Goal: Communication & Community: Share content

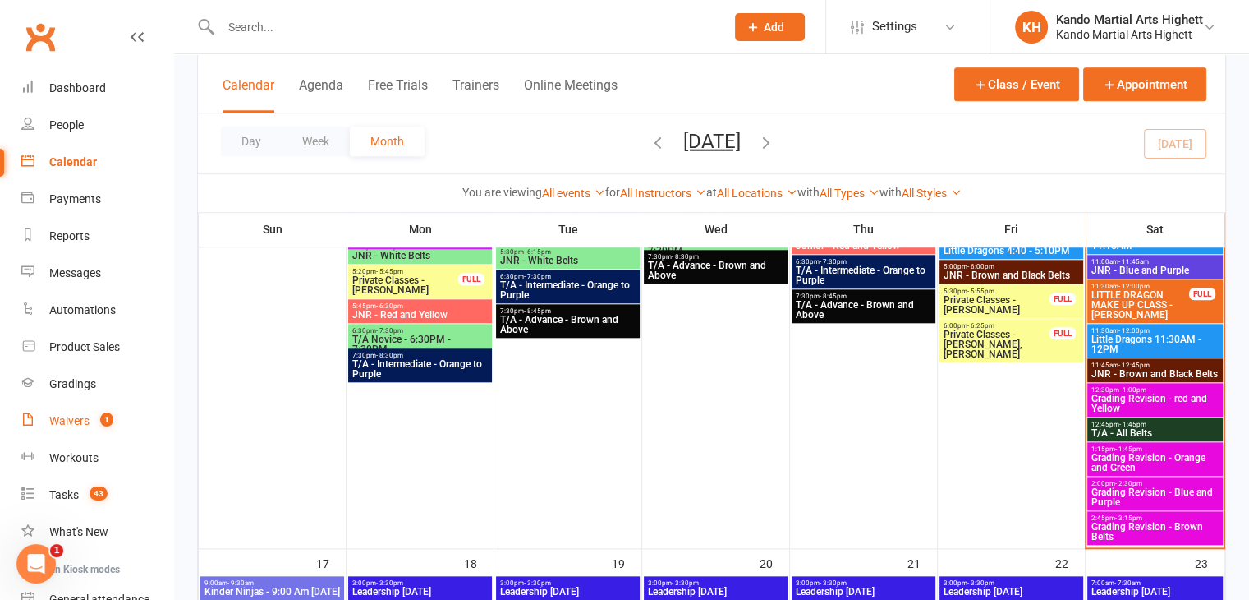
click at [94, 429] on link "Waivers 1" at bounding box center [97, 420] width 152 height 37
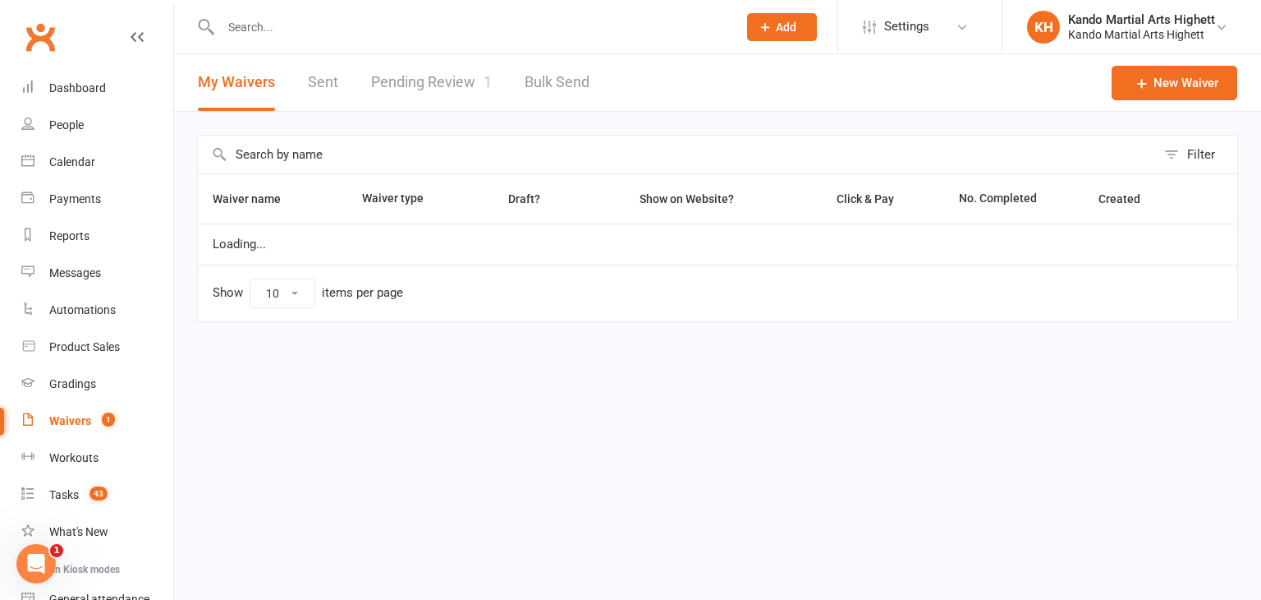
select select "100"
click at [466, 70] on link "Pending Review 1" at bounding box center [431, 82] width 121 height 57
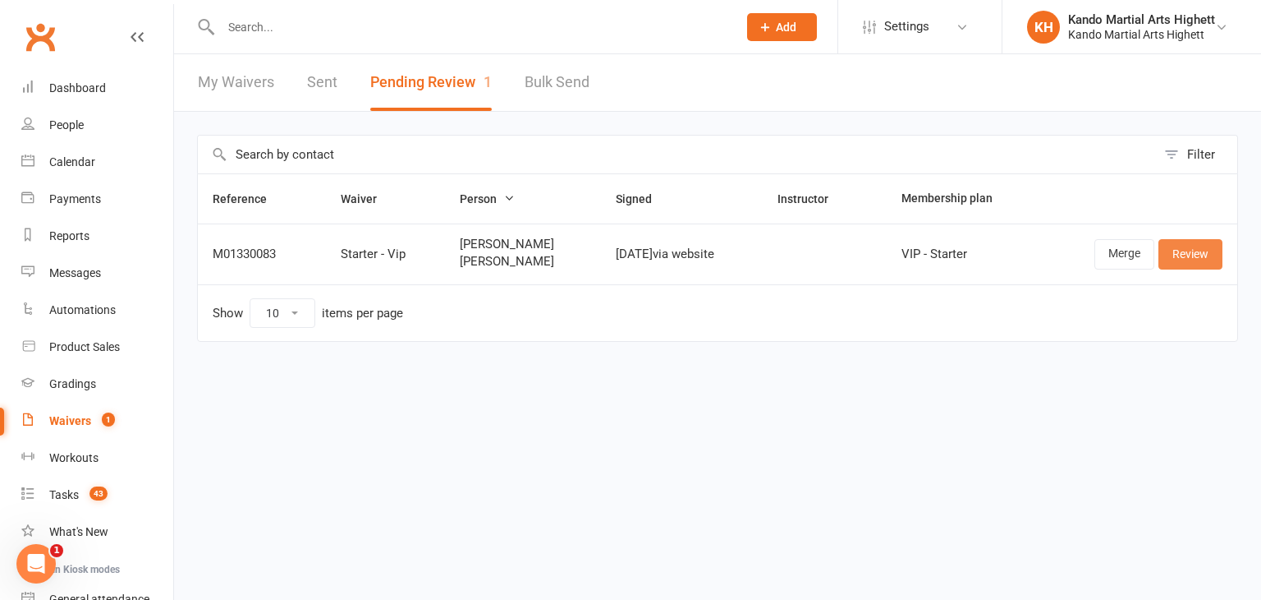
click at [1201, 259] on link "Review" at bounding box center [1191, 254] width 64 height 30
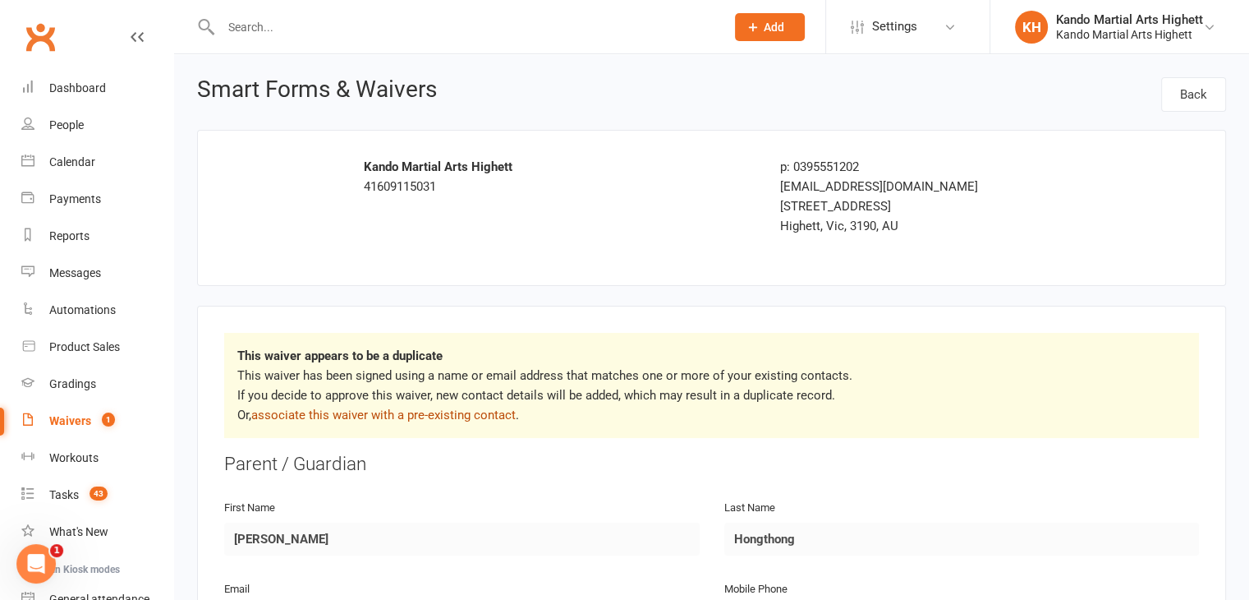
click at [478, 409] on link "associate this waiver with a pre-existing contact" at bounding box center [383, 414] width 264 height 15
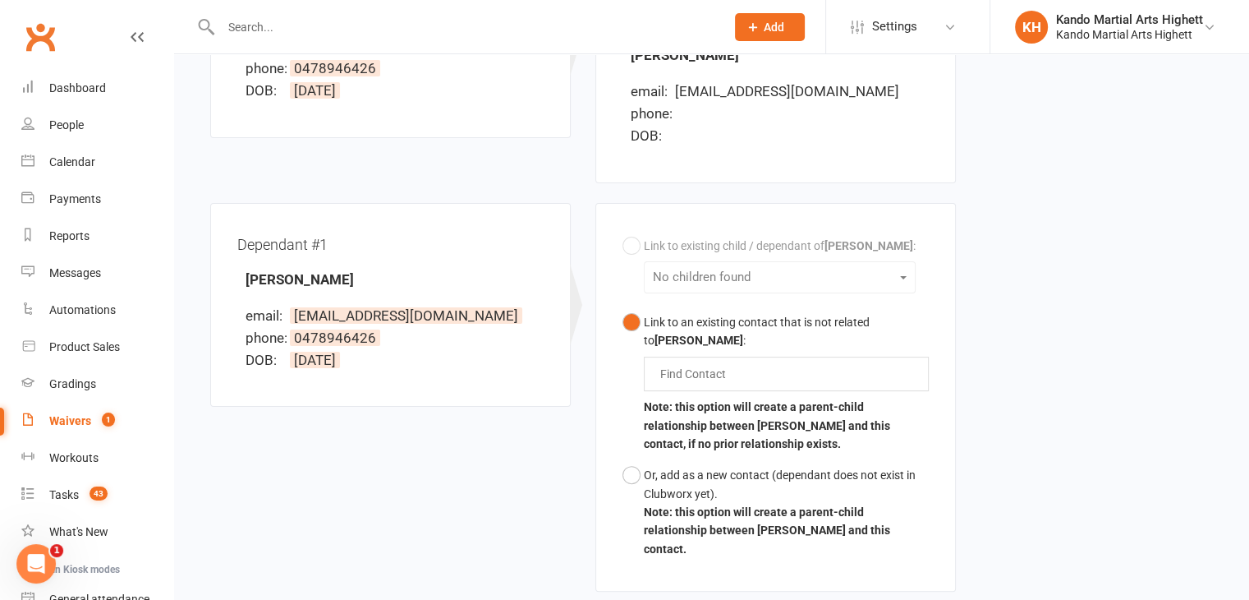
scroll to position [485, 0]
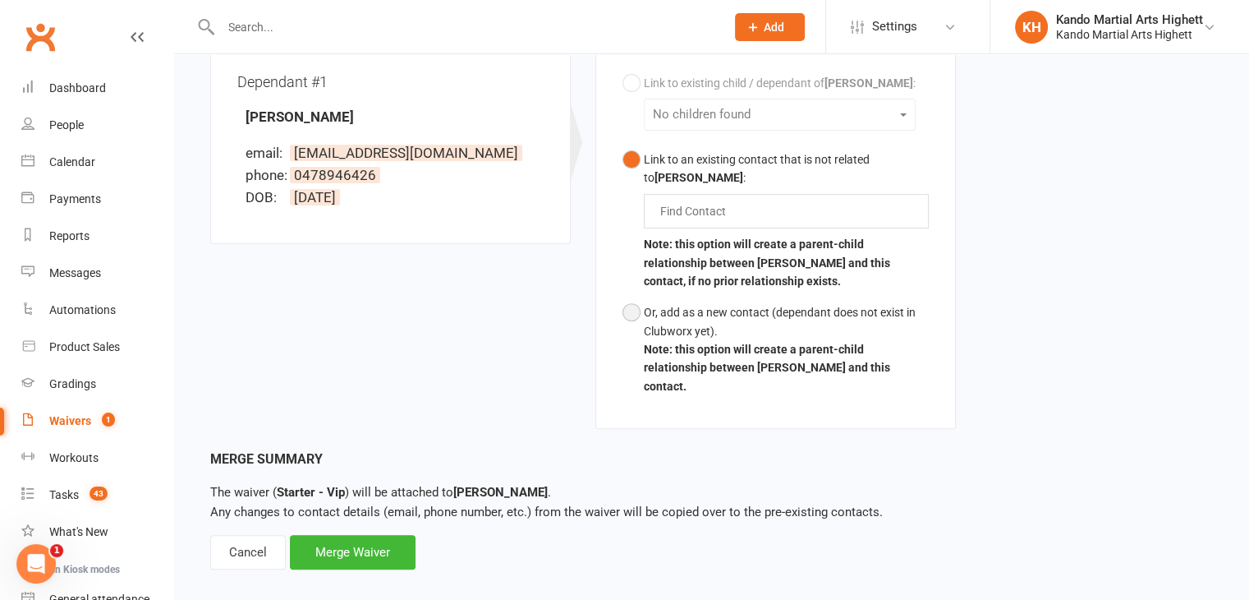
click at [654, 315] on div "Or, add as a new contact (dependant does not exist in Clubworx yet)." at bounding box center [786, 321] width 285 height 37
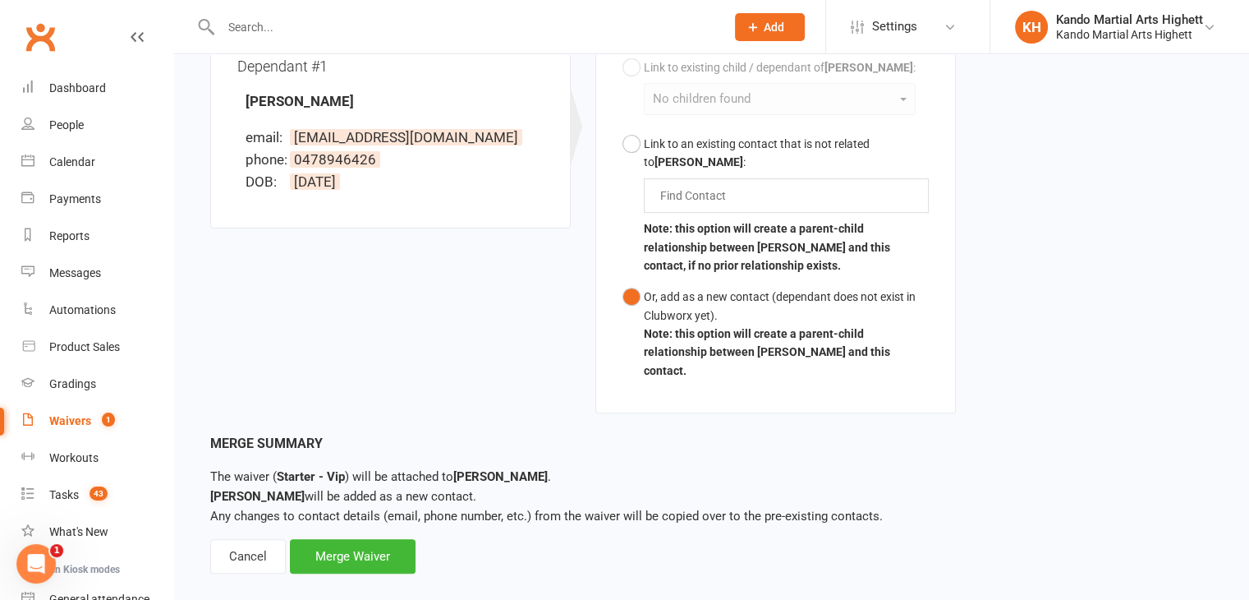
scroll to position [505, 0]
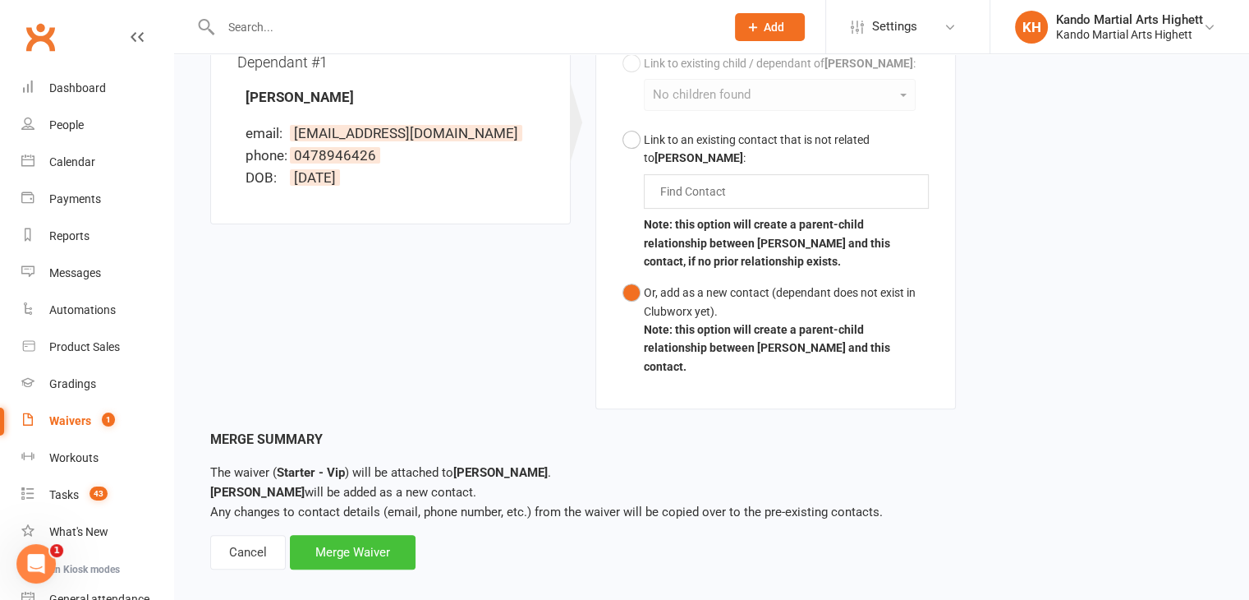
click at [394, 535] on div "Merge Waiver" at bounding box center [353, 552] width 126 height 34
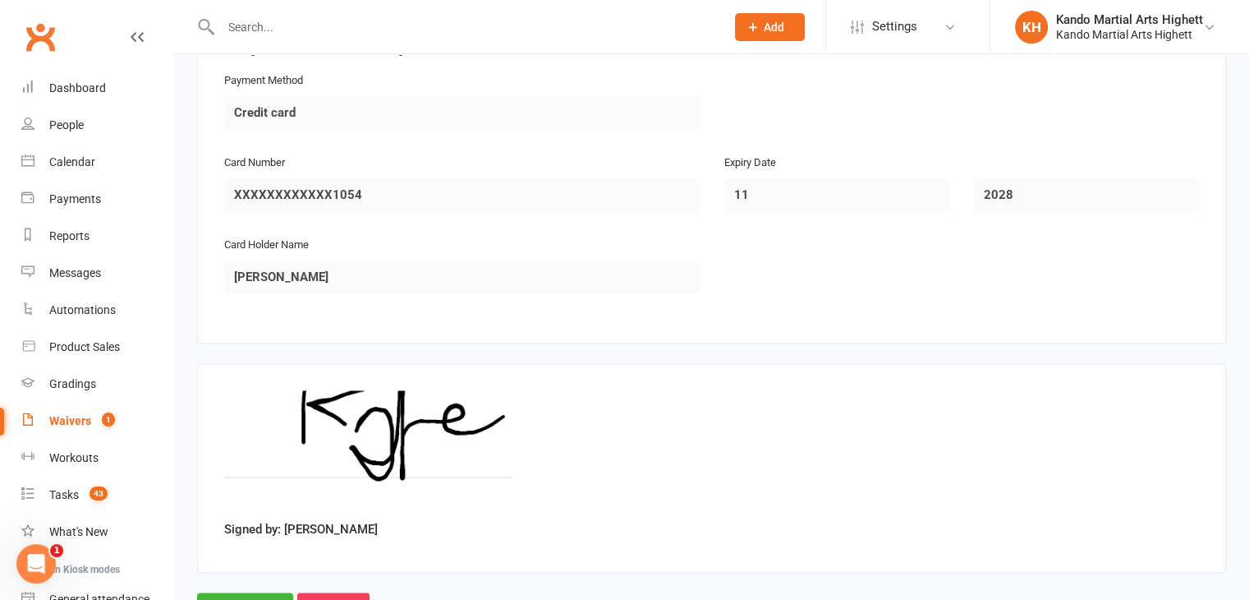
scroll to position [2624, 0]
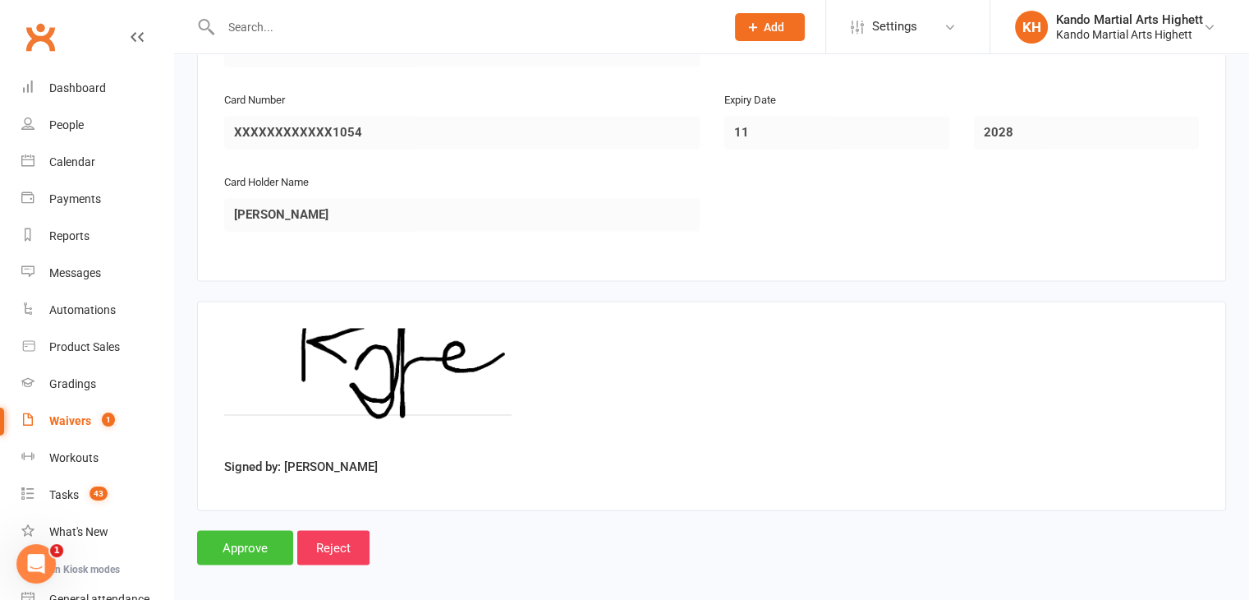
click at [264, 542] on input "Approve" at bounding box center [245, 547] width 96 height 34
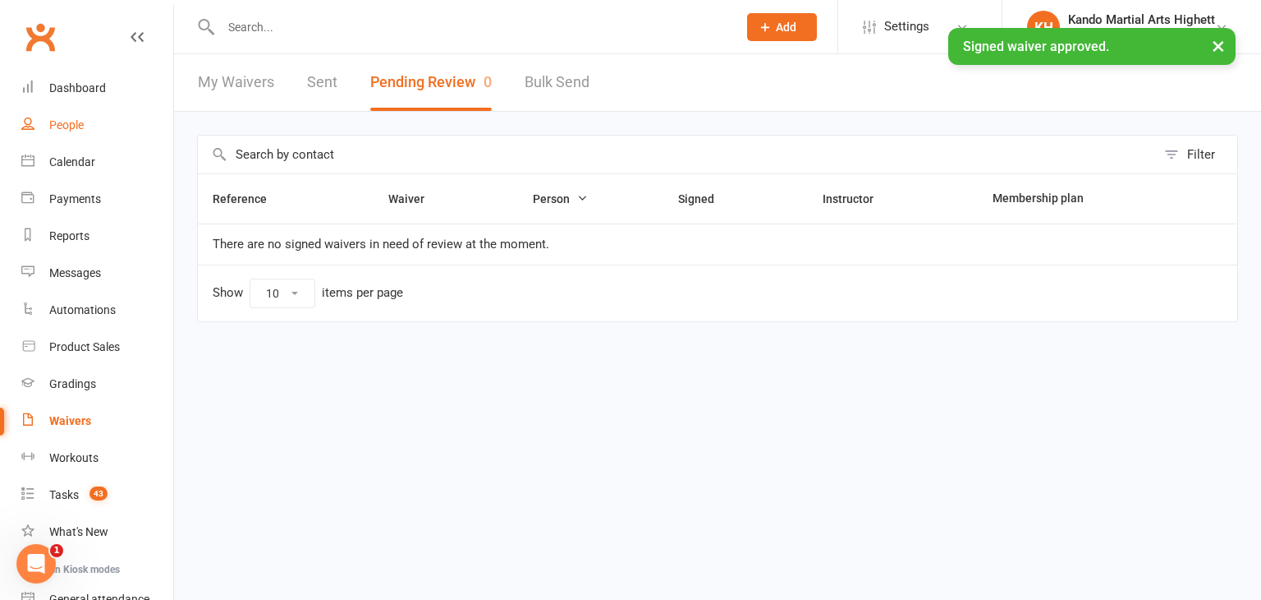
click at [68, 119] on div "People" at bounding box center [66, 124] width 34 height 13
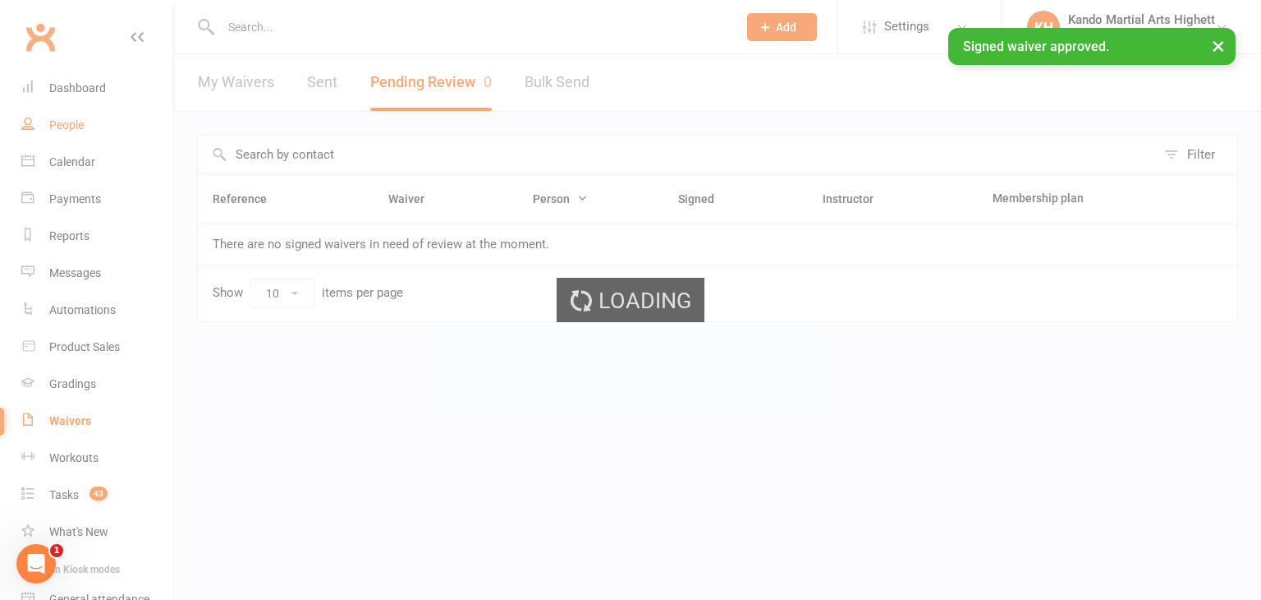
select select "100"
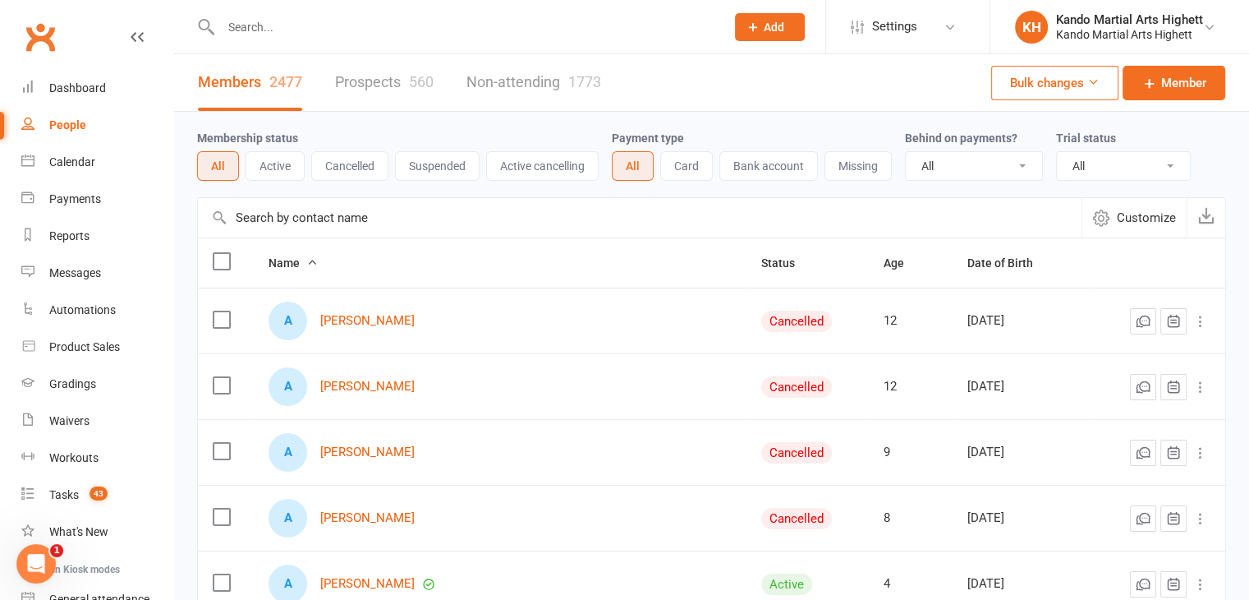
click at [276, 170] on button "Active" at bounding box center [275, 166] width 59 height 30
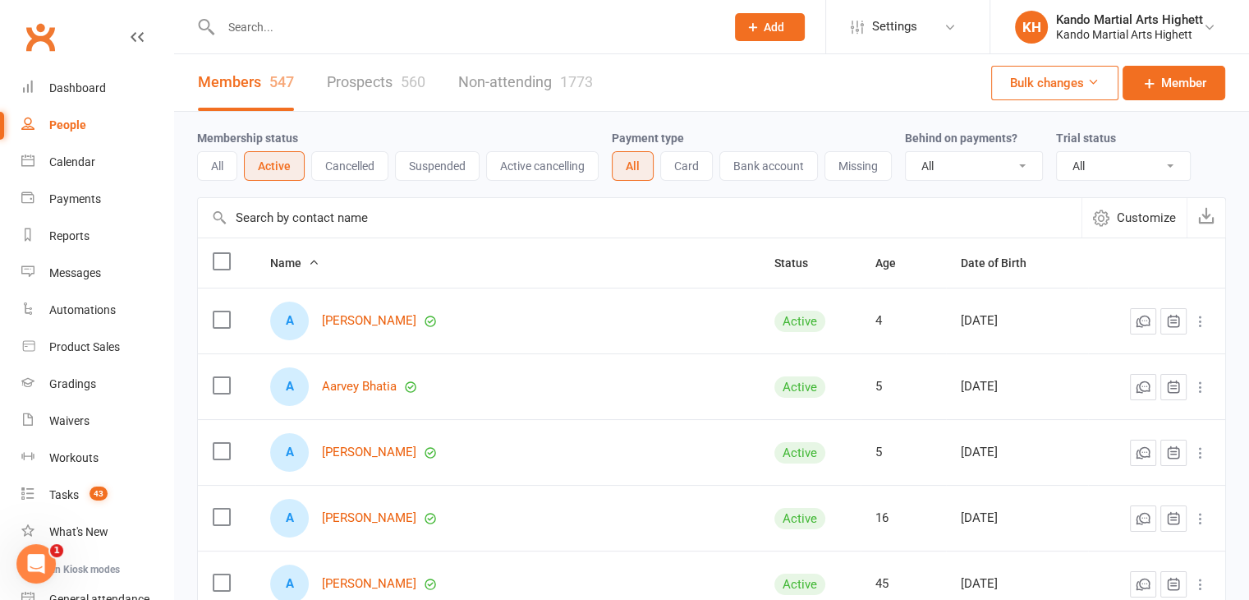
click at [294, 22] on input "text" at bounding box center [465, 27] width 498 height 23
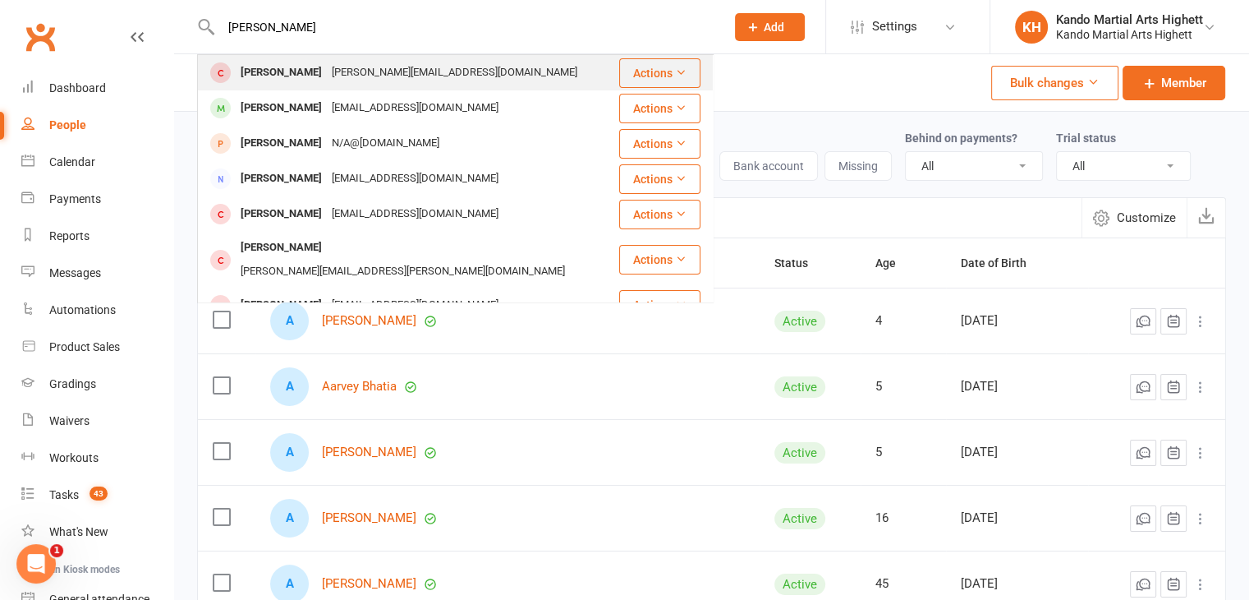
type input "Raphael malk"
click at [309, 77] on div "Raphael Malkin" at bounding box center [281, 73] width 91 height 24
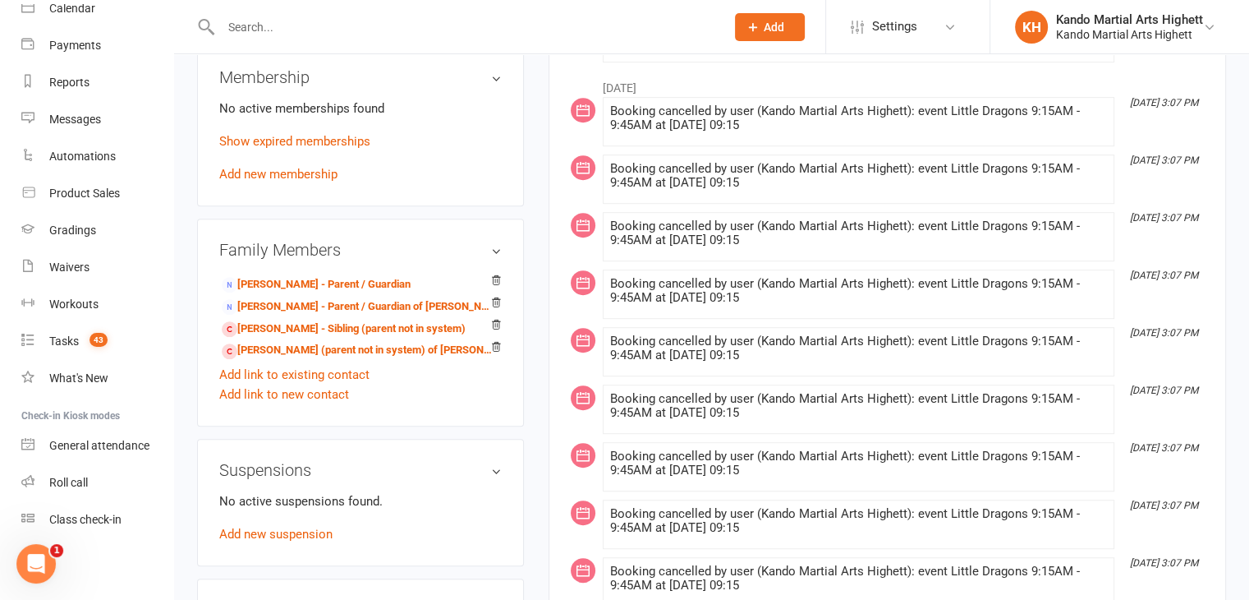
scroll to position [903, 0]
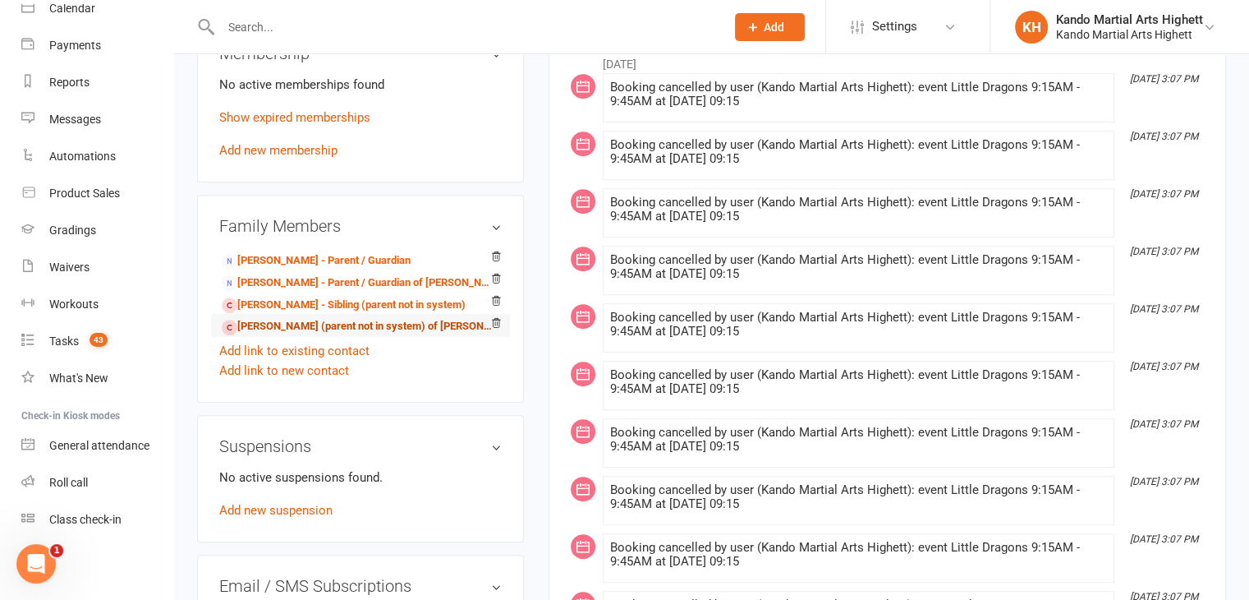
click at [282, 318] on link "Maximilian Malkin - Sibling (parent not in system) of Olivia Malkin" at bounding box center [358, 326] width 272 height 17
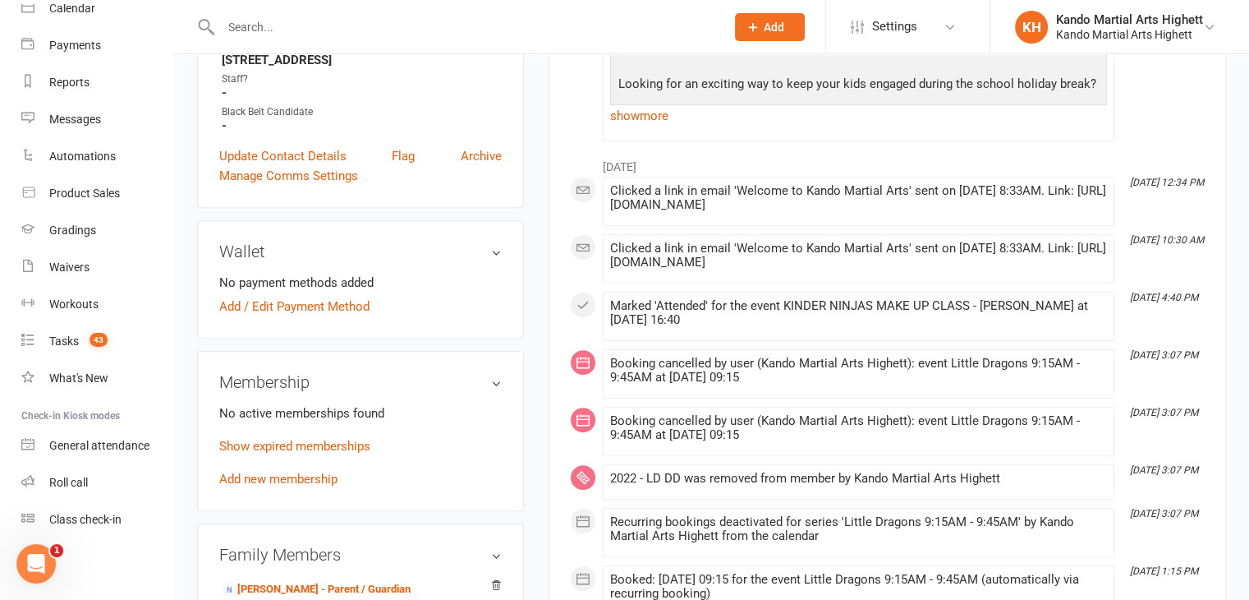
scroll to position [821, 0]
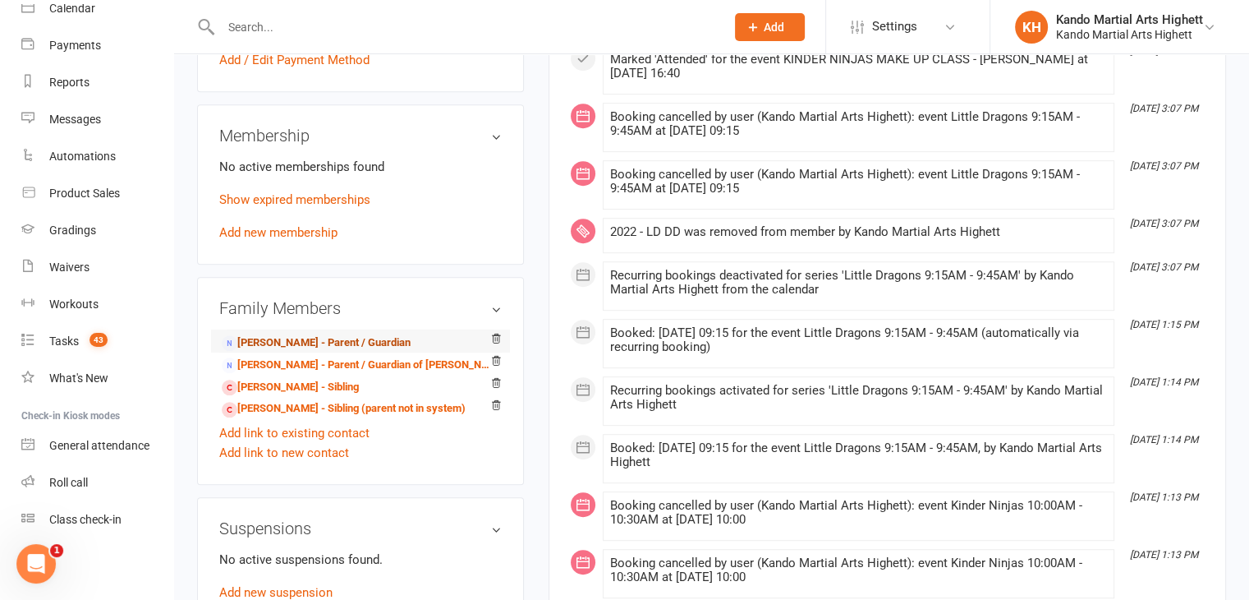
click at [319, 334] on link "Jana Liebenstein - Parent / Guardian" at bounding box center [316, 342] width 189 height 17
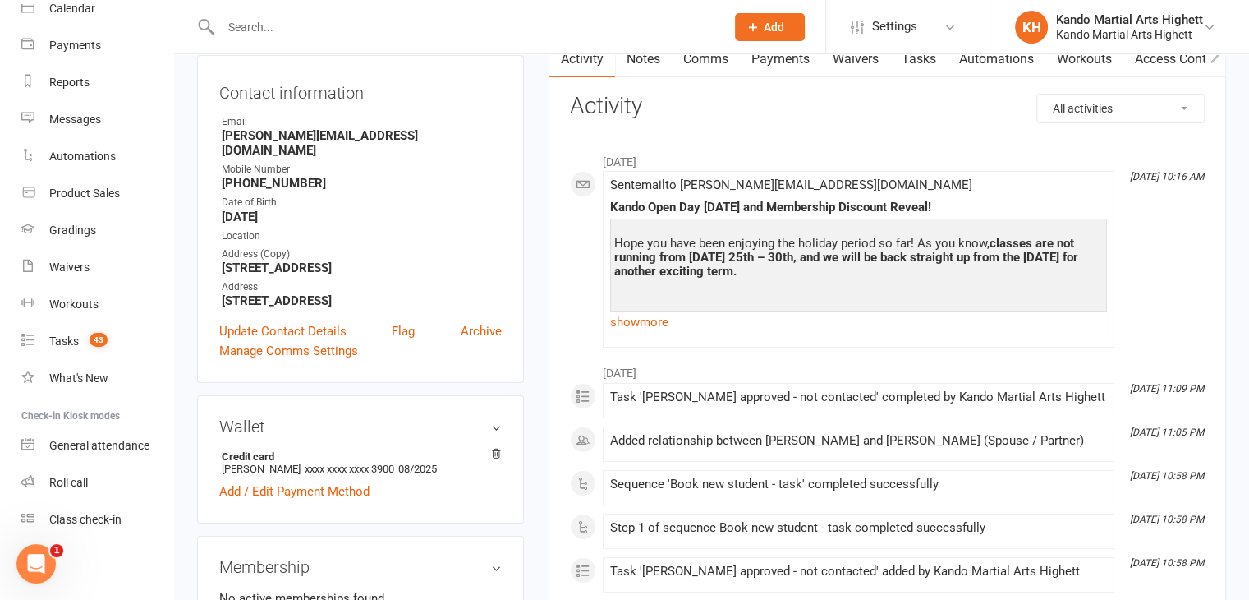
scroll to position [329, 0]
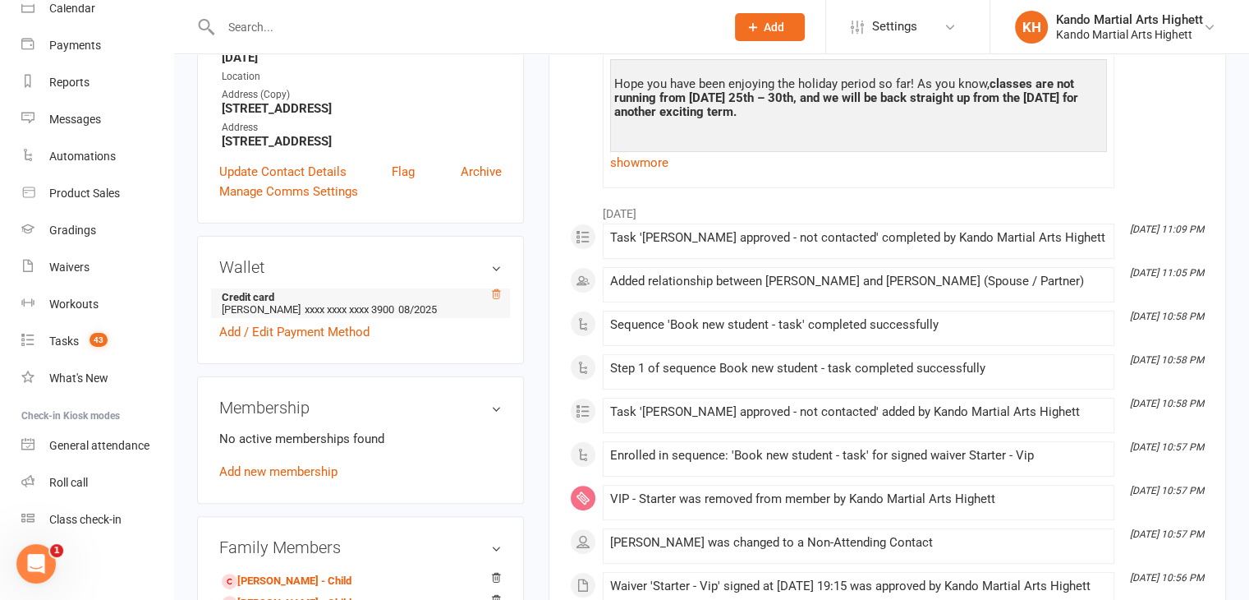
click at [493, 289] on icon at bounding box center [496, 293] width 8 height 9
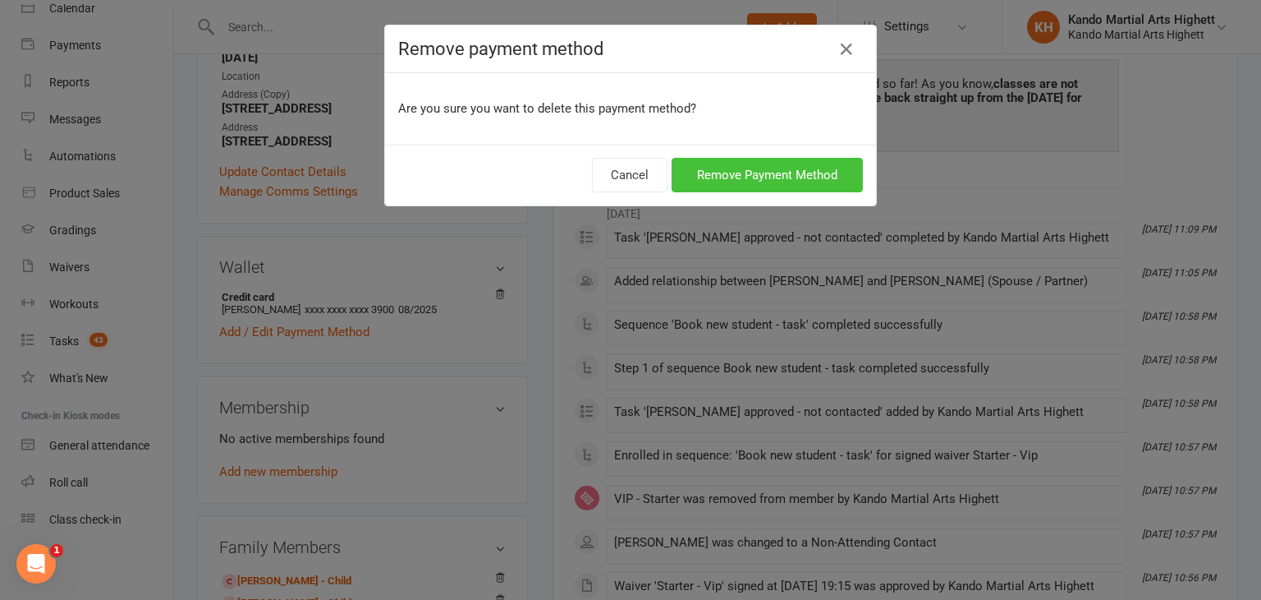
click at [788, 180] on button "Remove Payment Method" at bounding box center [767, 175] width 191 height 34
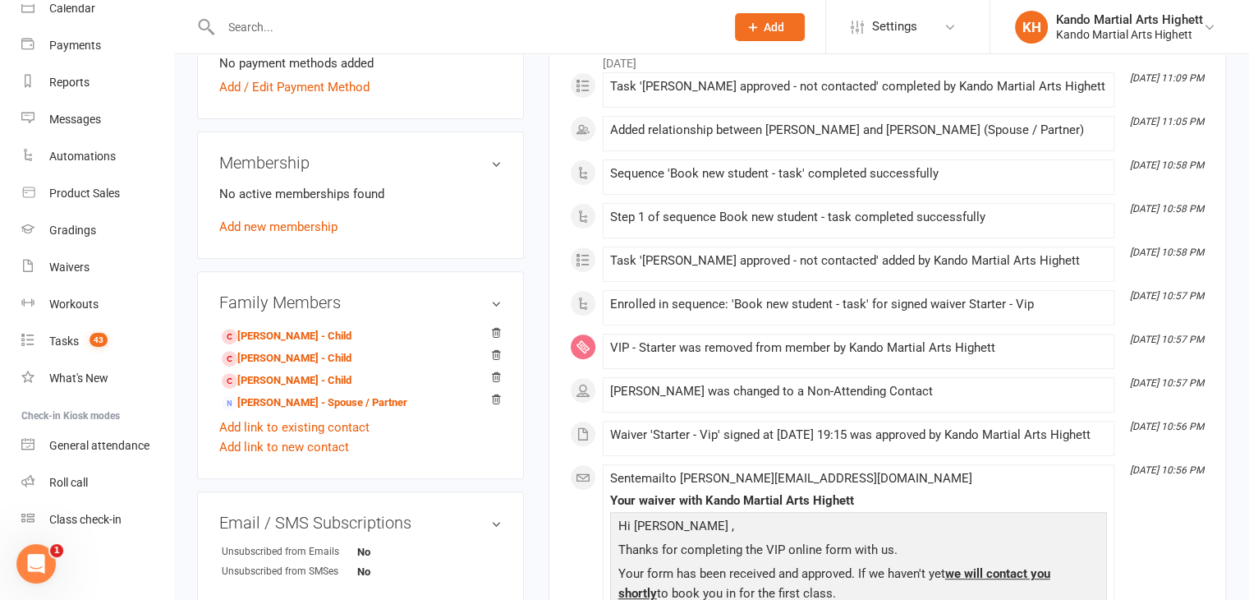
scroll to position [575, 0]
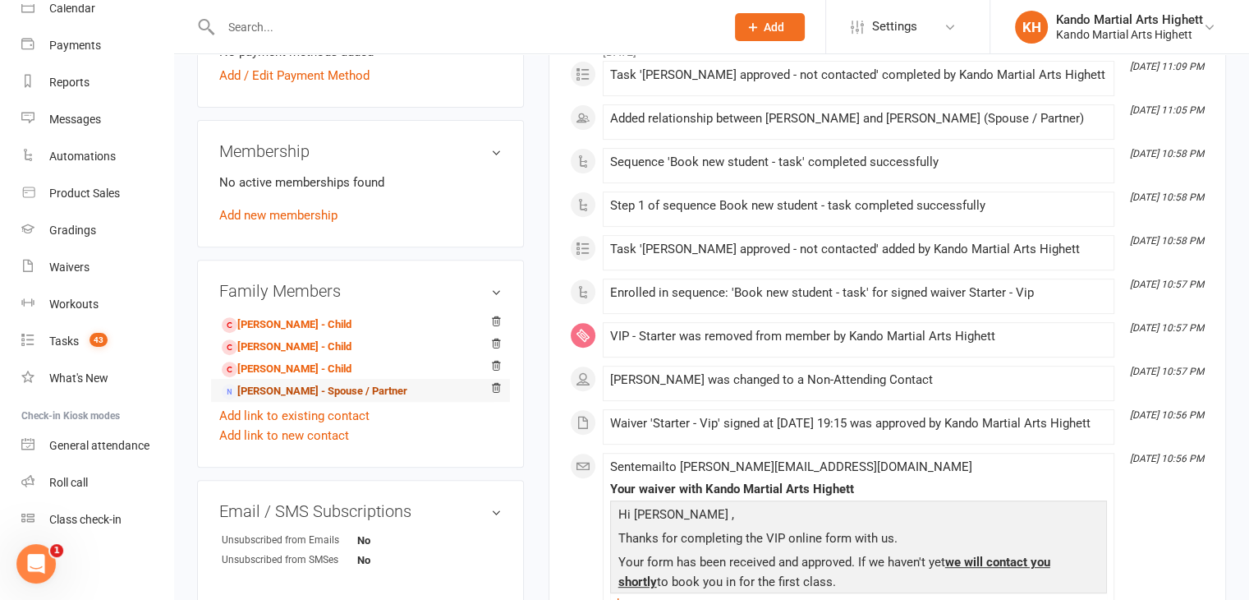
click at [258, 383] on link "Tim Malkin - Spouse / Partner" at bounding box center [315, 391] width 186 height 17
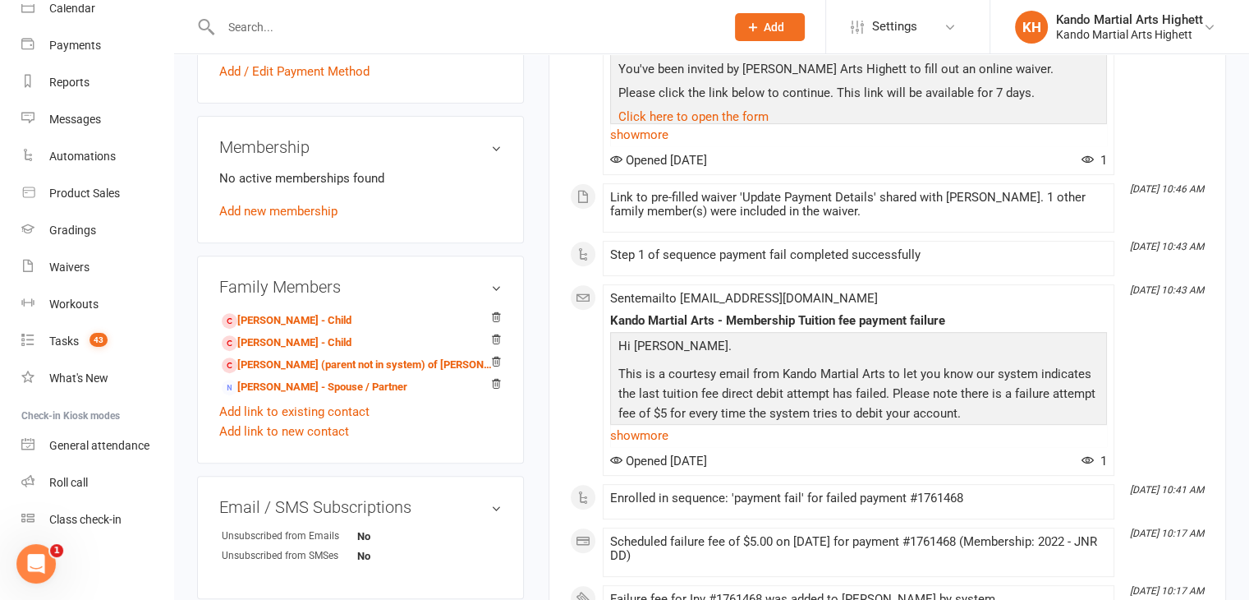
scroll to position [575, 0]
click at [272, 383] on link "Jana Liebenstein - Spouse / Partner" at bounding box center [315, 386] width 186 height 17
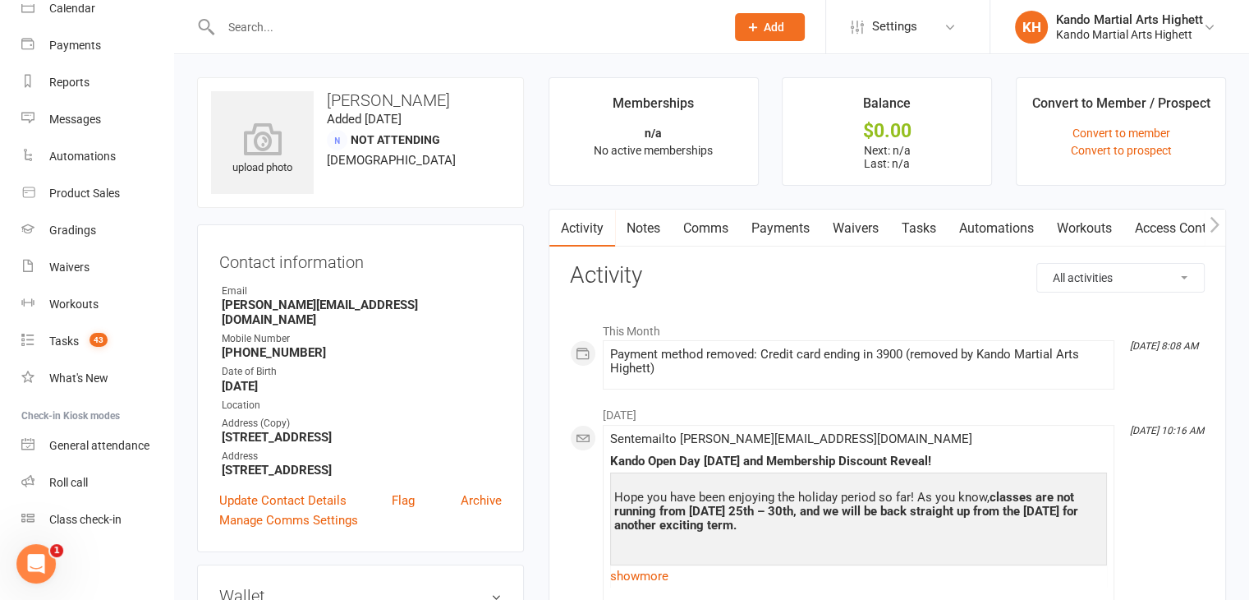
click at [871, 224] on link "Waivers" at bounding box center [855, 228] width 69 height 38
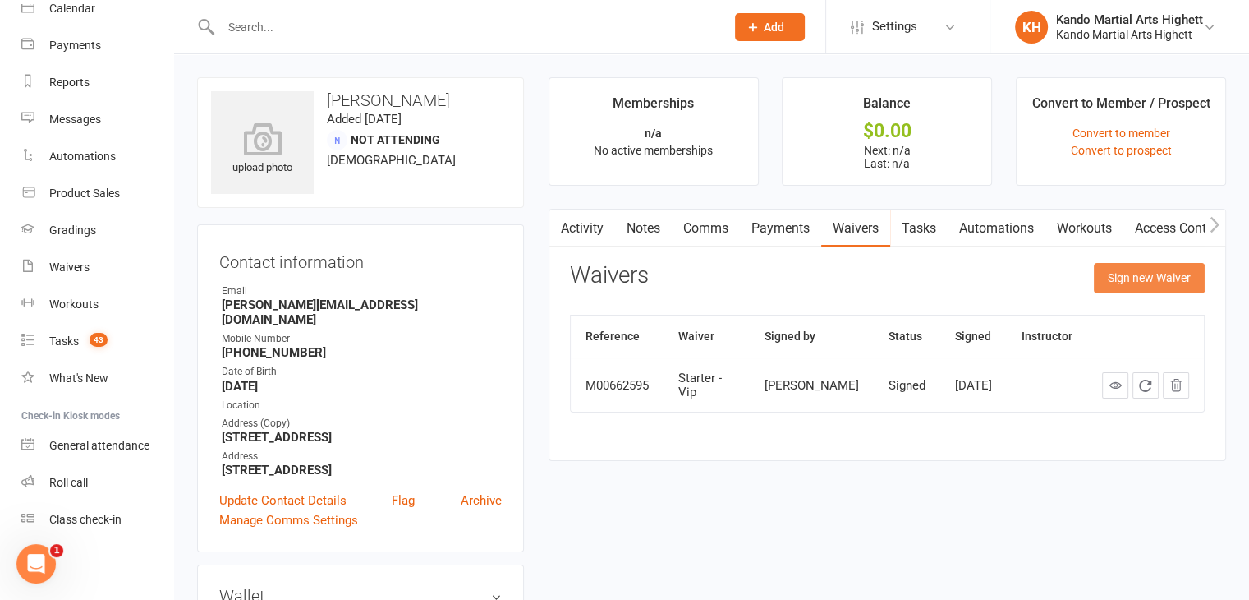
click at [1142, 273] on button "Sign new Waiver" at bounding box center [1149, 278] width 111 height 30
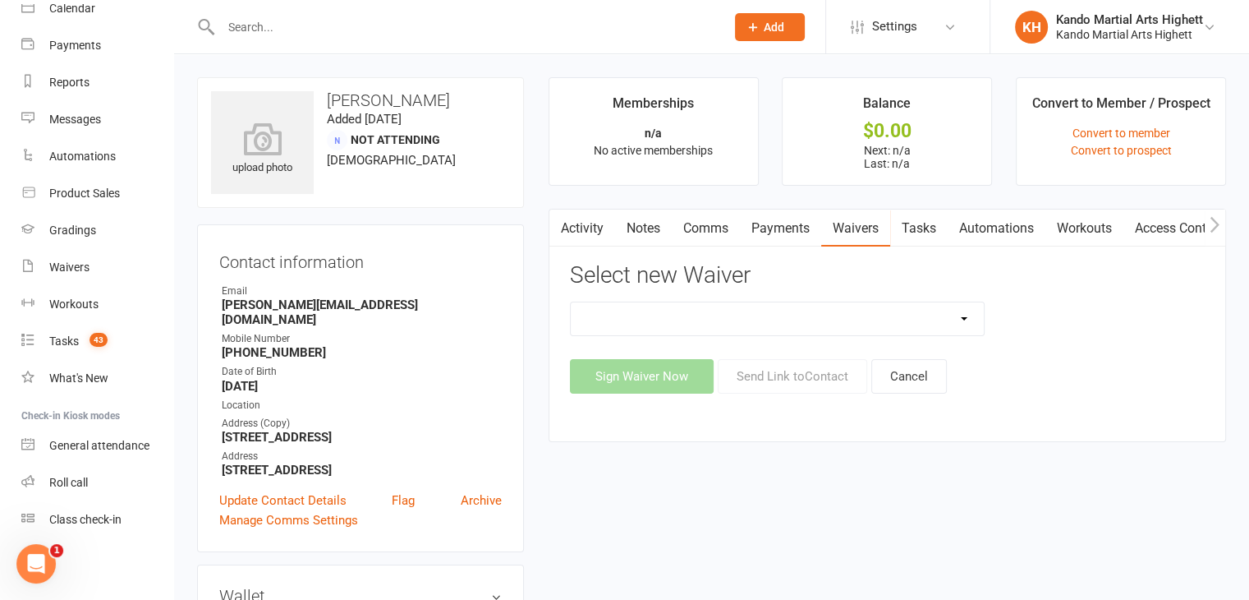
drag, startPoint x: 957, startPoint y: 316, endPoint x: 943, endPoint y: 316, distance: 14.0
click at [957, 316] on select "Re-Start Membership Special - $29.95 for 2 weeks - Including Uniform. Starter 4…" at bounding box center [778, 318] width 414 height 33
select select "12566"
click at [571, 302] on select "Re-Start Membership Special - $29.95 for 2 weeks - Including Uniform. Starter 4…" at bounding box center [778, 318] width 414 height 33
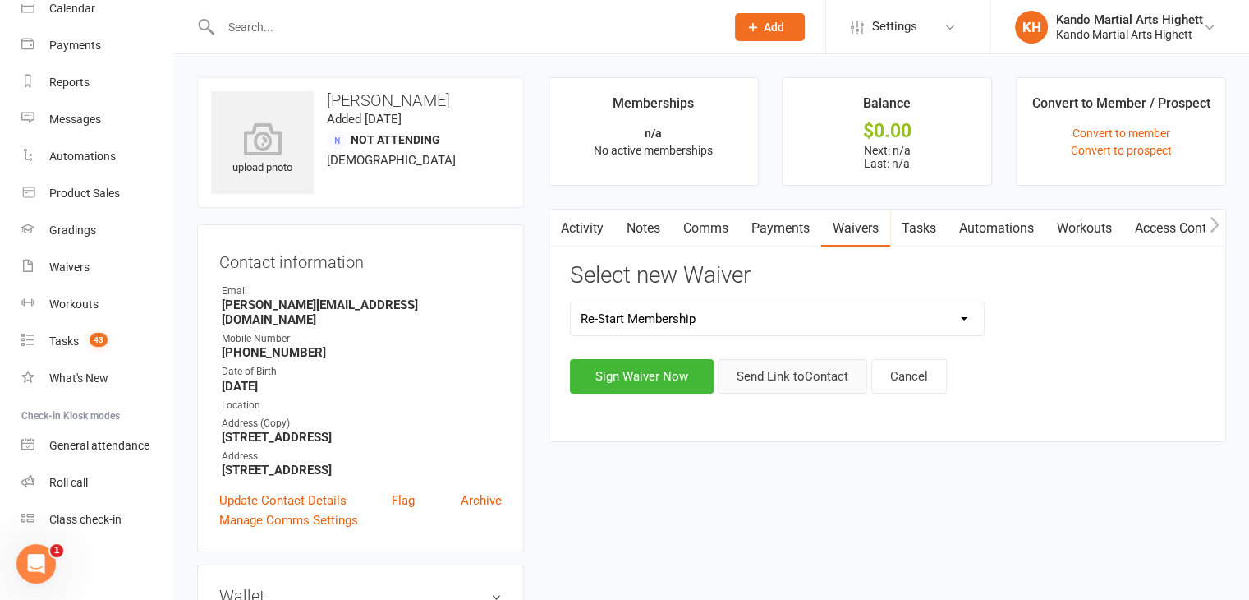
click at [782, 379] on button "Send Link to Contact" at bounding box center [792, 376] width 149 height 34
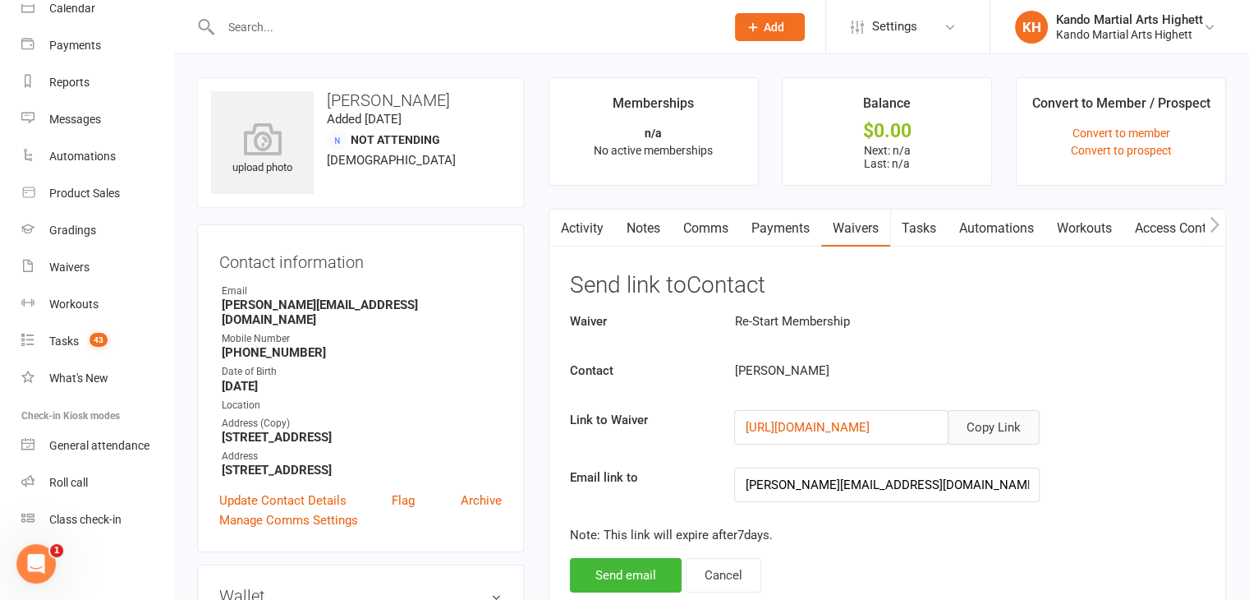
click at [986, 420] on button "Copy Link" at bounding box center [994, 427] width 92 height 34
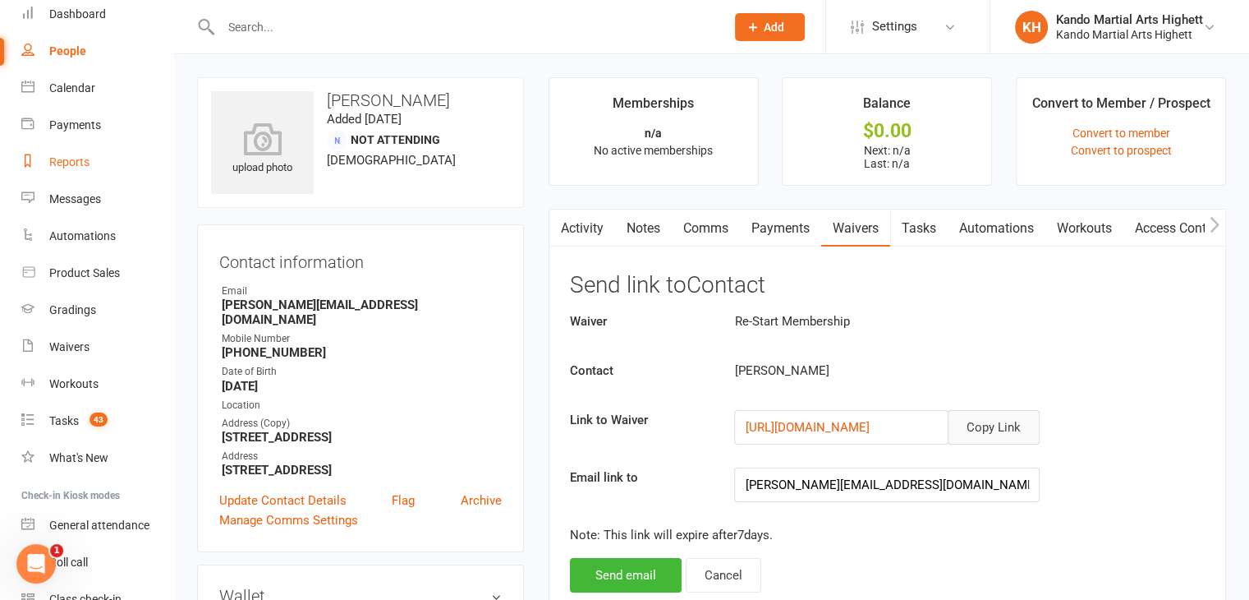
scroll to position [67, 0]
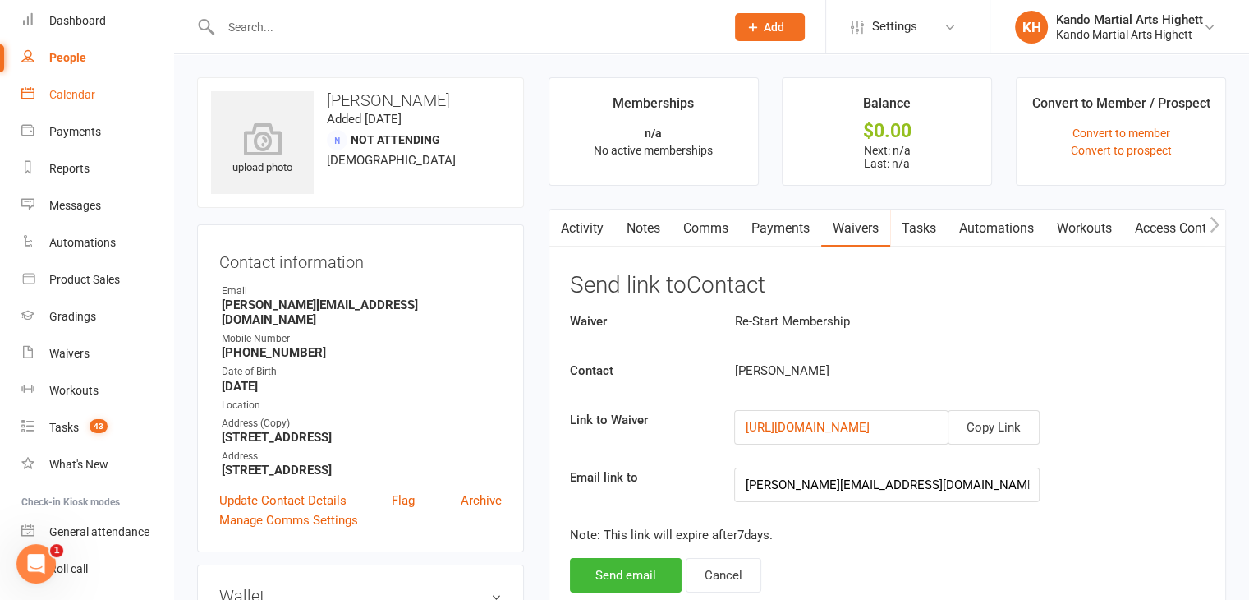
click at [66, 108] on link "Calendar" at bounding box center [97, 94] width 152 height 37
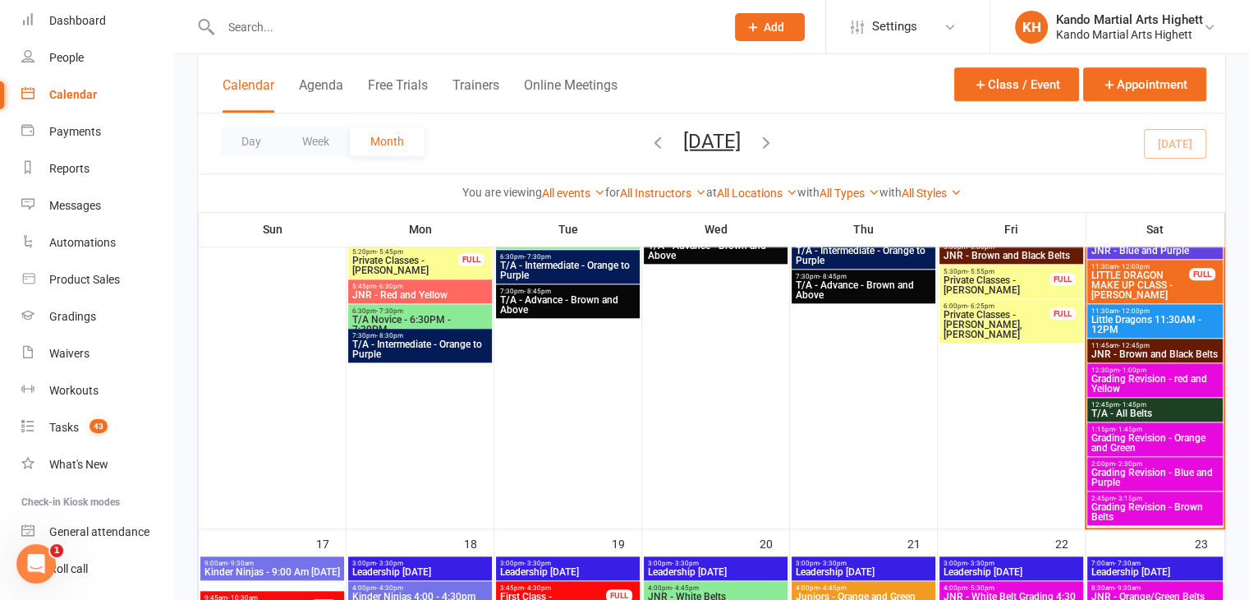
scroll to position [1662, 0]
click at [1110, 512] on span "Grading Revision - Brown Belts" at bounding box center [1155, 512] width 129 height 20
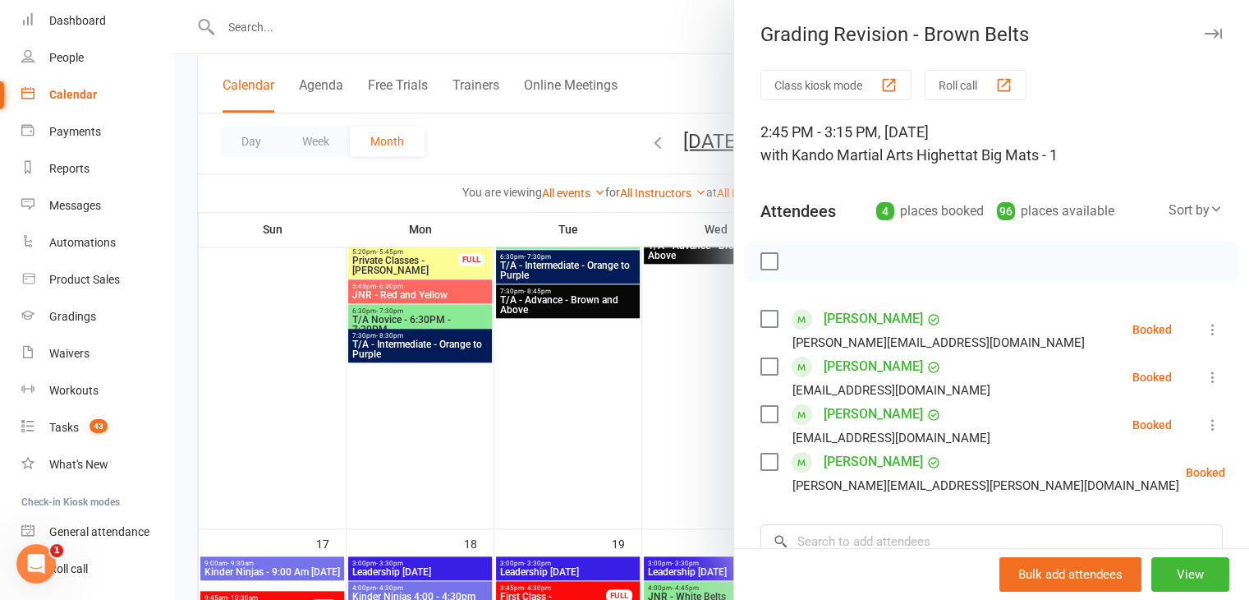
click at [628, 384] on div at bounding box center [711, 300] width 1075 height 600
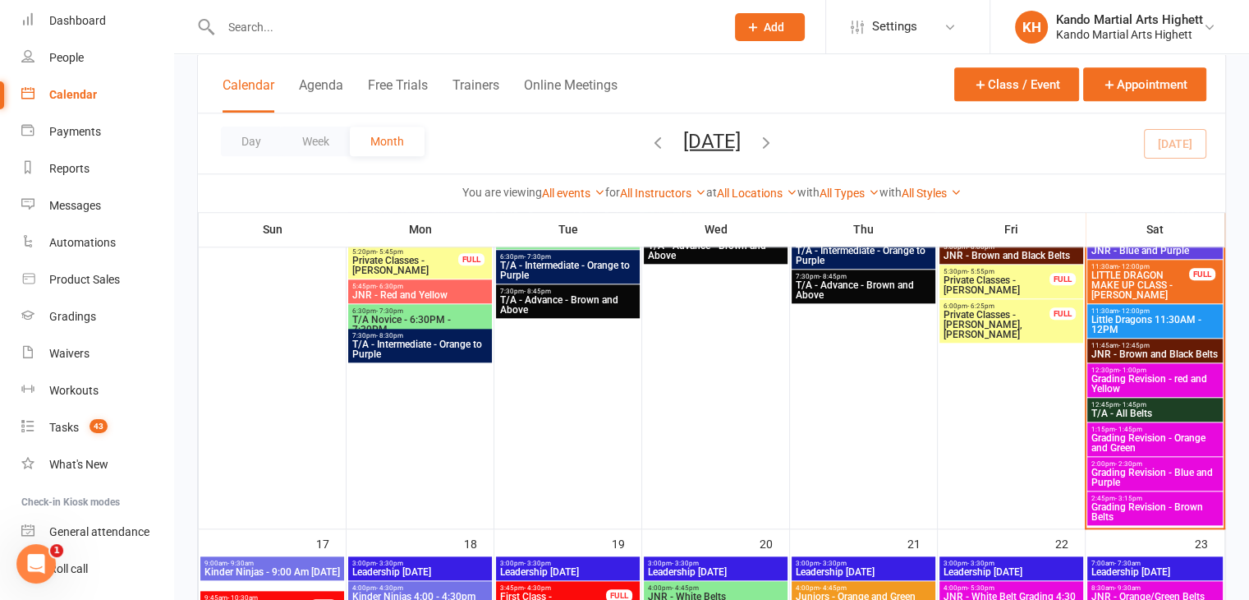
click at [1127, 469] on span "Grading Revision - Blue and Purple" at bounding box center [1155, 477] width 129 height 20
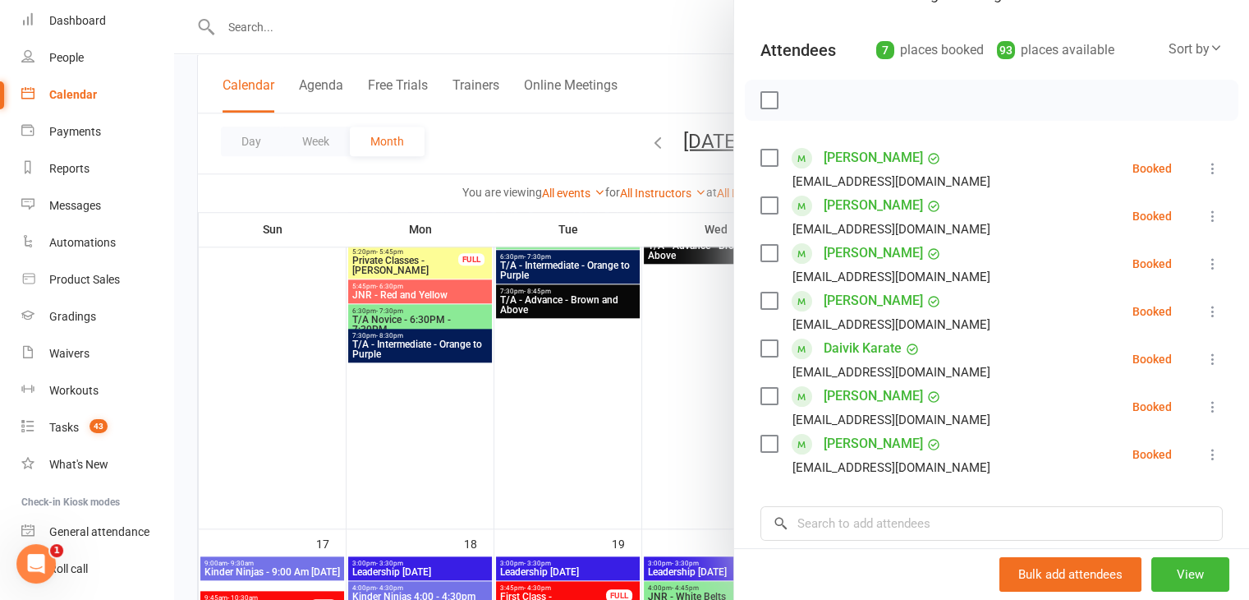
scroll to position [161, 0]
click at [463, 346] on div at bounding box center [711, 300] width 1075 height 600
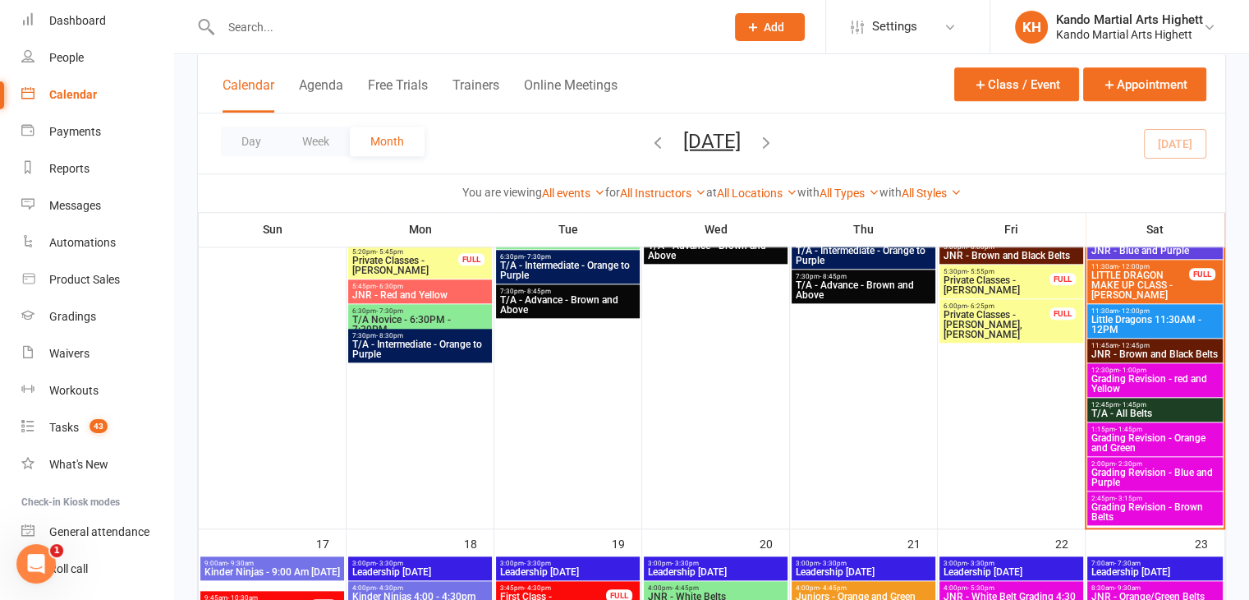
click at [1166, 507] on span "Grading Revision - Brown Belts" at bounding box center [1155, 512] width 129 height 20
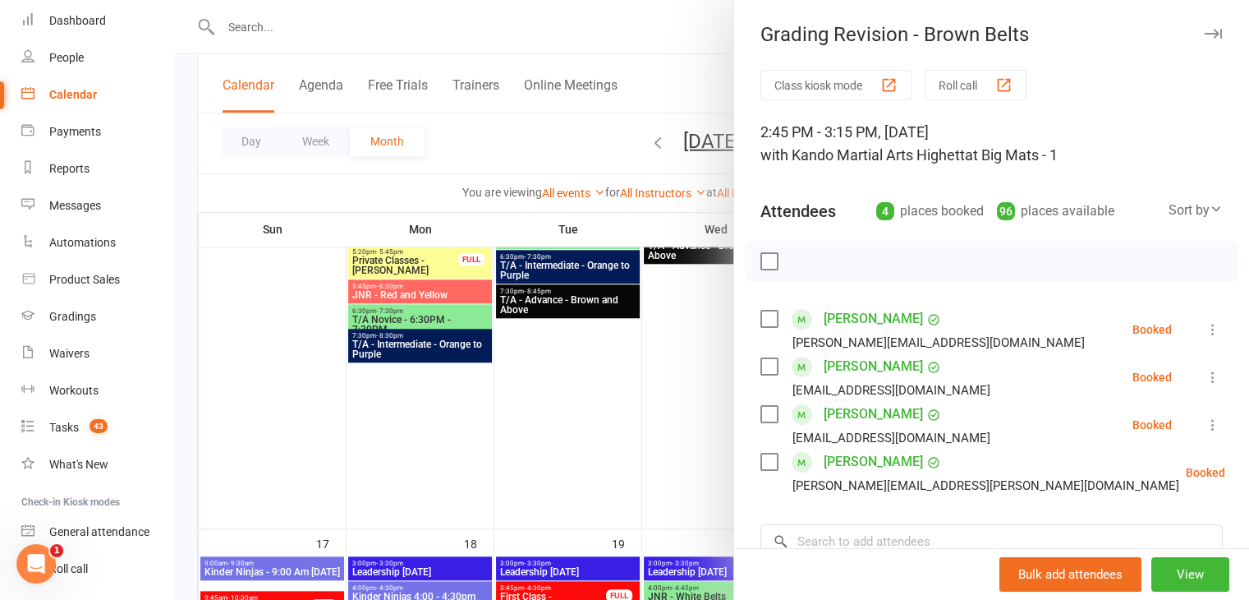
click at [592, 445] on div at bounding box center [711, 300] width 1075 height 600
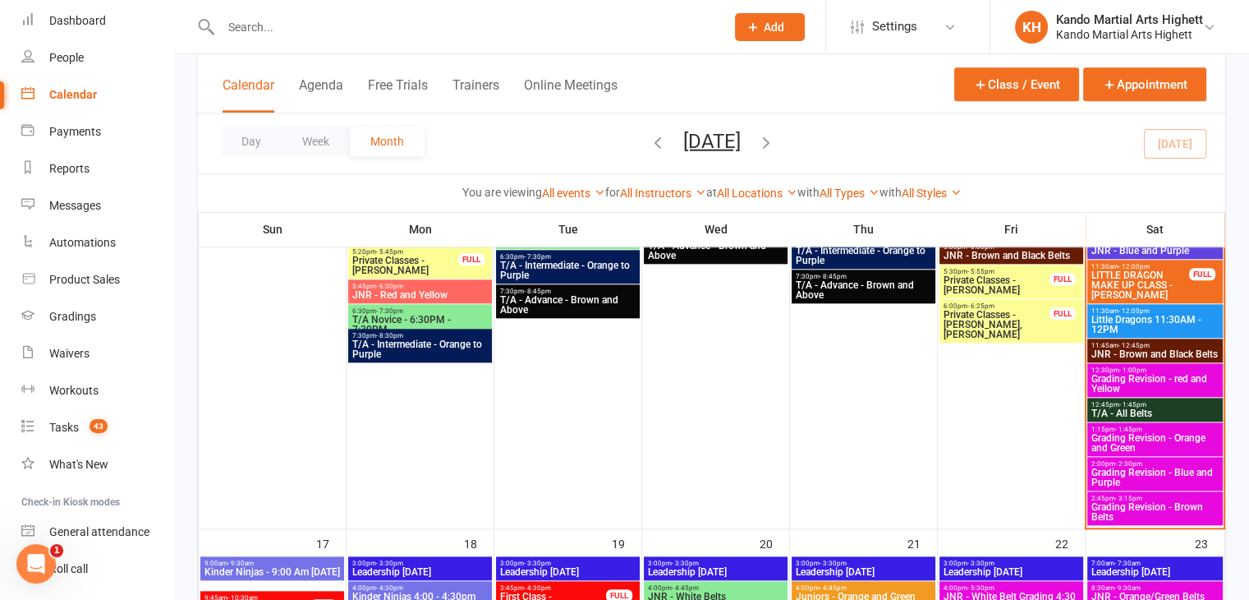
click at [1150, 436] on span "Grading Revision - Orange and Green" at bounding box center [1155, 443] width 129 height 20
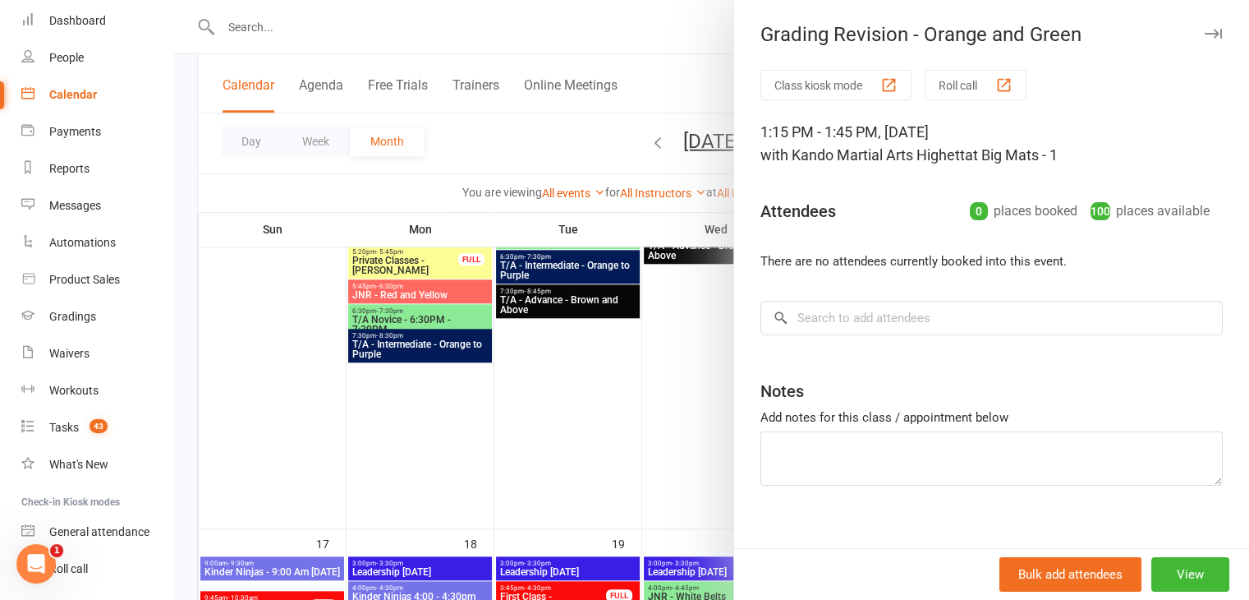
click at [551, 420] on div at bounding box center [711, 300] width 1075 height 600
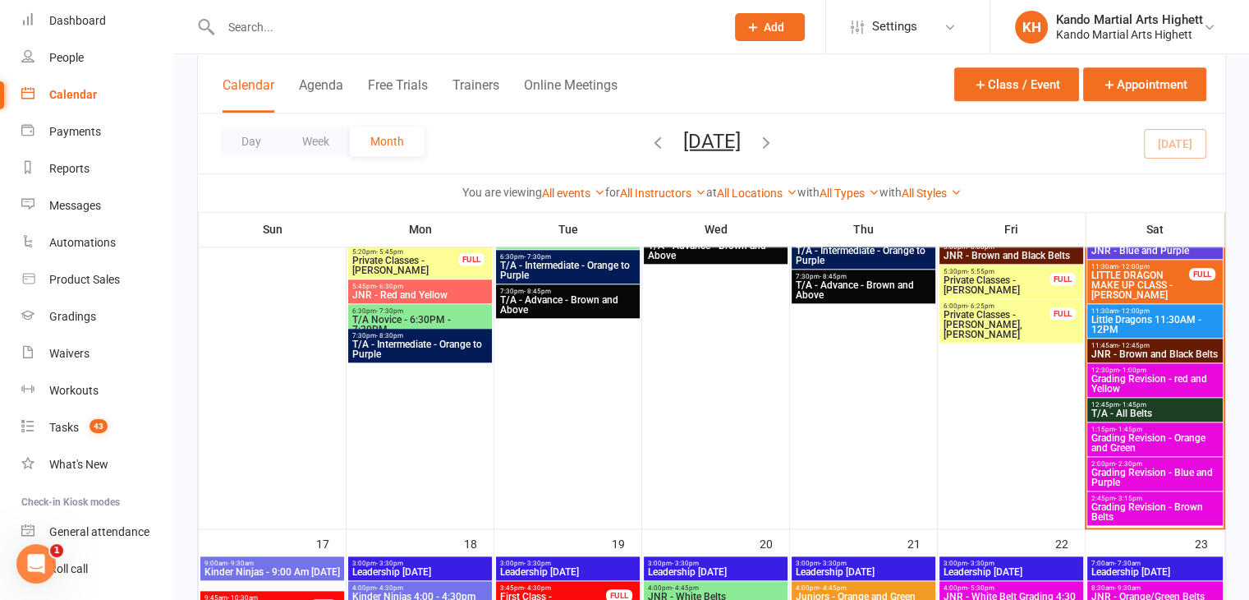
click at [1128, 377] on span "Grading Revision - red and Yellow" at bounding box center [1155, 384] width 129 height 20
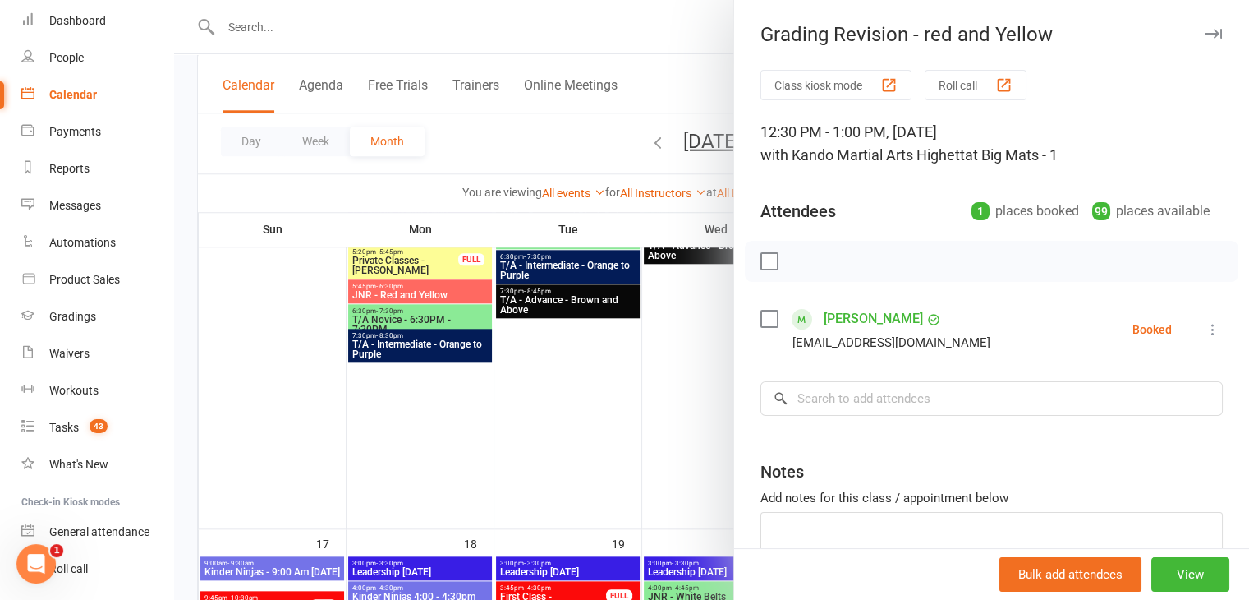
click at [315, 365] on div at bounding box center [711, 300] width 1075 height 600
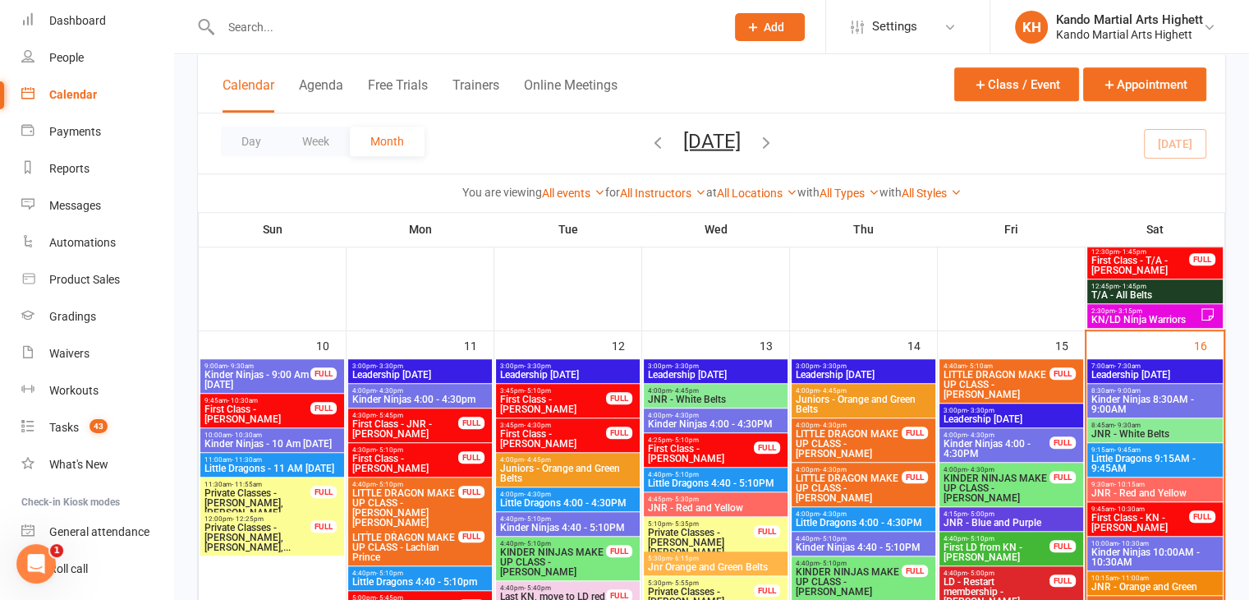
scroll to position [1252, 0]
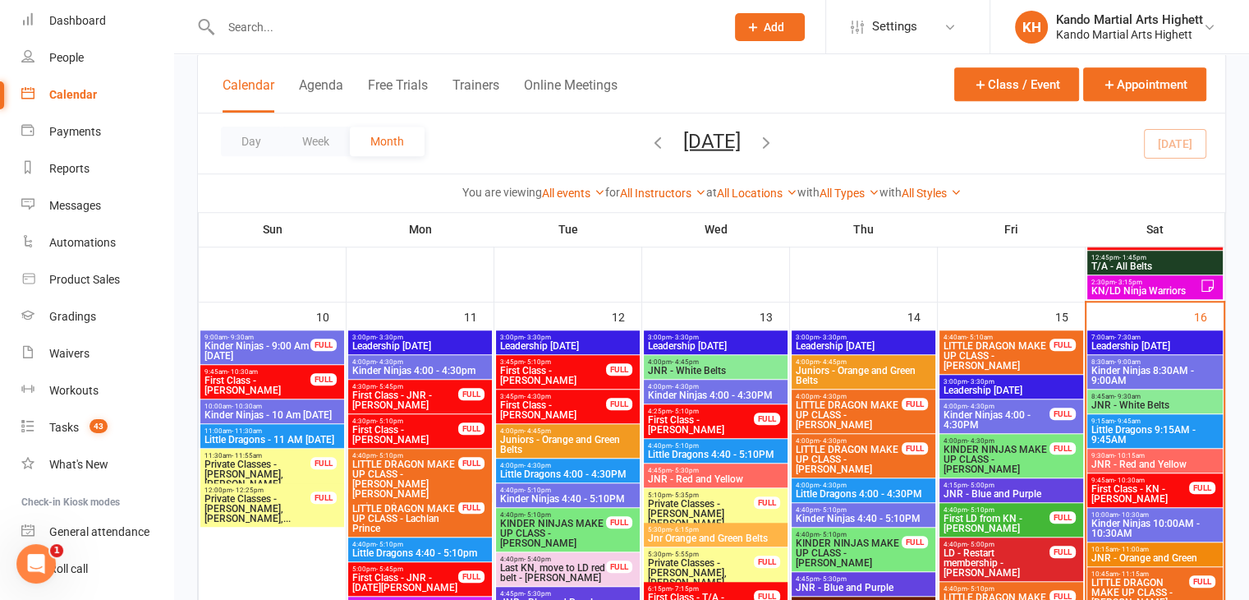
click at [1133, 494] on span "First Class - KN - Aarav Monga" at bounding box center [1140, 494] width 99 height 20
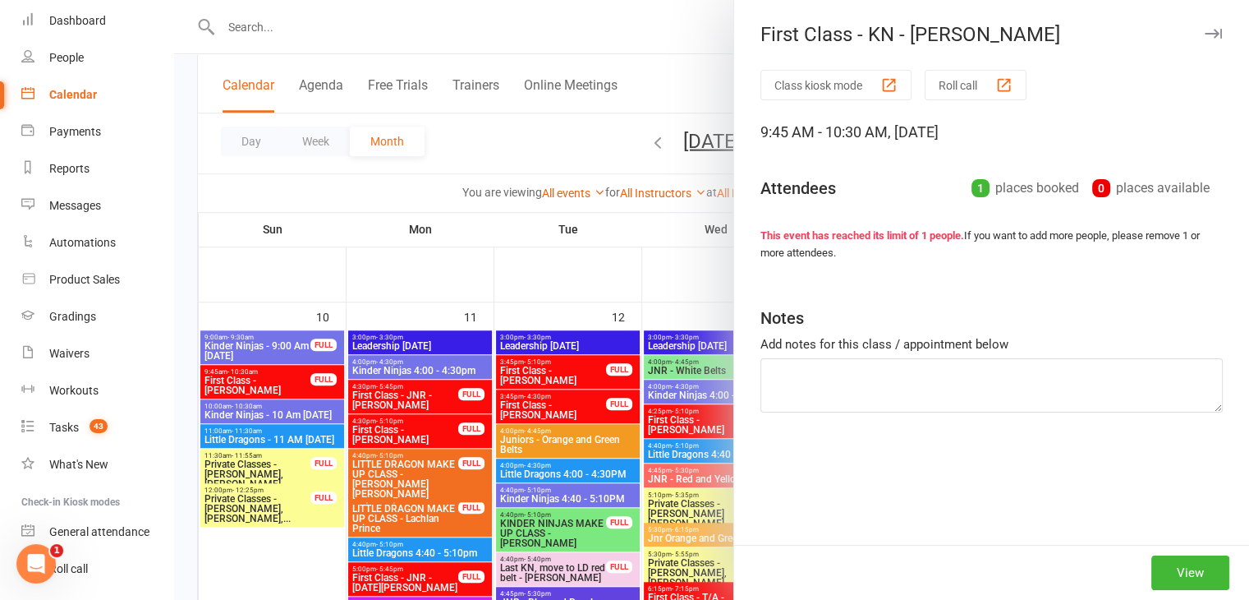
click at [595, 461] on div at bounding box center [711, 300] width 1075 height 600
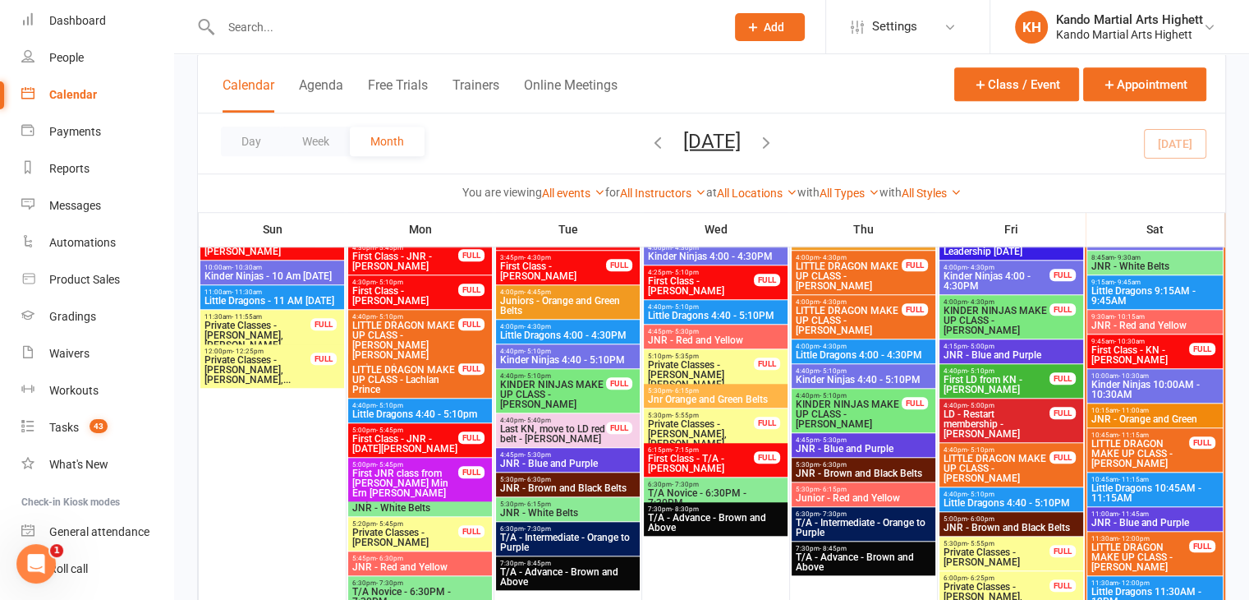
scroll to position [1416, 0]
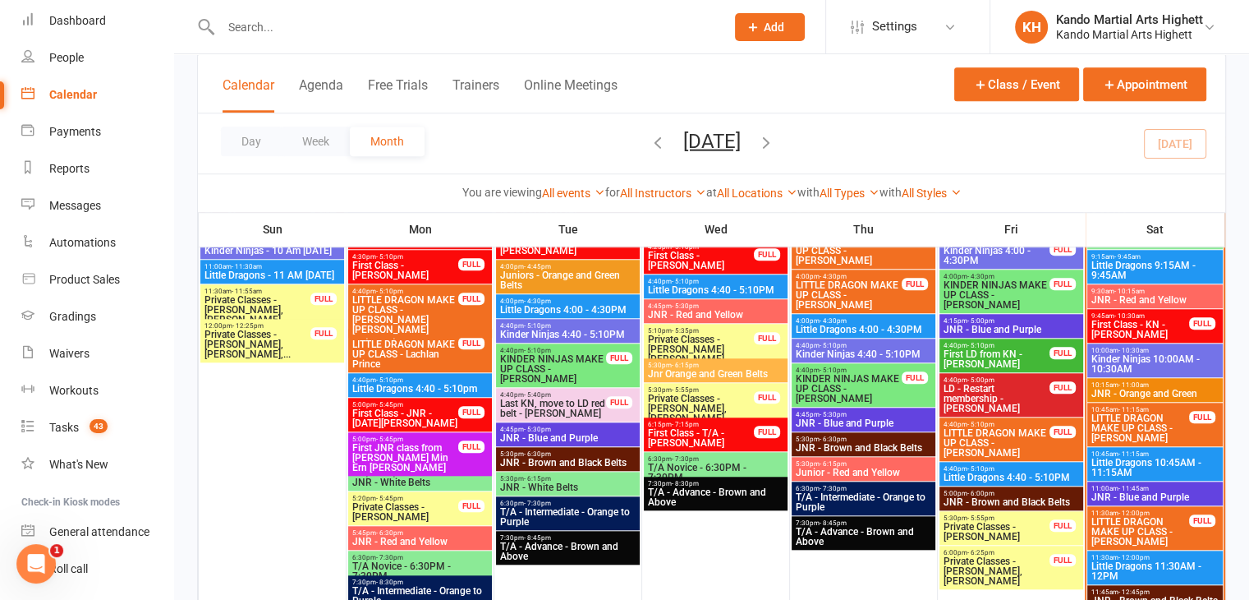
click at [1160, 313] on span "9:45am - 10:30am" at bounding box center [1140, 315] width 99 height 7
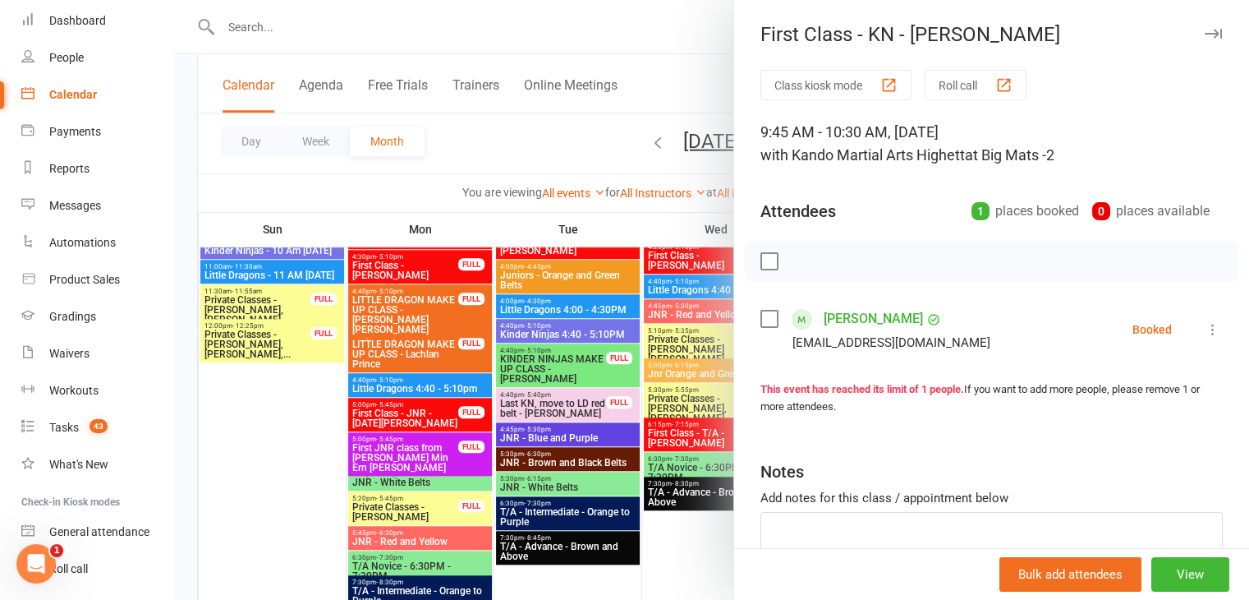
click at [601, 349] on div at bounding box center [711, 300] width 1075 height 600
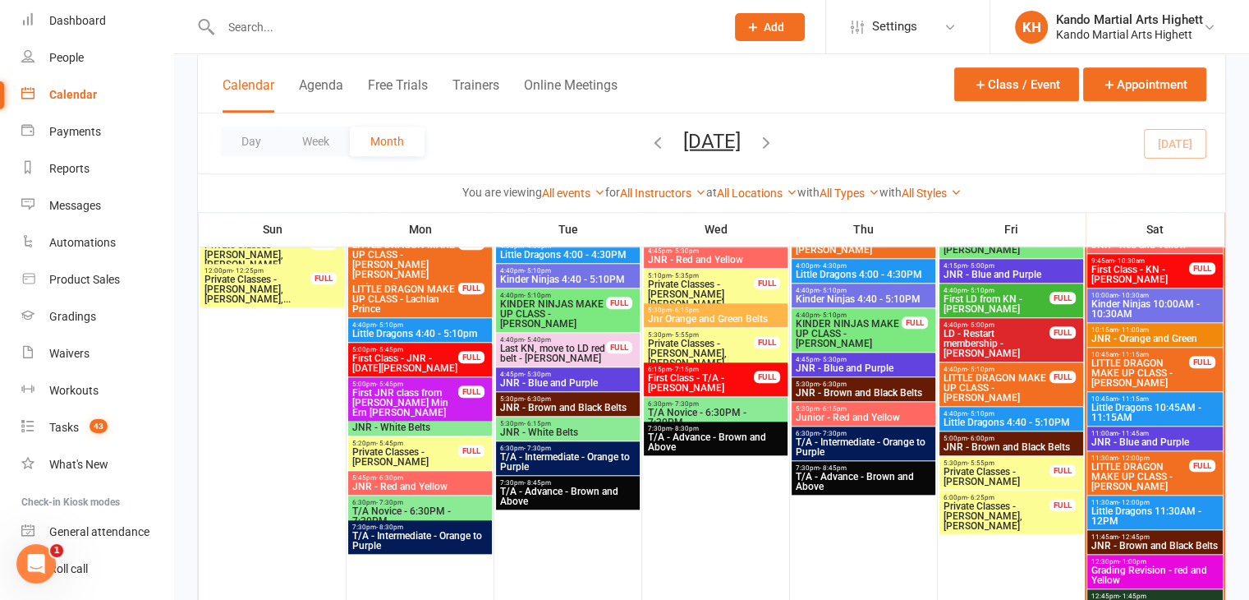
scroll to position [1498, 0]
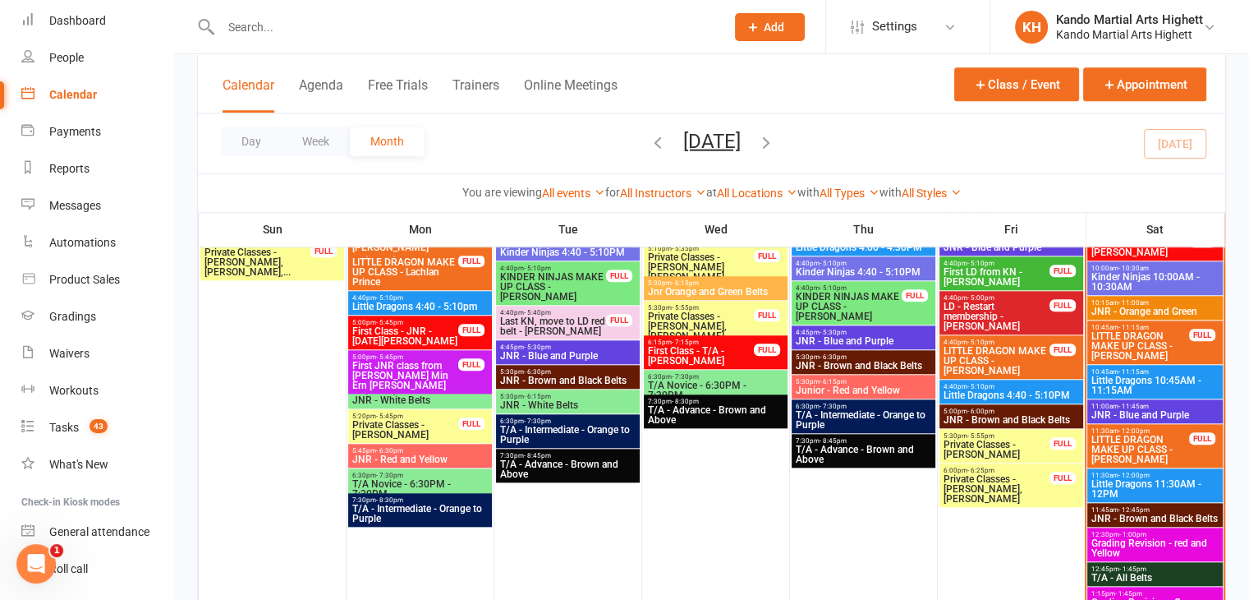
click at [1176, 347] on span "LITTLE DRAGON MAKE UP CLASS - [PERSON_NAME]" at bounding box center [1140, 346] width 99 height 30
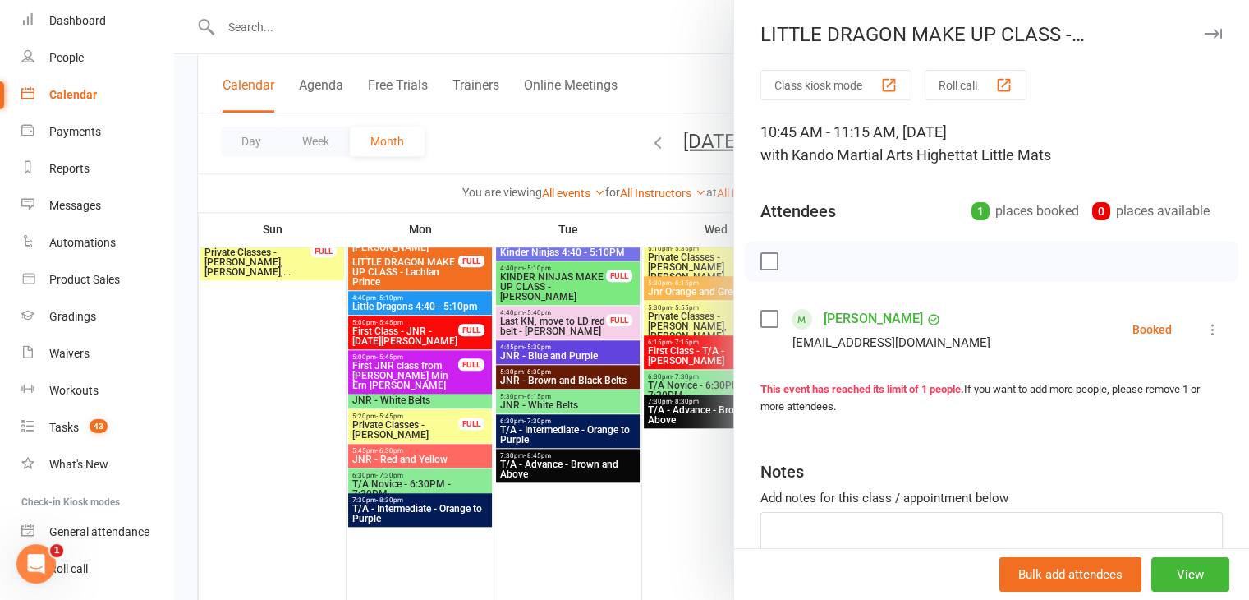
click at [499, 366] on div at bounding box center [711, 300] width 1075 height 600
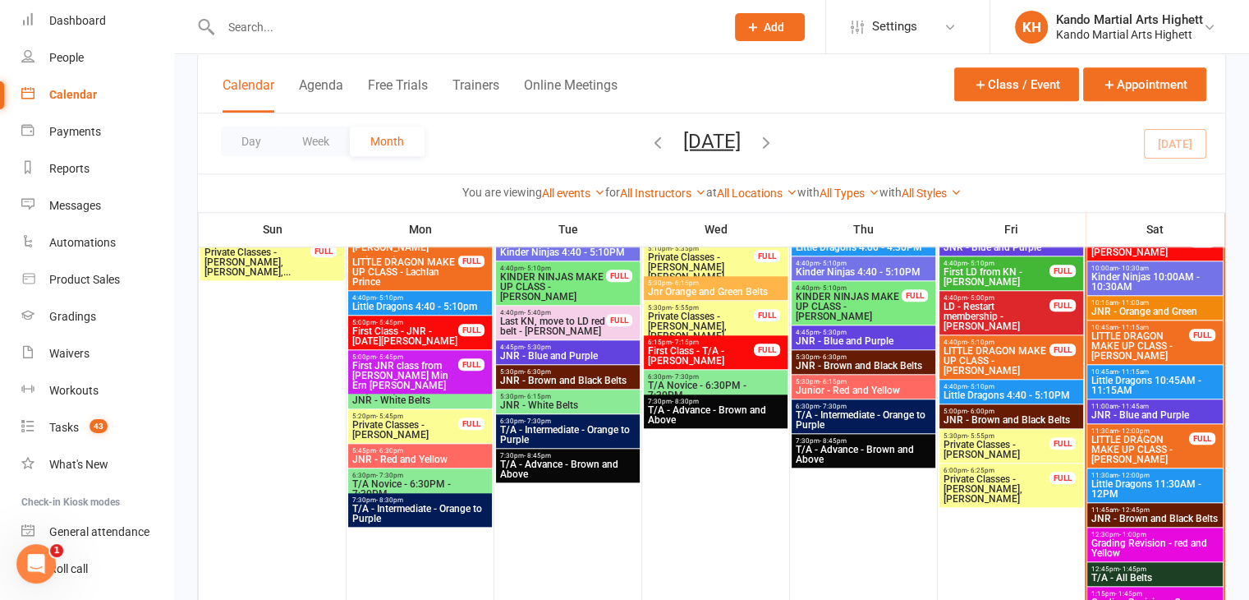
click at [1161, 341] on span "LITTLE DRAGON MAKE UP CLASS - [PERSON_NAME]" at bounding box center [1140, 346] width 99 height 30
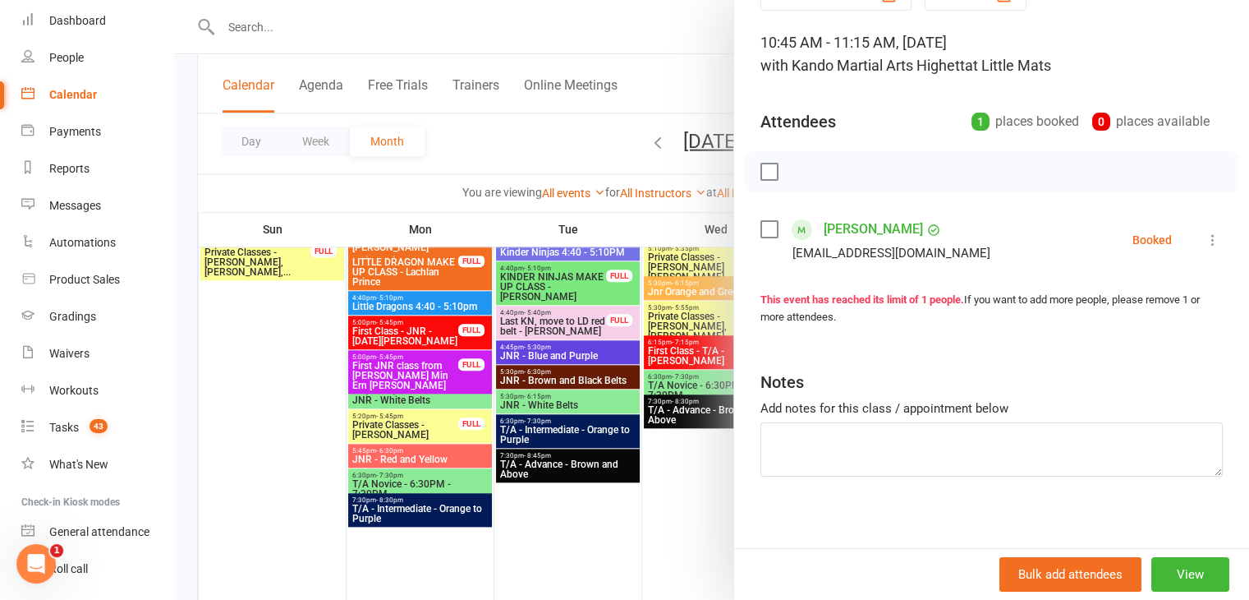
scroll to position [99, 0]
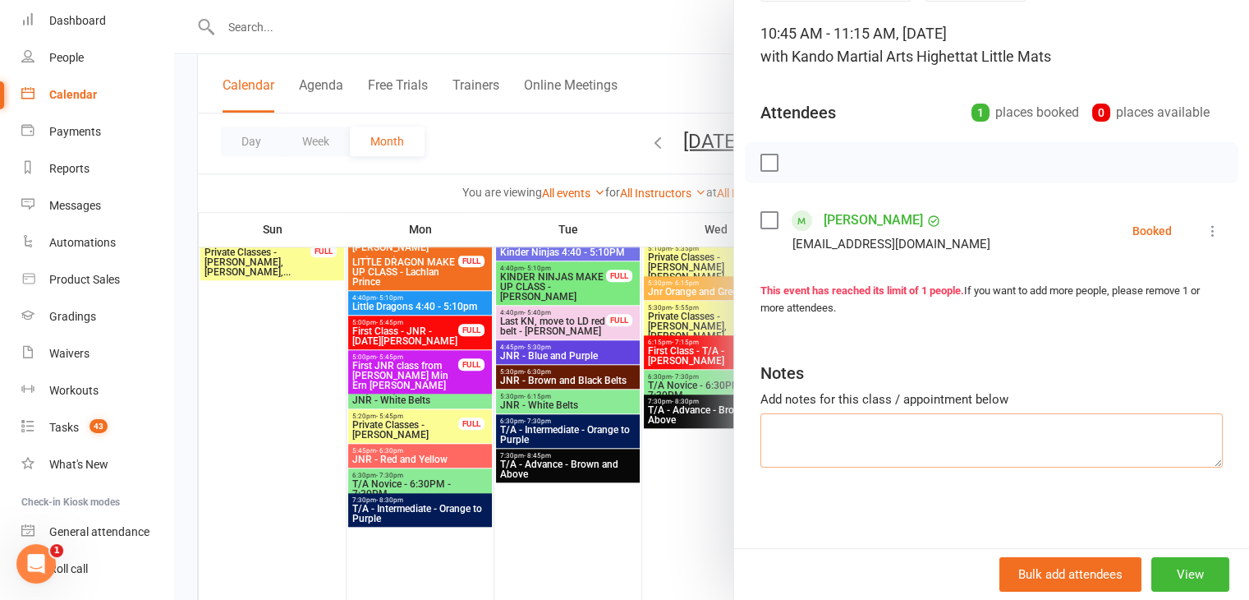
click at [1002, 450] on textarea at bounding box center [991, 440] width 462 height 54
type textarea "White Stripe Please"
click at [0, 340] on li "Waivers" at bounding box center [86, 353] width 173 height 37
click at [558, 329] on div at bounding box center [711, 300] width 1075 height 600
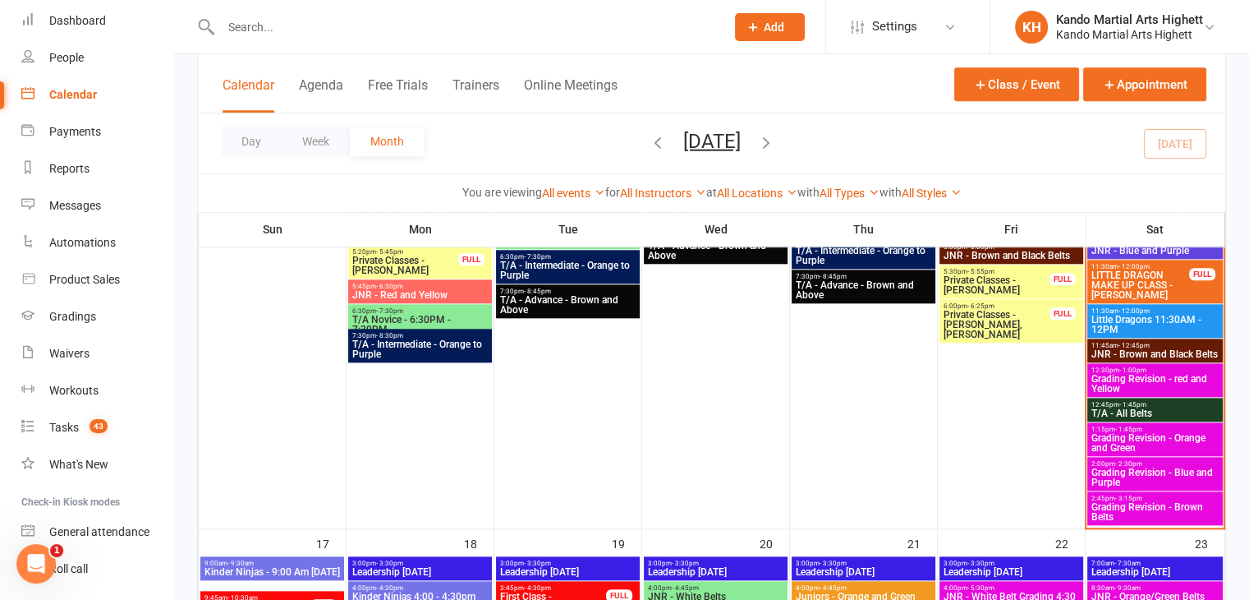
scroll to position [1991, 0]
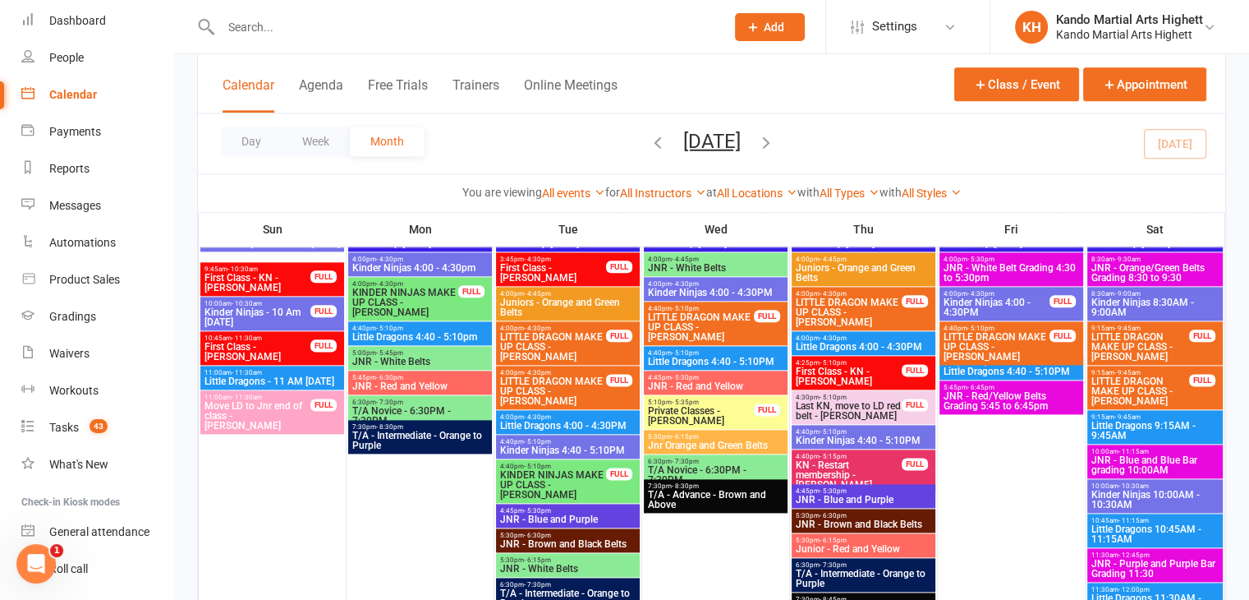
click at [1143, 340] on span "LITTLE DRAGON MAKE UP CLASS - [PERSON_NAME]" at bounding box center [1140, 347] width 99 height 30
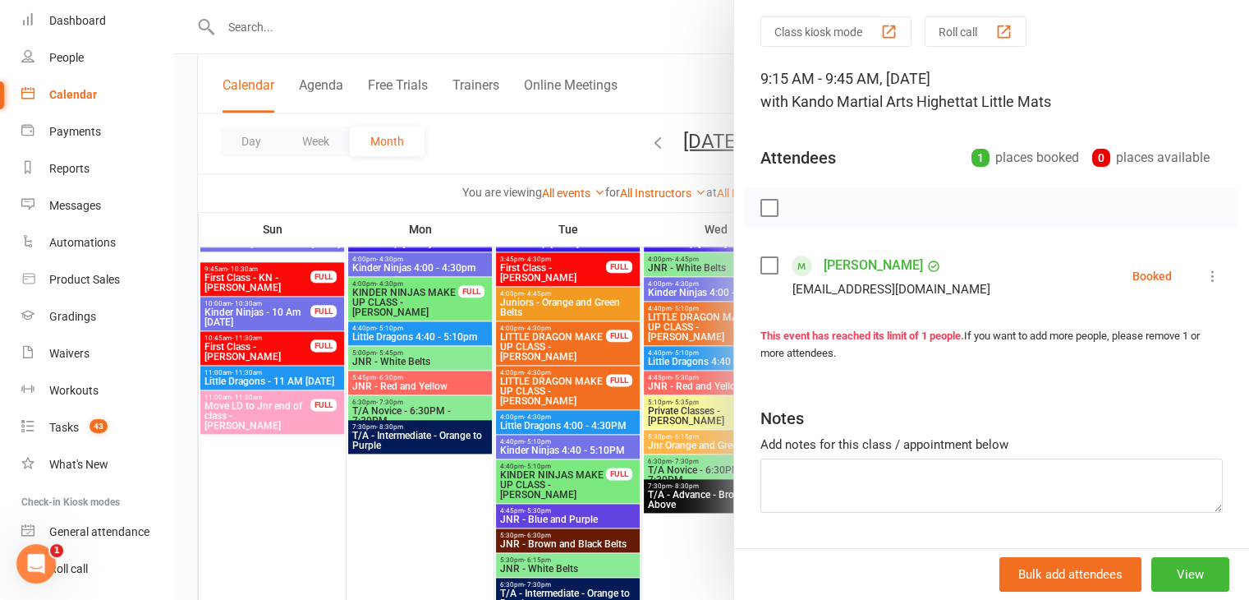
scroll to position [82, 0]
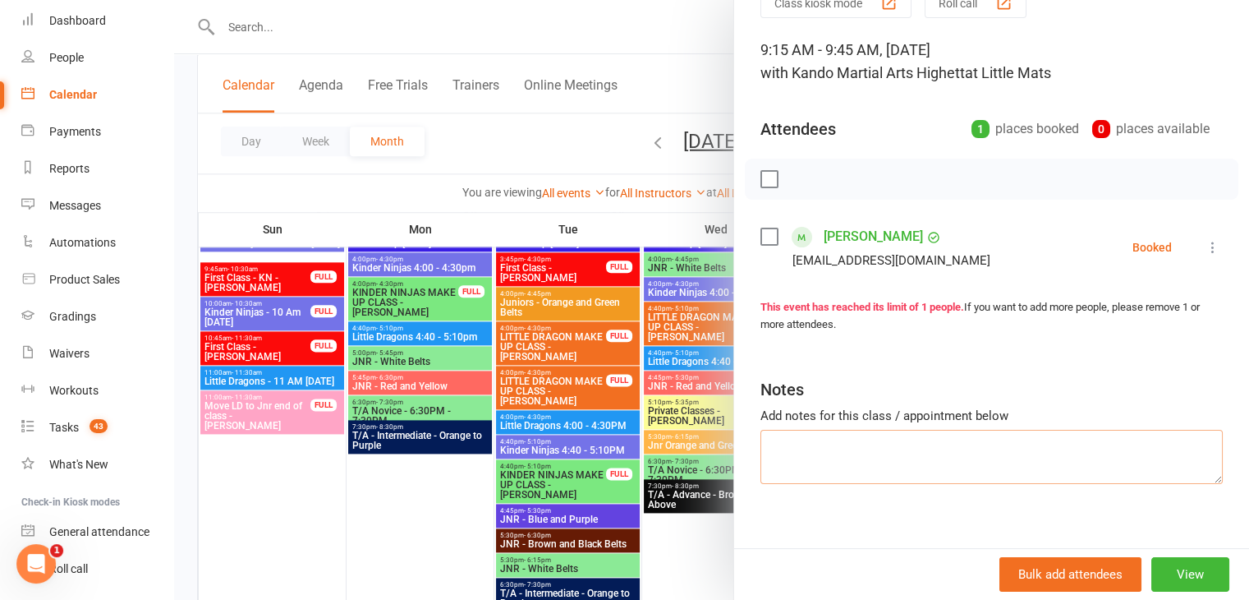
click at [940, 457] on textarea at bounding box center [991, 457] width 462 height 54
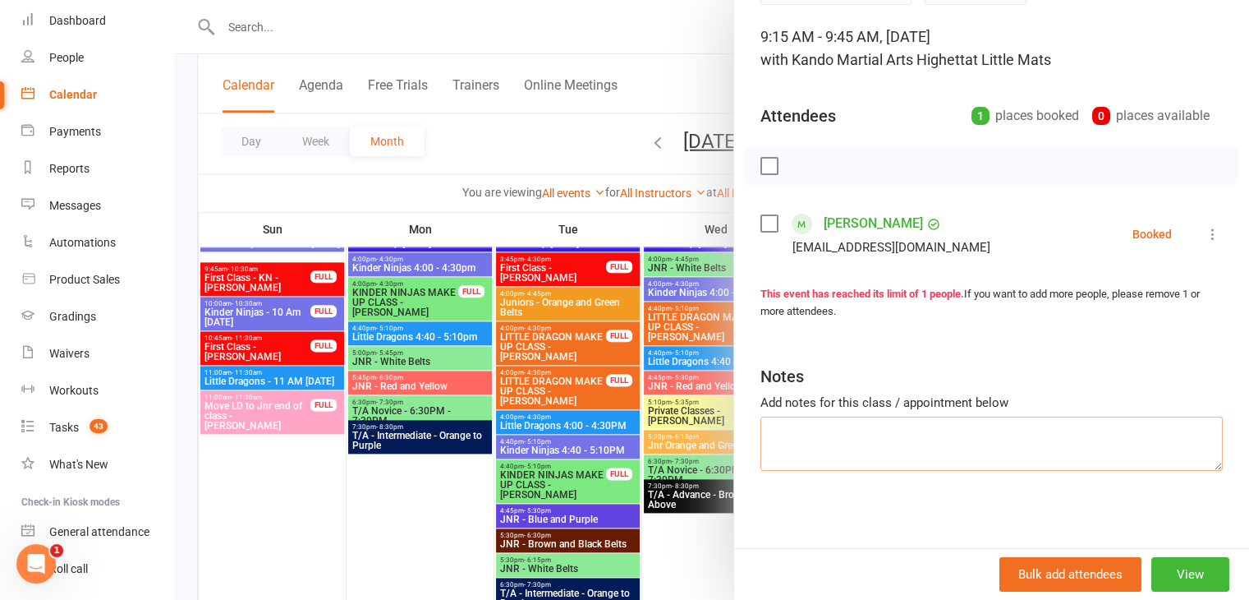
scroll to position [99, 0]
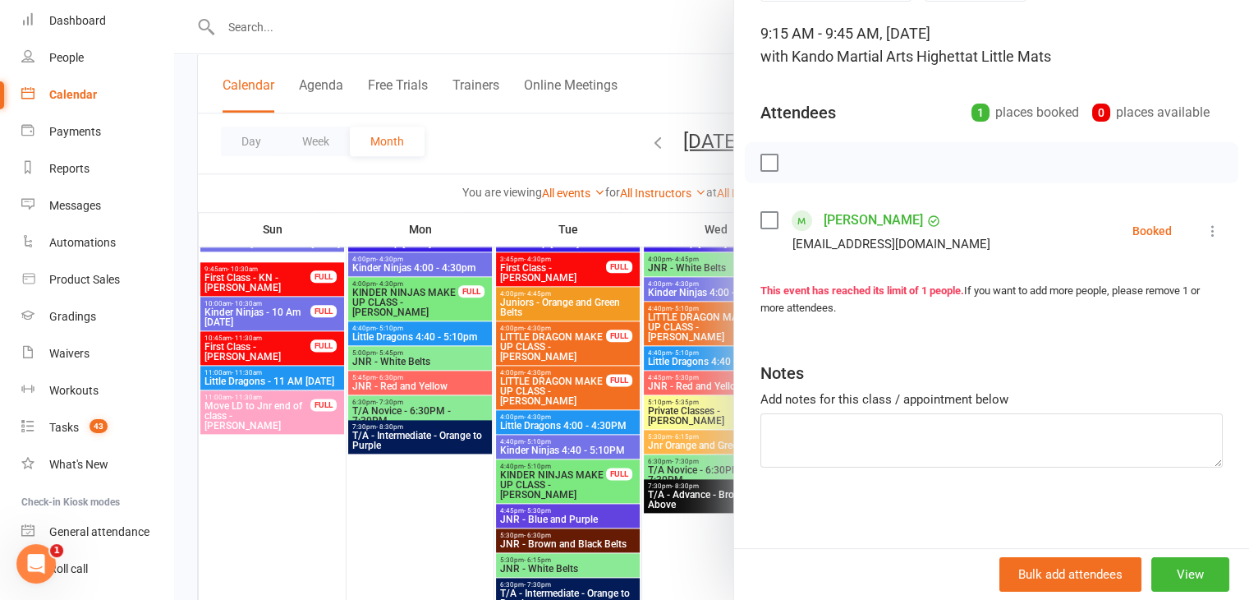
click at [489, 230] on div at bounding box center [711, 300] width 1075 height 600
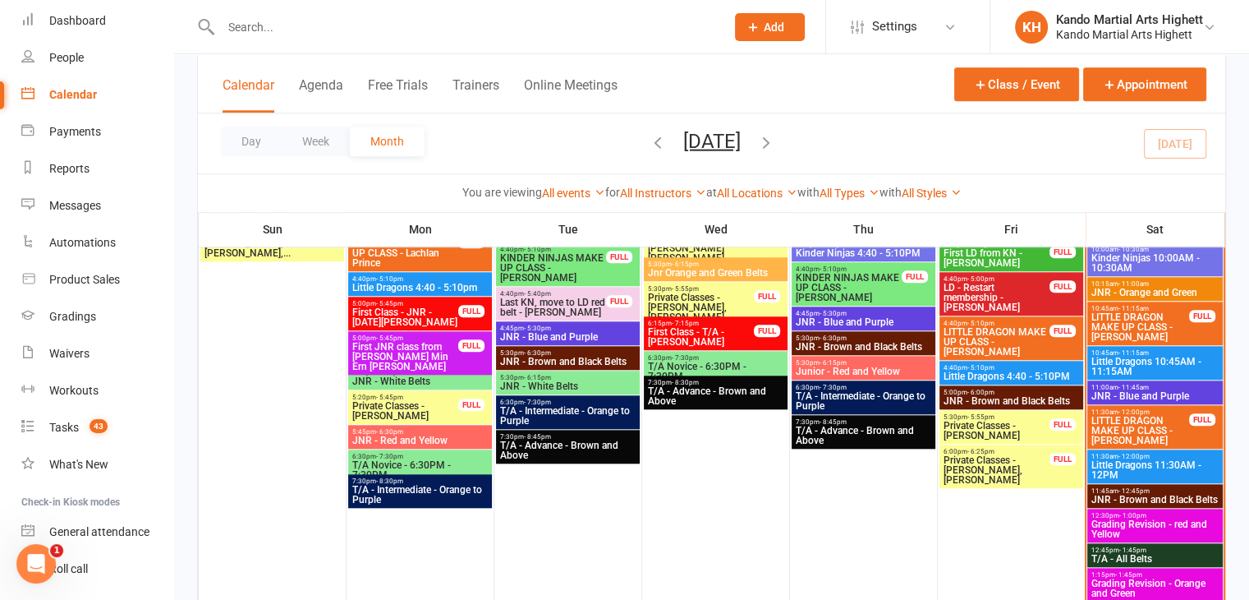
scroll to position [1516, 0]
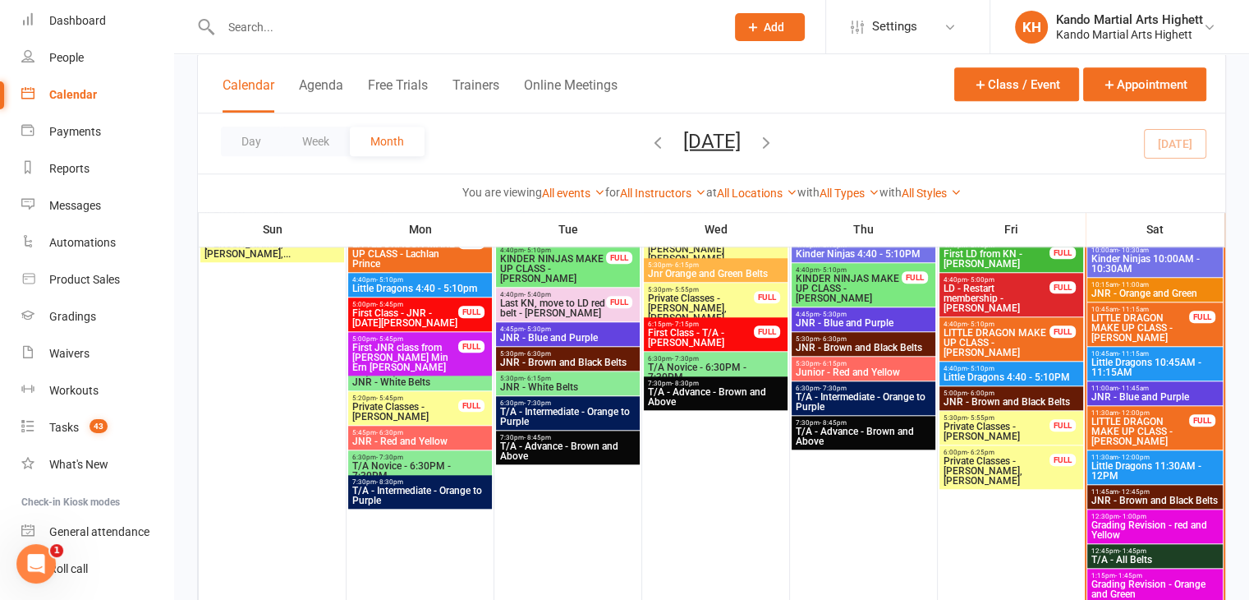
click at [1142, 320] on span "LITTLE DRAGON MAKE UP CLASS - [PERSON_NAME]" at bounding box center [1140, 328] width 99 height 30
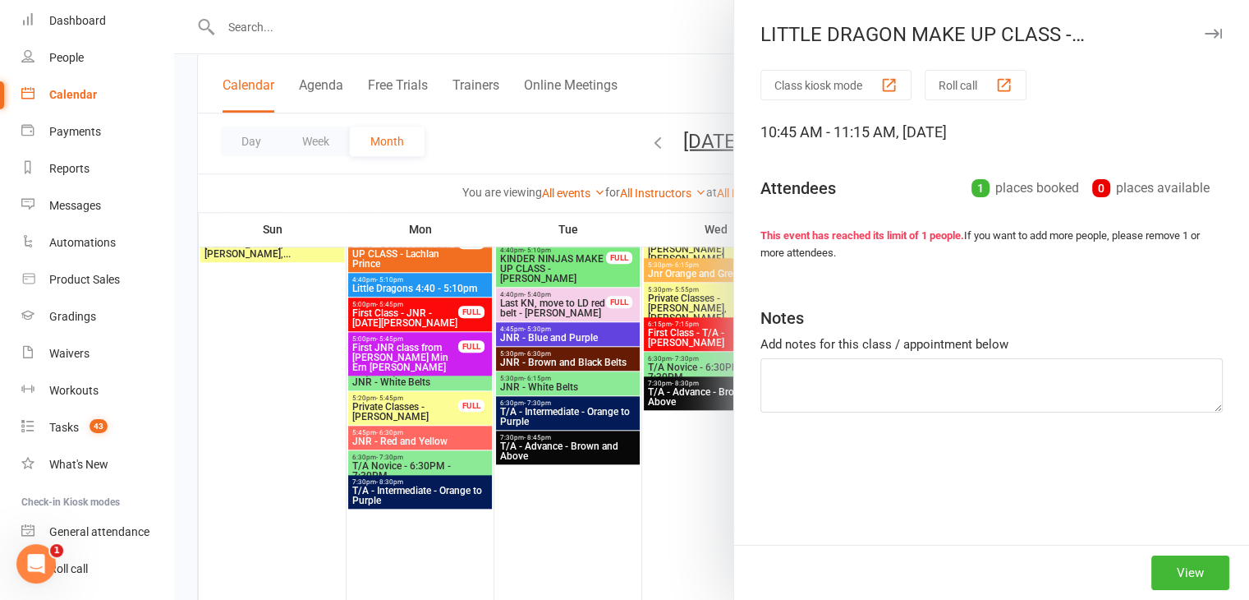
type textarea "White Stripe Please"
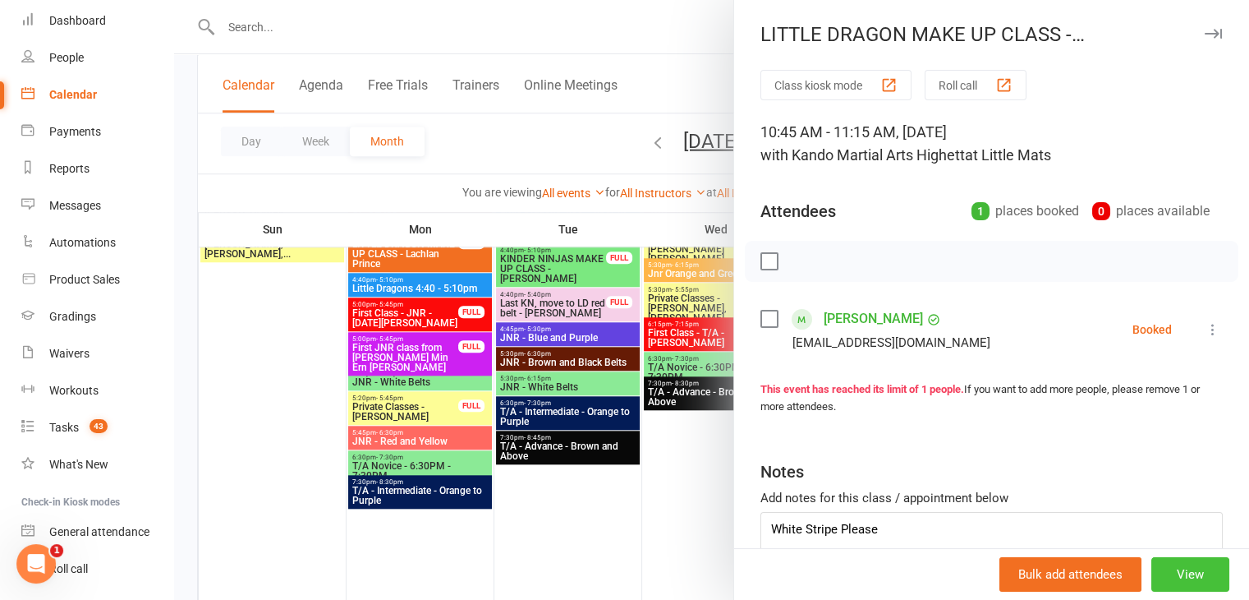
click at [1161, 563] on button "View" at bounding box center [1190, 574] width 78 height 34
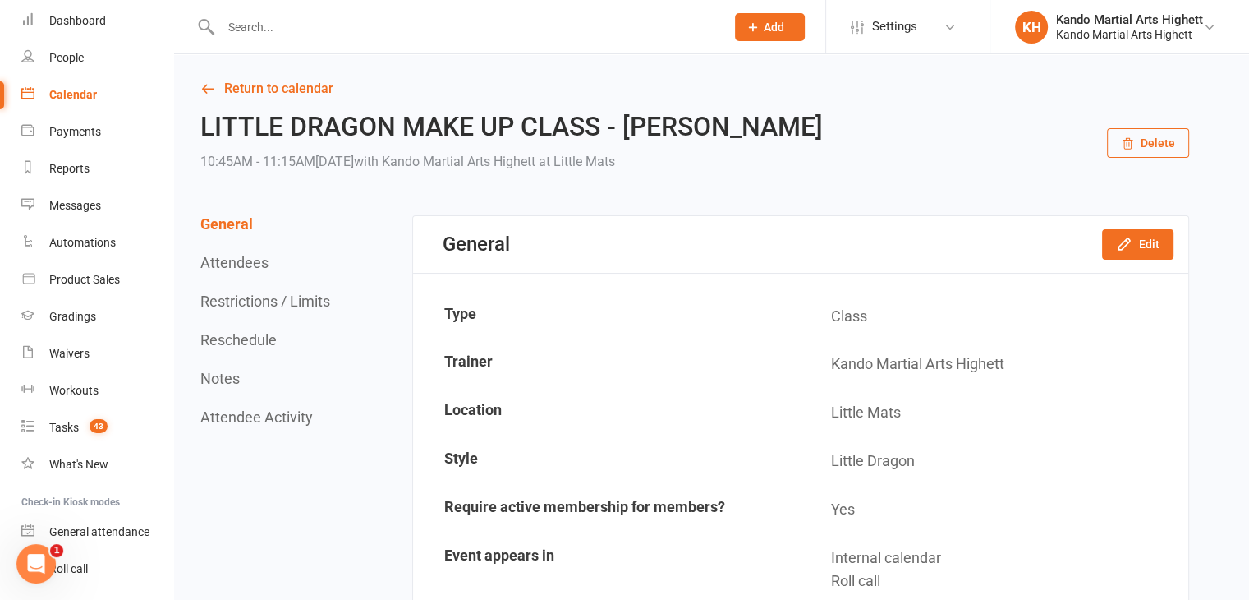
click at [397, 113] on h2 "LITTLE DRAGON MAKE UP CLASS - [PERSON_NAME]" at bounding box center [511, 127] width 623 height 29
drag, startPoint x: 397, startPoint y: 113, endPoint x: 758, endPoint y: 99, distance: 360.8
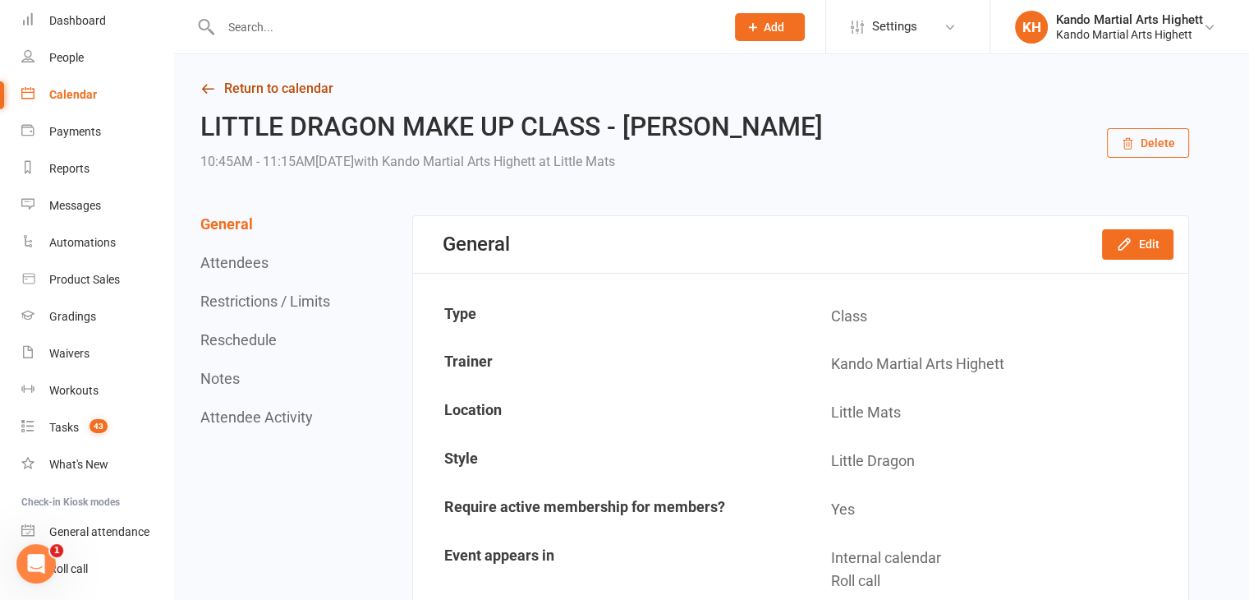
click at [249, 94] on link "Return to calendar" at bounding box center [694, 88] width 989 height 23
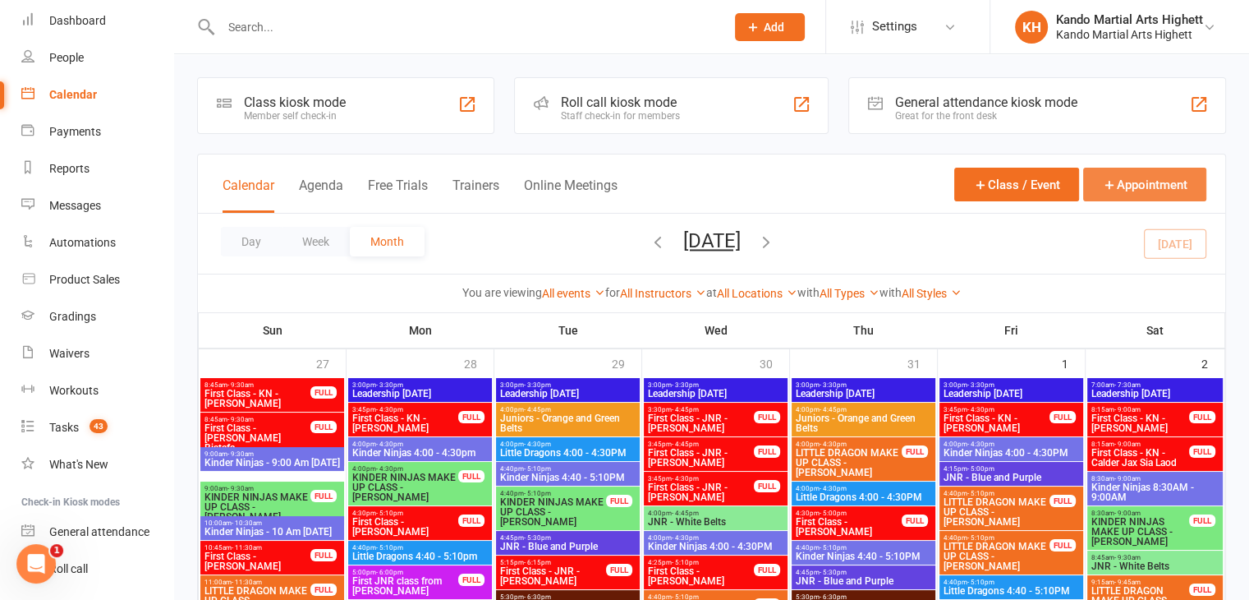
click at [1150, 182] on button "Appointment" at bounding box center [1144, 185] width 123 height 34
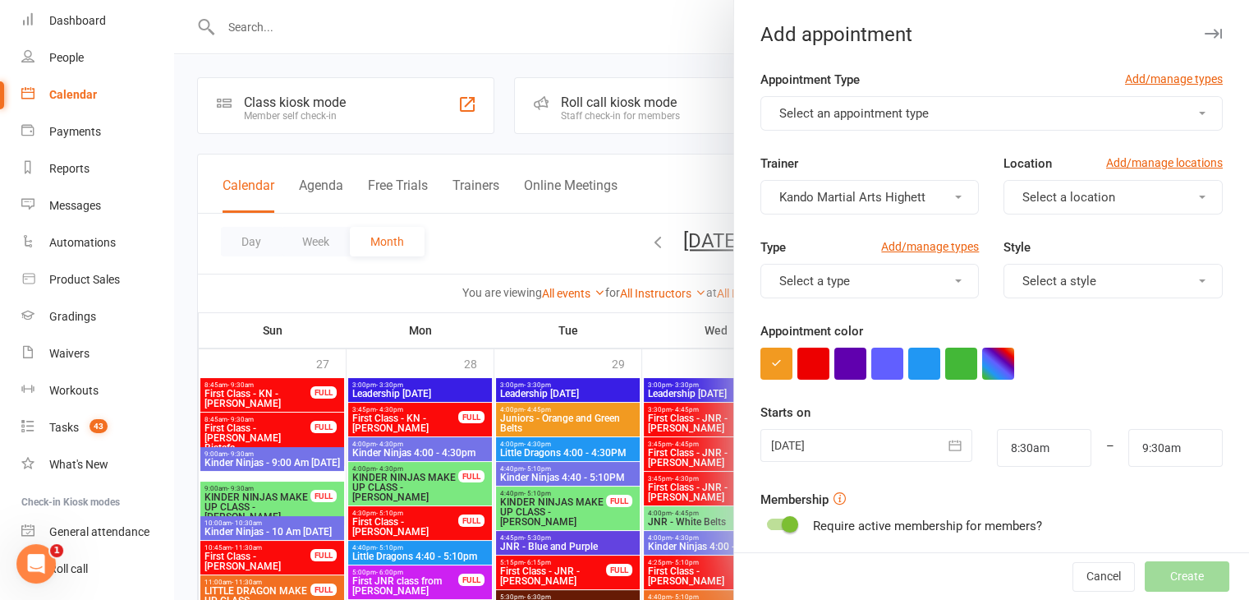
click at [1150, 182] on button "Select a location" at bounding box center [1113, 197] width 219 height 34
click at [927, 124] on button "Select an appointment type" at bounding box center [991, 113] width 462 height 34
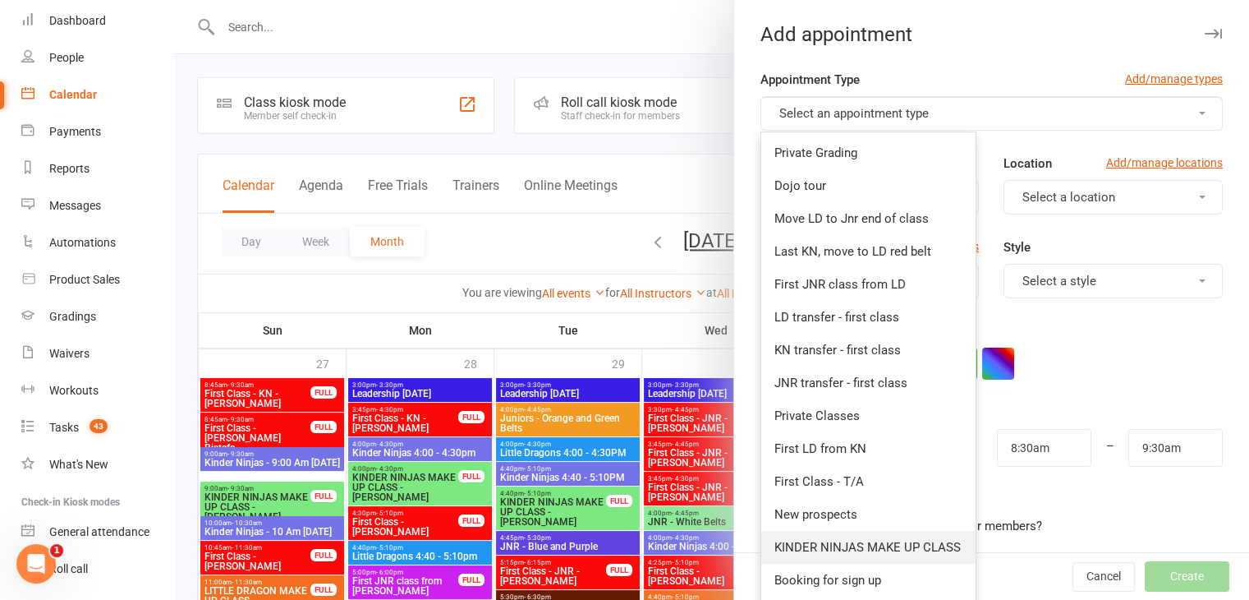
click at [867, 553] on span "KINDER NINJAS MAKE UP CLASS" at bounding box center [867, 547] width 186 height 15
type input "9:00am"
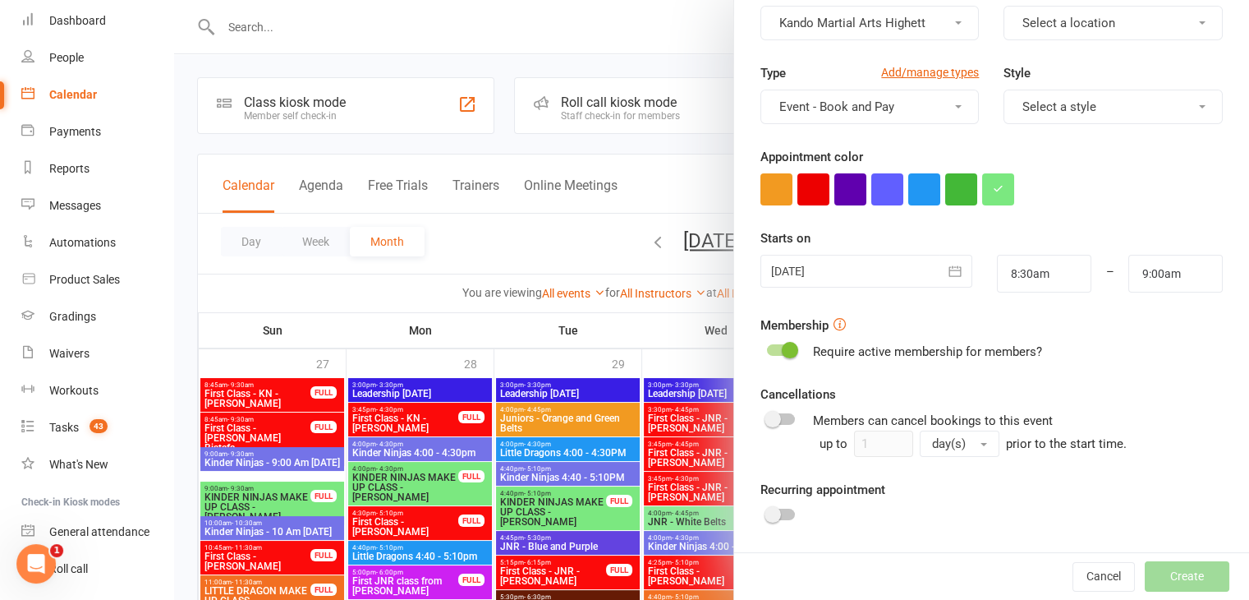
scroll to position [253, 0]
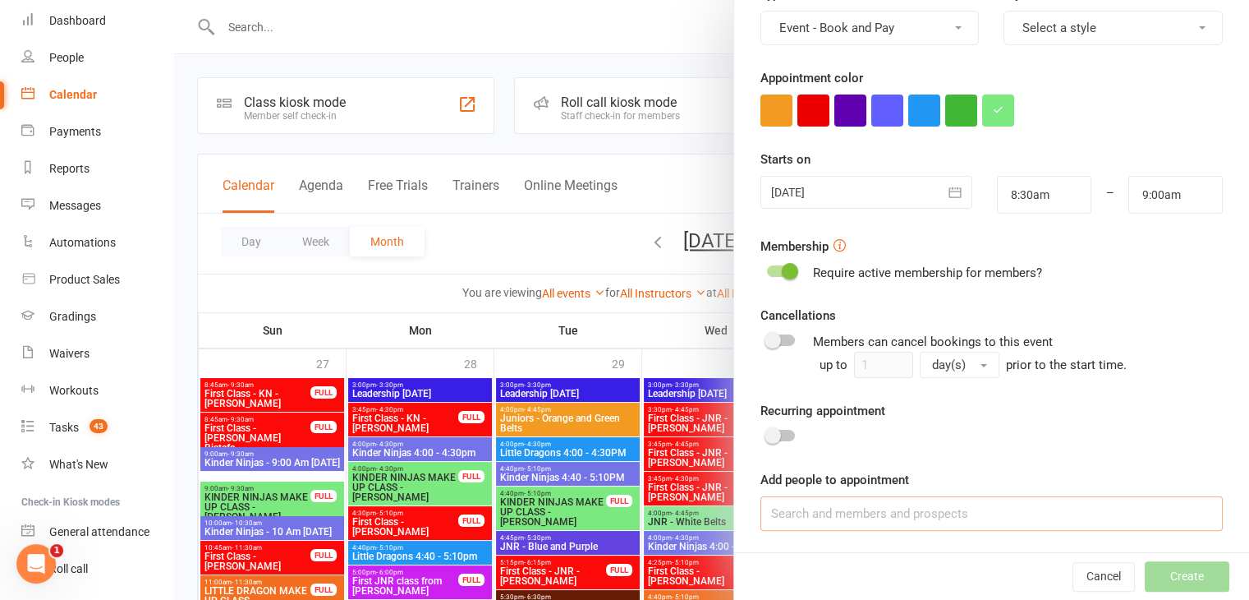
click at [894, 506] on input at bounding box center [991, 513] width 462 height 34
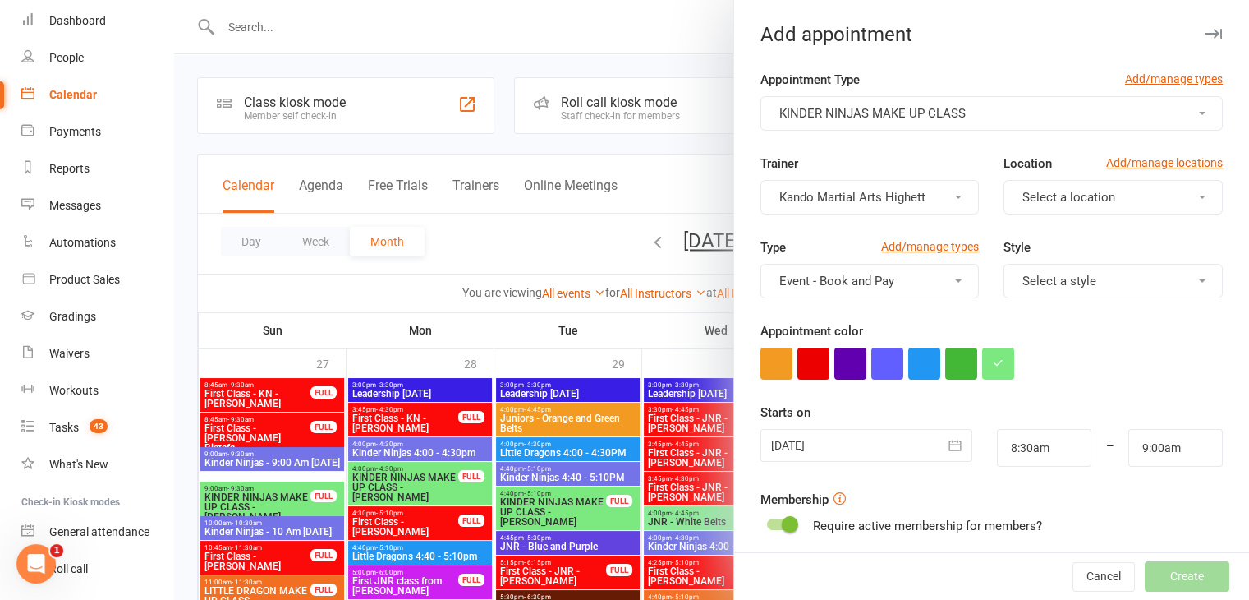
click at [967, 90] on div "Appointment Type Add/manage types" at bounding box center [991, 83] width 462 height 26
click at [967, 94] on div "Appointment Type Add/manage types" at bounding box center [991, 83] width 462 height 26
click at [946, 136] on form "Appointment Type Add/manage types KINDER NINJAS MAKE UP CLASS Trainer Kando Mar…" at bounding box center [991, 427] width 462 height 714
click at [981, 124] on button "KINDER NINJAS MAKE UP CLASS" at bounding box center [991, 113] width 462 height 34
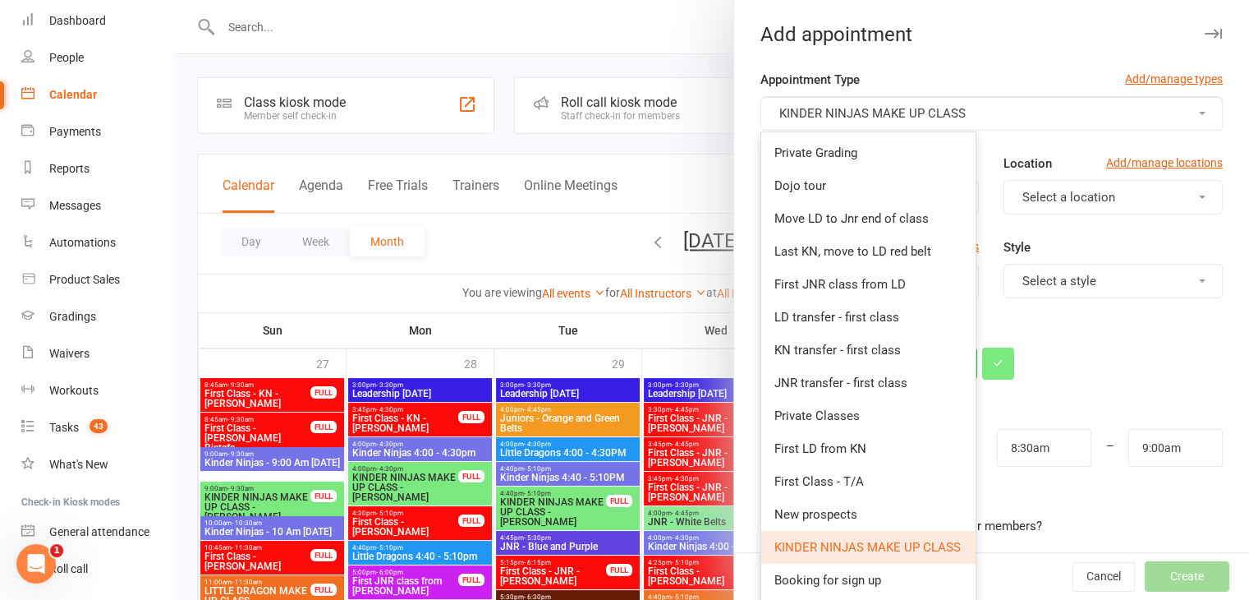
click at [981, 124] on button "KINDER NINJAS MAKE UP CLASS" at bounding box center [991, 113] width 462 height 34
click at [741, 61] on div "Add appointment Appointment Type Add/manage types KINDER NINJAS MAKE UP CLASS P…" at bounding box center [991, 300] width 516 height 600
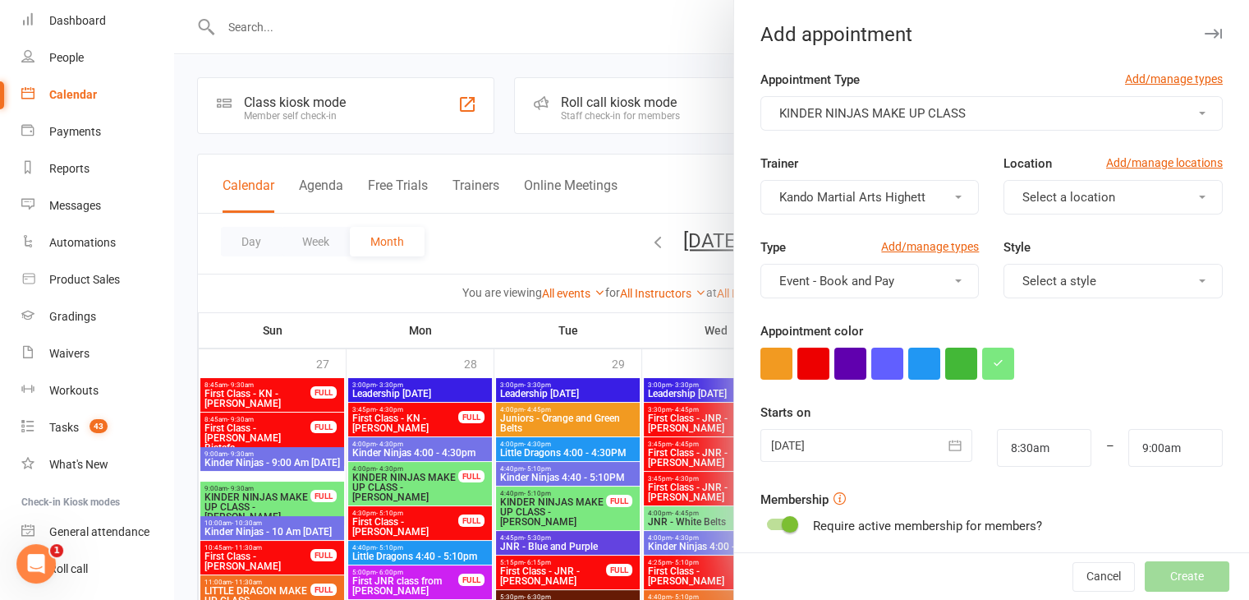
click at [637, 172] on div at bounding box center [711, 300] width 1075 height 600
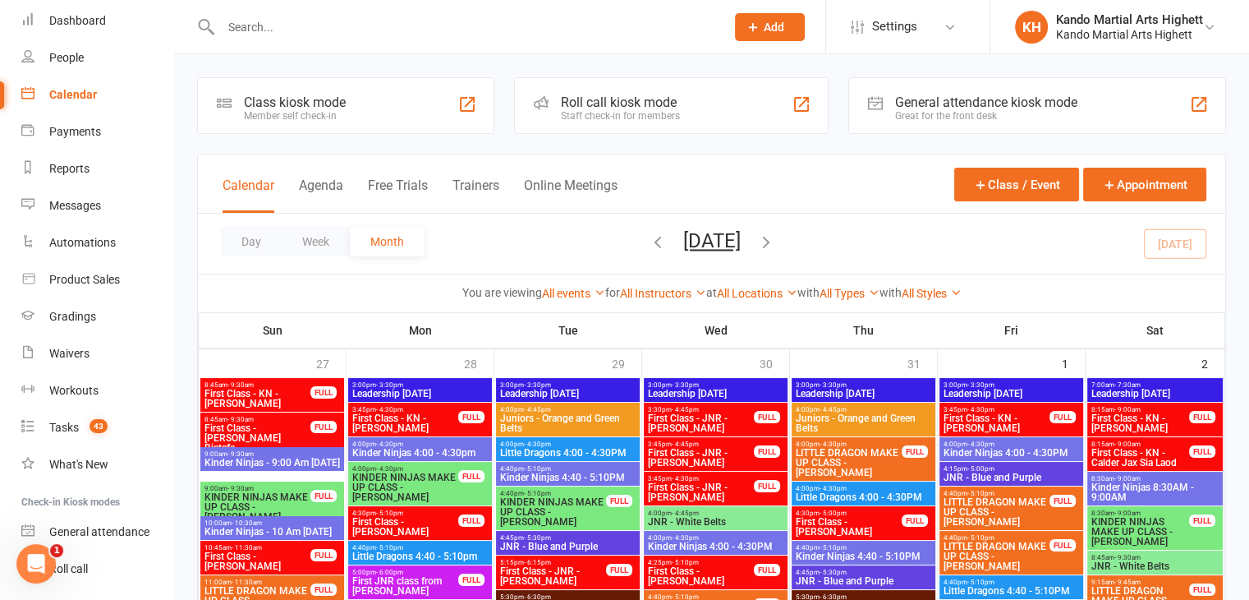
click at [269, 30] on input "text" at bounding box center [465, 27] width 498 height 23
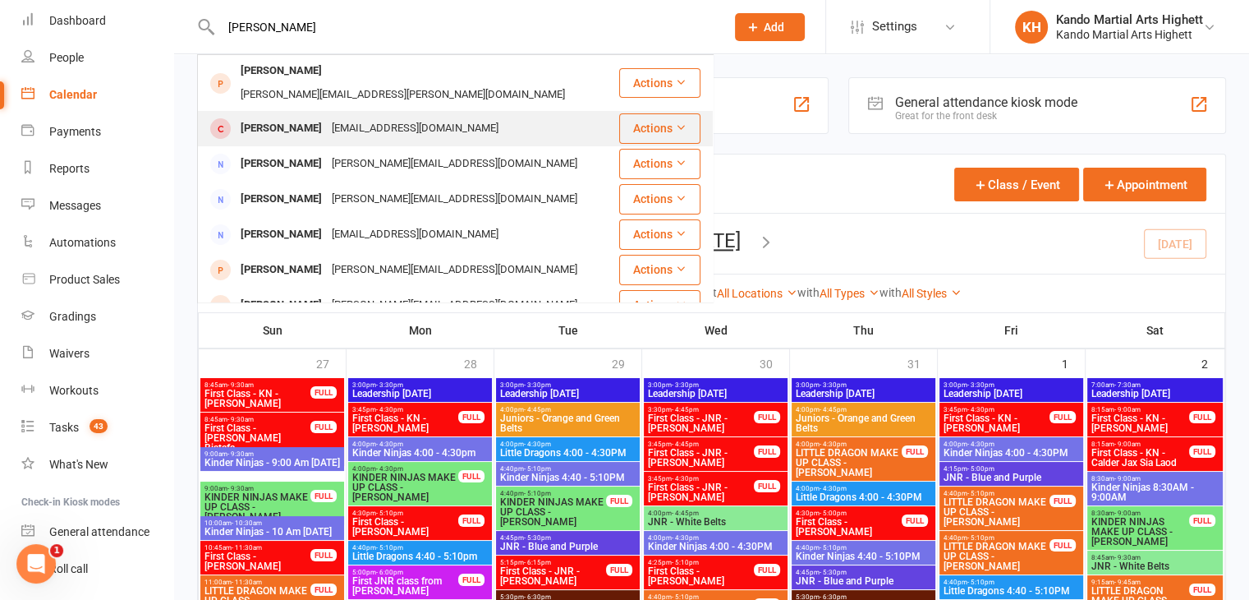
type input "kate fu"
click at [284, 117] on div "Kate Fuller" at bounding box center [281, 129] width 91 height 24
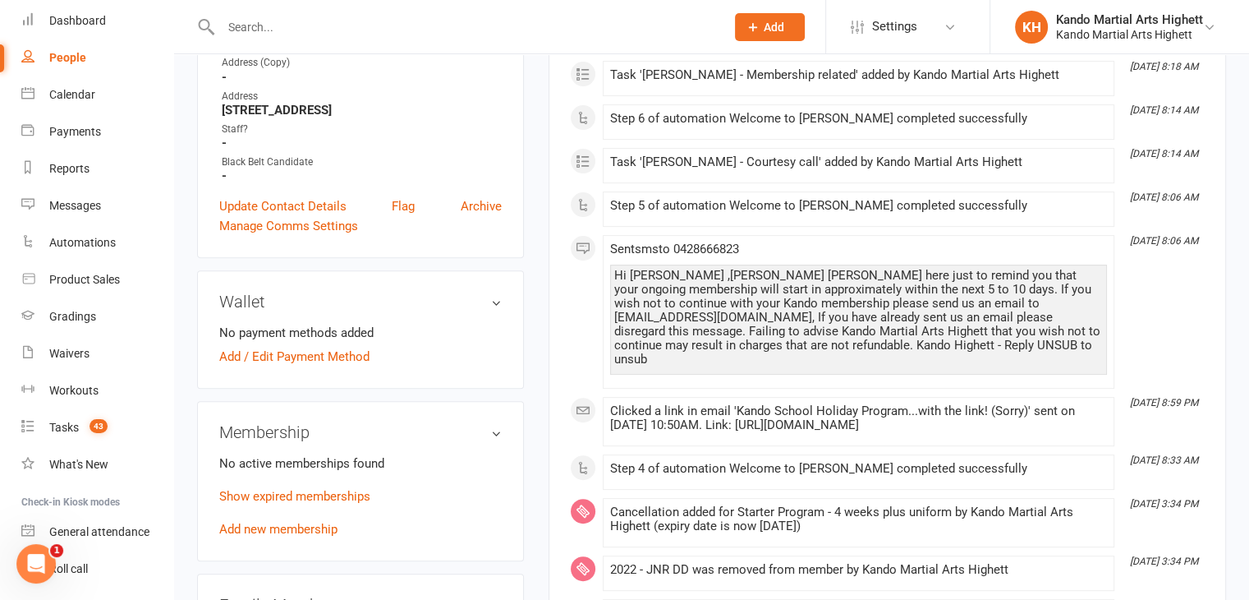
scroll to position [657, 0]
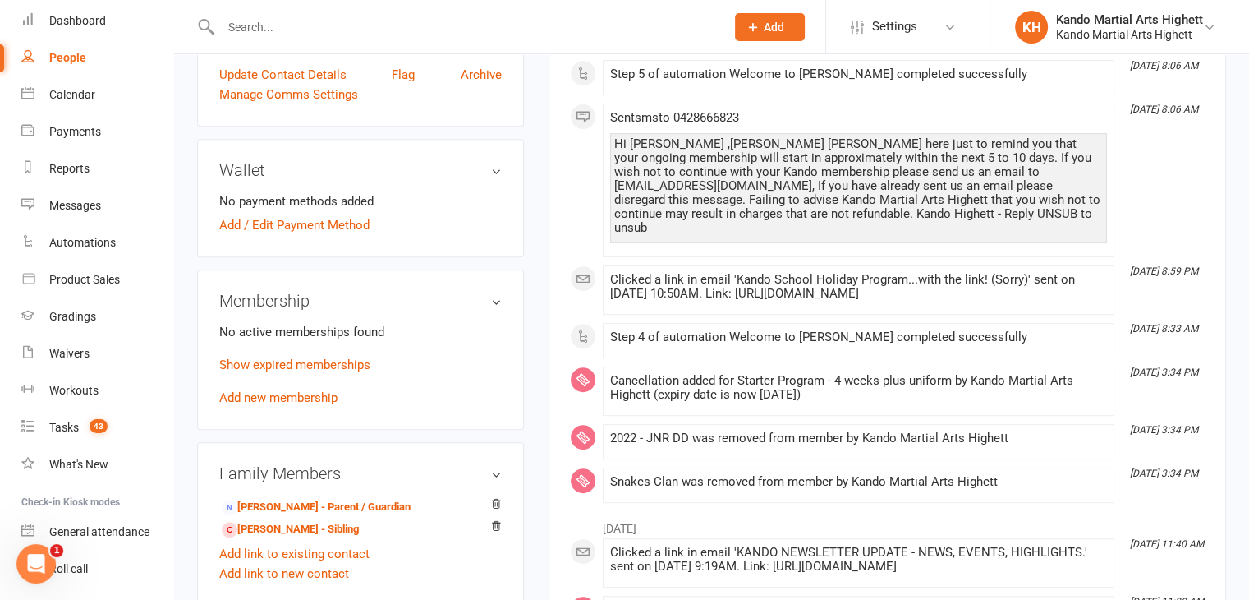
click at [269, 24] on input "text" at bounding box center [465, 27] width 498 height 23
click at [250, 504] on link "Maria Fuller - Parent / Guardian" at bounding box center [316, 507] width 189 height 17
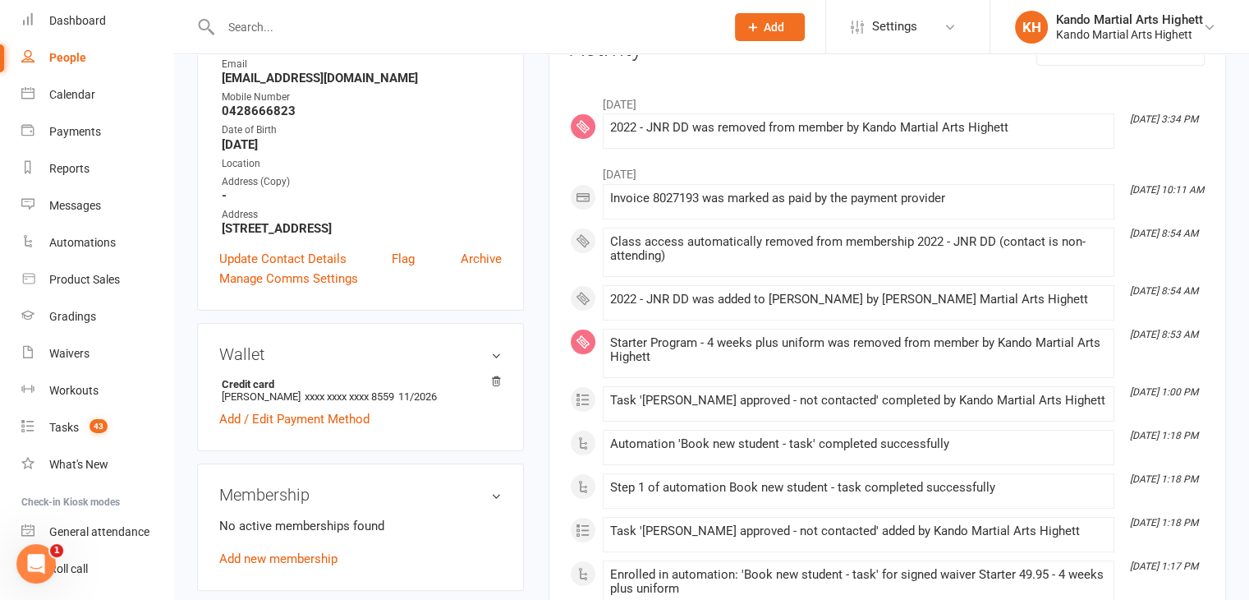
scroll to position [329, 0]
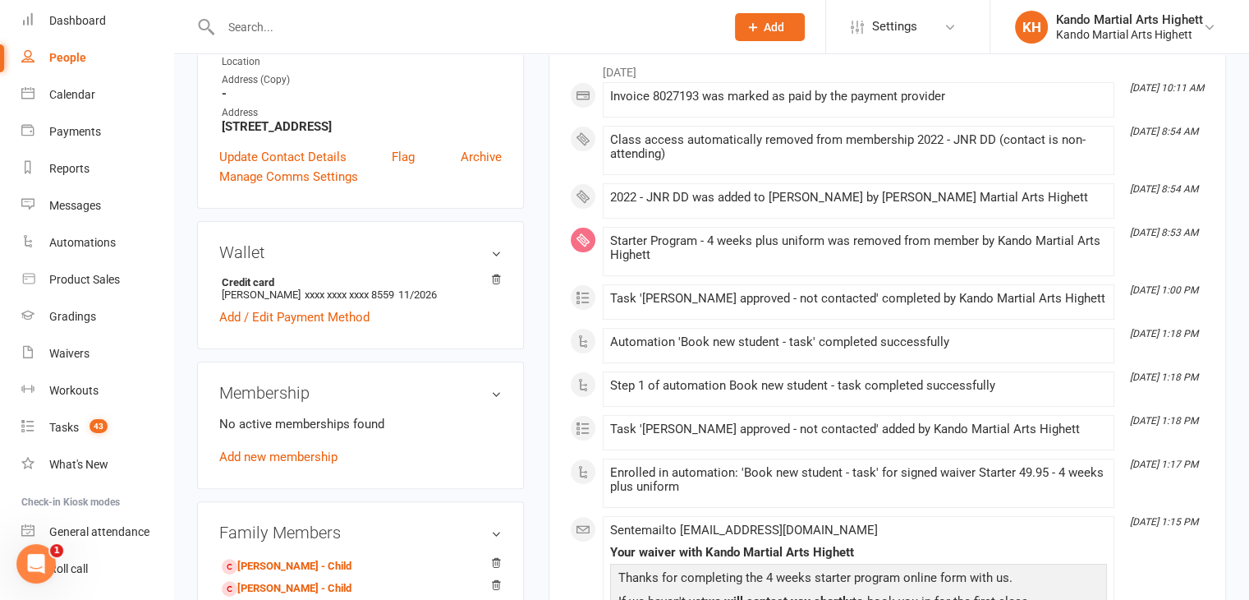
click at [255, 25] on input "text" at bounding box center [465, 27] width 498 height 23
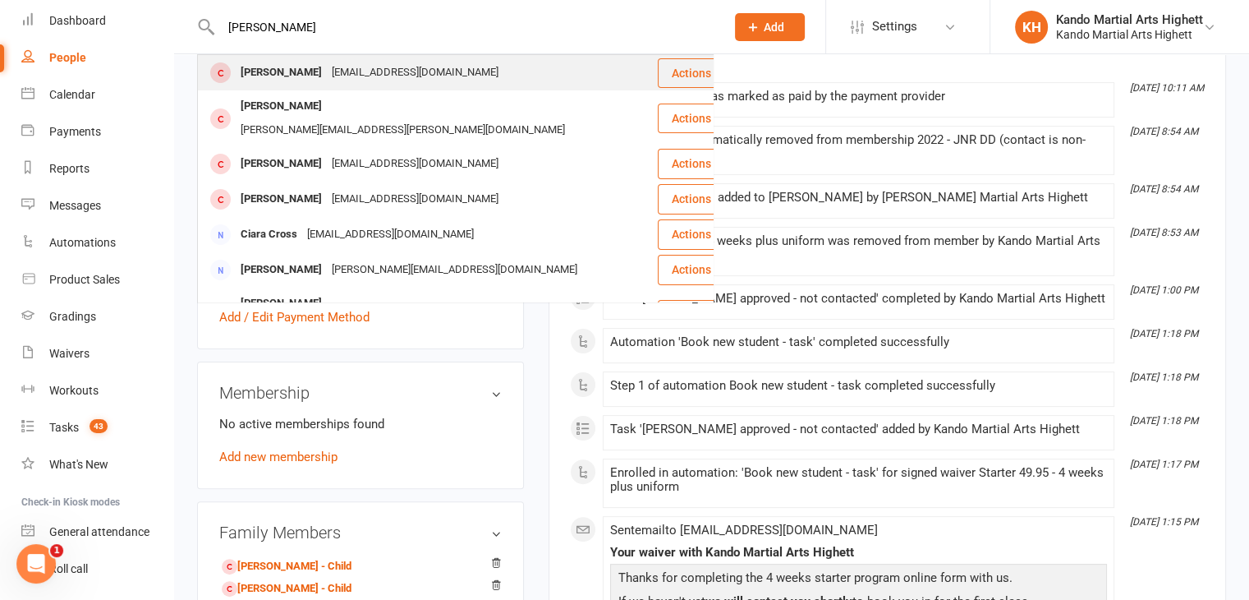
type input "freddy"
click at [278, 67] on div "Freddy Watkin" at bounding box center [281, 73] width 91 height 24
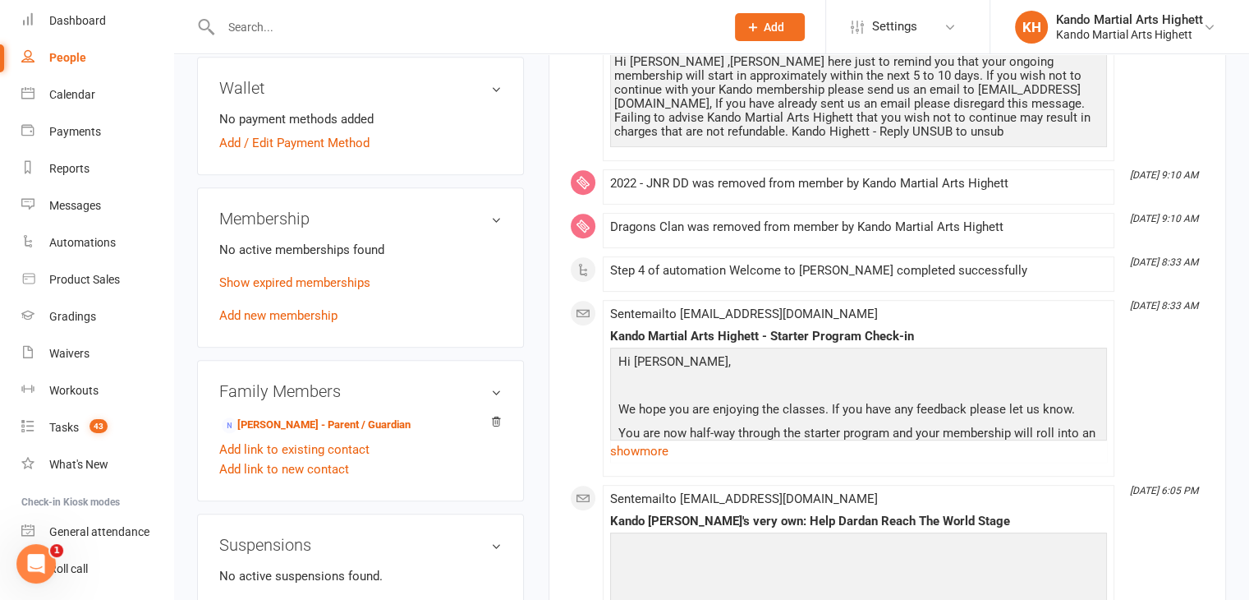
scroll to position [903, 0]
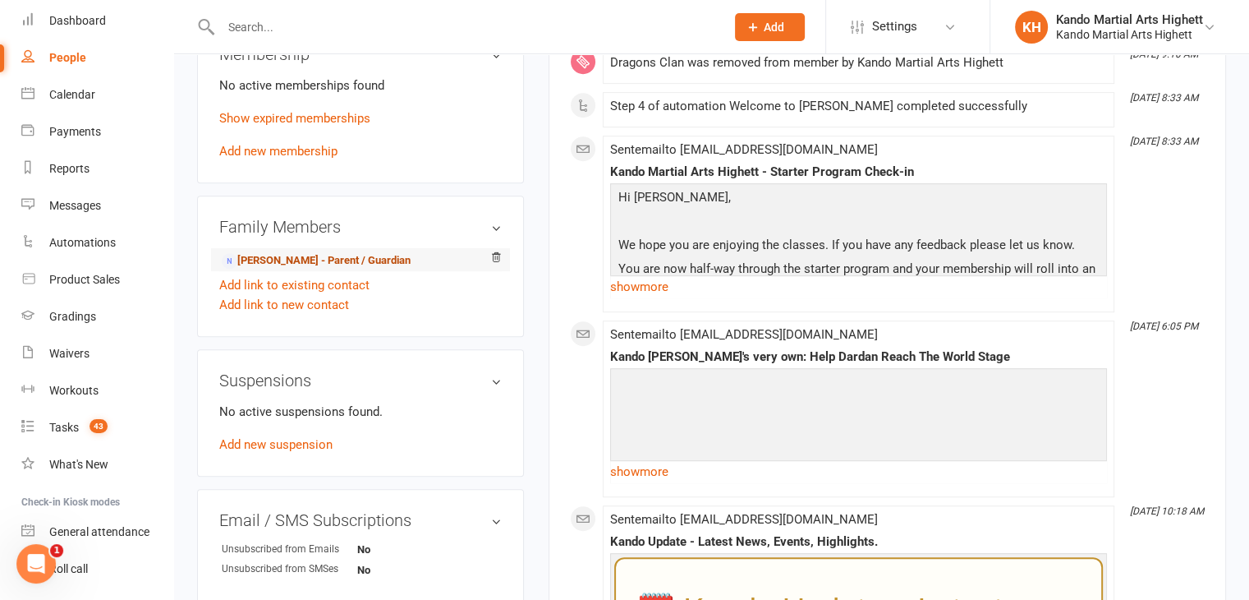
click at [268, 261] on link "Mark Watkin - Parent / Guardian" at bounding box center [316, 260] width 189 height 17
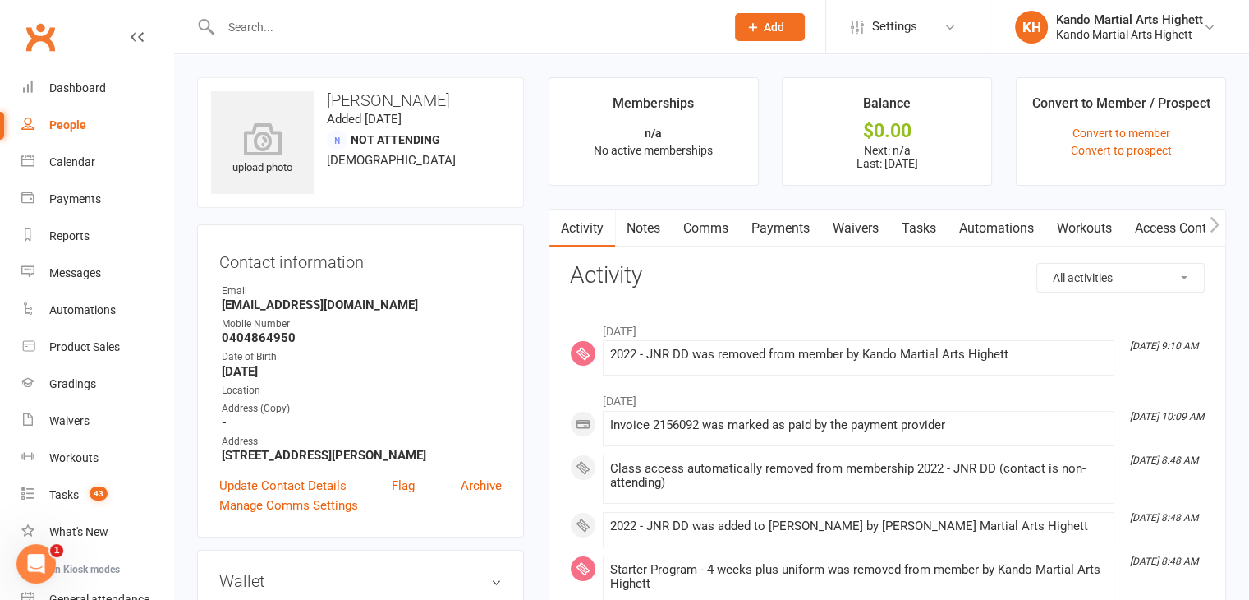
click at [73, 120] on div "People" at bounding box center [67, 124] width 37 height 13
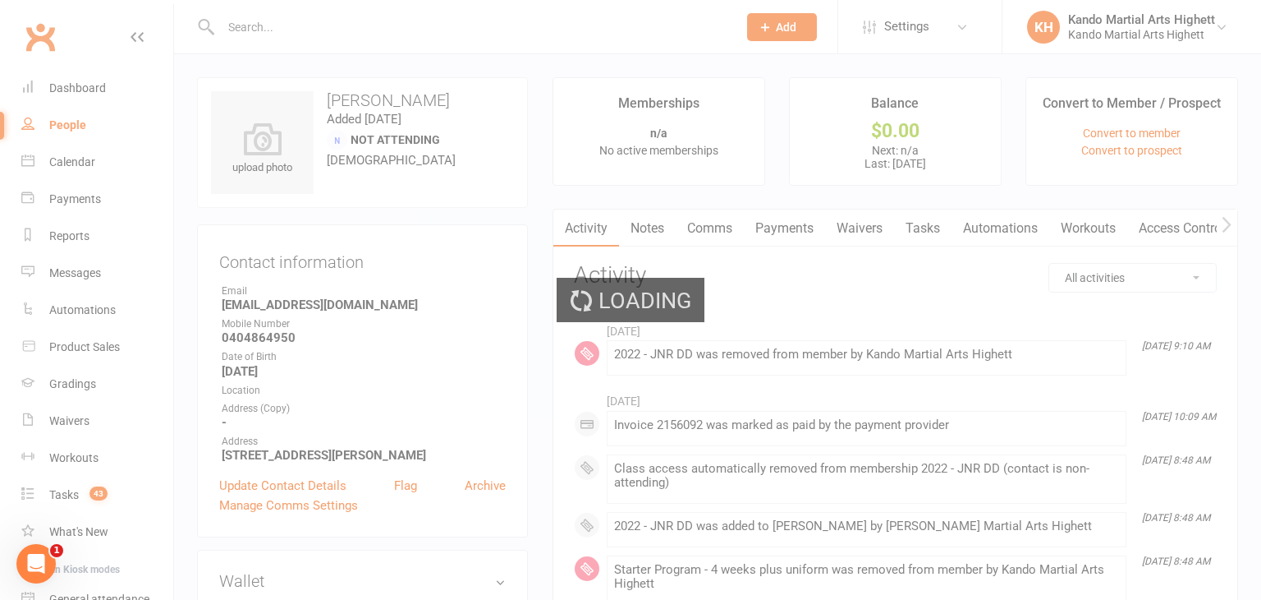
select select "100"
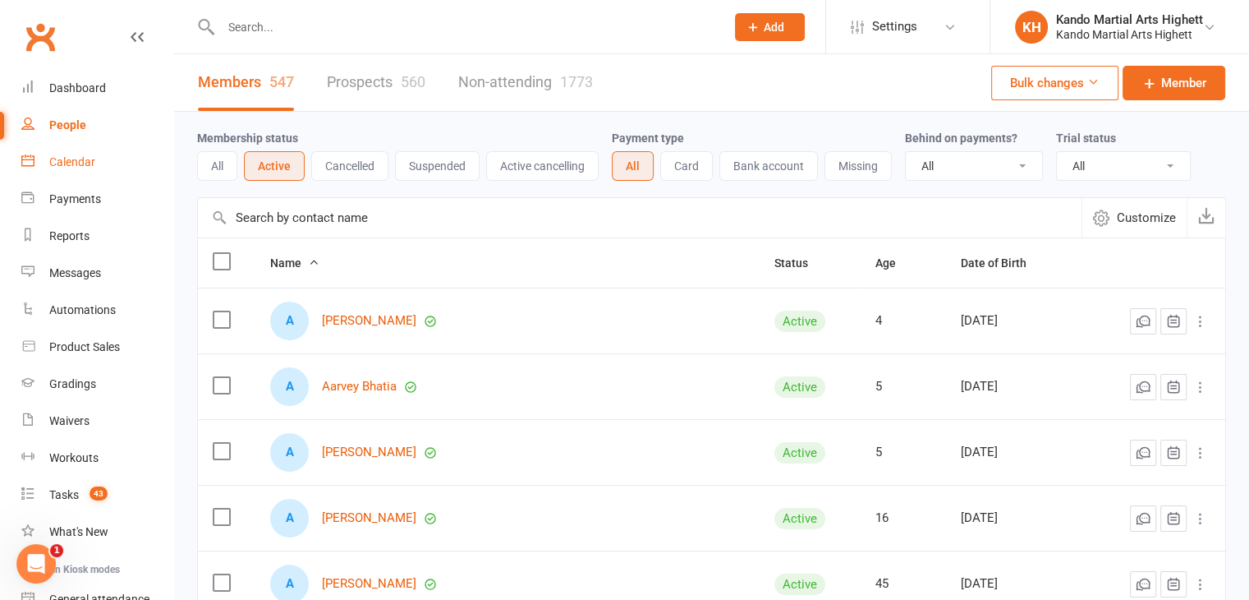
click at [56, 159] on div "Calendar" at bounding box center [72, 161] width 46 height 13
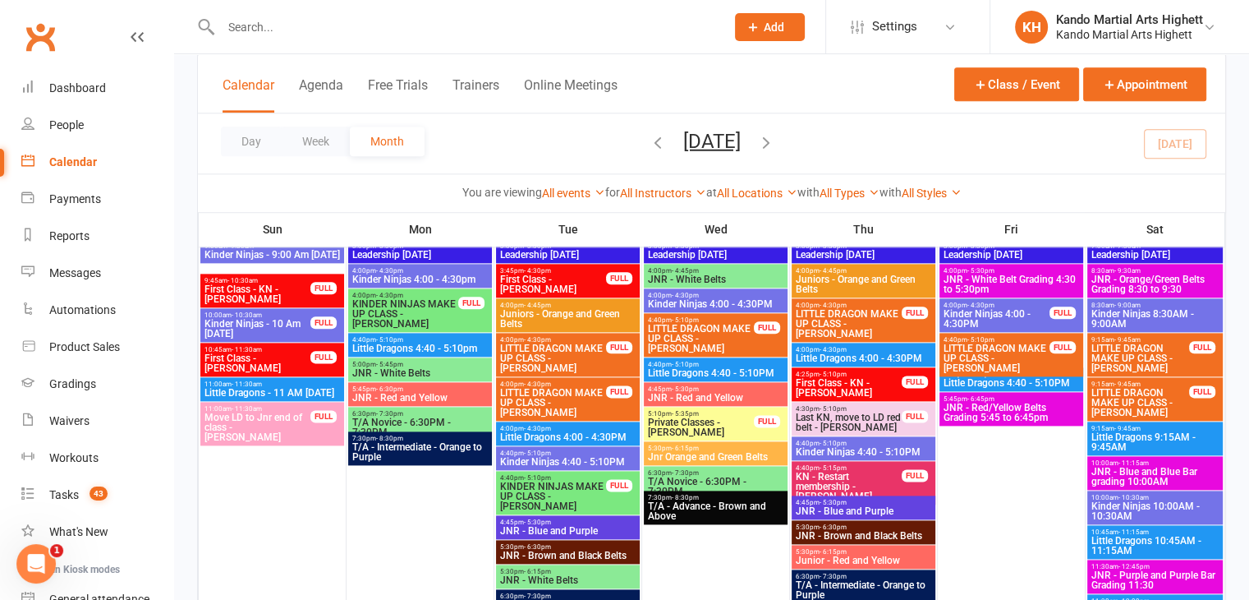
scroll to position [1971, 0]
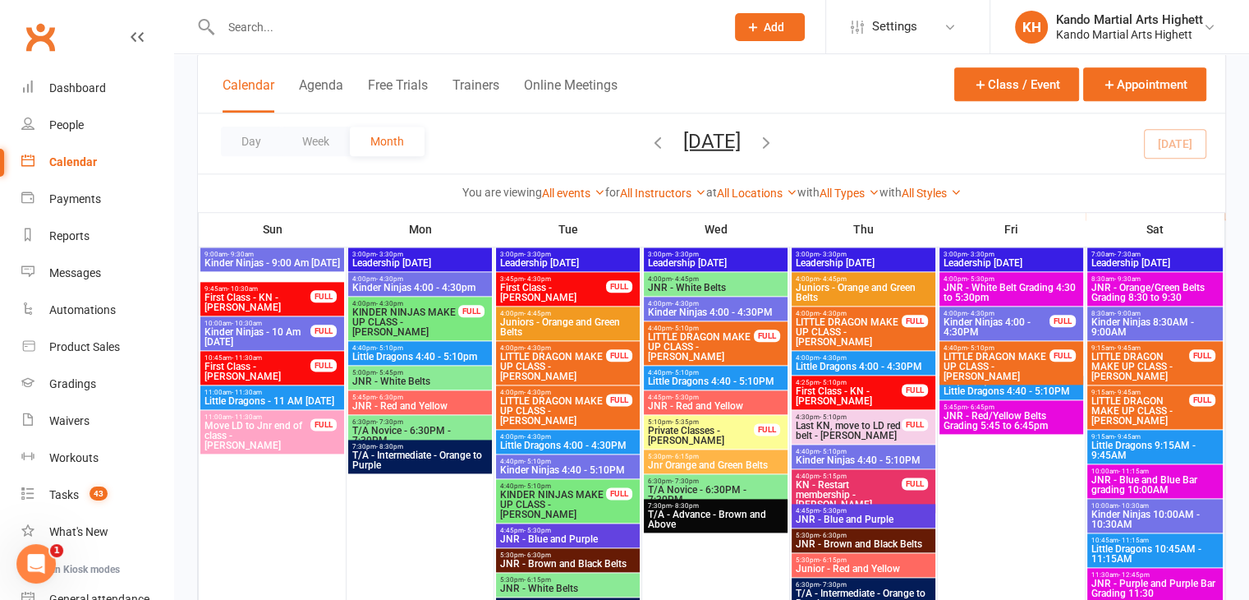
click at [1124, 368] on span "LITTLE DRAGON MAKE UP CLASS - [PERSON_NAME]" at bounding box center [1140, 366] width 99 height 30
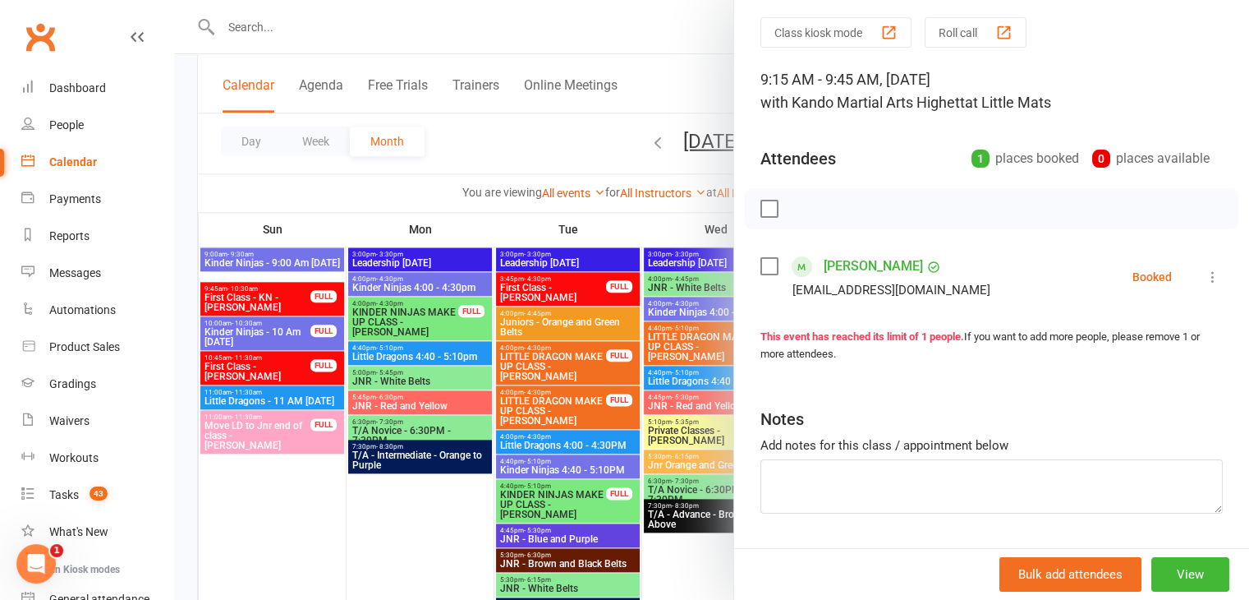
scroll to position [82, 0]
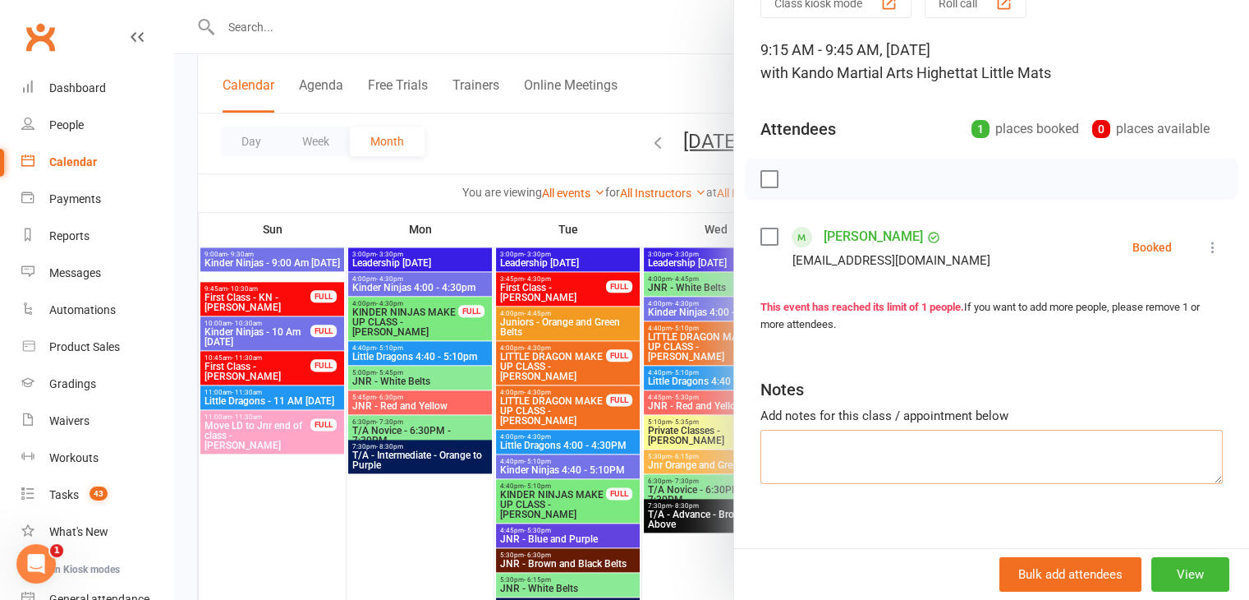
click at [827, 444] on textarea at bounding box center [991, 457] width 462 height 54
type textarea "Grey Stripe Please"
click at [675, 34] on div at bounding box center [711, 300] width 1075 height 600
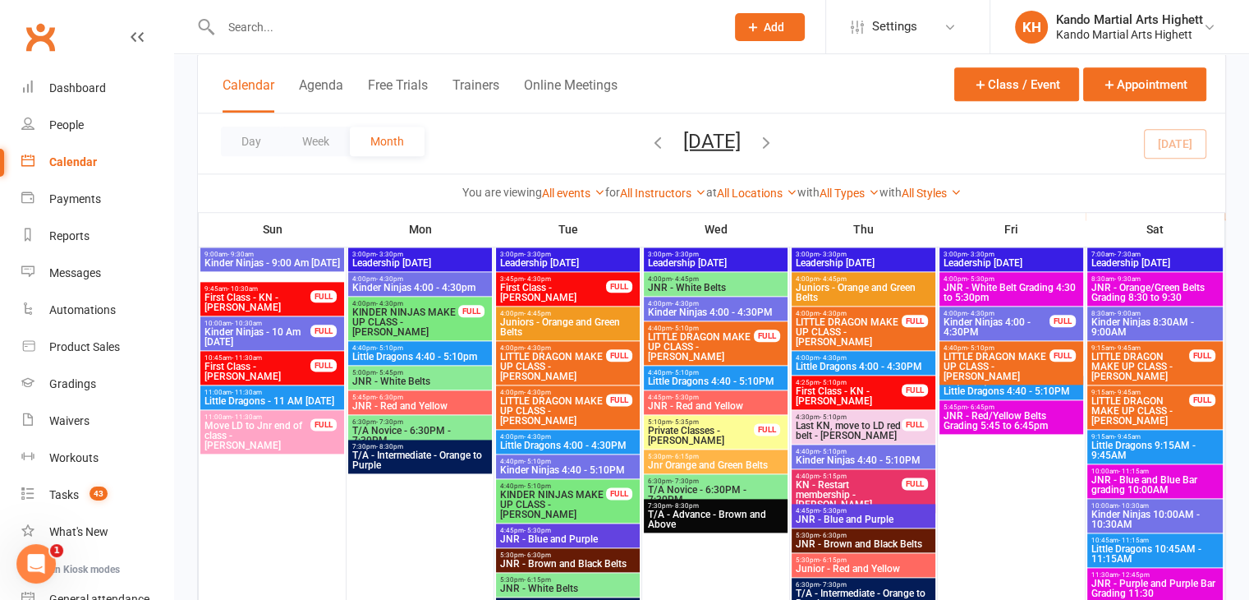
click at [1117, 360] on span "LITTLE DRAGON MAKE UP CLASS - [PERSON_NAME]" at bounding box center [1140, 366] width 99 height 30
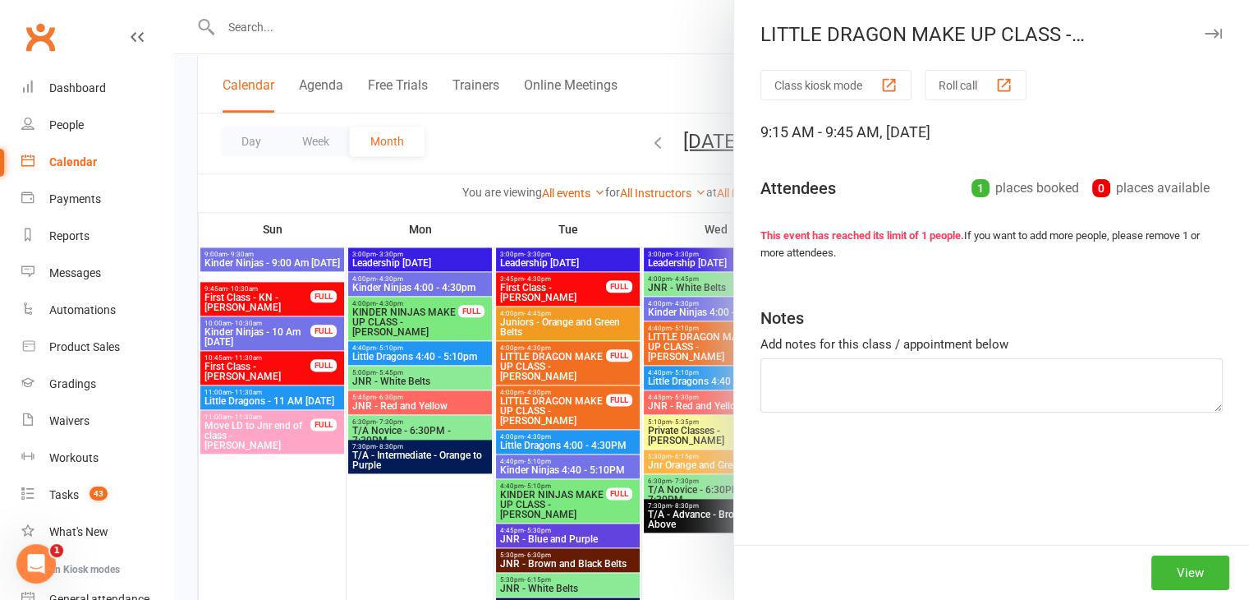
type textarea "Grey Stripe Please"
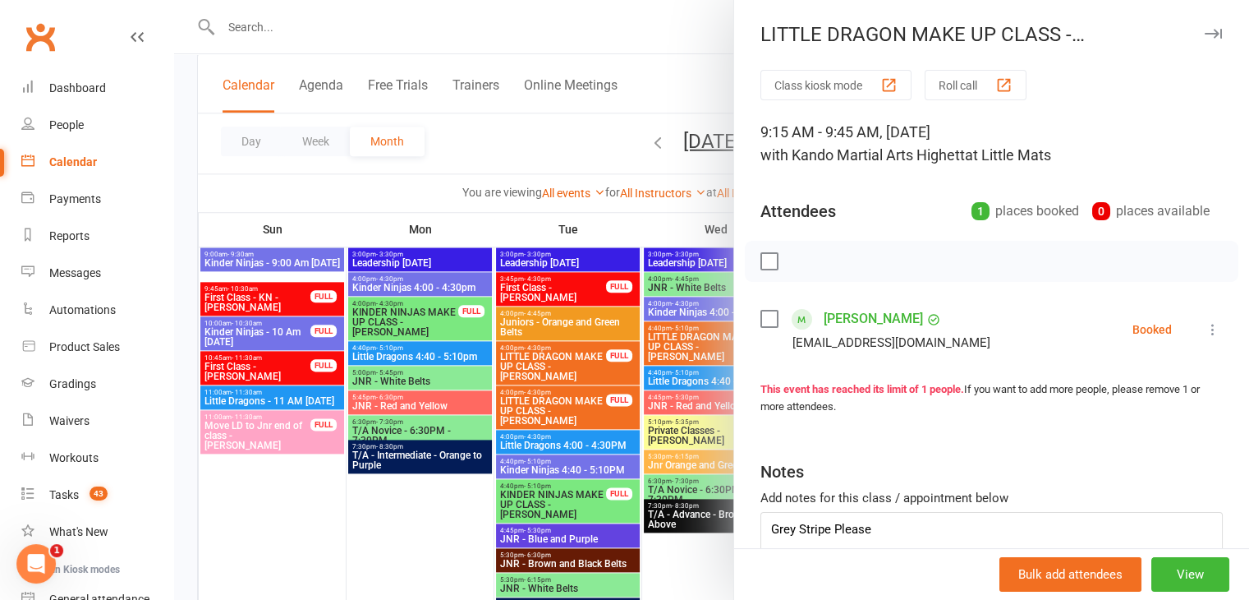
click at [540, 142] on div at bounding box center [711, 300] width 1075 height 600
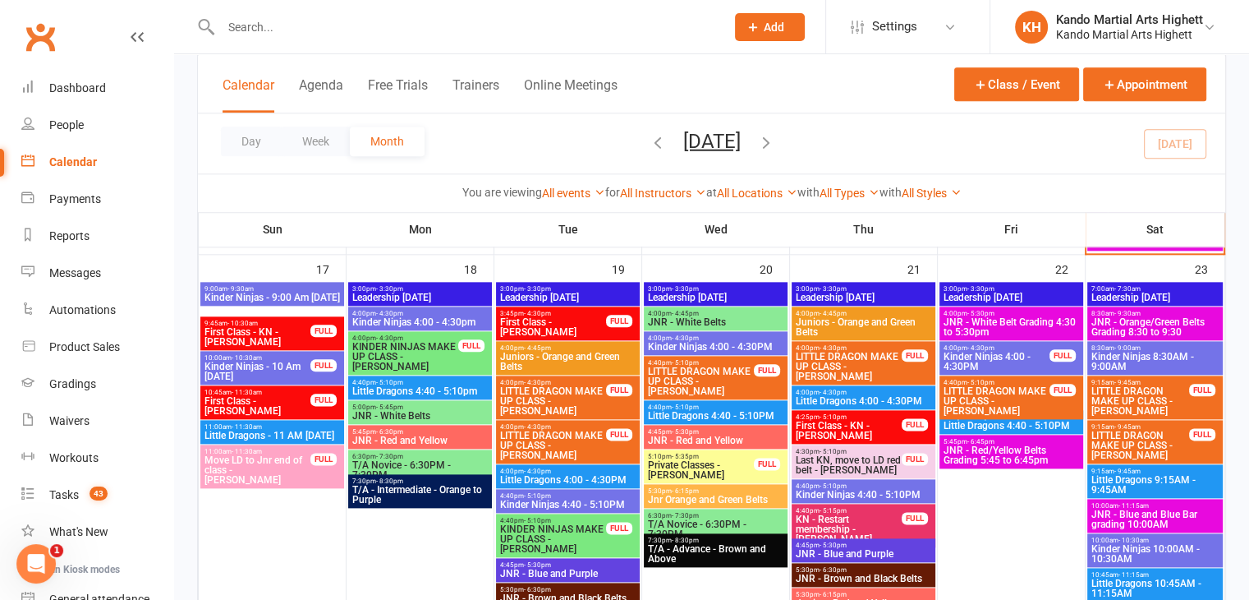
scroll to position [1908, 0]
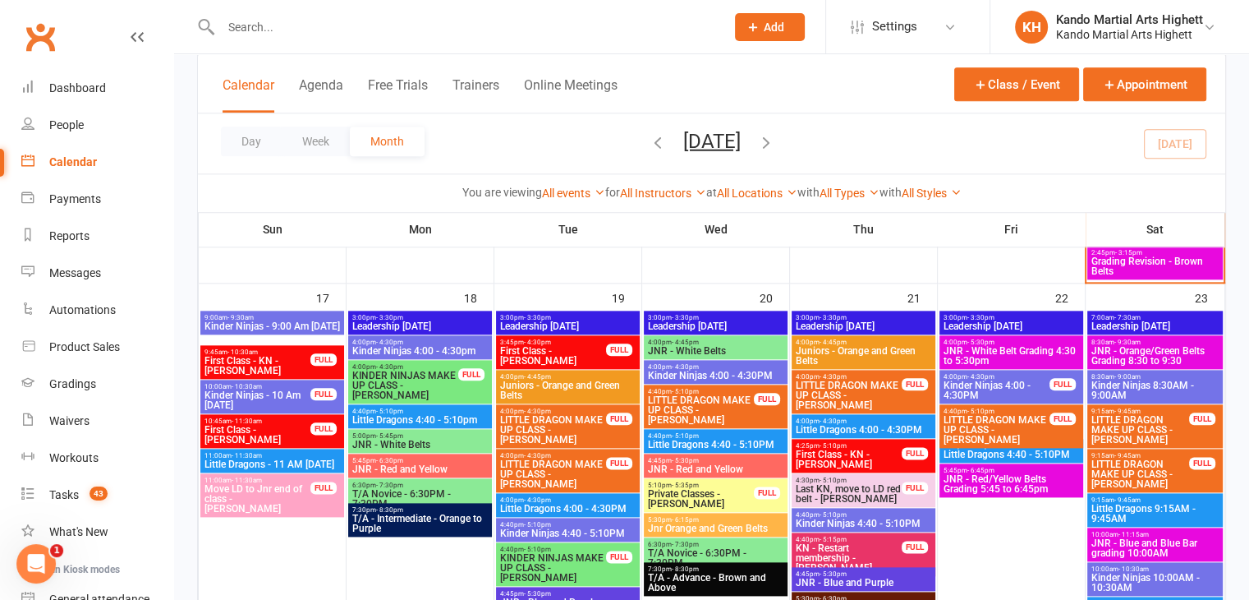
click at [693, 370] on span "Kinder Ninjas 4:00 - 4:30PM" at bounding box center [715, 375] width 137 height 10
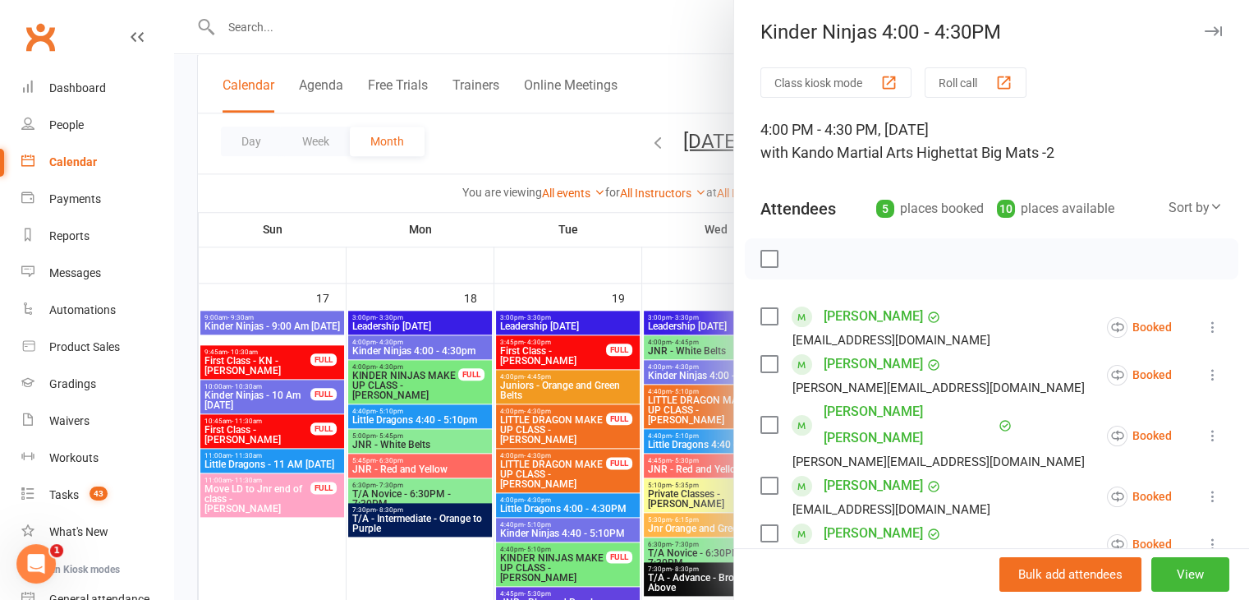
scroll to position [0, 0]
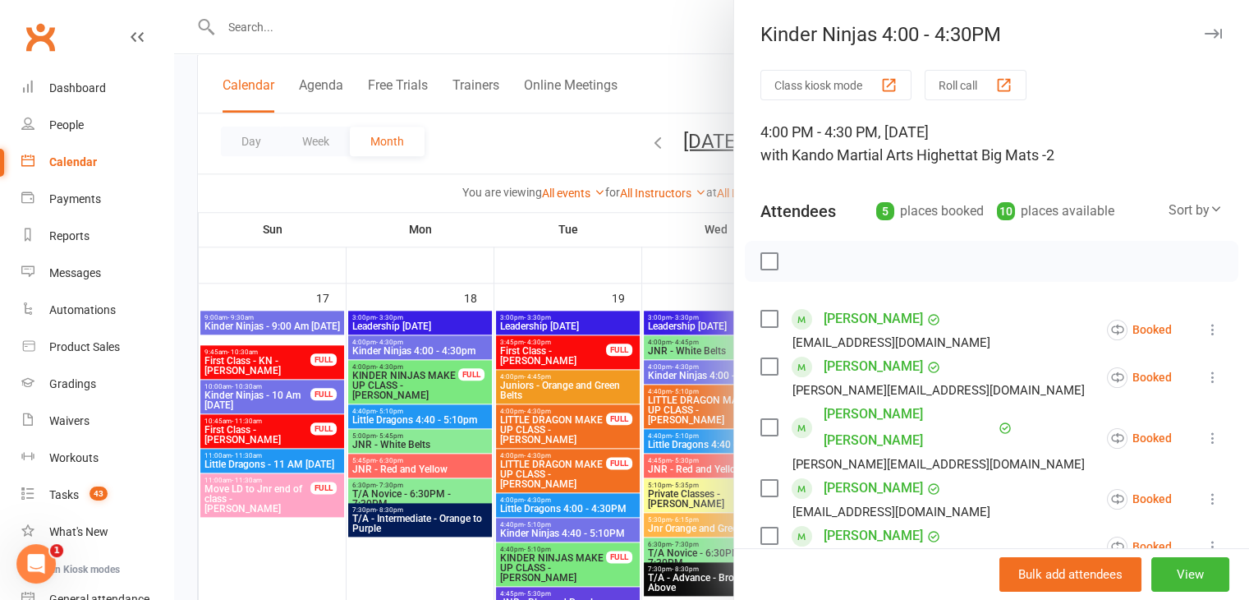
click at [503, 152] on div at bounding box center [711, 300] width 1075 height 600
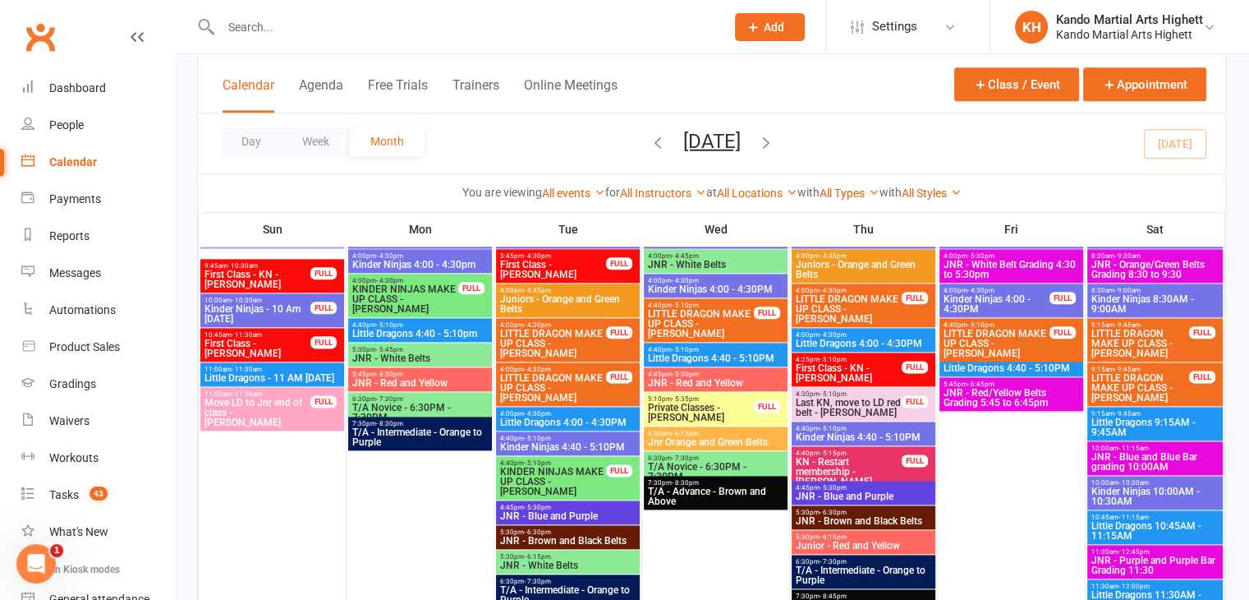
scroll to position [1990, 0]
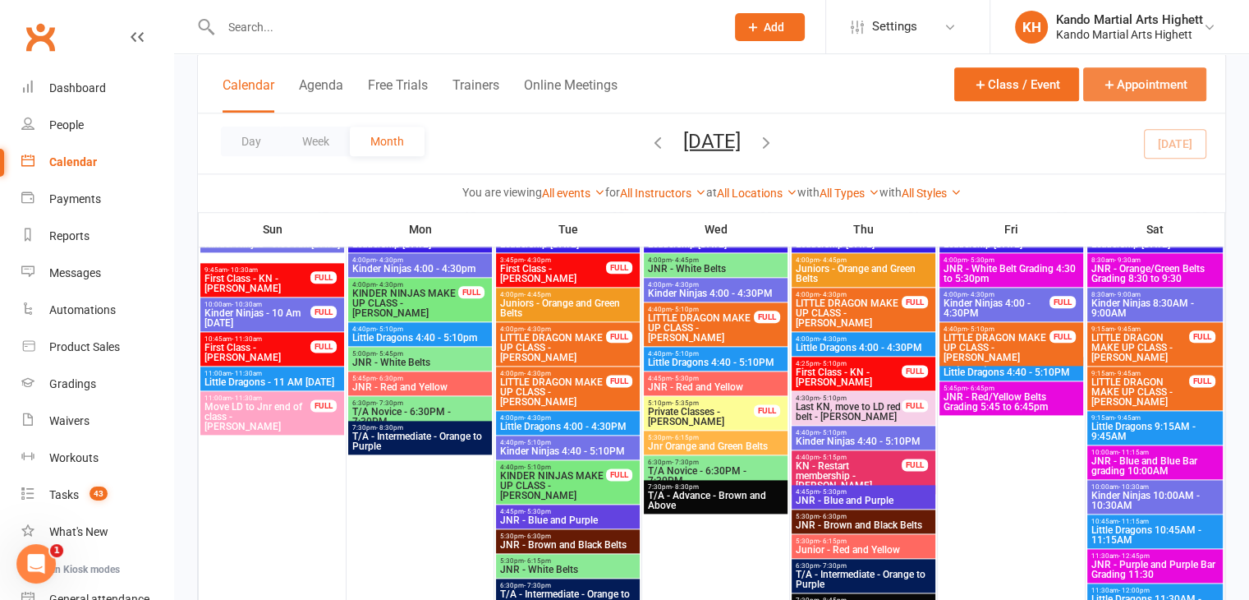
click at [1123, 80] on button "Appointment" at bounding box center [1144, 84] width 123 height 34
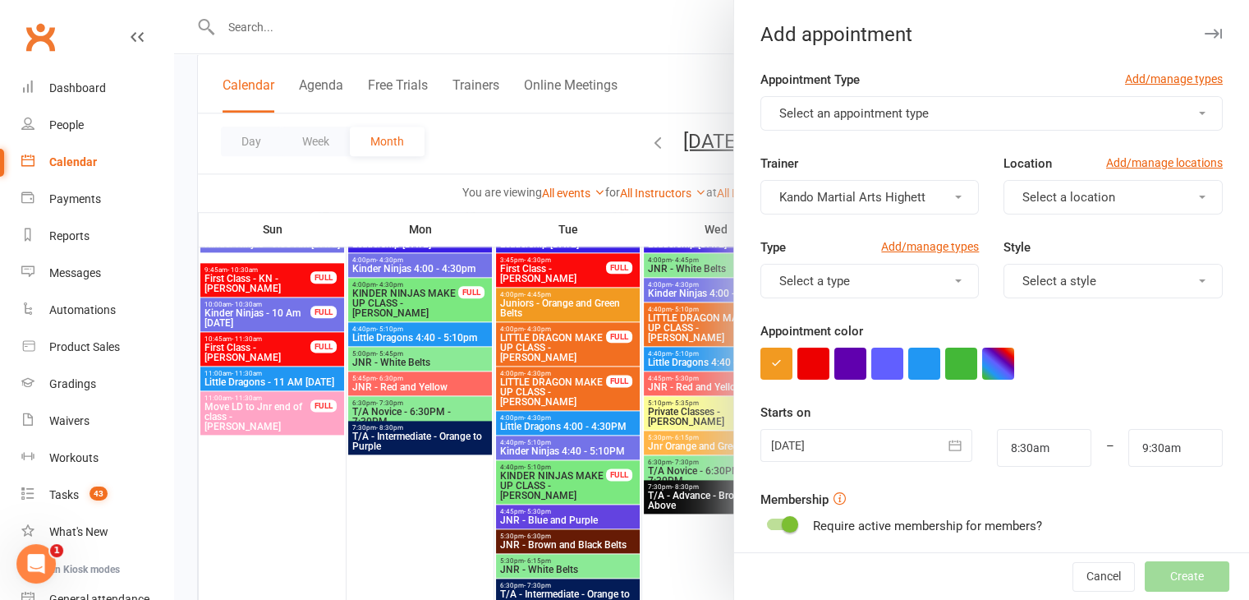
click at [845, 112] on span "Select an appointment type" at bounding box center [853, 113] width 149 height 15
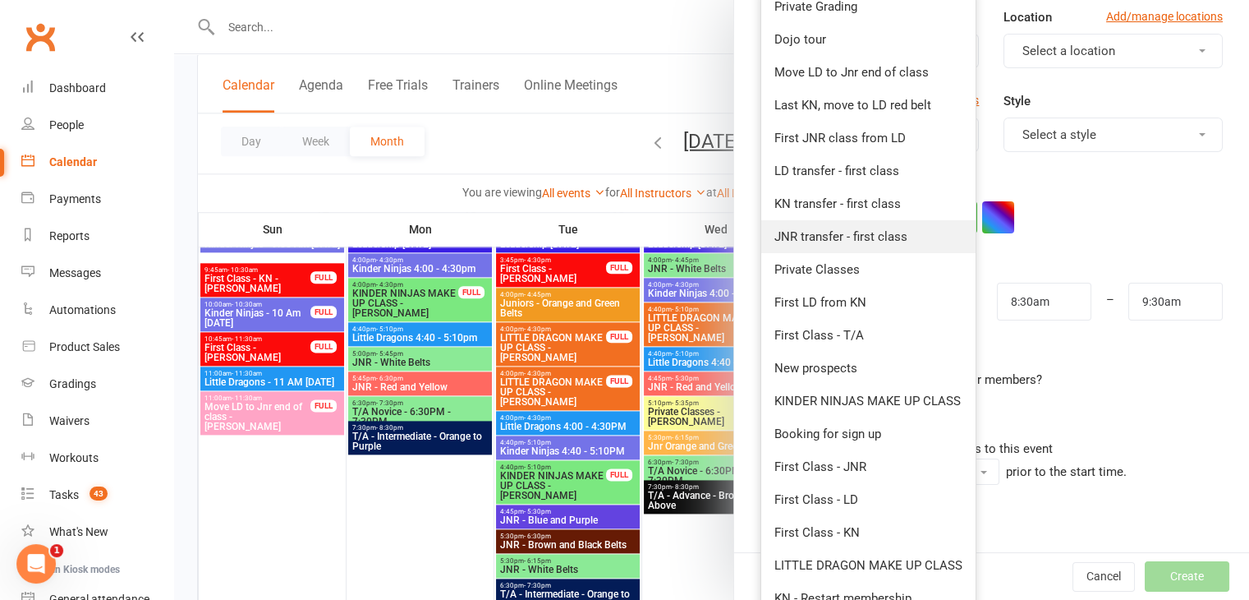
scroll to position [246, 0]
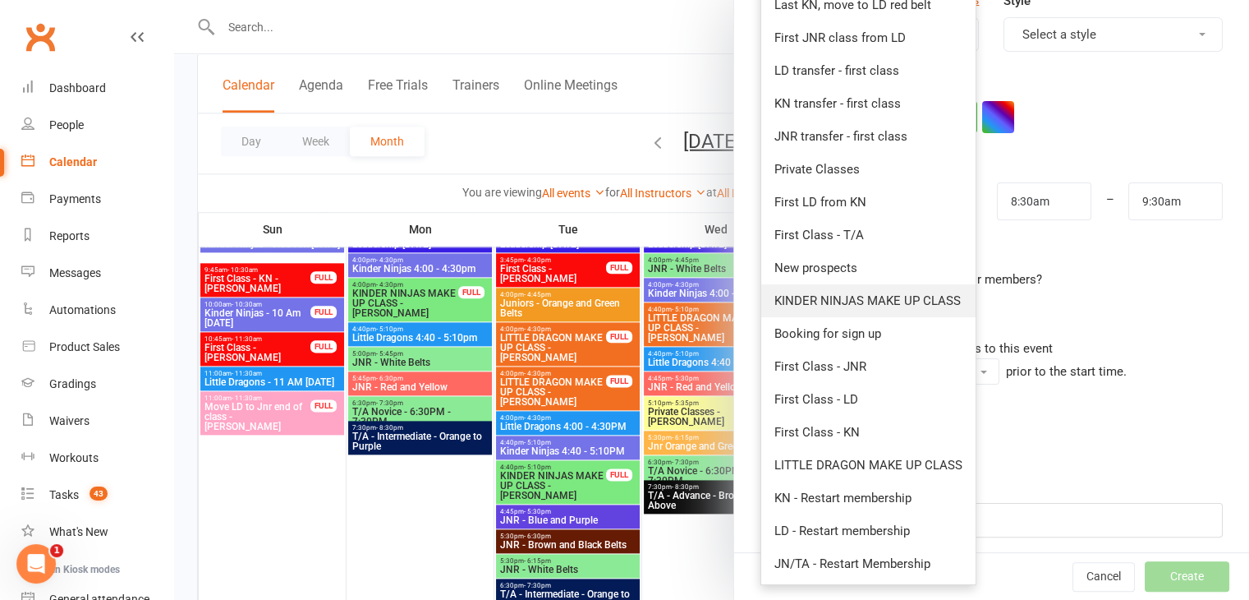
click at [856, 296] on span "KINDER NINJAS MAKE UP CLASS" at bounding box center [867, 300] width 186 height 15
type input "9:00am"
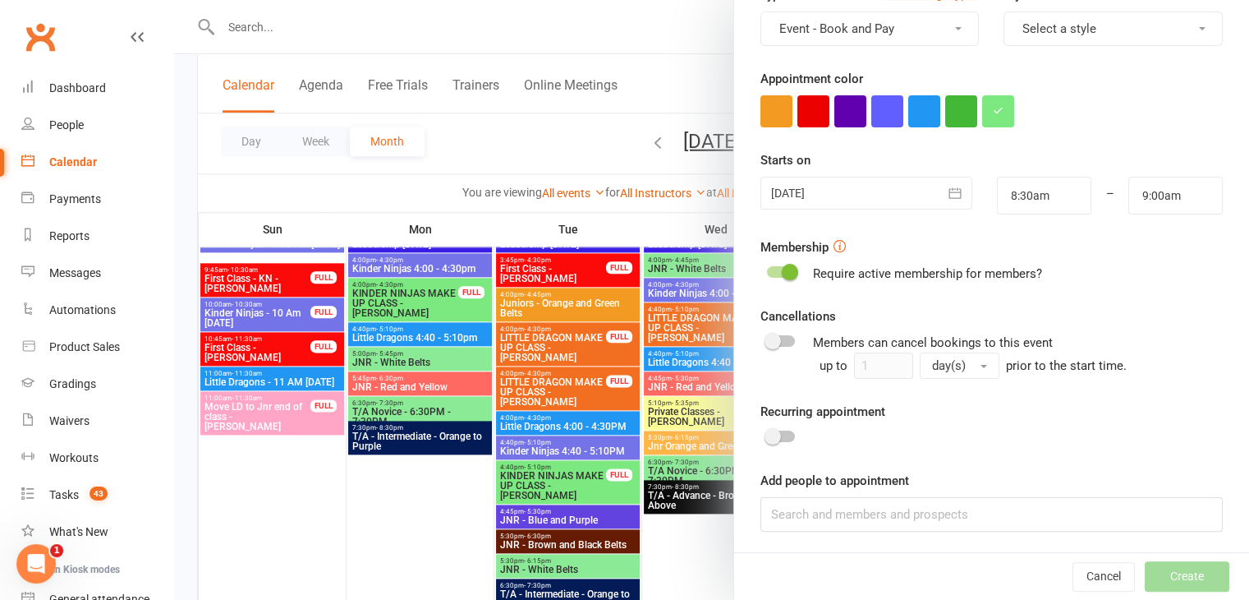
scroll to position [253, 0]
click at [866, 512] on input at bounding box center [991, 513] width 462 height 34
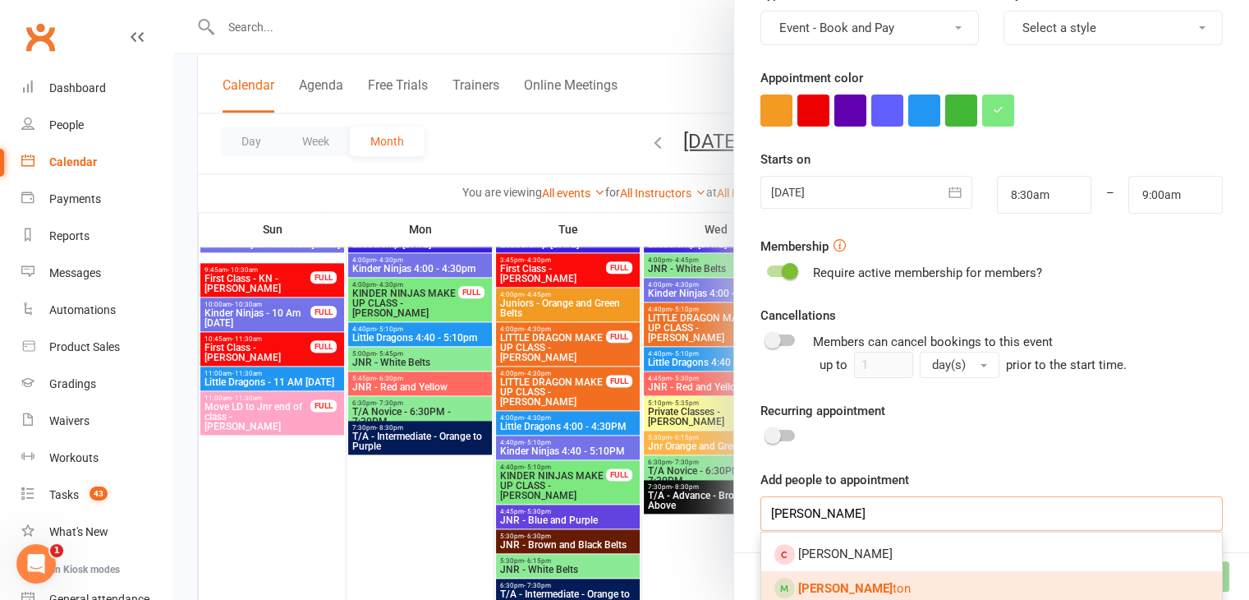
type input "max willa"
click at [872, 589] on link "Max Willa ton" at bounding box center [991, 588] width 461 height 34
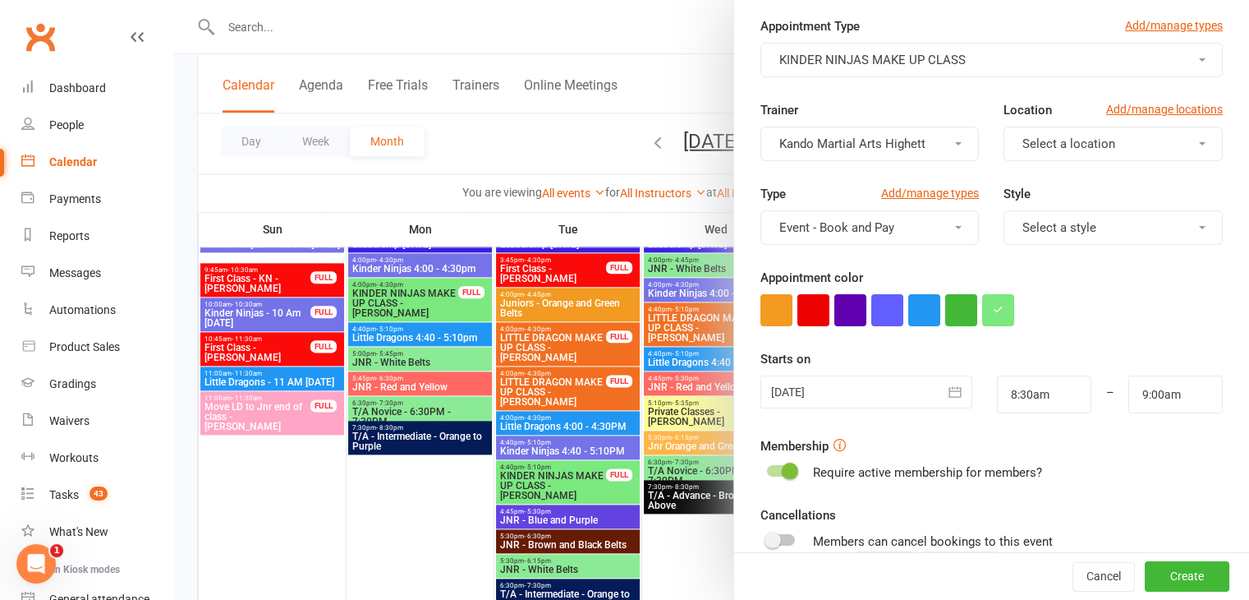
scroll to position [82, 0]
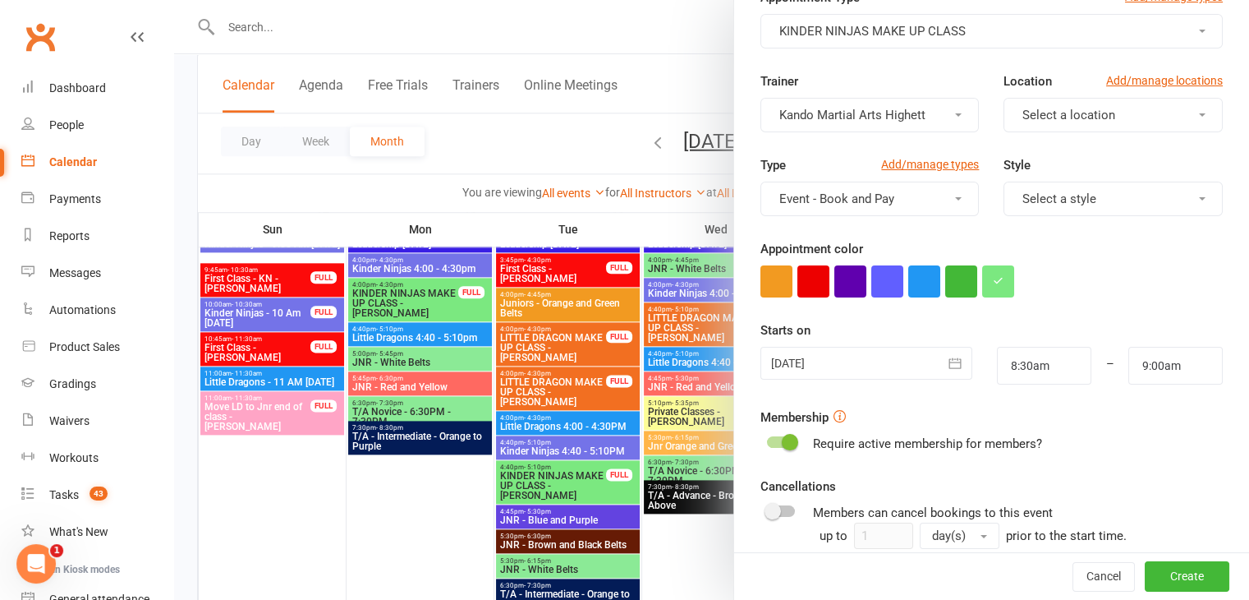
click at [947, 359] on icon "button" at bounding box center [955, 363] width 16 height 16
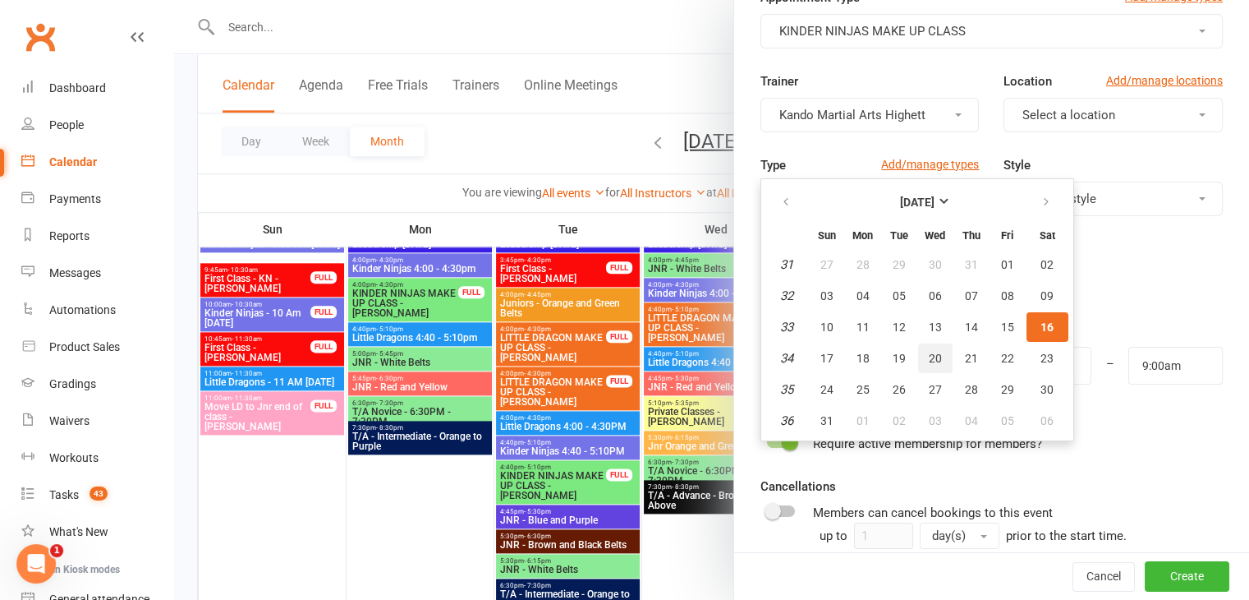
click at [929, 351] on span "20" at bounding box center [935, 357] width 13 height 13
type input "20 Aug 2025"
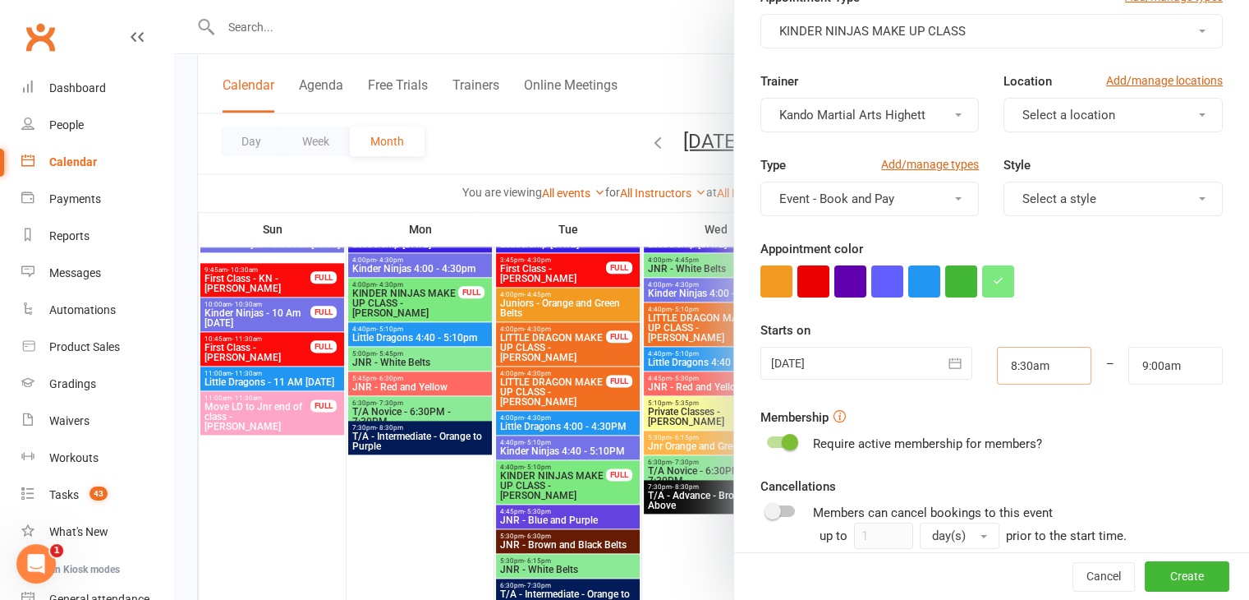
click at [1049, 364] on input "8:30am" at bounding box center [1044, 366] width 94 height 38
type input "4:00pm"
click at [1017, 412] on li "4:00pm" at bounding box center [1037, 423] width 79 height 25
click at [1129, 393] on form "Appointment Type Add/manage types KINDER NINJAS MAKE UP CLASS Trainer Kando Mar…" at bounding box center [991, 368] width 462 height 760
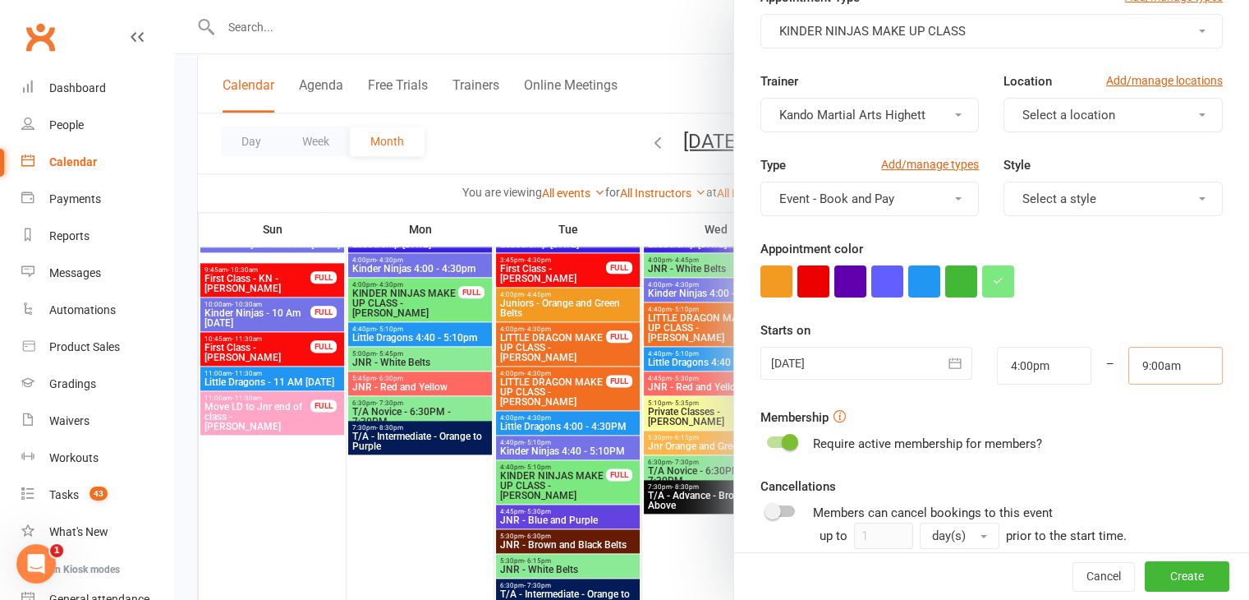
click at [1156, 362] on input "9:00am" at bounding box center [1175, 366] width 94 height 38
type input "4:30pm"
click at [1146, 500] on li "4:30pm" at bounding box center [1168, 500] width 79 height 25
click at [1146, 500] on div "Cancellations Members can cancel bookings to this event up to 1 day(s) prior to…" at bounding box center [991, 512] width 462 height 72
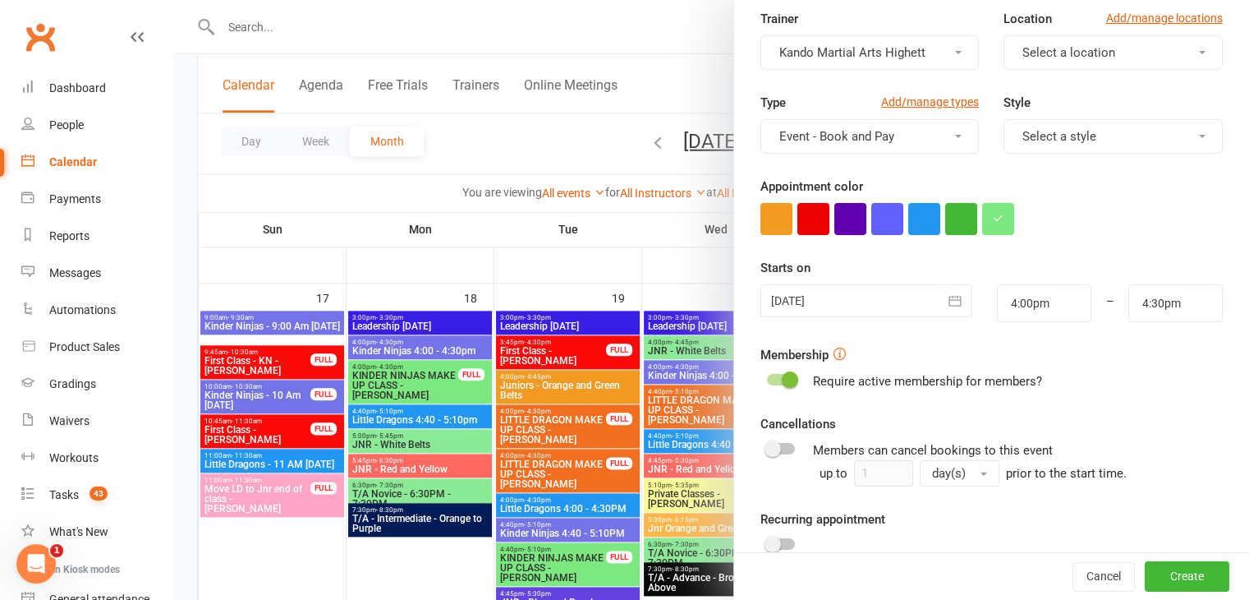
scroll to position [0, 0]
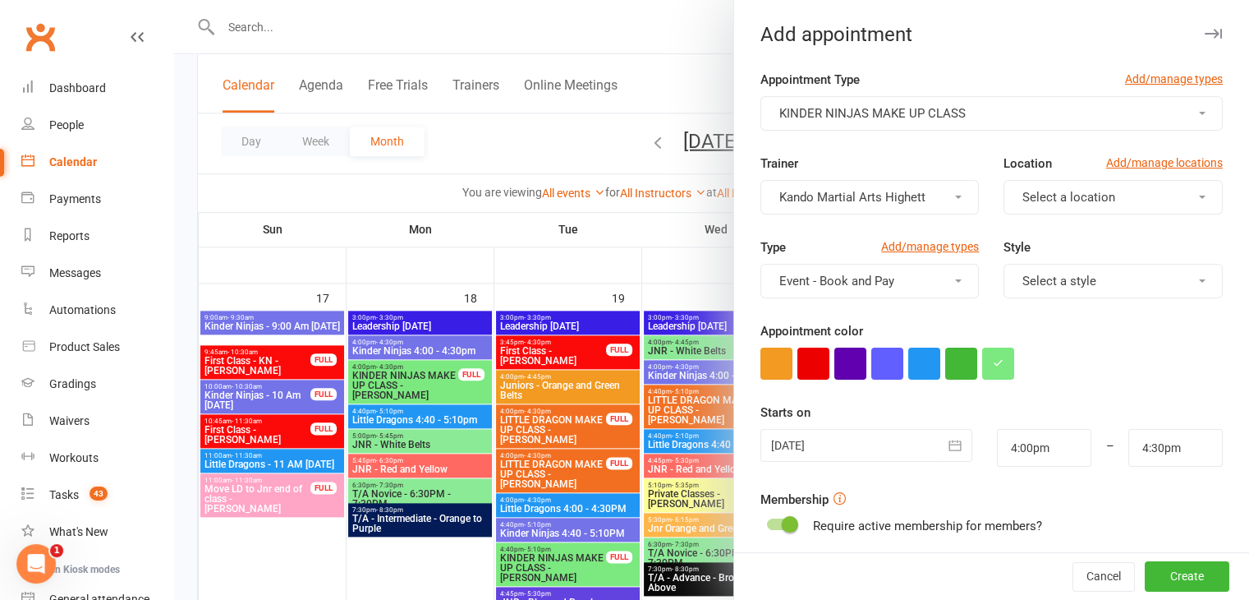
click at [890, 273] on button "Event - Book and Pay" at bounding box center [869, 281] width 219 height 34
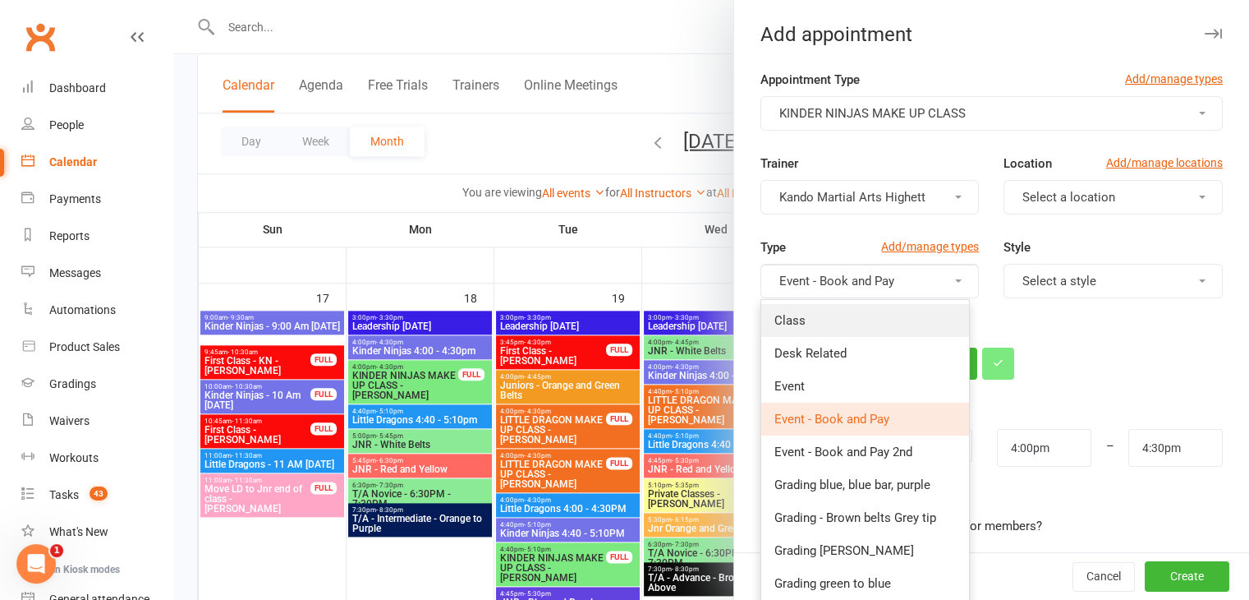
click at [848, 325] on link "Class" at bounding box center [865, 320] width 208 height 33
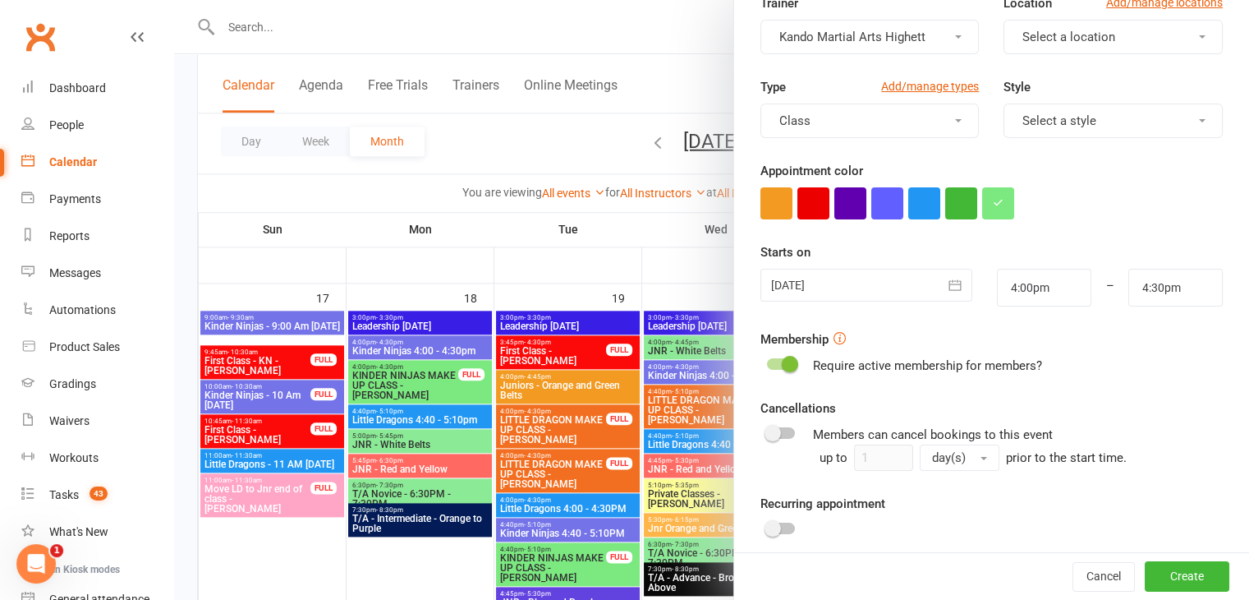
scroll to position [299, 0]
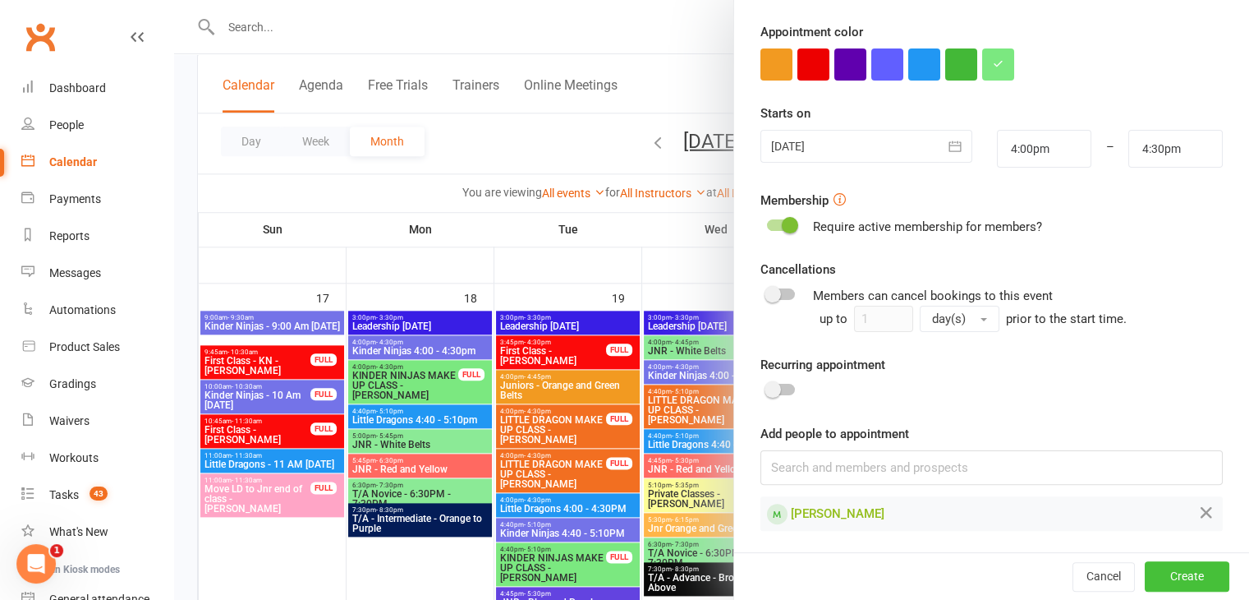
click at [1165, 575] on button "Create" at bounding box center [1187, 577] width 85 height 30
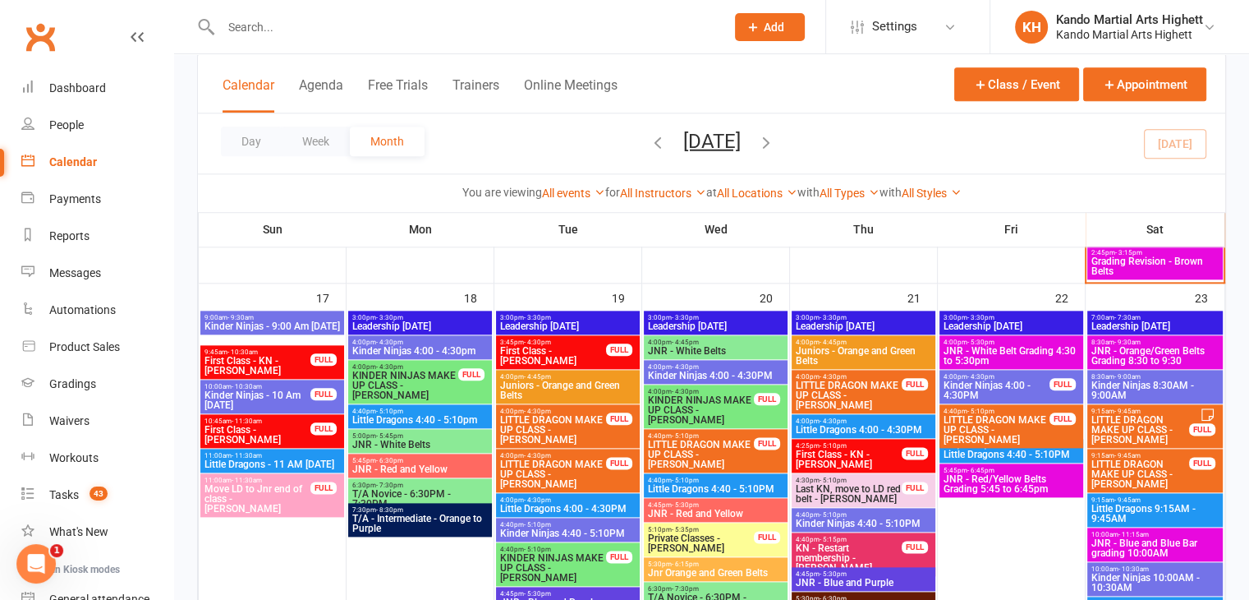
click at [298, 27] on input "text" at bounding box center [465, 27] width 498 height 23
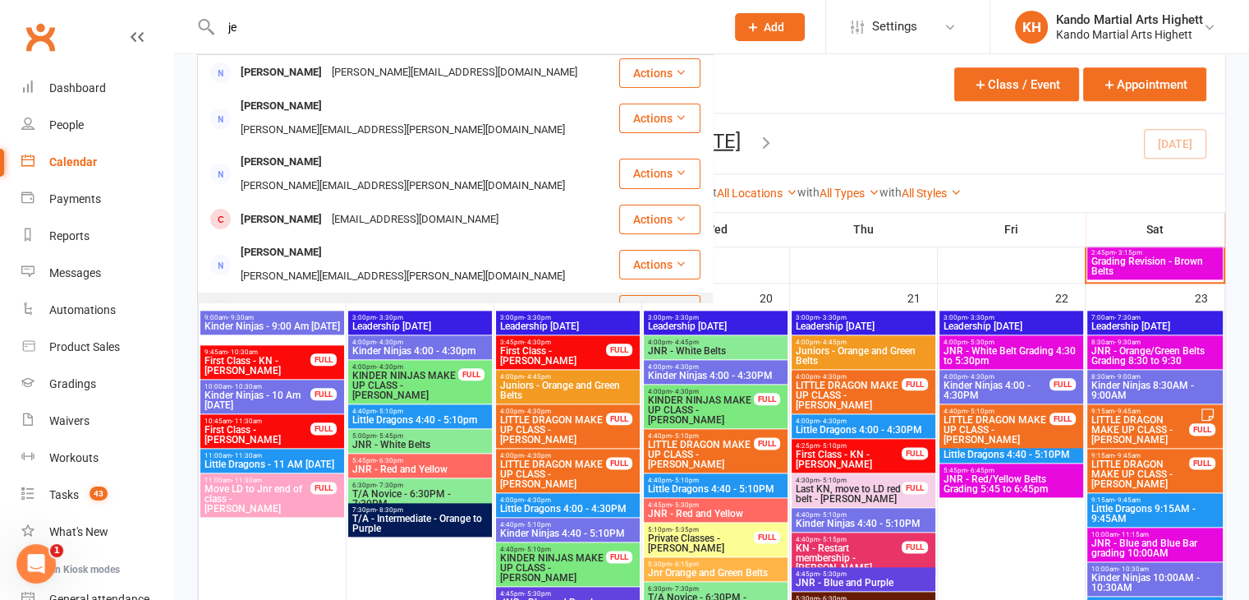
type input "j"
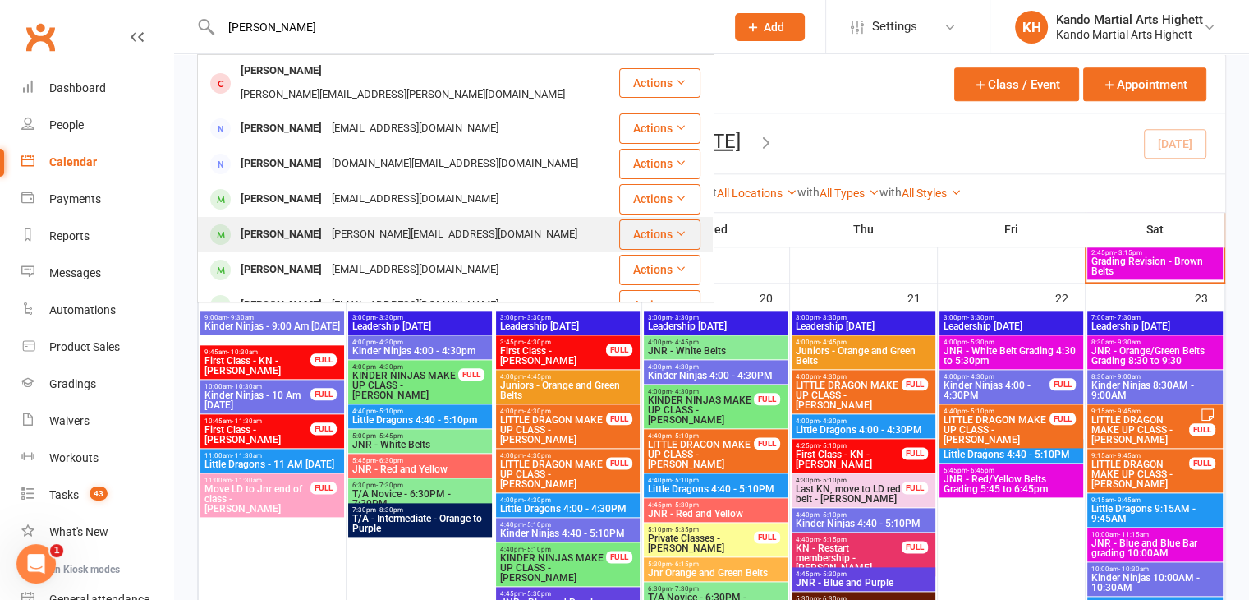
type input "max wi"
click at [341, 223] on div "jessicamcknight@hotmail.com" at bounding box center [454, 235] width 255 height 24
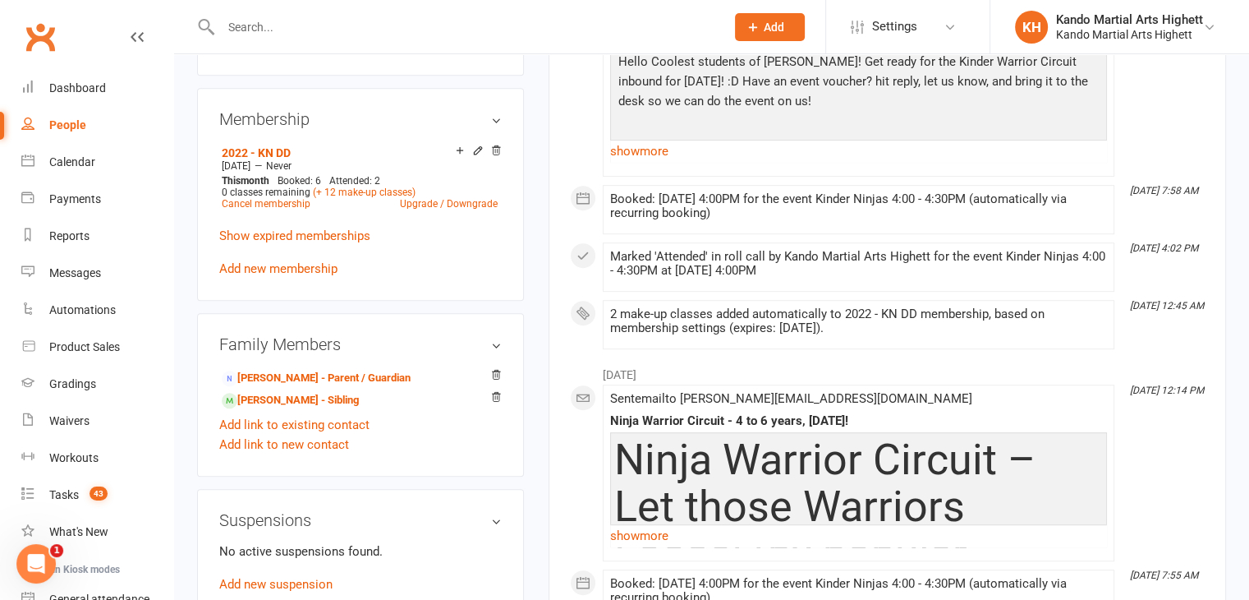
scroll to position [841, 0]
click at [287, 370] on link "Jessica Willaton - Parent / Guardian" at bounding box center [316, 378] width 189 height 17
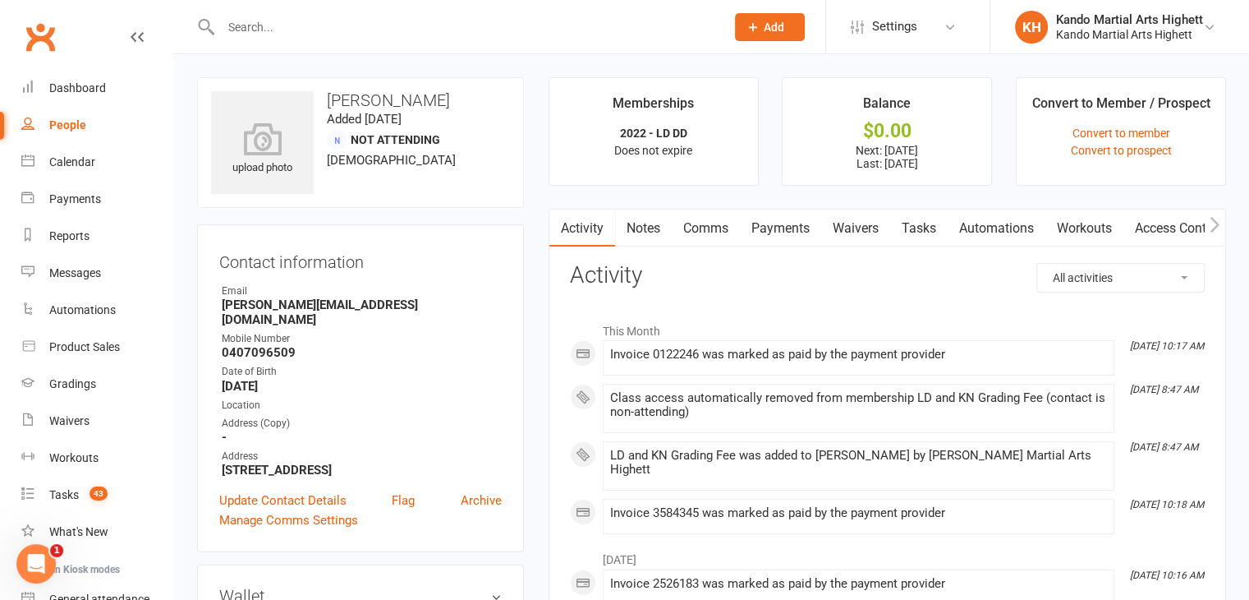
click at [854, 235] on link "Waivers" at bounding box center [855, 228] width 69 height 38
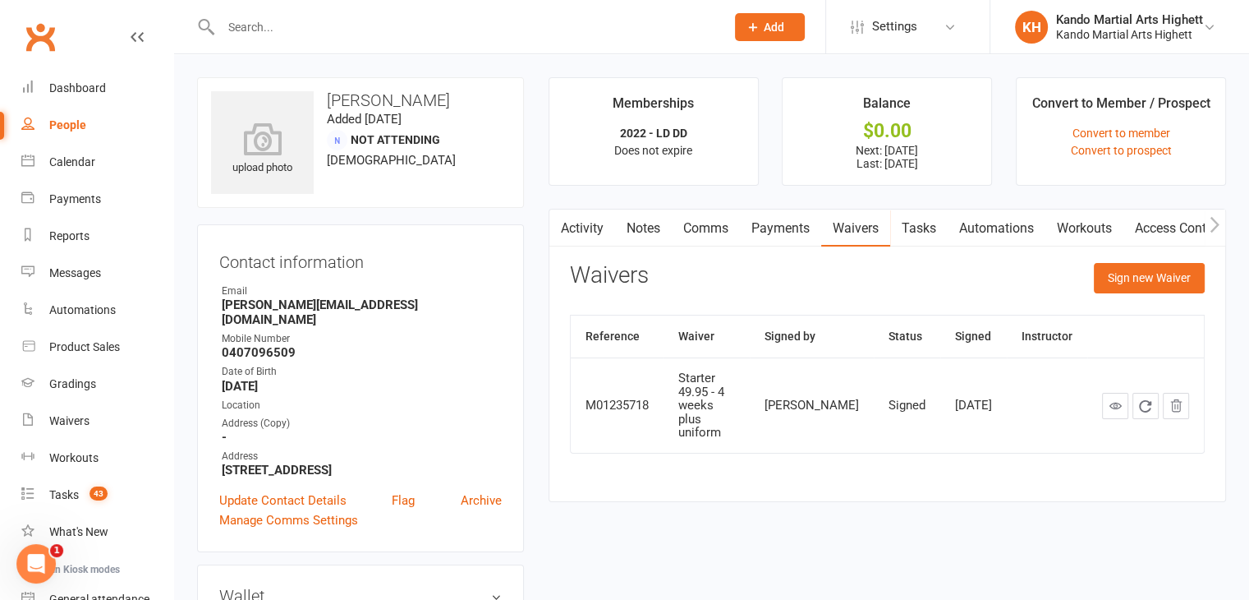
click at [664, 232] on link "Notes" at bounding box center [643, 228] width 57 height 38
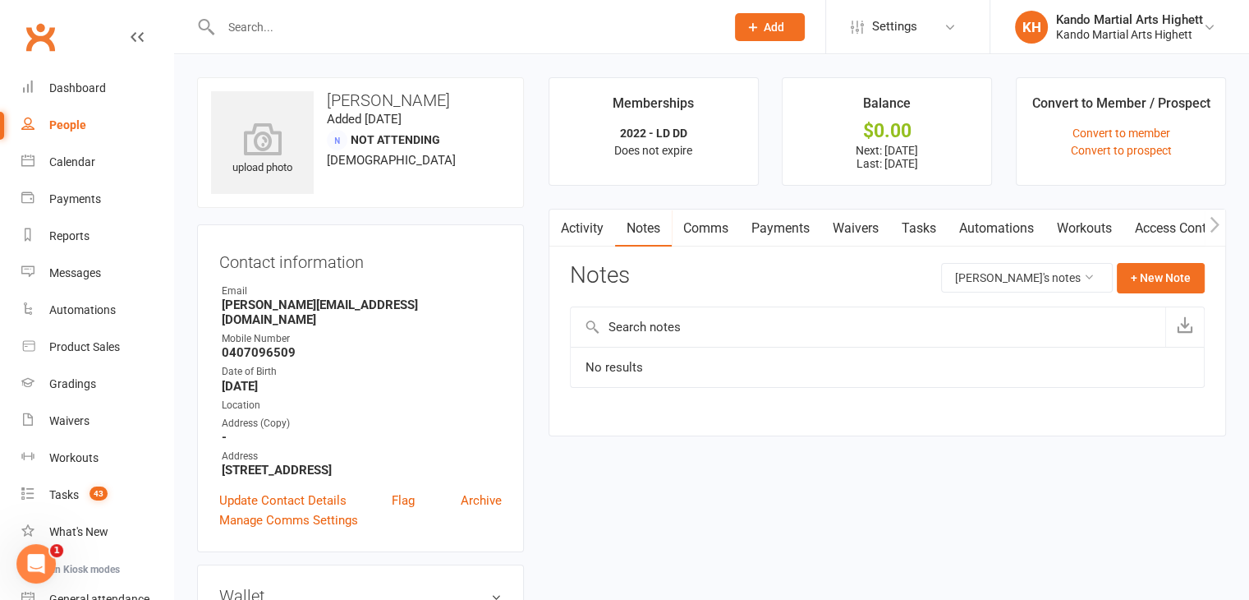
click at [711, 232] on link "Comms" at bounding box center [706, 228] width 68 height 38
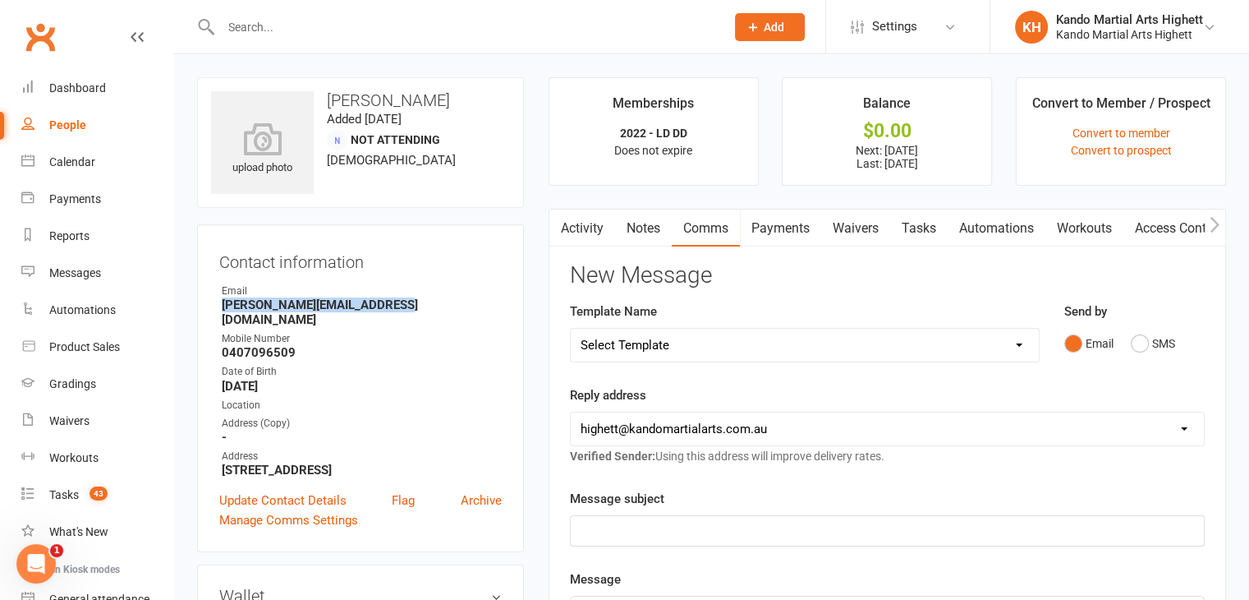
drag, startPoint x: 398, startPoint y: 306, endPoint x: 218, endPoint y: 303, distance: 179.9
click at [219, 303] on li "Email jessicamcknight@hotmail.com" at bounding box center [360, 305] width 283 height 44
copy strong "jessicamcknight@hotmail.com"
click at [85, 165] on div "Calendar" at bounding box center [72, 161] width 46 height 13
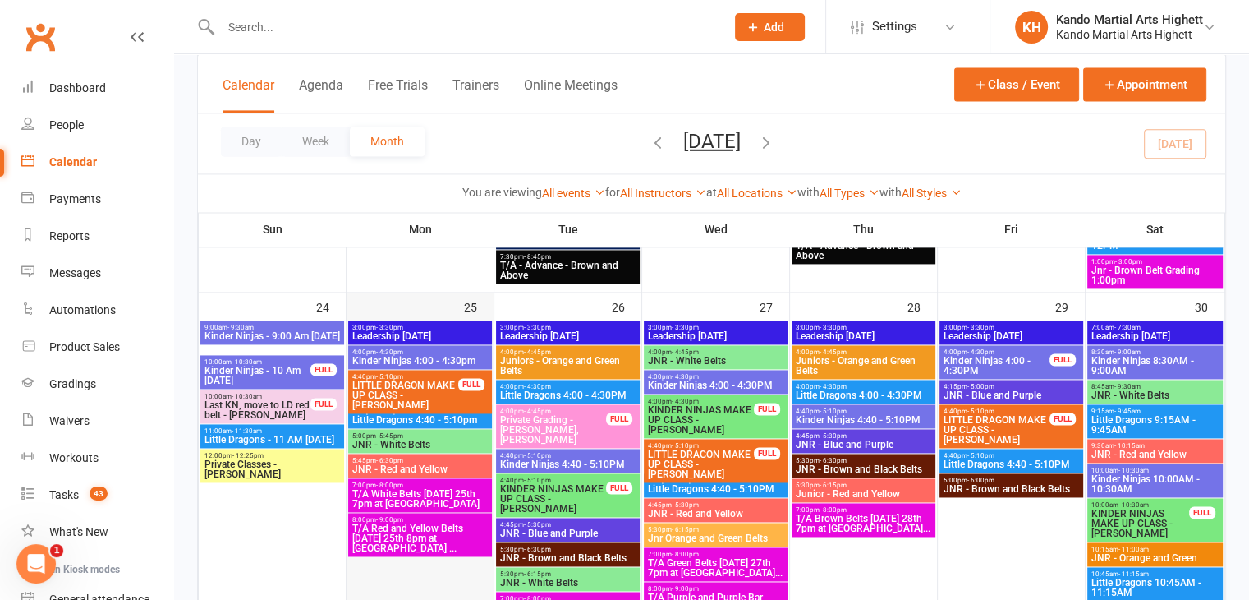
scroll to position [2382, 0]
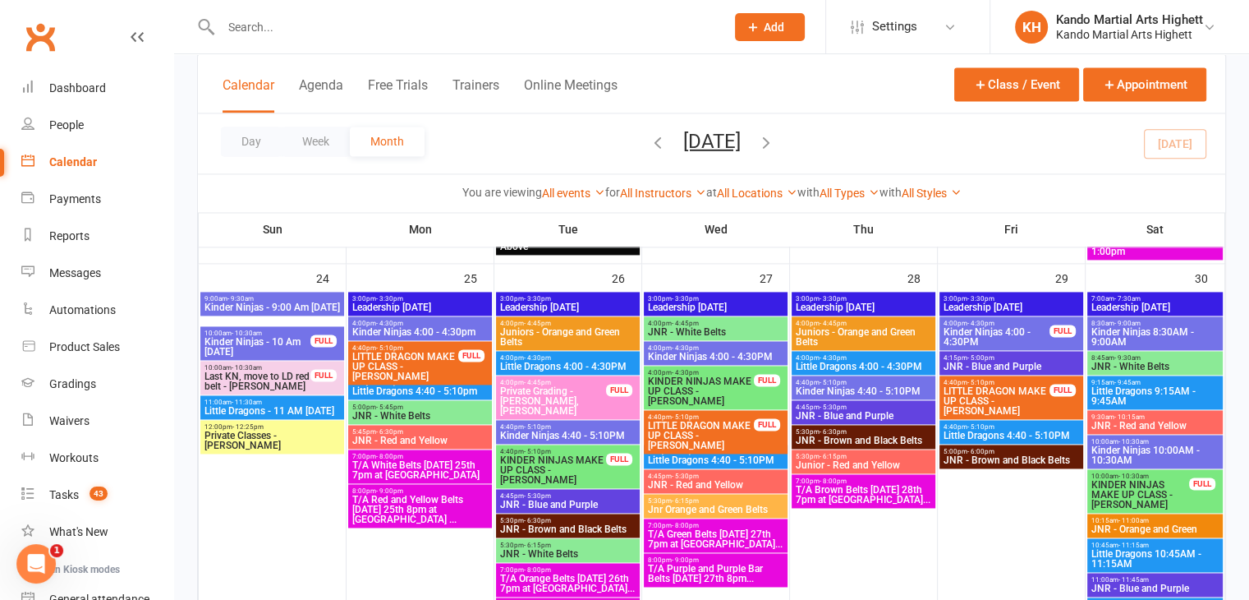
click at [408, 327] on span "Kinder Ninjas 4:00 - 4:30pm" at bounding box center [419, 332] width 137 height 10
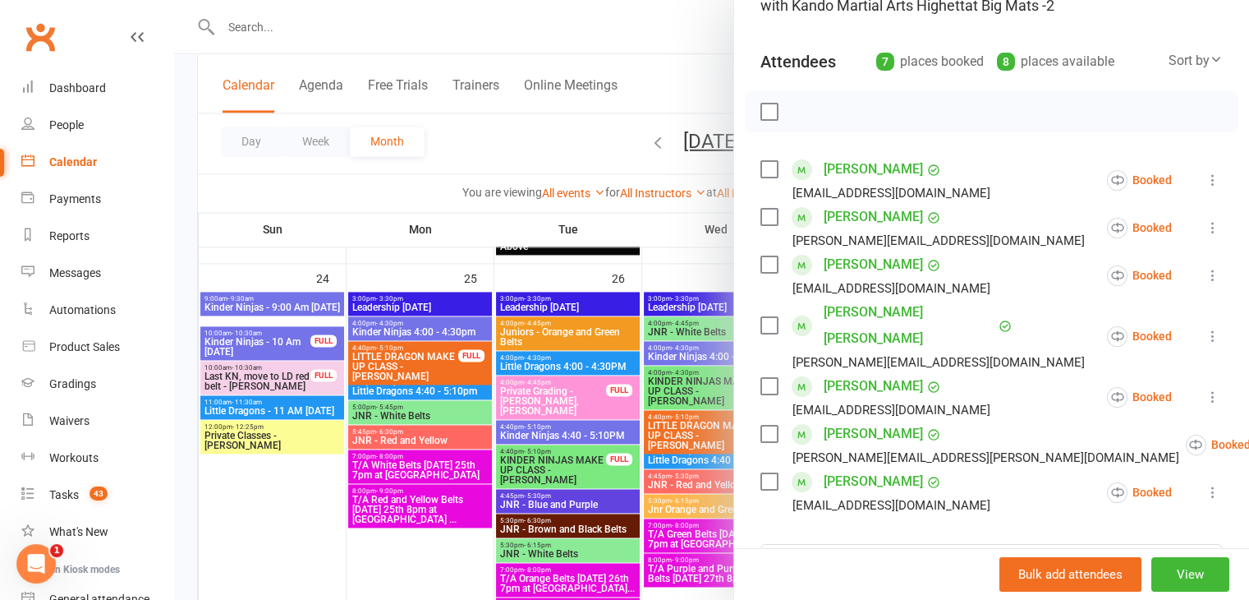
scroll to position [164, 0]
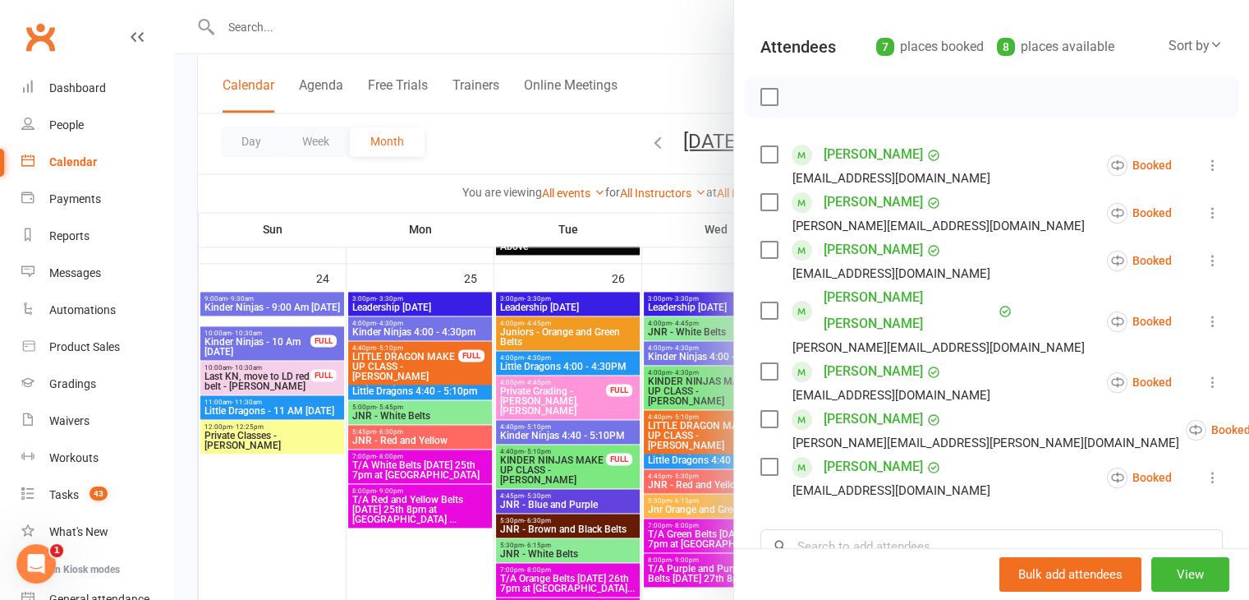
click at [294, 527] on div at bounding box center [711, 300] width 1075 height 600
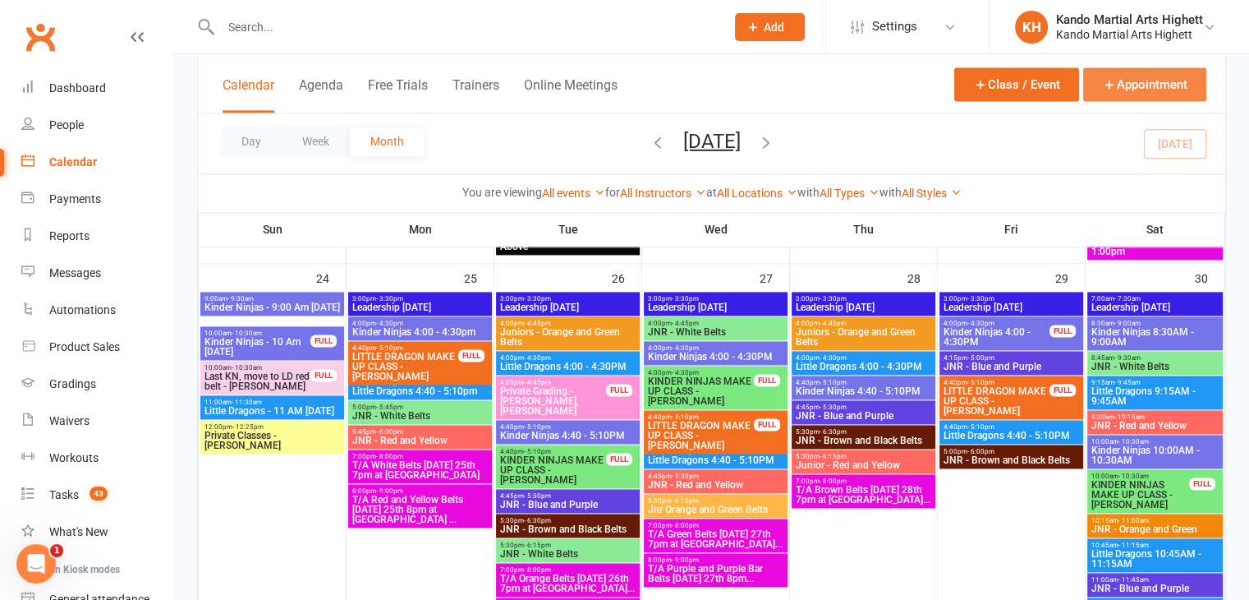
click at [1153, 84] on button "Appointment" at bounding box center [1144, 84] width 123 height 34
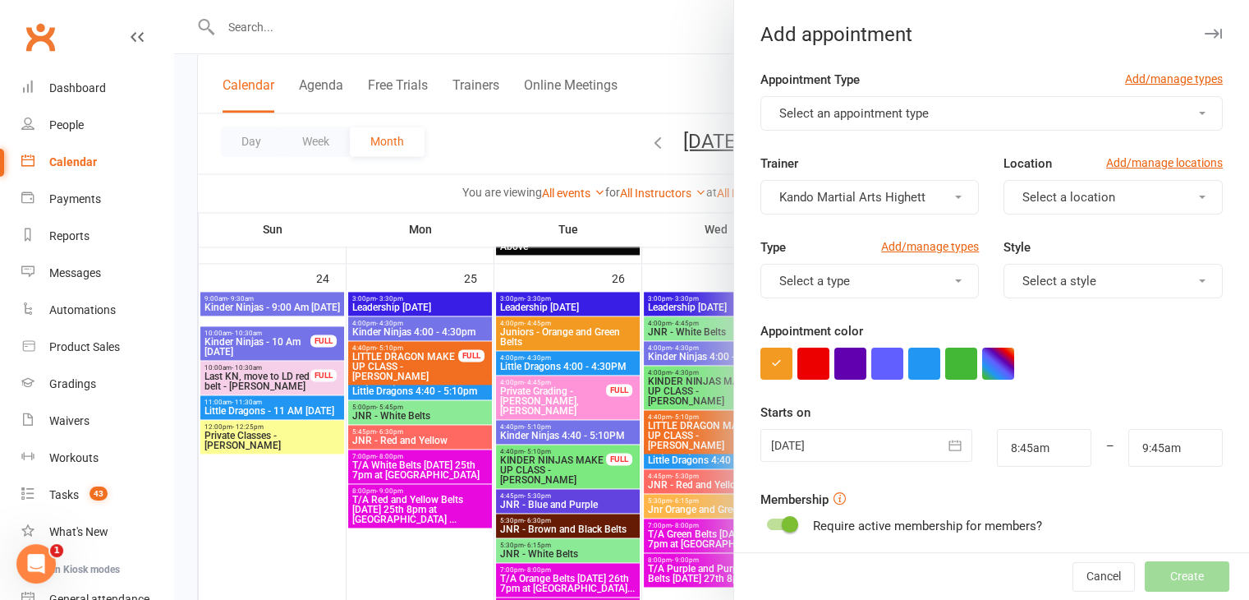
click at [878, 122] on button "Select an appointment type" at bounding box center [991, 113] width 462 height 34
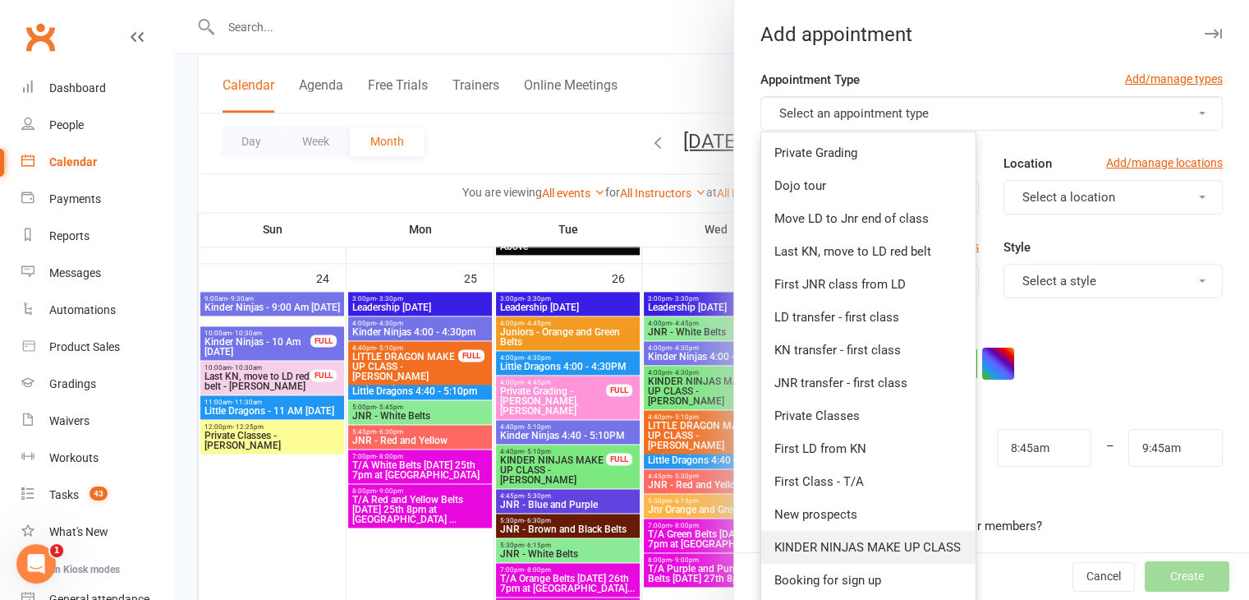
click at [819, 547] on span "KINDER NINJAS MAKE UP CLASS" at bounding box center [867, 547] width 186 height 15
type input "9:15am"
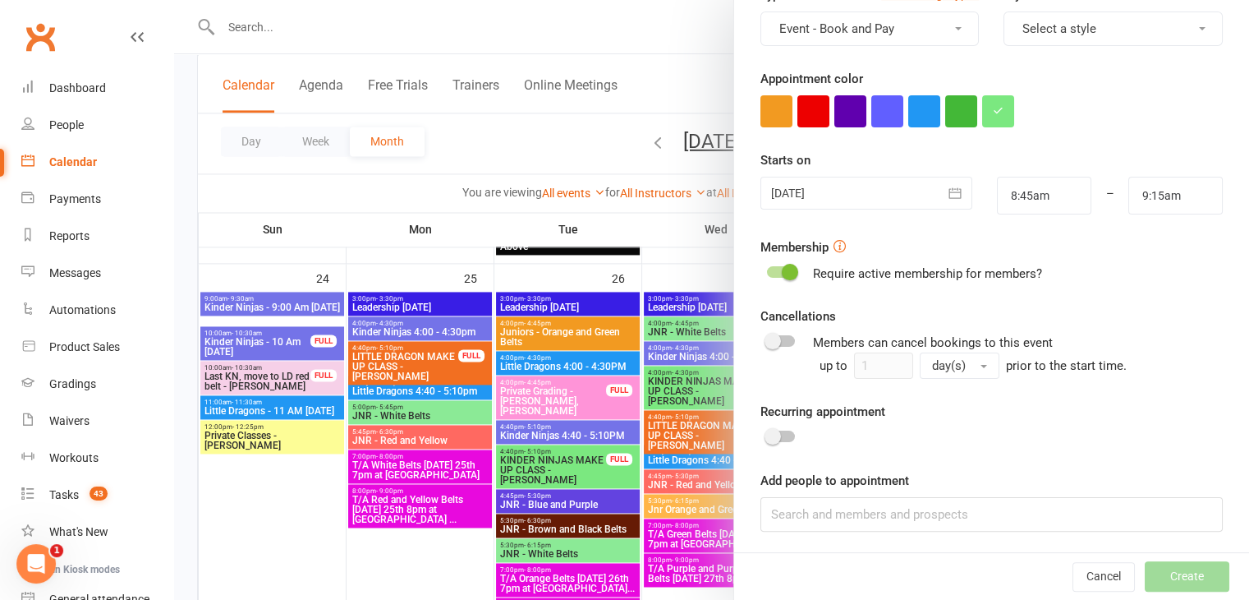
scroll to position [253, 0]
click at [820, 512] on input at bounding box center [991, 513] width 462 height 34
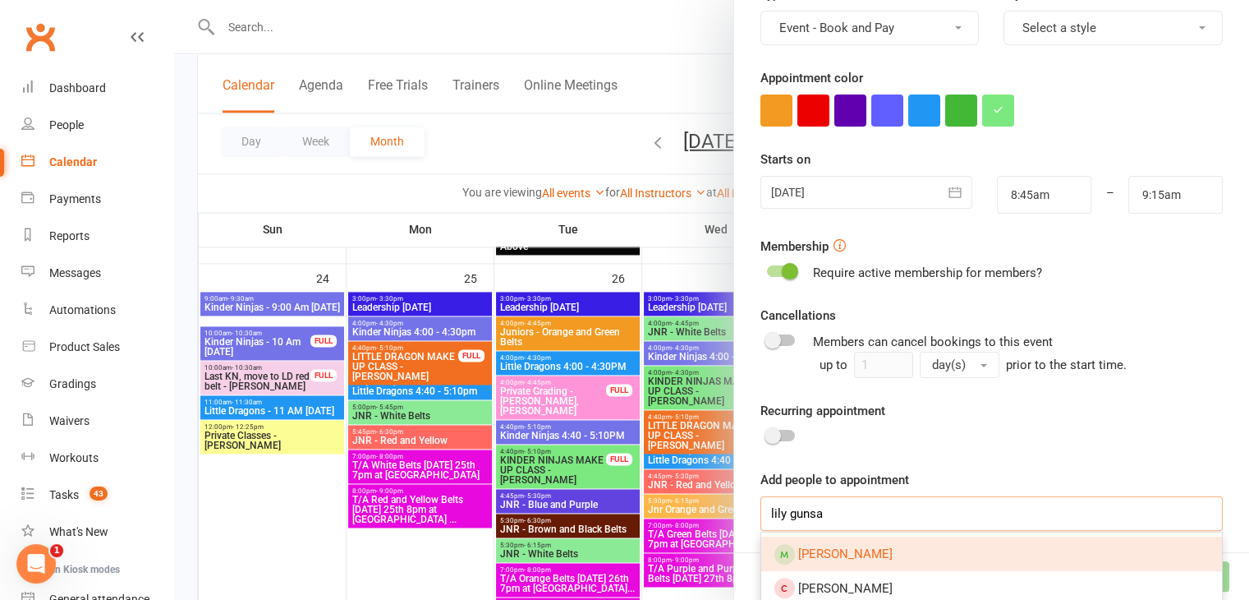
type input "lily gunsa"
click at [926, 554] on link "Lily Gunasekara" at bounding box center [991, 553] width 461 height 34
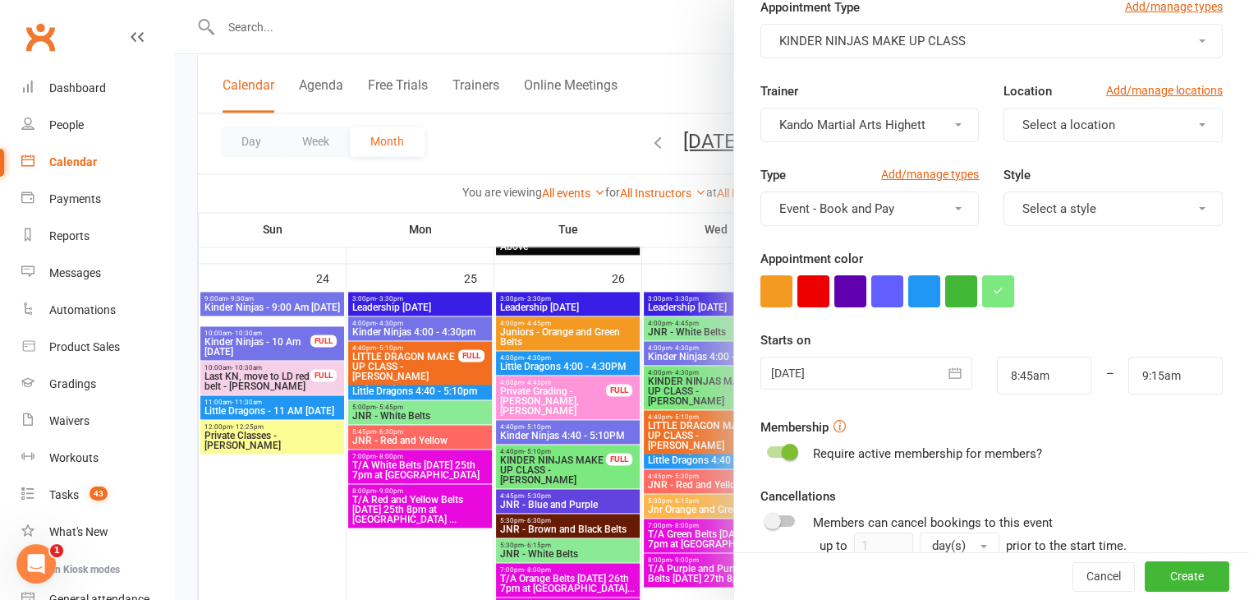
scroll to position [0, 0]
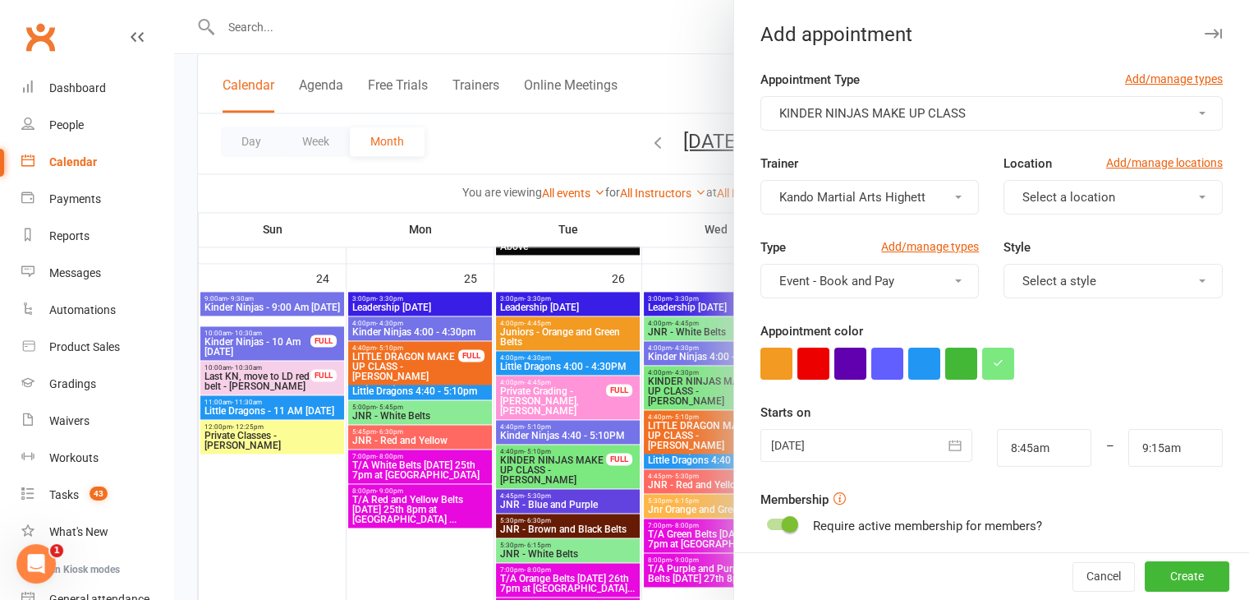
click at [874, 273] on span "Event - Book and Pay" at bounding box center [836, 280] width 115 height 15
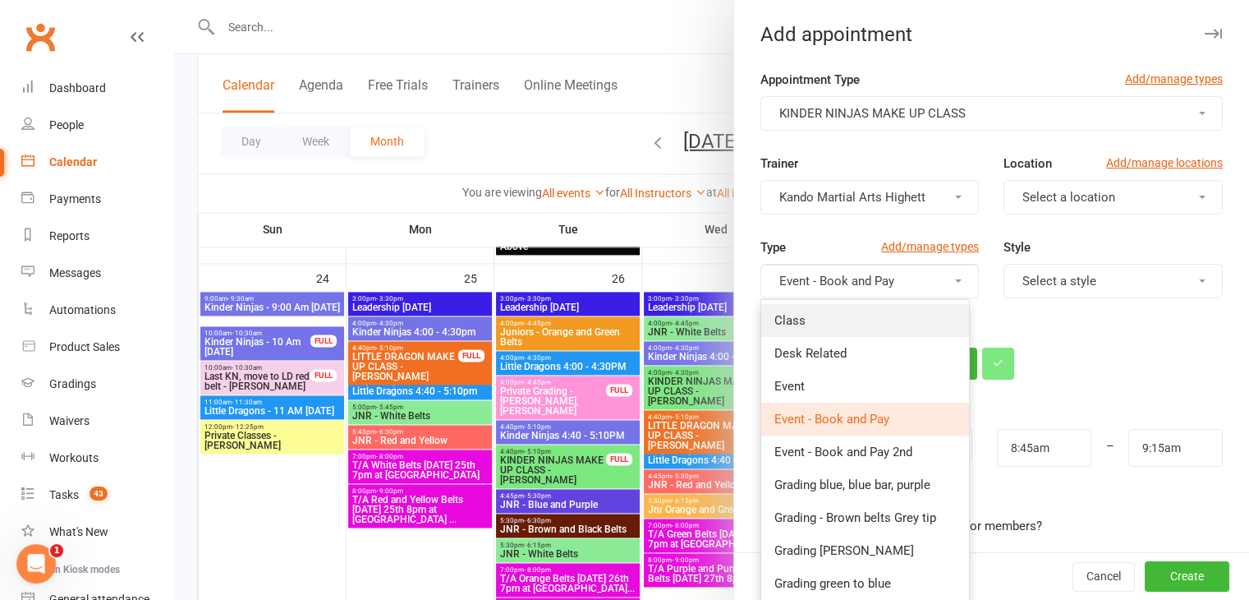
click at [816, 311] on link "Class" at bounding box center [865, 320] width 208 height 33
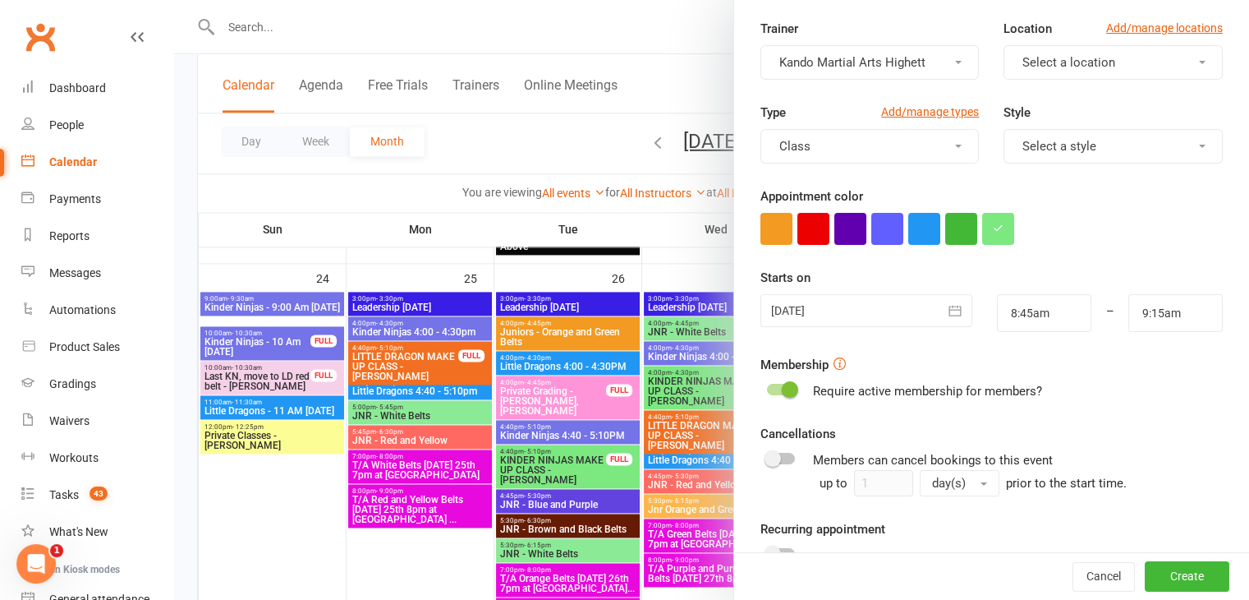
scroll to position [53, 0]
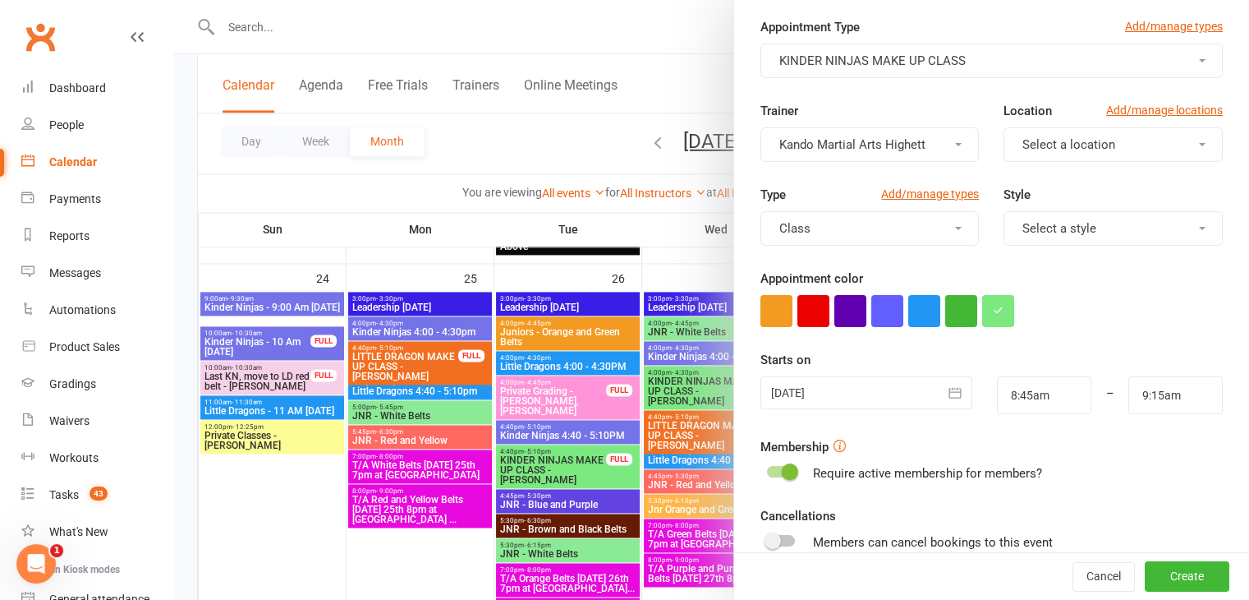
click at [947, 393] on icon "button" at bounding box center [955, 392] width 16 height 16
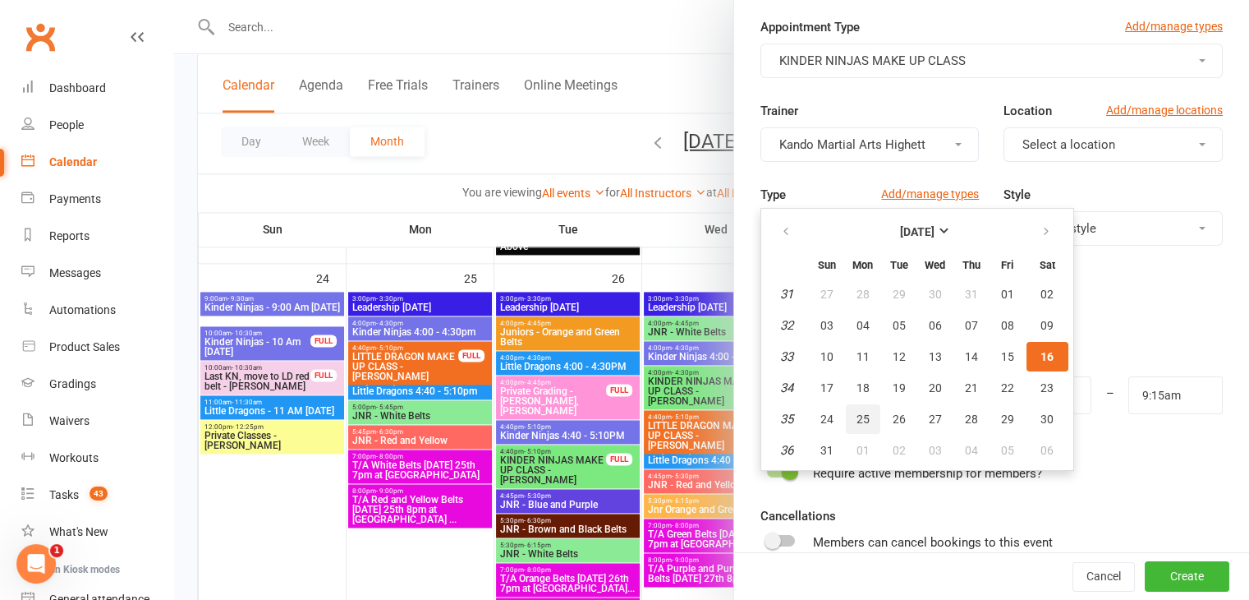
click at [862, 420] on button "25" at bounding box center [863, 419] width 34 height 30
type input "25 Aug 2025"
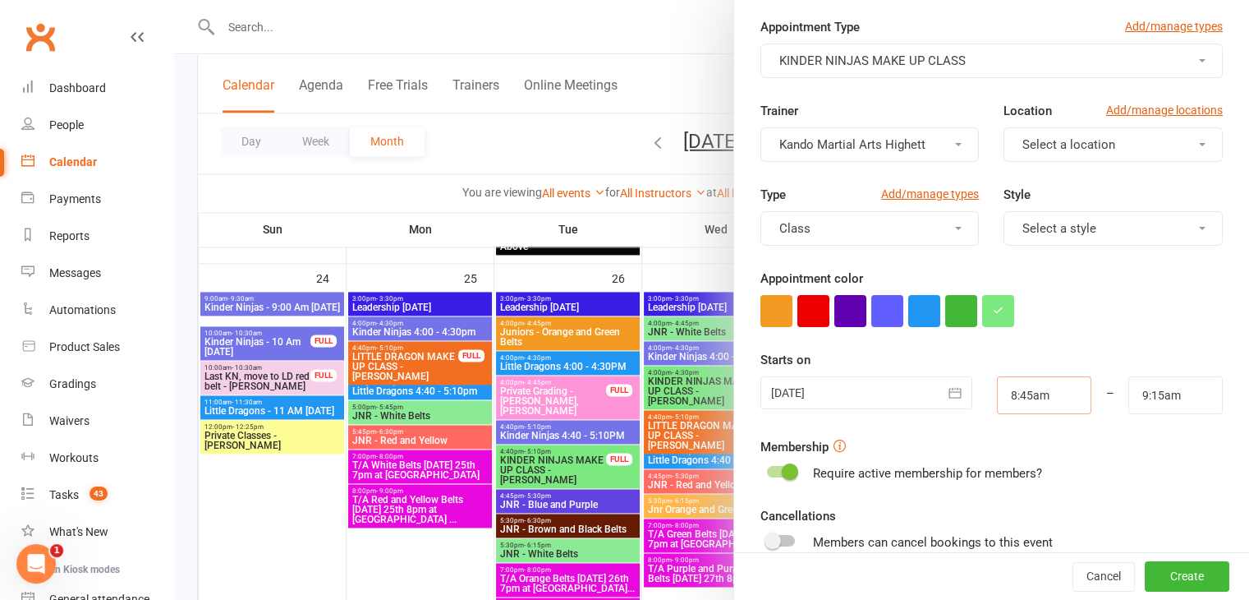
click at [1054, 402] on input "8:45am" at bounding box center [1044, 395] width 94 height 38
type input "4:00pm"
click at [1016, 522] on li "4:00pm" at bounding box center [1037, 524] width 79 height 25
click at [1169, 398] on input "9:15am" at bounding box center [1175, 395] width 94 height 38
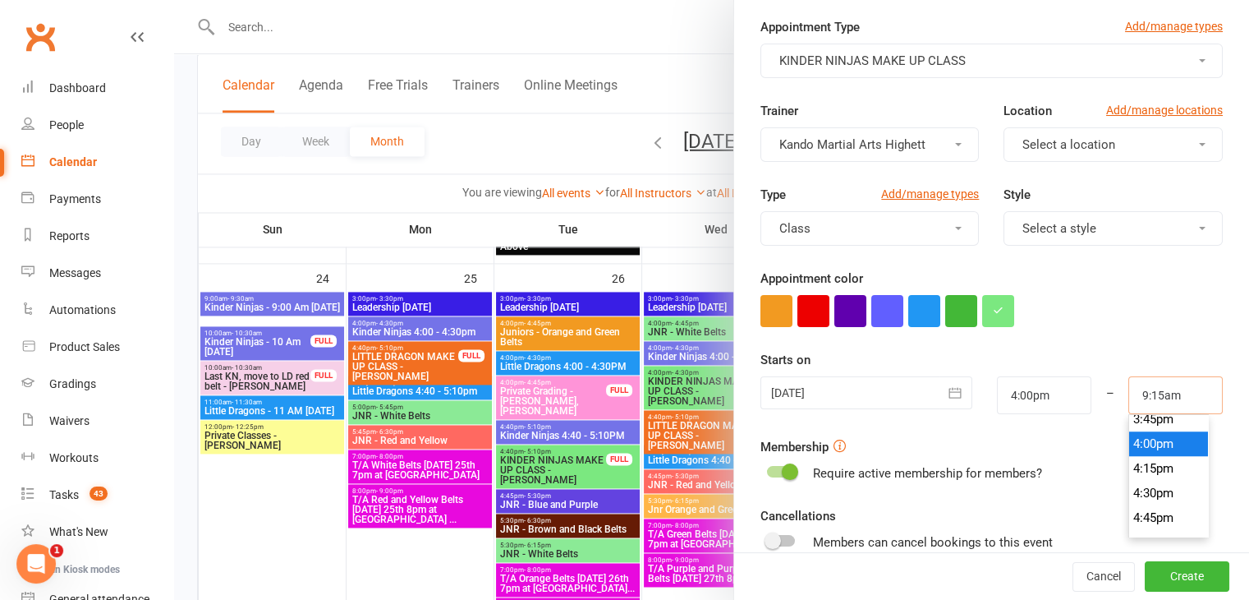
scroll to position [1587, 0]
type input "4:30pm"
click at [1133, 466] on li "4:30pm" at bounding box center [1168, 466] width 79 height 25
click at [1133, 466] on div "Require active membership for members?" at bounding box center [991, 473] width 462 height 20
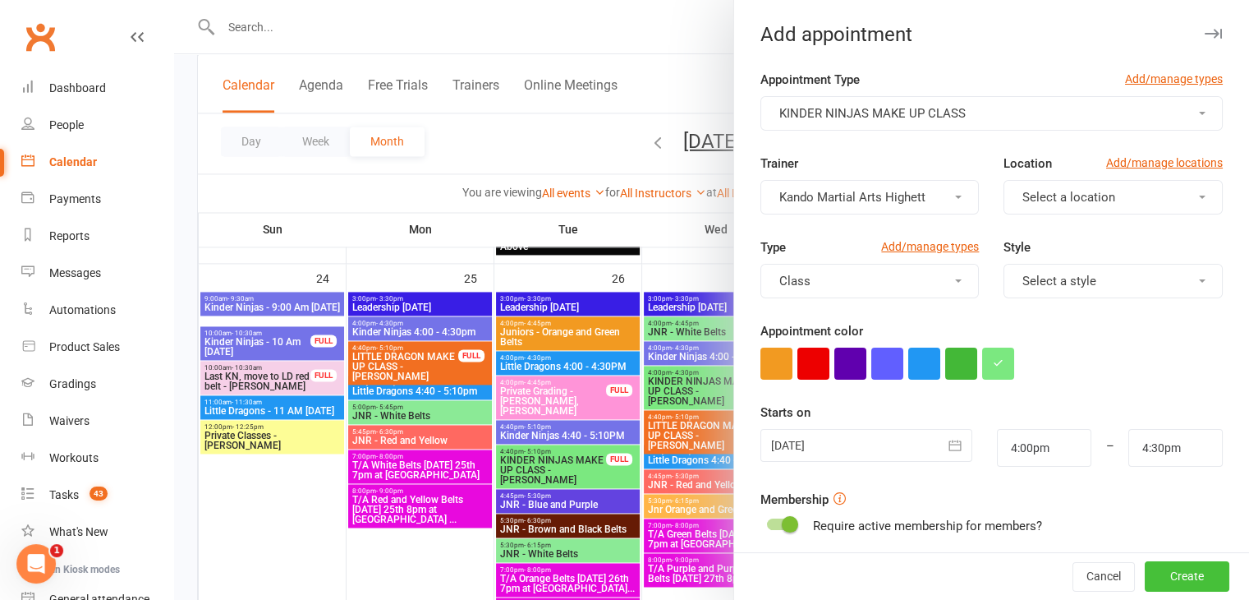
click at [1145, 572] on button "Create" at bounding box center [1187, 577] width 85 height 30
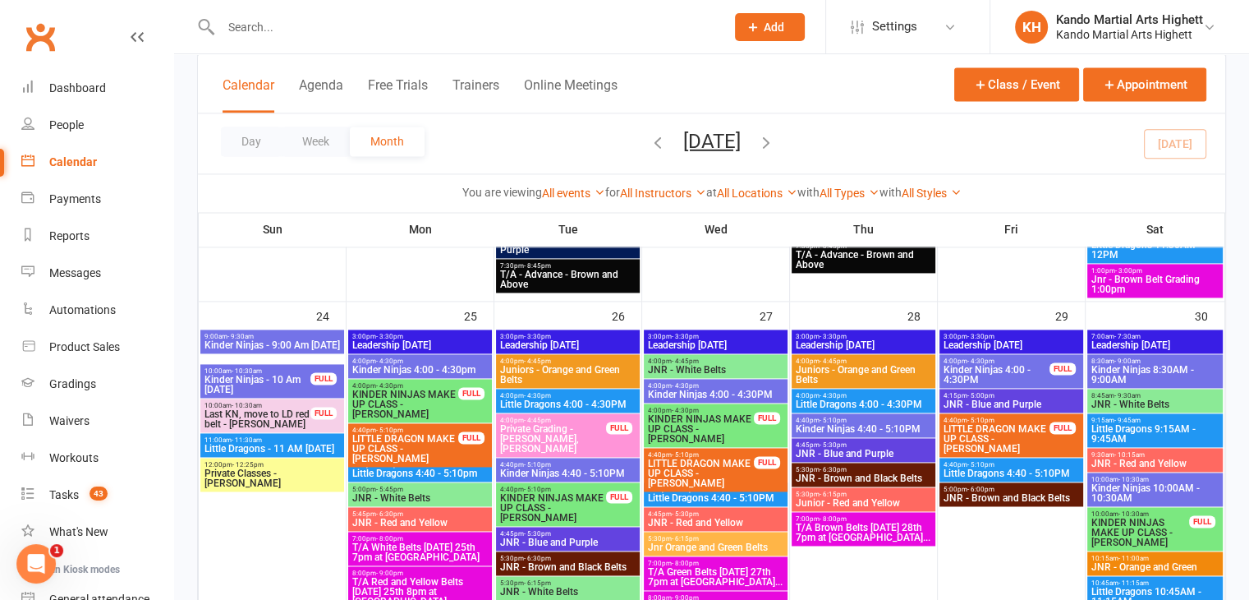
scroll to position [2382, 0]
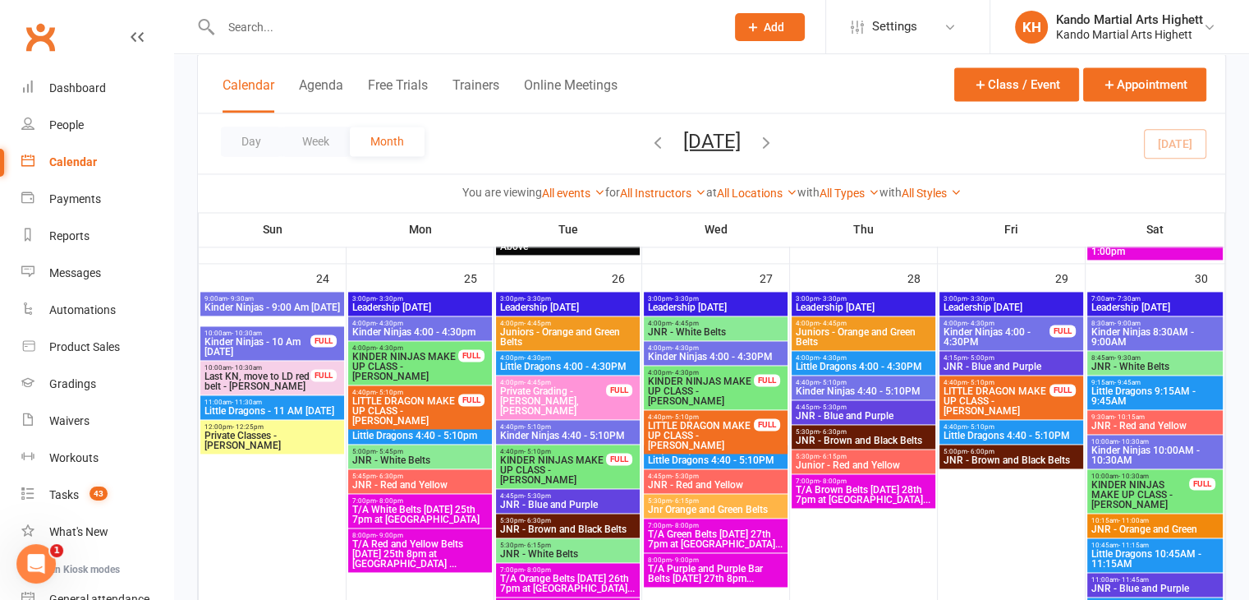
click at [308, 32] on input "text" at bounding box center [465, 27] width 498 height 23
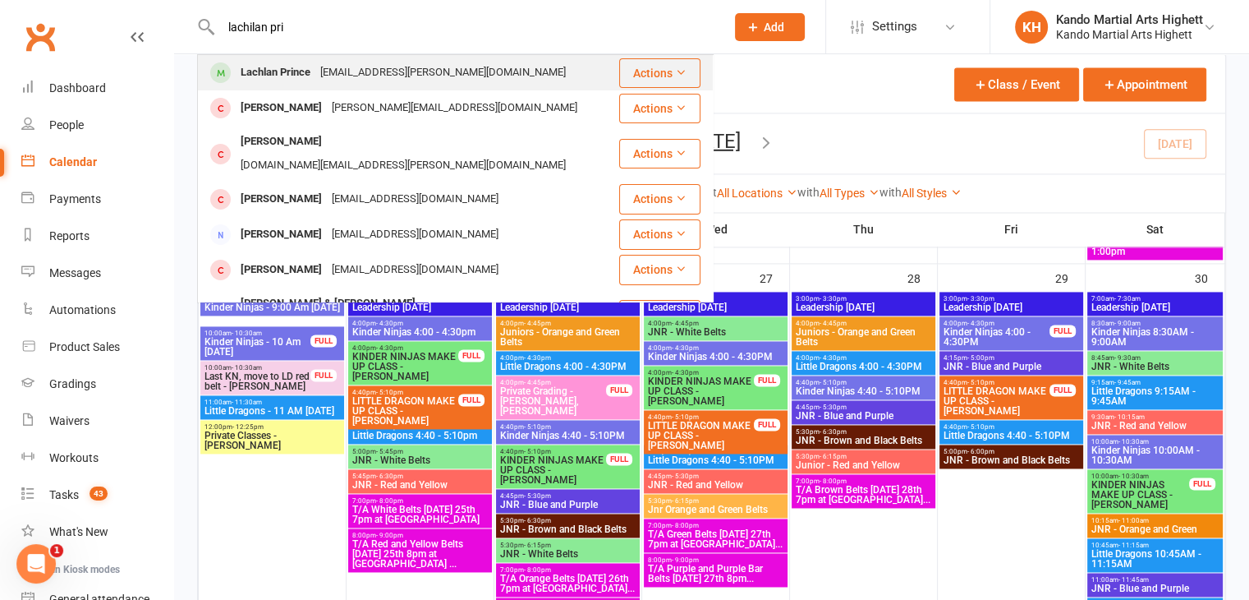
type input "lachilan pri"
click at [280, 70] on div "Lachlan Prince" at bounding box center [276, 73] width 80 height 24
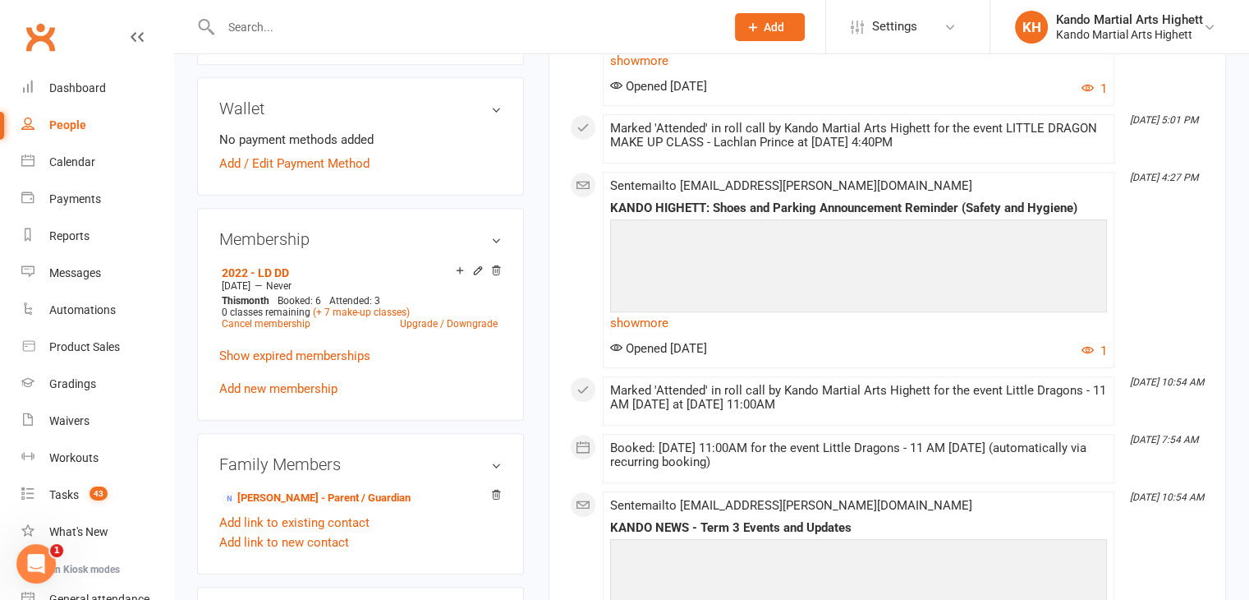
scroll to position [793, 0]
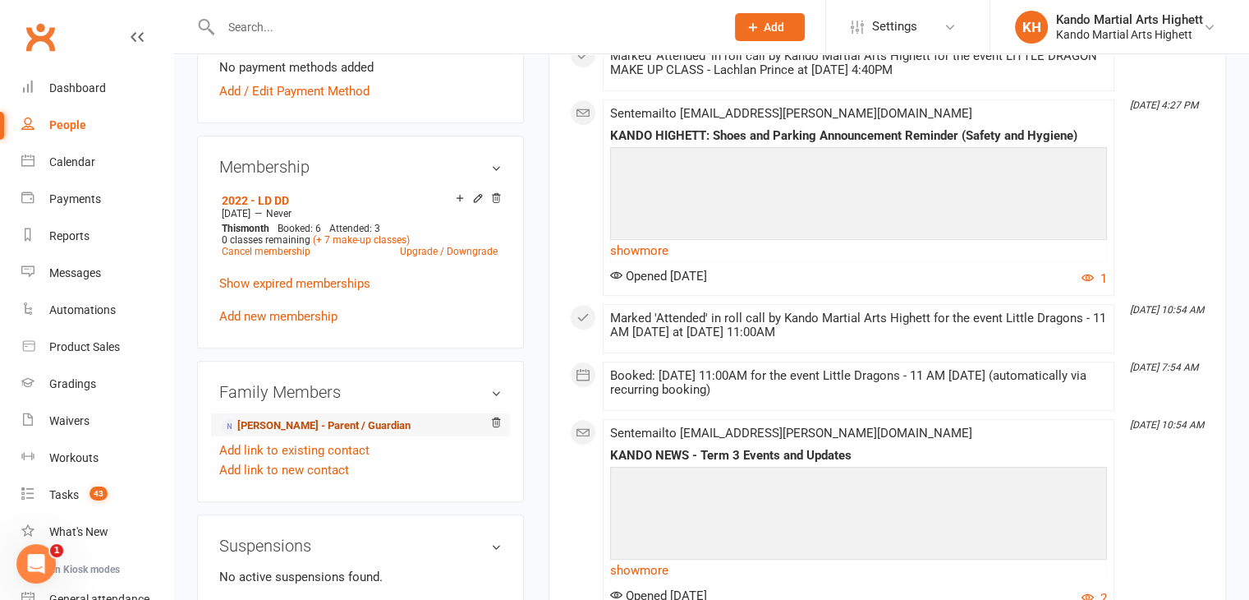
click at [332, 417] on link "ADRIAN PRINCE - Parent / Guardian" at bounding box center [316, 425] width 189 height 17
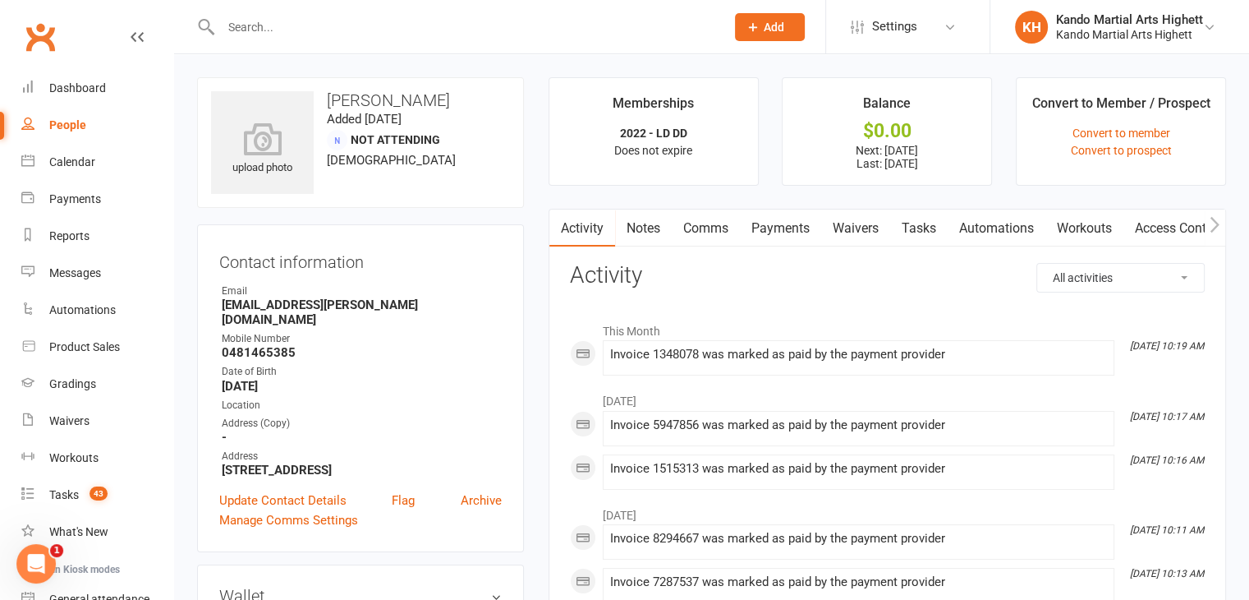
click at [797, 225] on link "Payments" at bounding box center [780, 228] width 81 height 38
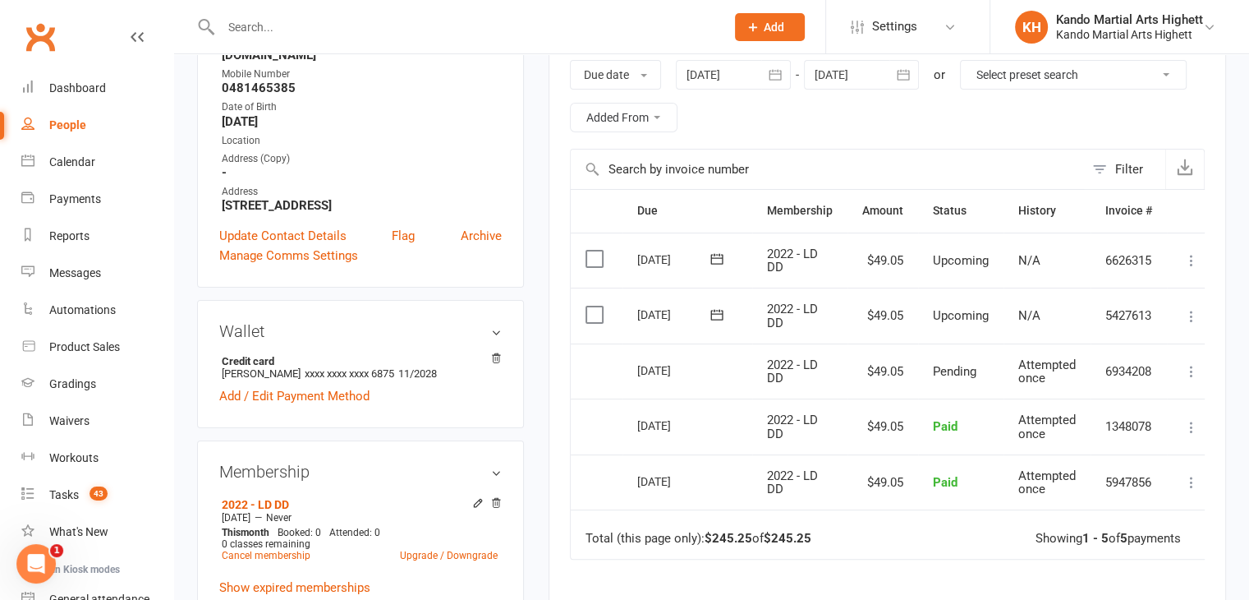
scroll to position [296, 0]
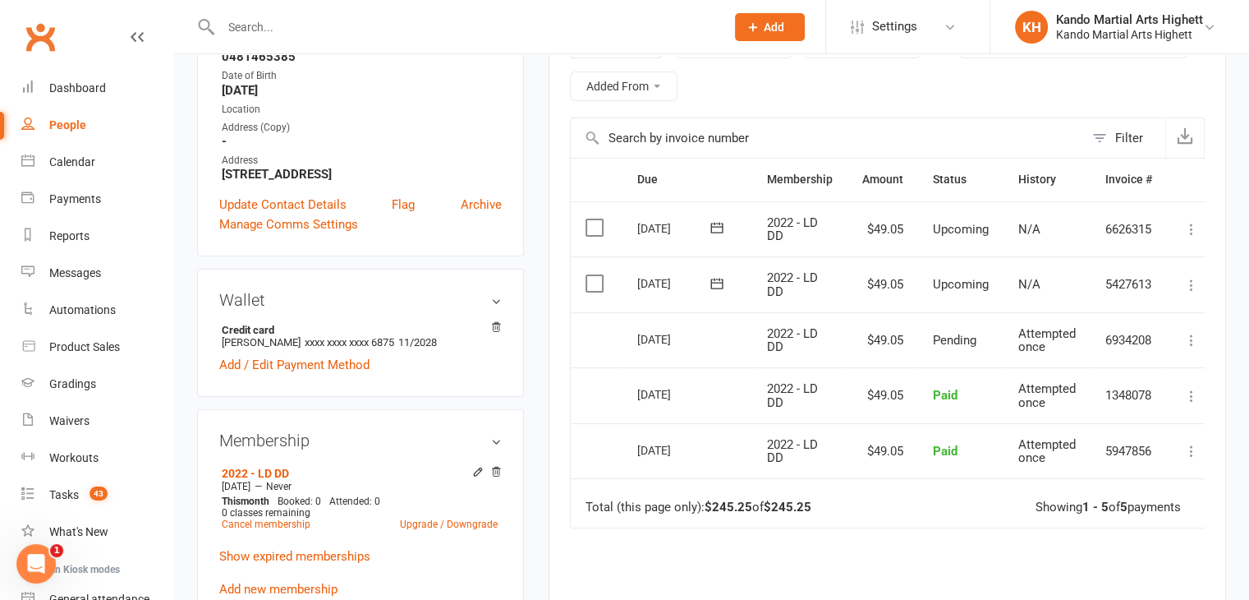
drag, startPoint x: 713, startPoint y: 337, endPoint x: 677, endPoint y: 342, distance: 36.5
click at [677, 342] on div "15 Aug 2025" at bounding box center [687, 338] width 100 height 24
click at [724, 338] on div "15 Aug 2025" at bounding box center [687, 338] width 100 height 24
drag, startPoint x: 813, startPoint y: 347, endPoint x: 769, endPoint y: 333, distance: 46.5
click at [769, 333] on td "2022 - LD DD" at bounding box center [799, 340] width 95 height 56
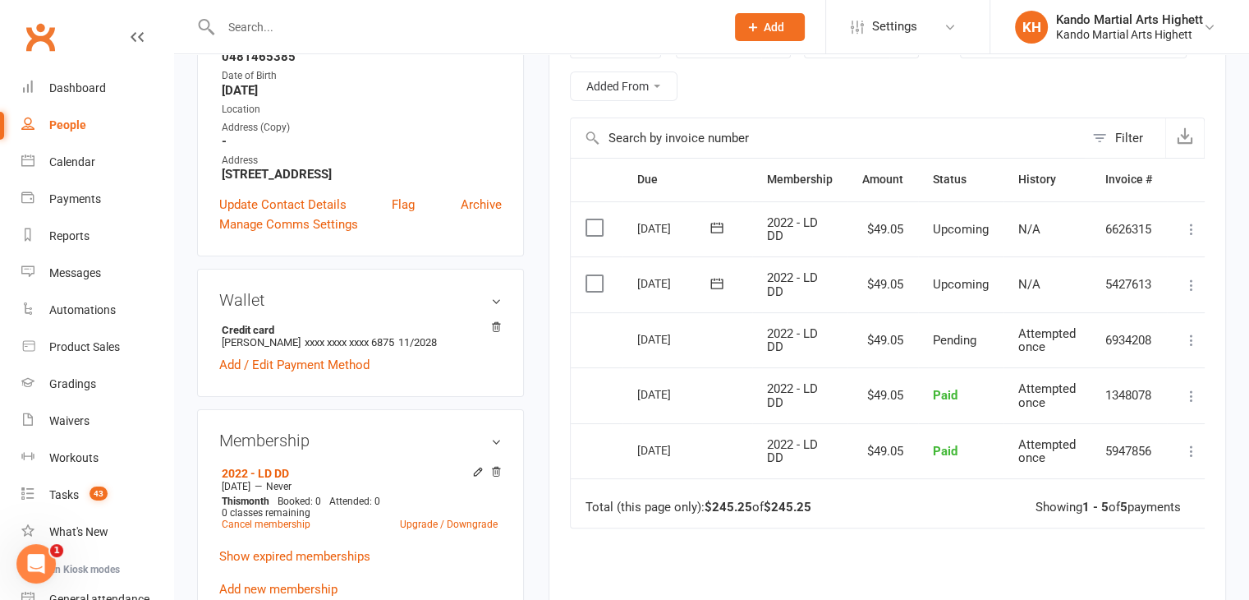
click at [830, 388] on td "2022 - LD DD" at bounding box center [799, 395] width 95 height 56
click at [714, 411] on td "01 Aug 2025" at bounding box center [688, 395] width 130 height 56
drag, startPoint x: 705, startPoint y: 390, endPoint x: 636, endPoint y: 393, distance: 68.2
click at [637, 393] on div "01 Aug 2025" at bounding box center [675, 393] width 76 height 25
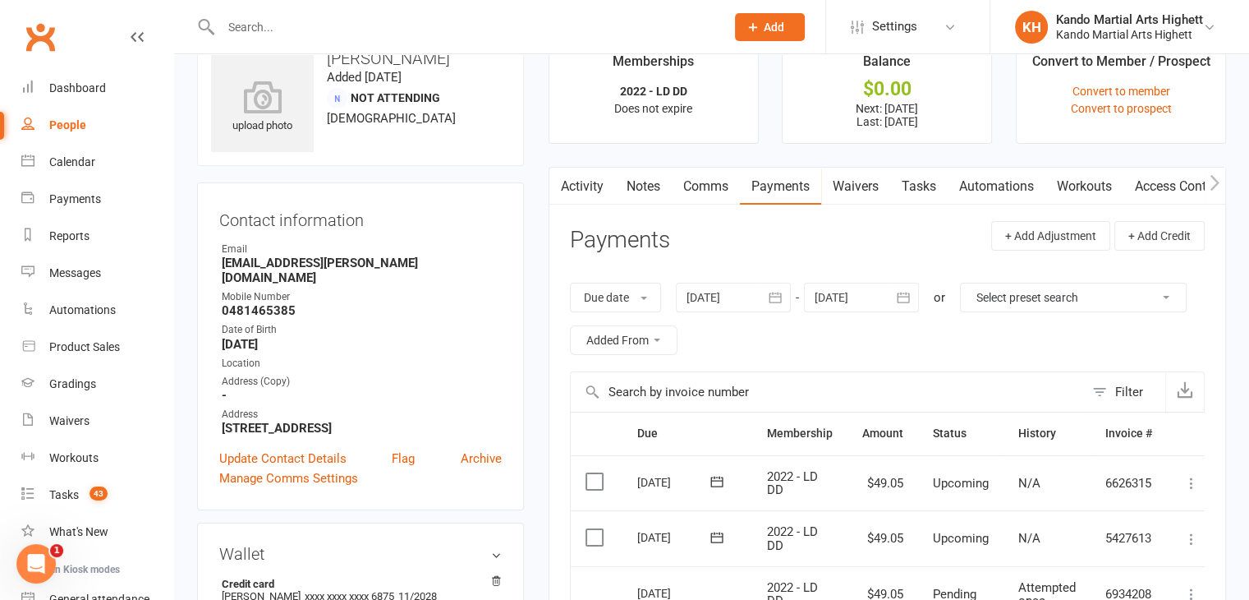
scroll to position [43, 0]
drag, startPoint x: 386, startPoint y: 260, endPoint x: 213, endPoint y: 260, distance: 173.3
click at [213, 260] on div "Contact information Owner Email prince.adrian@yahoo.com.au Mobile Number 048146…" at bounding box center [360, 345] width 327 height 328
copy strong "prince.adrian@yahoo.com.au"
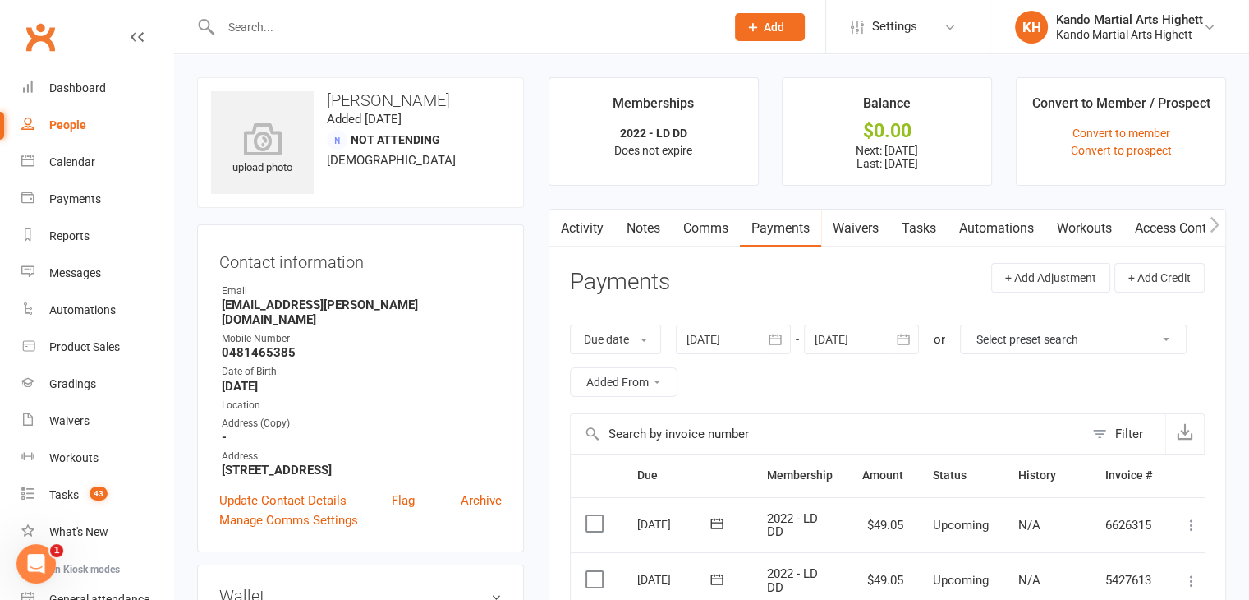
click at [420, 250] on h3 "Contact information" at bounding box center [360, 258] width 283 height 25
click at [110, 155] on link "Calendar" at bounding box center [97, 162] width 152 height 37
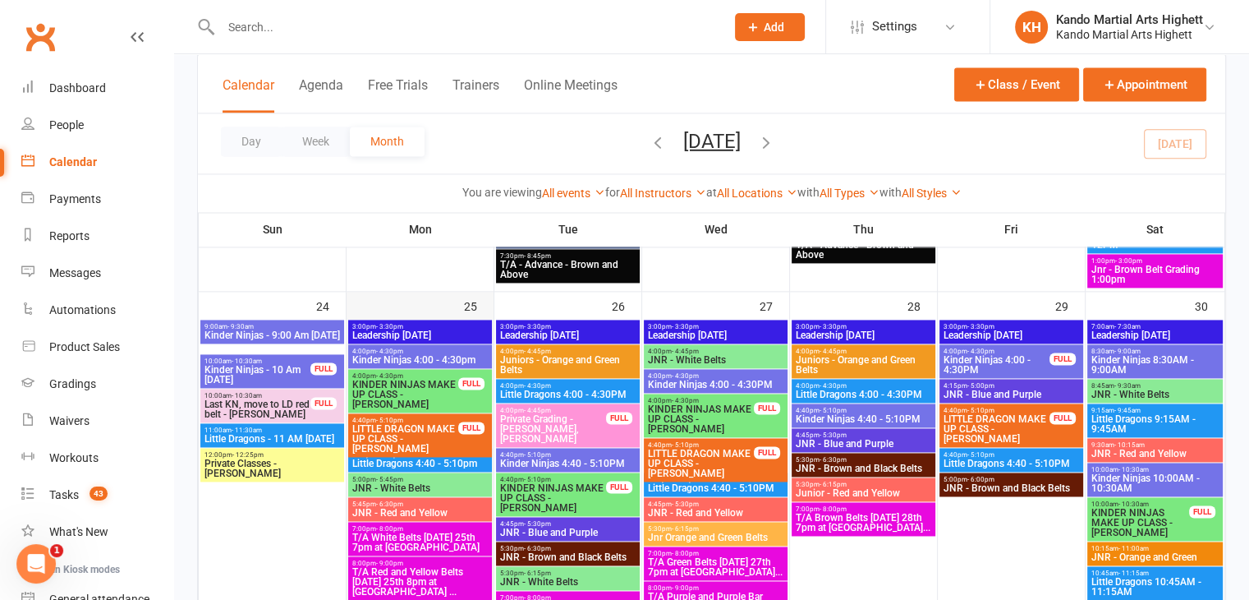
scroll to position [2382, 0]
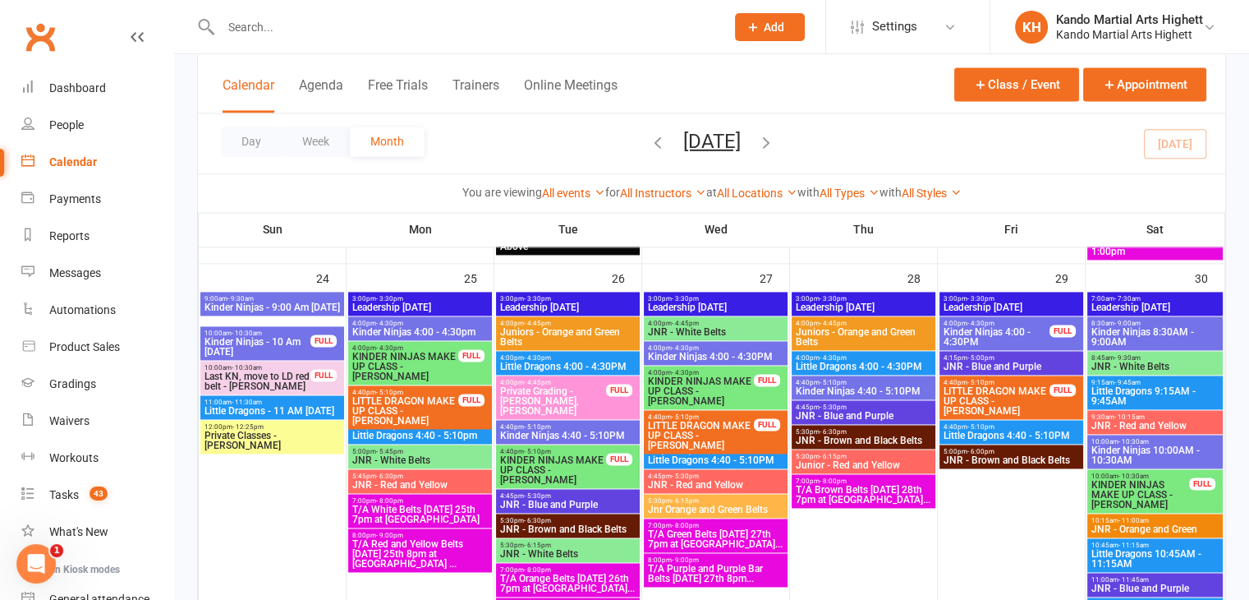
click at [465, 380] on div "4:00pm - 4:30pm KINDER NINJAS MAKE UP CLASS - Lily Gunasekara FULL" at bounding box center [420, 363] width 144 height 44
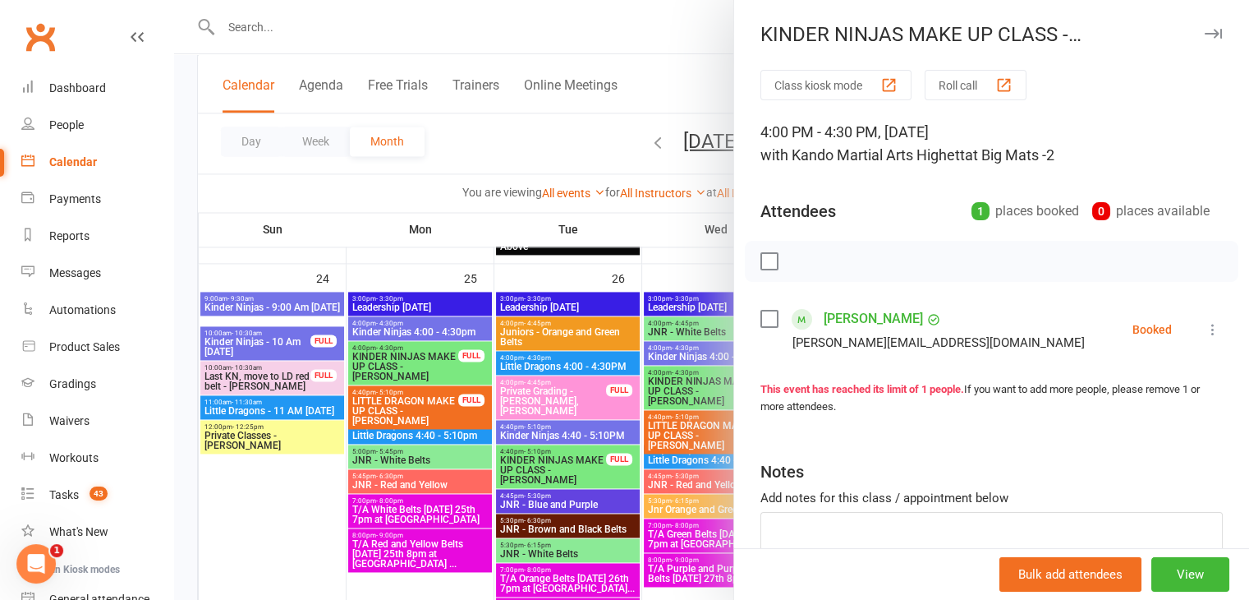
click at [434, 379] on div at bounding box center [711, 300] width 1075 height 600
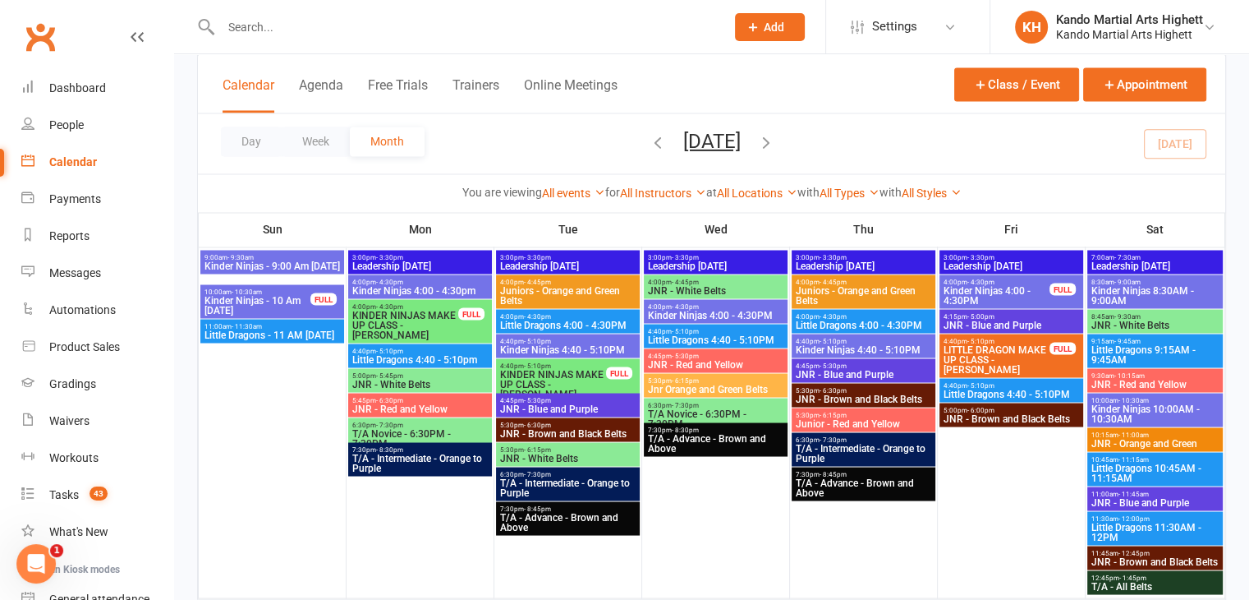
scroll to position [2920, 0]
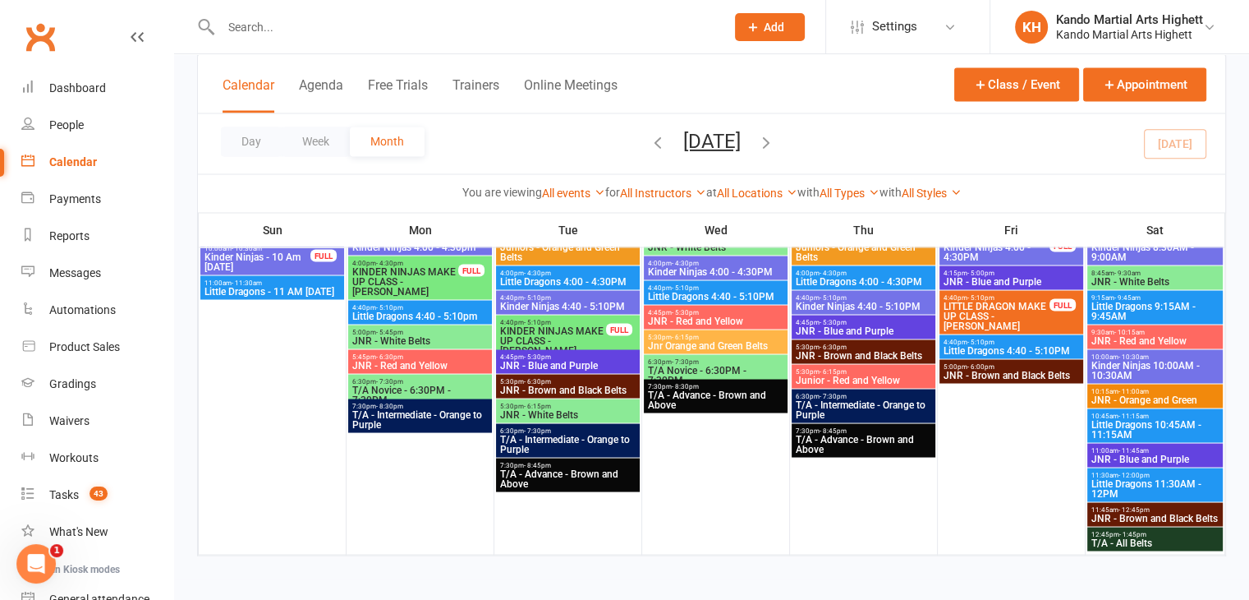
click at [417, 278] on span "KINDER NINJAS MAKE UP CLASS - Lily Gunasekara" at bounding box center [405, 281] width 108 height 30
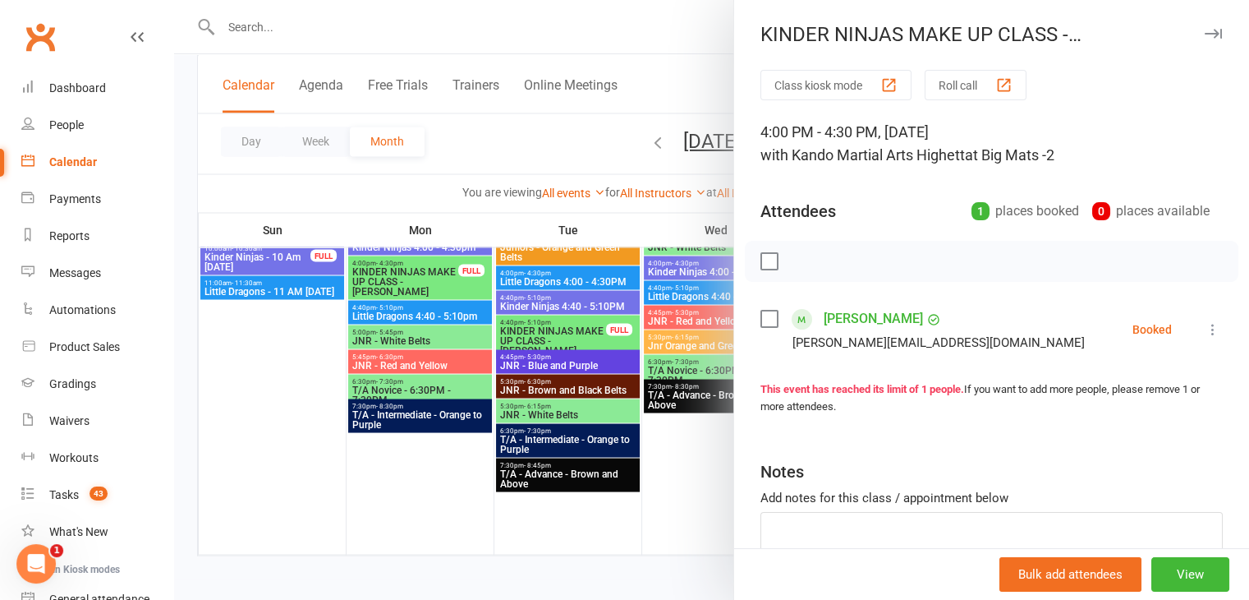
drag, startPoint x: 875, startPoint y: 301, endPoint x: 867, endPoint y: 315, distance: 15.1
click at [869, 305] on div "Class kiosk mode Roll call 4:00 PM - 4:30 PM, Monday, September, 1, 2025 with K…" at bounding box center [991, 359] width 515 height 578
click at [867, 316] on link "Lily Gunasekara" at bounding box center [873, 319] width 99 height 26
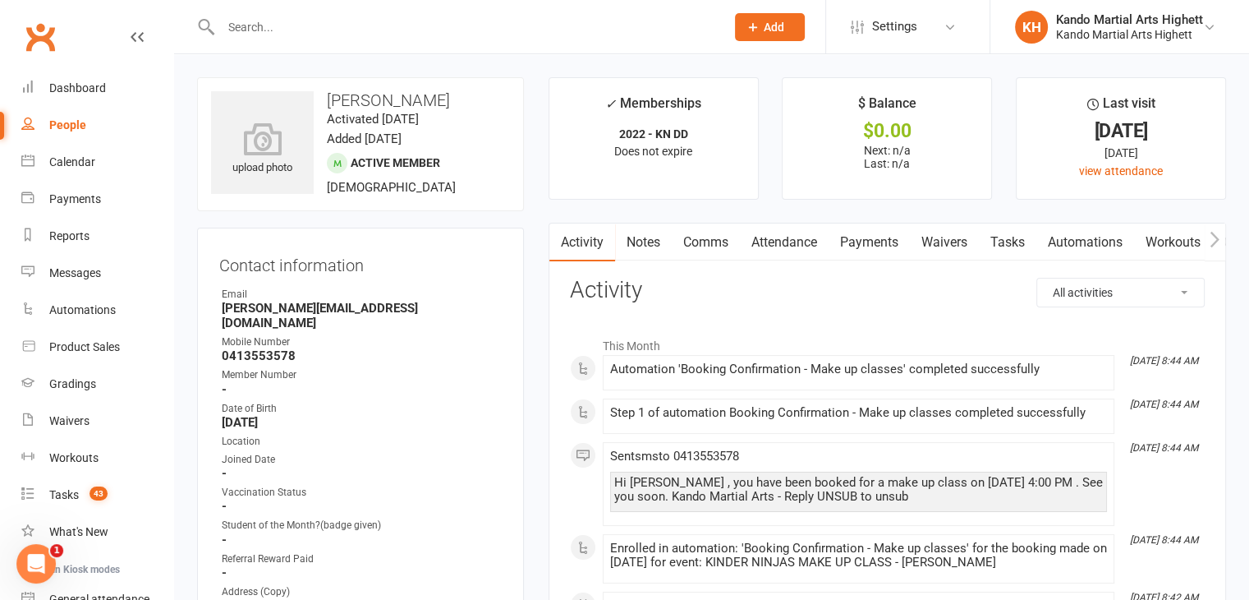
click at [806, 243] on link "Attendance" at bounding box center [784, 242] width 89 height 38
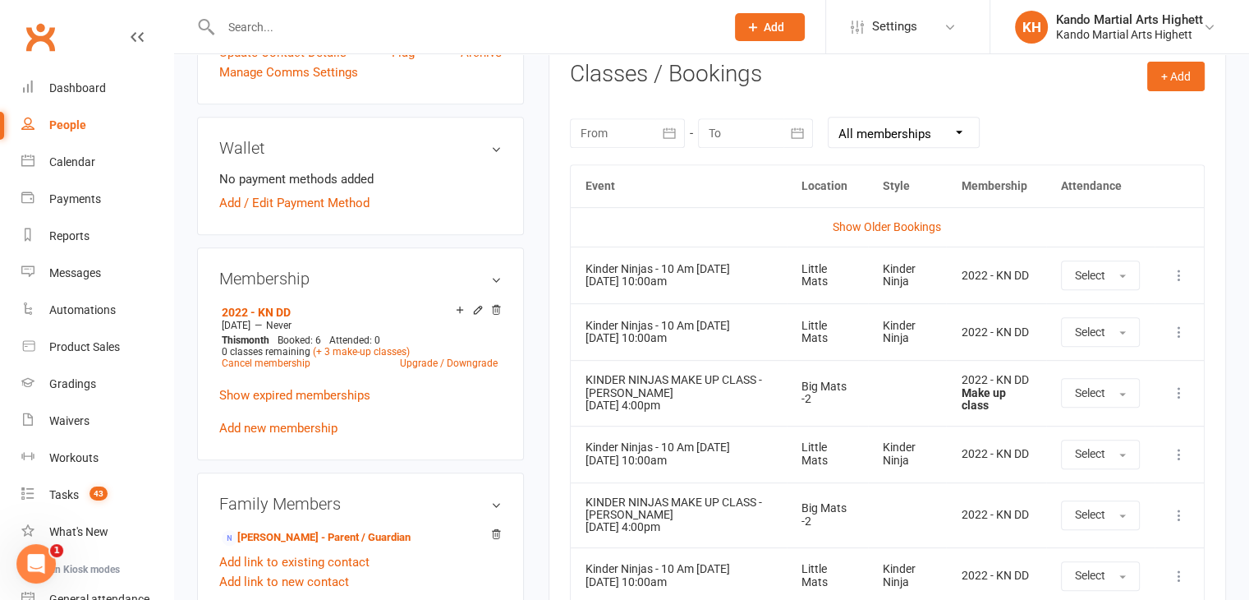
scroll to position [739, 0]
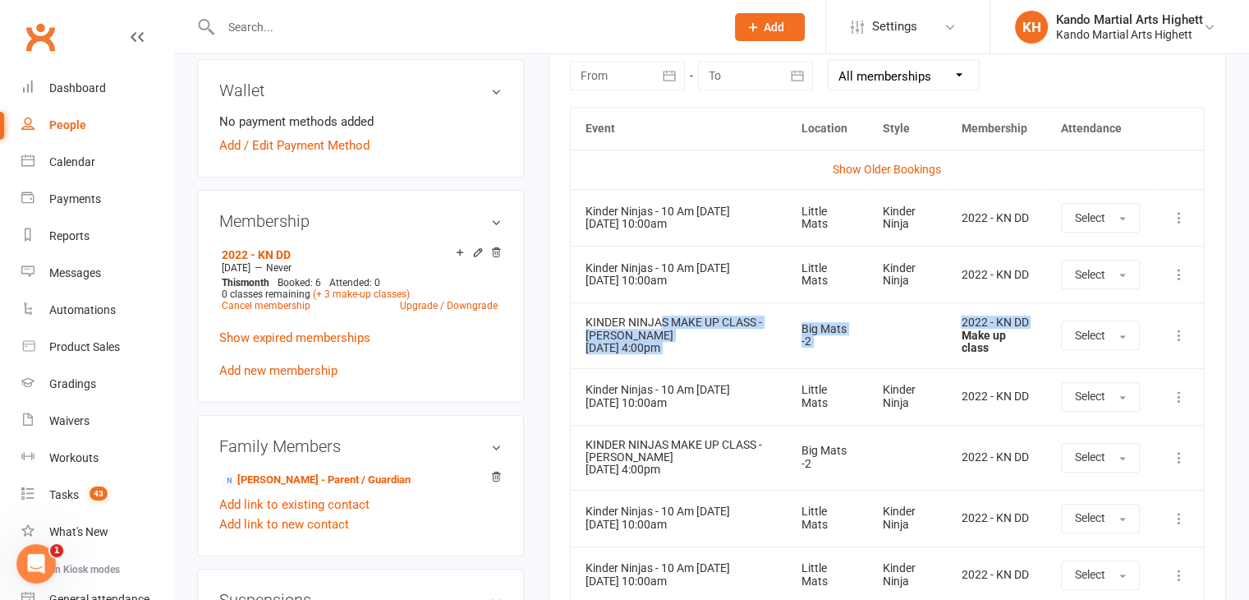
drag, startPoint x: 662, startPoint y: 322, endPoint x: 963, endPoint y: 340, distance: 301.9
click at [963, 340] on tr "KINDER NINJAS MAKE UP CLASS - Lily Gunasekara 25 Aug 2025 4:00pm Big Mats -2 20…" at bounding box center [887, 334] width 633 height 65
click at [963, 340] on div "Make up class" at bounding box center [996, 341] width 70 height 25
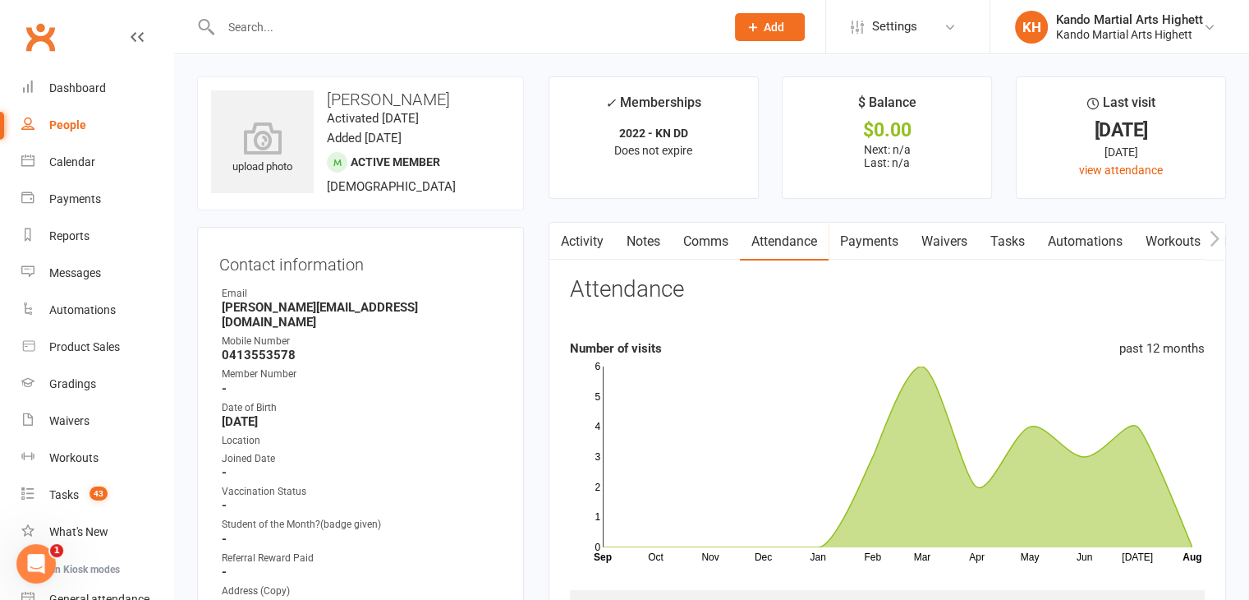
scroll to position [0, 0]
click at [67, 149] on link "Calendar" at bounding box center [97, 162] width 152 height 37
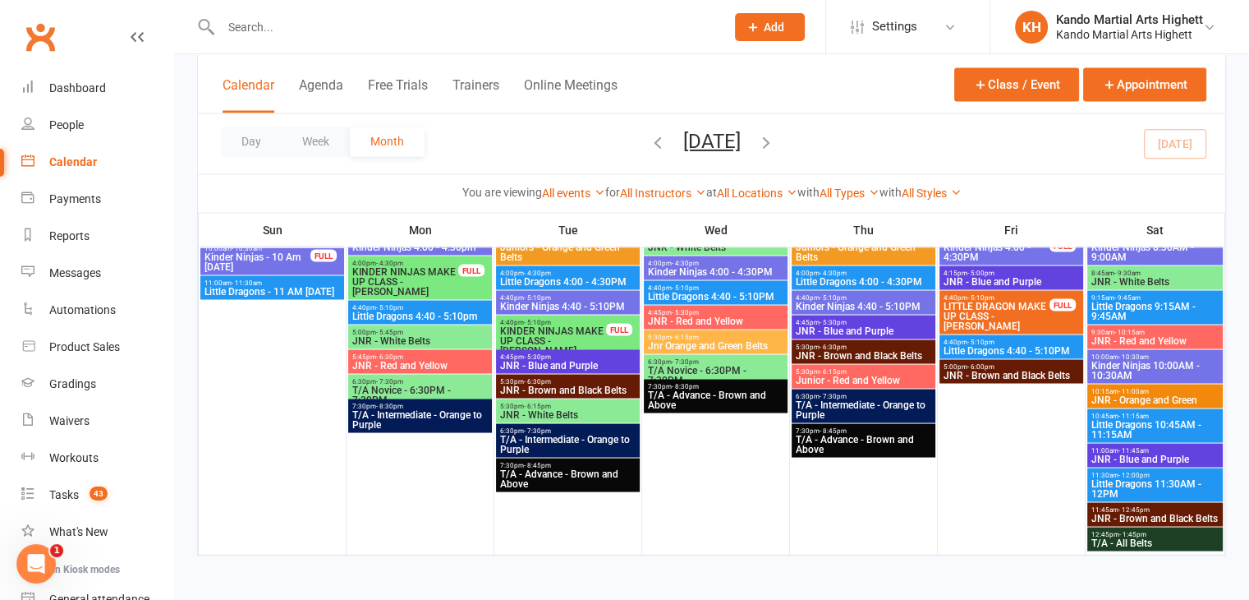
scroll to position [2838, 0]
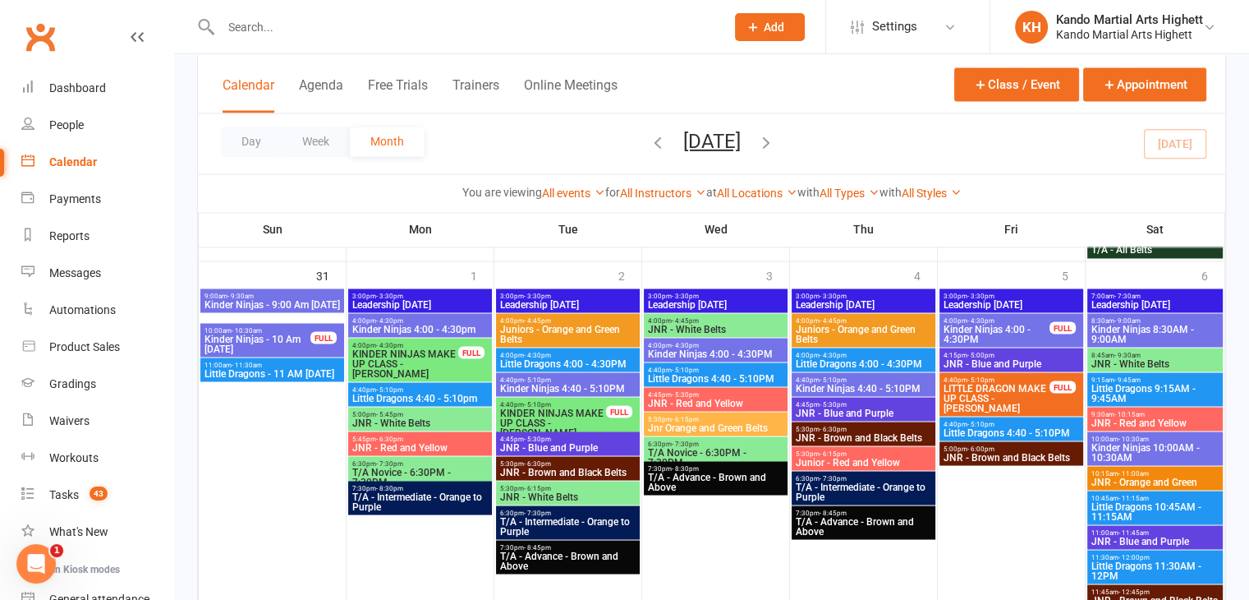
click at [439, 352] on span "KINDER NINJAS MAKE UP CLASS - Lily Gunasekara" at bounding box center [405, 363] width 108 height 30
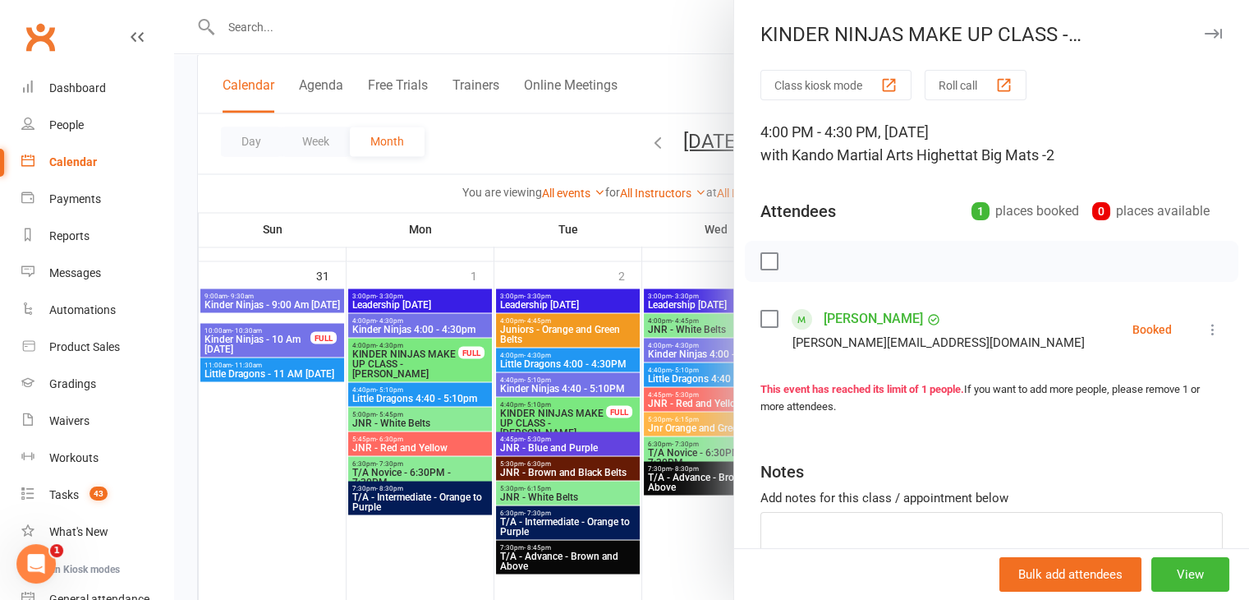
click at [461, 370] on div at bounding box center [711, 300] width 1075 height 600
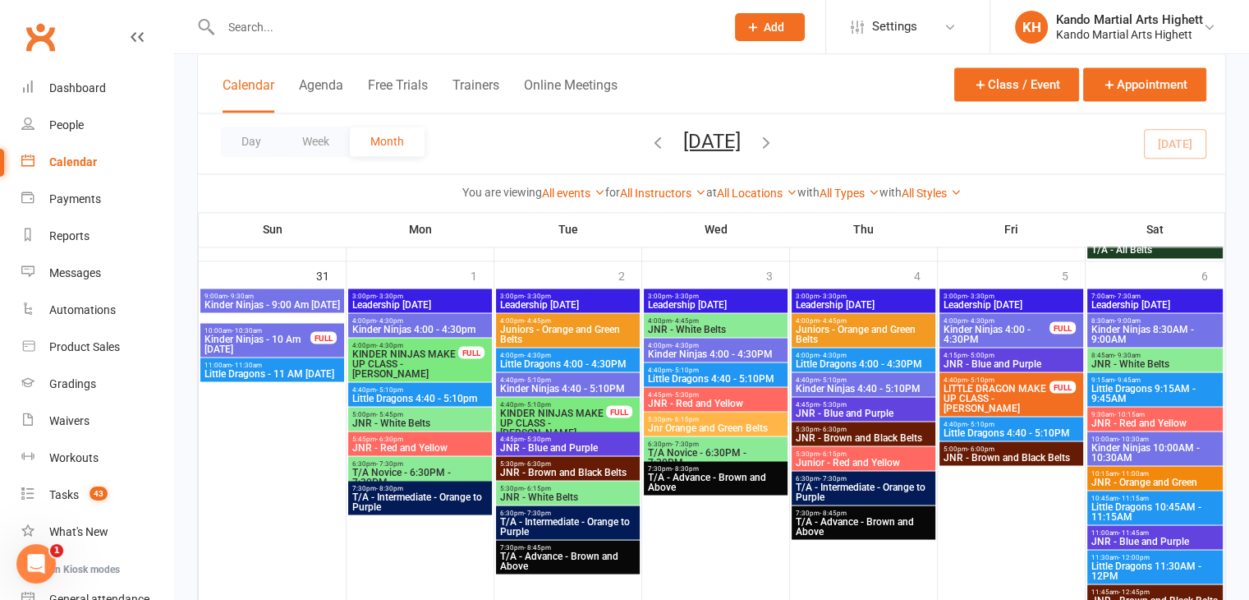
click at [439, 361] on span "KINDER NINJAS MAKE UP CLASS - Lily Gunasekara" at bounding box center [405, 363] width 108 height 30
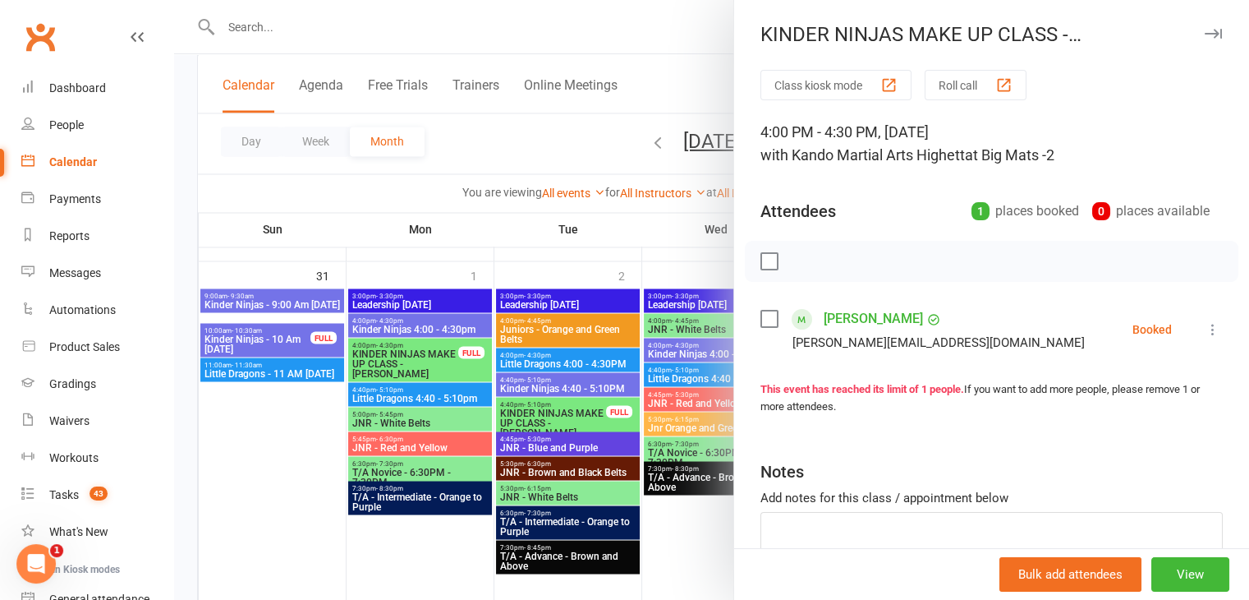
click at [532, 371] on div at bounding box center [711, 300] width 1075 height 600
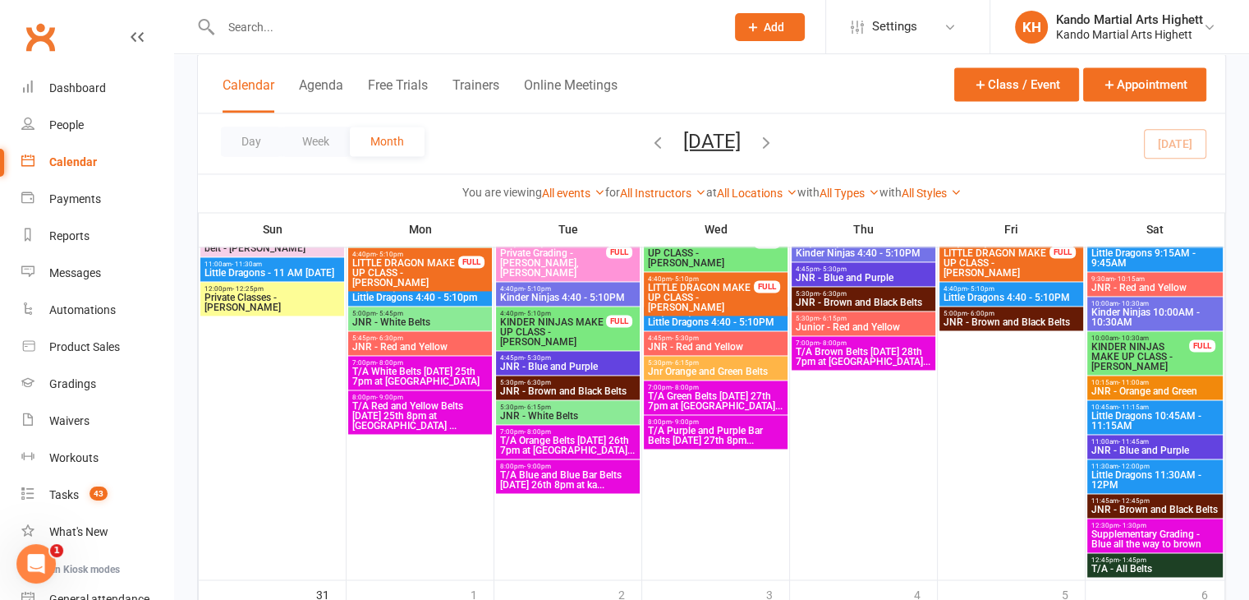
scroll to position [2346, 0]
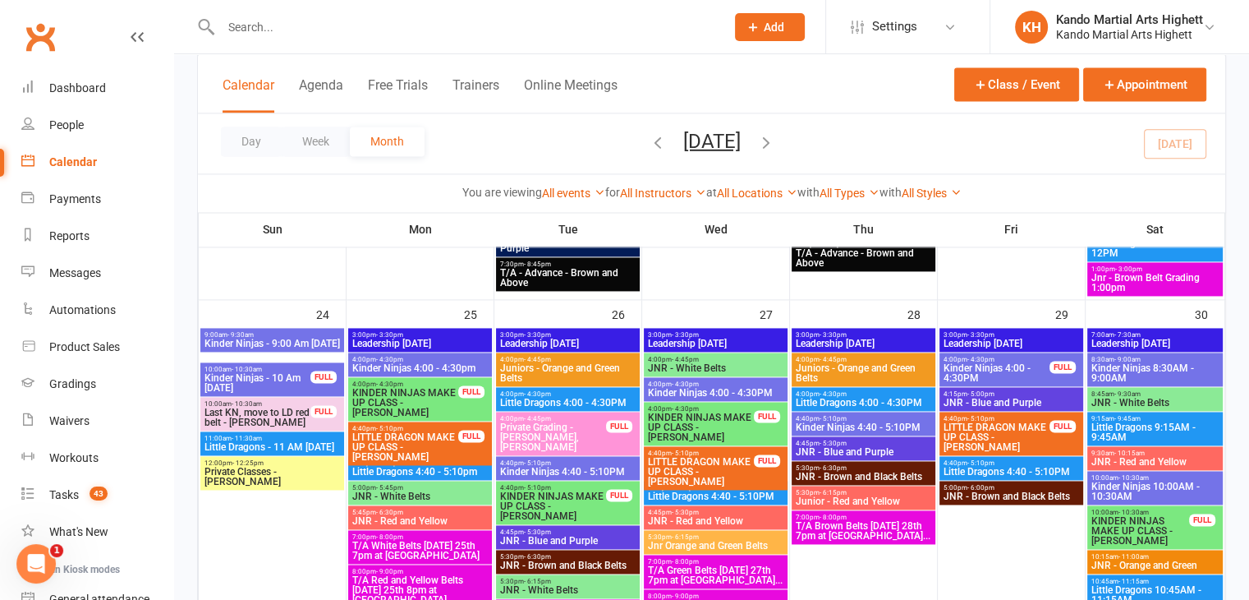
click at [452, 395] on span "KINDER NINJAS MAKE UP CLASS - Lily Gunasekara" at bounding box center [405, 403] width 108 height 30
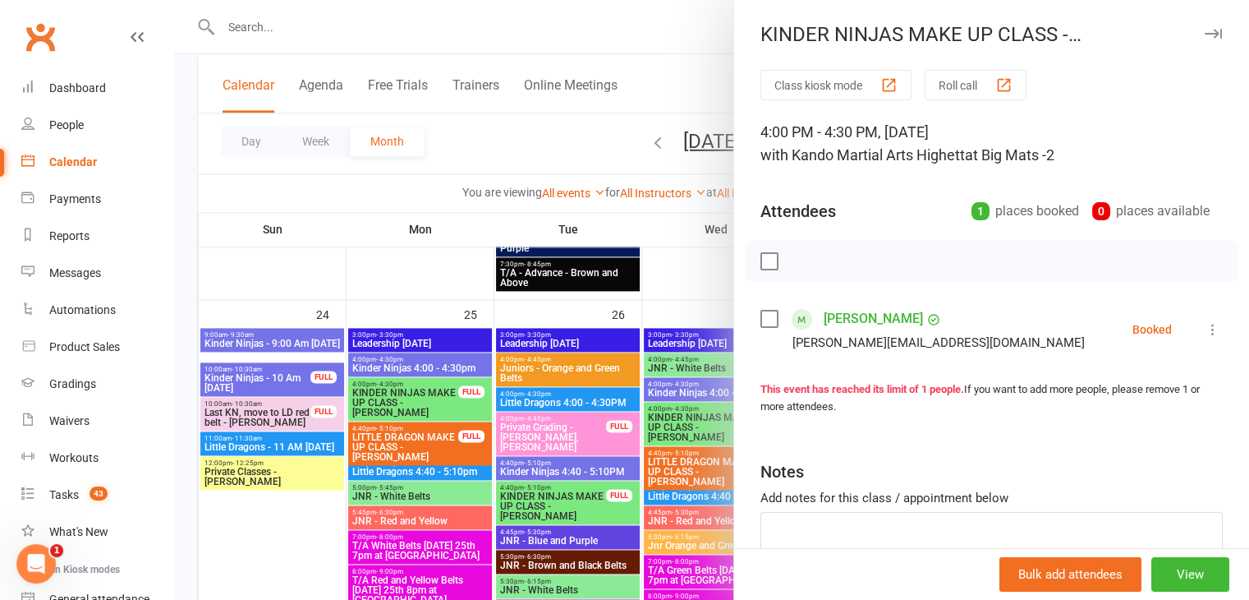
click at [350, 429] on div at bounding box center [711, 300] width 1075 height 600
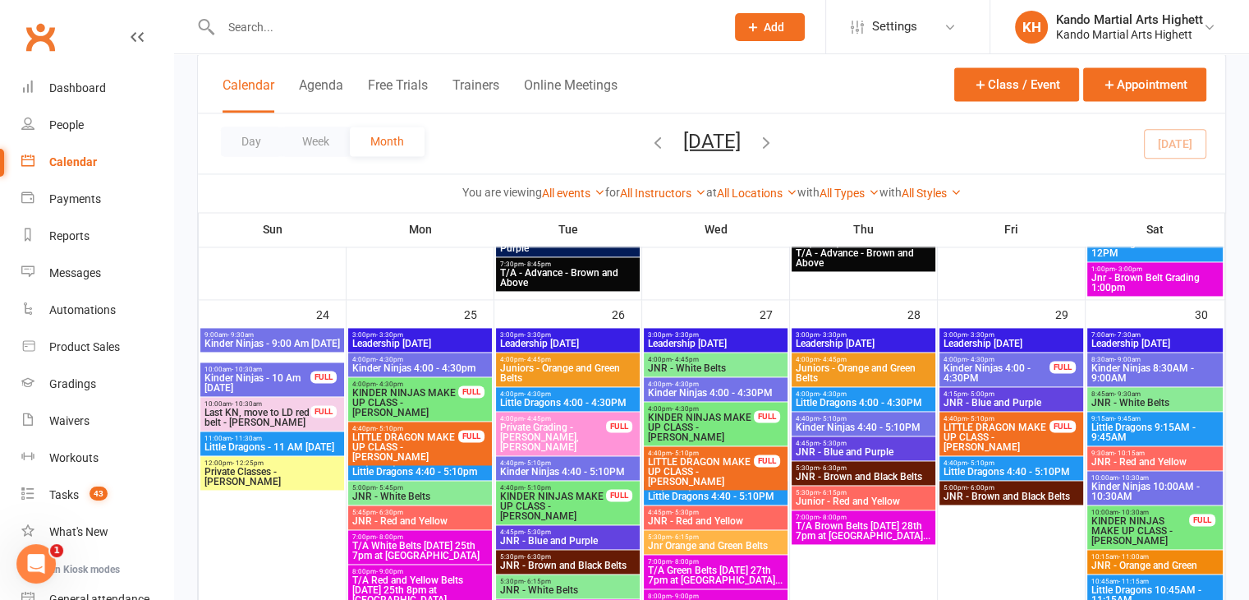
click at [749, 459] on span "LITTLE DRAGON MAKE UP CLASS - Jack Nott" at bounding box center [701, 472] width 108 height 30
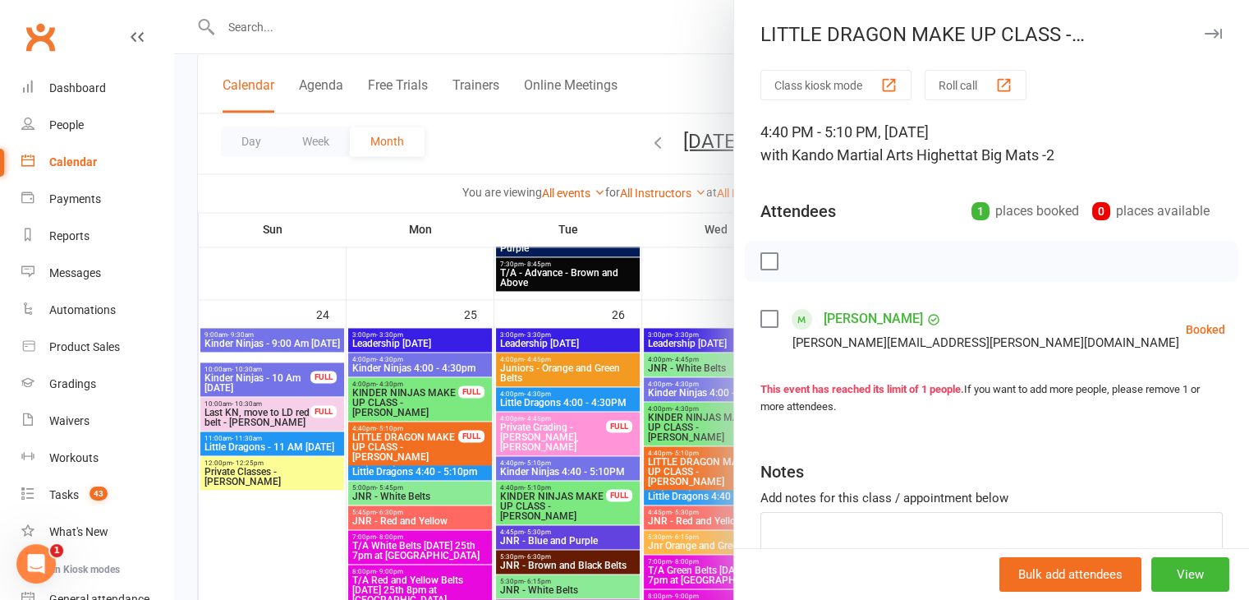
click at [615, 436] on div at bounding box center [711, 300] width 1075 height 600
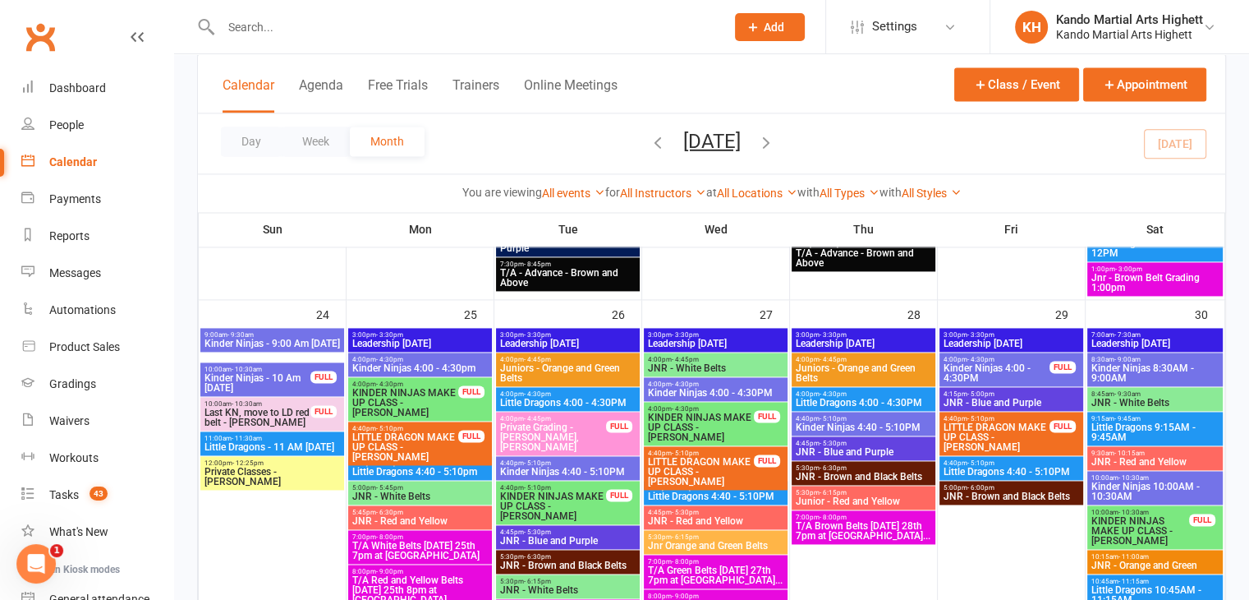
click at [416, 395] on span "KINDER NINJAS MAKE UP CLASS - Lily Gunasekara" at bounding box center [405, 403] width 108 height 30
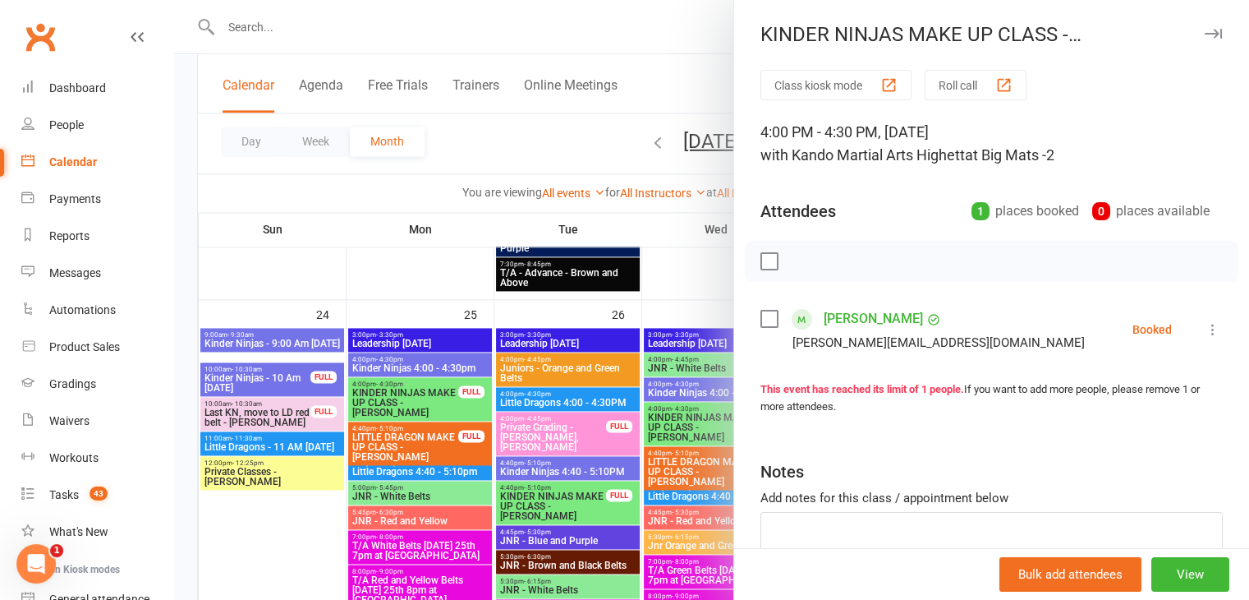
click at [390, 359] on div at bounding box center [711, 300] width 1075 height 600
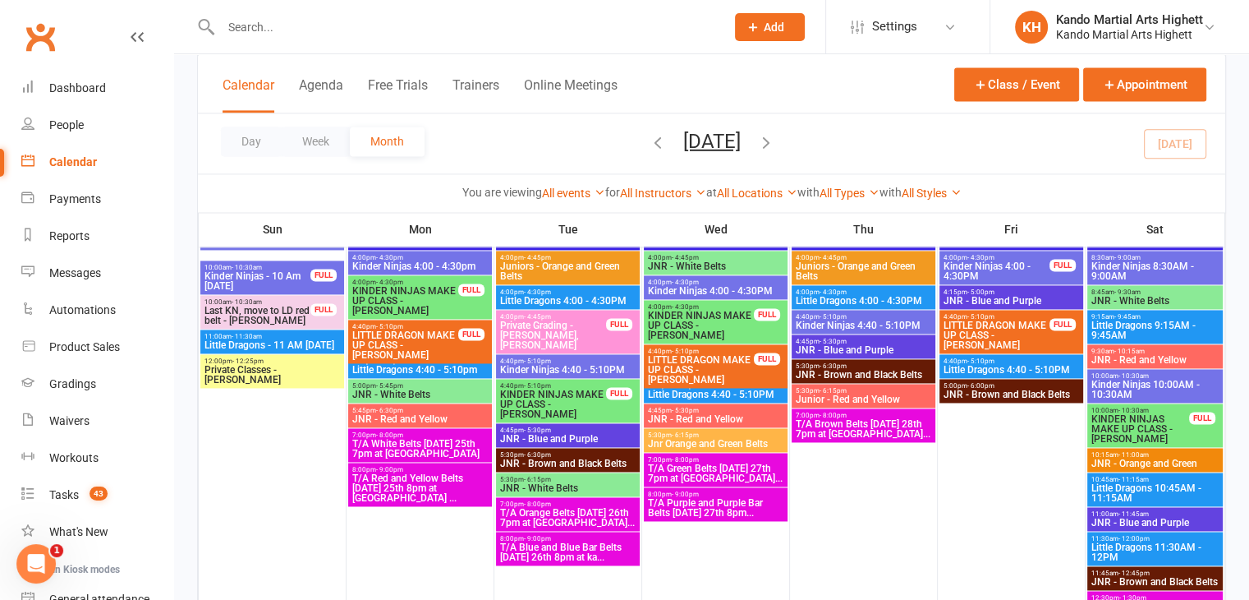
scroll to position [2448, 0]
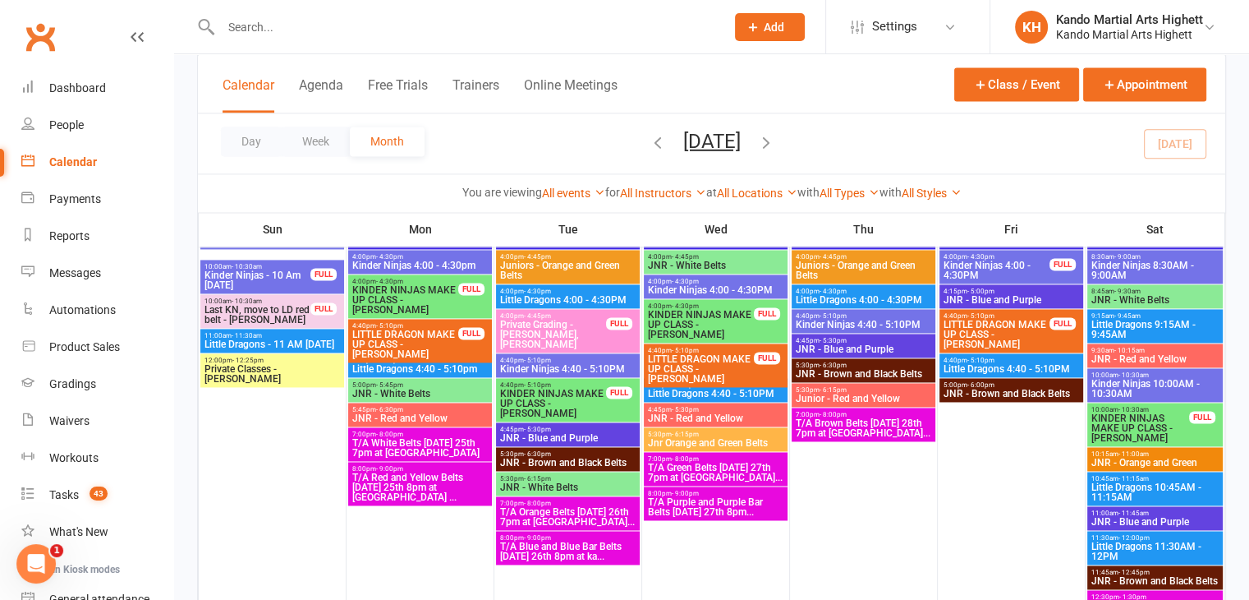
click at [361, 19] on input "text" at bounding box center [465, 27] width 498 height 23
paste input "Kerry Lichtblau"
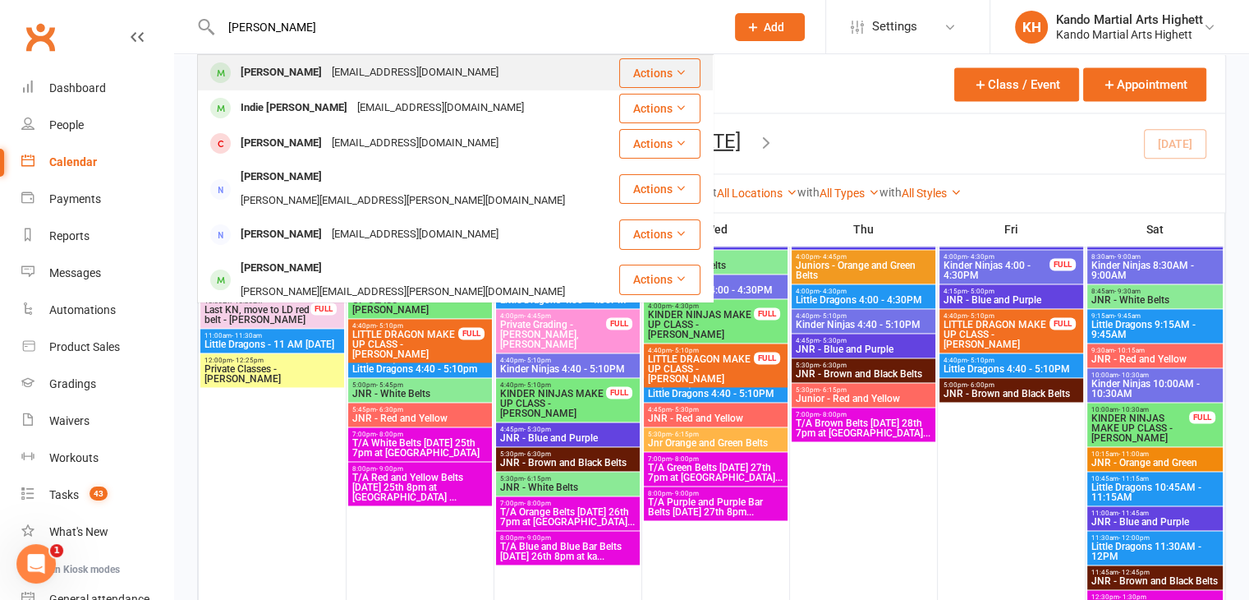
type input "Kerry Lichtblau"
click at [306, 70] on div "Kerry Lichtblau" at bounding box center [281, 73] width 91 height 24
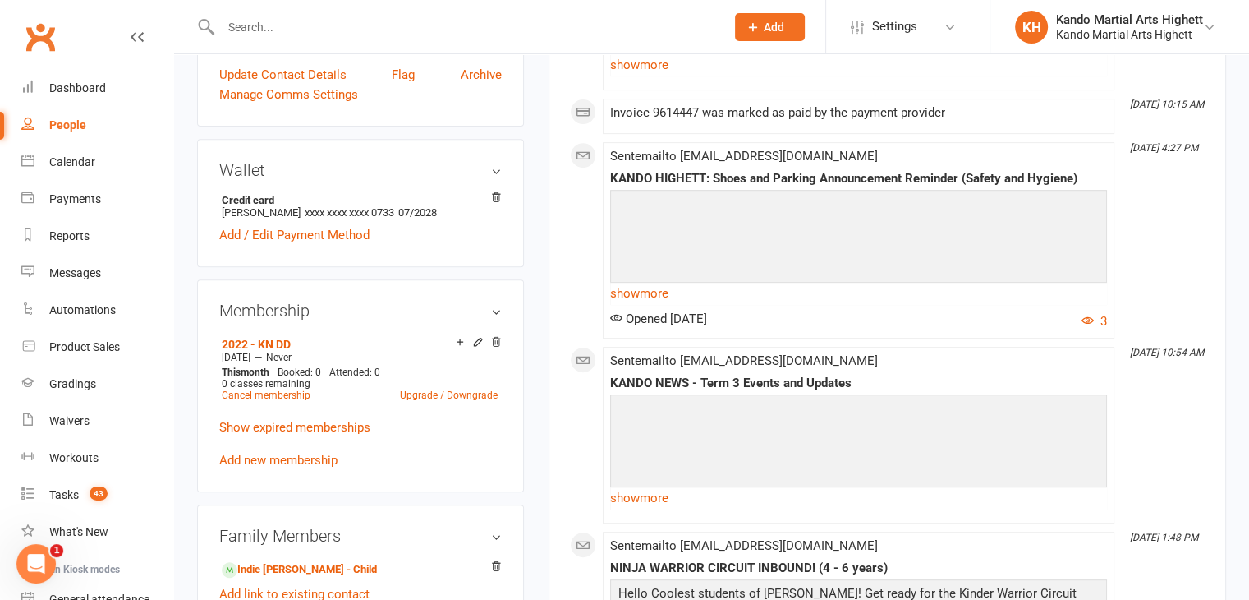
scroll to position [751, 0]
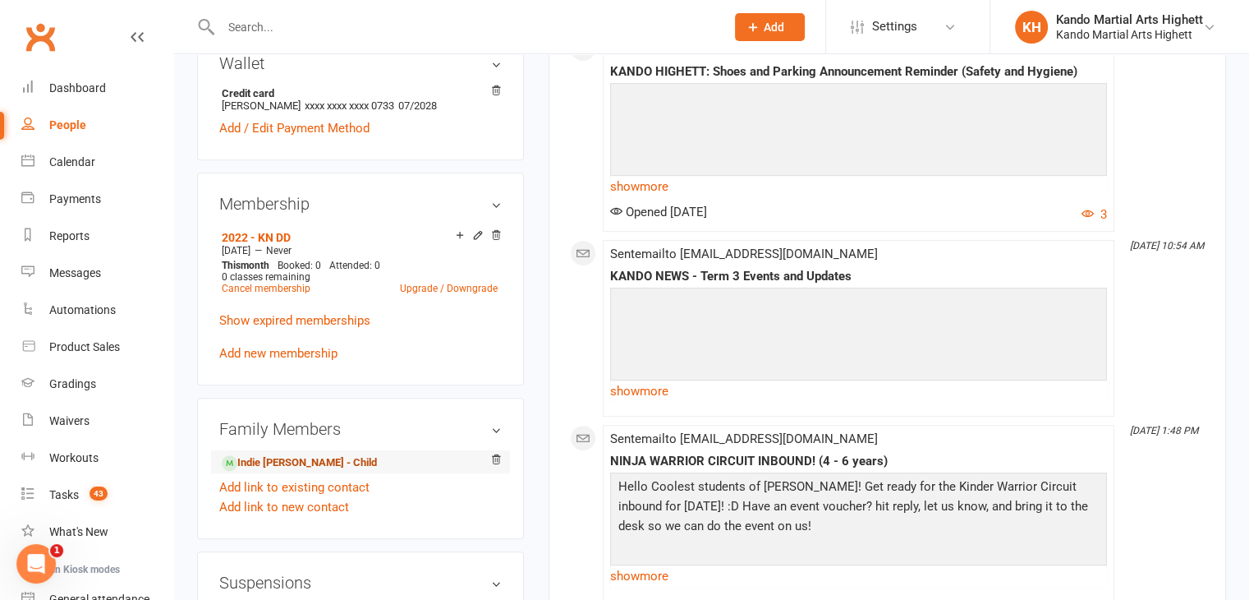
click at [282, 471] on link "Indie Lichtblau - Child" at bounding box center [299, 462] width 155 height 17
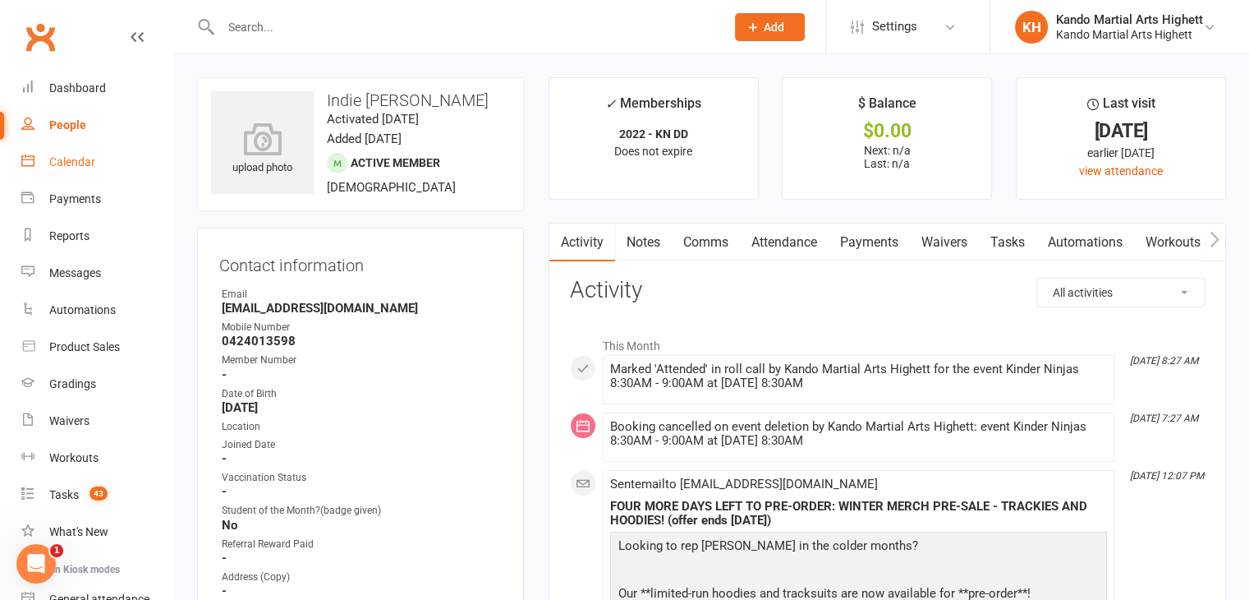
click at [71, 170] on link "Calendar" at bounding box center [97, 162] width 152 height 37
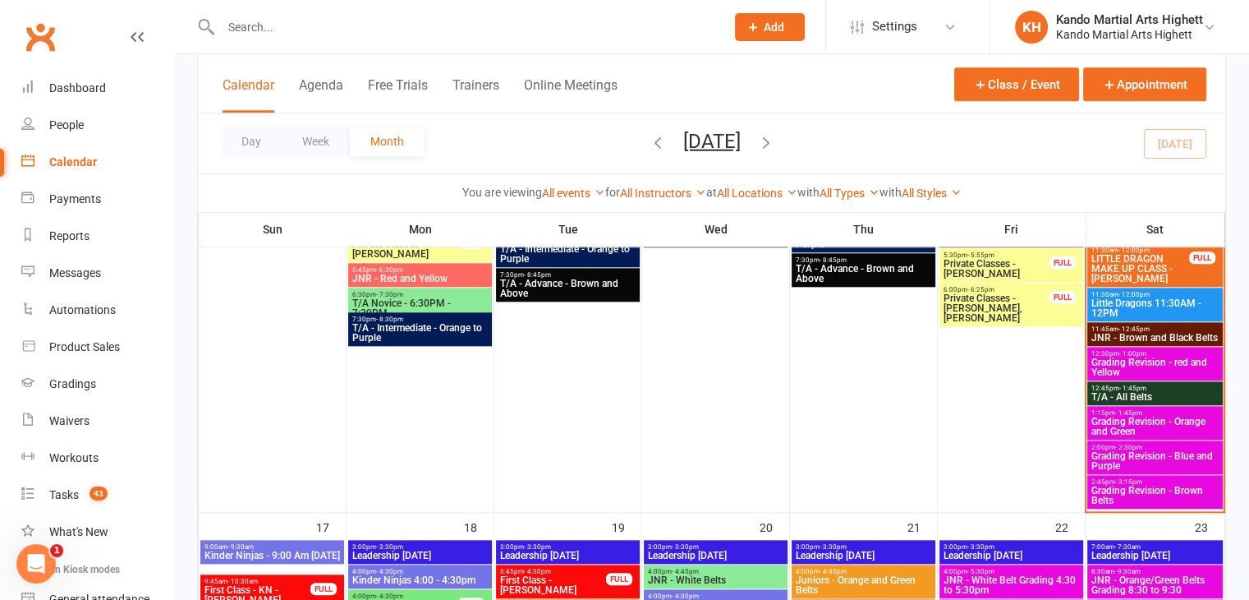
scroll to position [1675, 0]
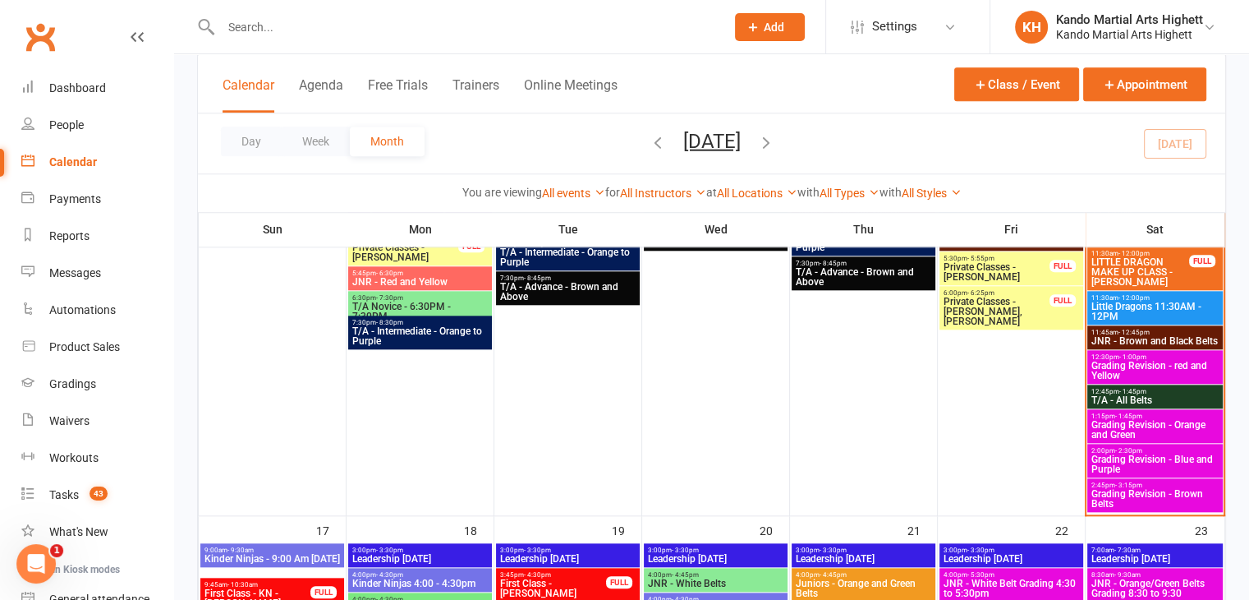
click at [1147, 364] on span "Grading Revision - red and Yellow" at bounding box center [1155, 371] width 129 height 20
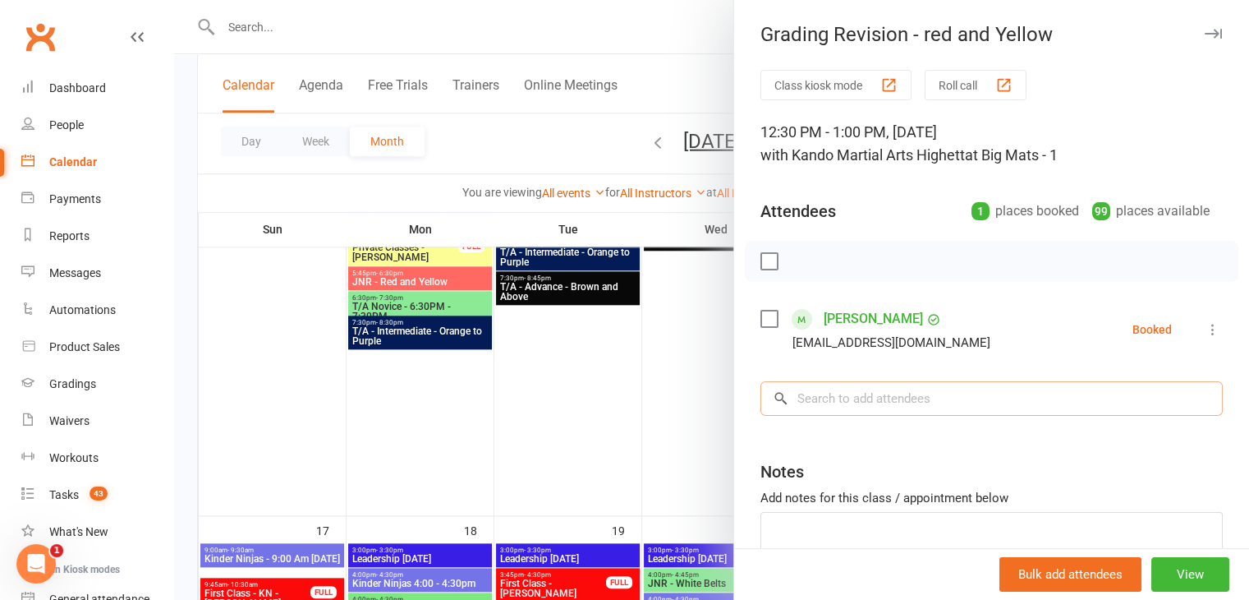
click at [849, 392] on input "search" at bounding box center [991, 398] width 462 height 34
click at [811, 390] on input "search" at bounding box center [991, 398] width 462 height 34
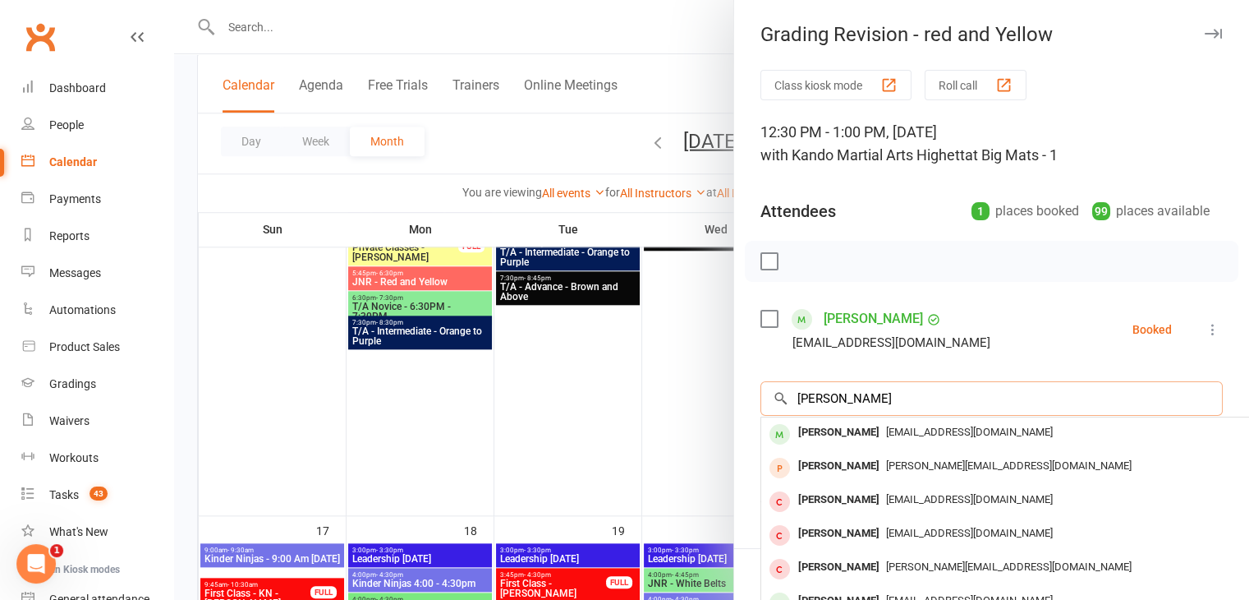
type input "harriet bis"
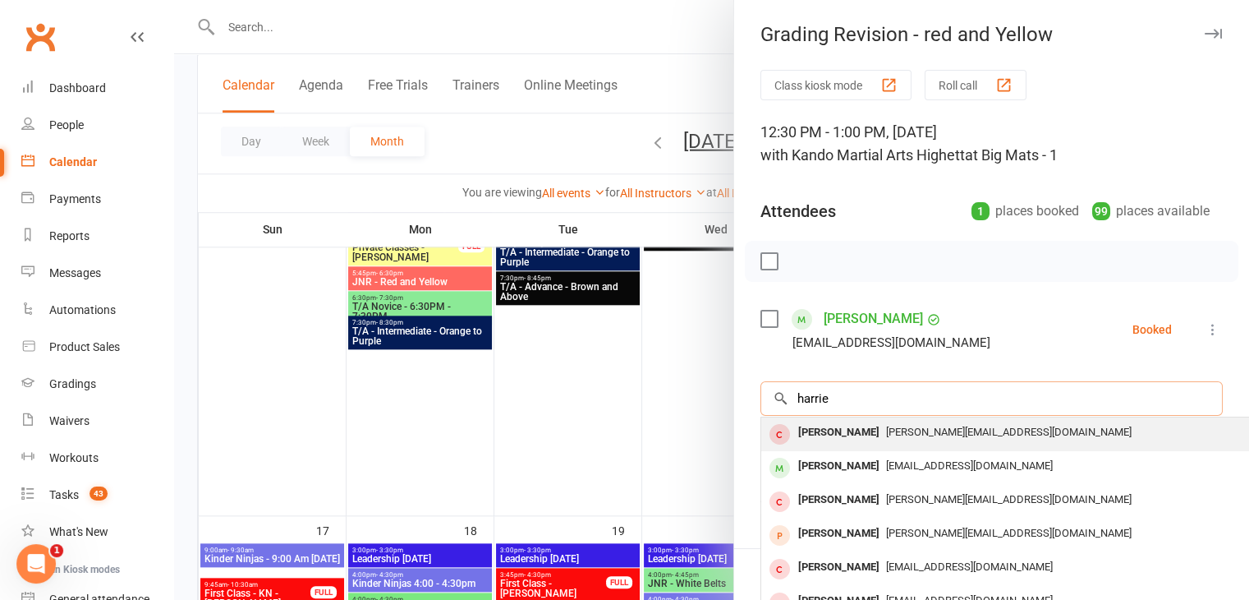
type input "harrie"
click at [834, 432] on div "Cherie Harrison" at bounding box center [839, 432] width 94 height 24
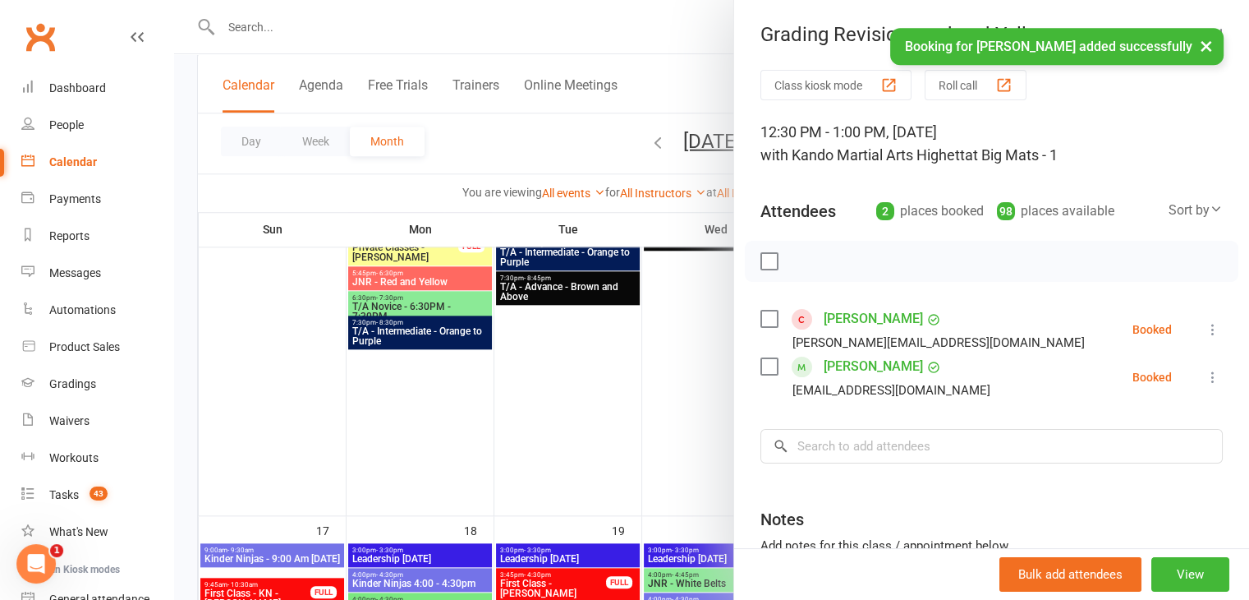
click at [1205, 329] on icon at bounding box center [1213, 329] width 16 height 16
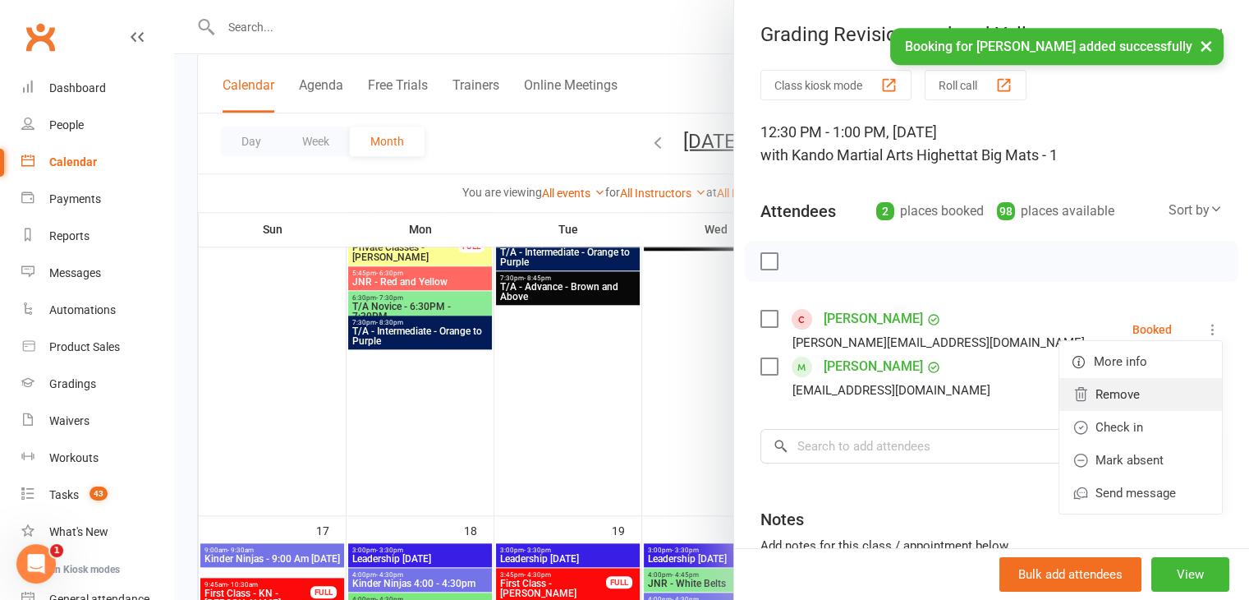
click at [1084, 388] on link "Remove" at bounding box center [1140, 394] width 163 height 33
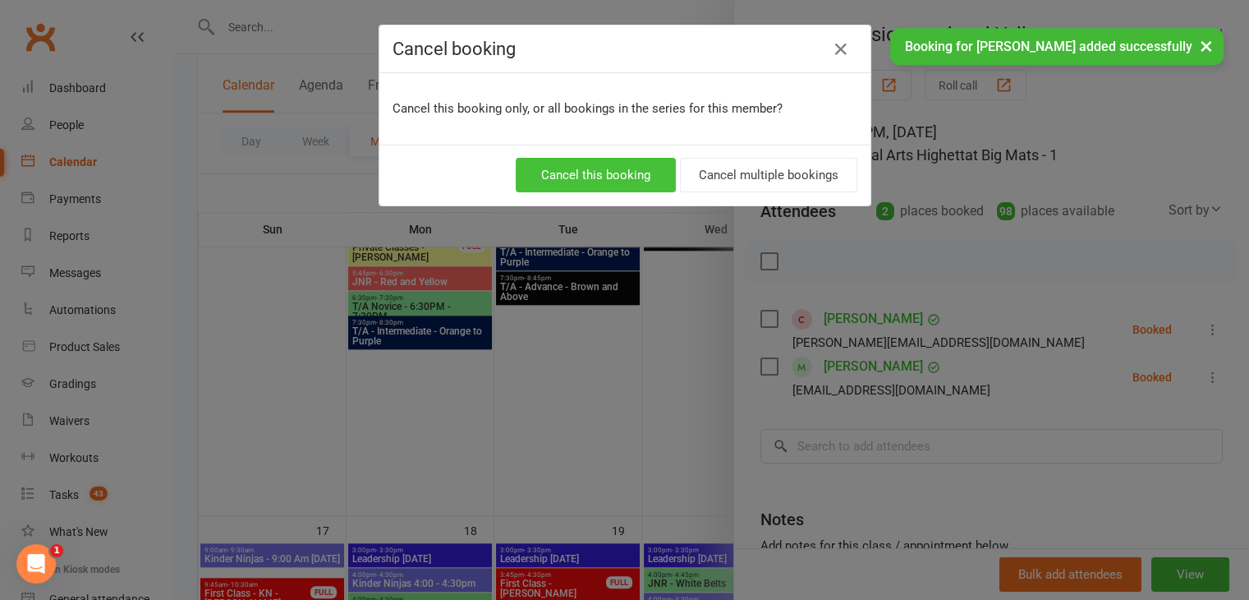
click at [637, 181] on button "Cancel this booking" at bounding box center [596, 175] width 160 height 34
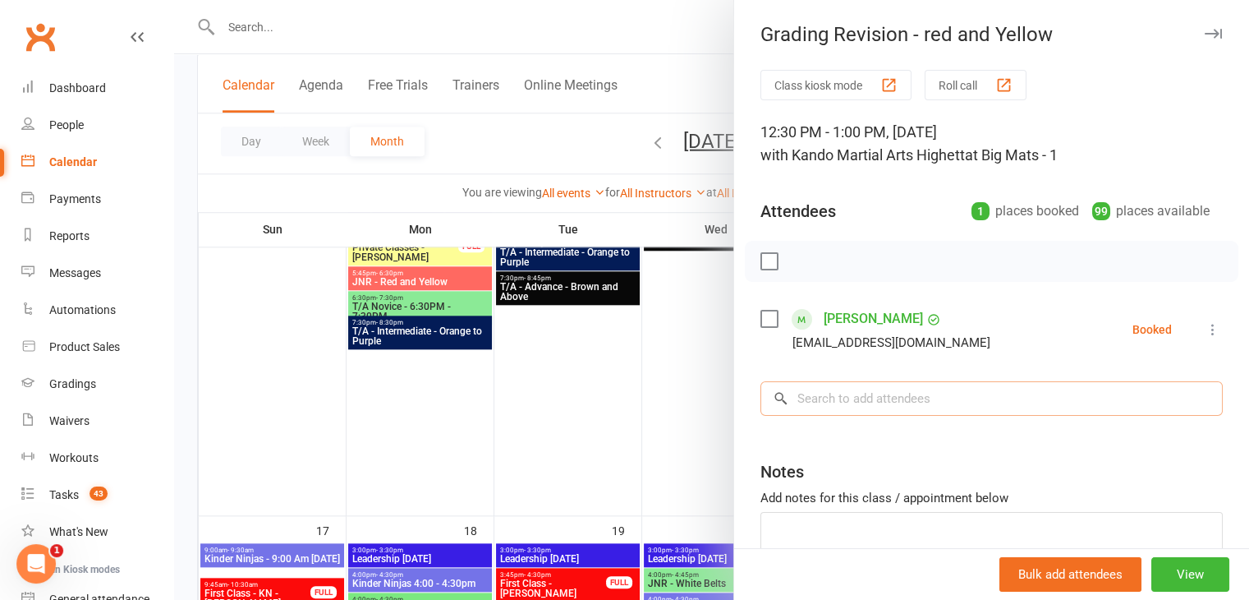
click at [873, 392] on input "search" at bounding box center [991, 398] width 462 height 34
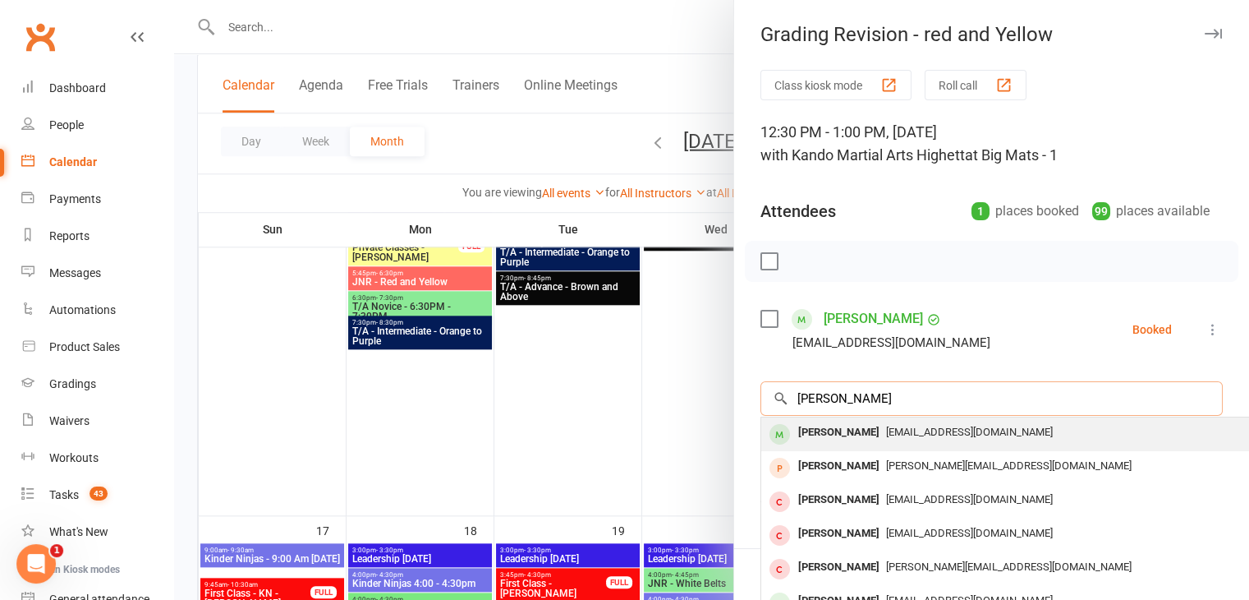
type input "harriet bis"
click at [829, 431] on div "Harriet Bishop" at bounding box center [839, 432] width 94 height 24
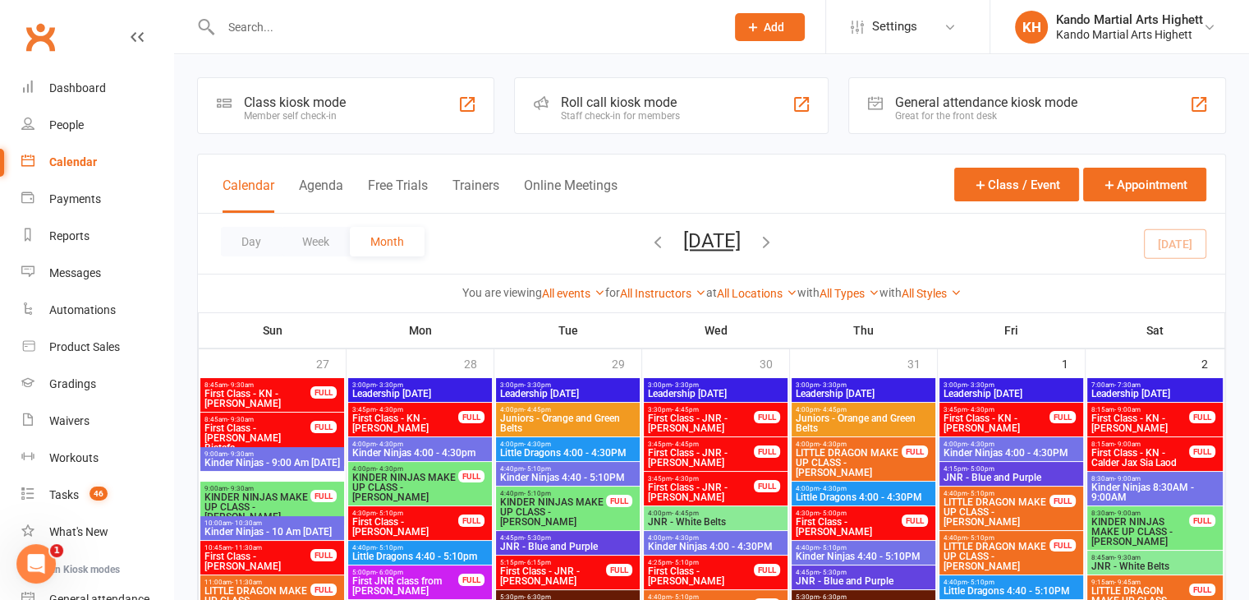
click at [277, 37] on input "text" at bounding box center [465, 27] width 498 height 23
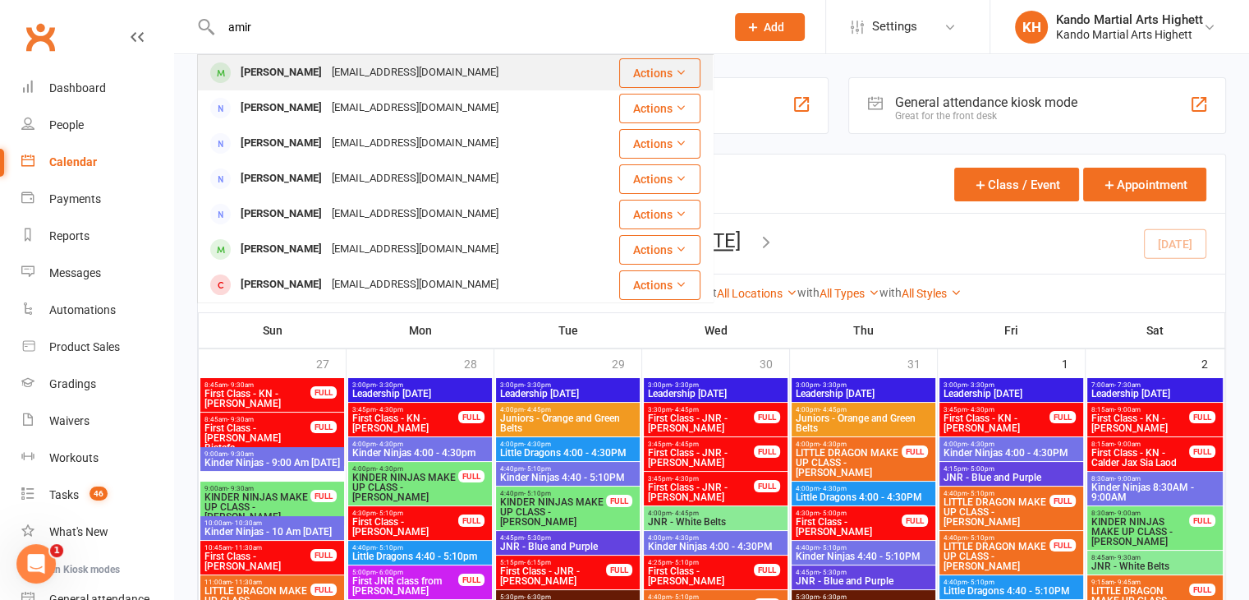
type input "amir"
click at [284, 76] on div "Amir Amro" at bounding box center [281, 73] width 91 height 24
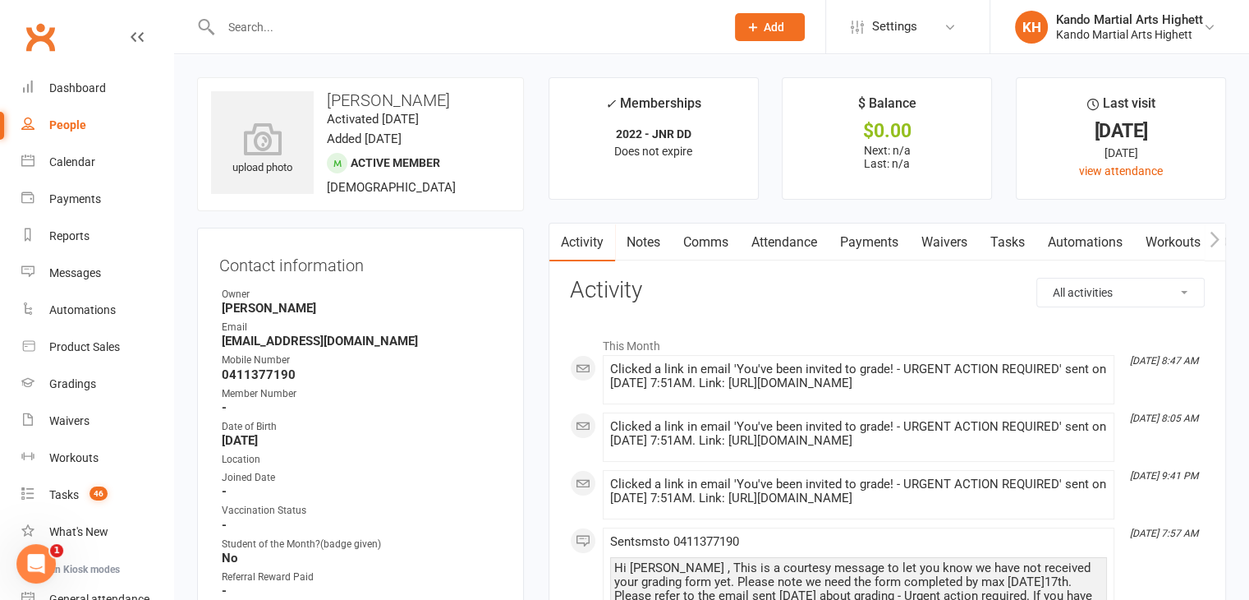
drag, startPoint x: 381, startPoint y: 339, endPoint x: 258, endPoint y: 331, distance: 123.5
click at [258, 331] on li "Email media_amera@hotmail.com" at bounding box center [360, 333] width 283 height 29
copy li "media_amera@hotmail.com"
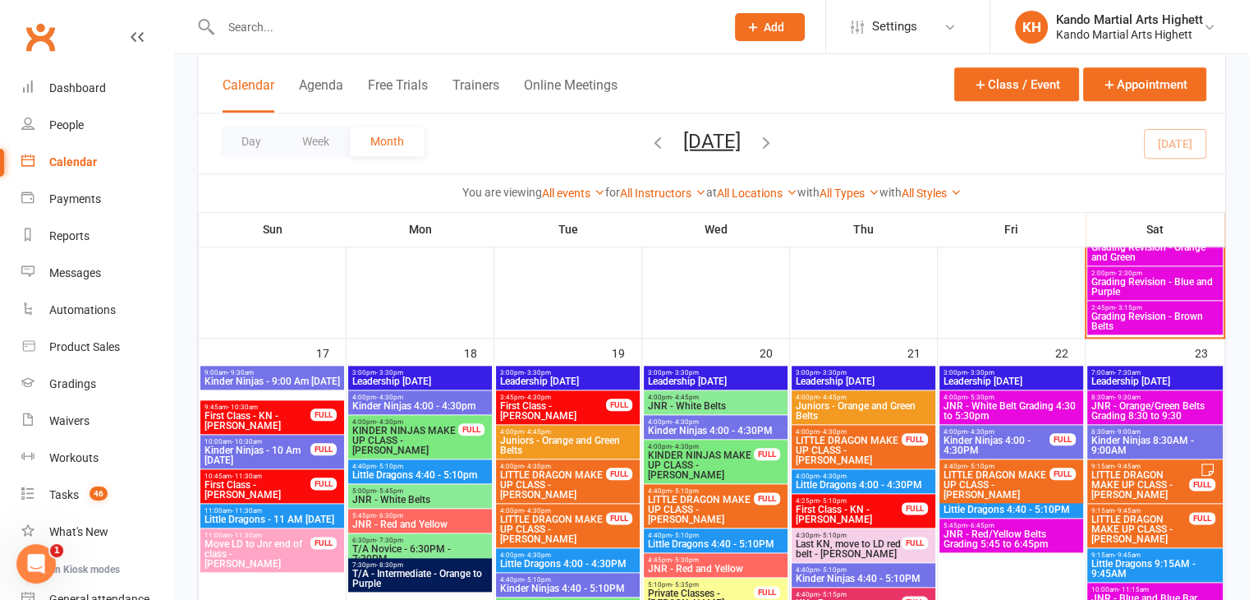
scroll to position [1915, 0]
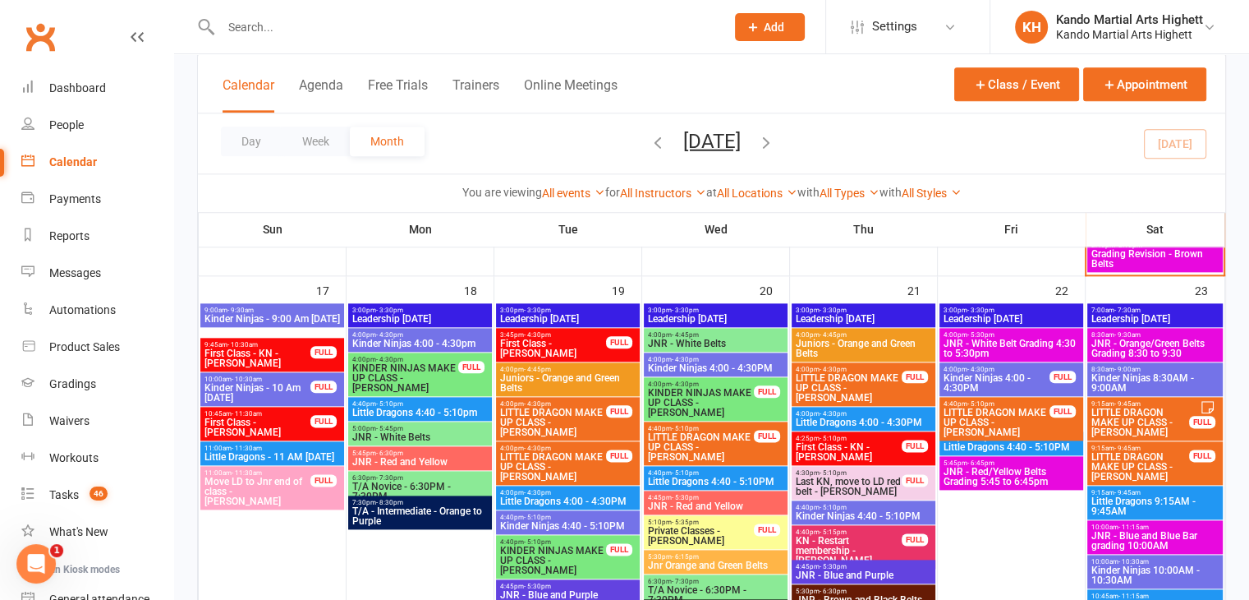
click at [970, 347] on span "JNR - White Belt Grading 4:30 to 5:30pm" at bounding box center [1011, 348] width 137 height 20
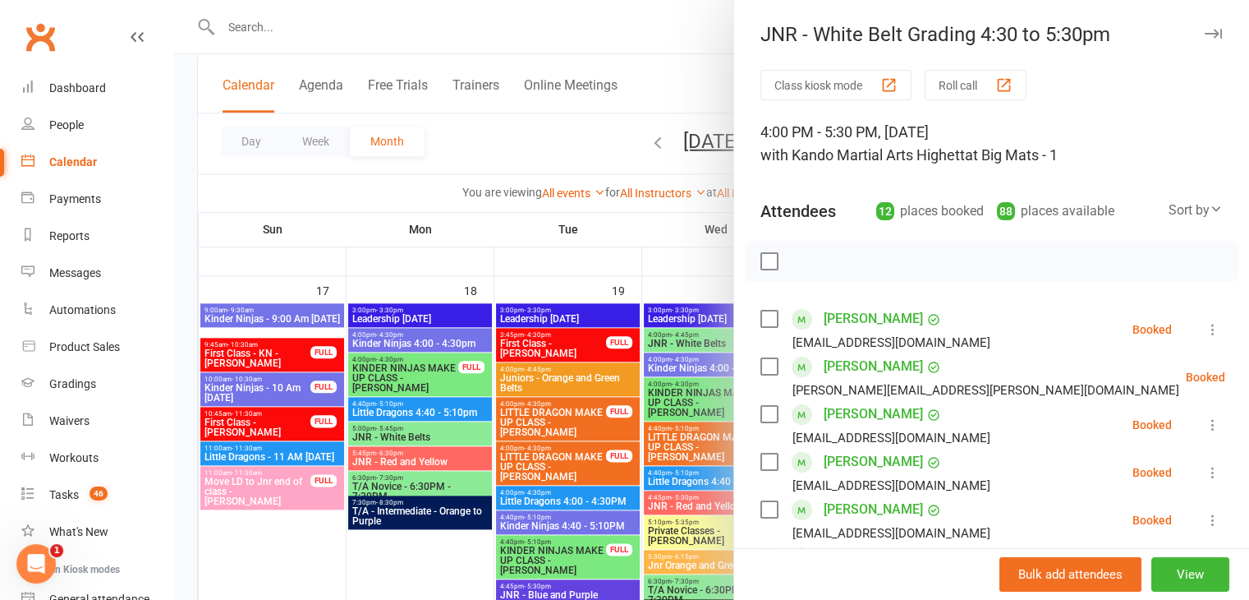
click at [540, 316] on div at bounding box center [711, 300] width 1075 height 600
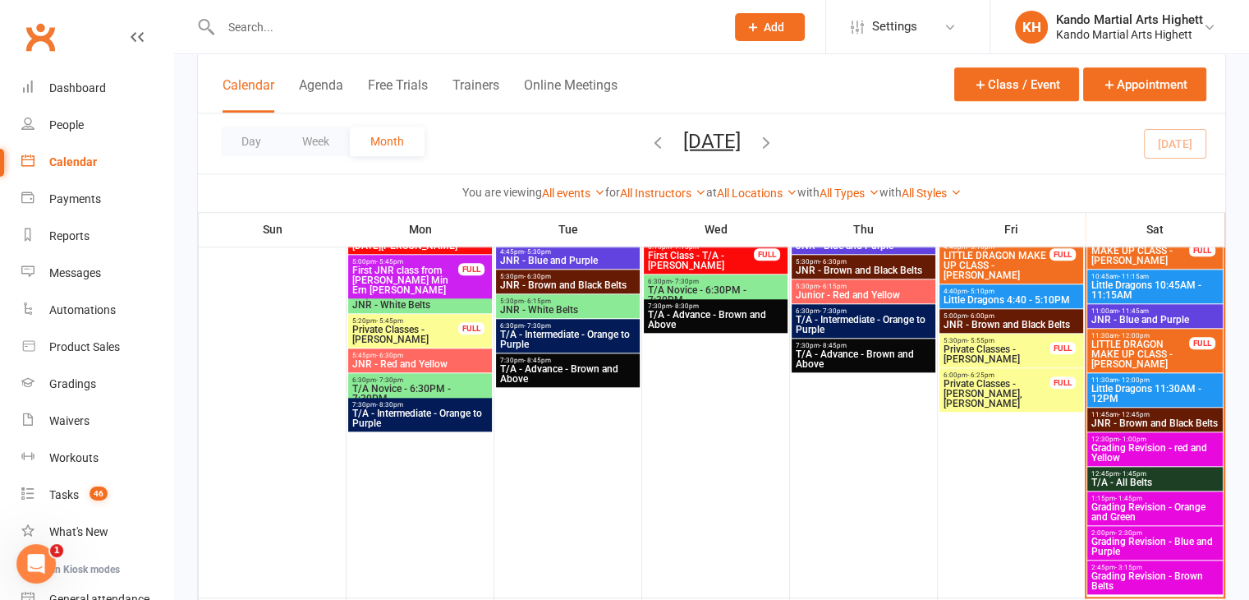
scroll to position [1592, 0]
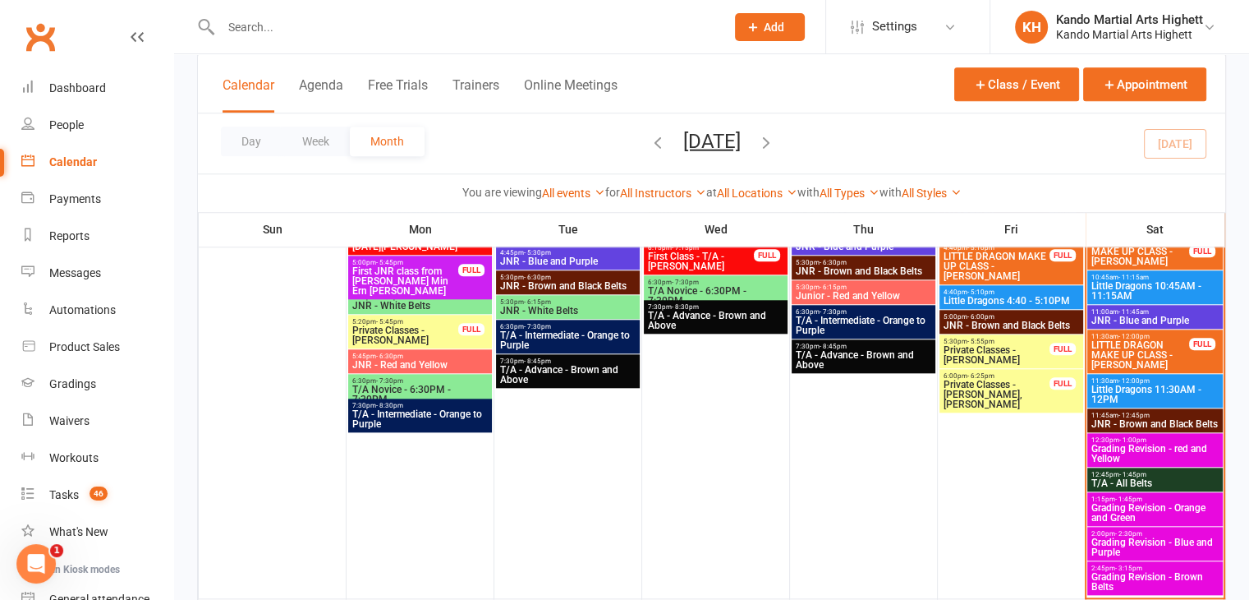
click at [282, 32] on input "text" at bounding box center [465, 27] width 498 height 23
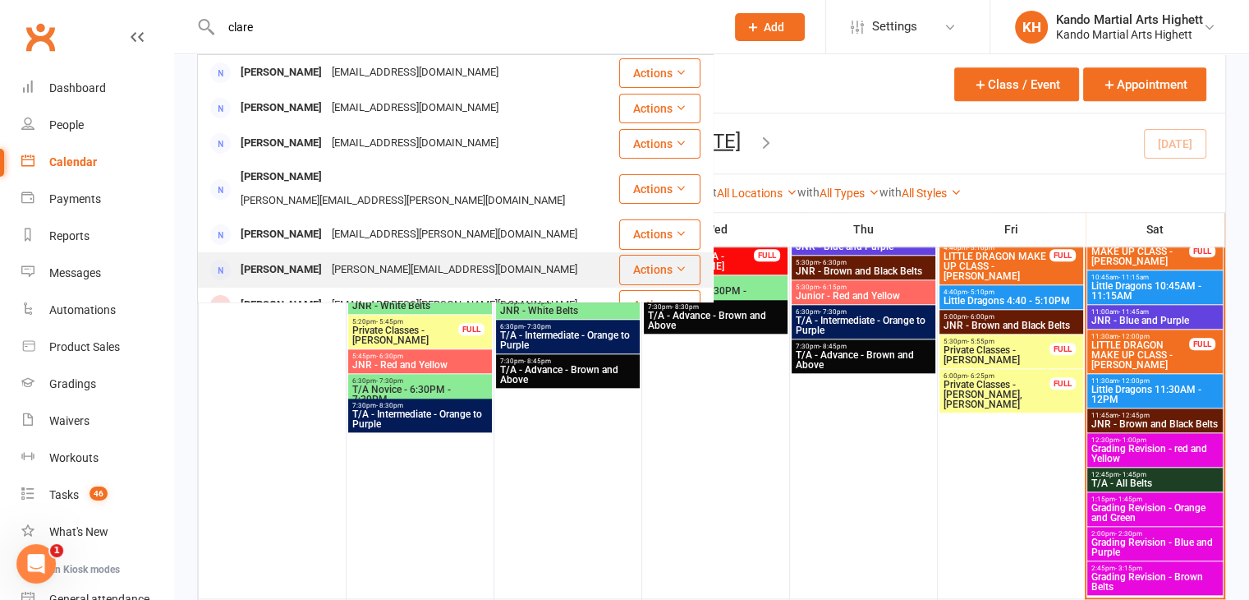
type input "clare"
click at [356, 258] on div "c.e.gunasekara@outlook.com" at bounding box center [454, 270] width 255 height 24
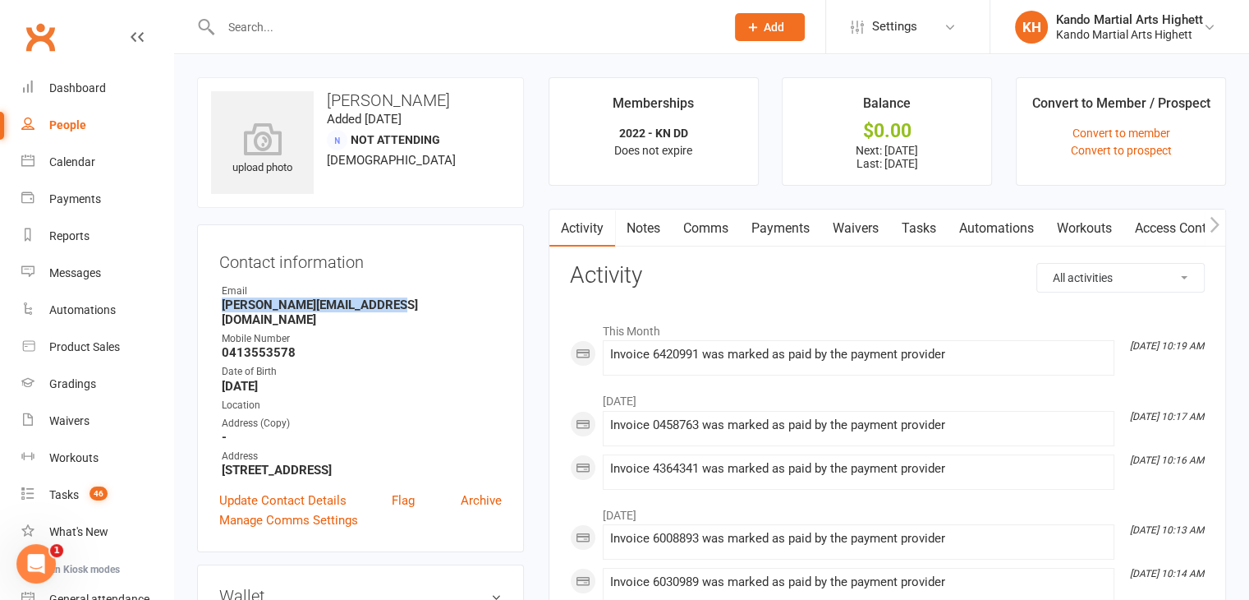
drag, startPoint x: 397, startPoint y: 303, endPoint x: 214, endPoint y: 301, distance: 184.0
click at [214, 301] on div "Contact information Owner Email c.e.gunasekara@outlook.com Mobile Number 041355…" at bounding box center [360, 388] width 327 height 328
copy strong "c.e.gunasekara@outlook.com"
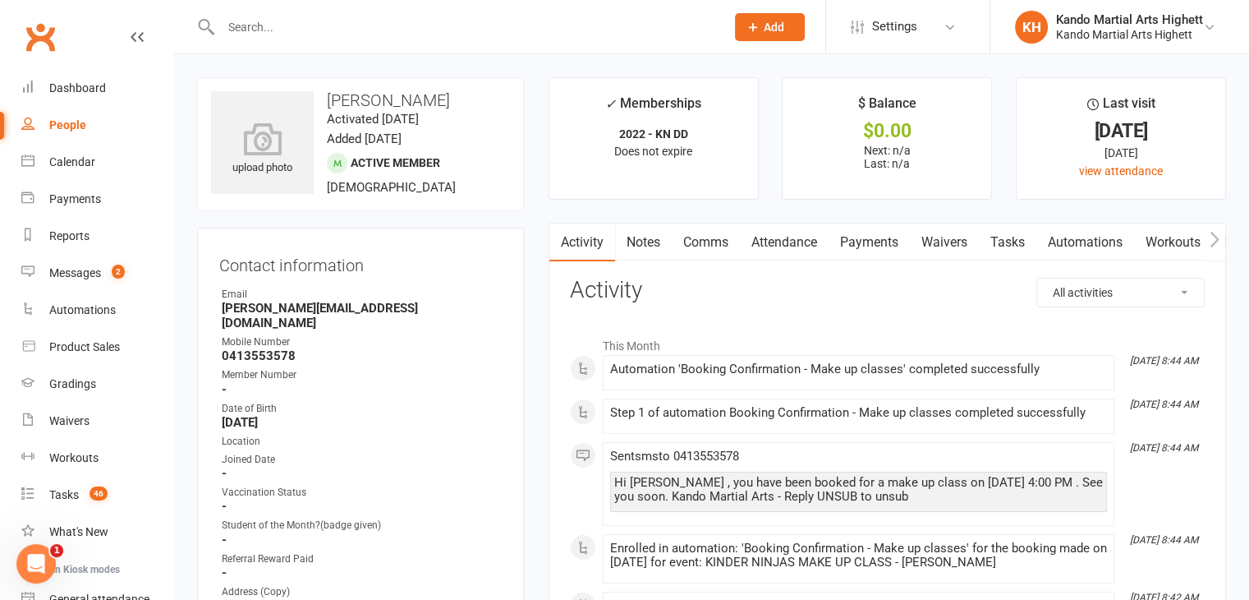
click at [793, 247] on link "Attendance" at bounding box center [784, 242] width 89 height 38
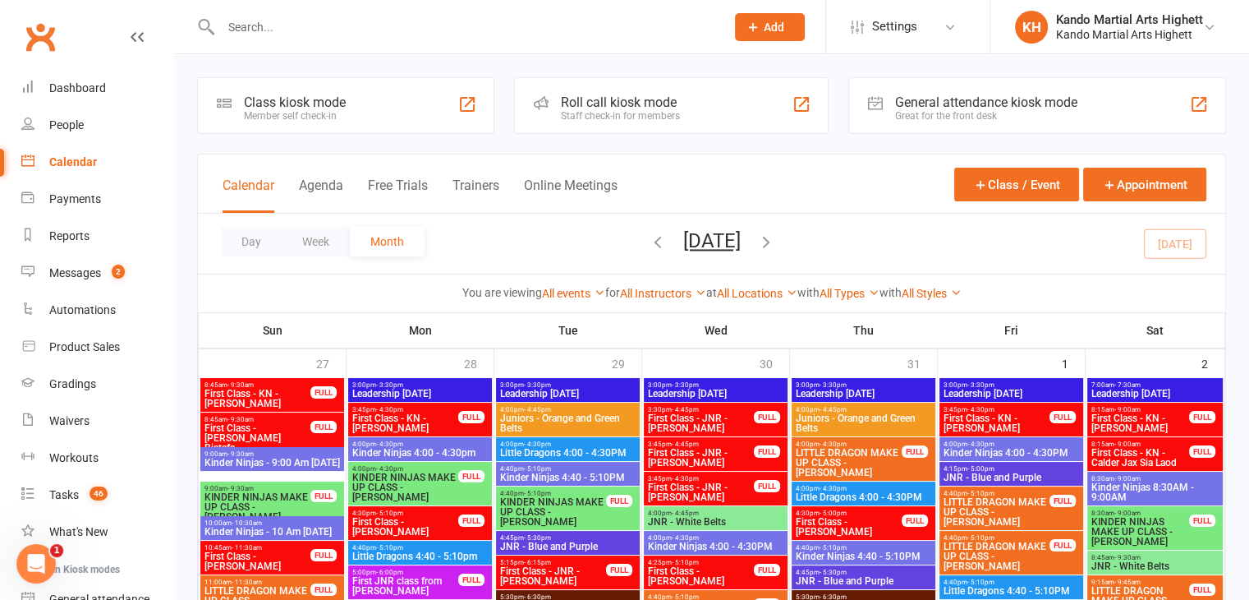
click at [260, 24] on input "text" at bounding box center [465, 27] width 498 height 23
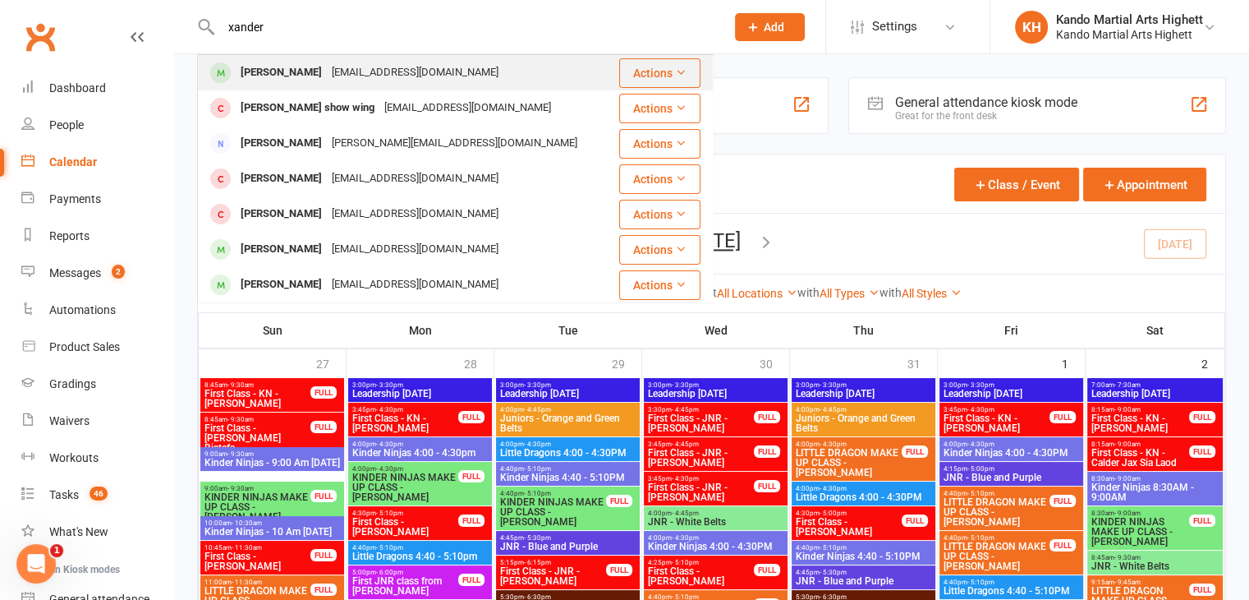
type input "xander"
click at [299, 72] on div "Xander Whittle" at bounding box center [281, 73] width 91 height 24
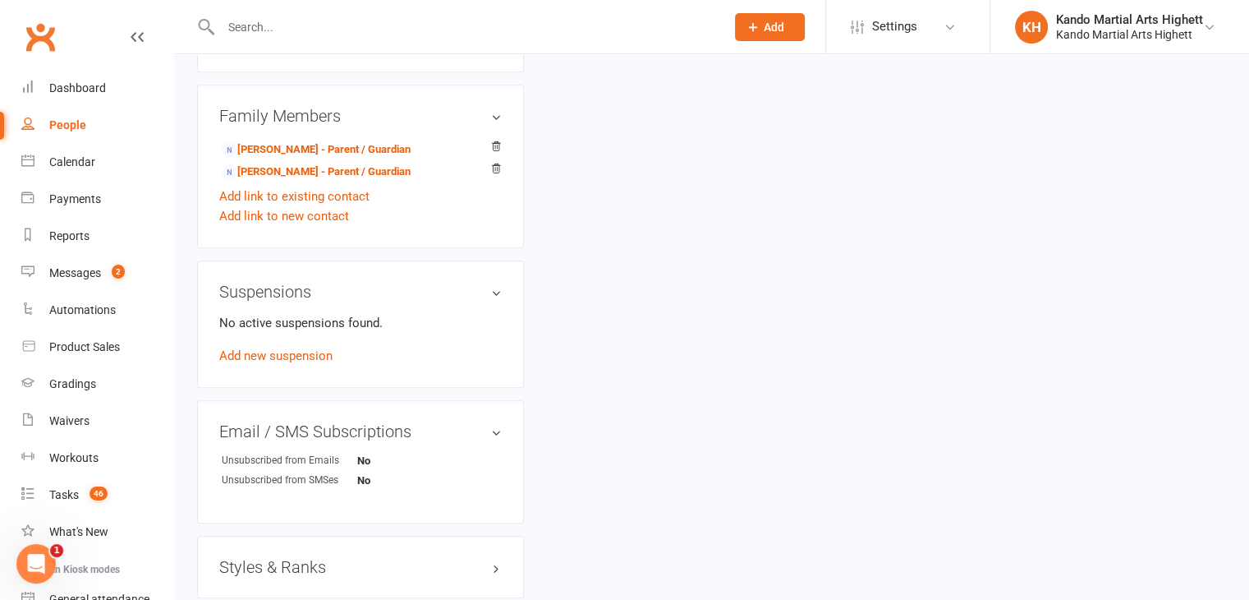
scroll to position [1104, 0]
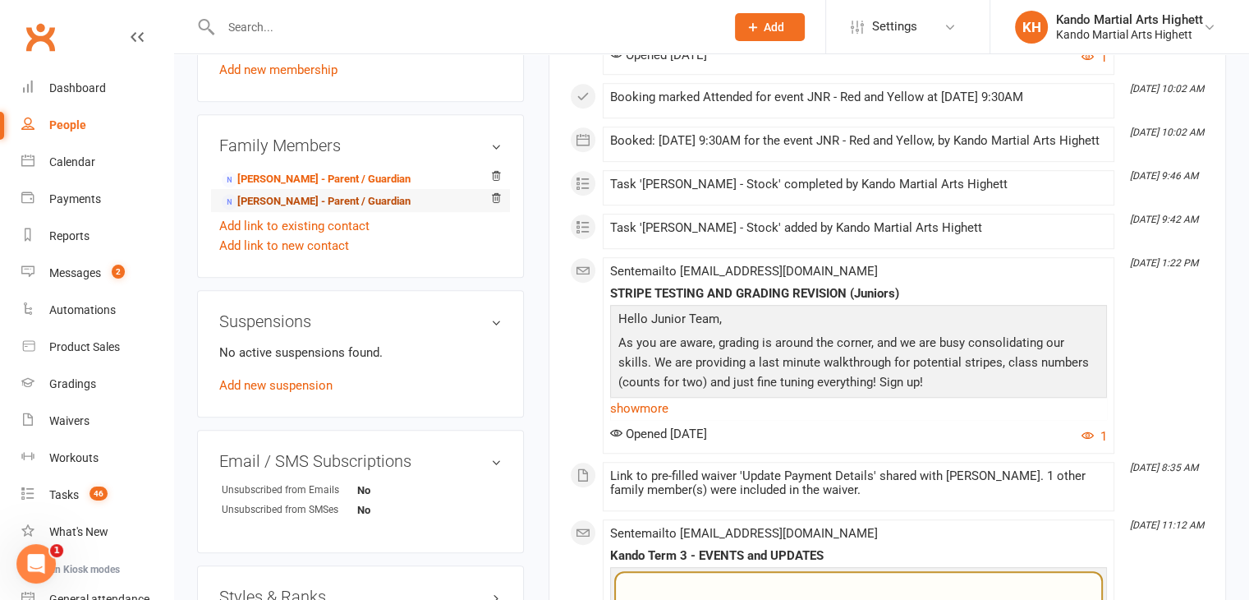
click at [289, 205] on link "Bree Rohal - Parent / Guardian" at bounding box center [316, 201] width 189 height 17
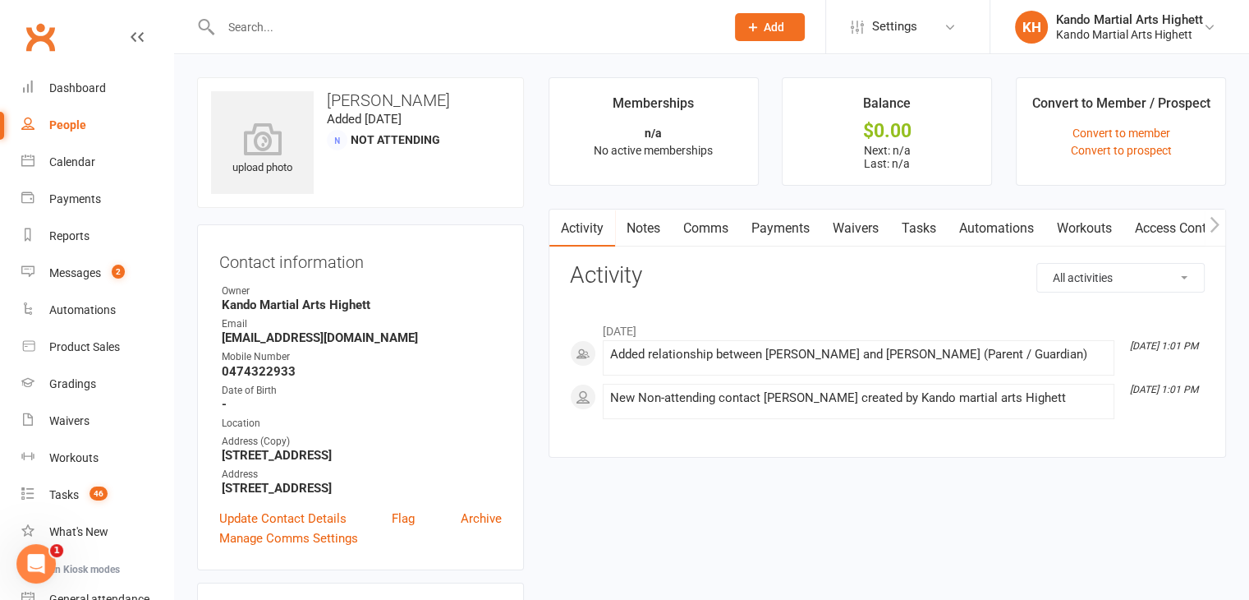
click at [791, 232] on link "Payments" at bounding box center [780, 228] width 81 height 38
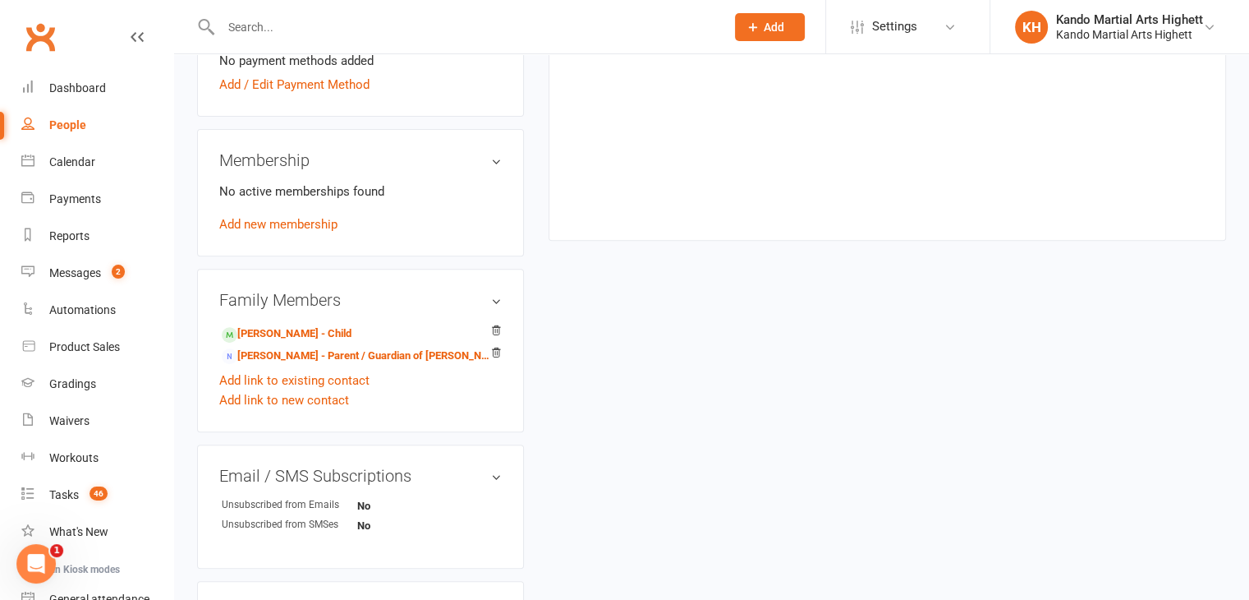
scroll to position [631, 0]
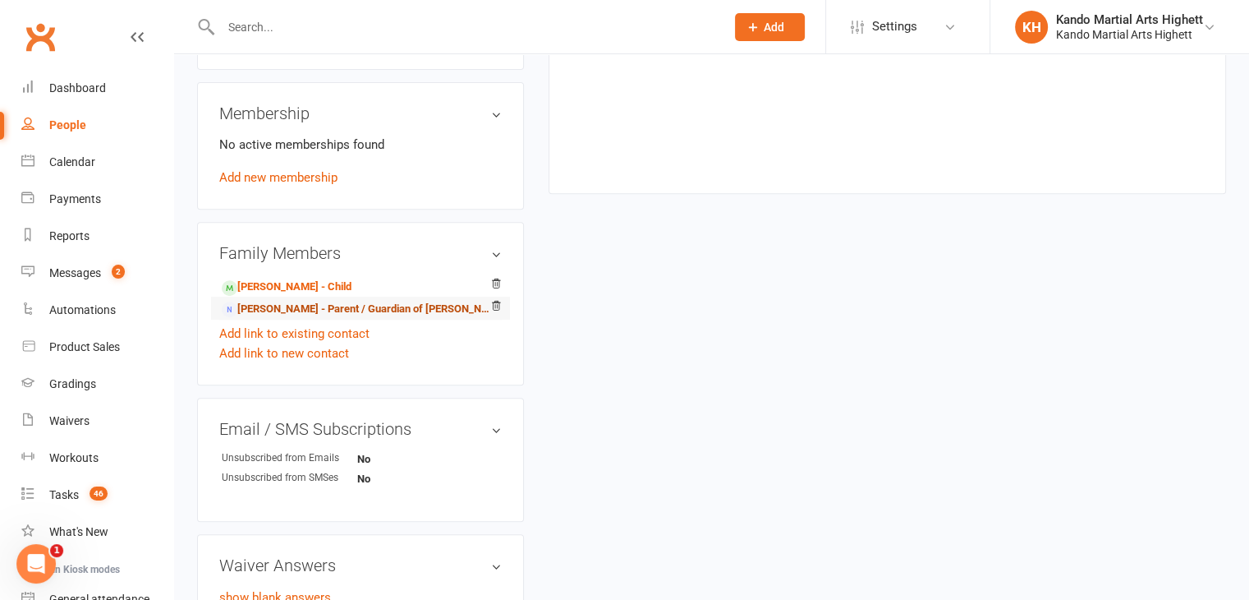
click at [302, 312] on link "Cade Whittle - Parent / Guardian of Xander Whittle" at bounding box center [358, 309] width 272 height 17
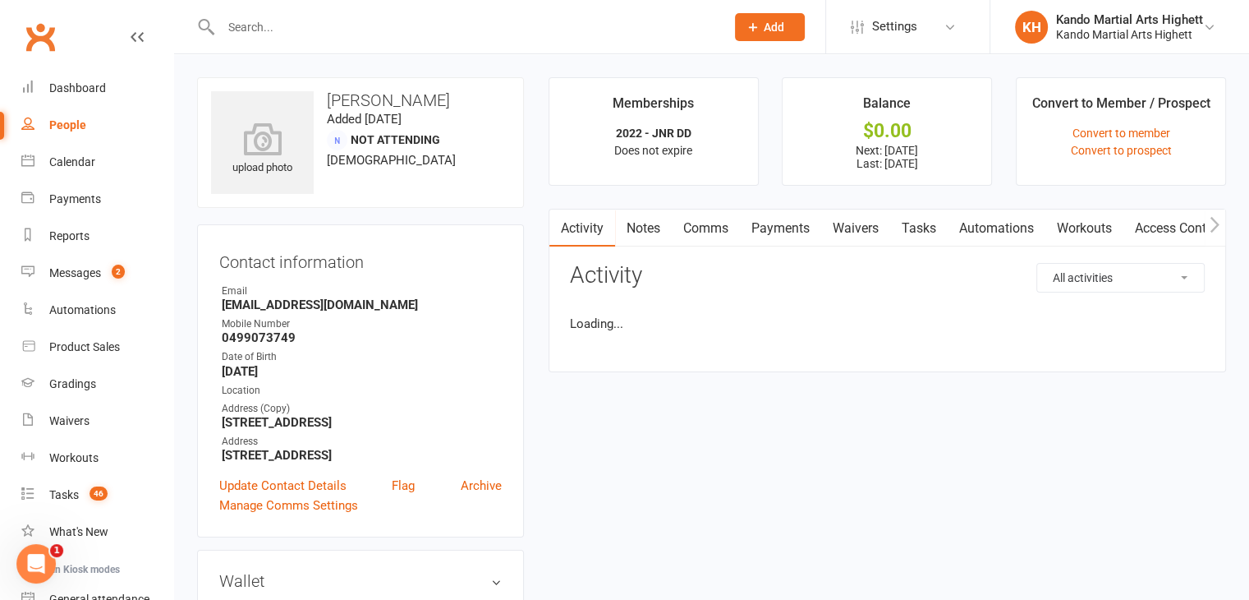
click at [755, 238] on link "Payments" at bounding box center [780, 228] width 81 height 38
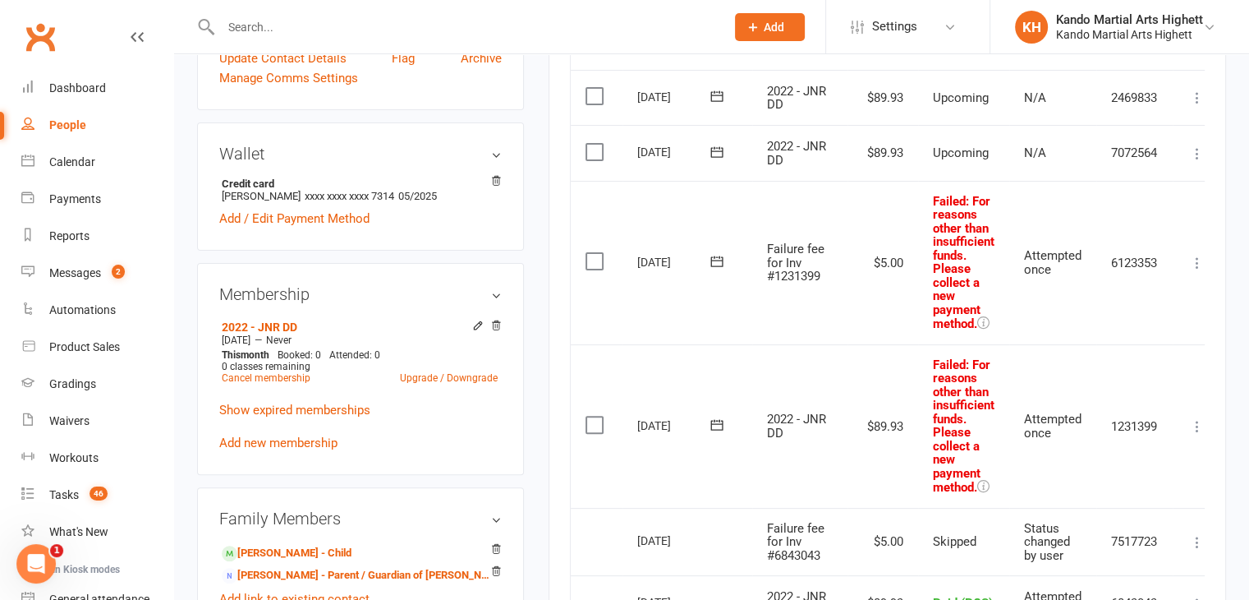
scroll to position [435, 0]
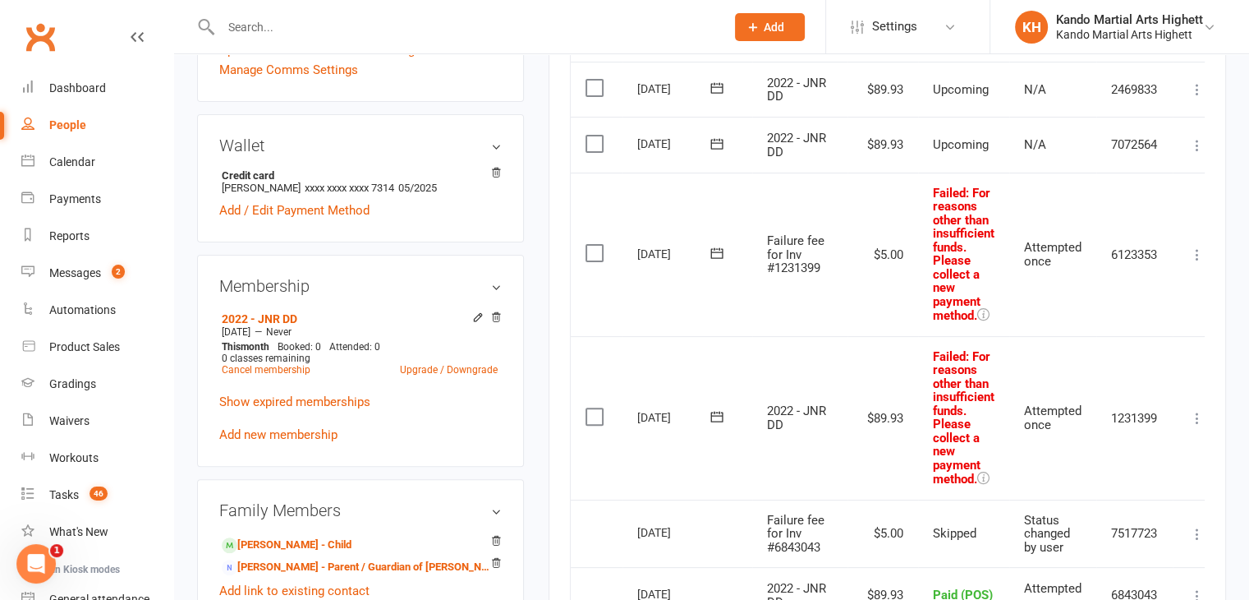
click at [1193, 418] on icon at bounding box center [1197, 418] width 16 height 16
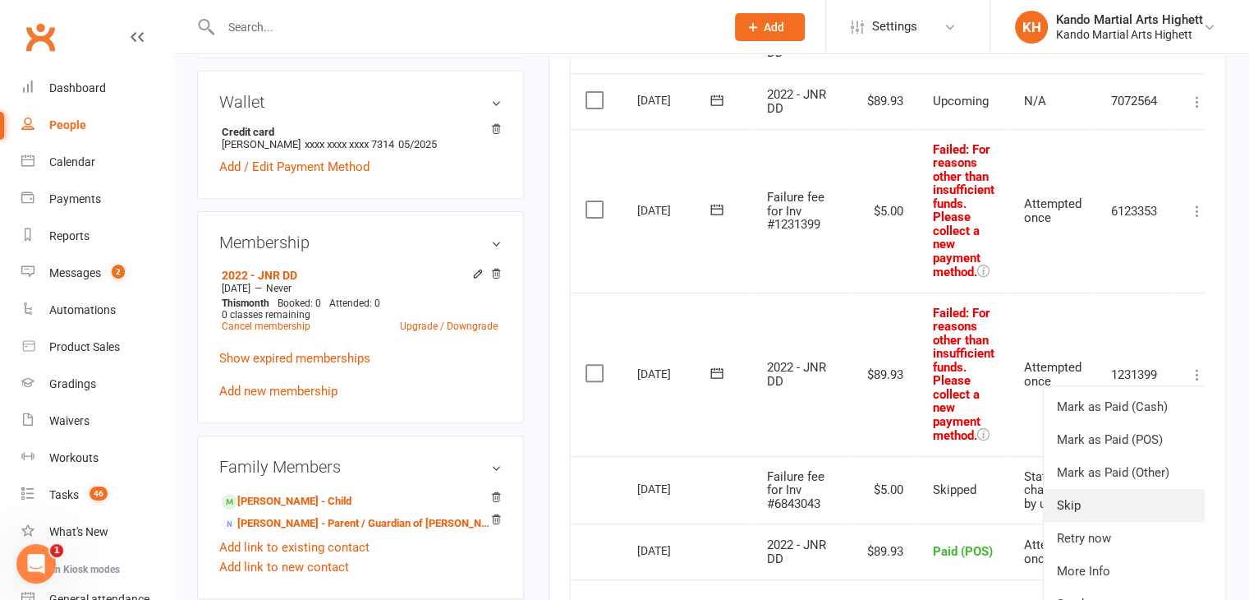
scroll to position [517, 0]
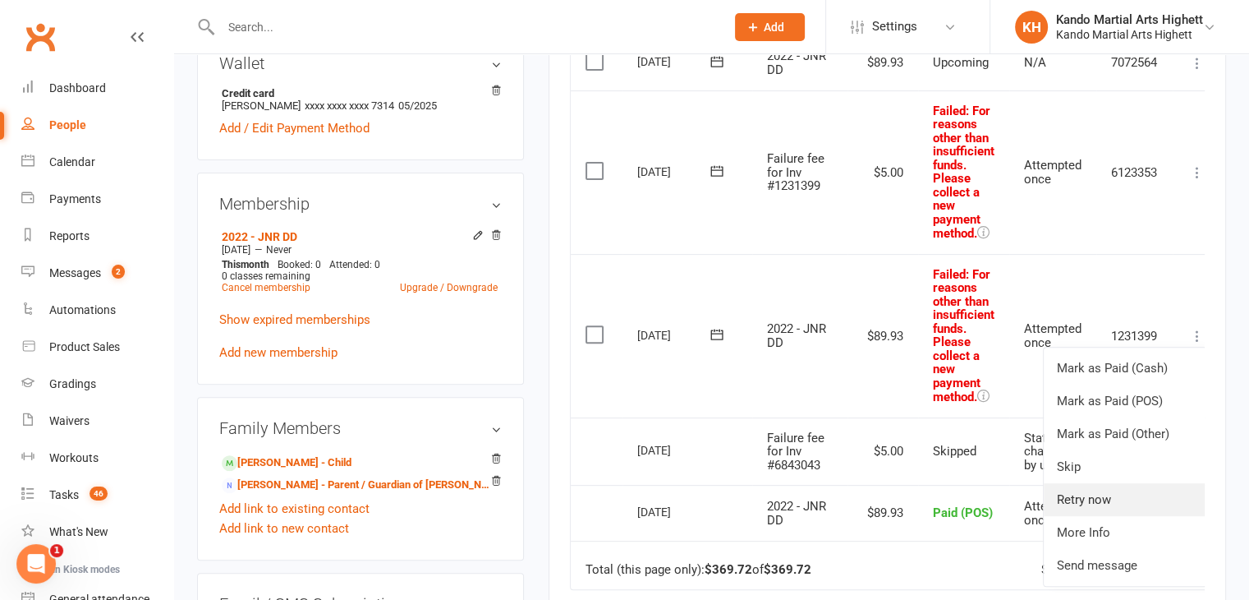
click at [1105, 502] on link "Retry now" at bounding box center [1125, 499] width 163 height 33
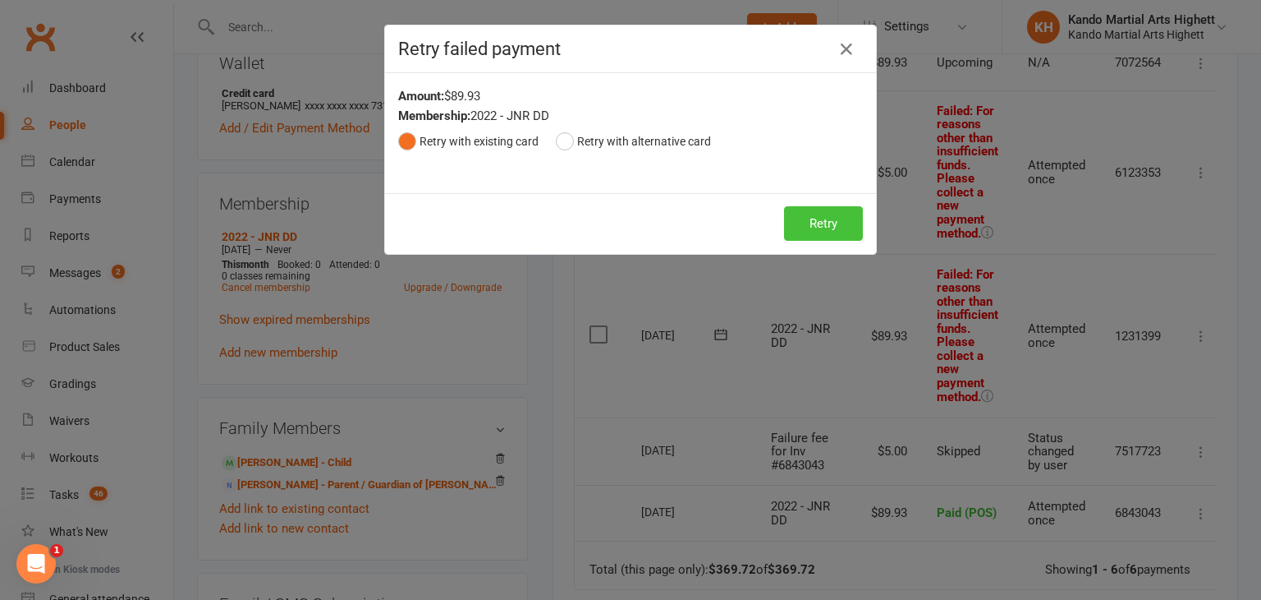
click at [816, 224] on button "Retry" at bounding box center [823, 223] width 79 height 34
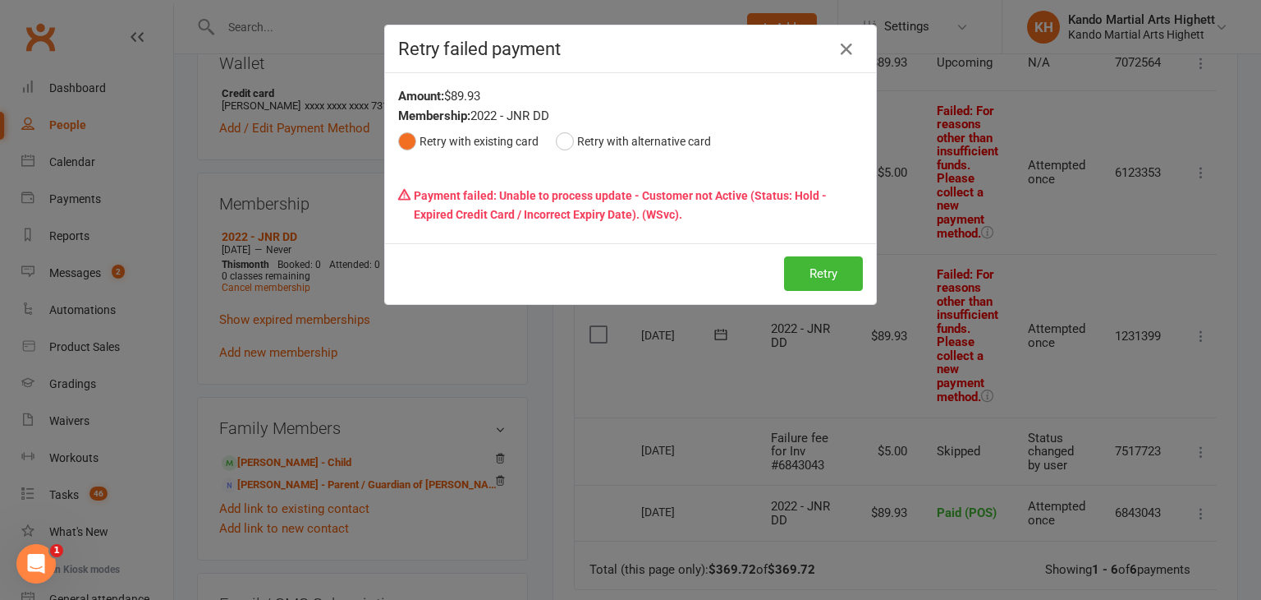
click at [565, 225] on p "Payment failed: Unable to process update - Customer not Active (Status: Hold - …" at bounding box center [630, 205] width 465 height 50
click at [840, 55] on icon "button" at bounding box center [847, 49] width 20 height 20
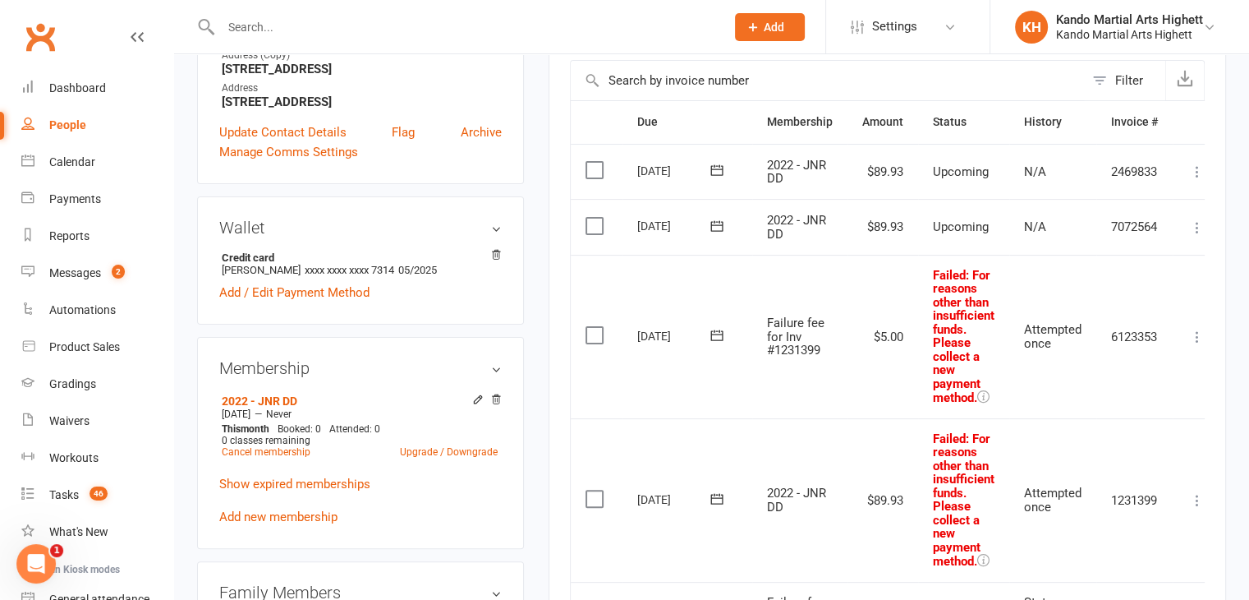
scroll to position [435, 0]
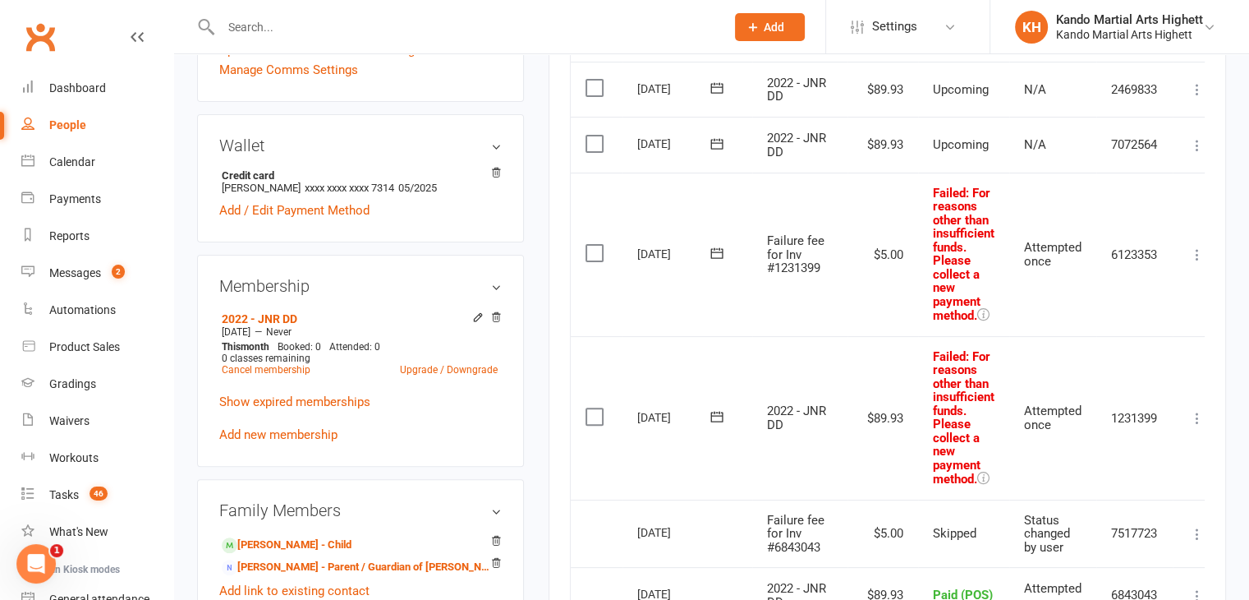
click at [508, 209] on div "Wallet Credit card bree Rohal xxxx xxxx xxxx 7314 05/2025 Add / Edit Payment Me…" at bounding box center [360, 178] width 327 height 128
click at [1197, 413] on icon at bounding box center [1197, 418] width 16 height 16
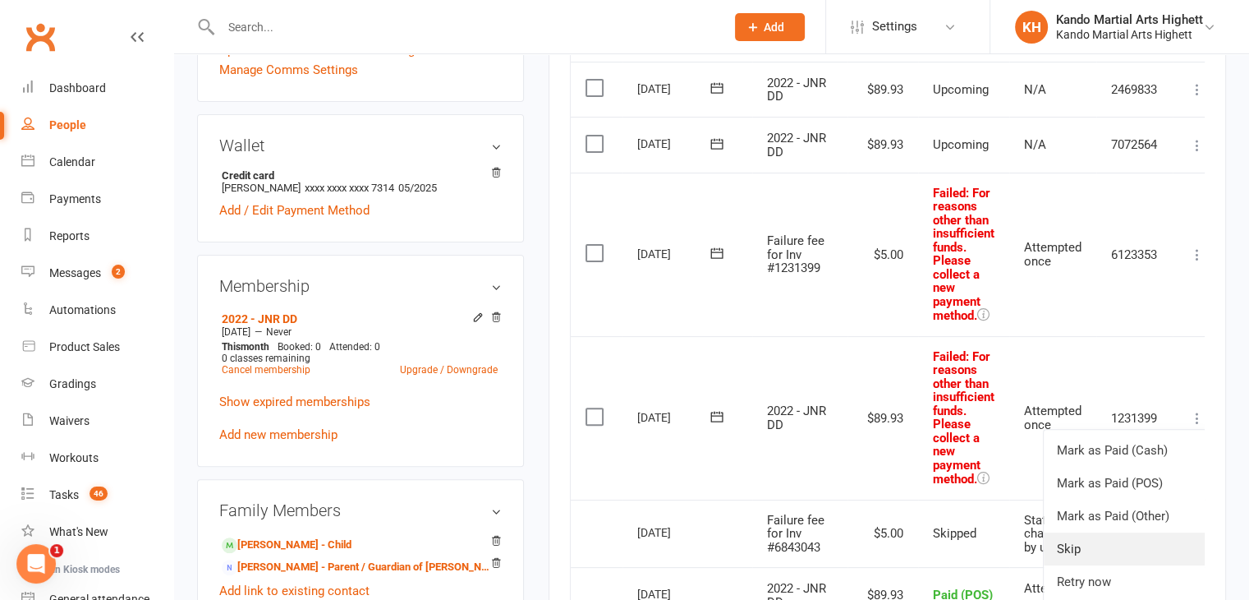
click at [1123, 549] on link "Skip" at bounding box center [1125, 548] width 163 height 33
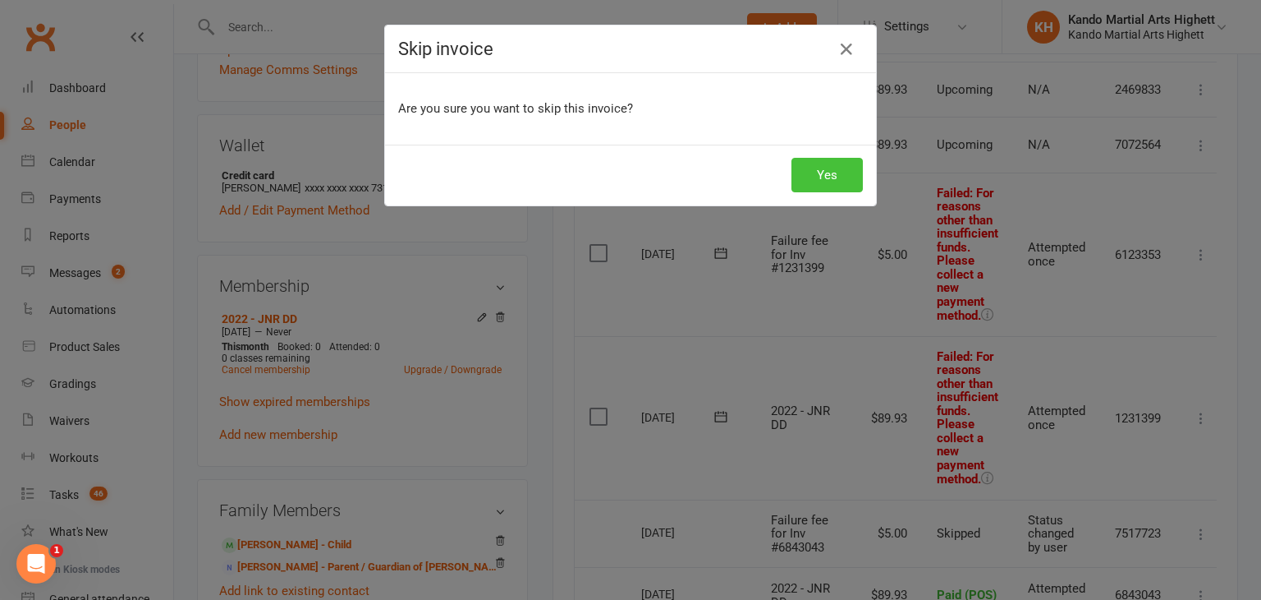
click at [838, 176] on button "Yes" at bounding box center [827, 175] width 71 height 34
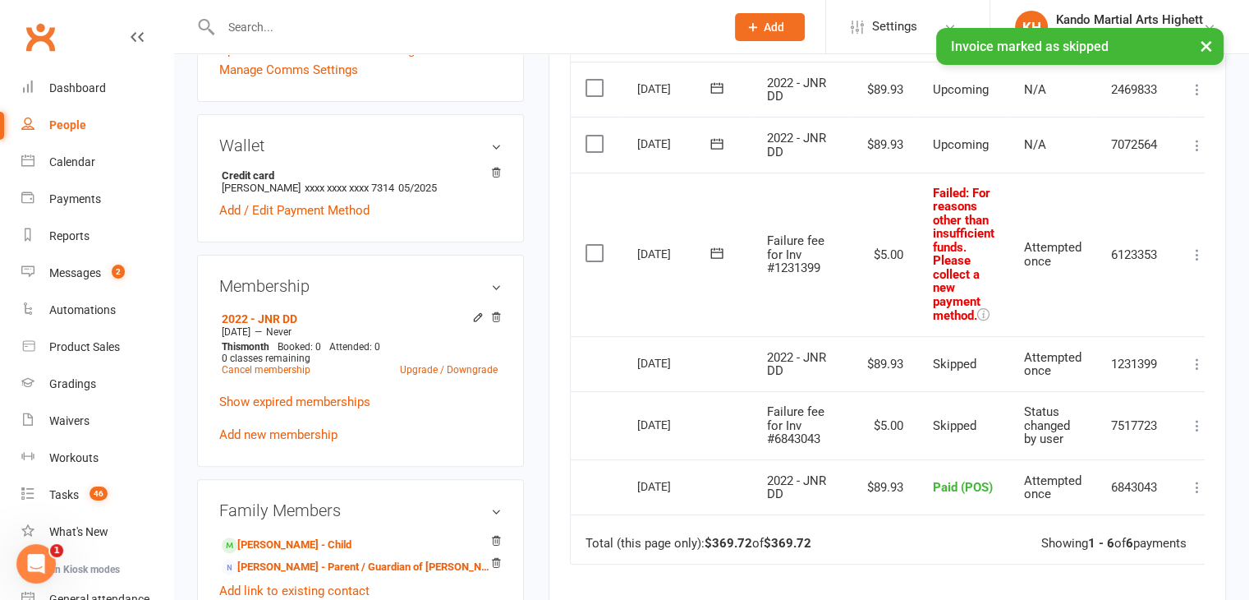
click at [1201, 249] on icon at bounding box center [1197, 254] width 16 height 16
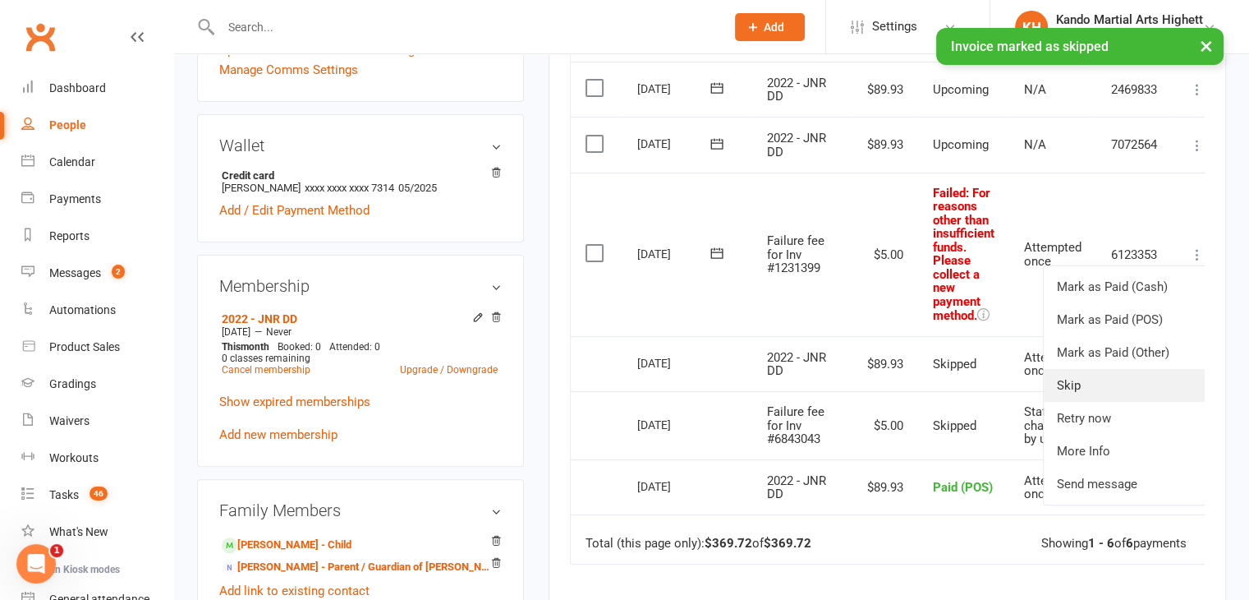
click at [1123, 382] on link "Skip" at bounding box center [1125, 385] width 163 height 33
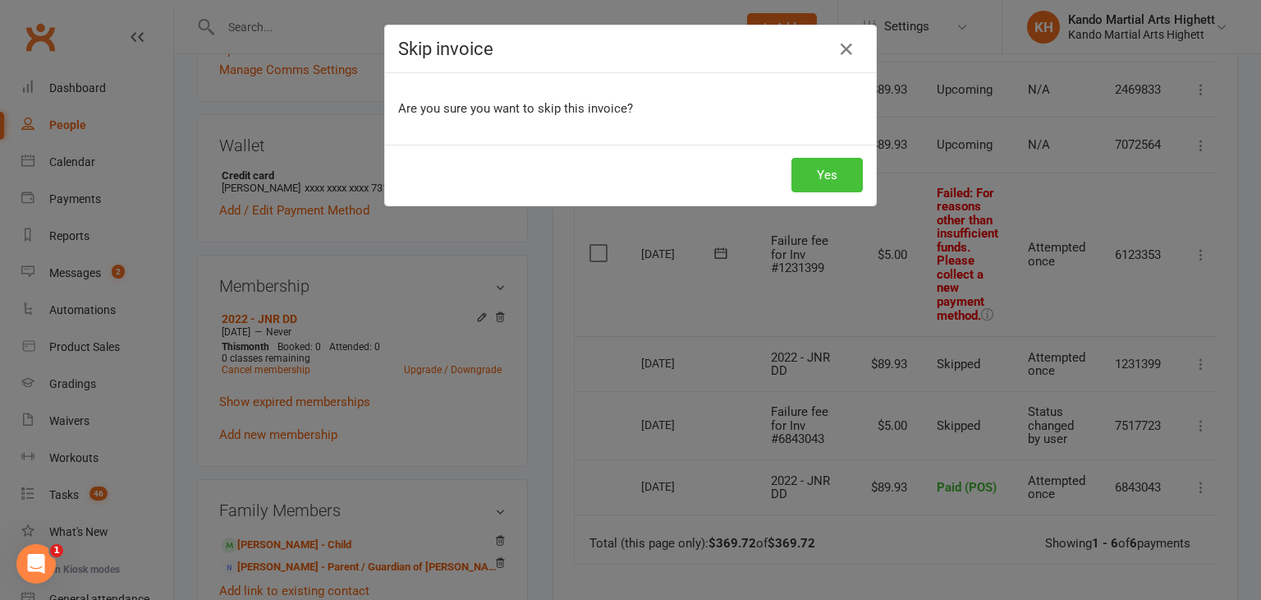
click at [808, 168] on button "Yes" at bounding box center [827, 175] width 71 height 34
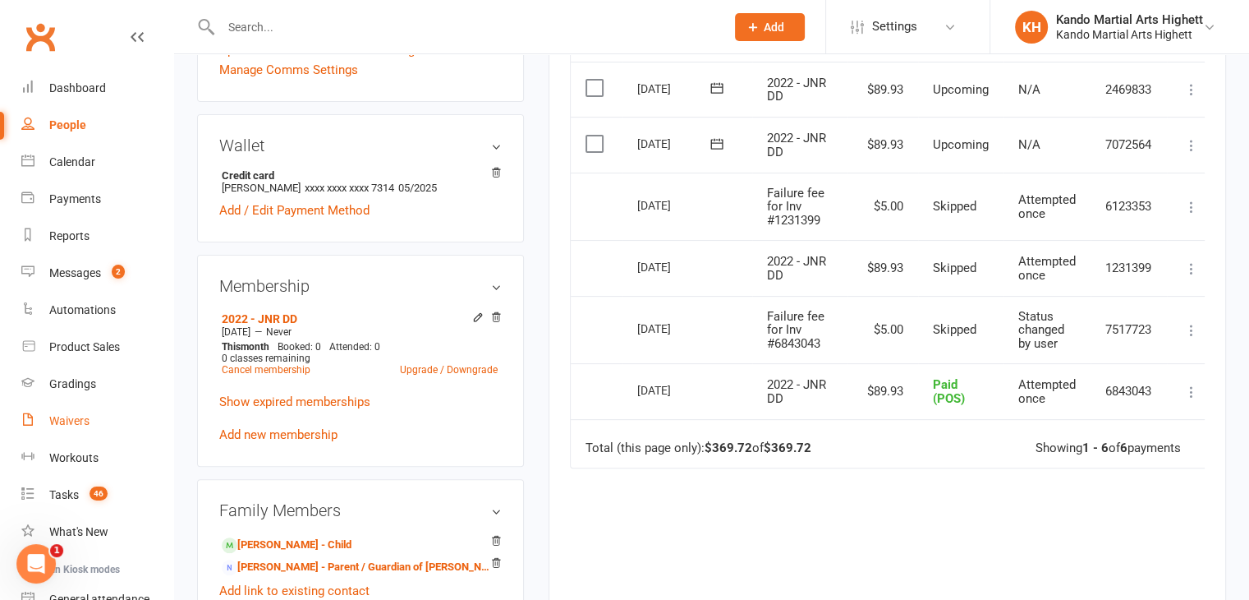
click at [71, 415] on div "Waivers" at bounding box center [69, 420] width 40 height 13
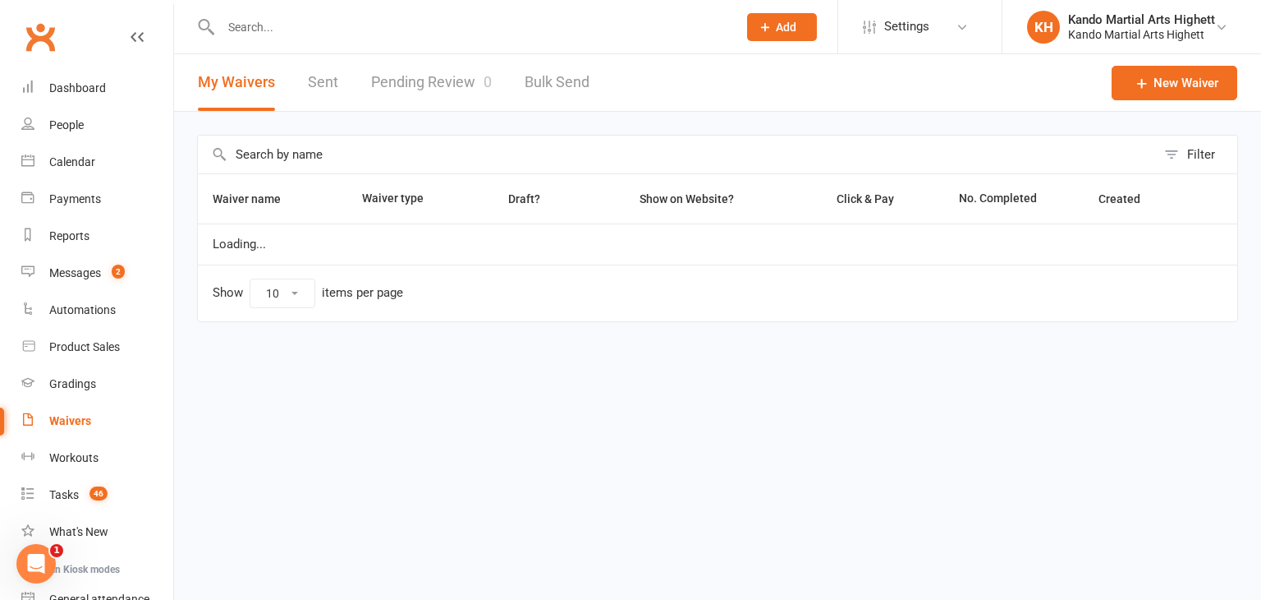
select select "100"
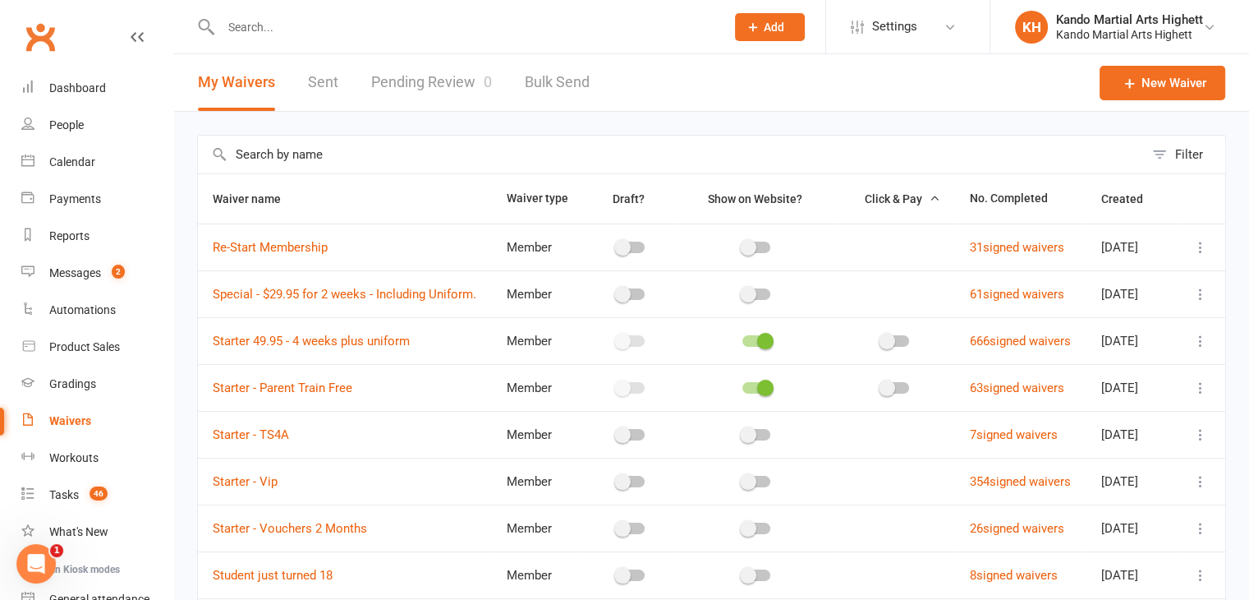
click at [420, 87] on link "Pending Review 0" at bounding box center [431, 82] width 121 height 57
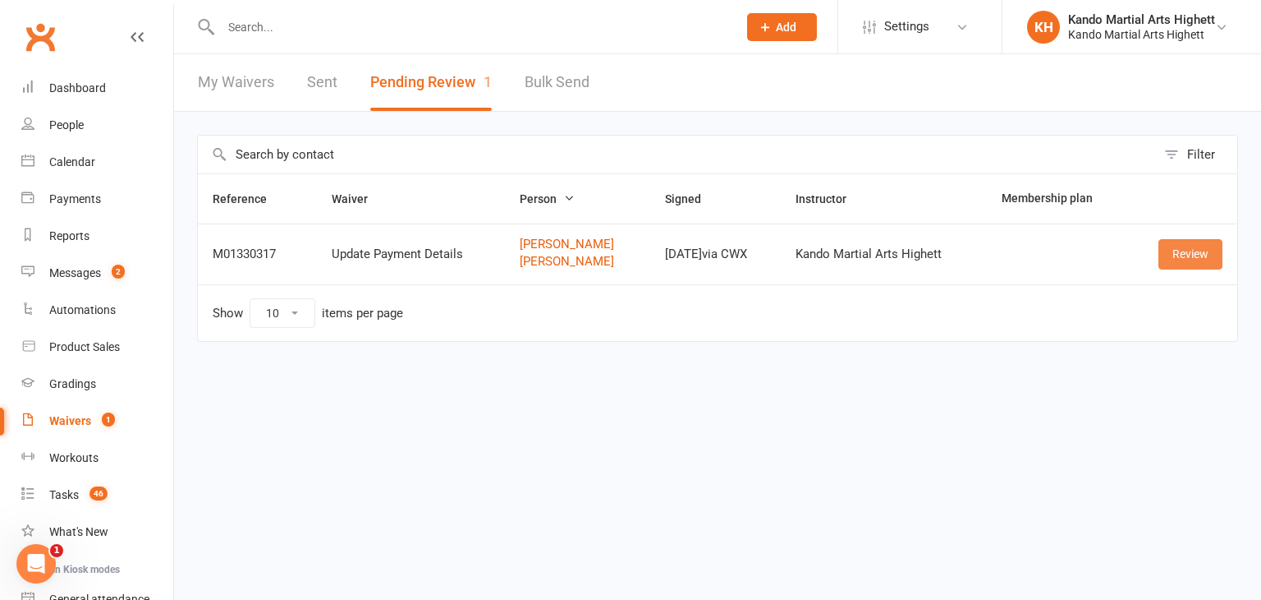
click at [1183, 263] on link "Review" at bounding box center [1191, 254] width 64 height 30
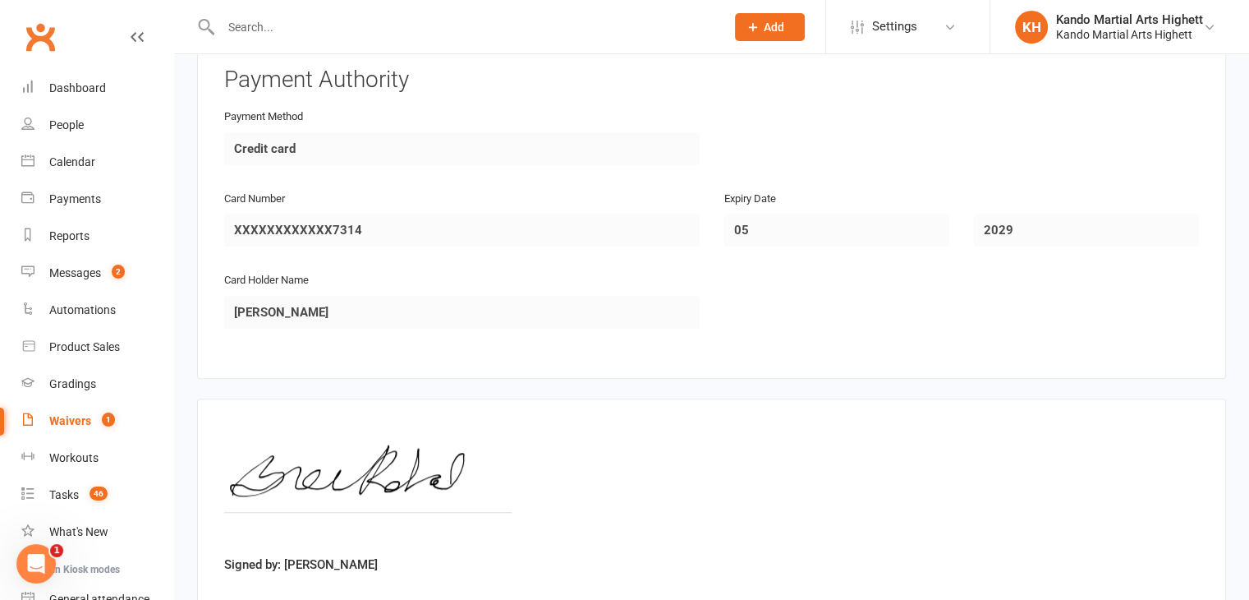
scroll to position [1475, 0]
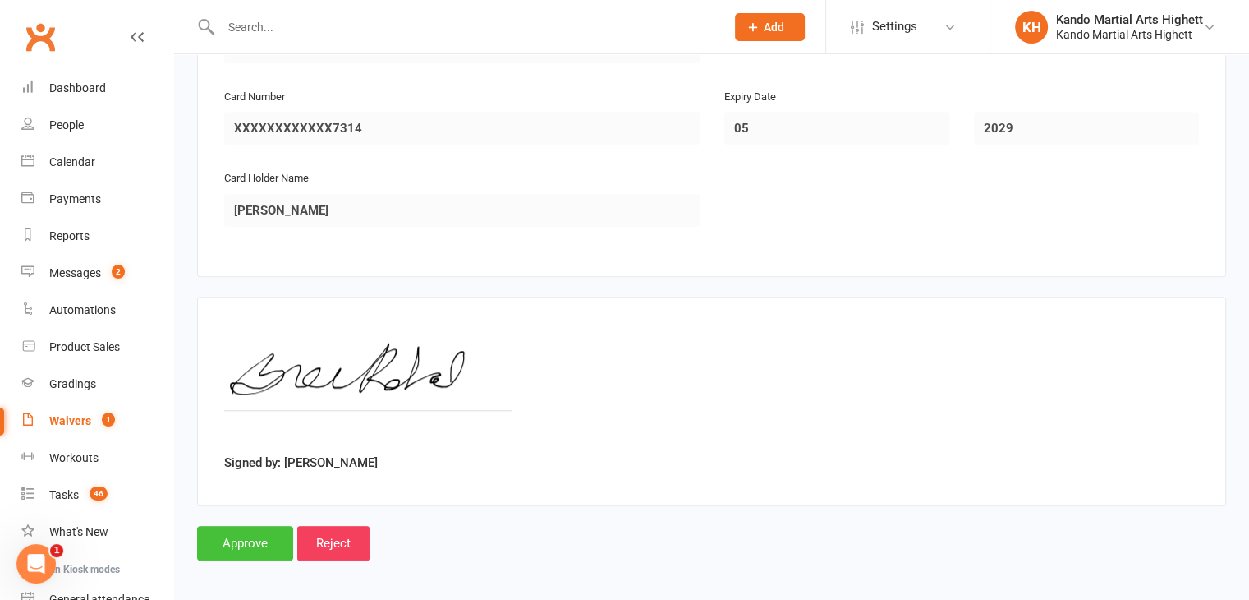
click at [272, 540] on input "Approve" at bounding box center [245, 543] width 96 height 34
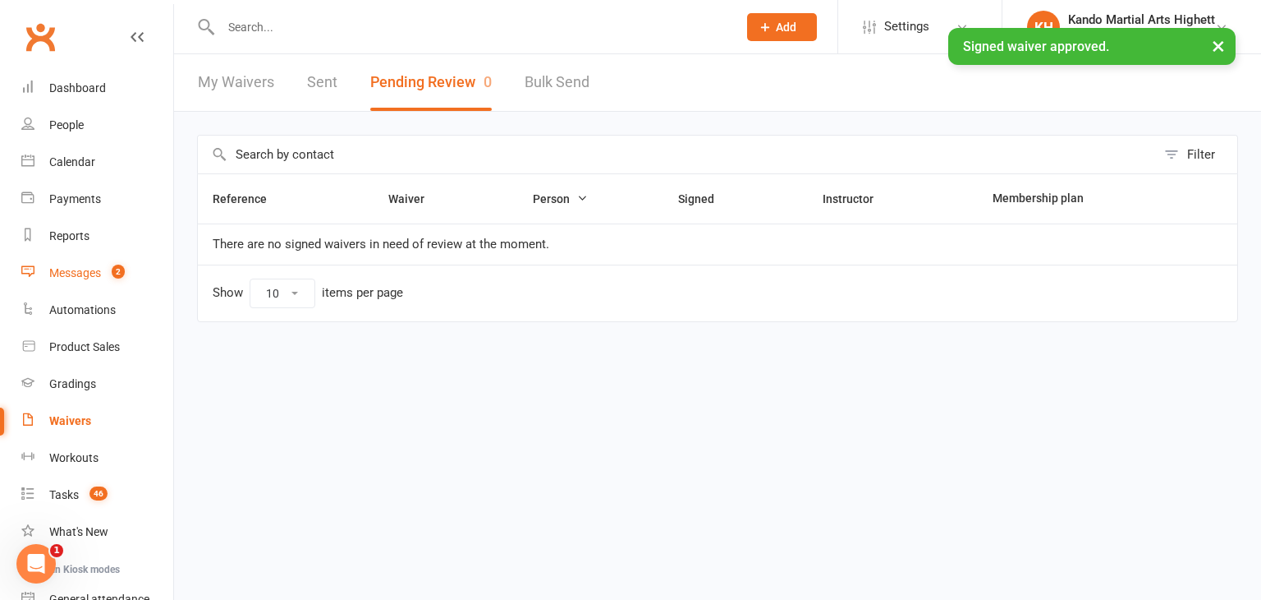
click at [99, 279] on div "Messages" at bounding box center [75, 272] width 52 height 13
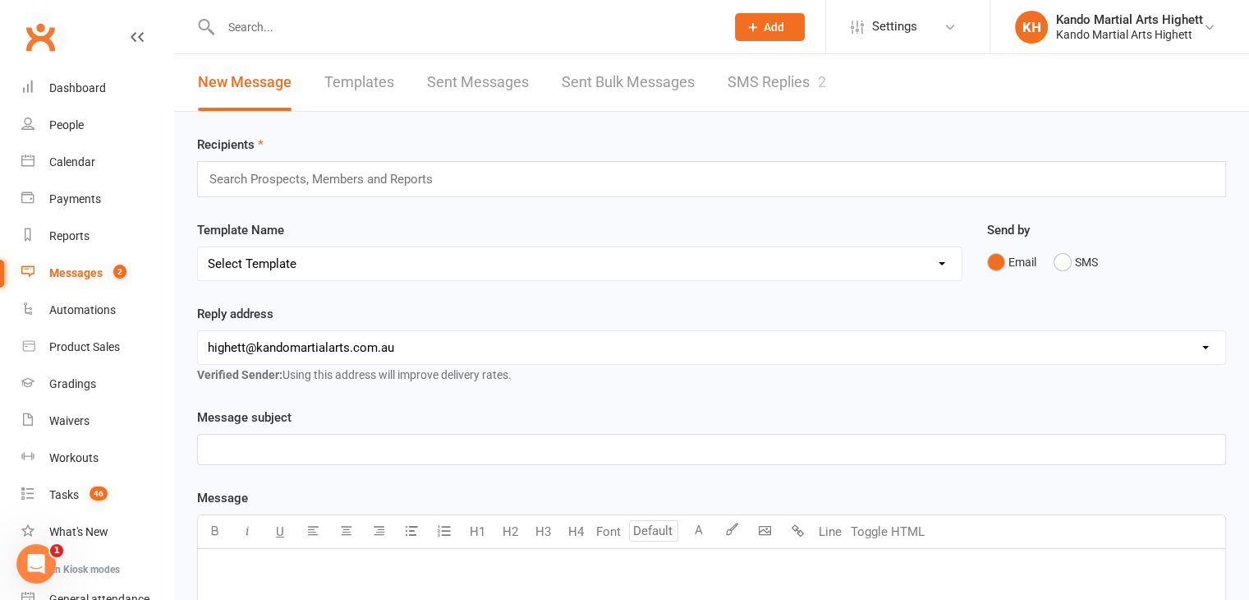
click at [788, 84] on link "SMS Replies 2" at bounding box center [777, 82] width 99 height 57
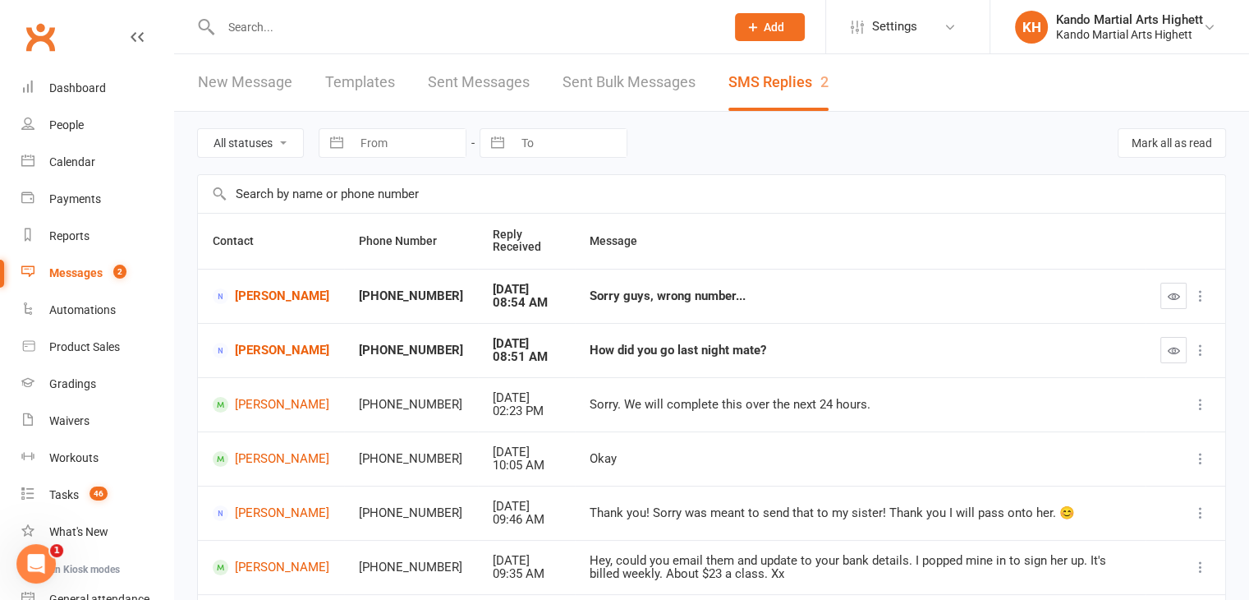
click at [645, 294] on div "Sorry guys, wrong number..." at bounding box center [860, 296] width 541 height 14
click at [1165, 346] on button "button" at bounding box center [1173, 350] width 26 height 26
click at [1168, 300] on icon "button" at bounding box center [1174, 296] width 12 height 12
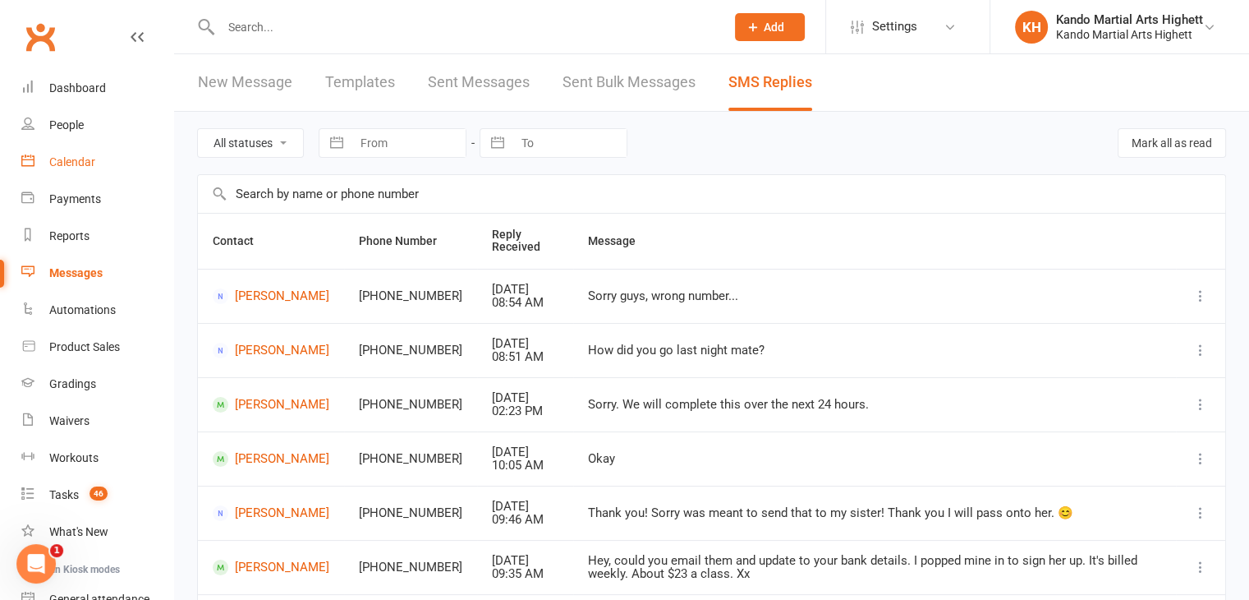
click at [49, 159] on div "Calendar" at bounding box center [72, 161] width 46 height 13
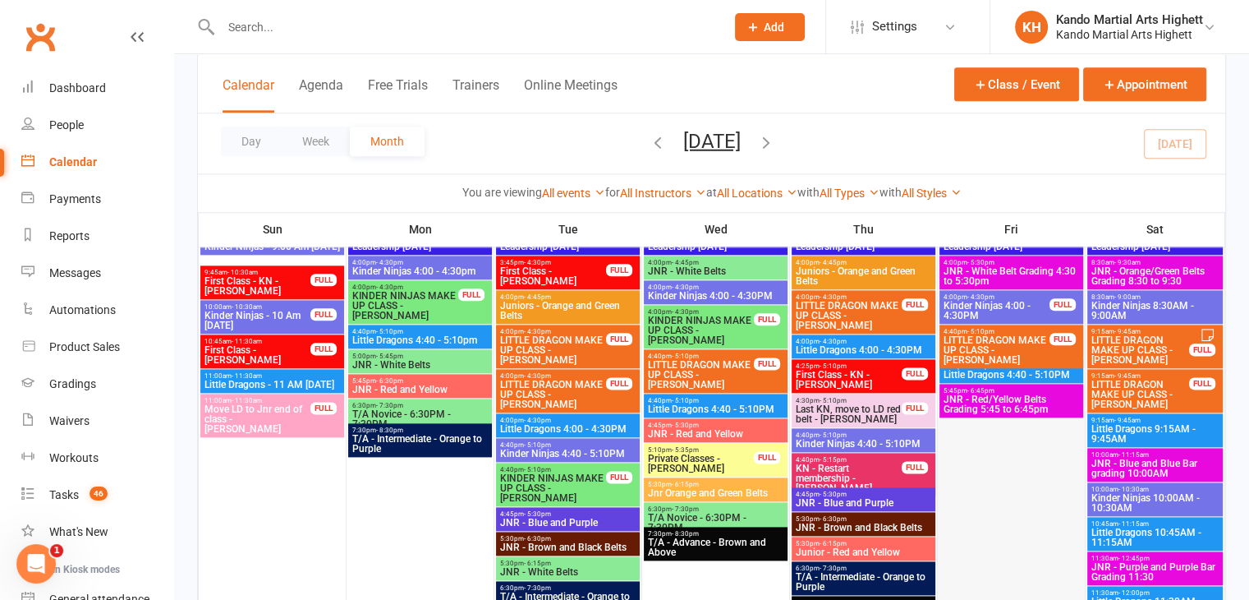
scroll to position [1889, 0]
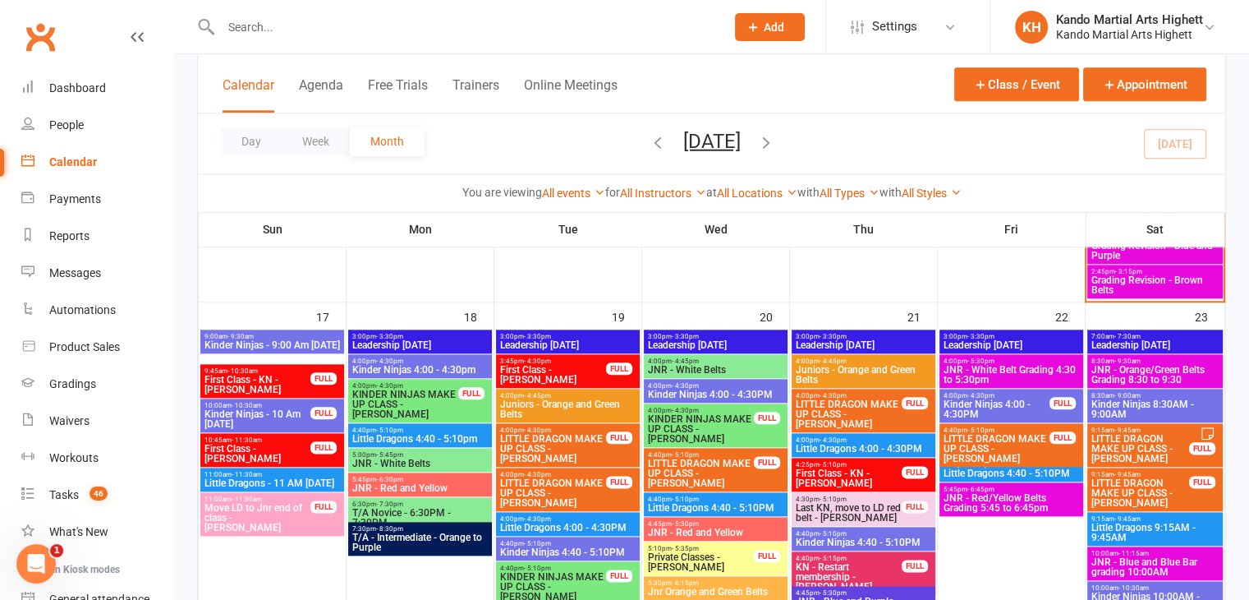
click at [1011, 370] on span "JNR - White Belt Grading 4:30 to 5:30pm" at bounding box center [1011, 375] width 137 height 20
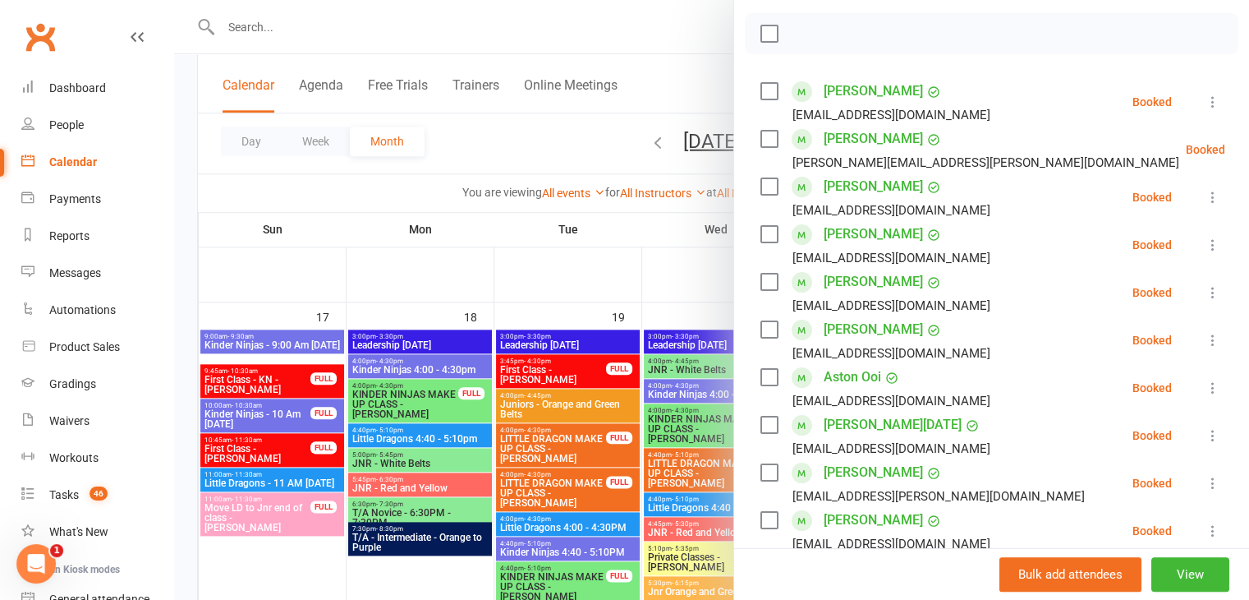
scroll to position [329, 0]
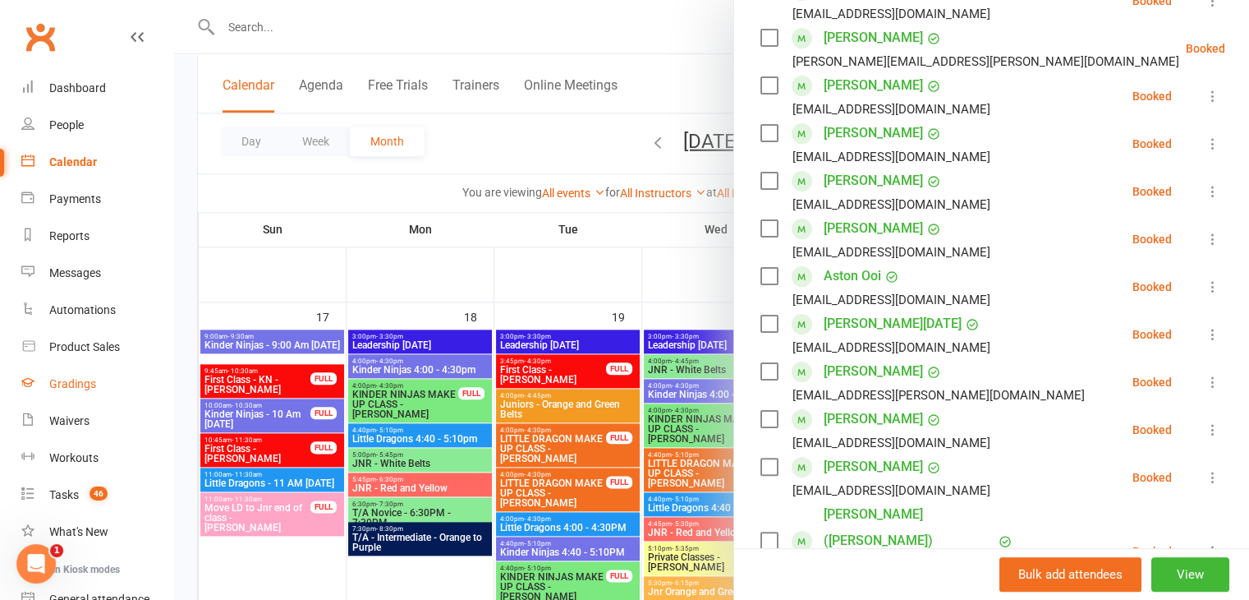
click at [88, 392] on link "Gradings" at bounding box center [97, 383] width 152 height 37
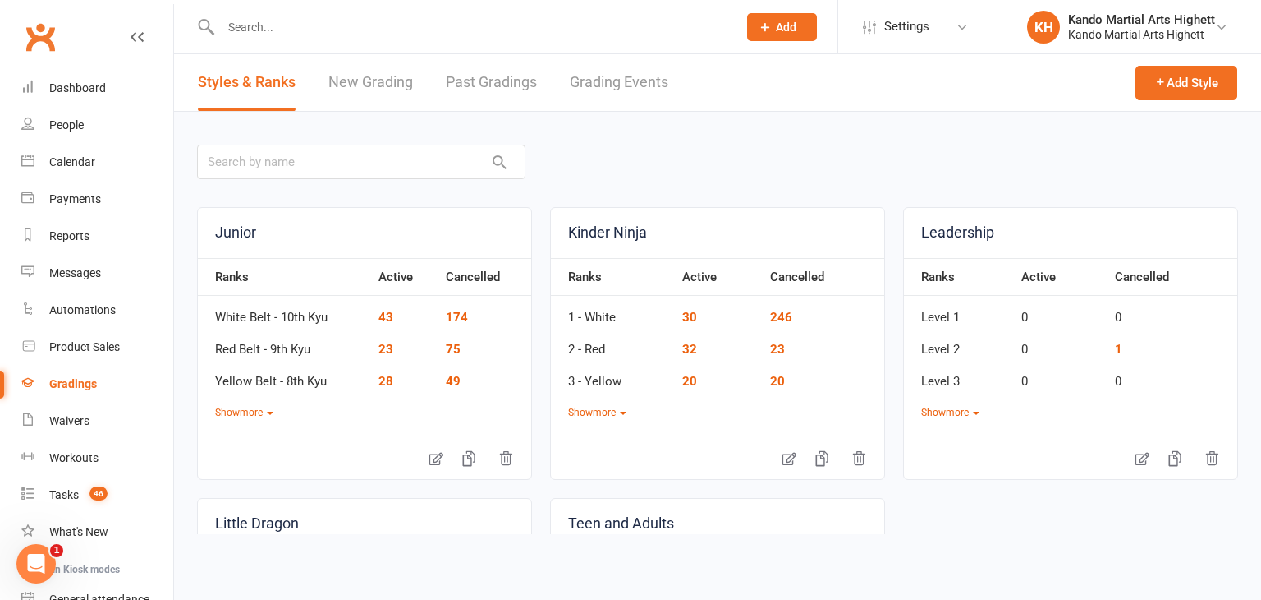
click at [641, 82] on link "Grading Events" at bounding box center [619, 82] width 99 height 57
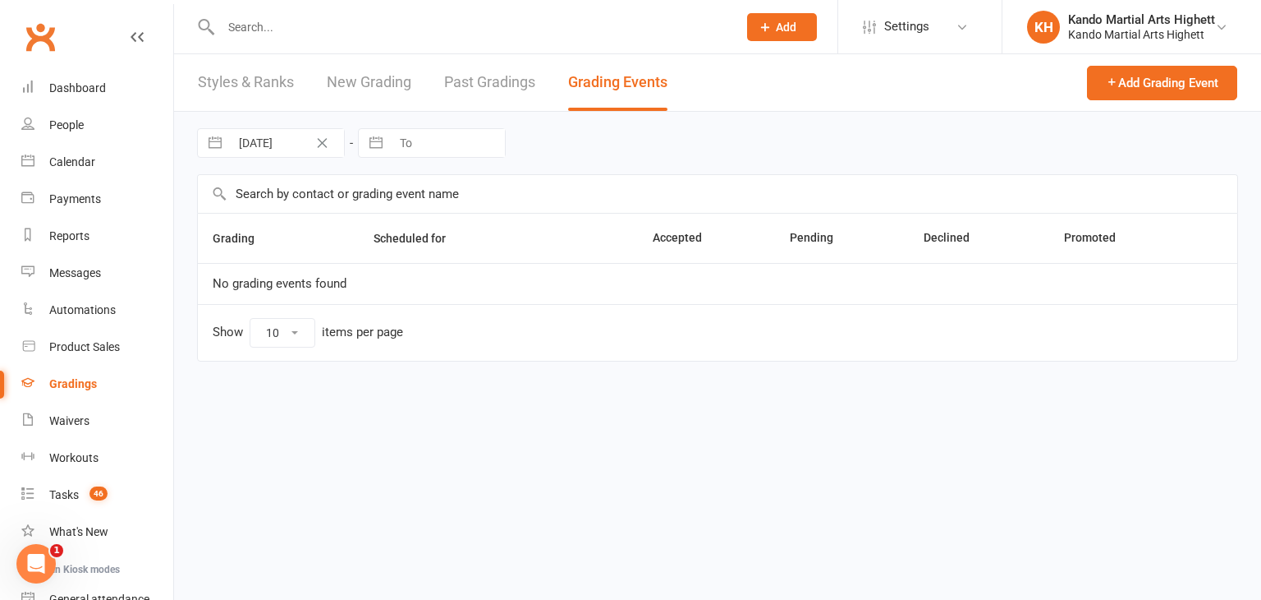
select select "100"
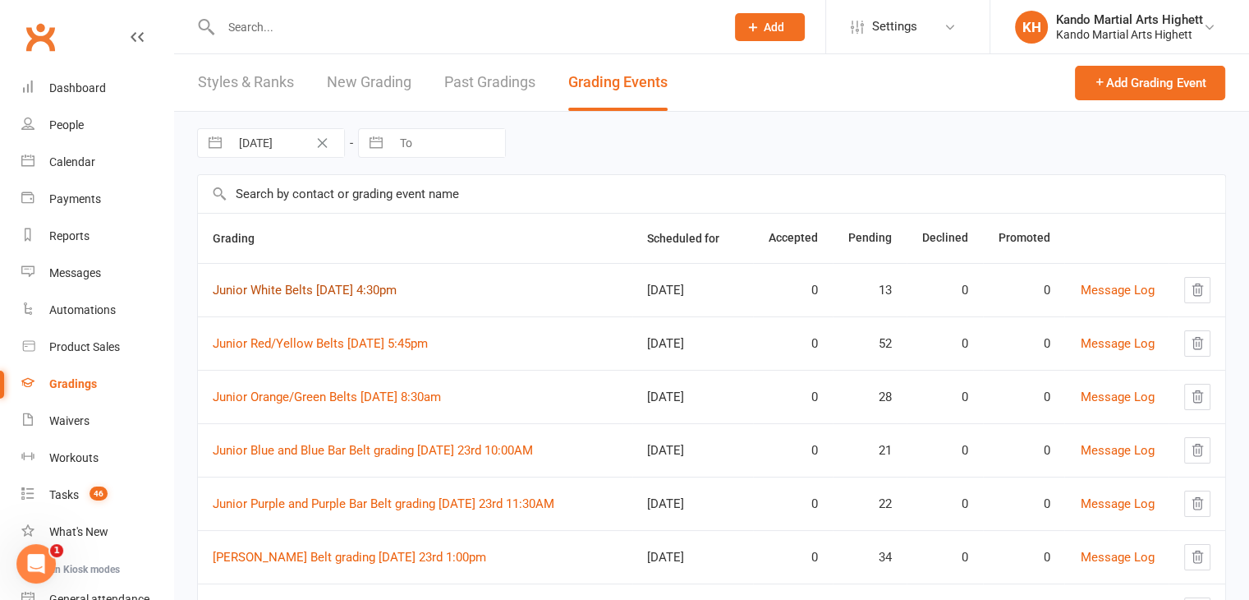
click at [334, 286] on link "Junior White Belts [DATE] 4:30pm" at bounding box center [305, 290] width 184 height 15
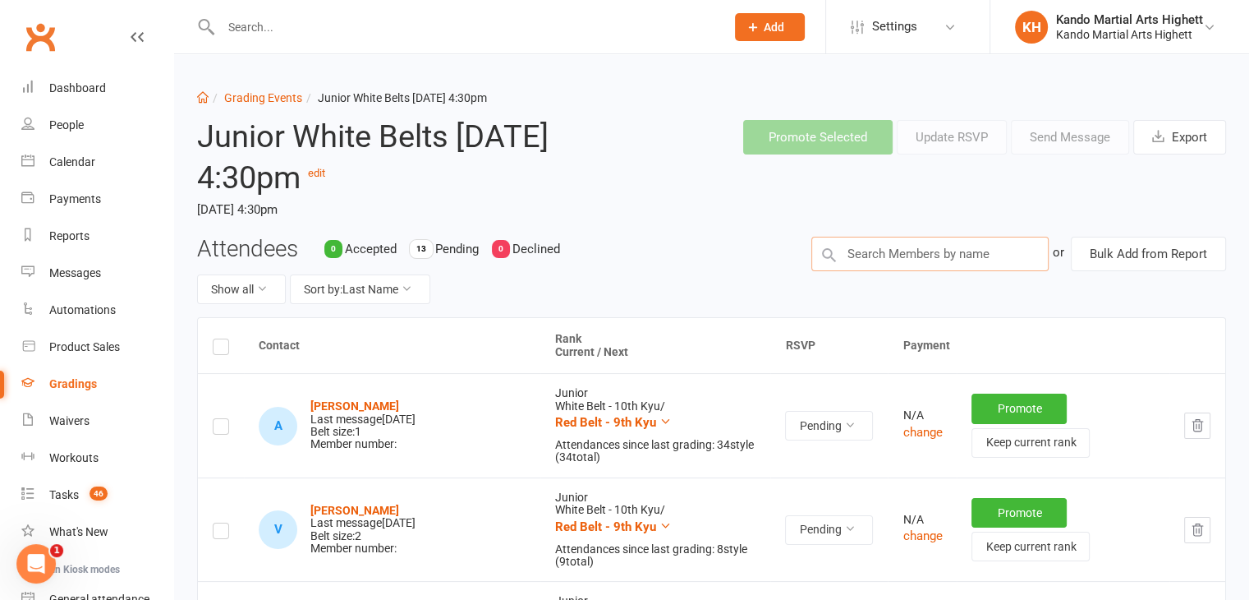
click at [926, 256] on input "text" at bounding box center [929, 254] width 237 height 34
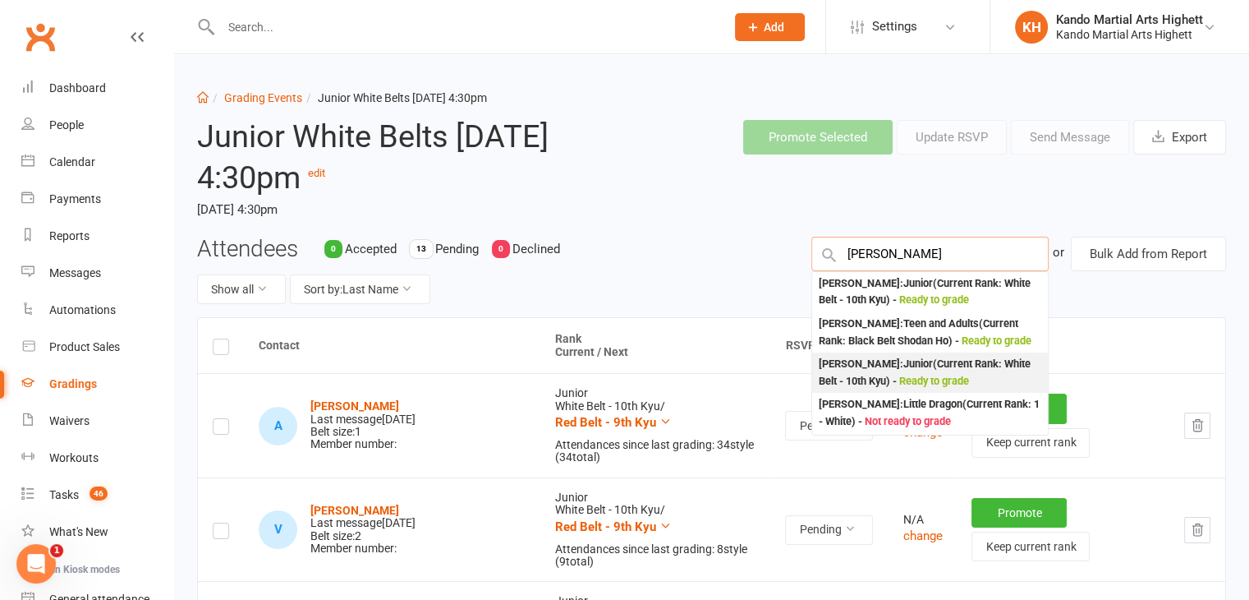
type input "ashley ch"
click at [871, 389] on div "Ashleigh Chin : Junior (Current Rank: White Belt - 10th Kyu ) - Ready to grade" at bounding box center [930, 373] width 223 height 34
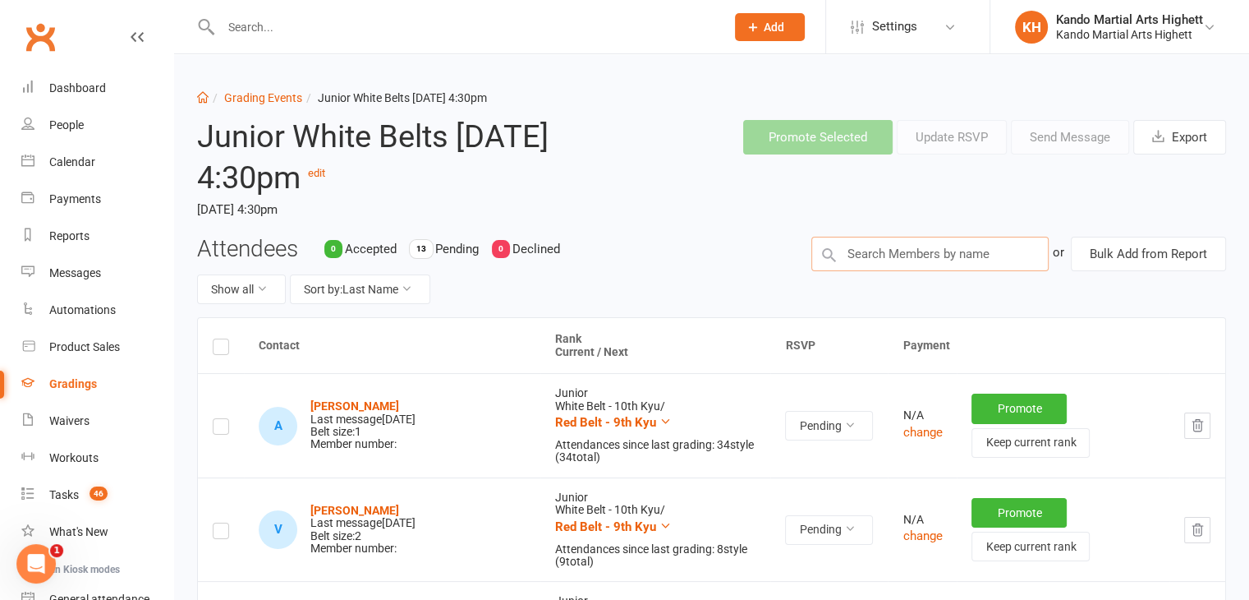
click at [877, 256] on input "text" at bounding box center [929, 254] width 237 height 34
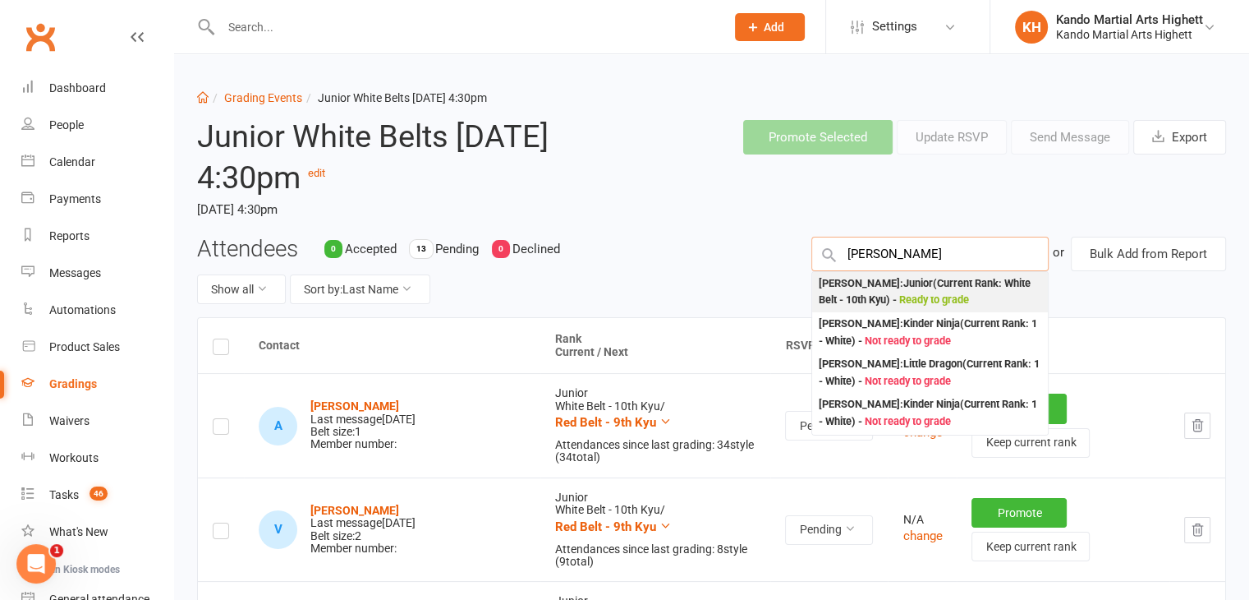
type input "louis ka"
click at [871, 293] on div "Louis Kates : Junior (Current Rank: White Belt - 10th Kyu ) - Ready to grade" at bounding box center [930, 292] width 223 height 34
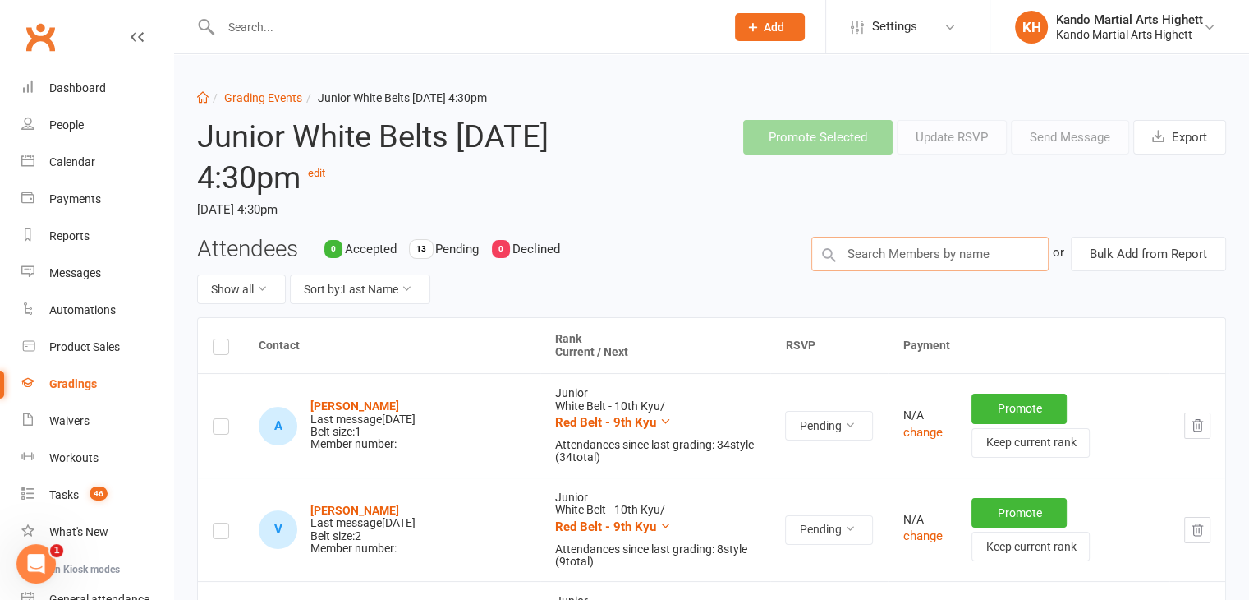
click at [895, 257] on input "text" at bounding box center [929, 254] width 237 height 34
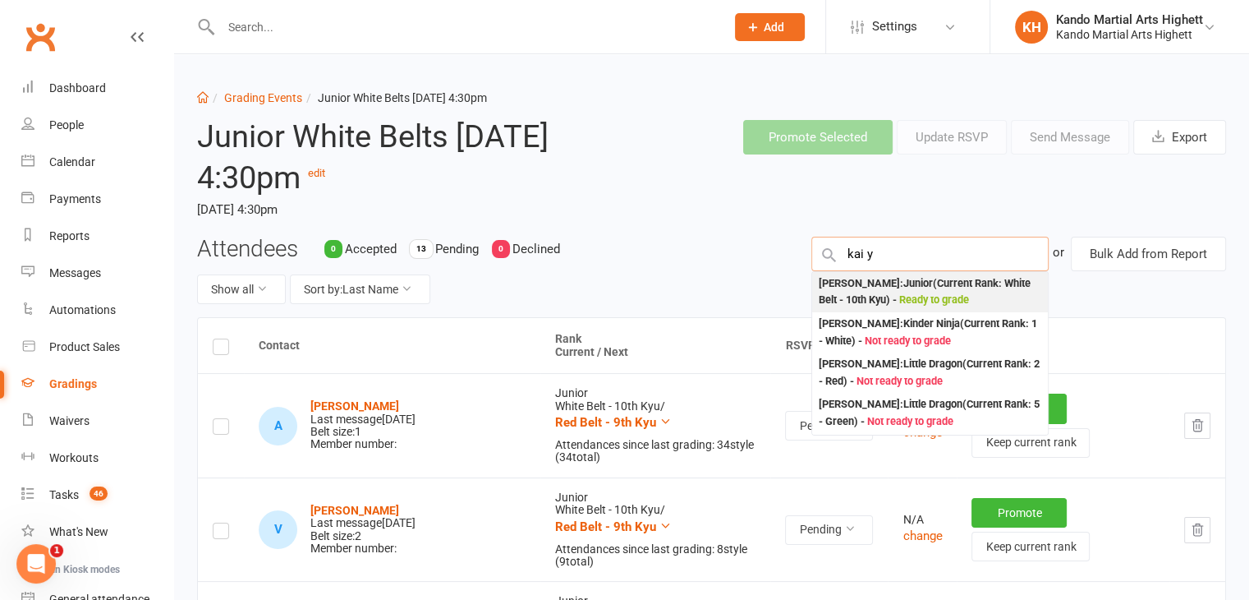
type input "kai y"
click at [888, 288] on div "Kai Yokote : Junior (Current Rank: White Belt - 10th Kyu ) - Ready to grade" at bounding box center [930, 292] width 223 height 34
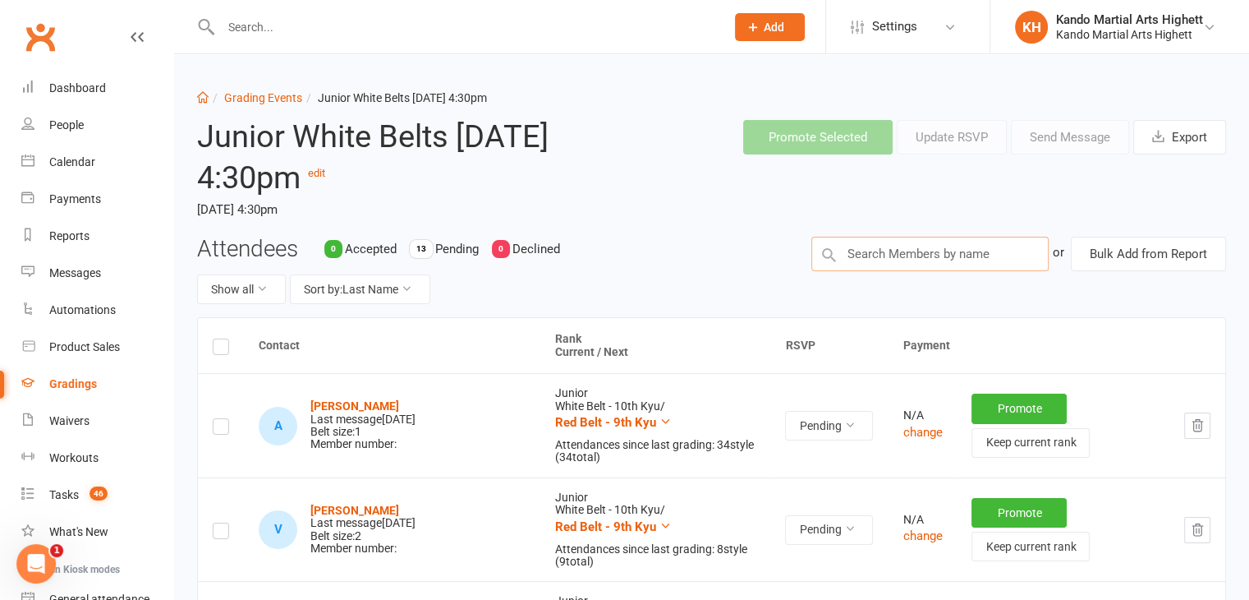
click at [897, 244] on input "text" at bounding box center [929, 254] width 237 height 34
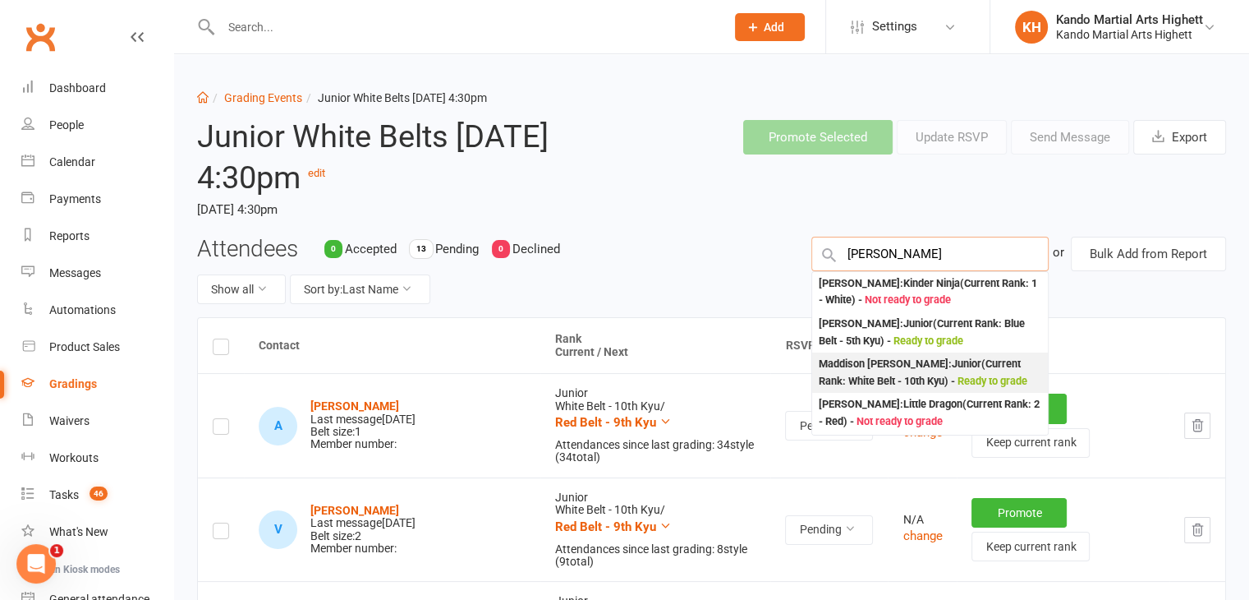
type input "maddison"
click at [891, 364] on div "Maddison Sparkes : Junior (Current Rank: White Belt - 10th Kyu ) - Ready to gra…" at bounding box center [930, 373] width 223 height 34
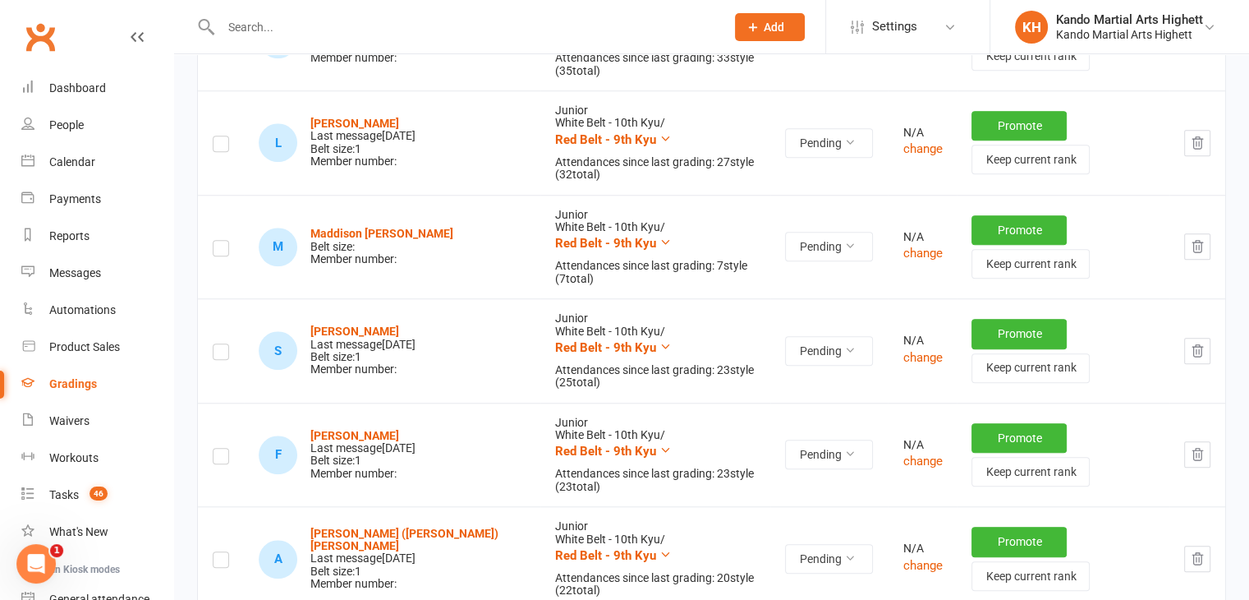
scroll to position [1389, 0]
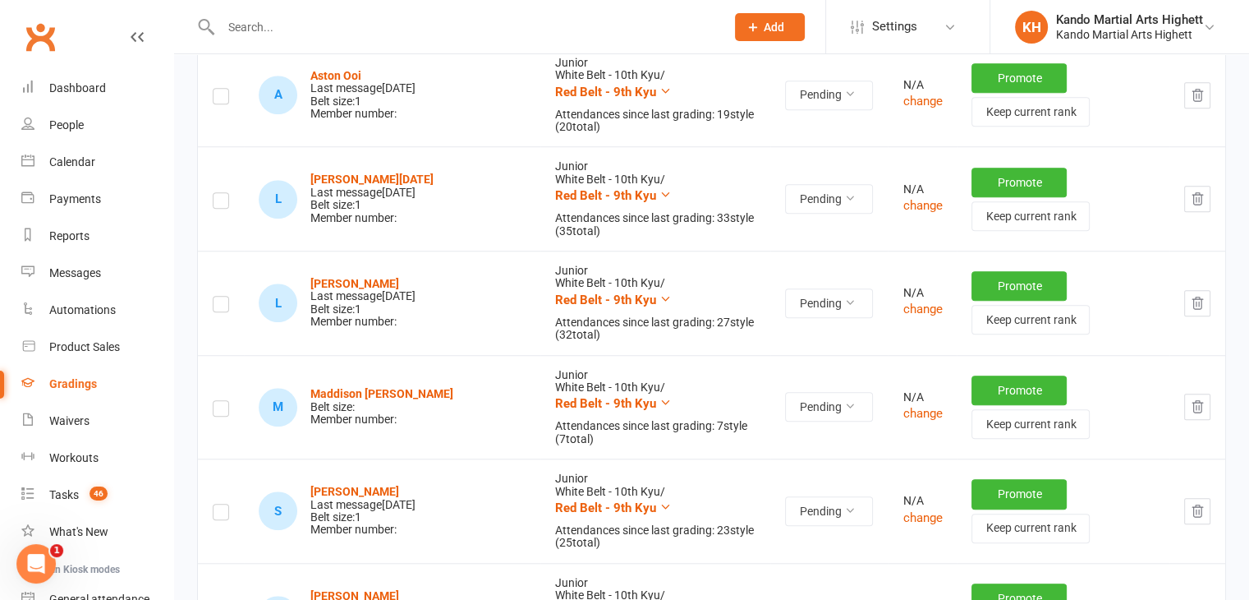
scroll to position [1224, 0]
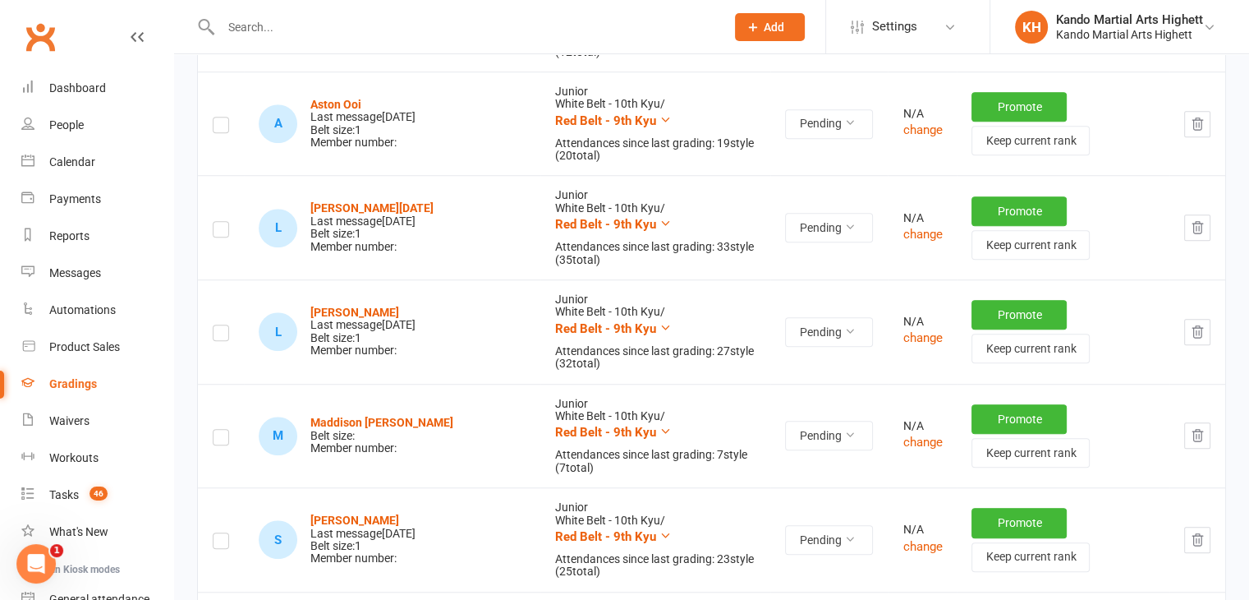
click at [227, 439] on label at bounding box center [221, 439] width 16 height 0
click at [227, 430] on input "checkbox" at bounding box center [221, 430] width 16 height 0
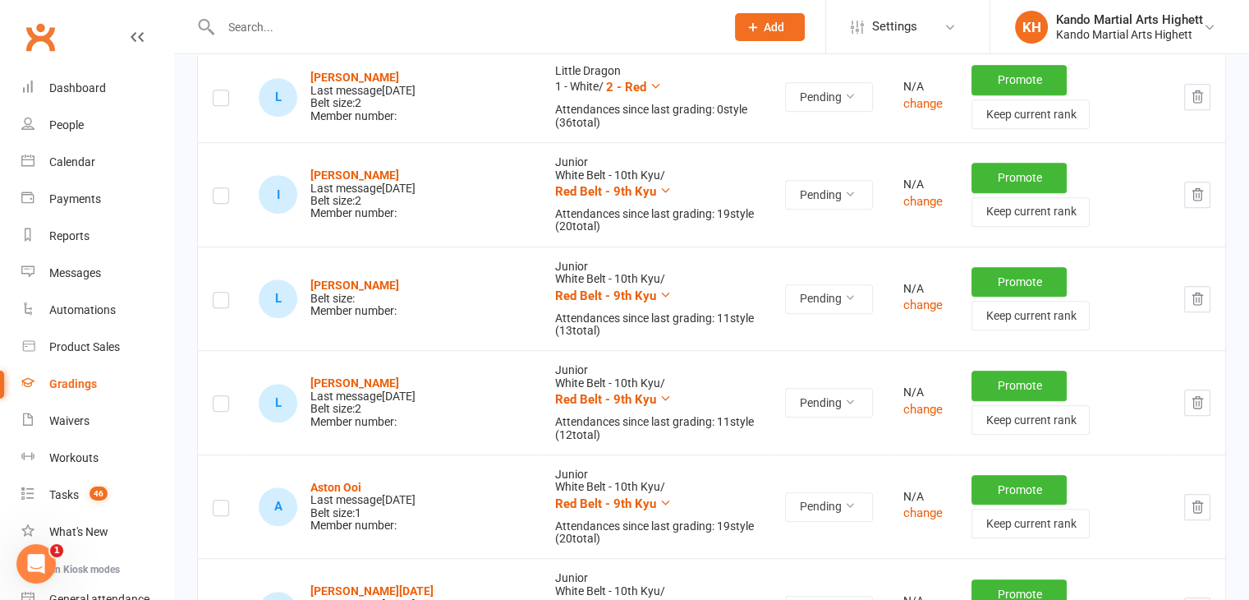
scroll to position [814, 0]
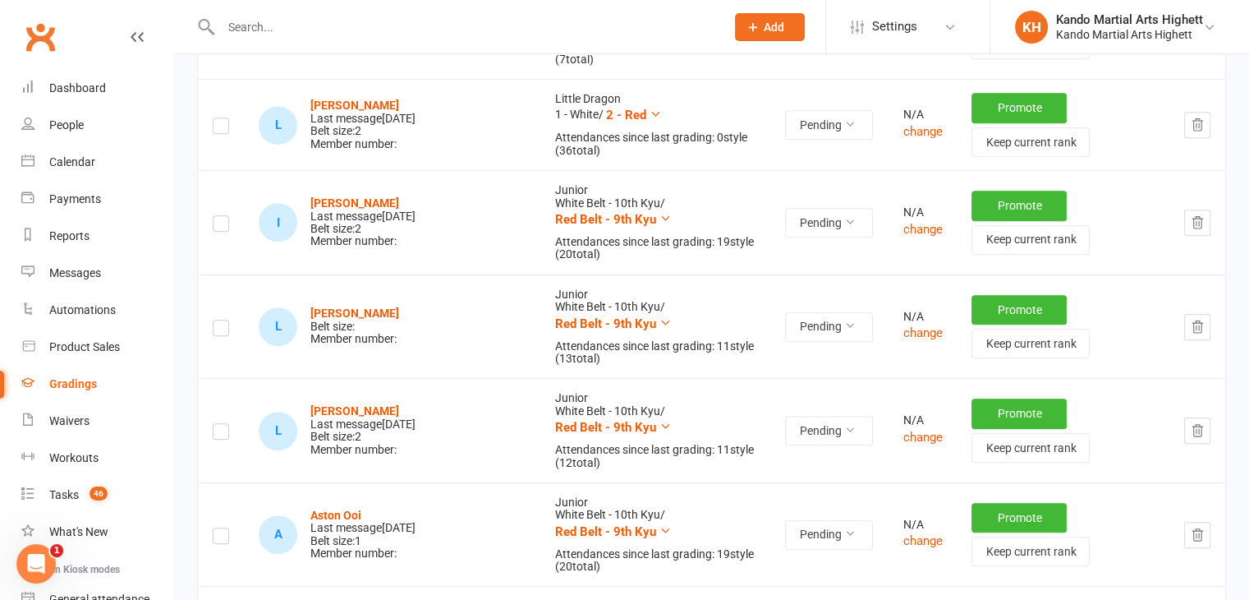
click at [220, 330] on label at bounding box center [221, 330] width 16 height 0
click at [220, 320] on input "checkbox" at bounding box center [221, 320] width 16 height 0
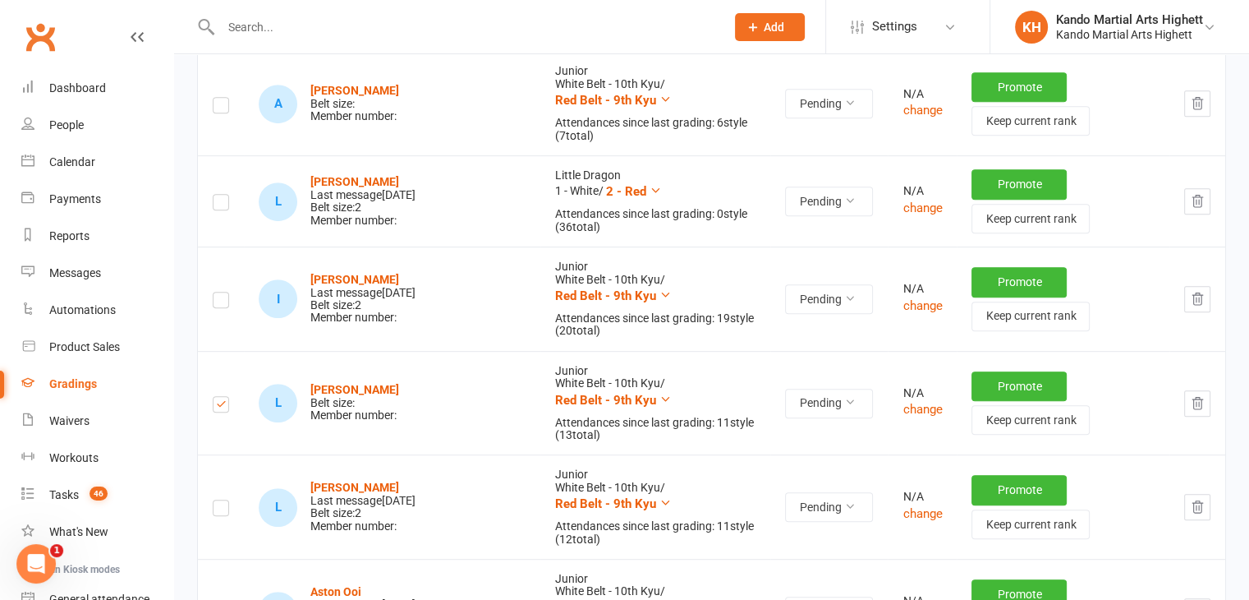
scroll to position [650, 0]
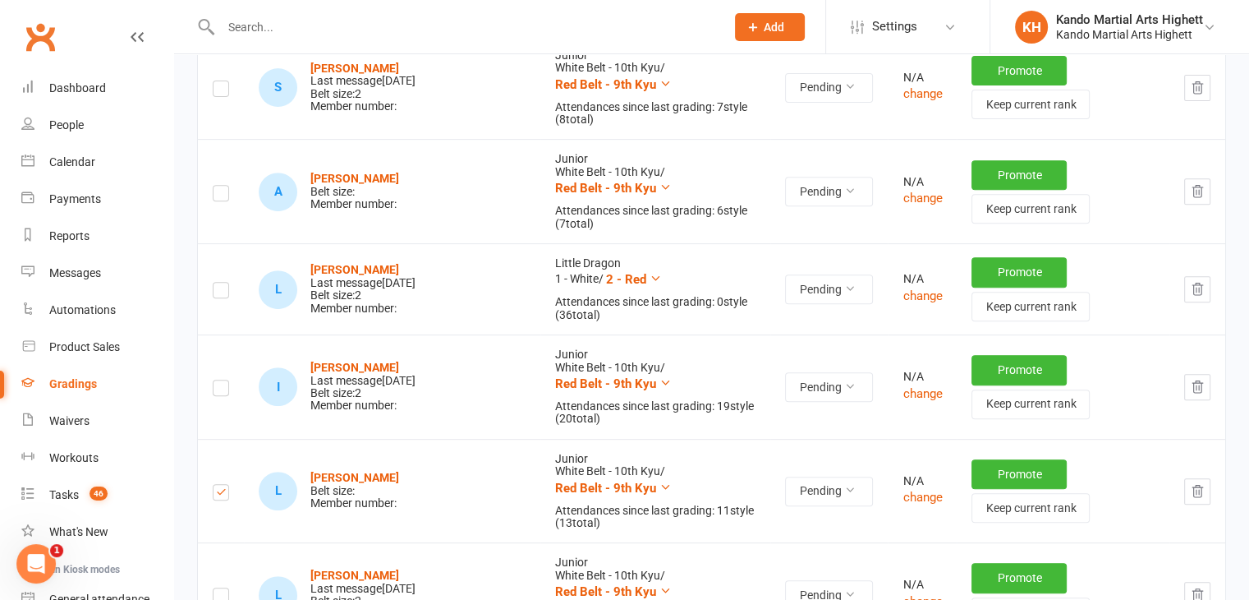
click at [225, 195] on label at bounding box center [221, 195] width 16 height 0
click at [225, 186] on input "checkbox" at bounding box center [221, 186] width 16 height 0
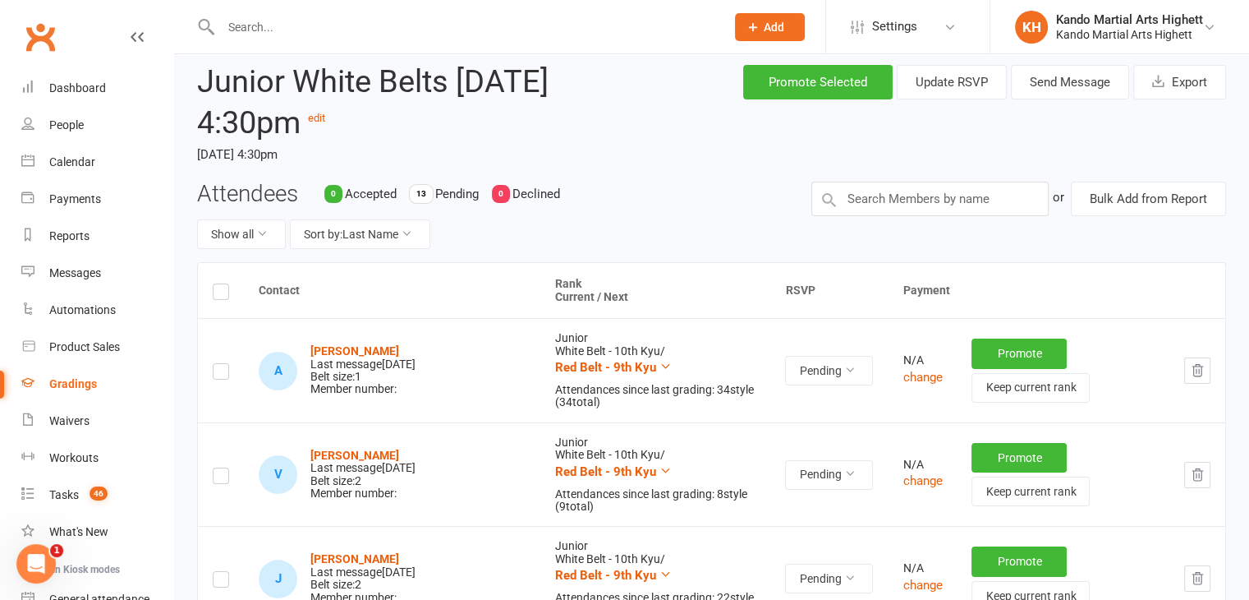
scroll to position [0, 0]
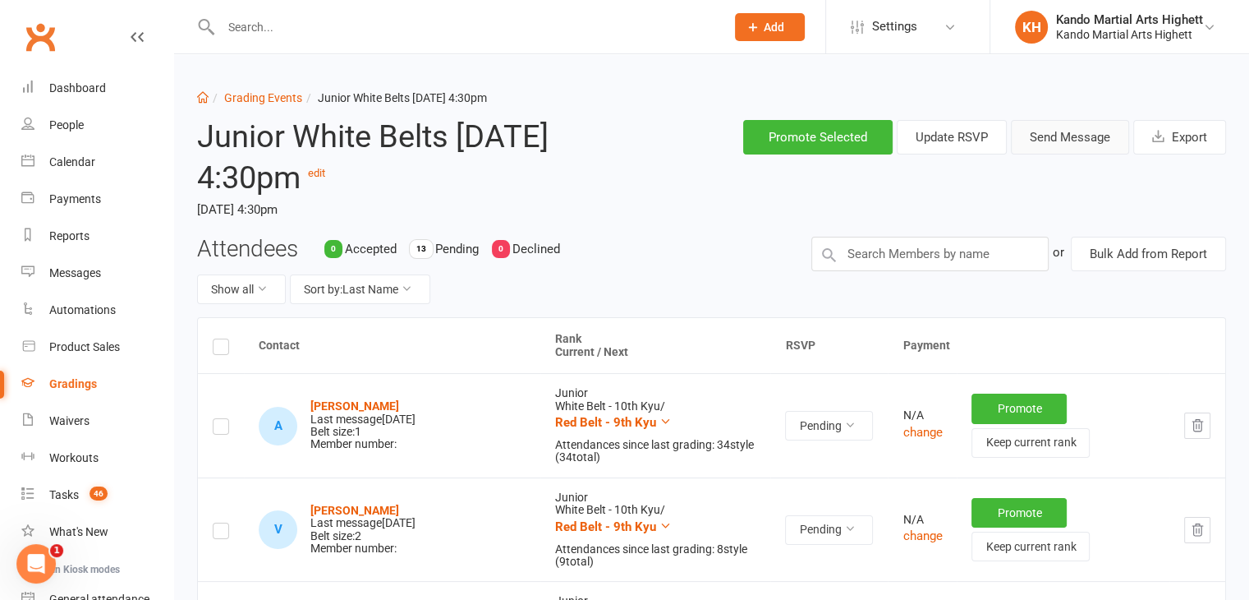
click at [1077, 129] on button "Send Message" at bounding box center [1070, 137] width 118 height 34
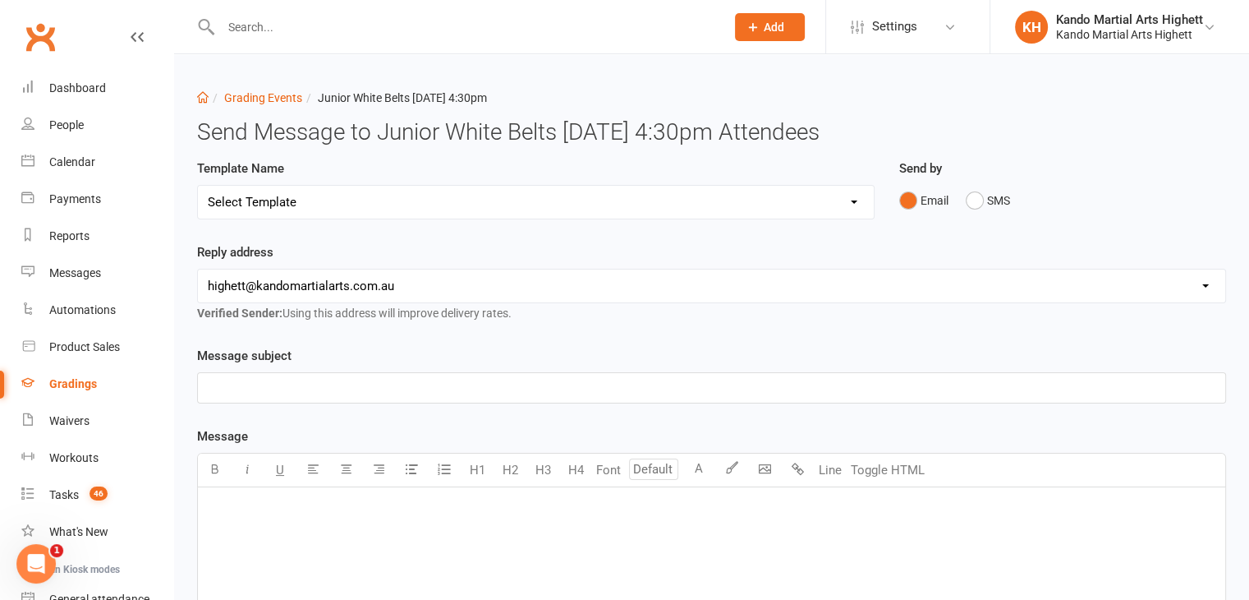
click at [582, 219] on div "Template Name Select Template [Email] Black Belt Grading Invitation [Email] Con…" at bounding box center [536, 201] width 702 height 84
click at [582, 208] on select "Select Template [Email] Black Belt Grading Invitation [Email] Confirmation of S…" at bounding box center [536, 202] width 676 height 33
select select "4"
click at [198, 186] on select "Select Template [Email] Black Belt Grading Invitation [Email] Confirmation of S…" at bounding box center [536, 202] width 676 height 33
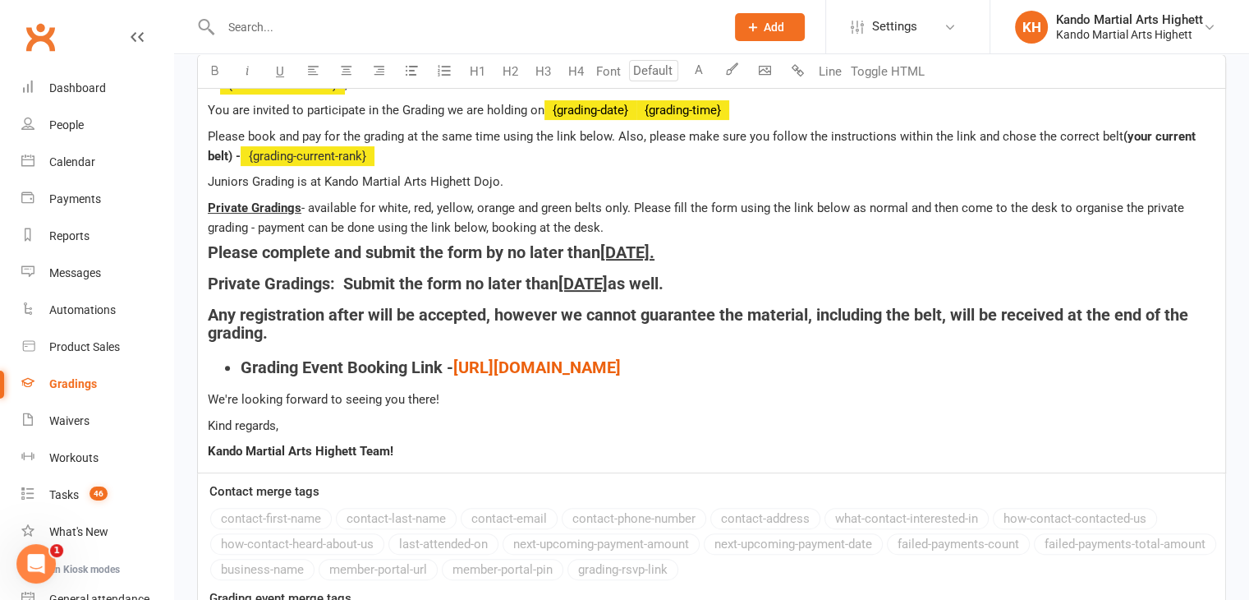
scroll to position [626, 0]
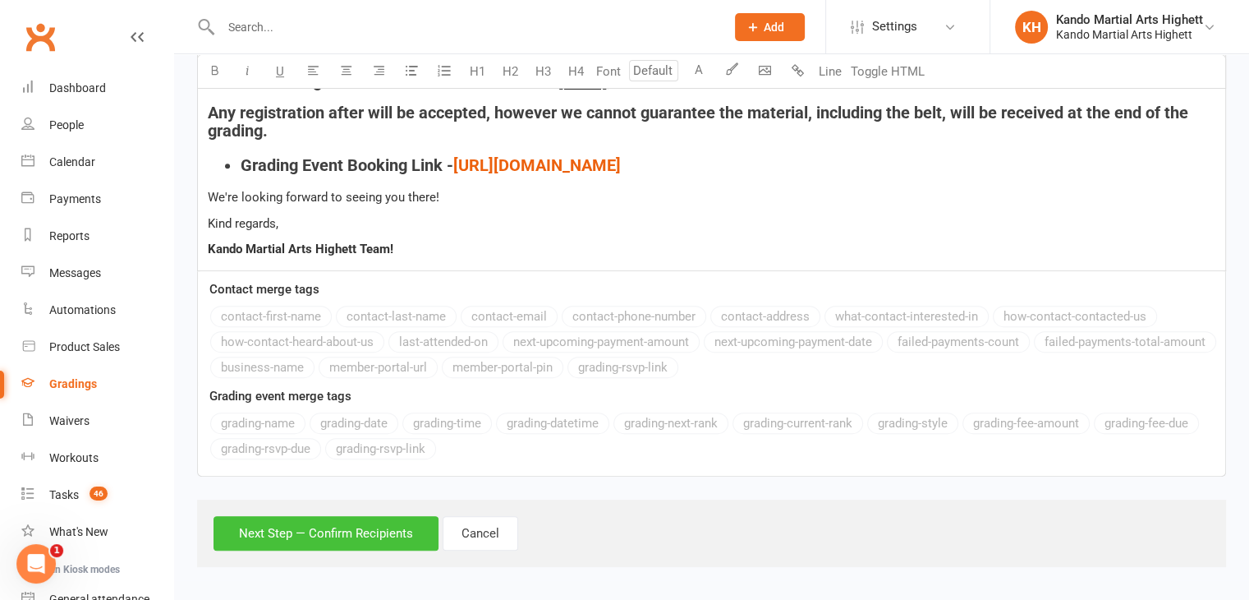
click at [374, 517] on button "Next Step — Confirm Recipients" at bounding box center [326, 533] width 225 height 34
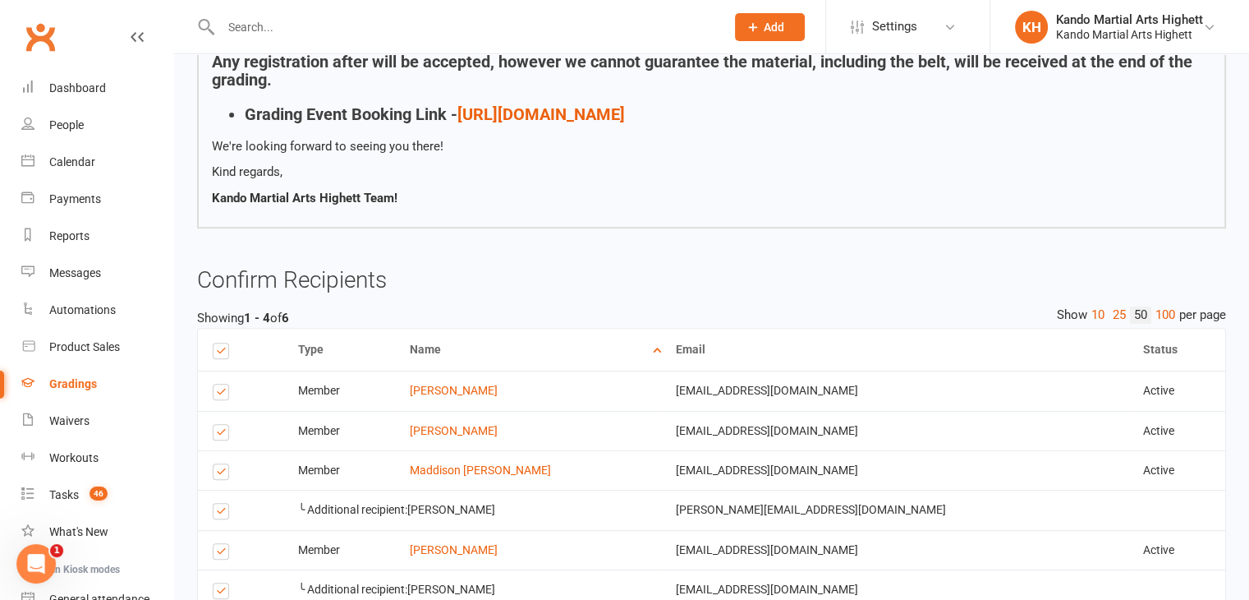
scroll to position [657, 0]
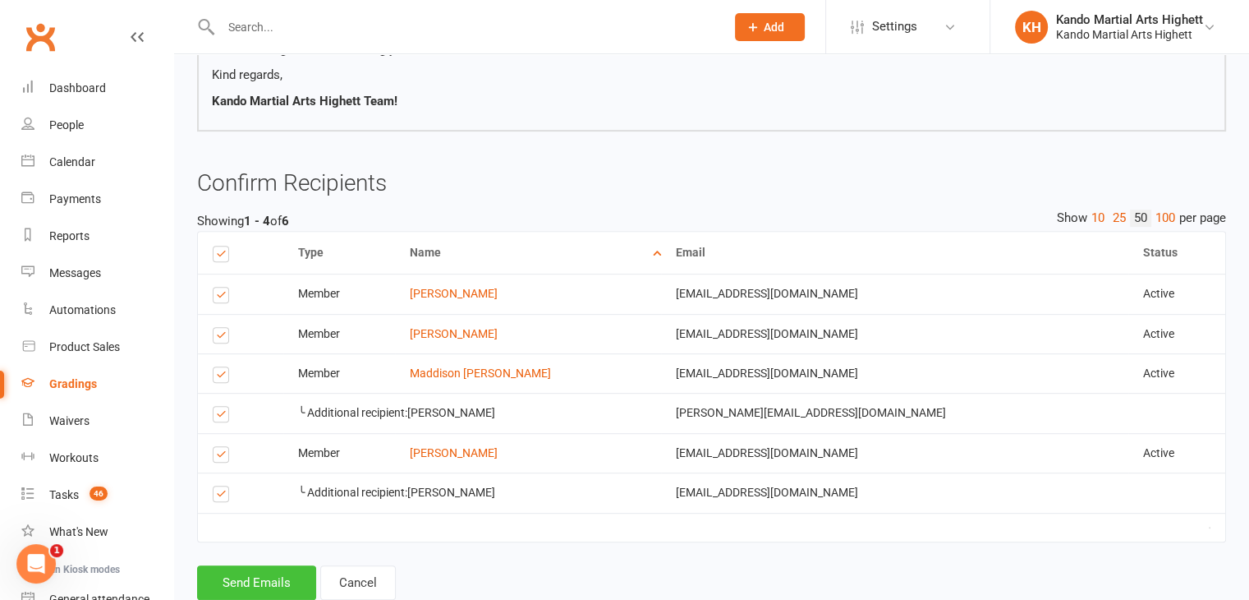
click at [271, 580] on button "Send Emails" at bounding box center [256, 582] width 119 height 34
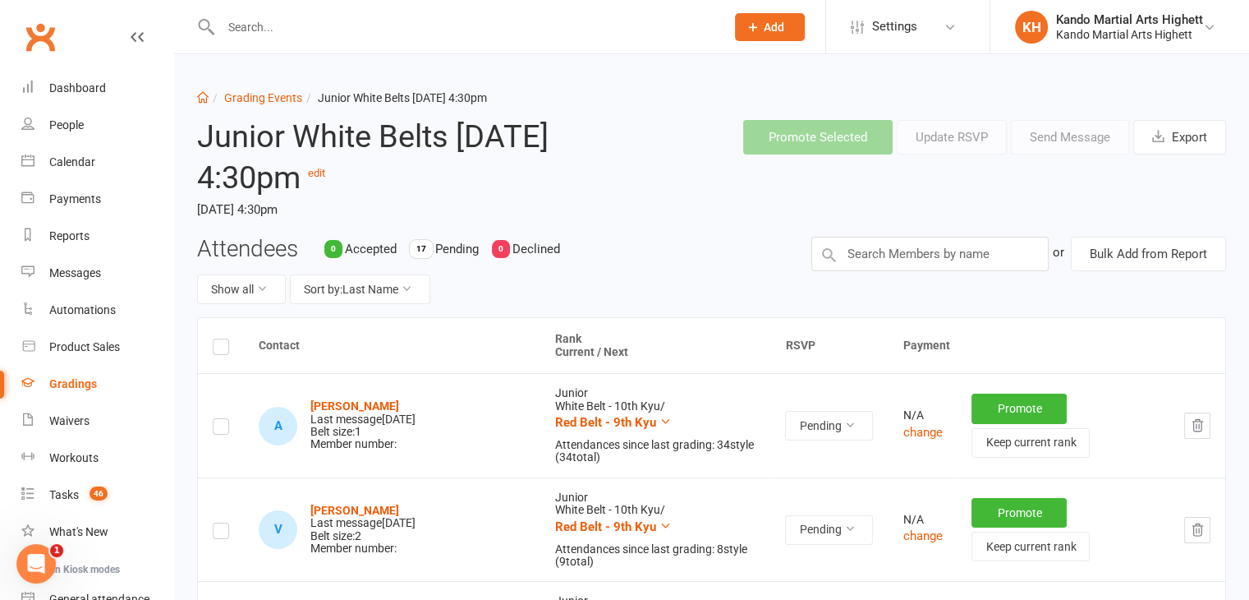
click at [240, 28] on input "text" at bounding box center [465, 27] width 498 height 23
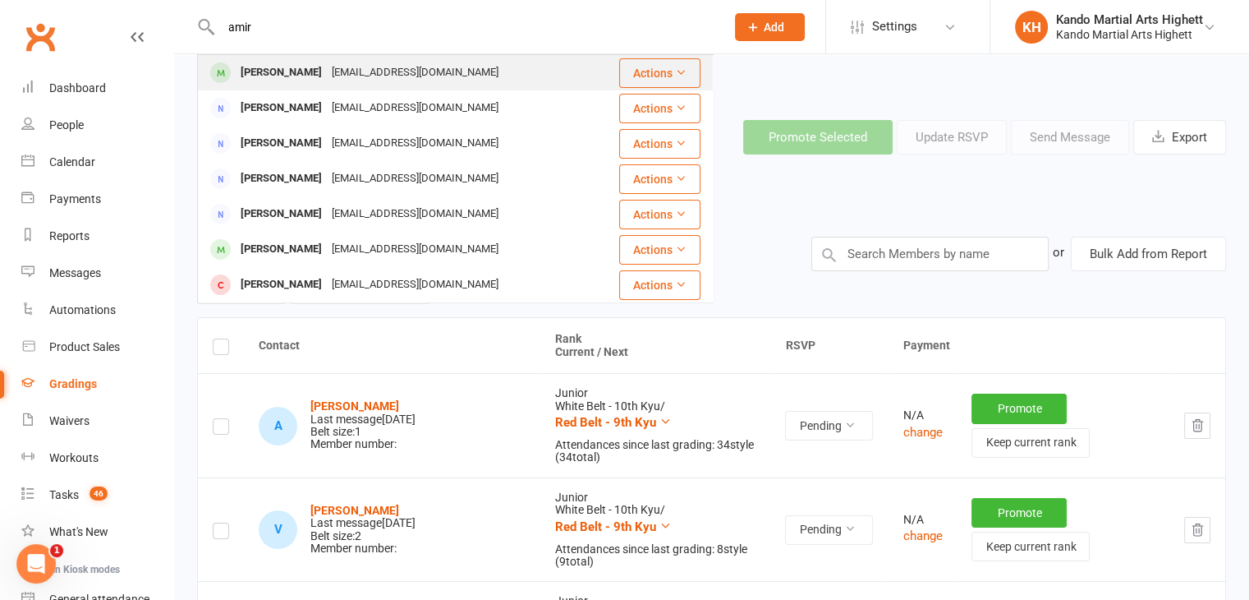
type input "amir"
click at [252, 73] on div "Amir Amro" at bounding box center [281, 73] width 91 height 24
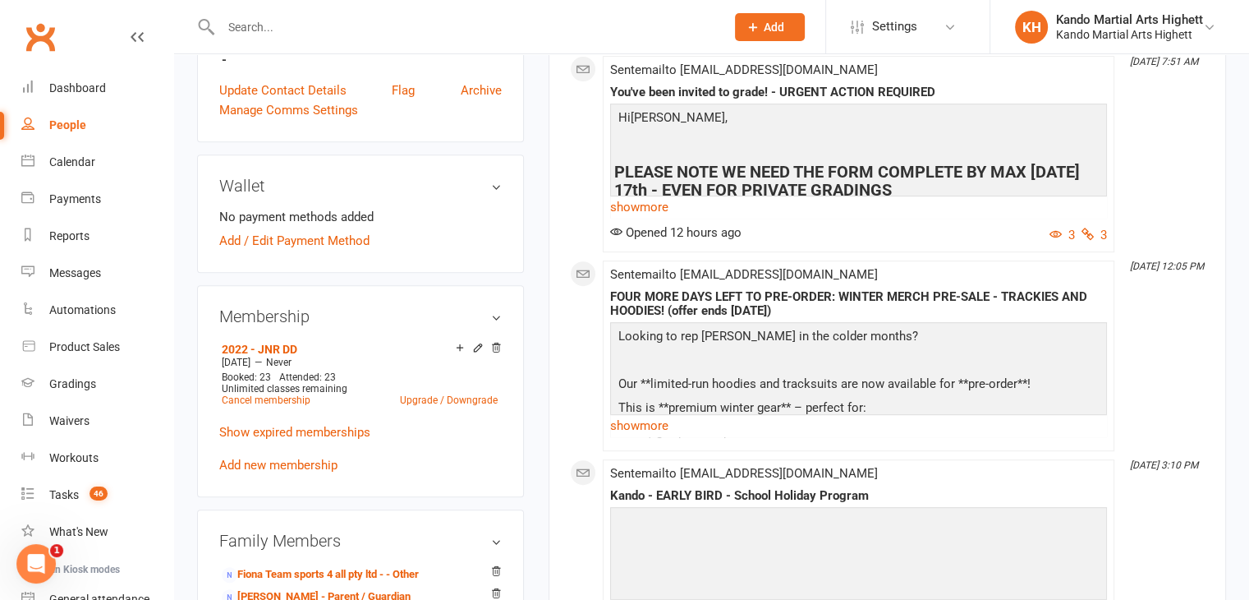
scroll to position [821, 0]
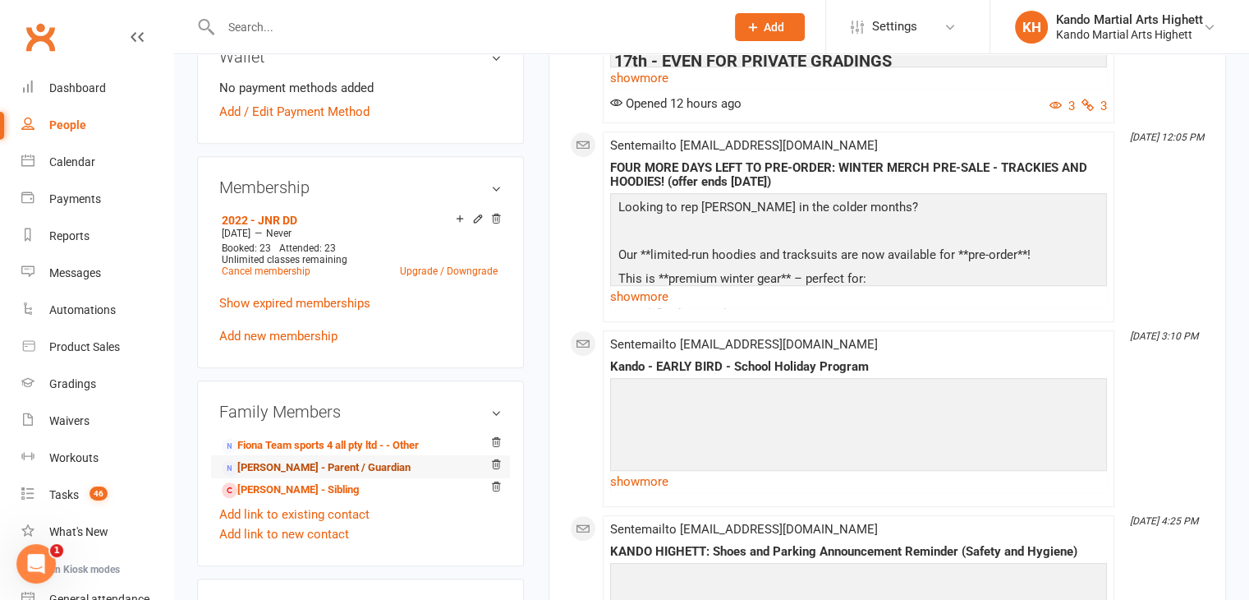
click at [310, 459] on link "Amera Al- manasrah - Parent / Guardian" at bounding box center [316, 467] width 189 height 17
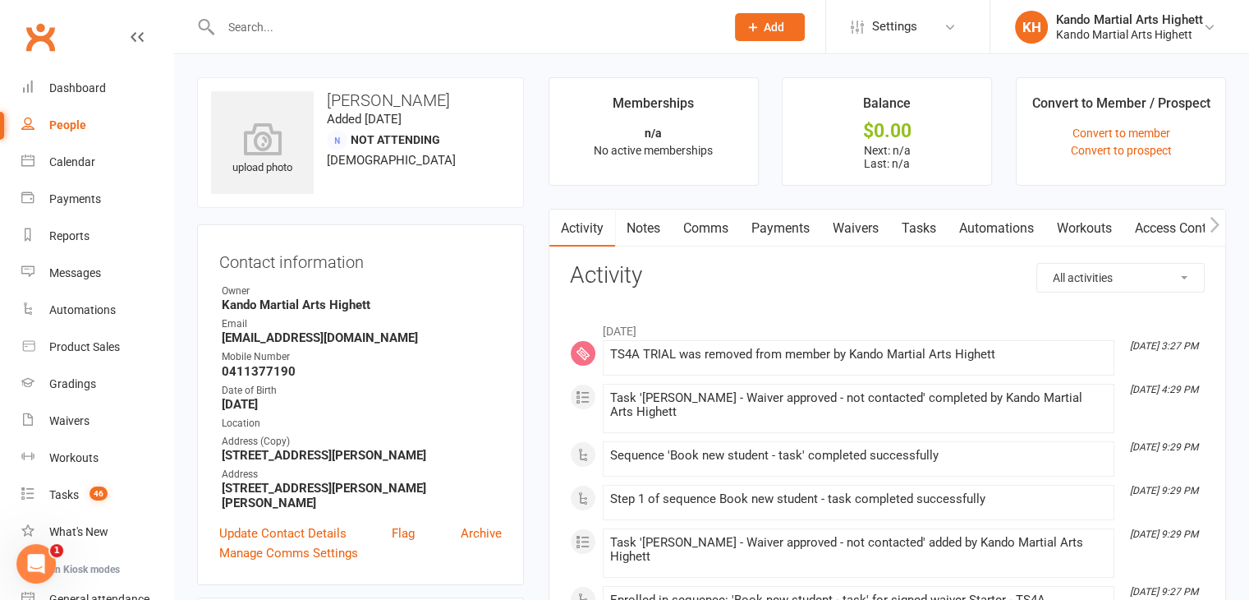
click at [687, 224] on link "Comms" at bounding box center [706, 228] width 68 height 38
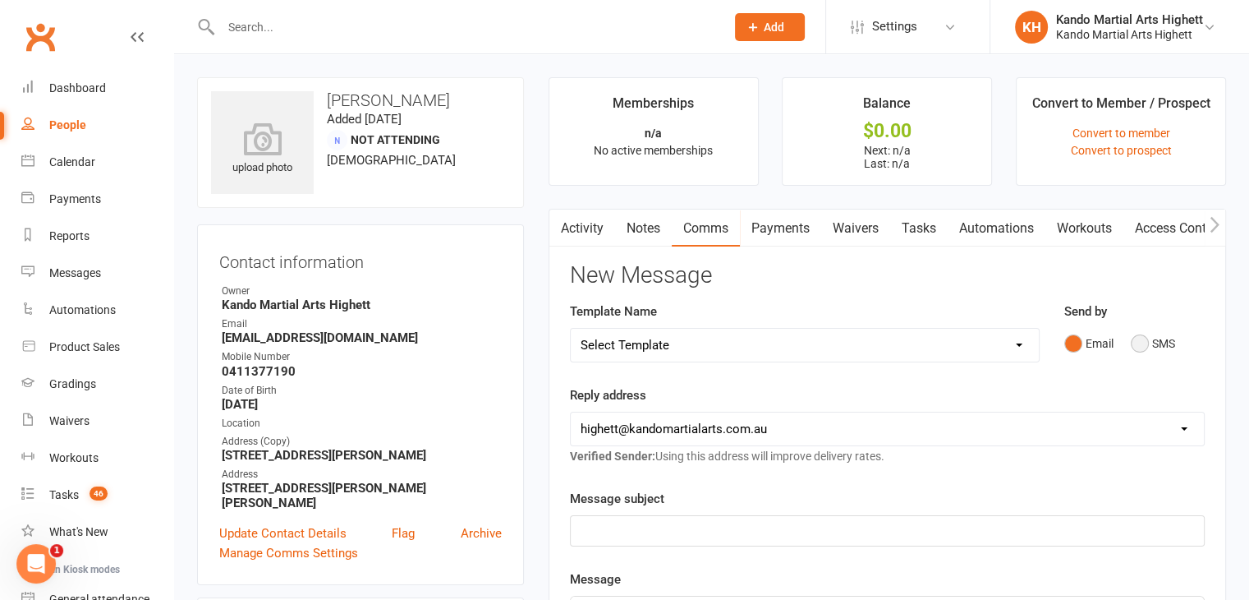
click at [1162, 349] on button "SMS" at bounding box center [1153, 343] width 44 height 31
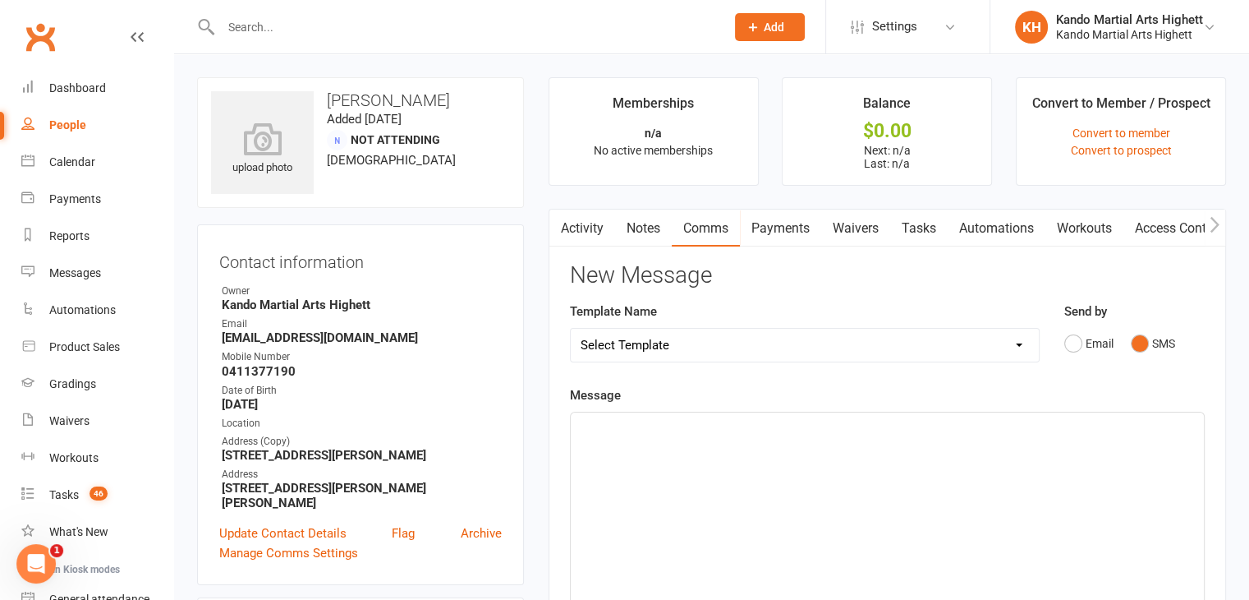
click at [855, 448] on div "﻿" at bounding box center [887, 535] width 633 height 246
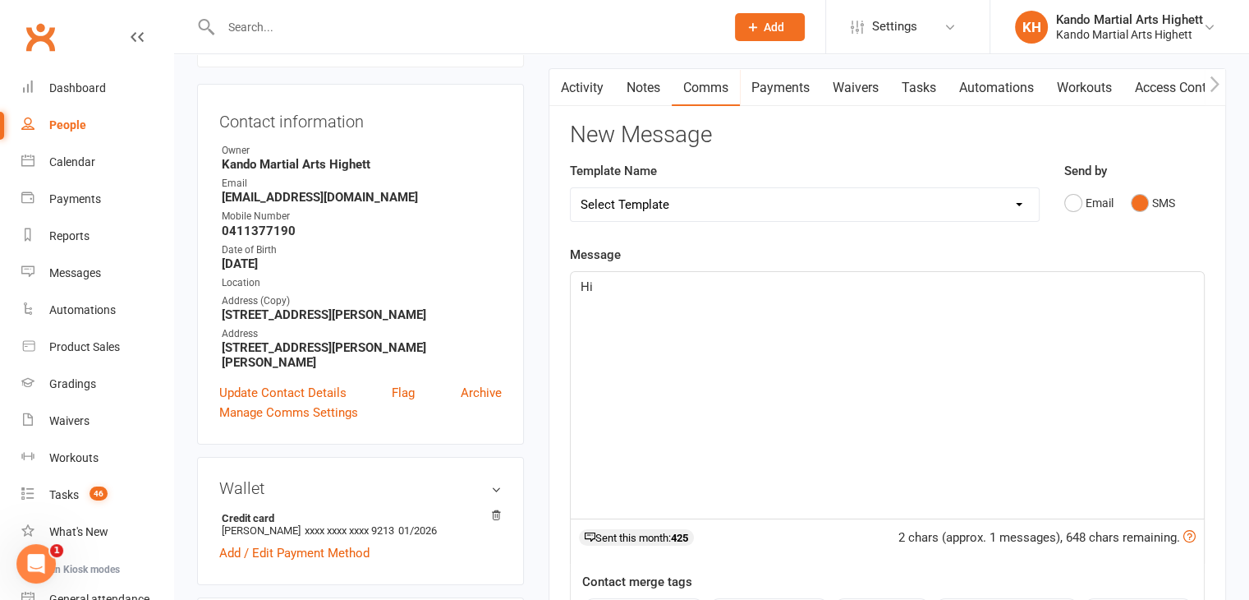
scroll to position [329, 0]
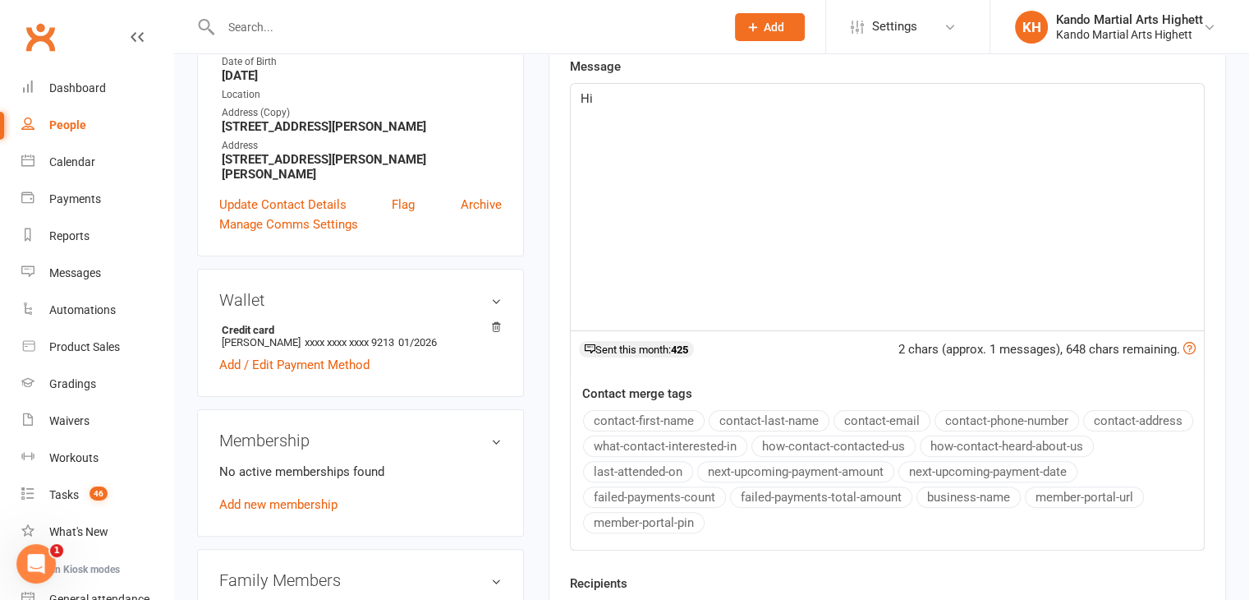
click at [604, 413] on button "contact-first-name" at bounding box center [644, 420] width 122 height 21
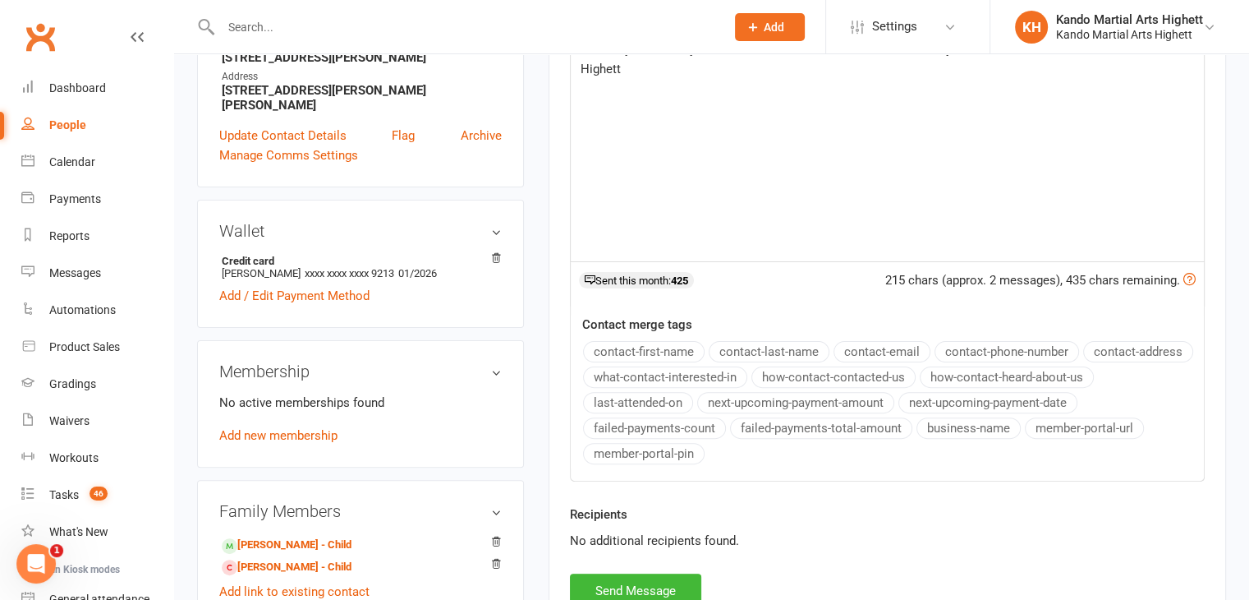
scroll to position [575, 0]
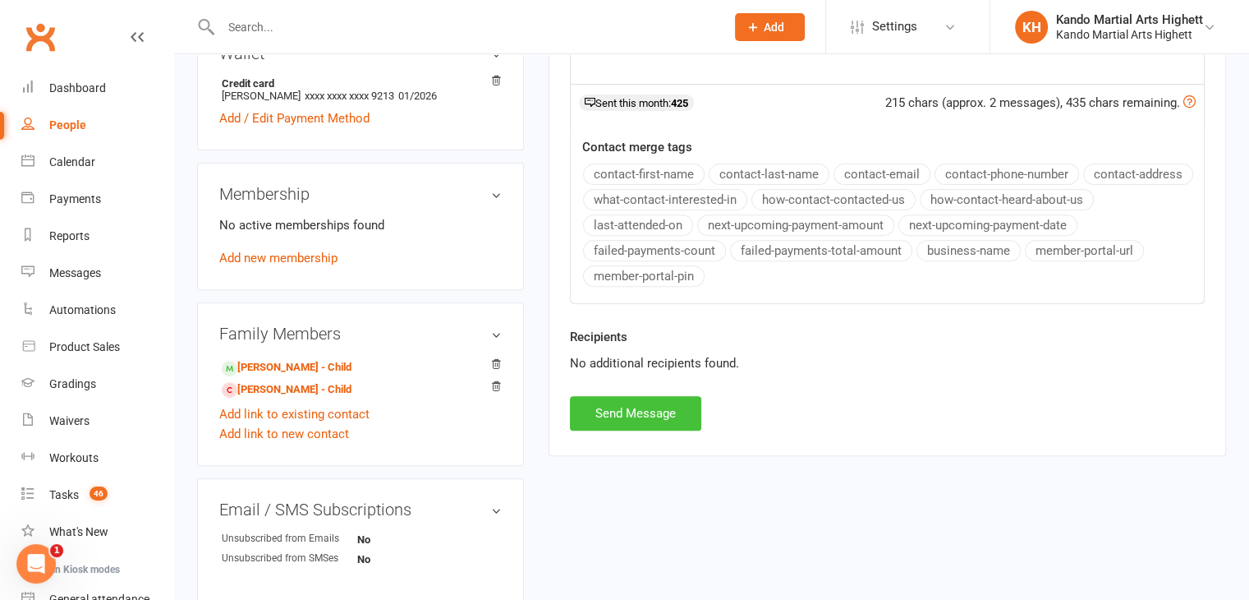
click at [606, 408] on button "Send Message" at bounding box center [635, 413] width 131 height 34
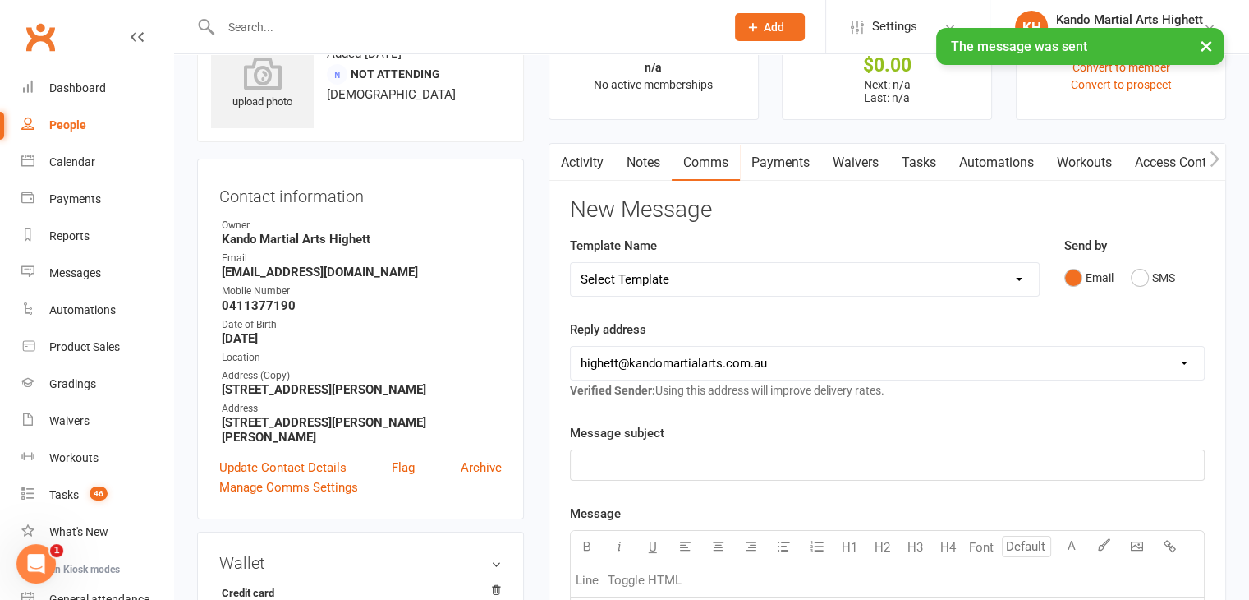
scroll to position [0, 0]
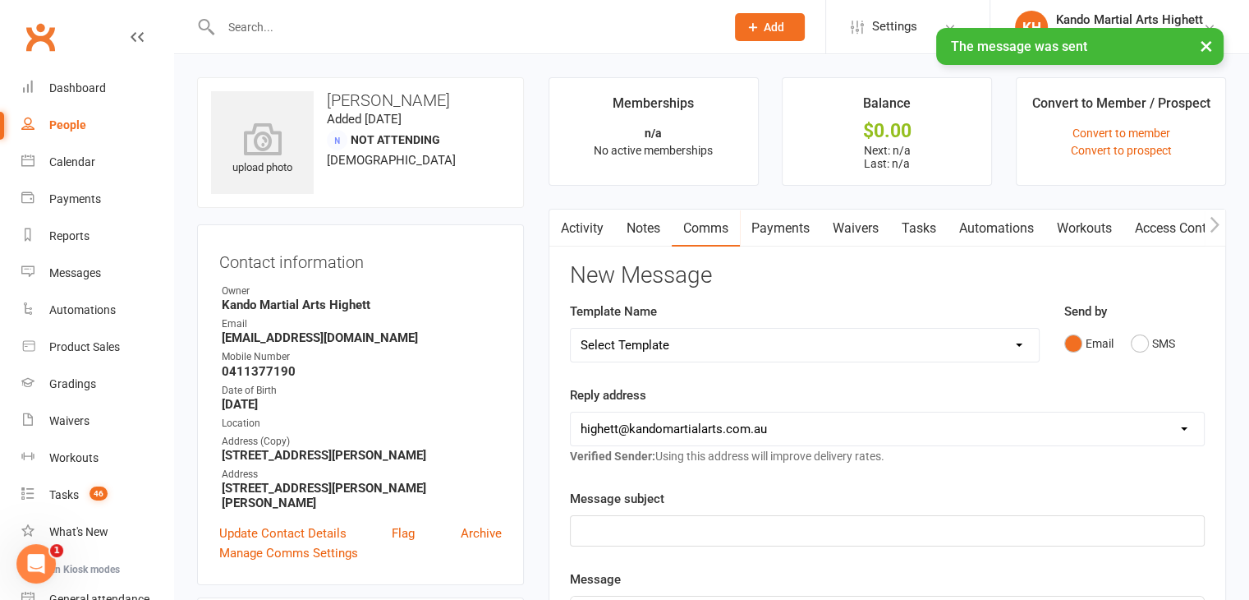
click at [577, 232] on link "Activity" at bounding box center [582, 228] width 66 height 38
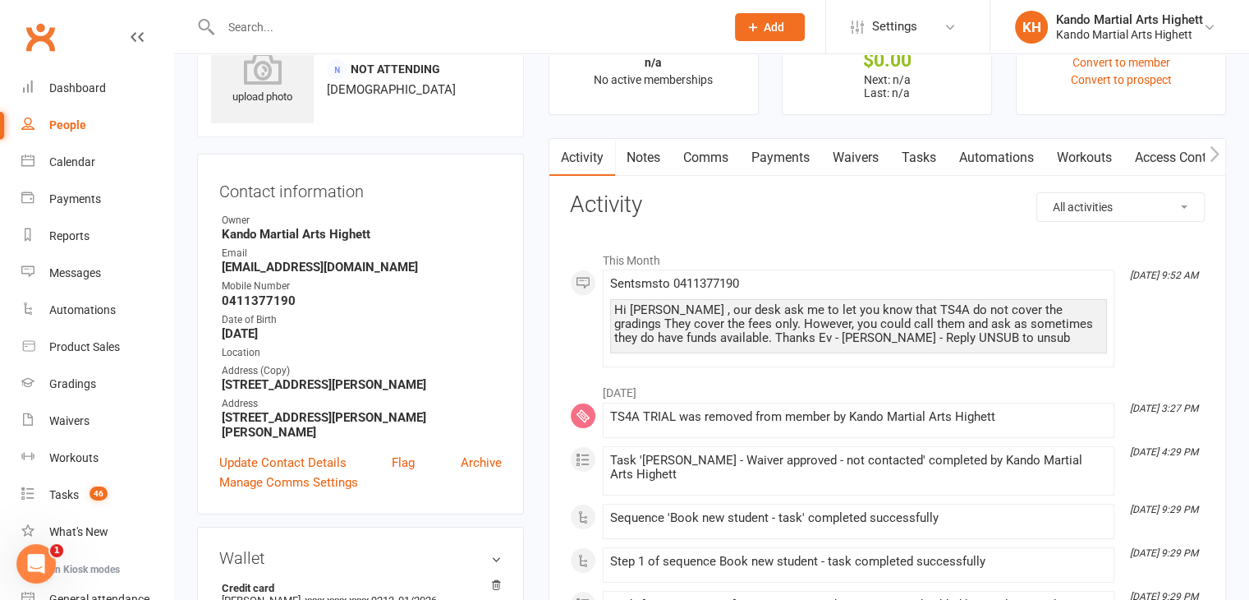
scroll to position [72, 0]
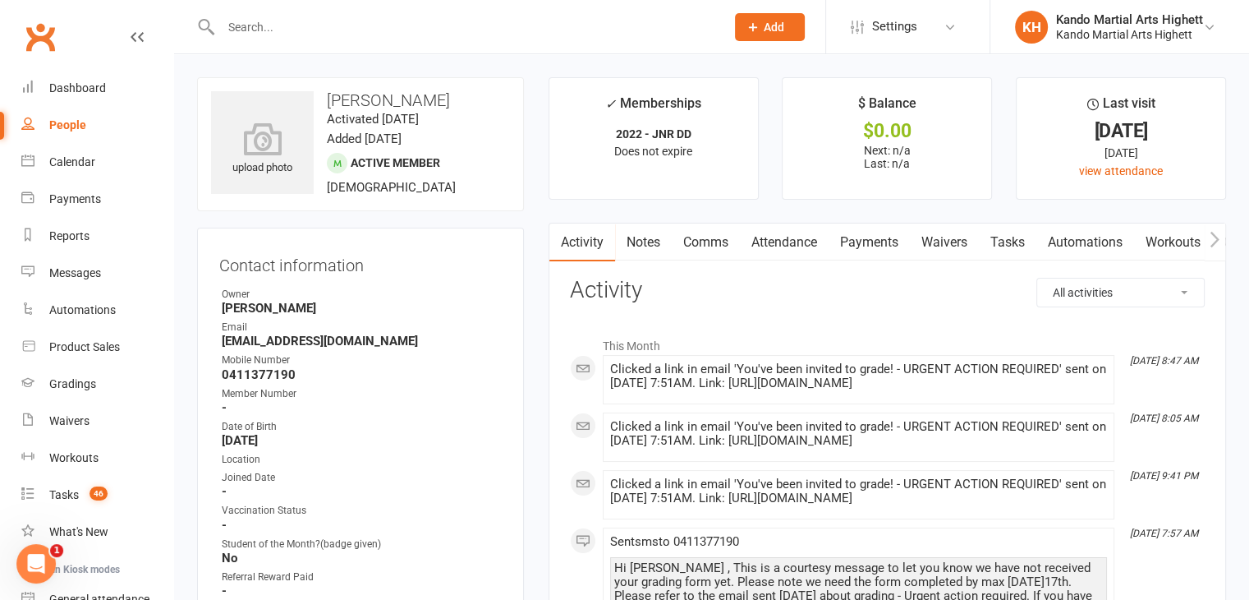
click at [416, 432] on div "Date of Birth" at bounding box center [362, 427] width 280 height 16
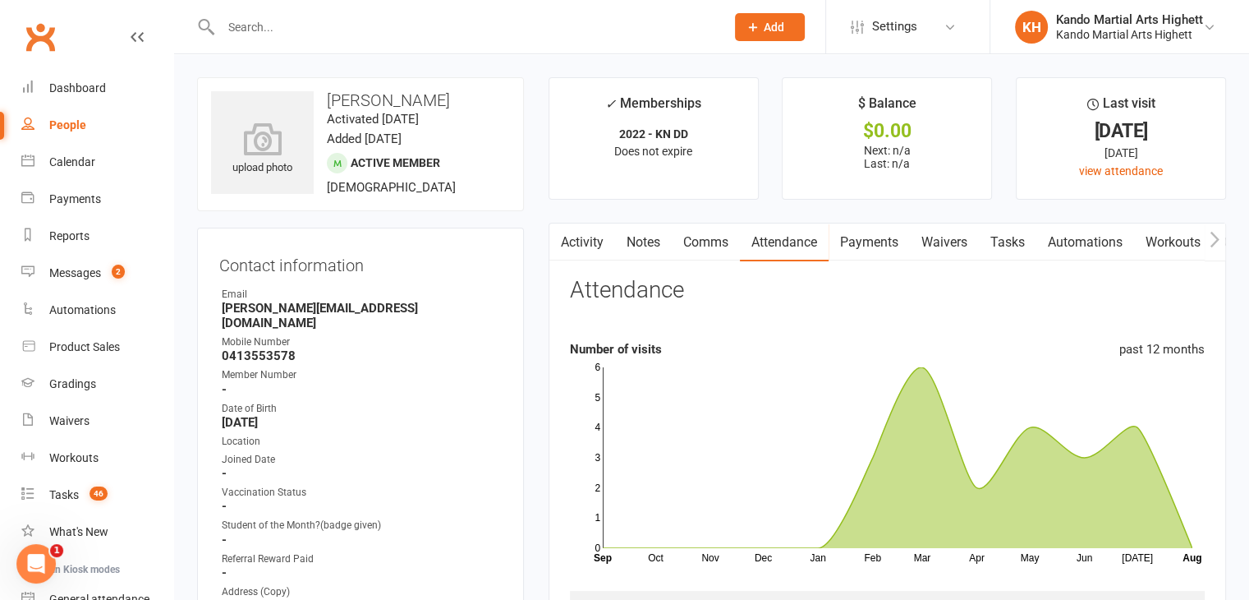
click at [286, 32] on input "text" at bounding box center [465, 27] width 498 height 23
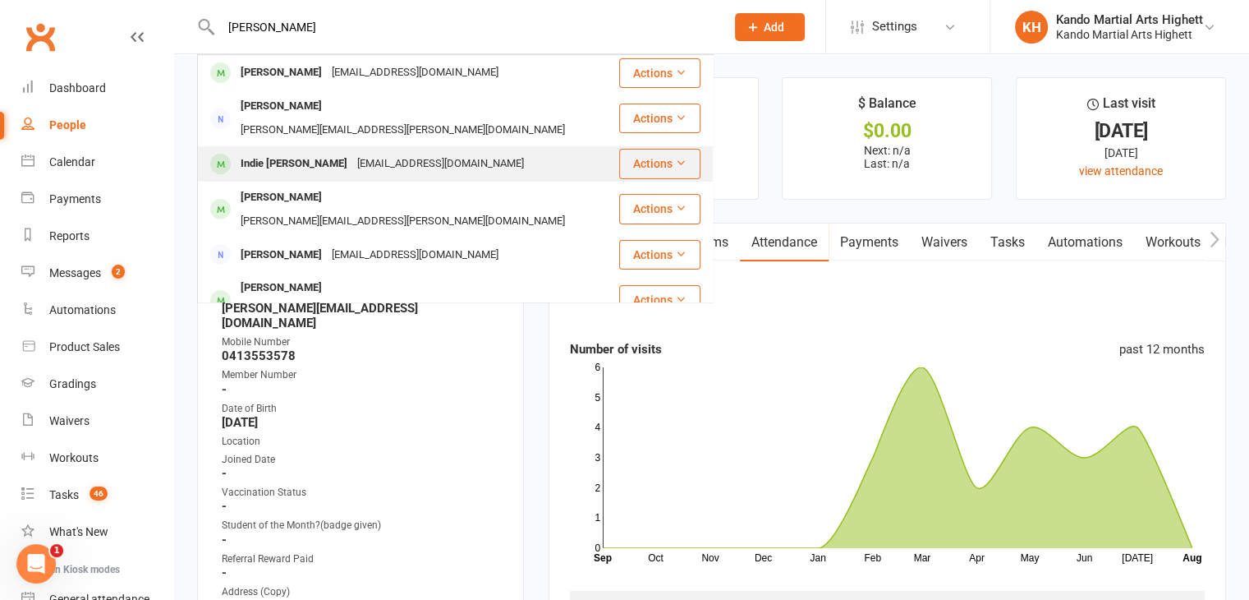
type input "kerry jech"
click at [275, 152] on div "Indie [PERSON_NAME]" at bounding box center [294, 164] width 117 height 24
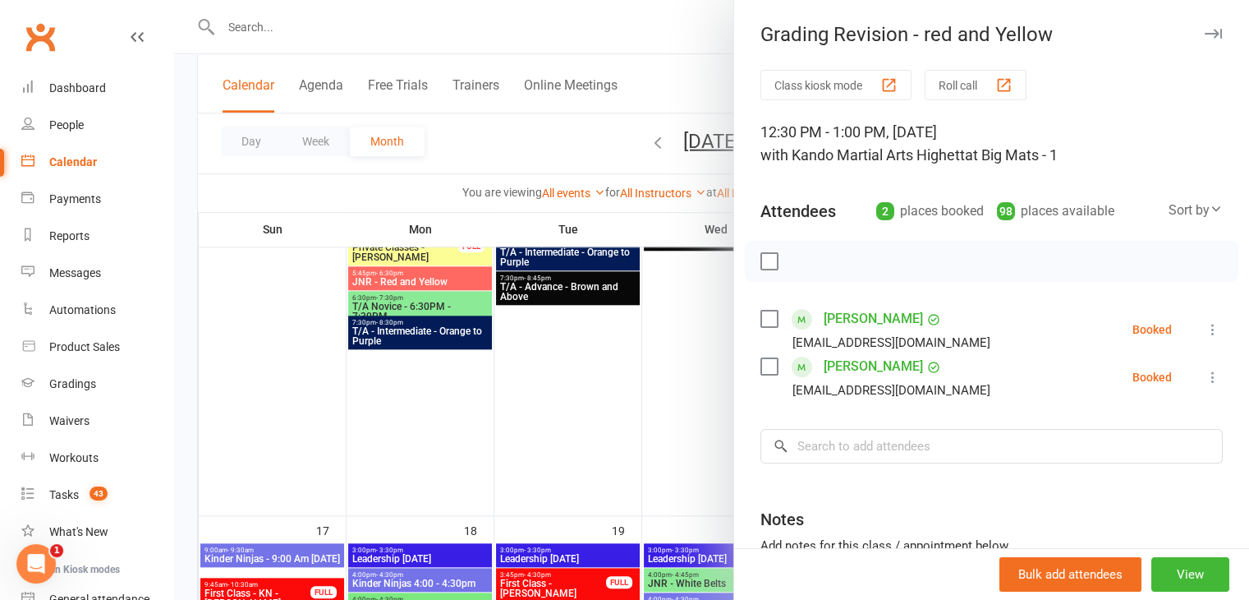
click at [597, 379] on div at bounding box center [711, 300] width 1075 height 600
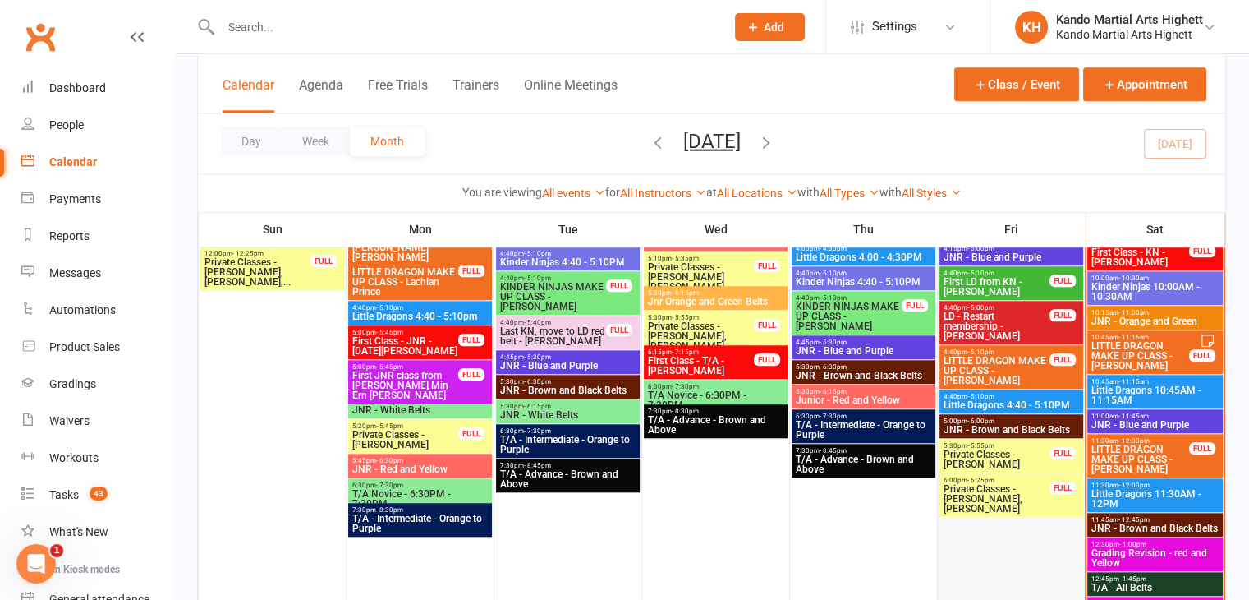
scroll to position [1488, 0]
click at [1156, 284] on span "Kinder Ninjas 10:00AM - 10:30AM" at bounding box center [1155, 292] width 129 height 20
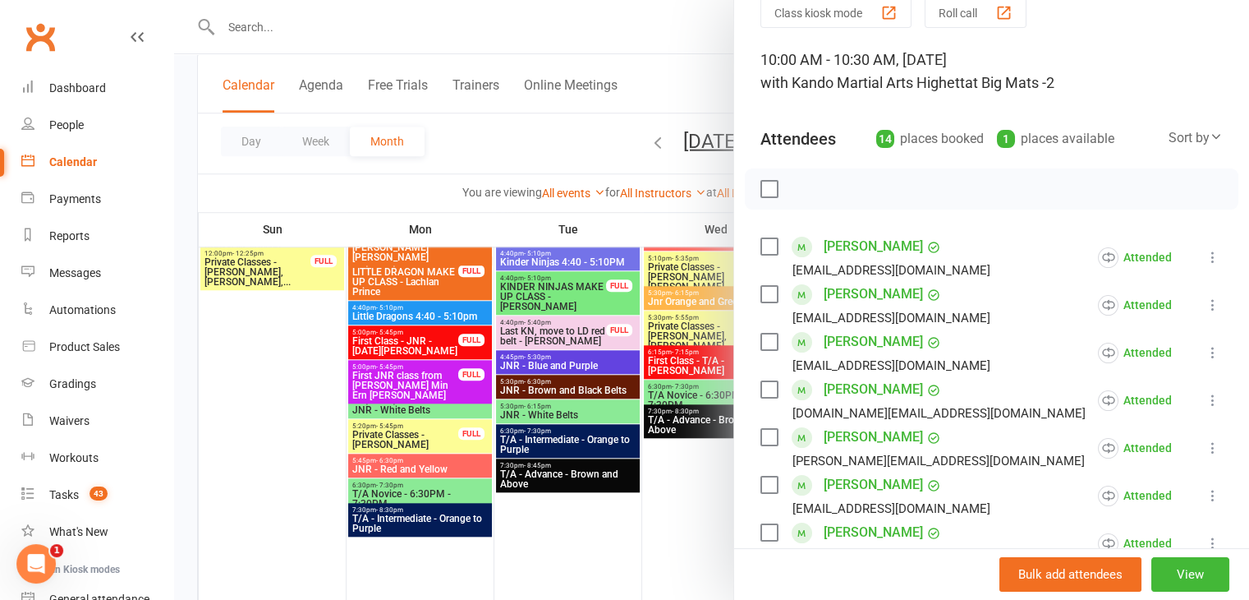
scroll to position [74, 0]
click at [604, 473] on div at bounding box center [711, 300] width 1075 height 600
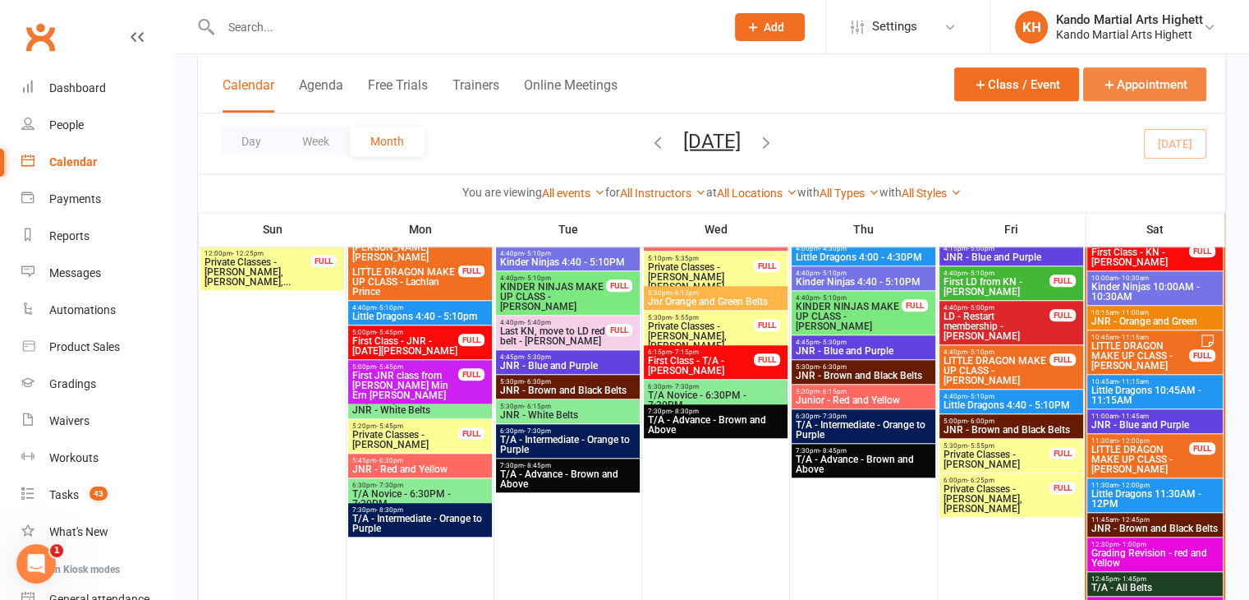
click at [1114, 86] on icon "button" at bounding box center [1109, 84] width 15 height 15
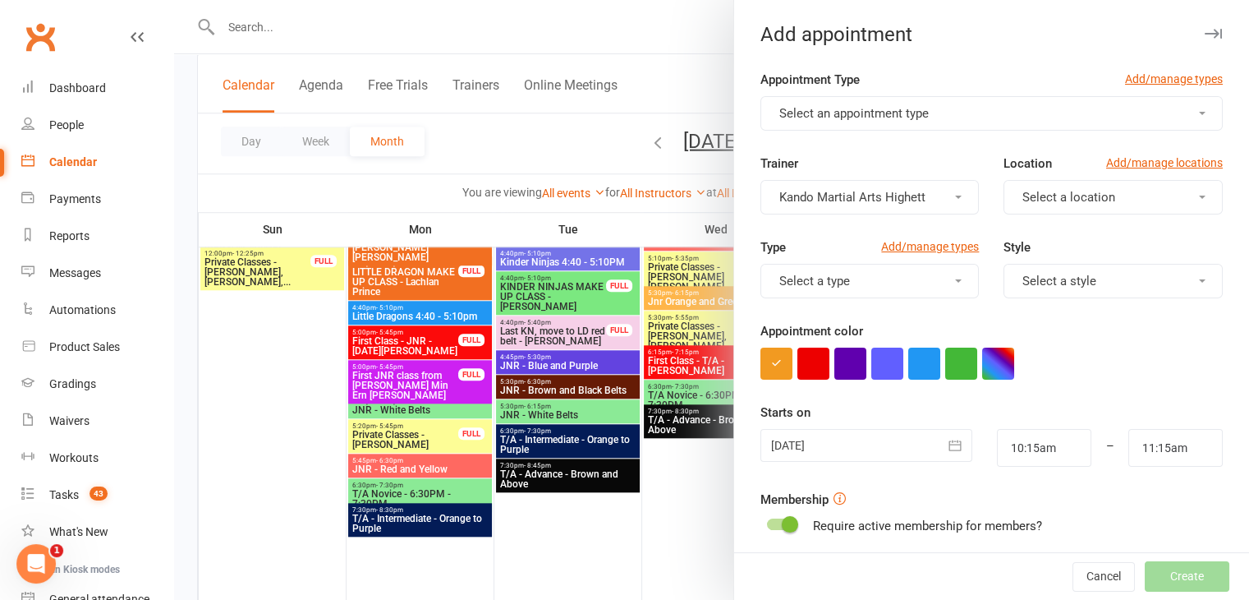
click at [921, 122] on button "Select an appointment type" at bounding box center [991, 113] width 462 height 34
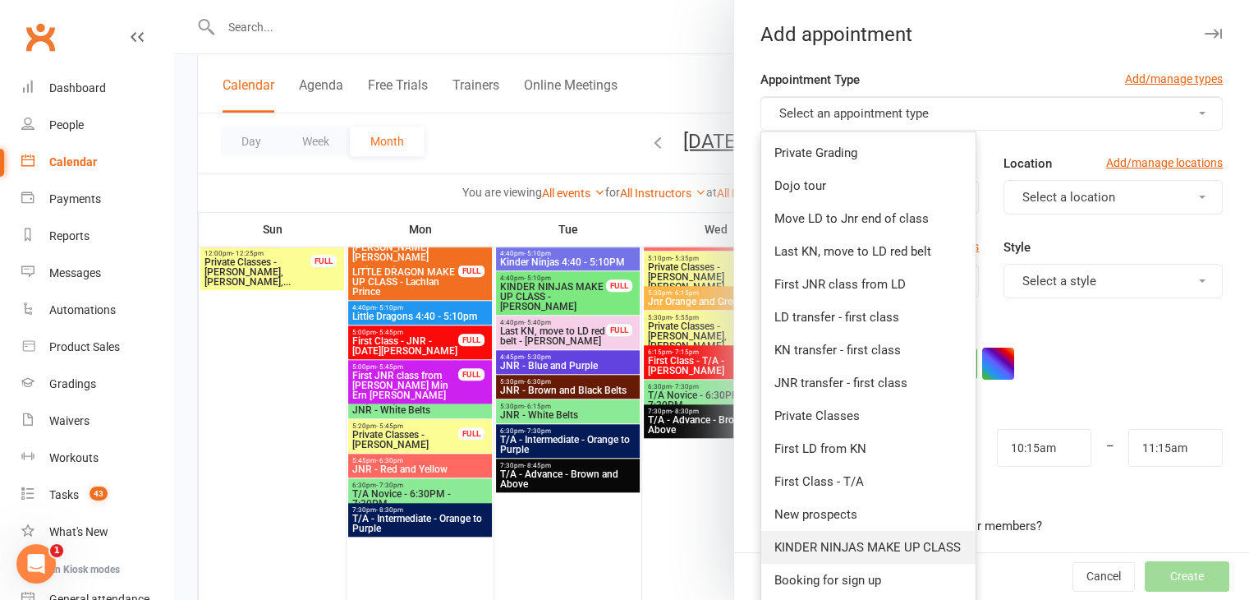
click at [831, 535] on link "KINDER NINJAS MAKE UP CLASS" at bounding box center [868, 547] width 214 height 33
type input "10:45am"
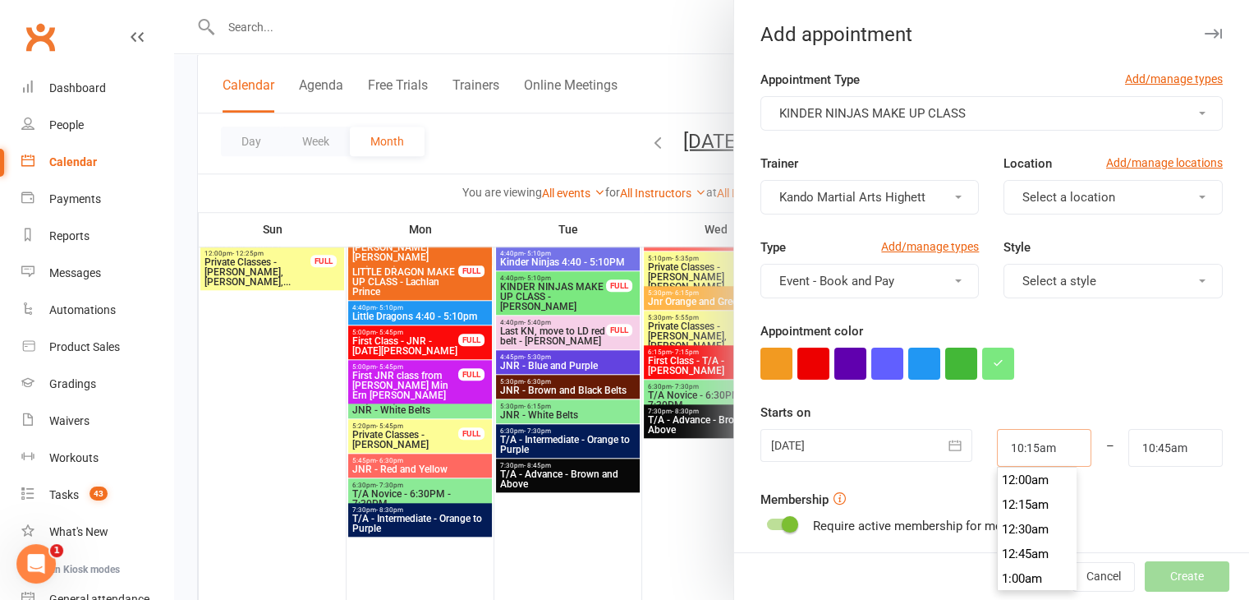
scroll to position [986, 0]
drag, startPoint x: 1043, startPoint y: 441, endPoint x: 984, endPoint y: 441, distance: 59.1
click at [997, 441] on input "10:15am" at bounding box center [1044, 448] width 94 height 38
type input "4:40pm"
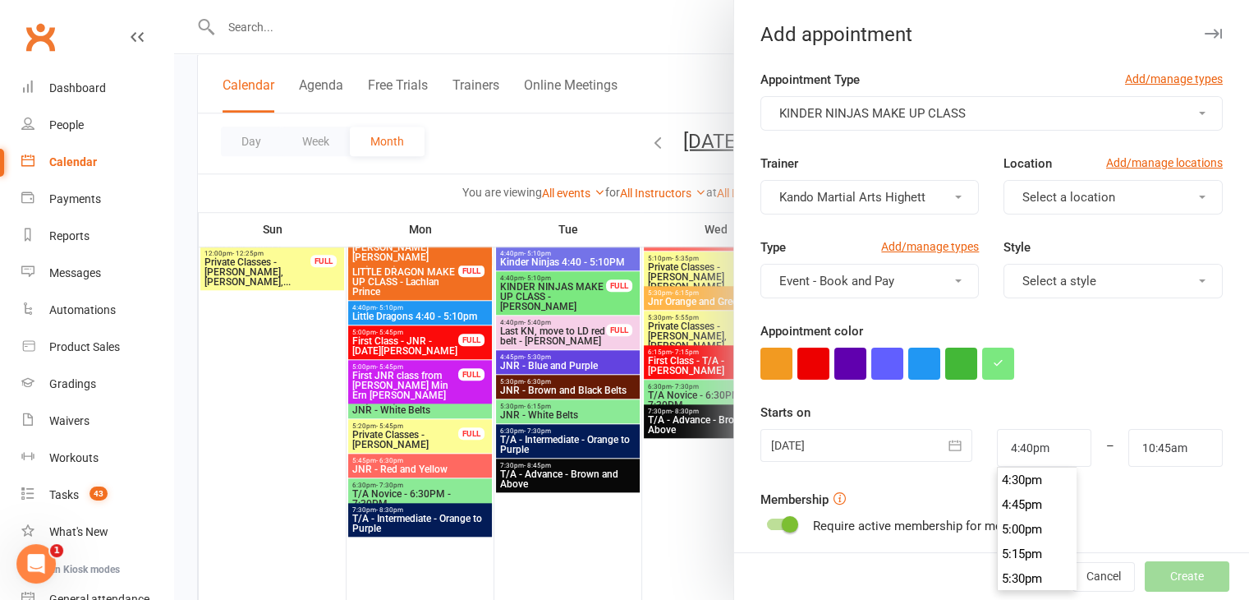
click at [1088, 386] on form "Appointment Type Add/manage types KINDER NINJAS MAKE UP CLASS Trainer Kando Mar…" at bounding box center [991, 427] width 462 height 714
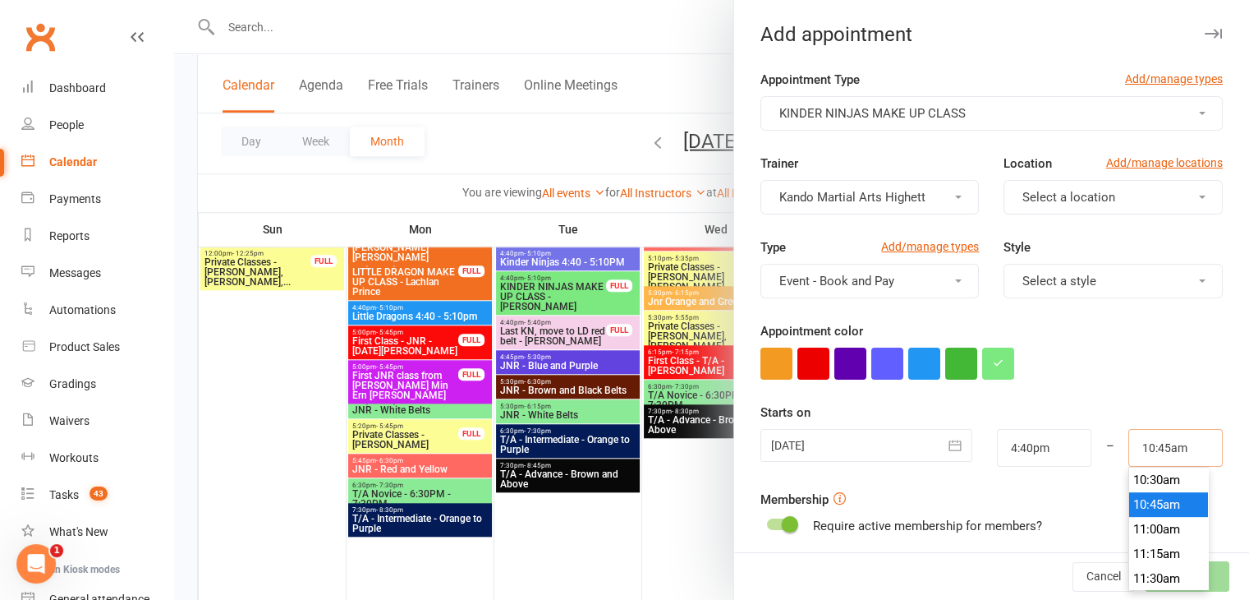
drag, startPoint x: 1179, startPoint y: 449, endPoint x: 1077, endPoint y: 428, distance: 104.9
click at [1077, 429] on div "[DATE] [DATE] Sun Mon Tue Wed Thu Fri Sat 31 27 28 29 30 31 01 02 32 03 04 05 0…" at bounding box center [991, 448] width 487 height 38
type input "5:10pm"
click at [1091, 429] on div "–" at bounding box center [1110, 448] width 39 height 38
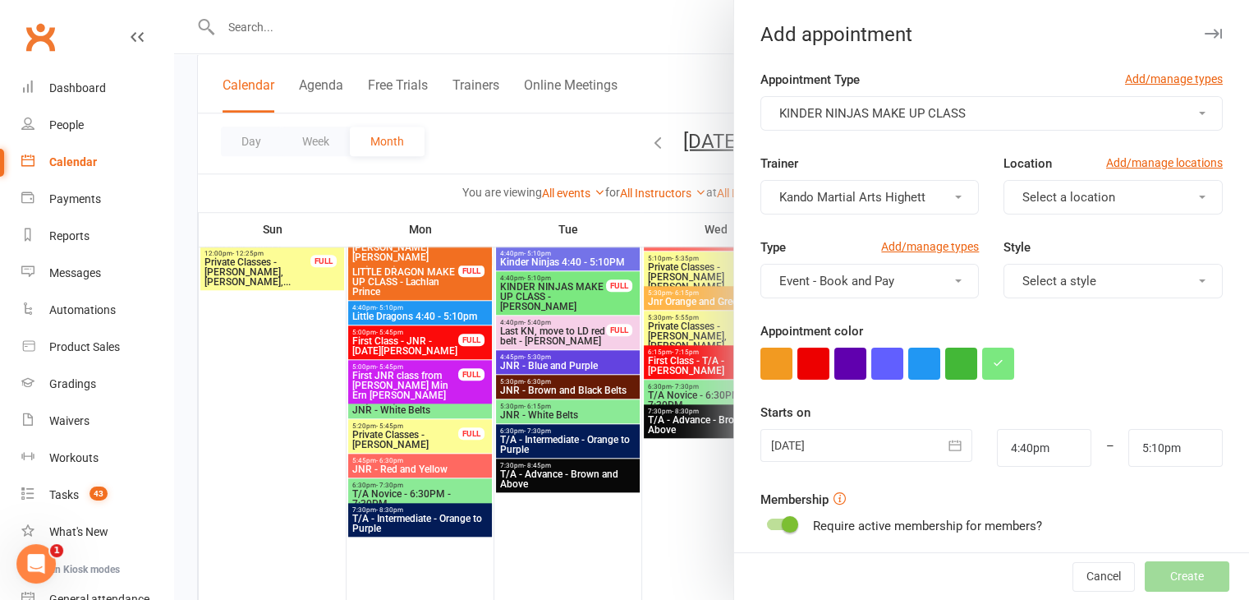
click at [852, 436] on div at bounding box center [866, 445] width 212 height 33
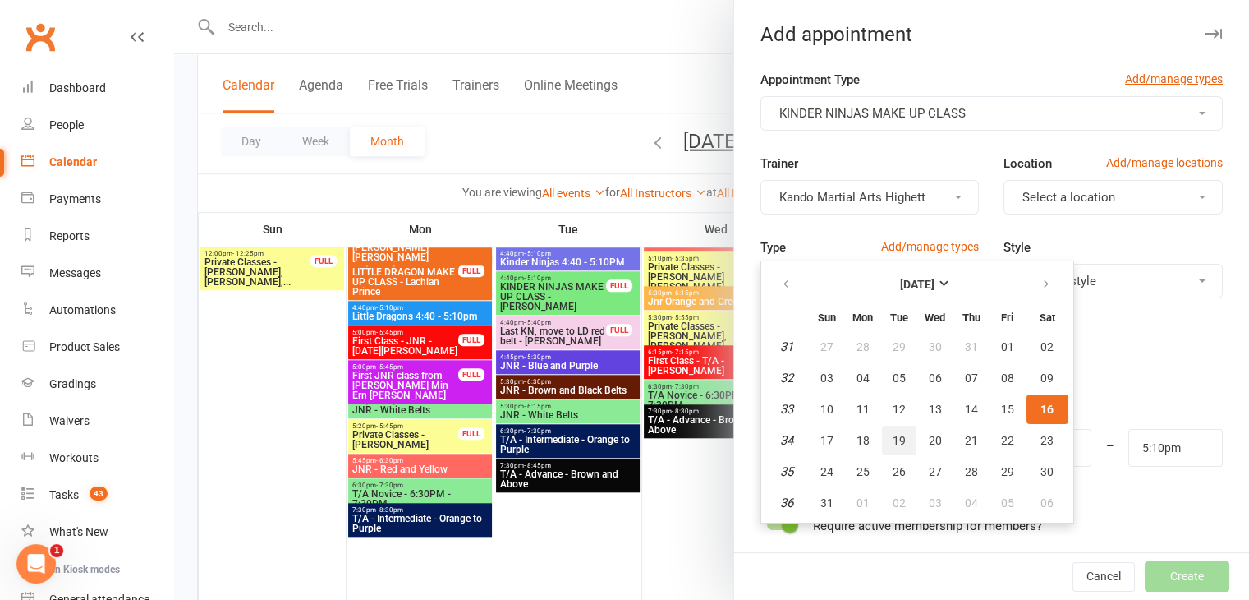
click at [897, 439] on button "19" at bounding box center [899, 440] width 34 height 30
type input "[DATE]"
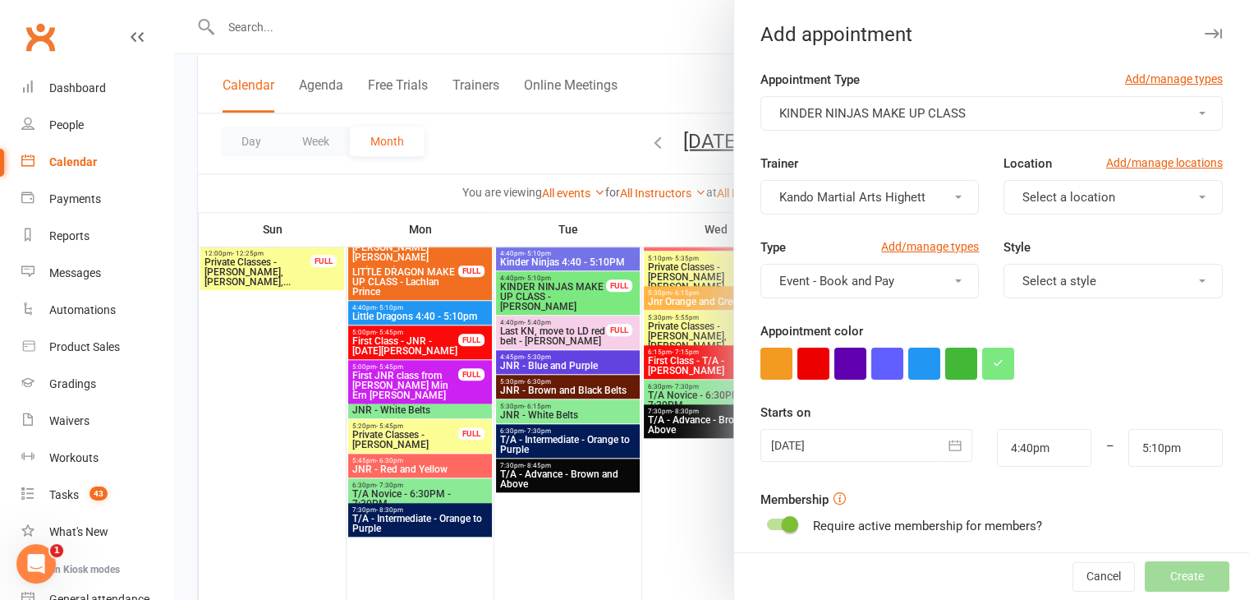
click at [1032, 288] on button "Select a style" at bounding box center [1113, 281] width 219 height 34
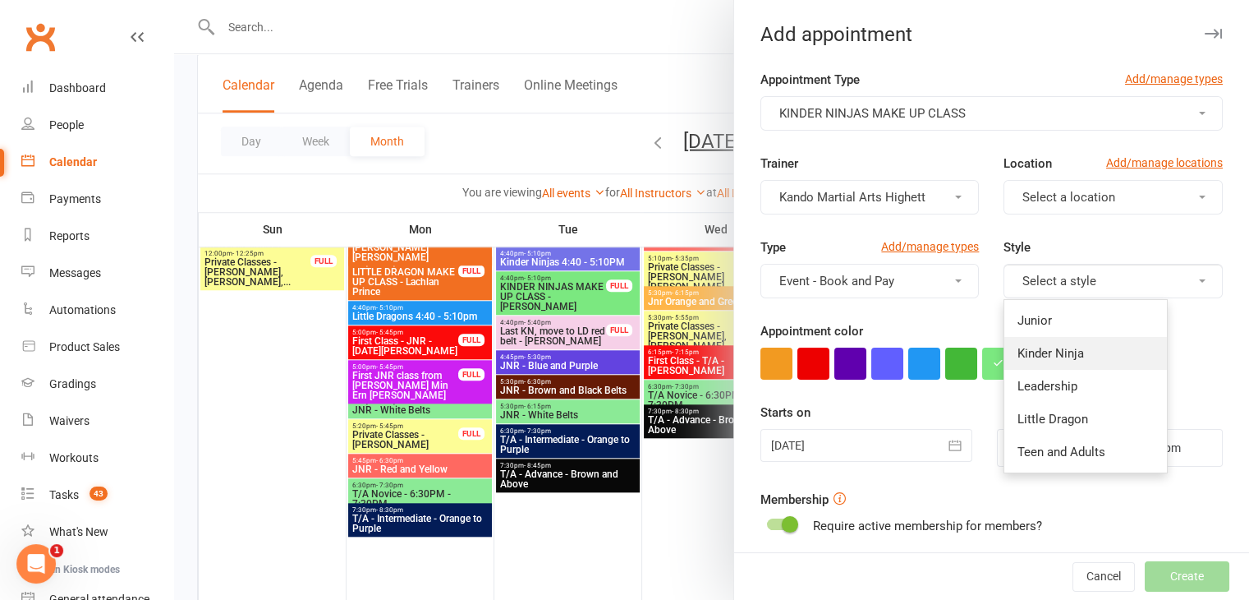
click at [1018, 357] on span "Kinder Ninja" at bounding box center [1051, 353] width 67 height 15
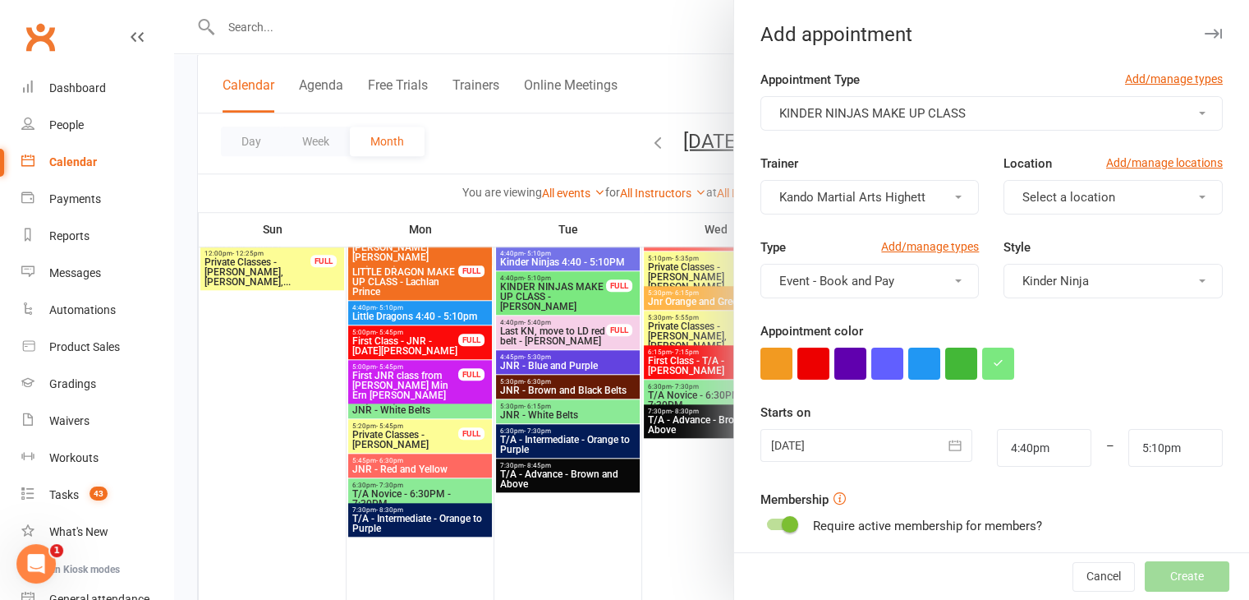
click at [1025, 199] on span "Select a location" at bounding box center [1068, 197] width 93 height 15
click at [1025, 262] on span "Little Mats" at bounding box center [1047, 269] width 59 height 15
click at [831, 113] on span "KINDER NINJAS MAKE UP CLASS" at bounding box center [872, 113] width 186 height 15
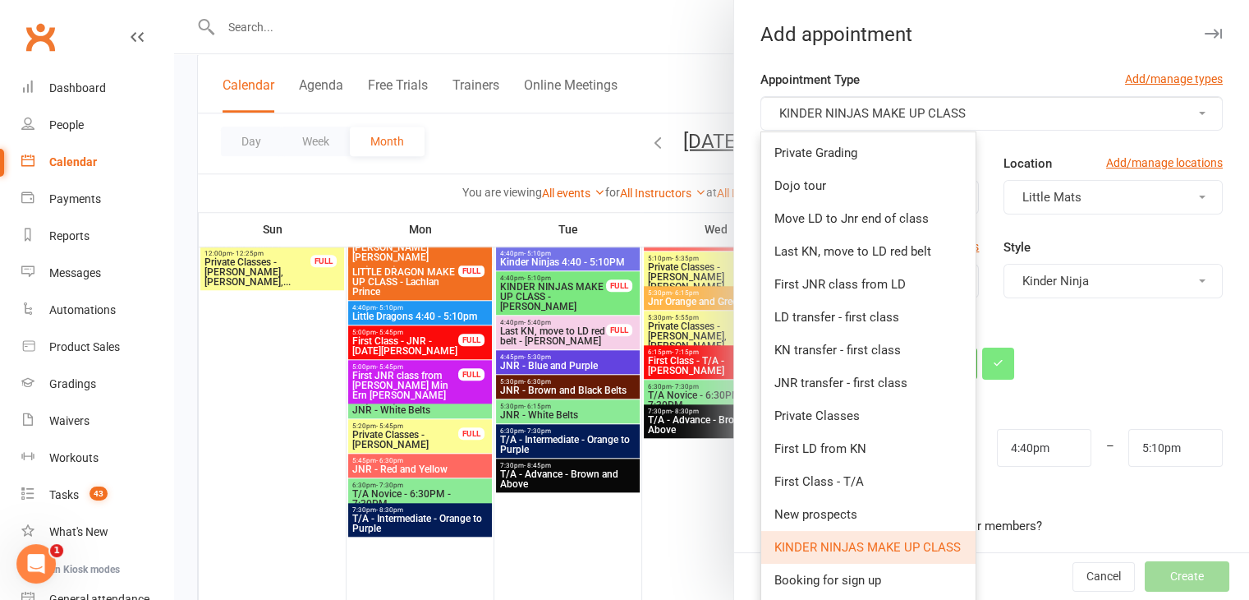
click at [861, 76] on div "Appointment Type Add/manage types" at bounding box center [991, 83] width 462 height 26
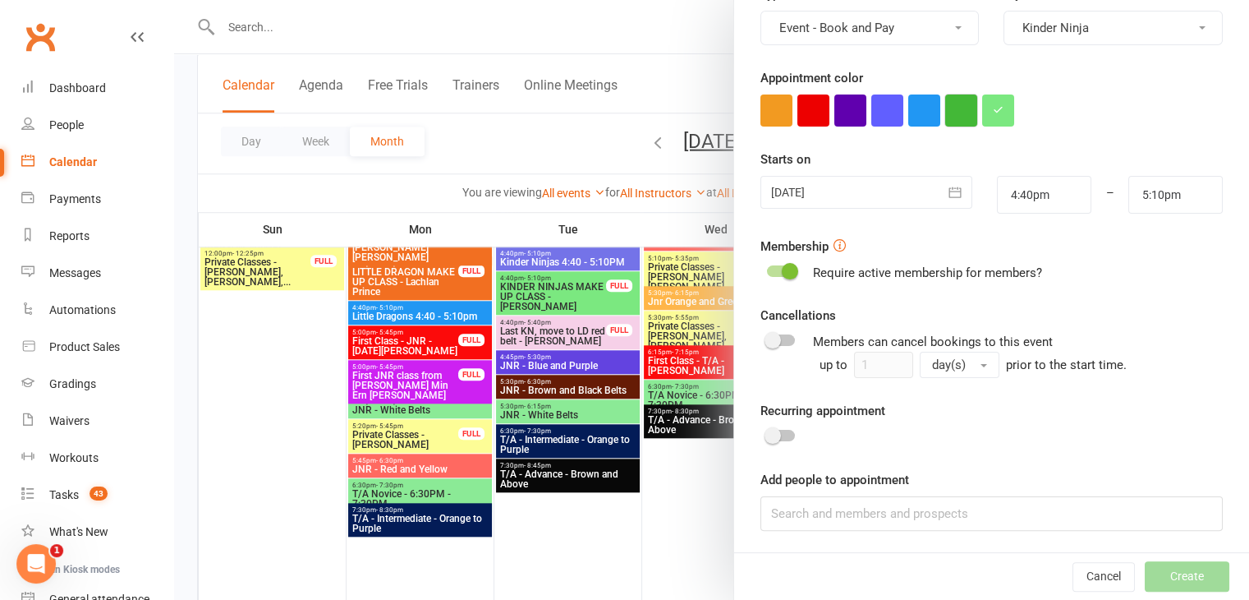
scroll to position [252, 0]
click at [839, 512] on input at bounding box center [991, 514] width 462 height 34
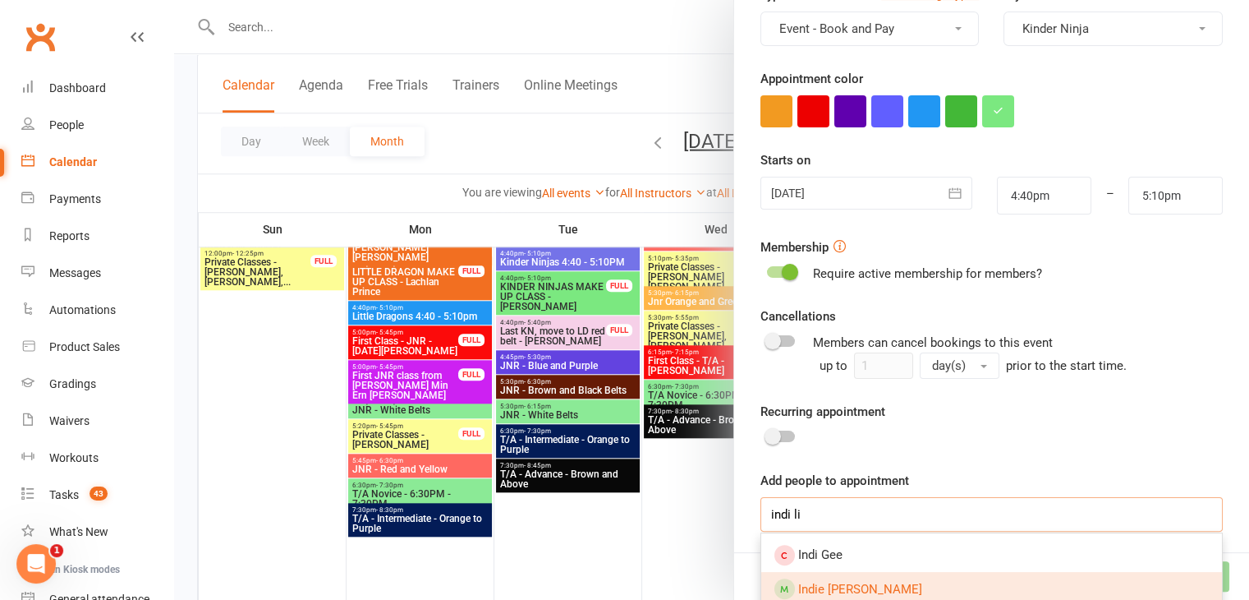
type input "indi li"
click at [935, 581] on link "Indie [PERSON_NAME]" at bounding box center [991, 589] width 461 height 34
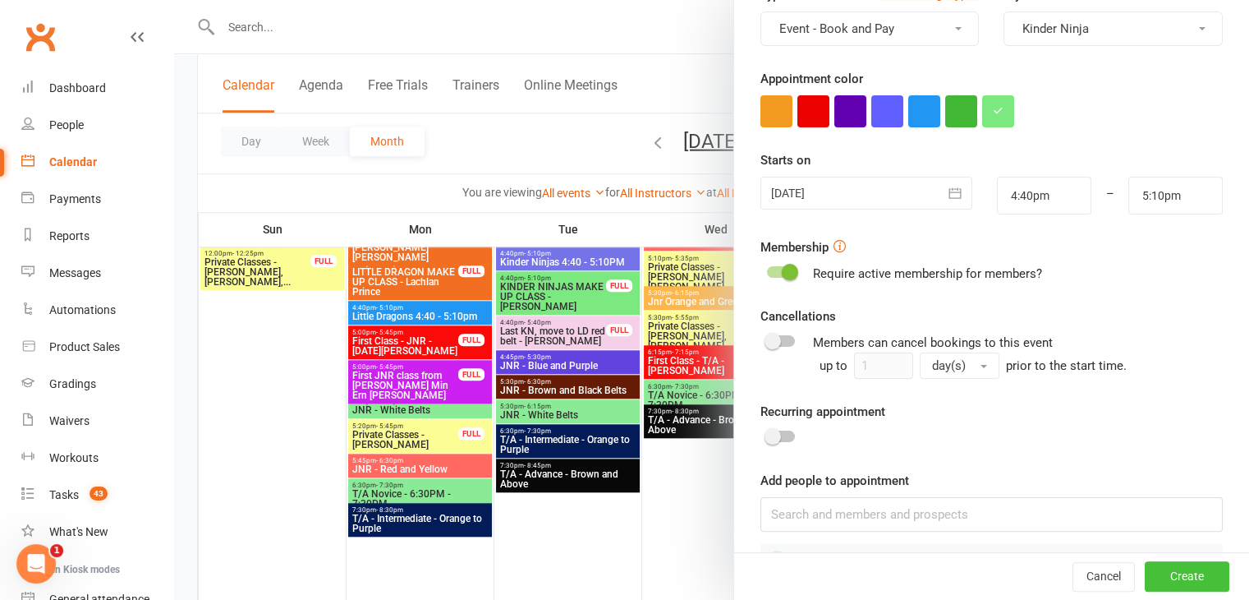
click at [1160, 567] on button "Create" at bounding box center [1187, 577] width 85 height 30
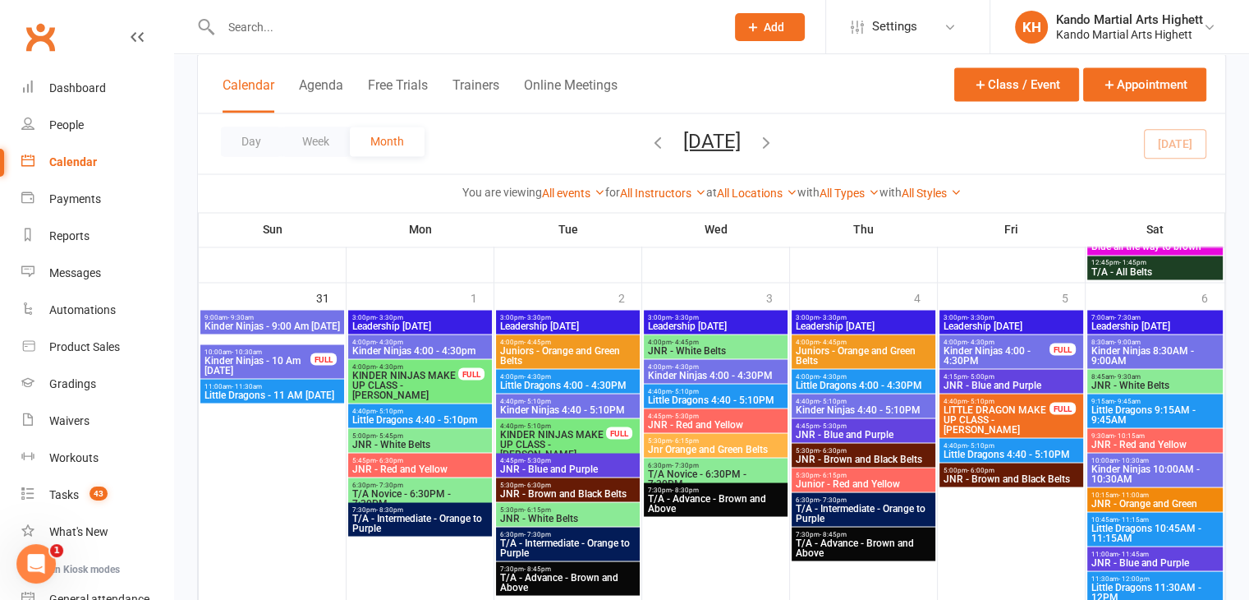
scroll to position [2855, 0]
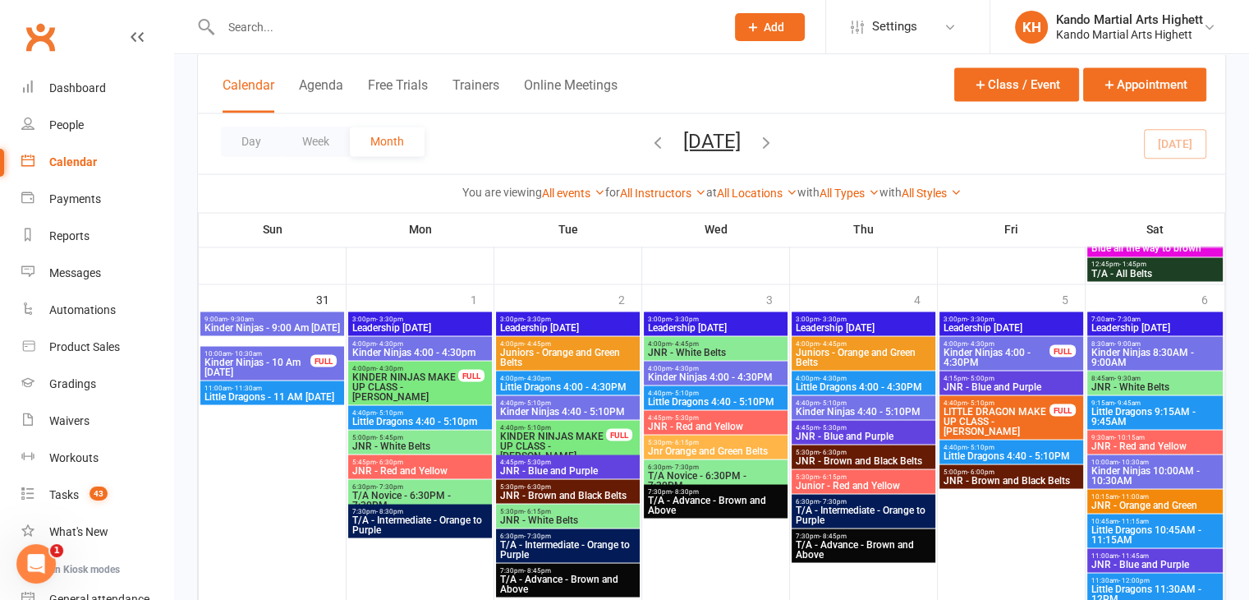
click at [434, 387] on span "KINDER NINJAS MAKE UP CLASS - [PERSON_NAME]" at bounding box center [405, 386] width 108 height 30
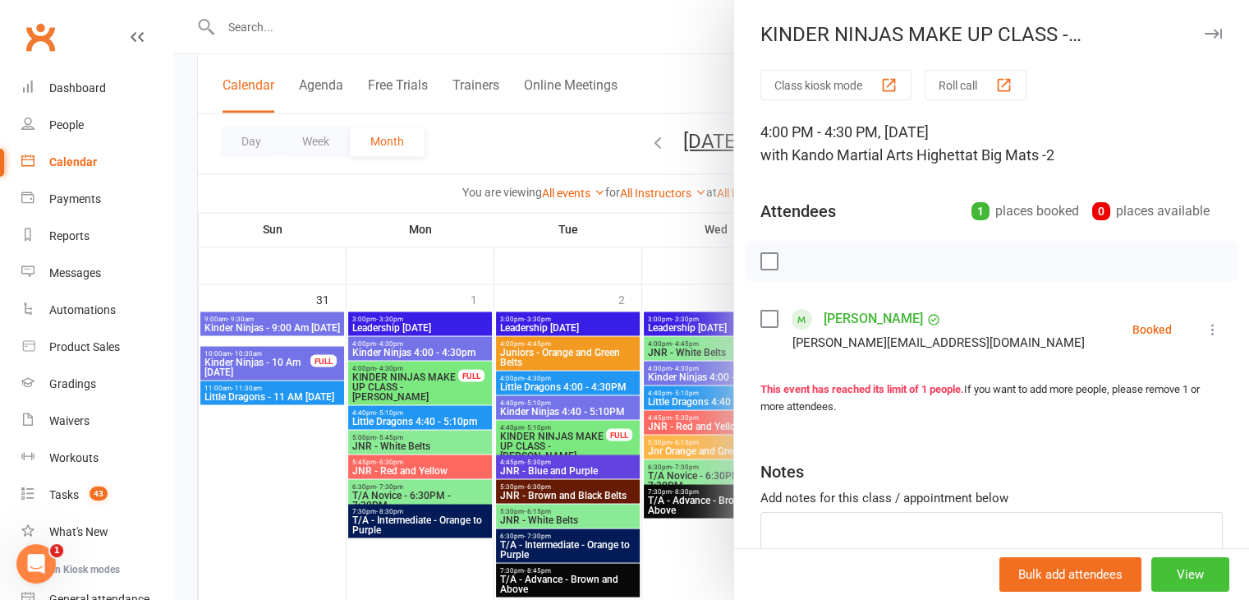
click at [1151, 582] on button "View" at bounding box center [1190, 574] width 78 height 34
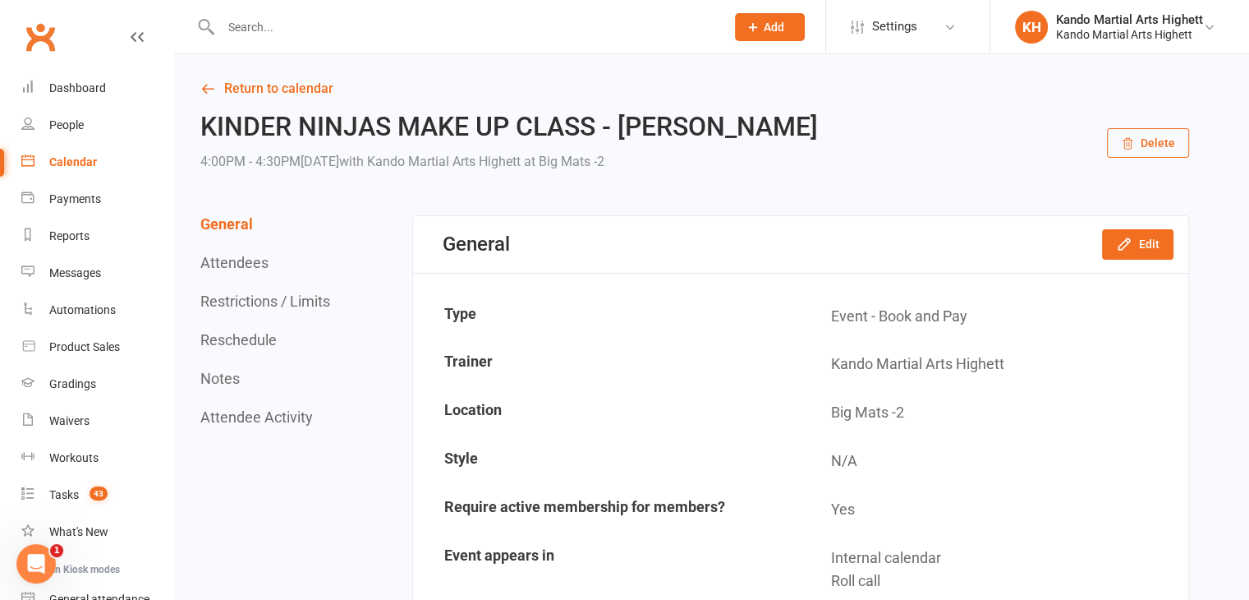
click at [1135, 154] on button "Delete" at bounding box center [1148, 143] width 82 height 30
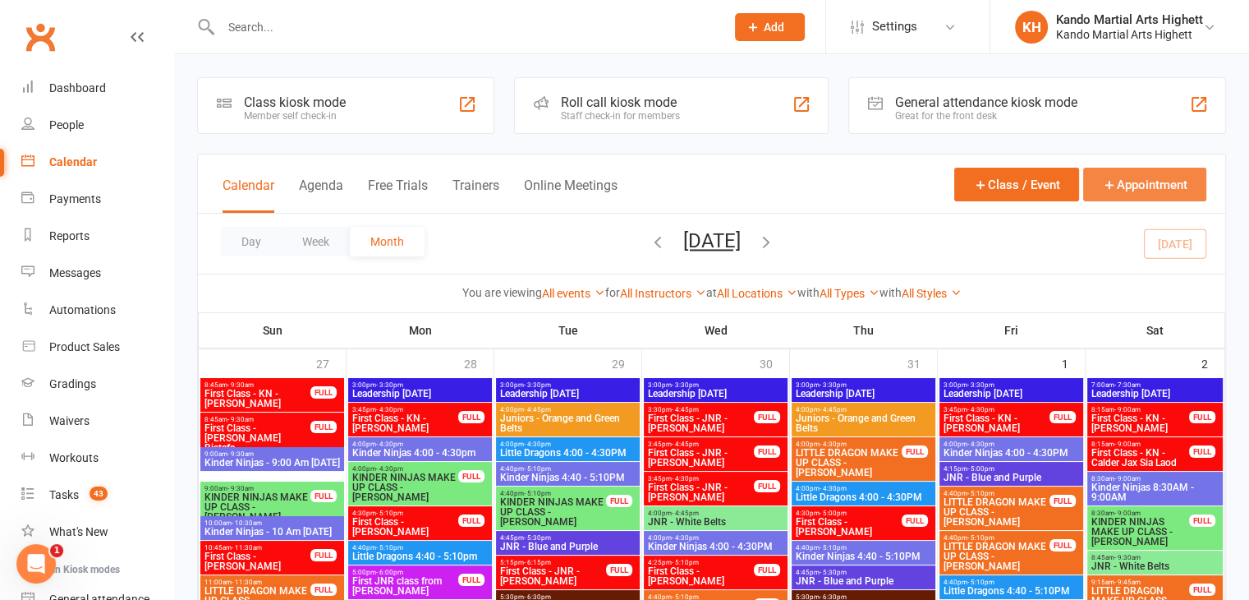
click at [1128, 181] on button "Appointment" at bounding box center [1144, 185] width 123 height 34
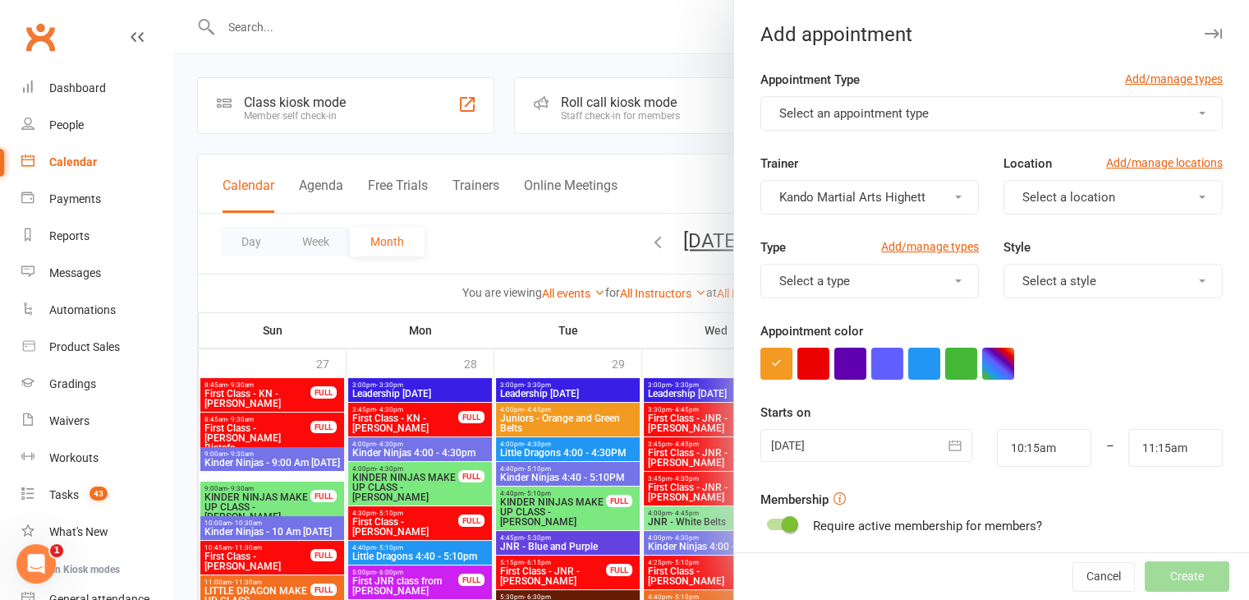
click at [830, 444] on div at bounding box center [866, 445] width 212 height 33
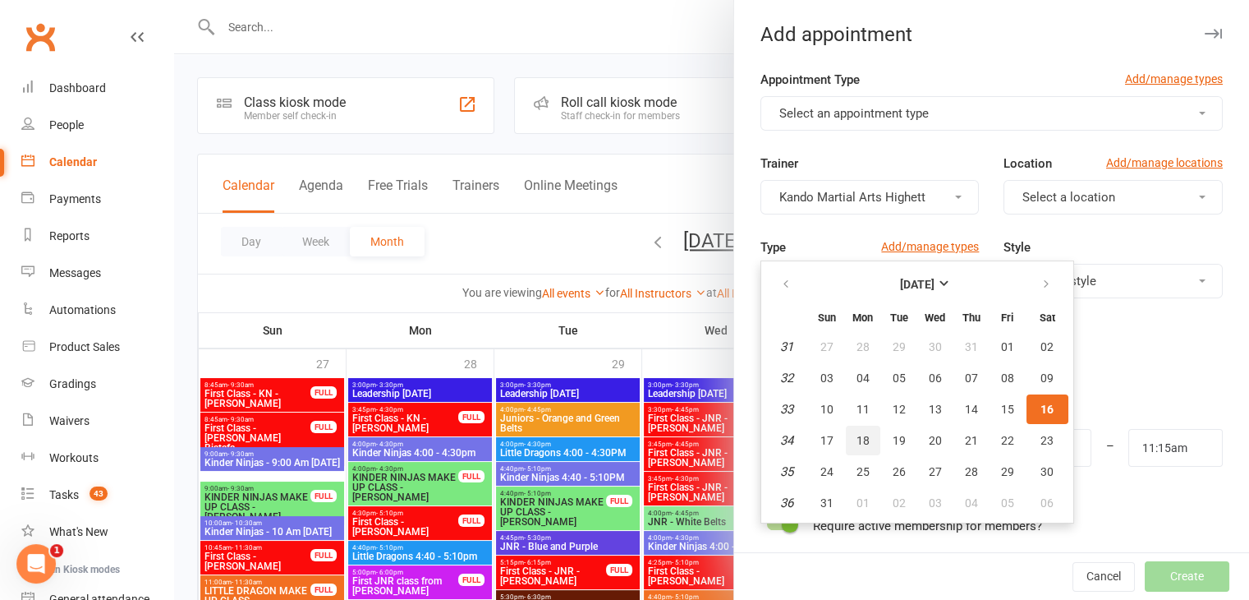
click at [857, 437] on span "18" at bounding box center [863, 440] width 13 height 13
type input "18 Aug 2025"
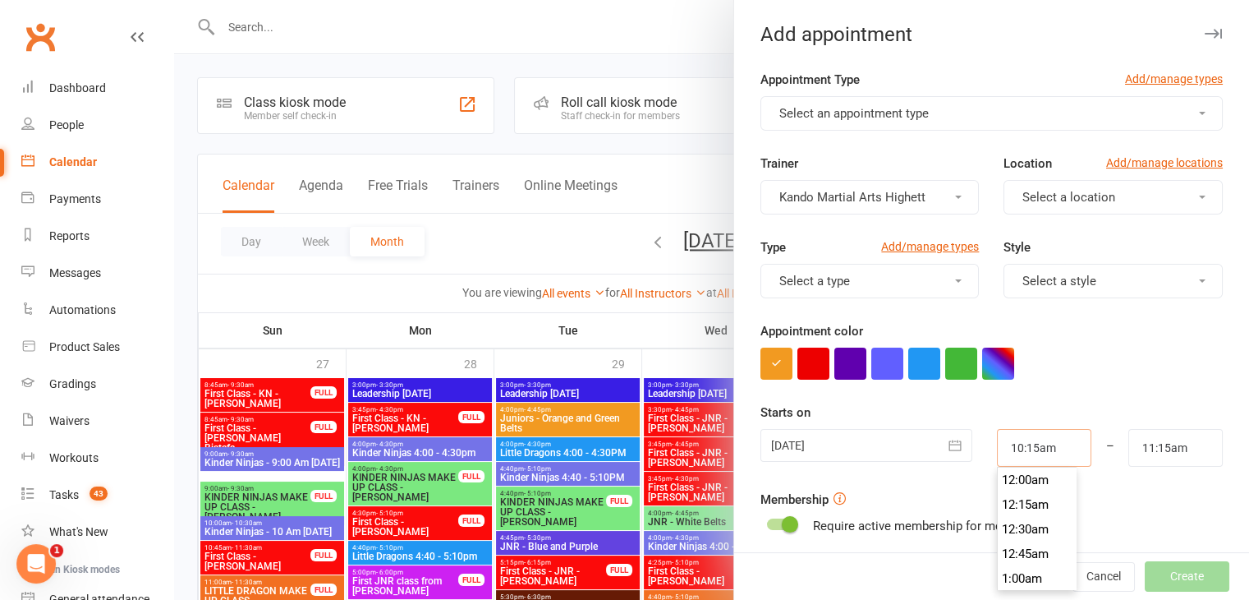
scroll to position [986, 0]
drag, startPoint x: 1054, startPoint y: 443, endPoint x: 972, endPoint y: 437, distance: 82.4
click at [985, 437] on div "10:15am 12:00am 12:15am 12:30am 12:45am 1:00am 1:15am 1:30am 1:45am 2:00am 2:15…" at bounding box center [1044, 448] width 119 height 38
type input "4"
type input "5:00am"
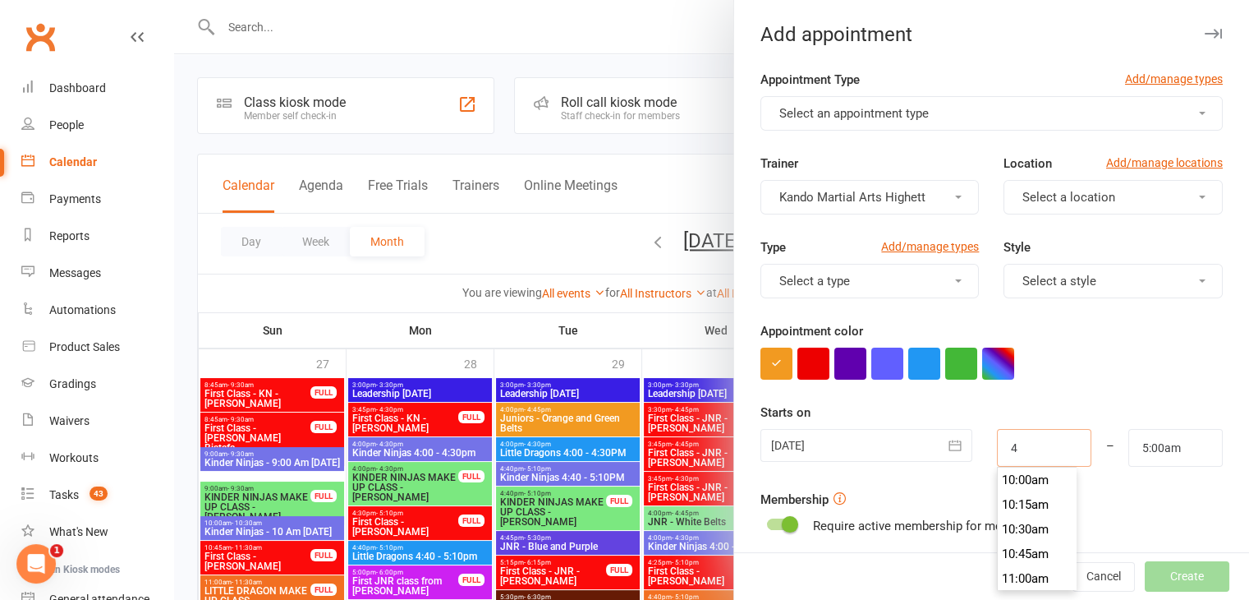
scroll to position [370, 0]
click at [1062, 421] on div "Starts on 18 Aug 2025 August 2025 Sun Mon Tue Wed Thu Fri Sat 31 27 28 29 30 31…" at bounding box center [991, 434] width 462 height 64
click at [1038, 444] on input "4:00am" at bounding box center [1044, 448] width 94 height 38
type input "4:00p"
type input "5:00pm"
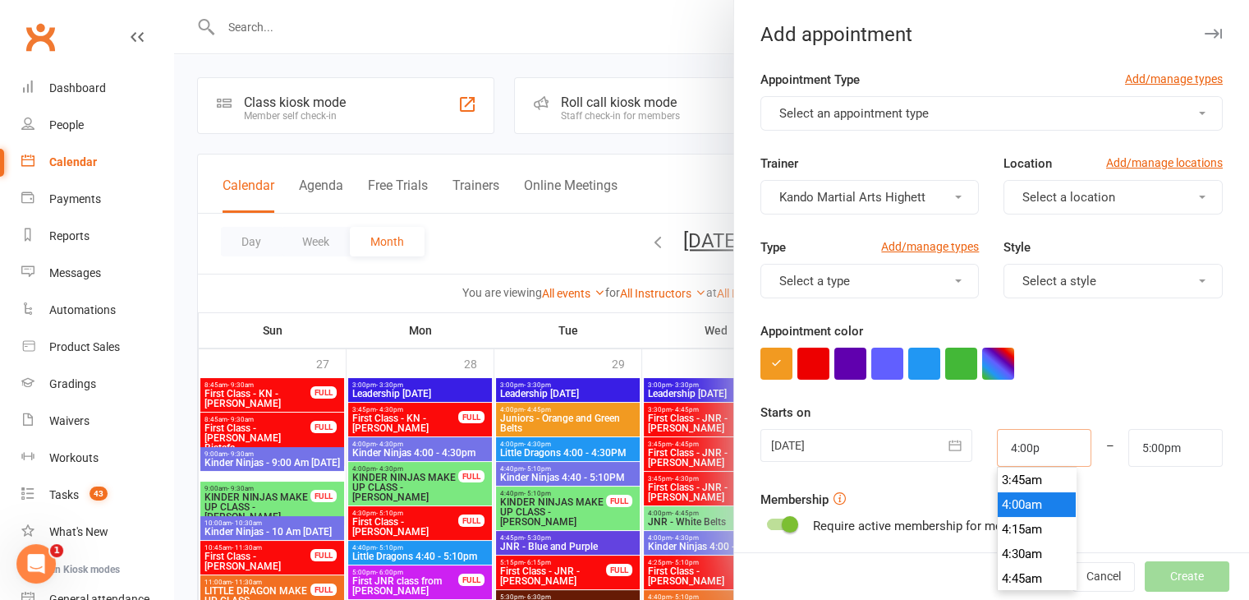
scroll to position [1552, 0]
type input "4:00pm"
click at [1054, 403] on div "Starts on 18 Aug 2025 August 2025 Sun Mon Tue Wed Thu Fri Sat 31 27 28 29 30 31…" at bounding box center [991, 434] width 462 height 64
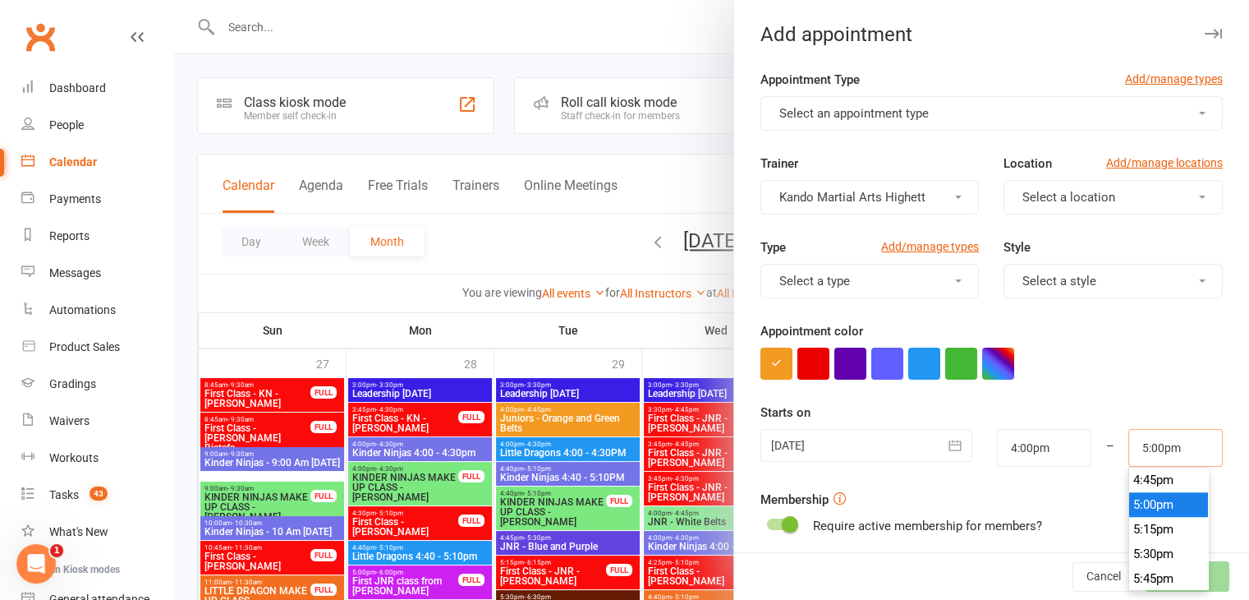
drag, startPoint x: 1188, startPoint y: 449, endPoint x: 1087, endPoint y: 440, distance: 101.4
click at [1087, 440] on div "18 Aug 2025 August 2025 Sun Mon Tue Wed Thu Fri Sat 31 27 28 29 30 31 01 02 32 …" at bounding box center [991, 448] width 487 height 38
click at [1112, 392] on form "Appointment Type Add/manage types Select an appointment type Trainer Kando Mart…" at bounding box center [991, 427] width 462 height 714
click at [979, 116] on button "Select an appointment type" at bounding box center [991, 113] width 462 height 34
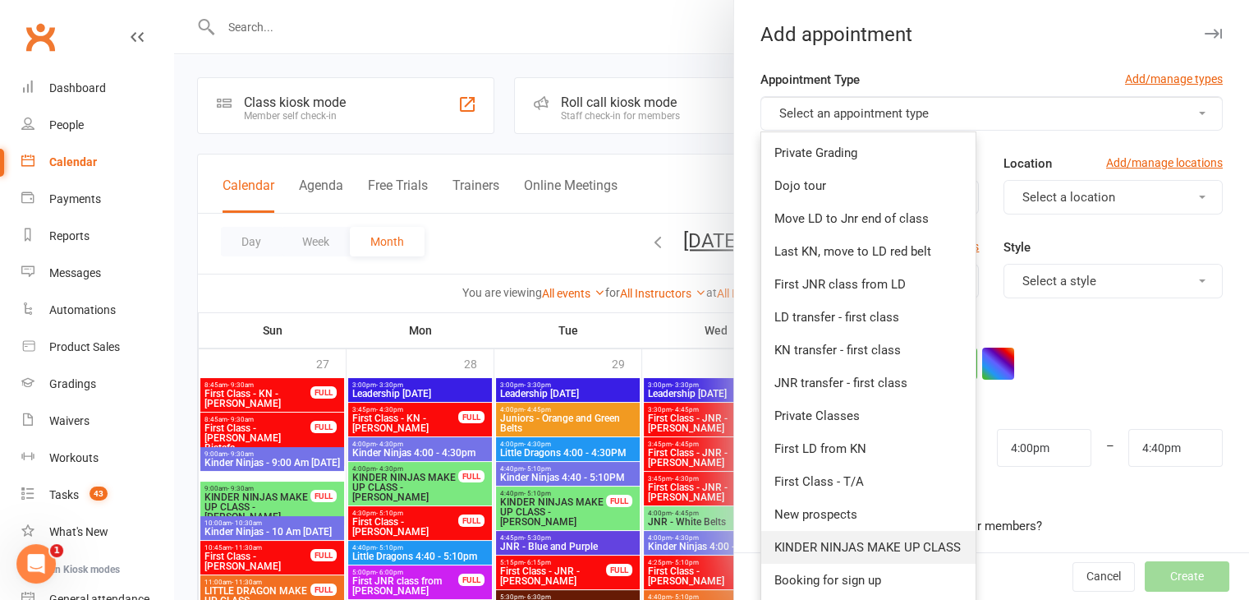
click at [852, 544] on span "KINDER NINJAS MAKE UP CLASS" at bounding box center [867, 547] width 186 height 15
type input "4:30pm"
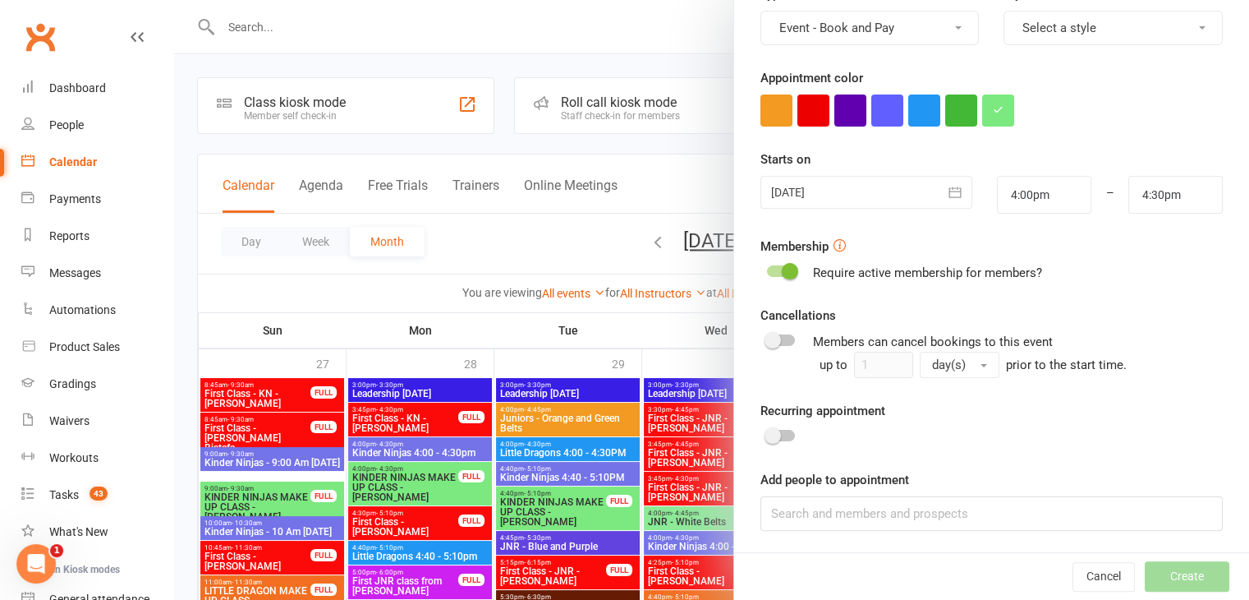
scroll to position [0, 0]
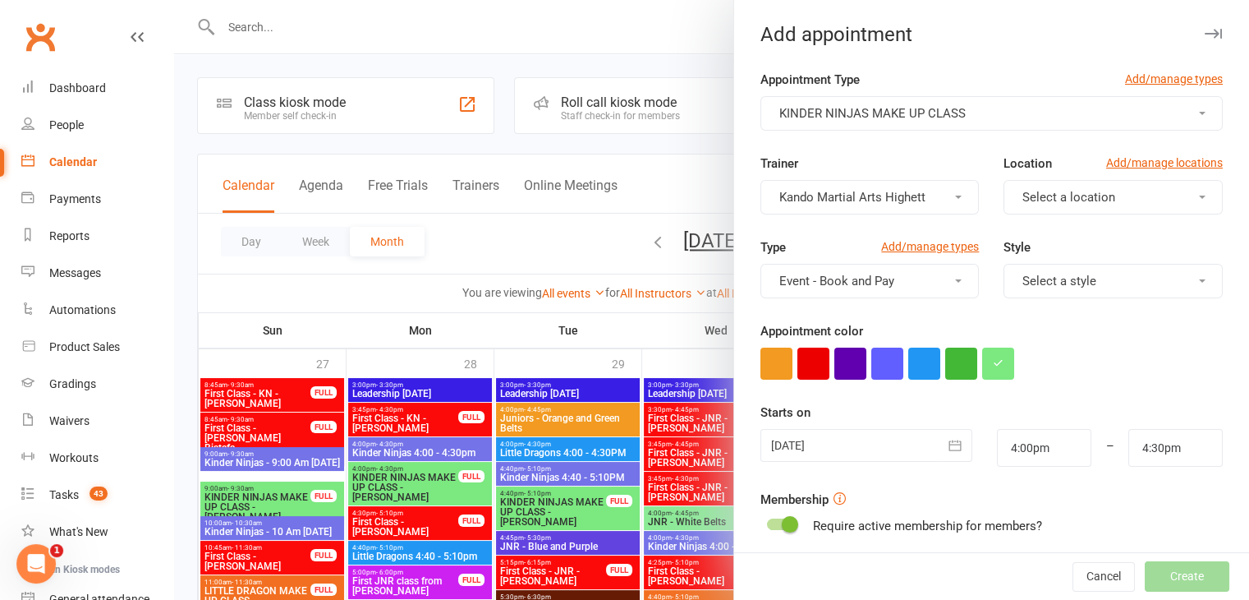
click at [1022, 200] on span "Select a location" at bounding box center [1068, 197] width 93 height 15
click at [1018, 270] on span "Little Mats" at bounding box center [1047, 269] width 59 height 15
click at [1022, 273] on span "Select a style" at bounding box center [1059, 280] width 74 height 15
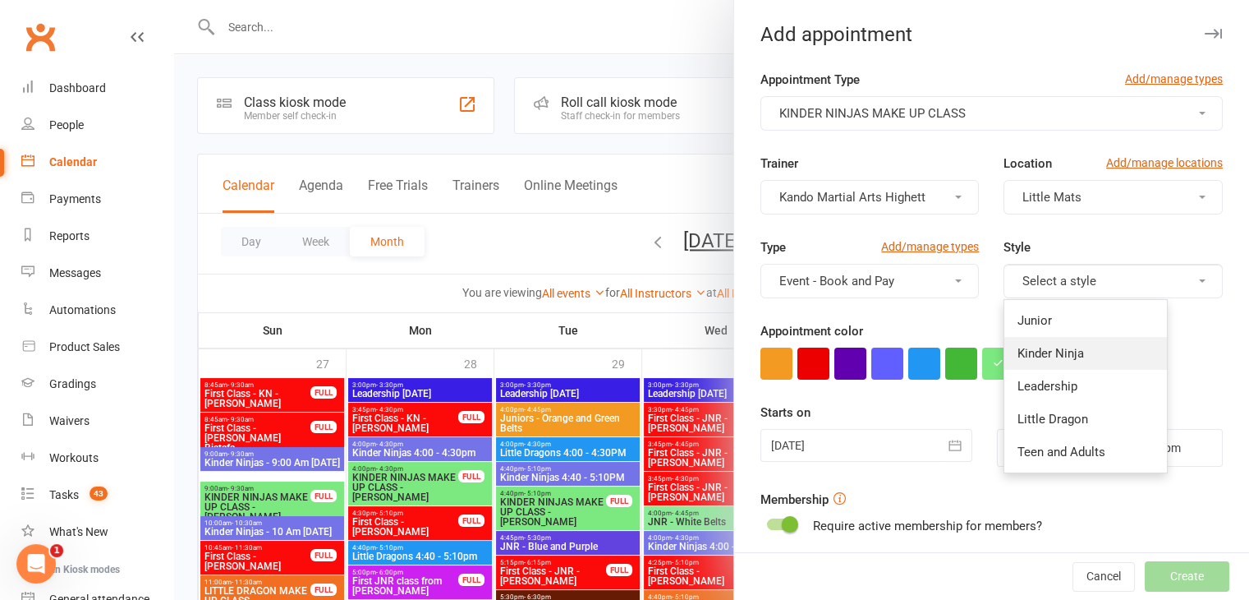
click at [1018, 350] on span "Kinder Ninja" at bounding box center [1051, 353] width 67 height 15
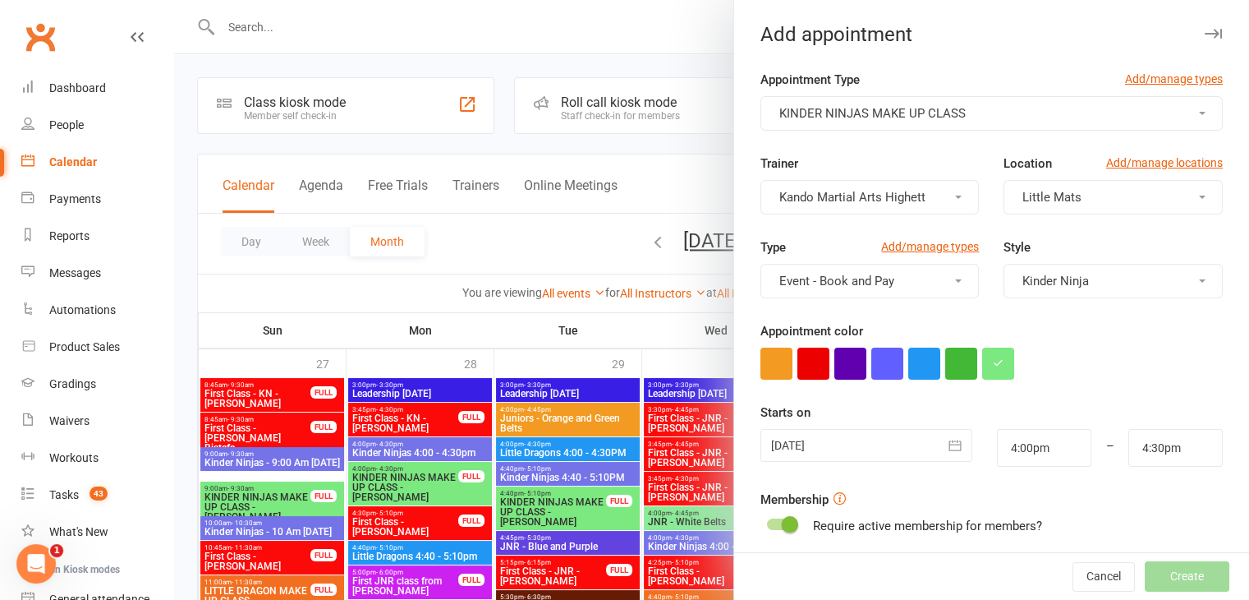
scroll to position [253, 0]
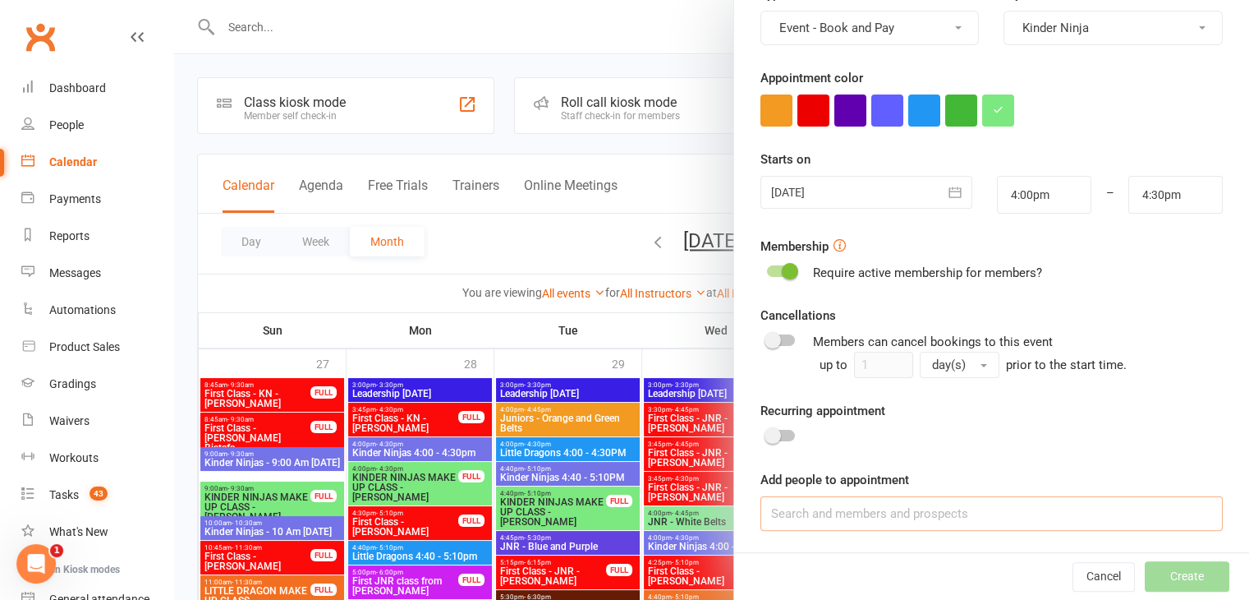
click at [861, 518] on input at bounding box center [991, 513] width 462 height 34
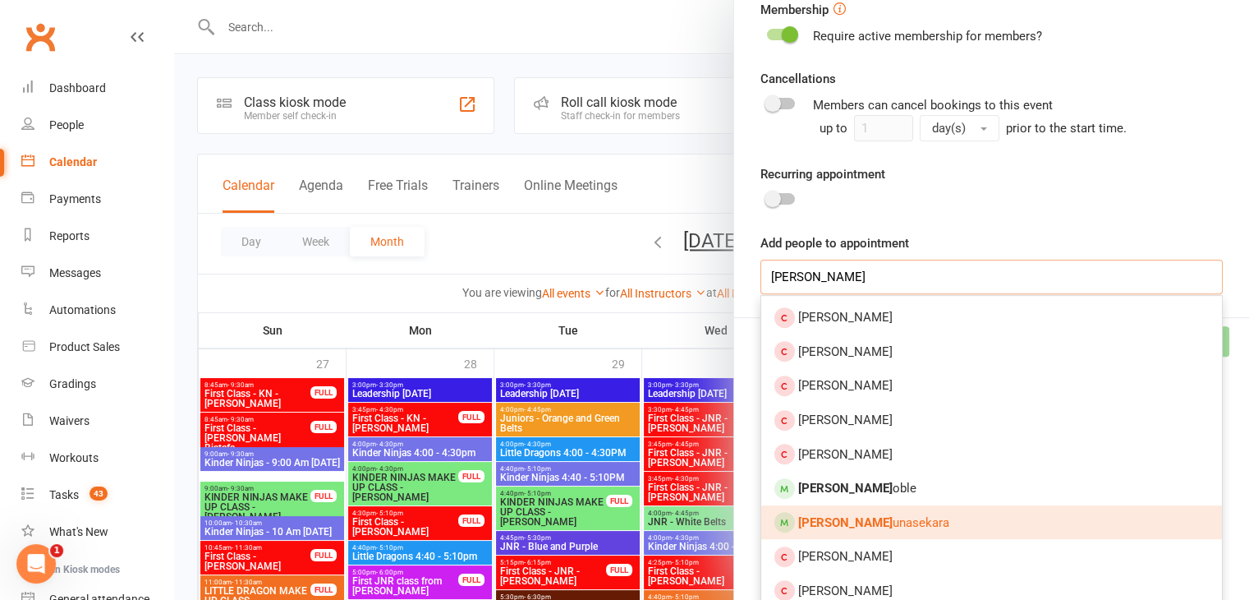
type input "lily g"
click at [821, 520] on strong "Lily G" at bounding box center [845, 522] width 94 height 15
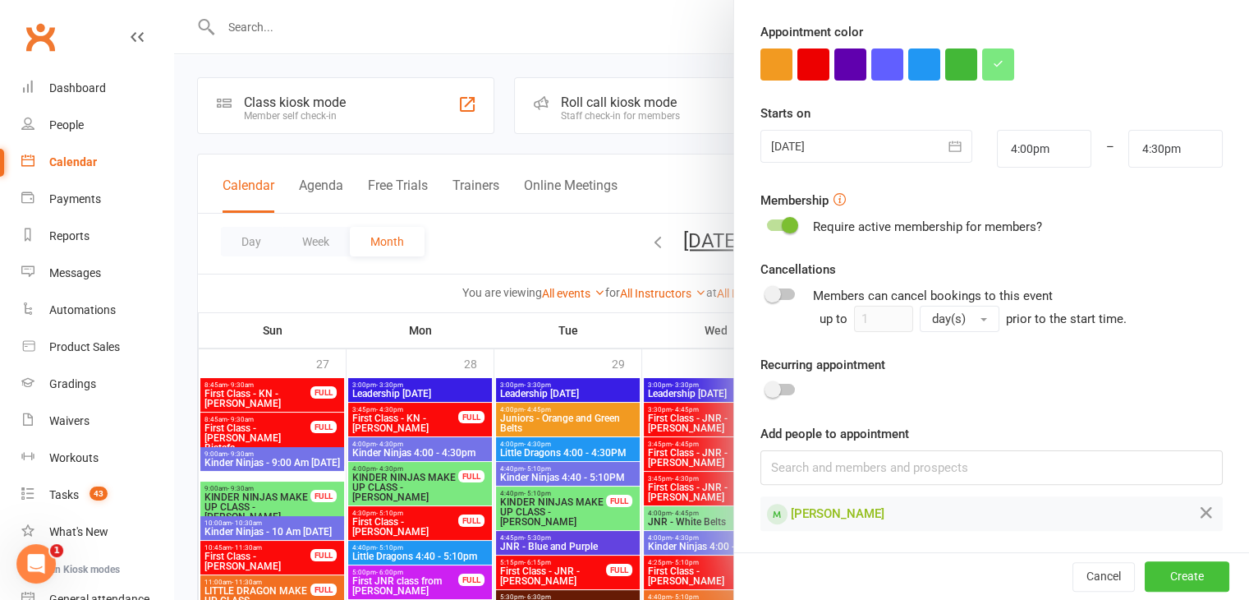
click at [1156, 572] on button "Create" at bounding box center [1187, 577] width 85 height 30
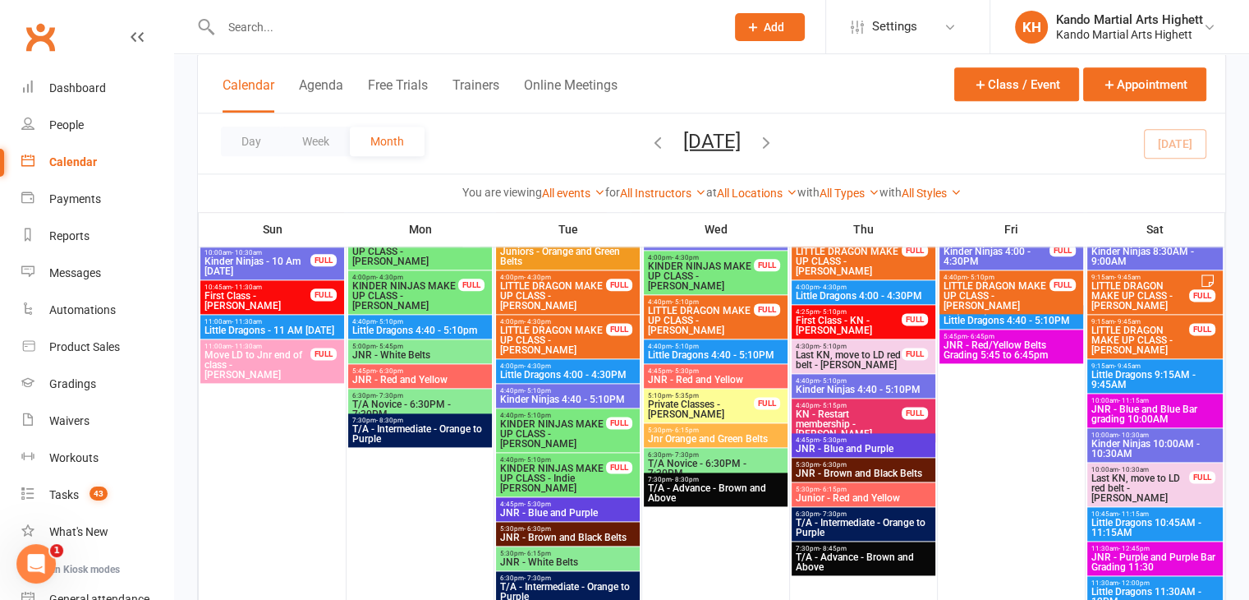
scroll to position [1980, 0]
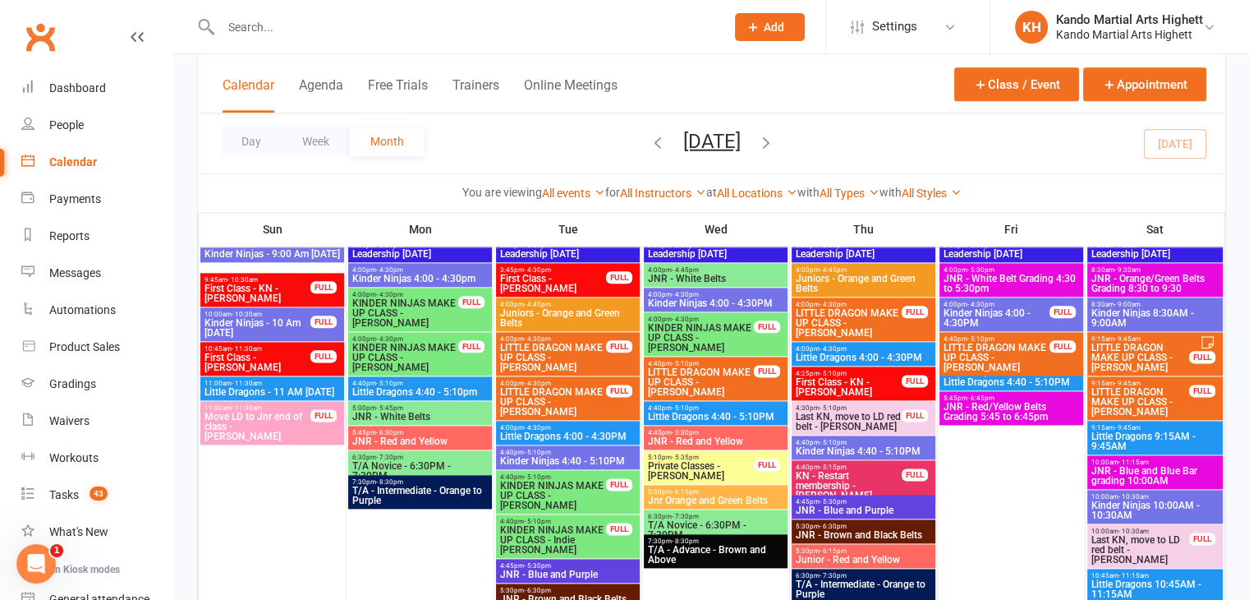
click at [984, 410] on span "JNR - Red/Yellow Belts Grading 5:45 to 6:45pm" at bounding box center [1011, 412] width 137 height 20
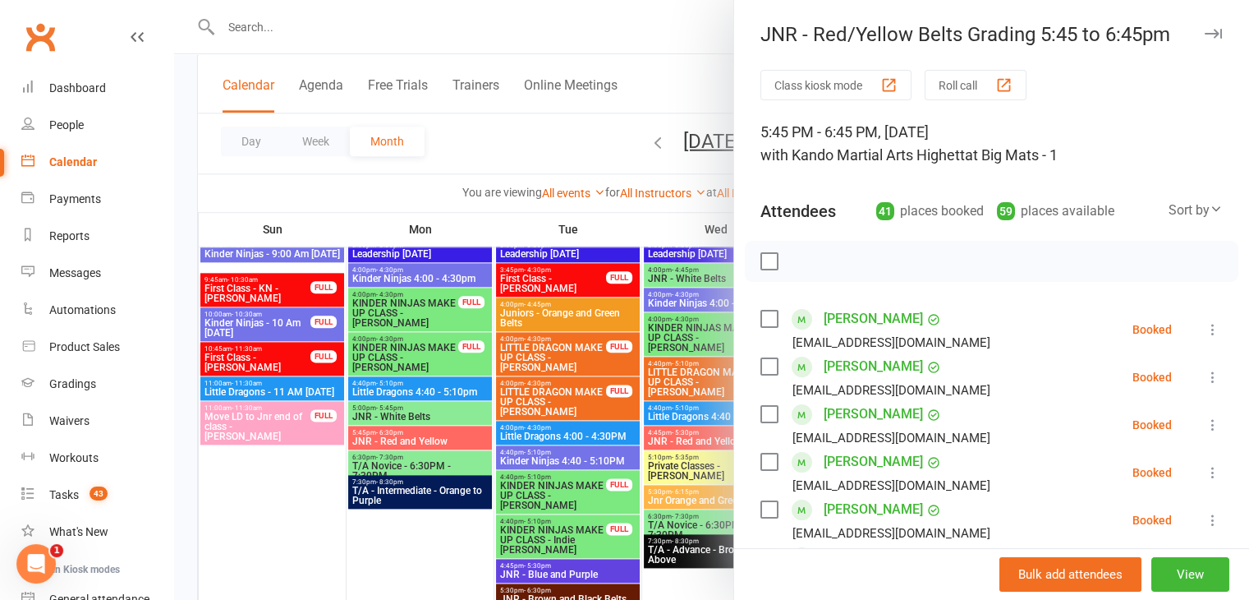
click at [599, 345] on div at bounding box center [711, 300] width 1075 height 600
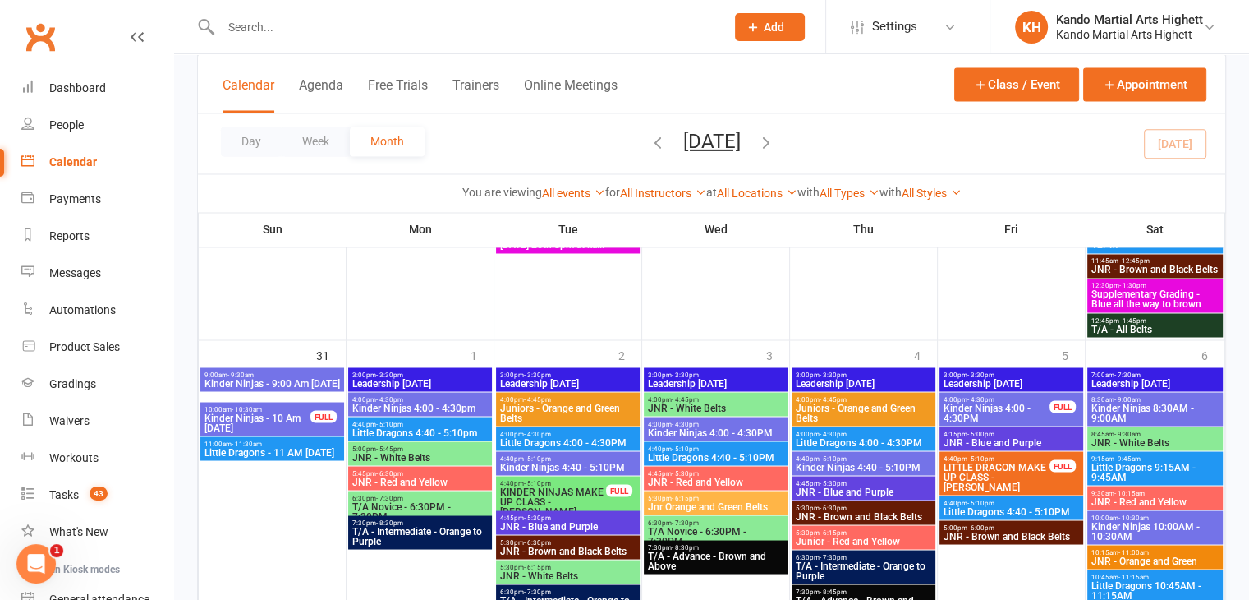
scroll to position [2851, 0]
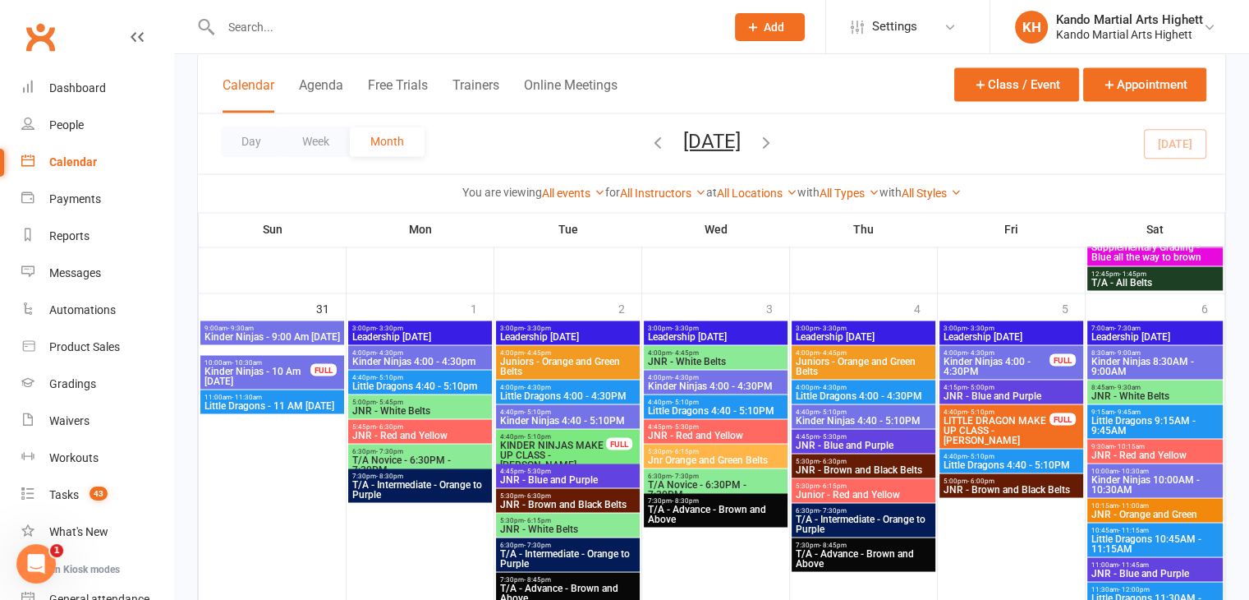
click at [301, 34] on input "text" at bounding box center [465, 27] width 498 height 23
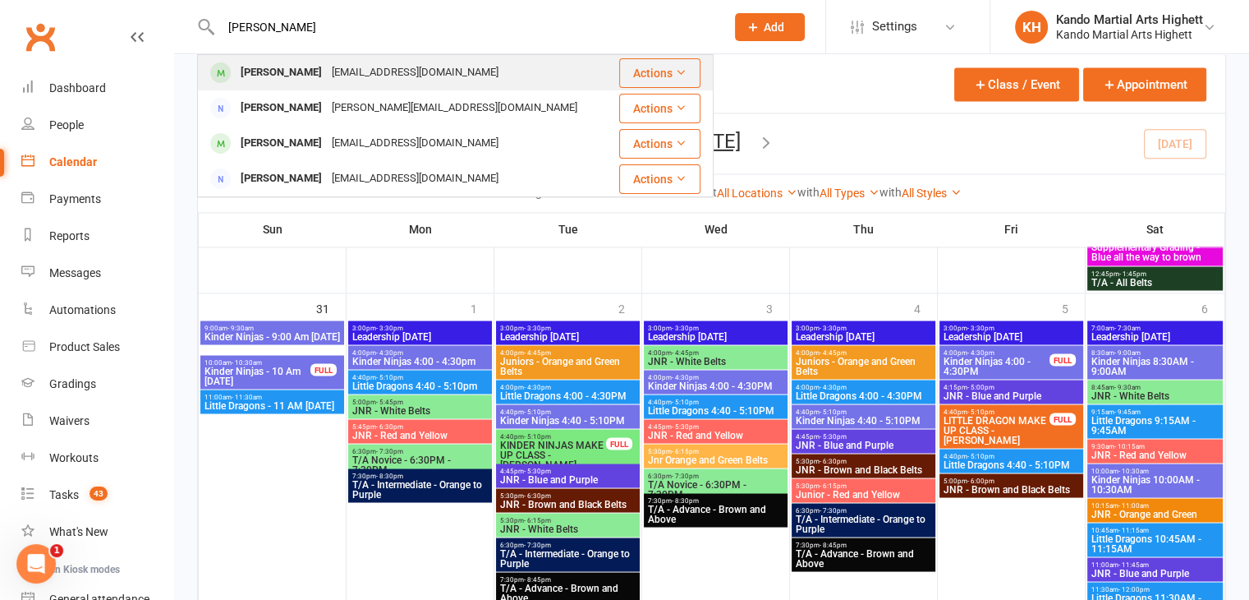
type input "kosto"
click at [289, 77] on div "Kostas Haritos" at bounding box center [281, 73] width 91 height 24
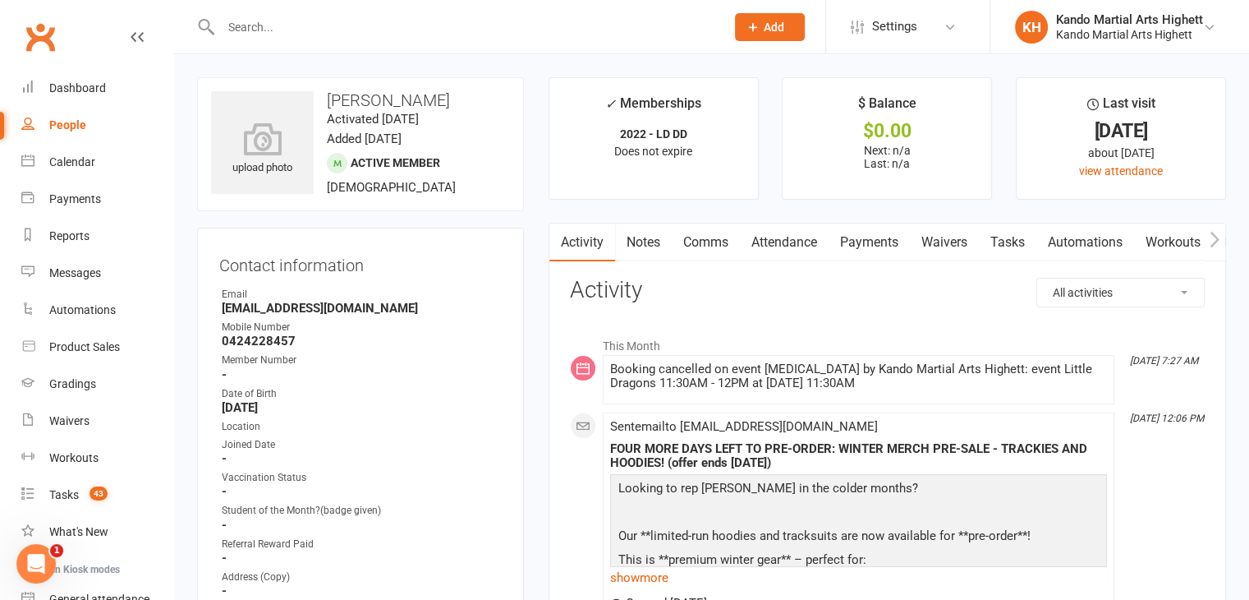
click at [765, 245] on link "Attendance" at bounding box center [784, 242] width 89 height 38
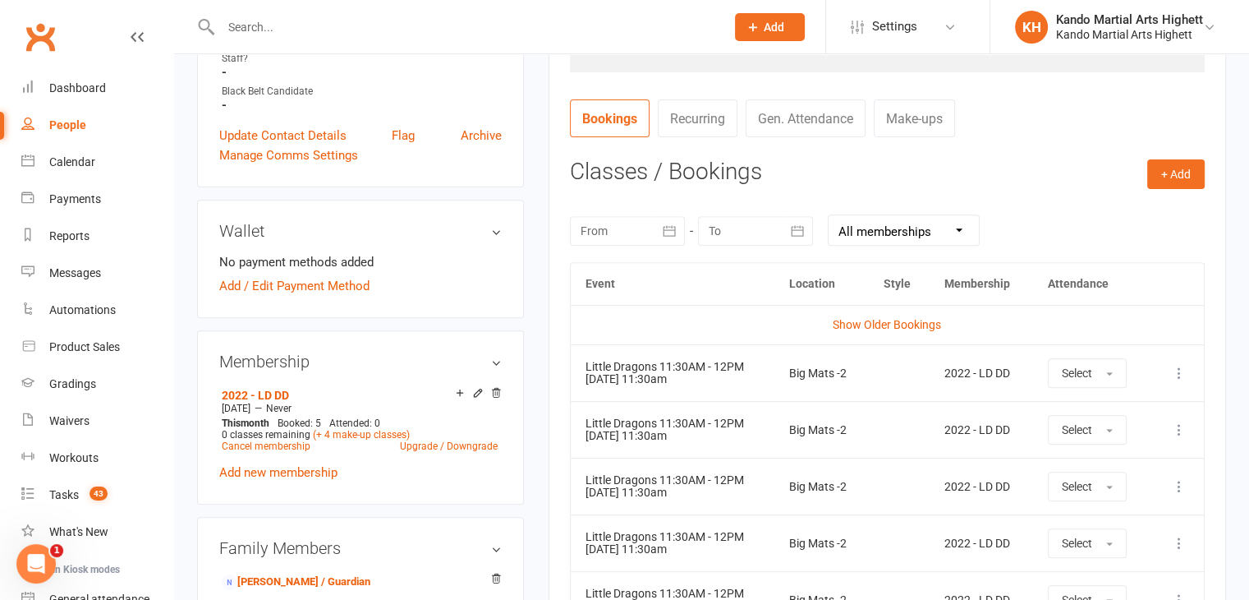
scroll to position [639, 0]
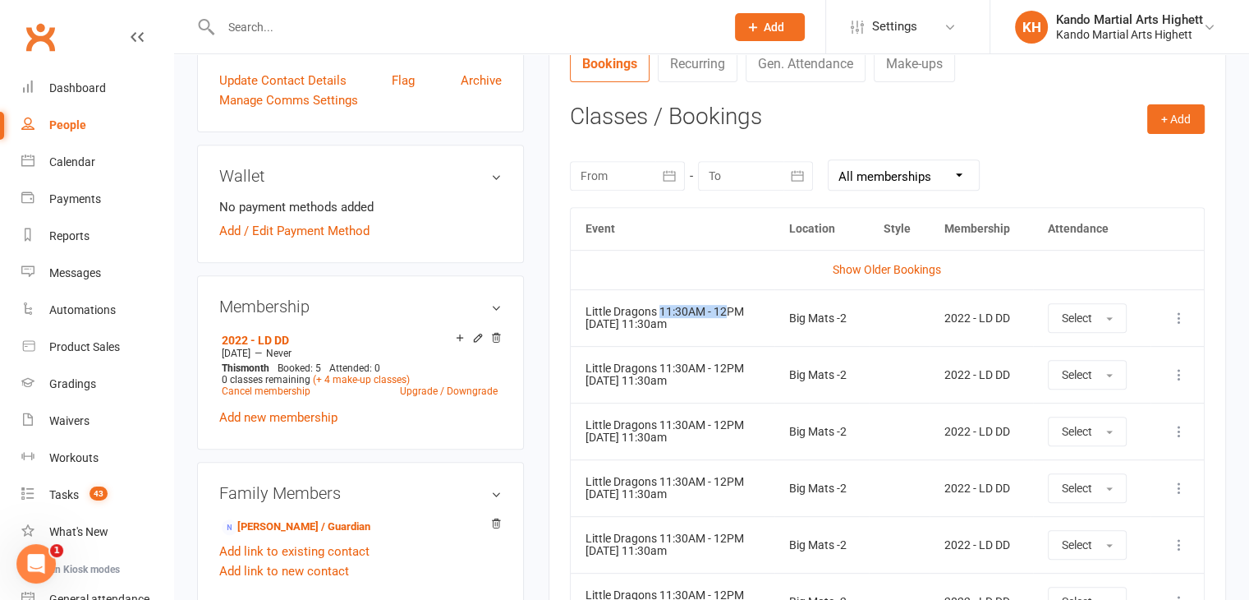
drag, startPoint x: 660, startPoint y: 308, endPoint x: 728, endPoint y: 313, distance: 67.5
click at [728, 313] on div "Little Dragons 11:30AM - 12PM" at bounding box center [673, 312] width 174 height 12
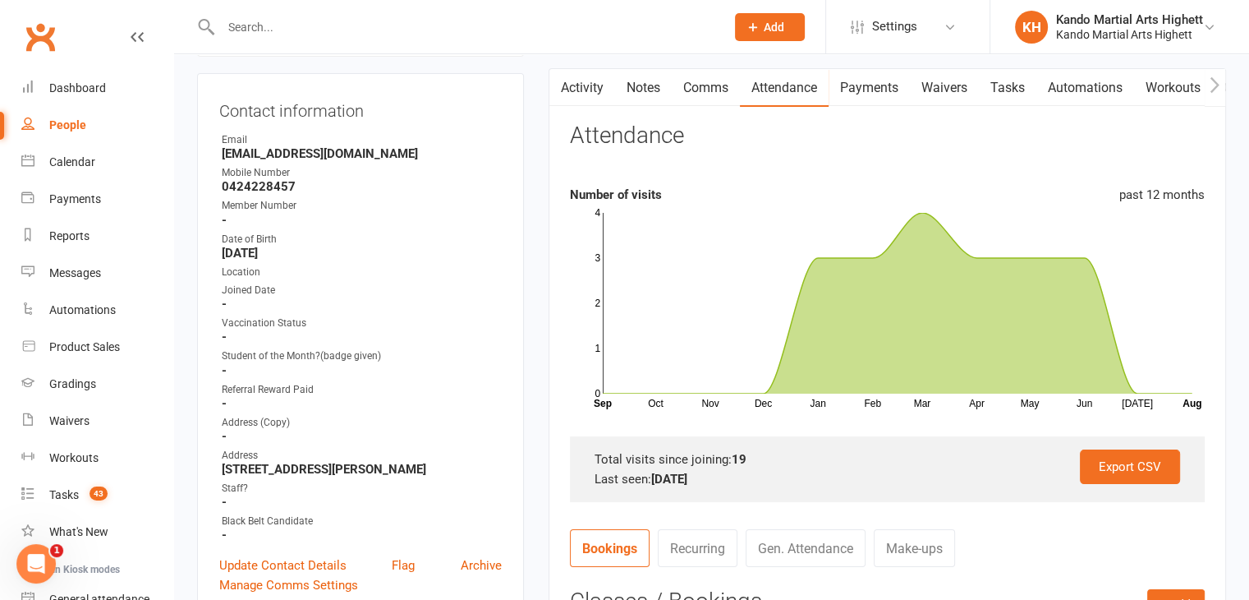
scroll to position [0, 0]
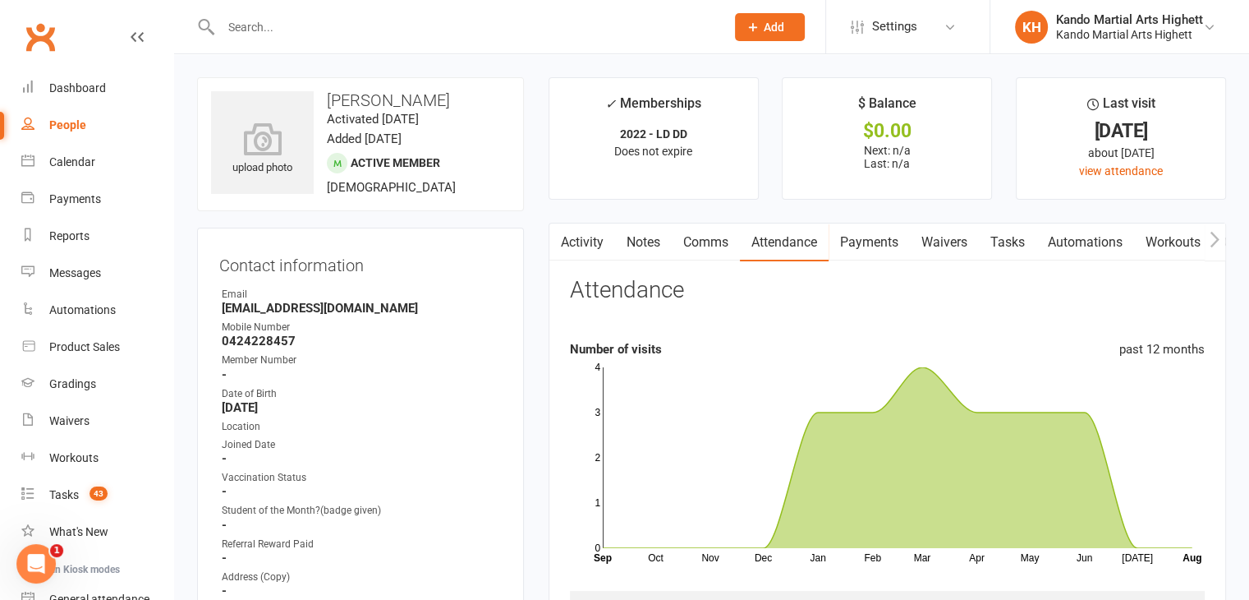
click at [565, 250] on button "button" at bounding box center [559, 241] width 21 height 37
click at [581, 246] on link "Activity" at bounding box center [582, 242] width 66 height 38
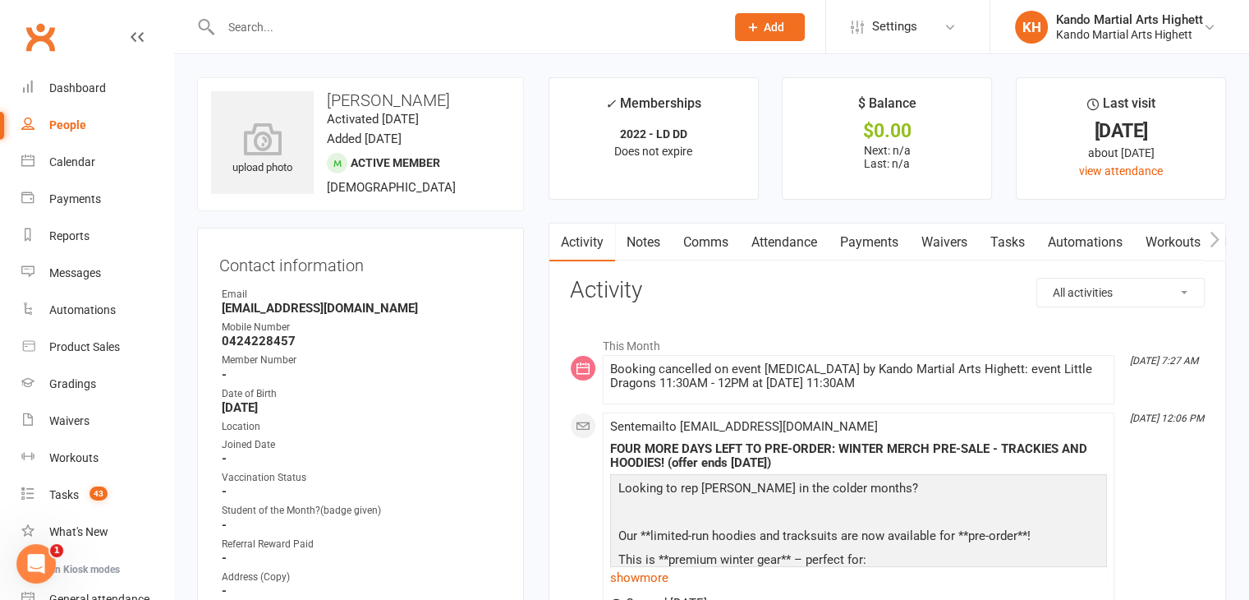
click at [329, 23] on input "text" at bounding box center [465, 27] width 498 height 23
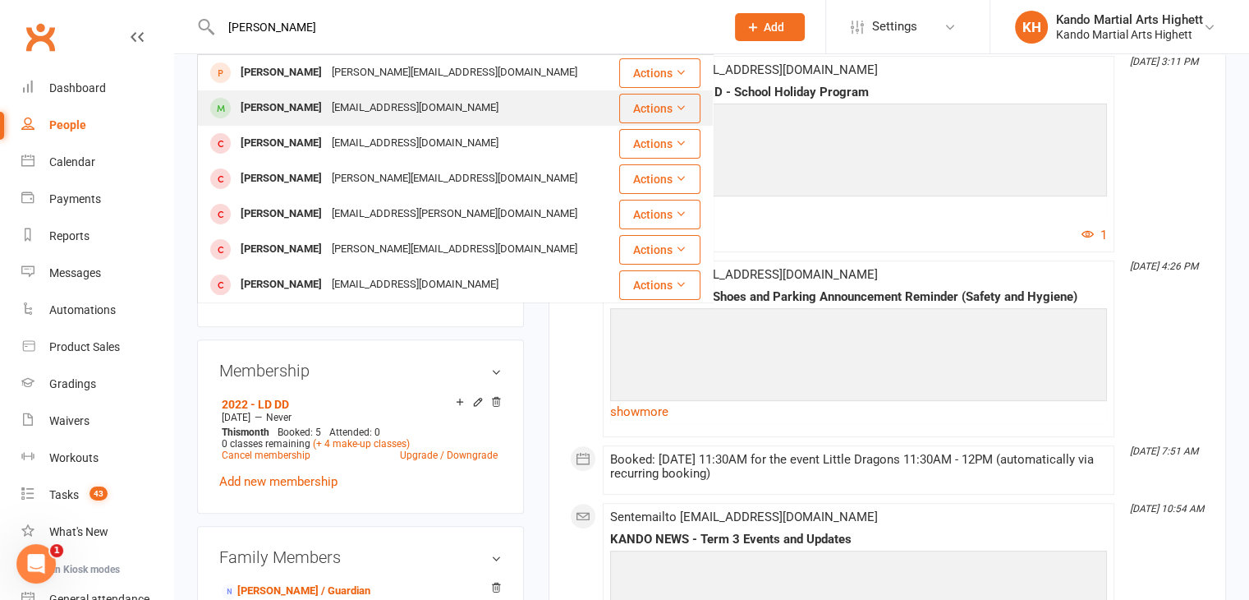
type input "thomas ball"
click at [411, 103] on div "jennybrumby@hotmail.com" at bounding box center [415, 108] width 177 height 24
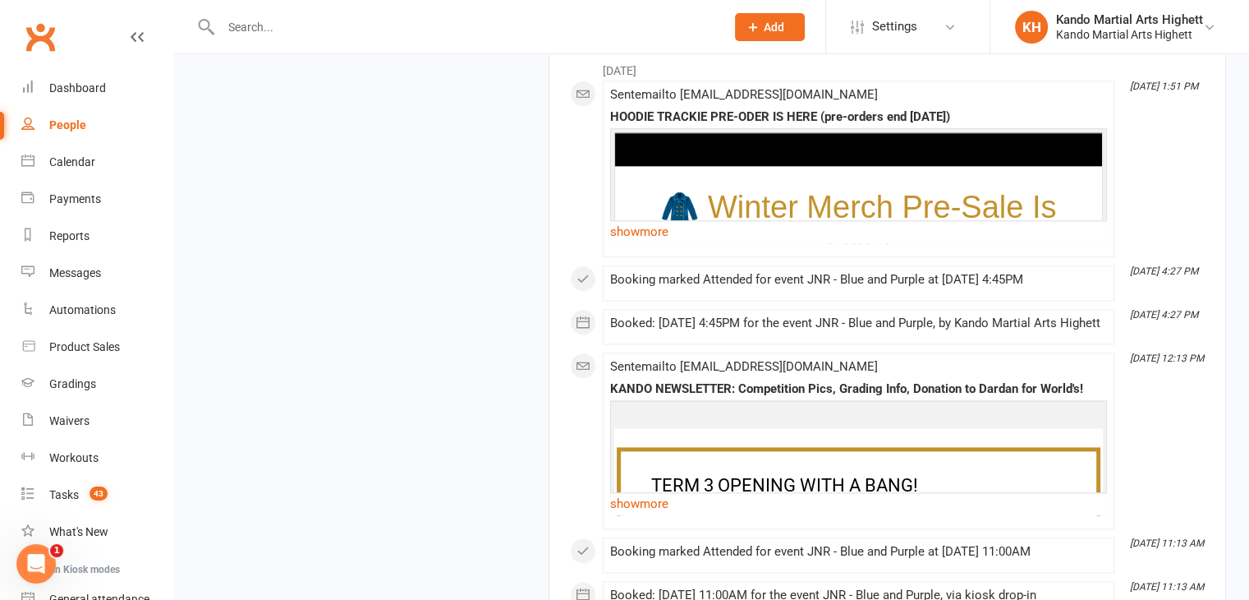
scroll to position [2135, 0]
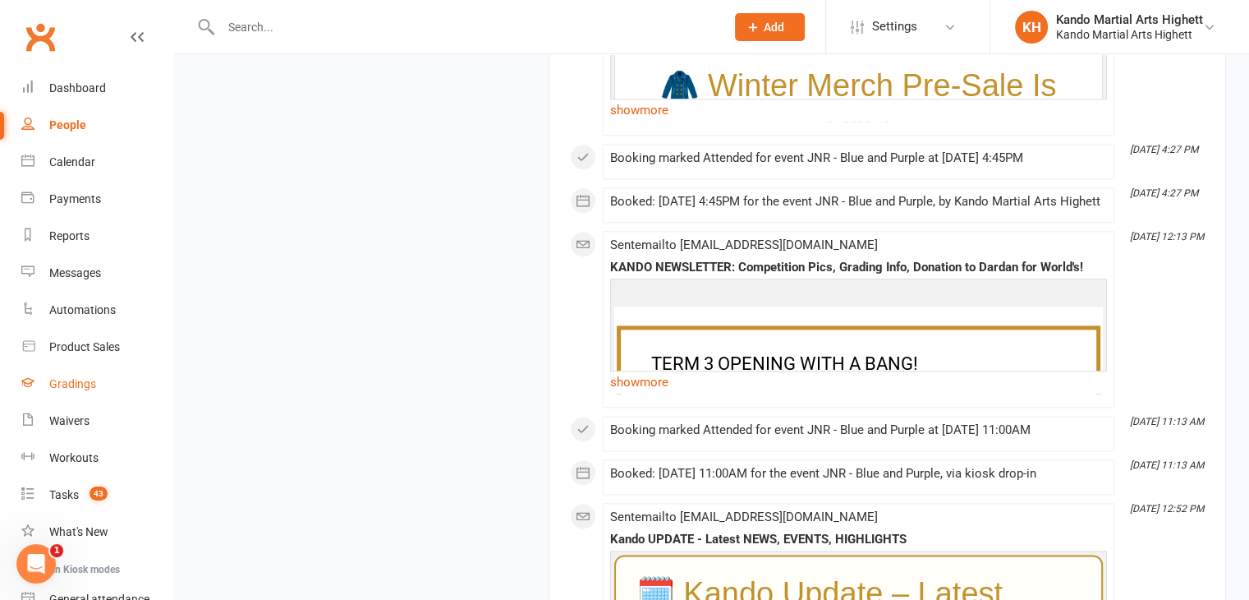
click at [76, 387] on div "Gradings" at bounding box center [72, 383] width 47 height 13
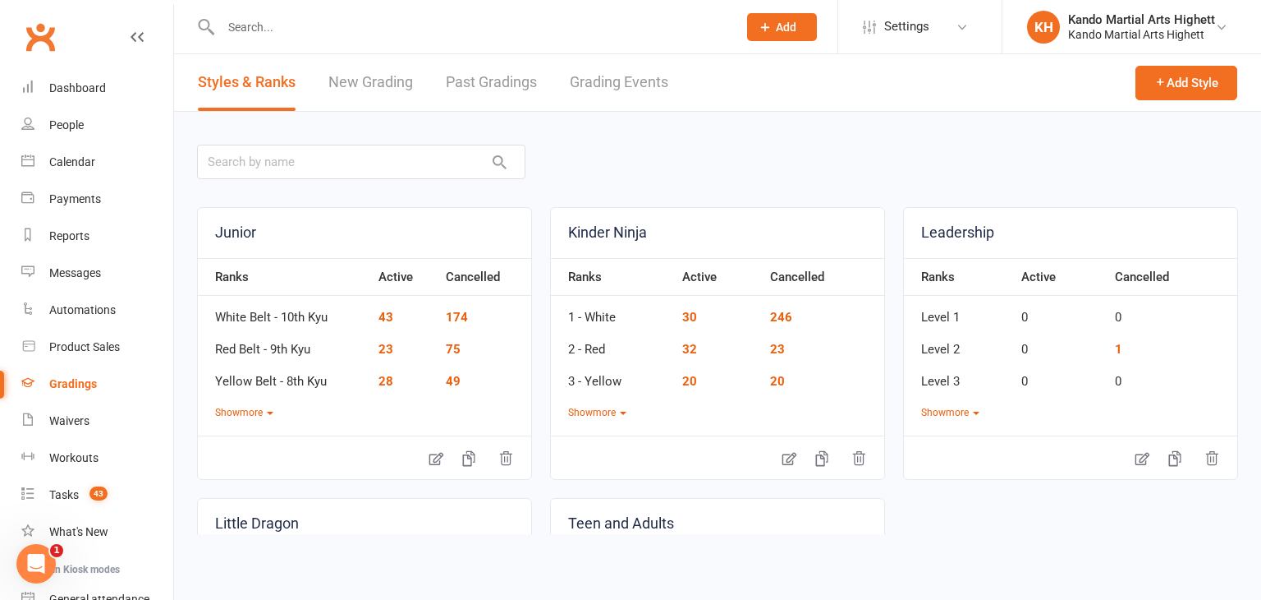
click at [645, 80] on link "Grading Events" at bounding box center [619, 82] width 99 height 57
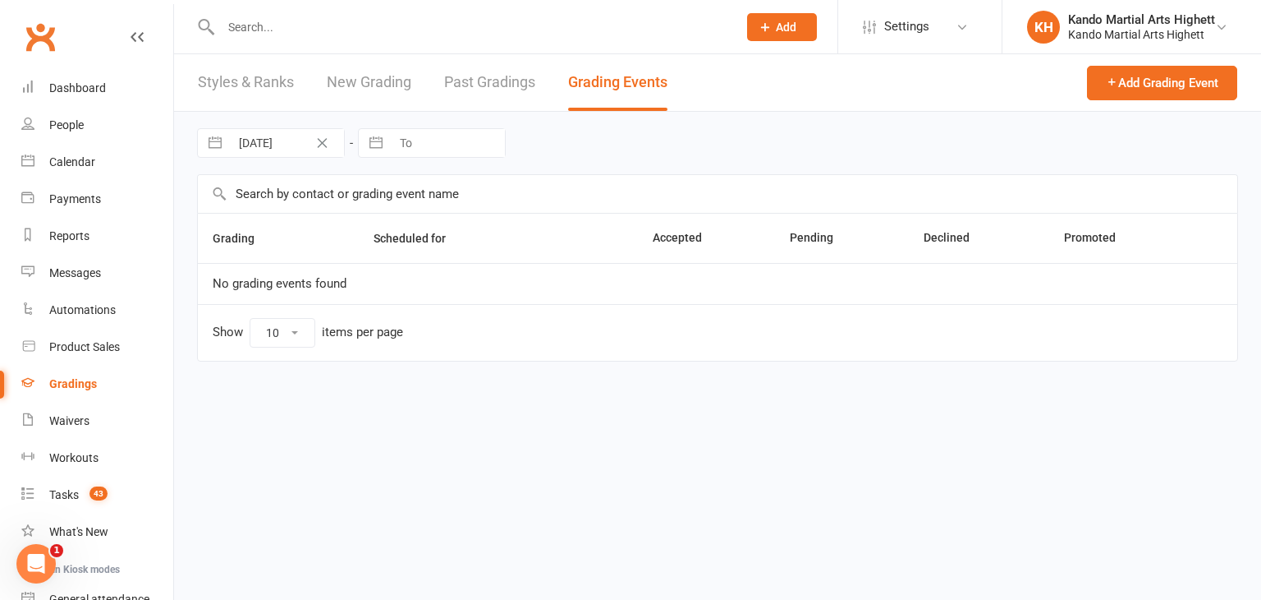
select select "100"
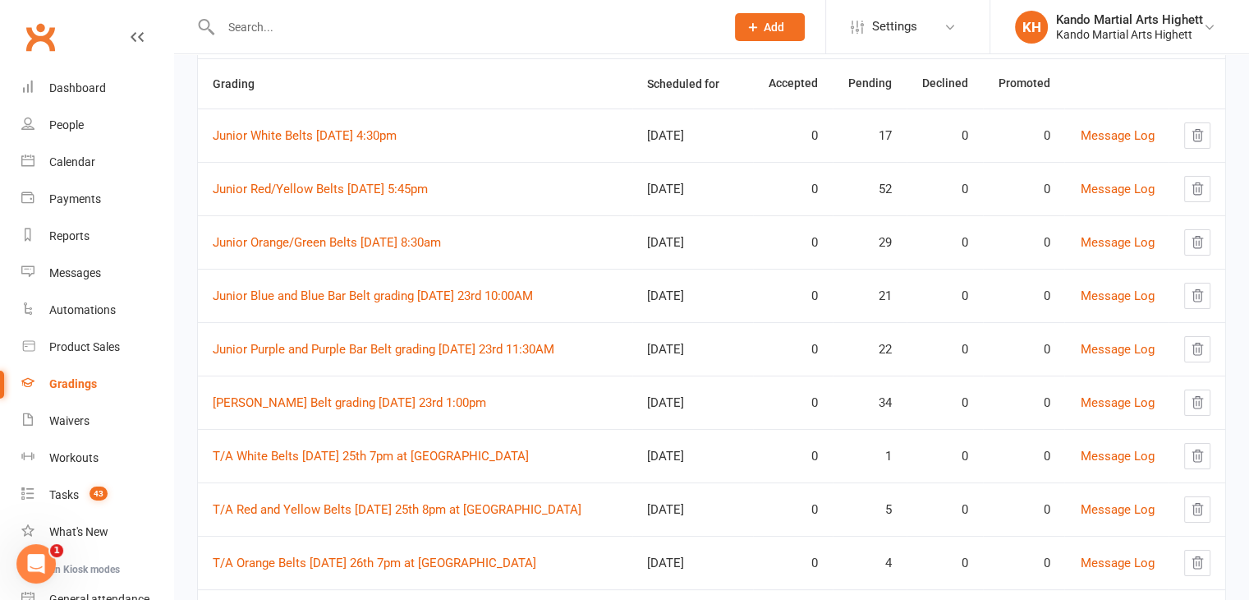
scroll to position [164, 0]
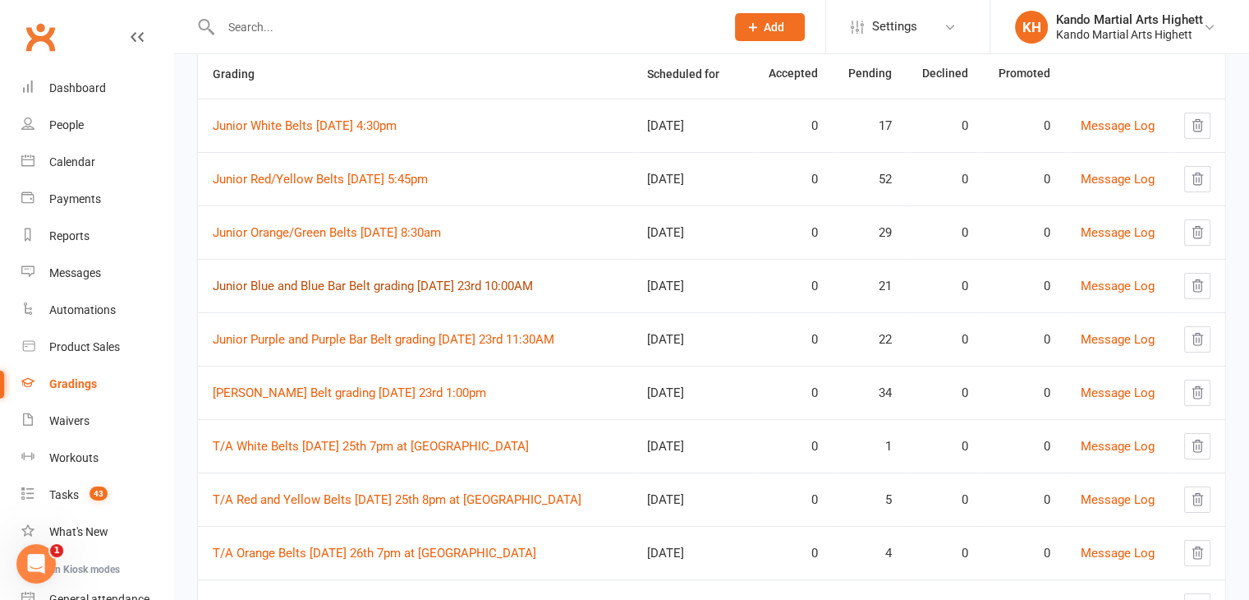
click at [316, 288] on link "Junior Blue and Blue Bar Belt grading [DATE] 23rd 10:00AM" at bounding box center [373, 285] width 320 height 15
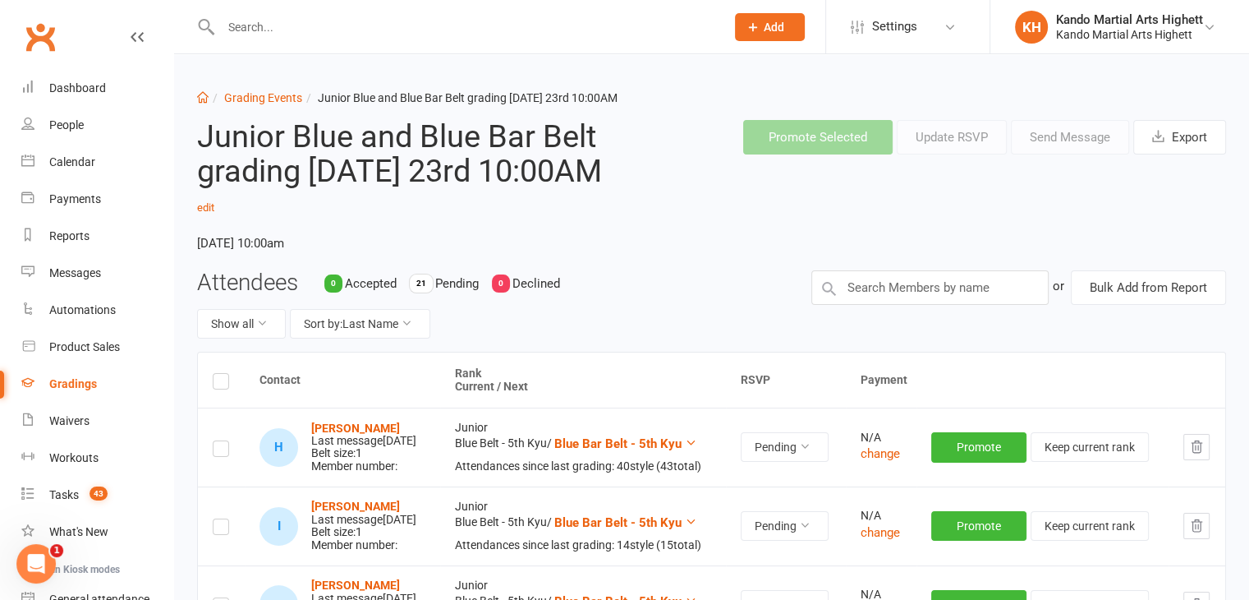
click at [655, 234] on header "Junior Blue and Blue Bar Belt grading Saturday 23rd 10:00AM edit Saturday, 23 A…" at bounding box center [712, 188] width 1054 height 163
click at [939, 279] on input "text" at bounding box center [929, 287] width 237 height 34
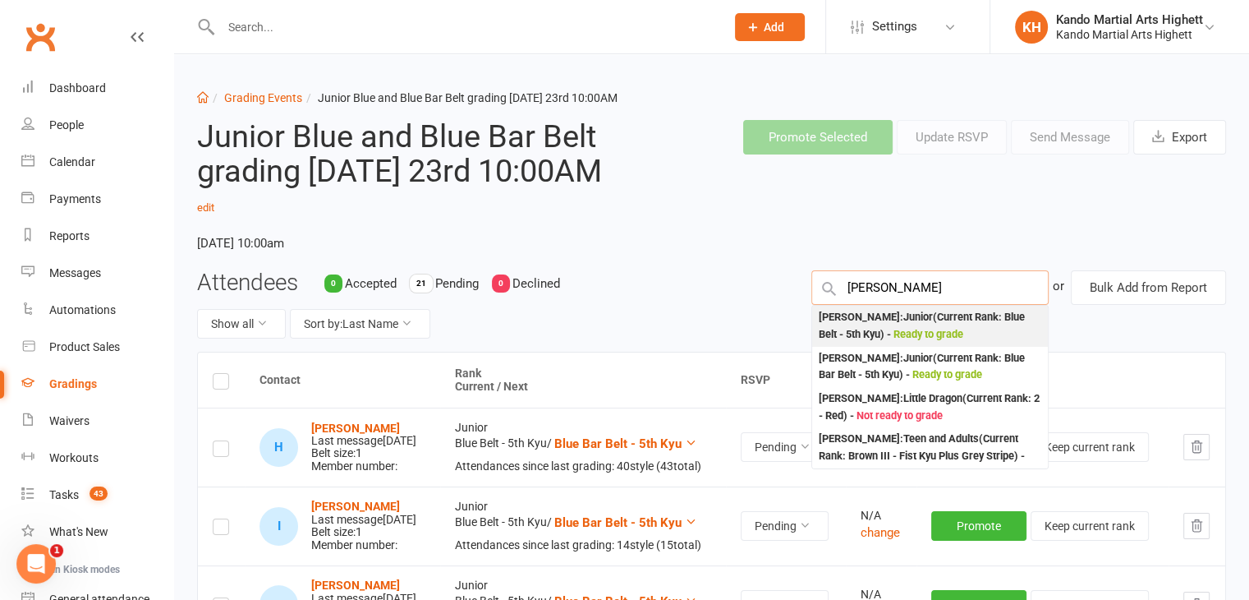
type input "thomas ball"
click at [949, 324] on div "Thomas Ballenger : Junior (Current Rank: Blue Belt - 5th Kyu ) - Ready to grade" at bounding box center [930, 326] width 223 height 34
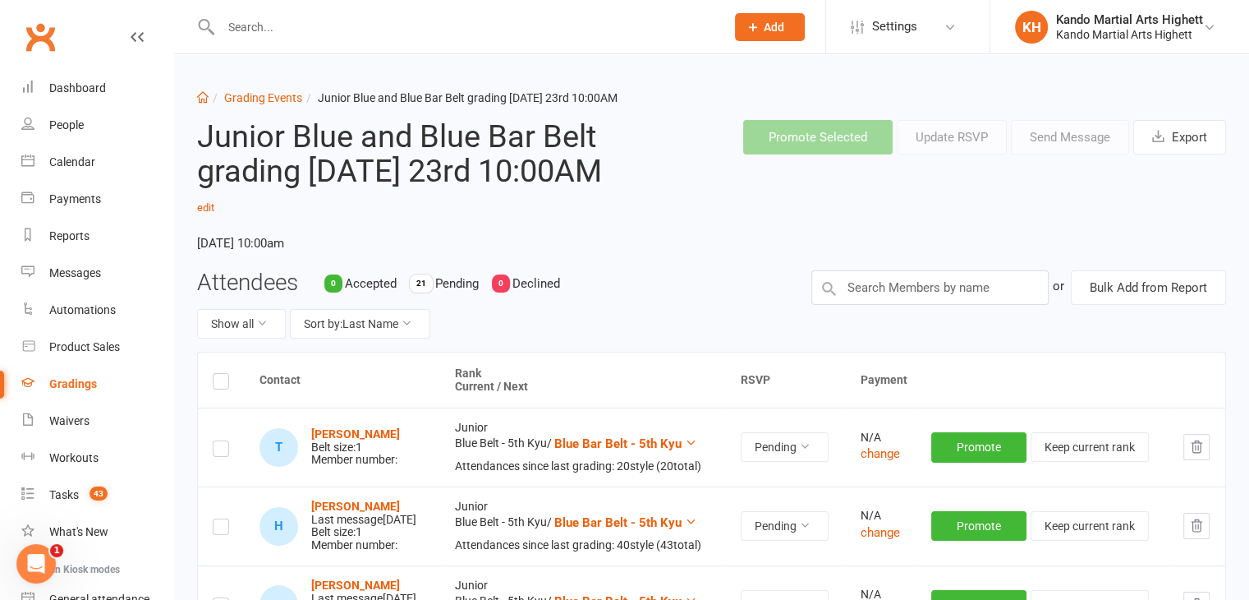
click at [207, 451] on td at bounding box center [221, 446] width 47 height 79
click at [234, 450] on td at bounding box center [221, 446] width 47 height 79
click at [223, 451] on label at bounding box center [221, 451] width 16 height 0
click at [223, 441] on input "checkbox" at bounding box center [221, 441] width 16 height 0
click at [1091, 136] on button "Send Message" at bounding box center [1070, 137] width 118 height 34
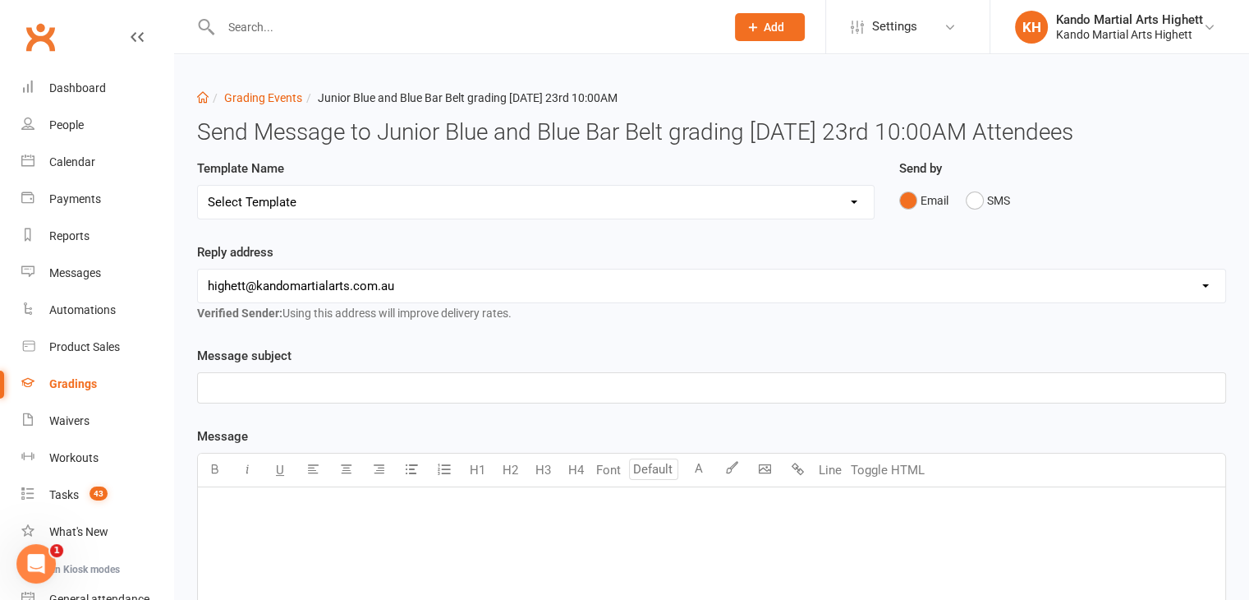
click at [698, 287] on select "hello@clubworx.com highett@kandomartialarts.com.au durbr@starmelb.catholic.edu.…" at bounding box center [711, 285] width 1027 height 33
click at [577, 196] on select "Select Template [Email] Black Belt Grading Invitation [Email] Confirmation of S…" at bounding box center [536, 202] width 676 height 33
select select "4"
click at [198, 186] on select "Select Template [Email] Black Belt Grading Invitation [Email] Confirmation of S…" at bounding box center [536, 202] width 676 height 33
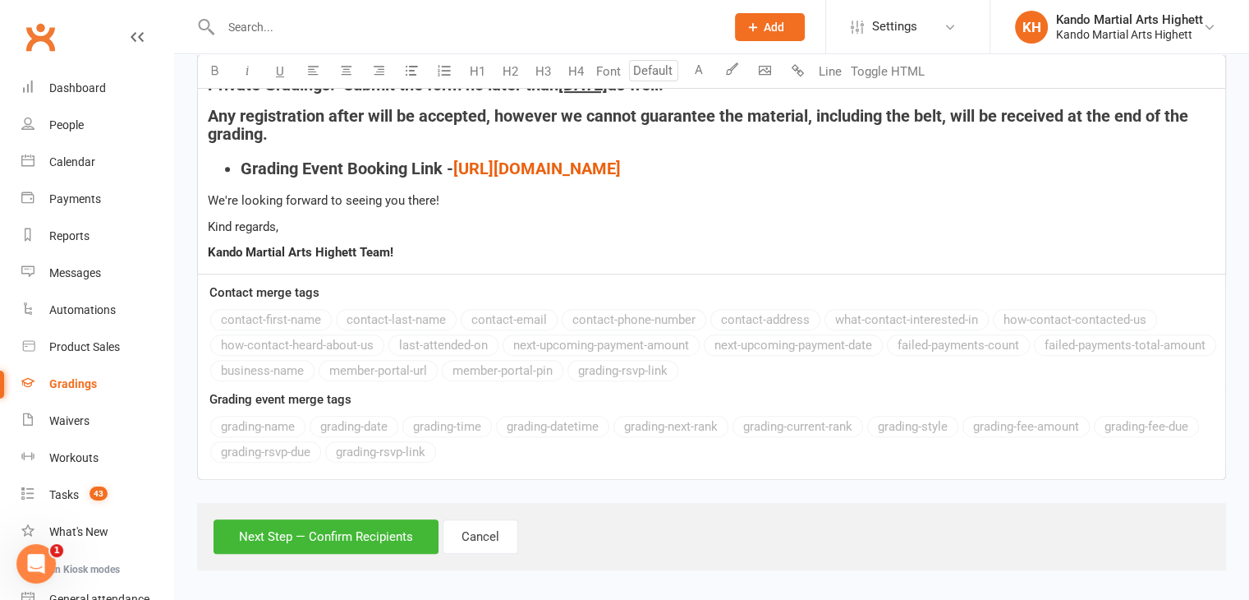
scroll to position [626, 0]
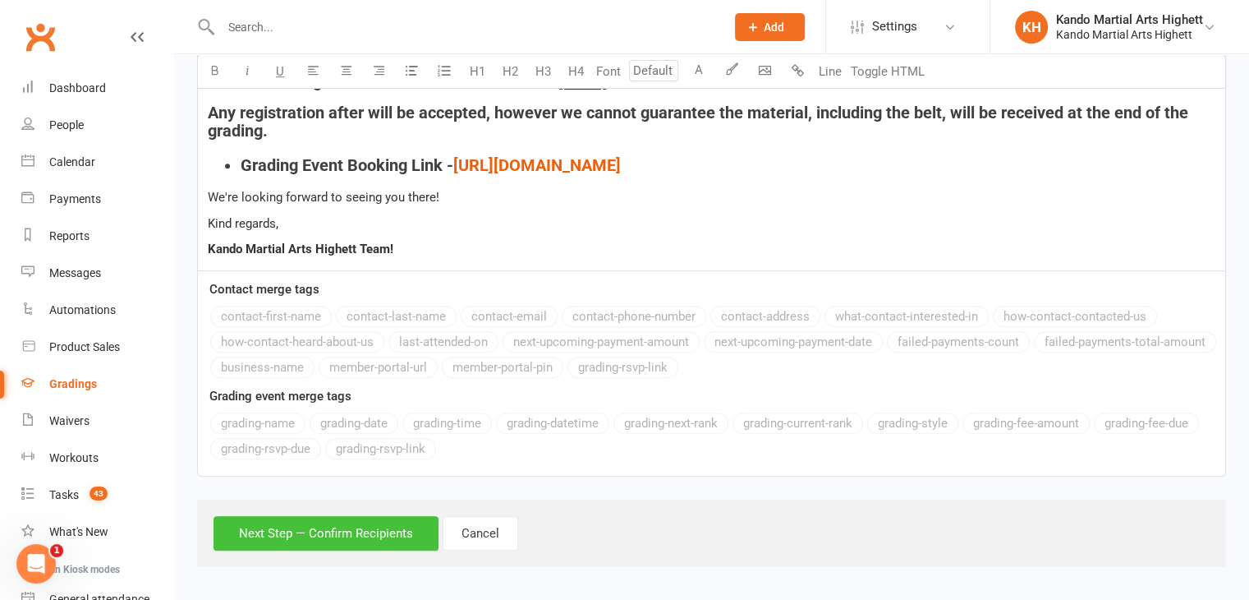
click at [376, 518] on button "Next Step — Confirm Recipients" at bounding box center [326, 533] width 225 height 34
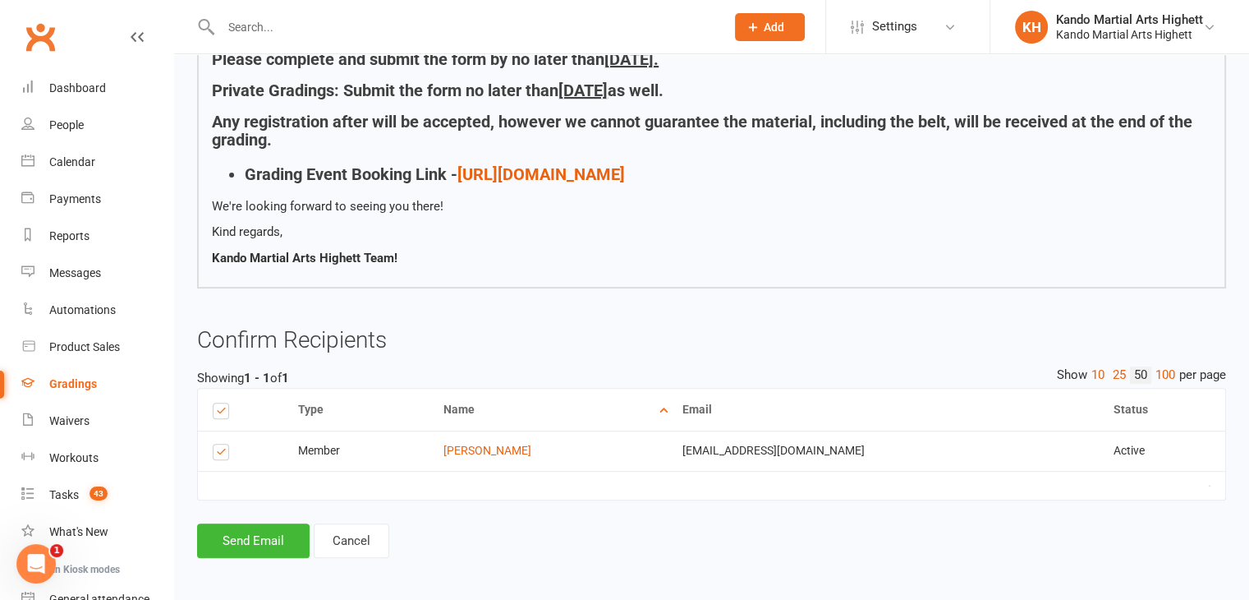
scroll to position [503, 0]
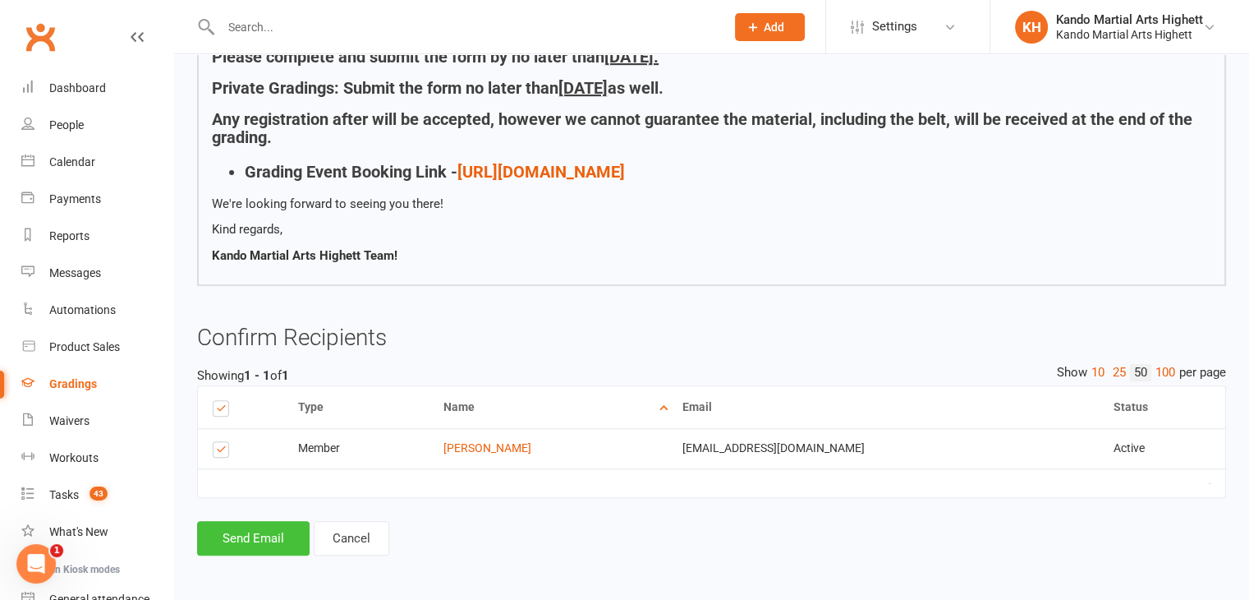
click at [256, 526] on button "Send Email" at bounding box center [253, 538] width 113 height 34
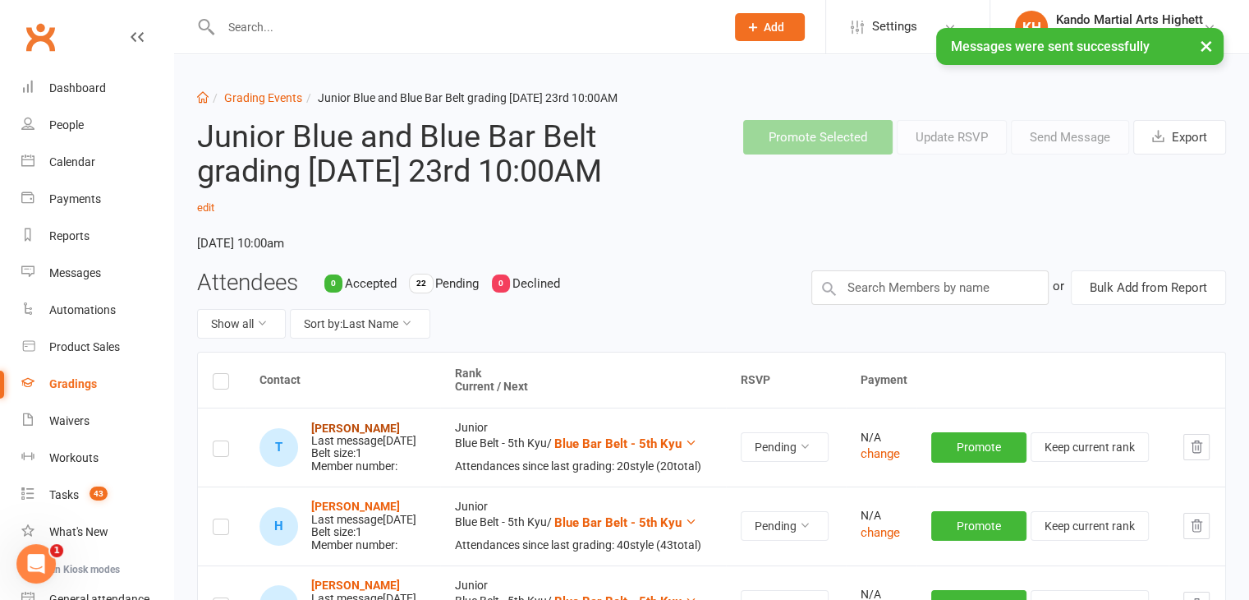
click at [394, 423] on strong "Thomas Ballenger" at bounding box center [355, 427] width 89 height 13
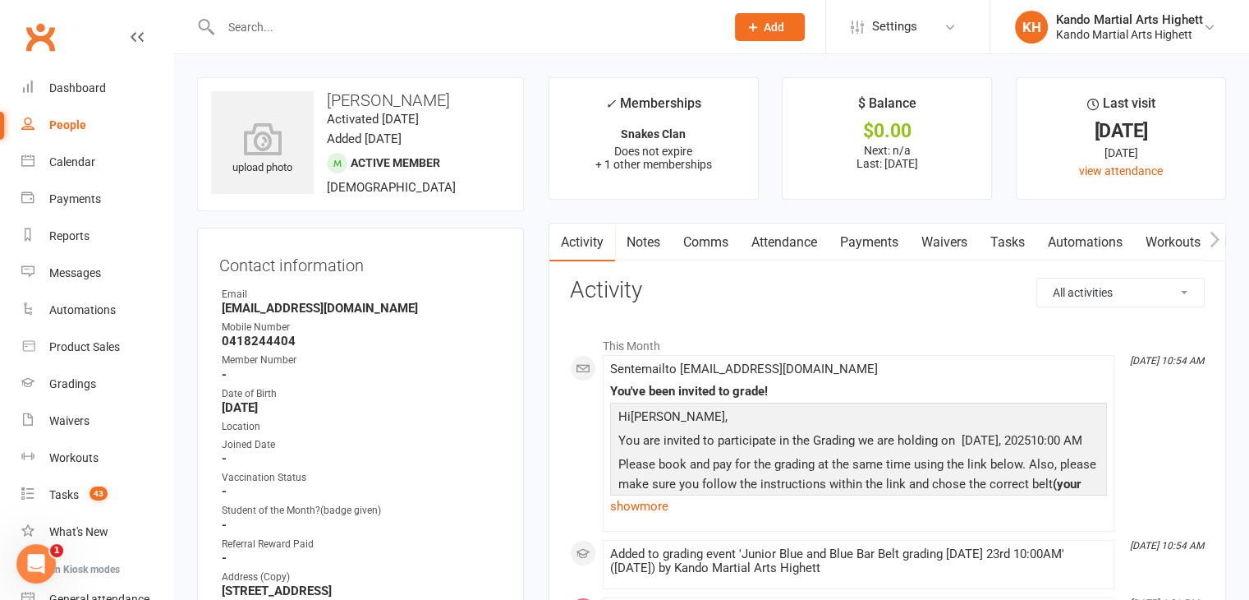
click at [825, 254] on link "Attendance" at bounding box center [784, 242] width 89 height 38
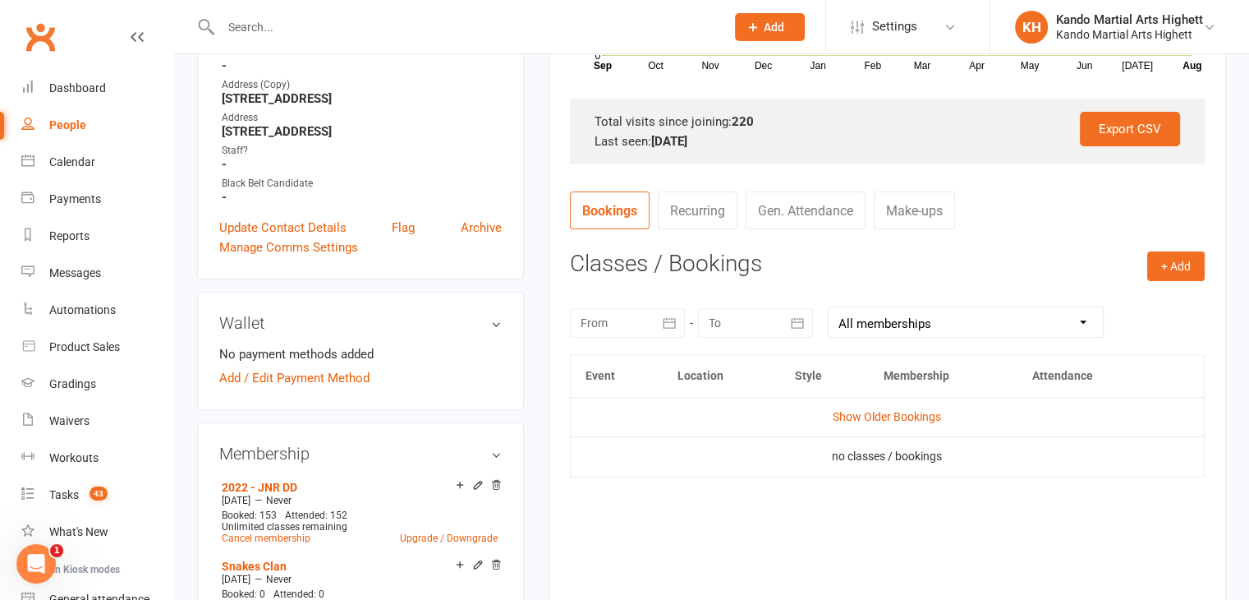
scroll to position [493, 0]
click at [889, 440] on td "no classes / bookings" at bounding box center [887, 454] width 633 height 39
click at [874, 413] on link "Show Older Bookings" at bounding box center [887, 415] width 108 height 13
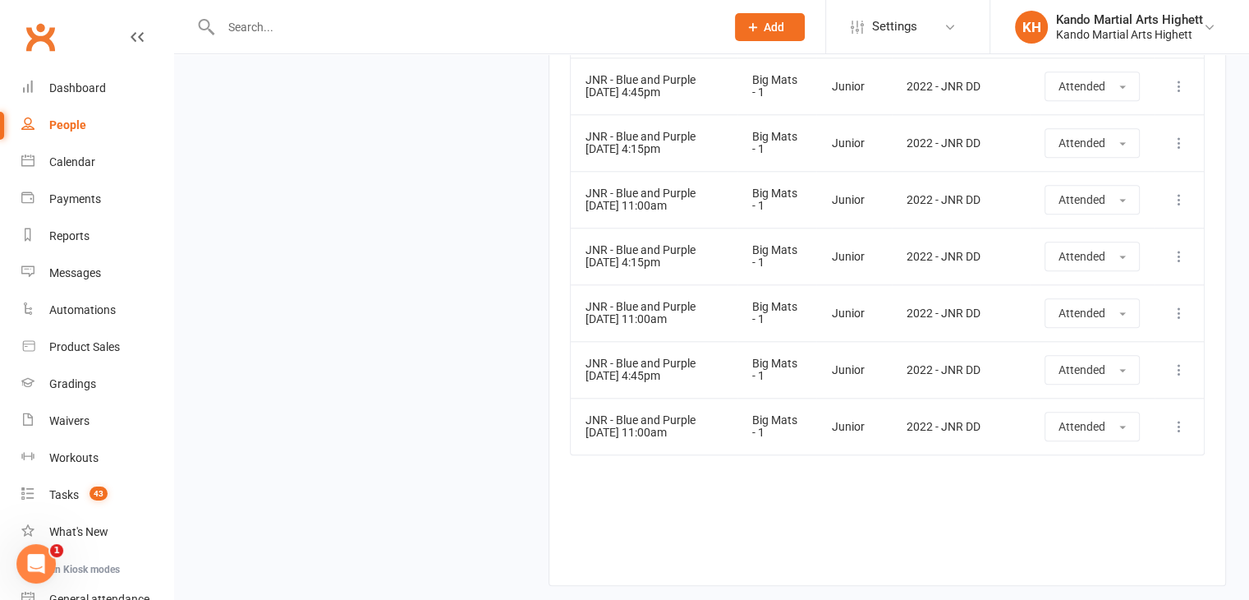
scroll to position [14101, 0]
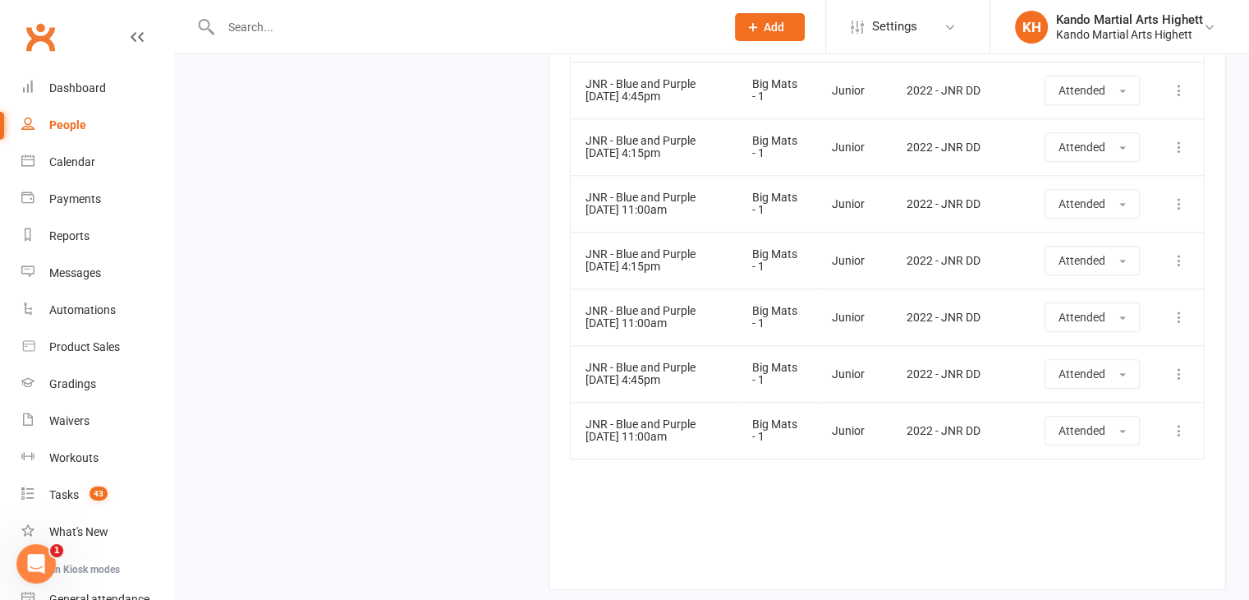
click at [907, 325] on td "2022 - JNR DD" at bounding box center [961, 316] width 138 height 57
click at [680, 421] on td "JNR - Blue and Purple 09 Aug 2025 11:00am" at bounding box center [654, 430] width 167 height 57
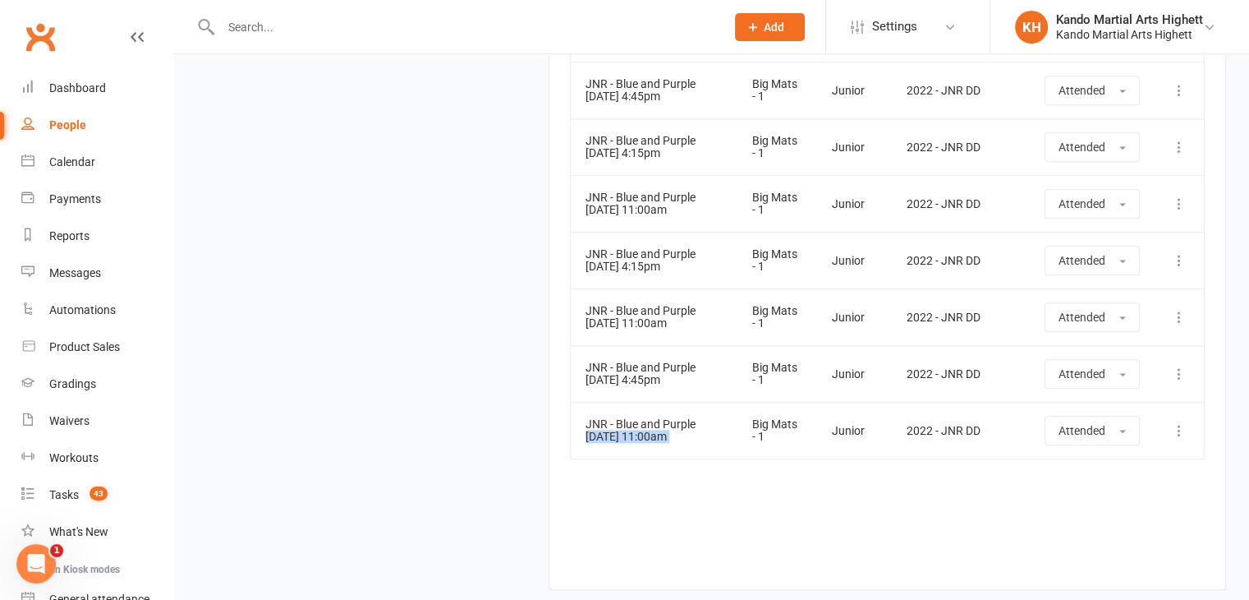
click at [680, 421] on td "JNR - Blue and Purple 09 Aug 2025 11:00am" at bounding box center [654, 430] width 167 height 57
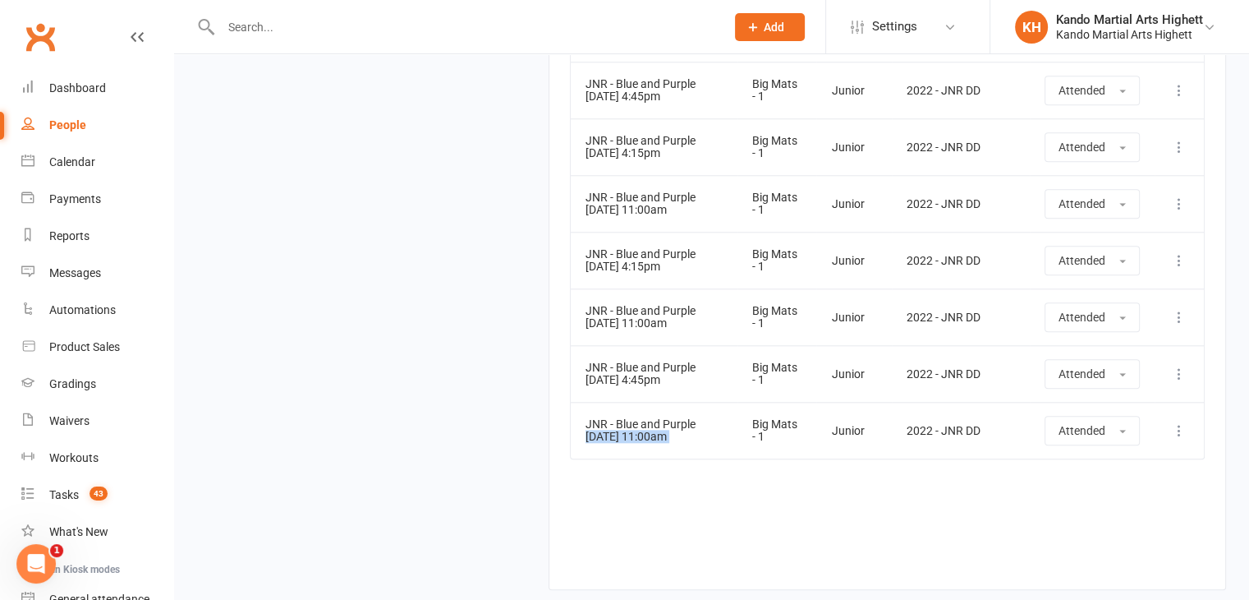
click at [680, 421] on td "JNR - Blue and Purple 09 Aug 2025 11:00am" at bounding box center [654, 430] width 167 height 57
click at [680, 422] on td "JNR - Blue and Purple 09 Aug 2025 11:00am" at bounding box center [654, 430] width 167 height 57
click at [659, 247] on td "JNR - Blue and Purple 01 Aug 2025 4:15pm" at bounding box center [654, 260] width 167 height 57
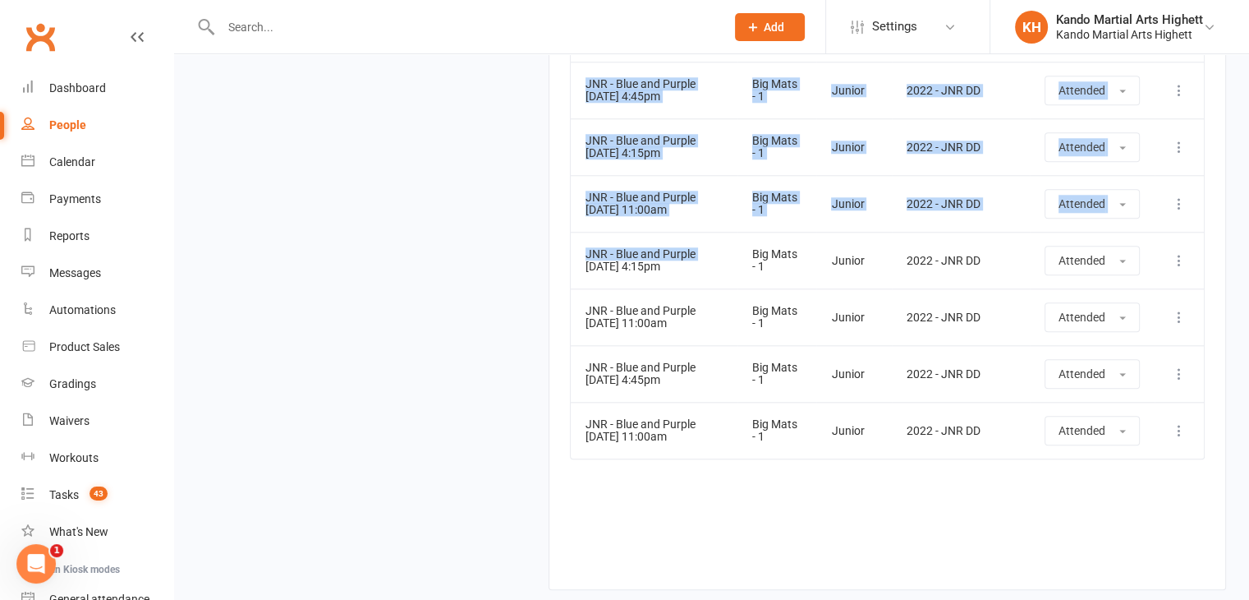
drag, startPoint x: 579, startPoint y: 249, endPoint x: 693, endPoint y: 480, distance: 257.5
drag, startPoint x: 710, startPoint y: 453, endPoint x: 621, endPoint y: 290, distance: 185.9
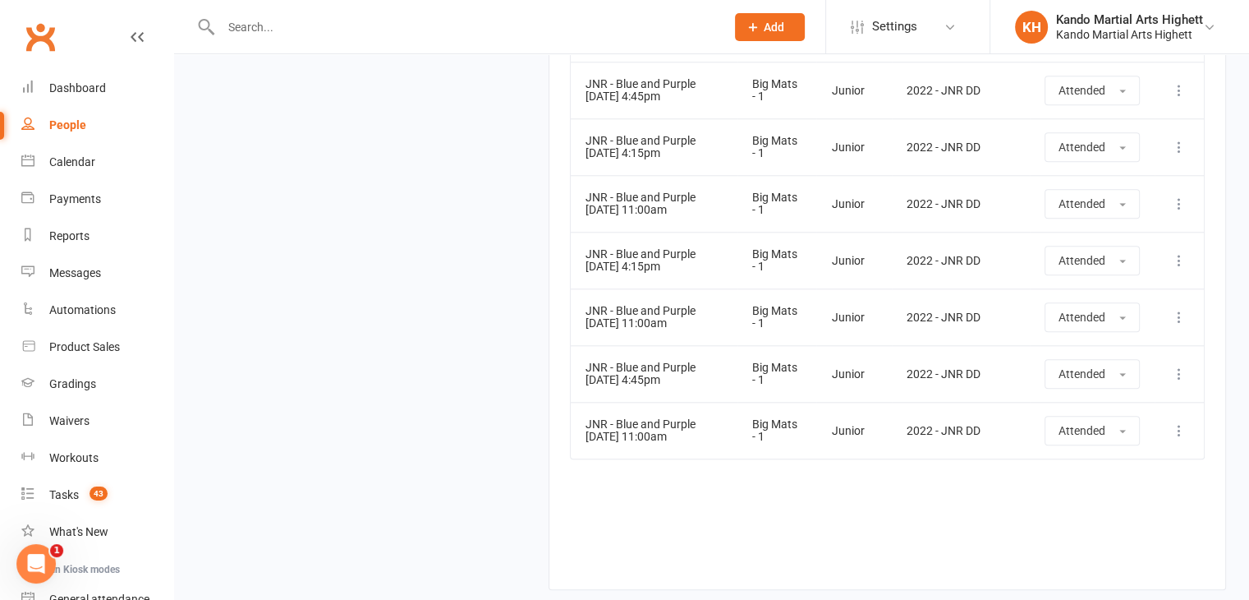
click at [624, 305] on div "JNR - Blue and Purple" at bounding box center [654, 311] width 137 height 12
drag, startPoint x: 587, startPoint y: 237, endPoint x: 687, endPoint y: 445, distance: 231.4
click at [691, 443] on td "JNR - Blue and Purple 09 Aug 2025 11:00am" at bounding box center [654, 430] width 167 height 57
click at [611, 361] on div "JNR - Blue and Purple" at bounding box center [654, 367] width 137 height 12
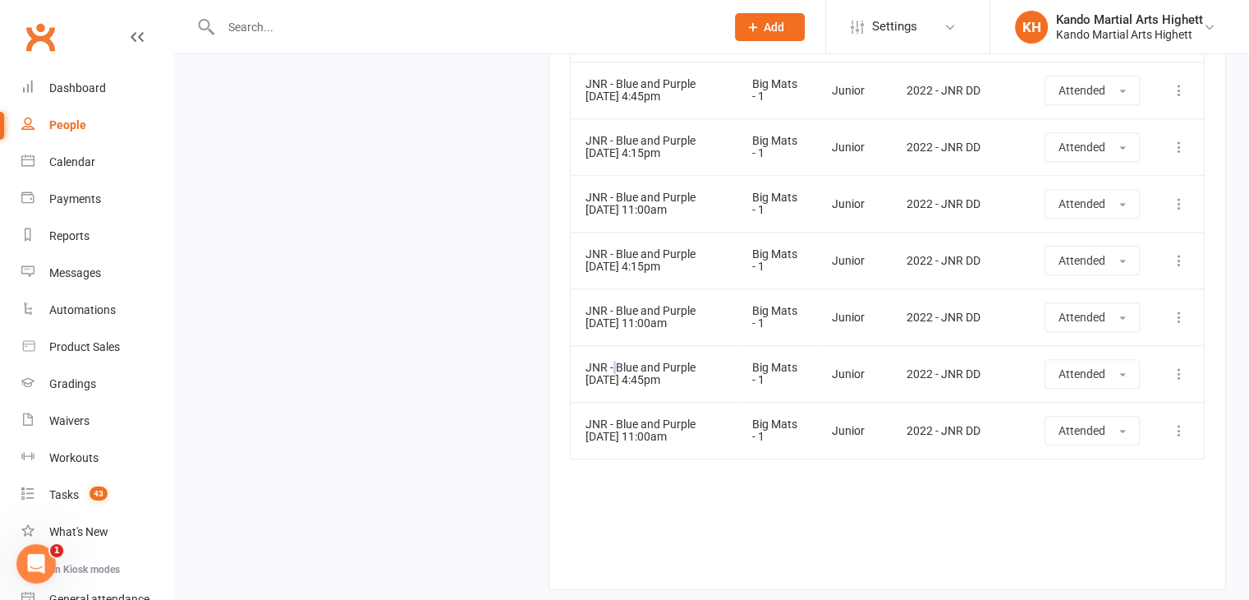
click at [611, 361] on div "JNR - Blue and Purple" at bounding box center [654, 367] width 137 height 12
click at [646, 369] on td "JNR - Blue and Purple 05 Aug 2025 4:45pm" at bounding box center [654, 373] width 167 height 57
click at [648, 369] on td "JNR - Blue and Purple 05 Aug 2025 4:45pm" at bounding box center [654, 373] width 167 height 57
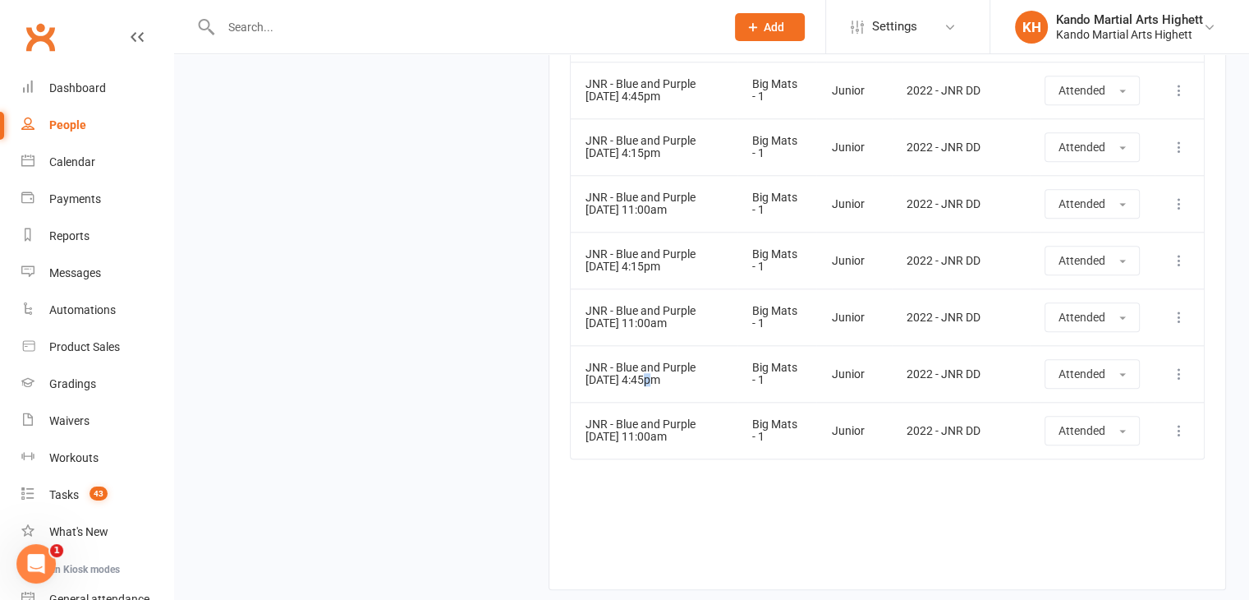
click at [649, 369] on td "JNR - Blue and Purple 05 Aug 2025 4:45pm" at bounding box center [654, 373] width 167 height 57
click at [670, 305] on div "JNR - Blue and Purple" at bounding box center [654, 311] width 137 height 12
click at [653, 310] on td "JNR - Blue and Purple 02 Aug 2025 11:00am" at bounding box center [654, 316] width 167 height 57
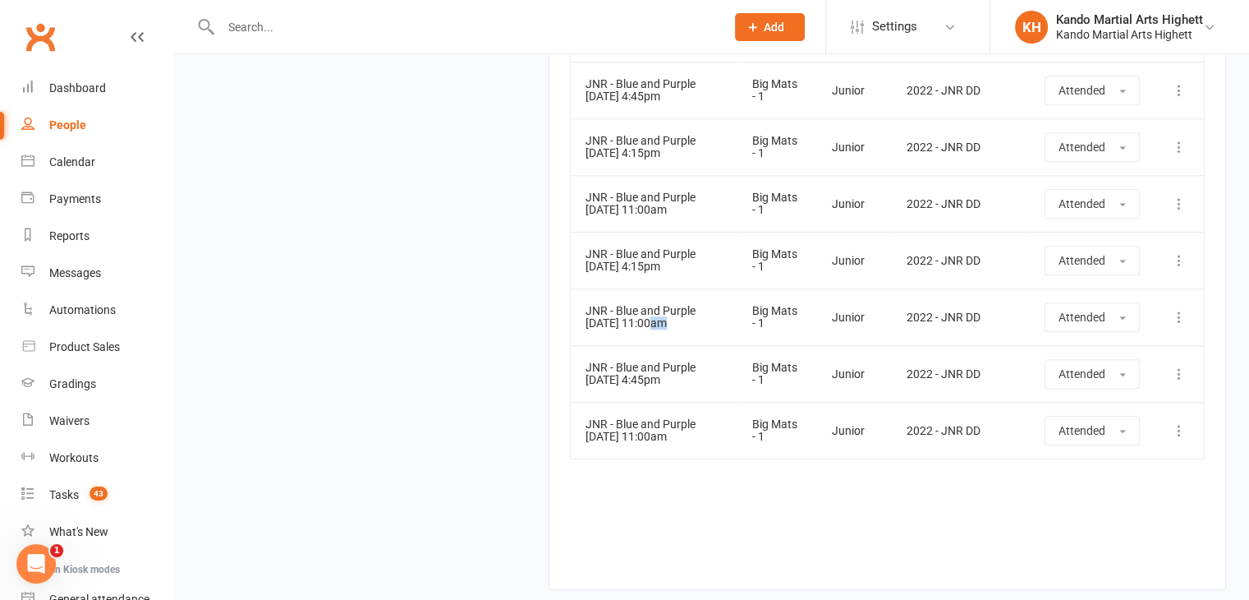
click at [653, 310] on td "JNR - Blue and Purple 02 Aug 2025 11:00am" at bounding box center [654, 316] width 167 height 57
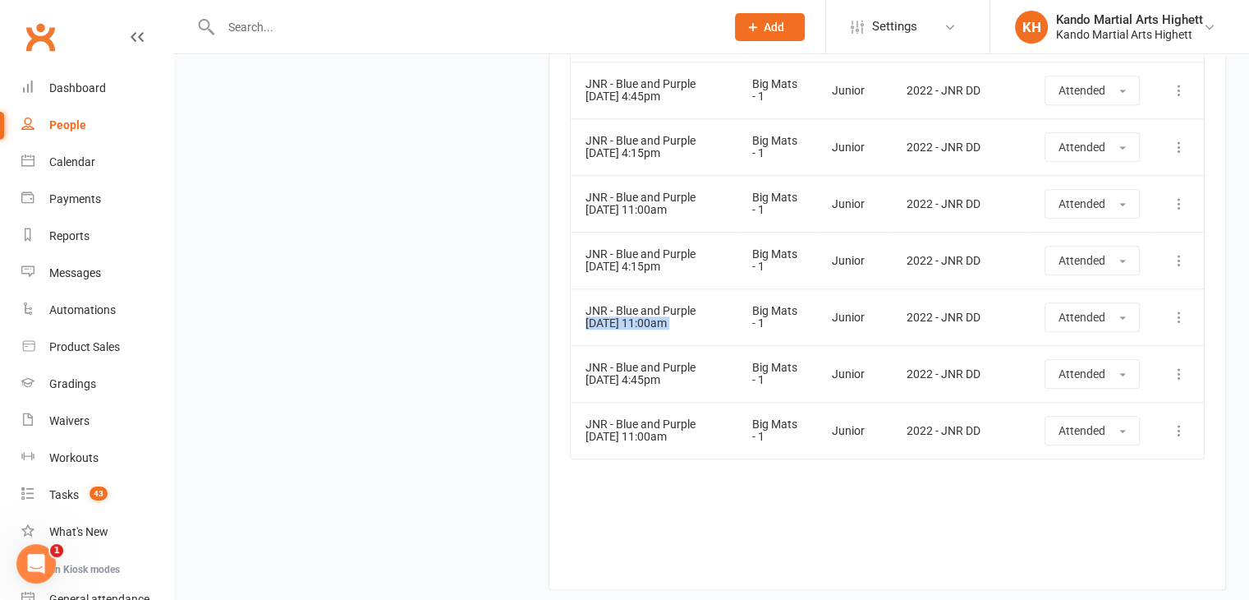
click at [652, 310] on td "JNR - Blue and Purple 02 Aug 2025 11:00am" at bounding box center [654, 316] width 167 height 57
click at [614, 260] on td "JNR - Blue and Purple 01 Aug 2025 4:15pm" at bounding box center [654, 260] width 167 height 57
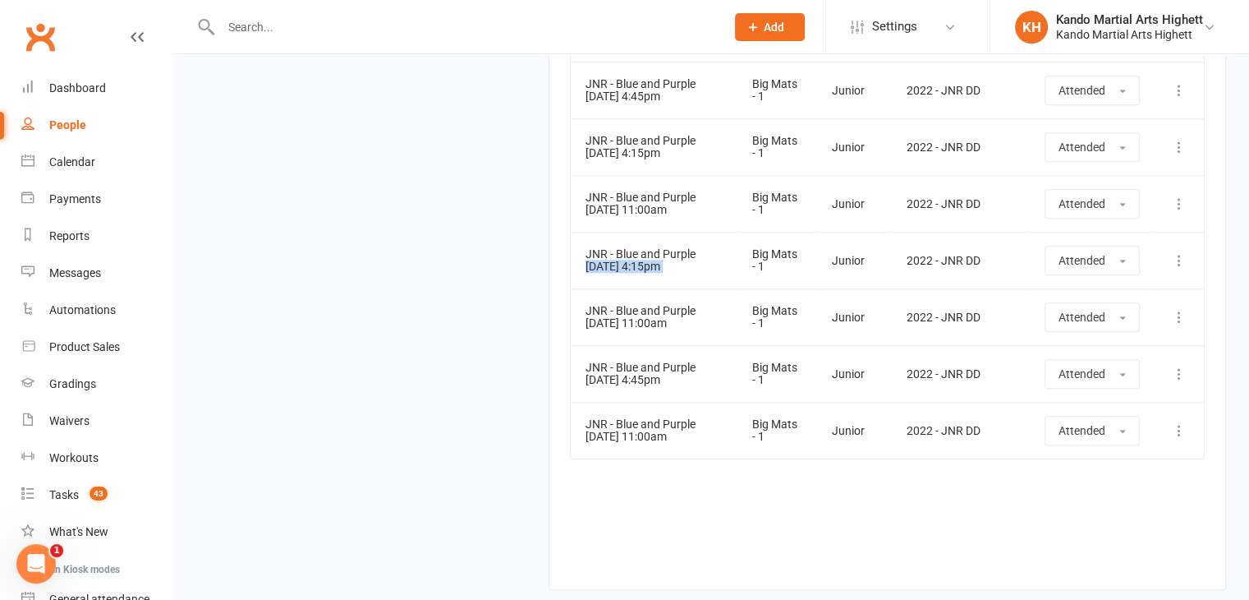
click at [614, 260] on td "JNR - Blue and Purple 01 Aug 2025 4:15pm" at bounding box center [654, 260] width 167 height 57
click at [637, 267] on td "JNR - Blue and Purple 01 Aug 2025 4:15pm" at bounding box center [654, 260] width 167 height 57
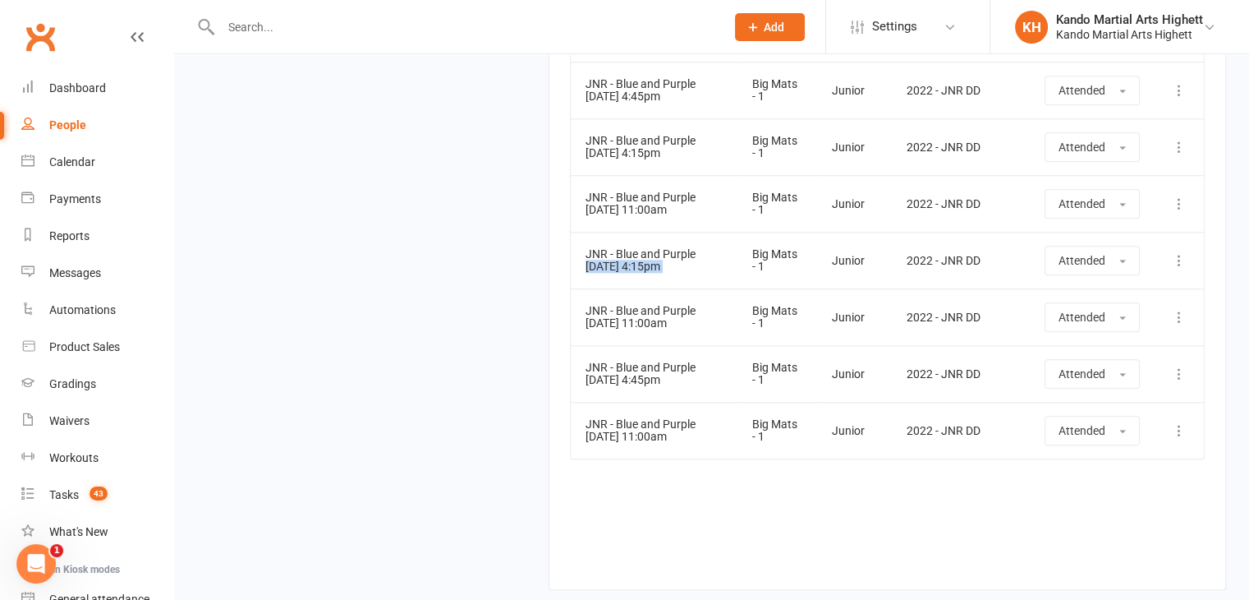
click at [637, 267] on td "JNR - Blue and Purple 01 Aug 2025 4:15pm" at bounding box center [654, 260] width 167 height 57
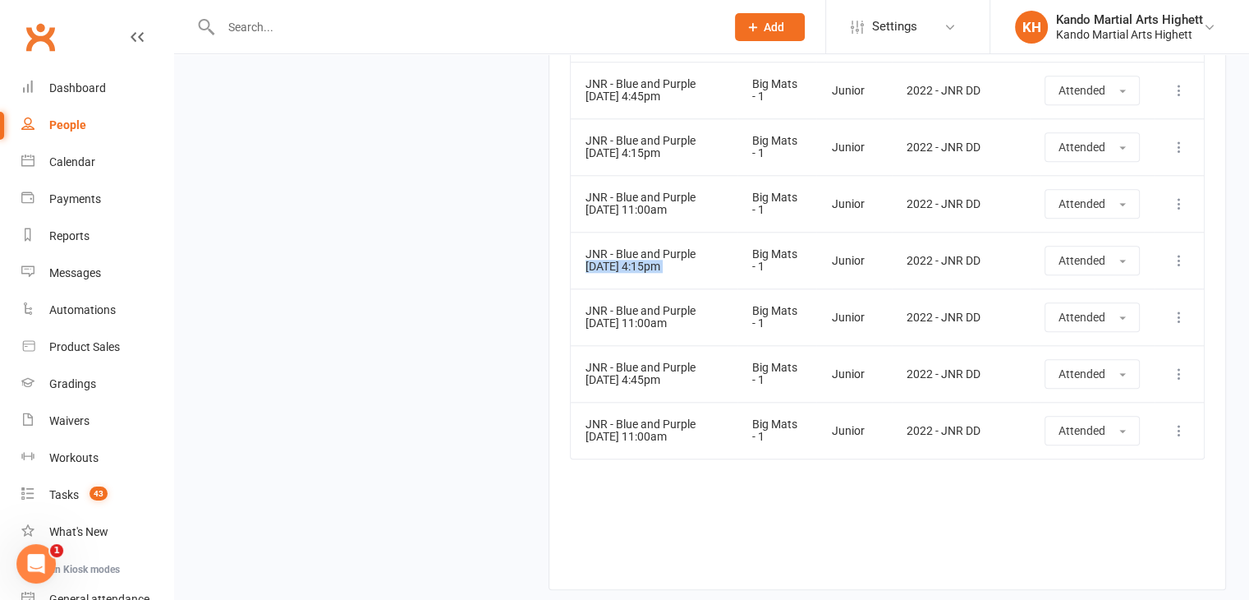
click at [637, 267] on td "JNR - Blue and Purple 01 Aug 2025 4:15pm" at bounding box center [654, 260] width 167 height 57
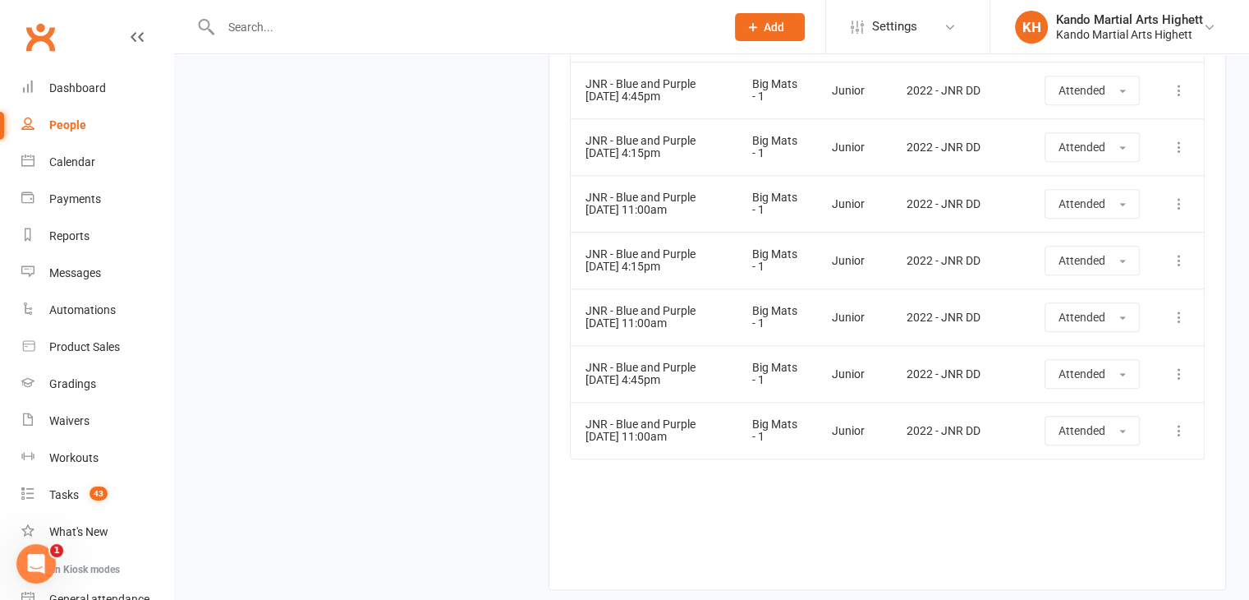
click at [637, 248] on div "JNR - Blue and Purple" at bounding box center [654, 254] width 137 height 12
click at [658, 256] on td "JNR - Blue and Purple 01 Aug 2025 4:15pm" at bounding box center [654, 260] width 167 height 57
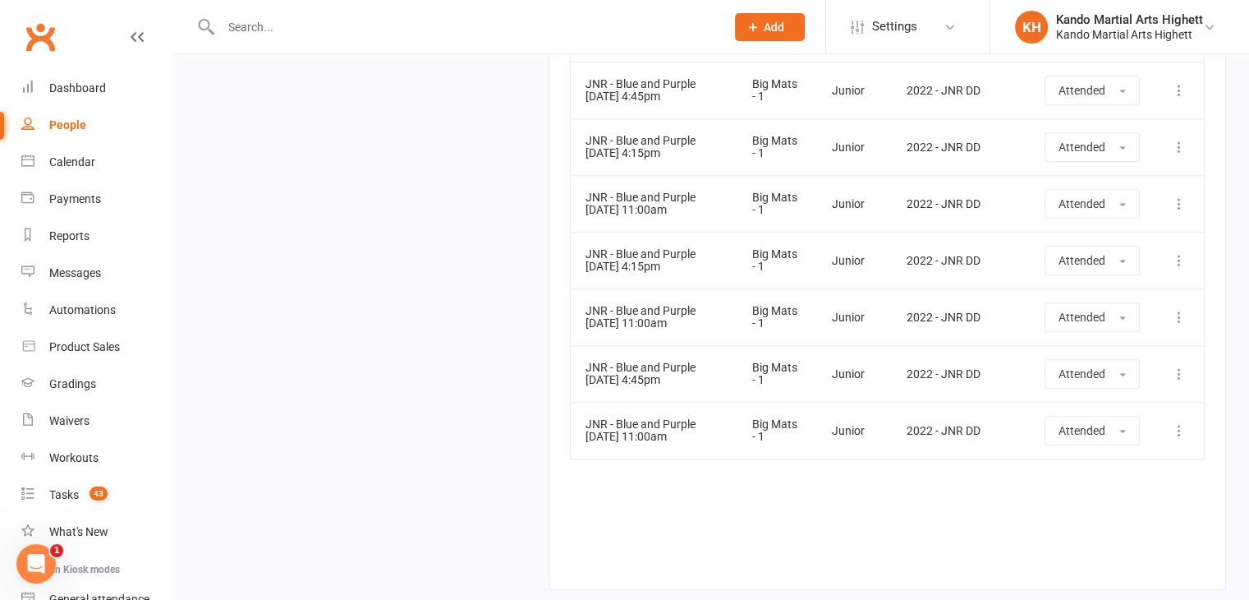
click at [658, 256] on td "JNR - Blue and Purple 01 Aug 2025 4:15pm" at bounding box center [654, 260] width 167 height 57
click at [104, 496] on span "43" at bounding box center [99, 493] width 18 height 14
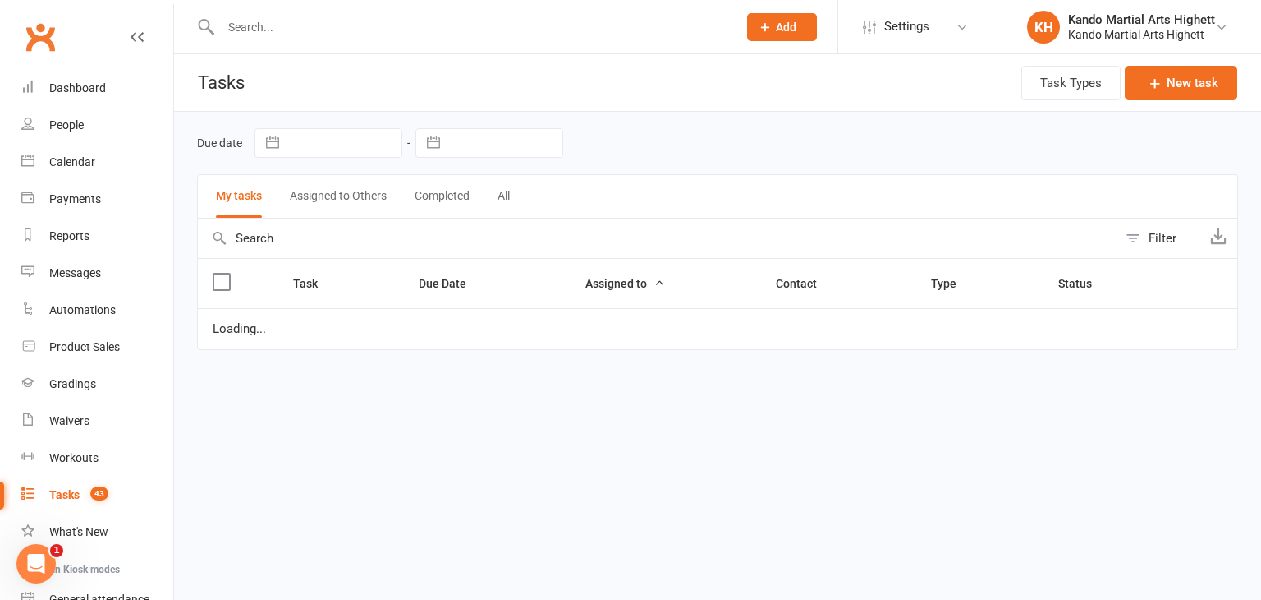
select select "started"
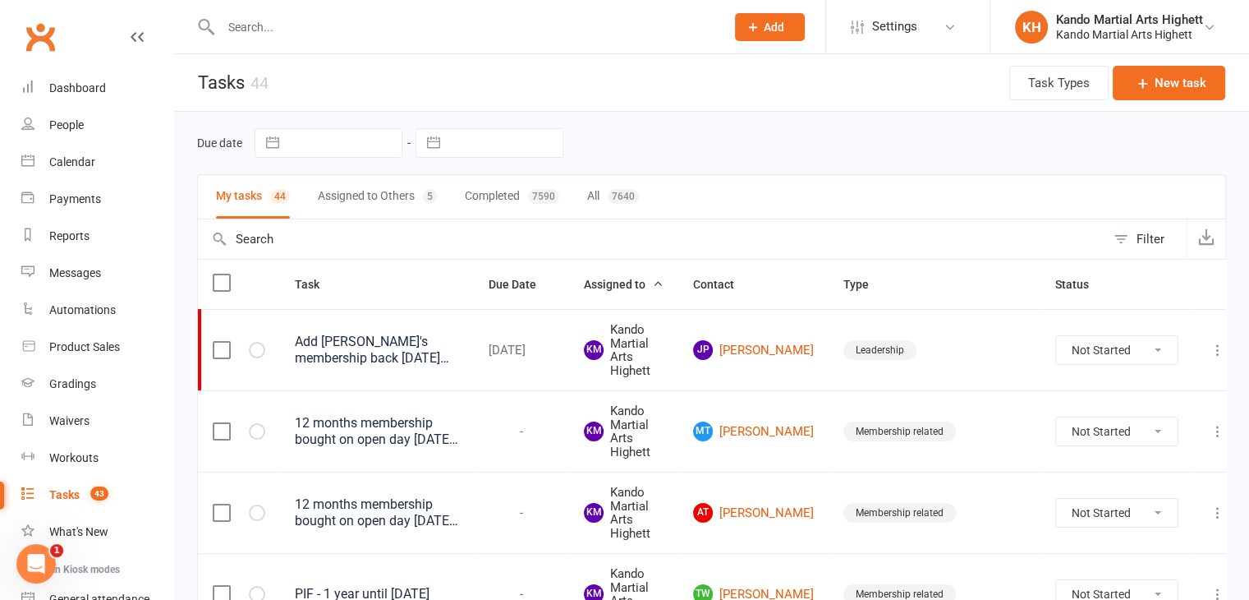
click at [1124, 227] on button "Filter" at bounding box center [1145, 238] width 81 height 39
select select "incomplete"
select select "started"
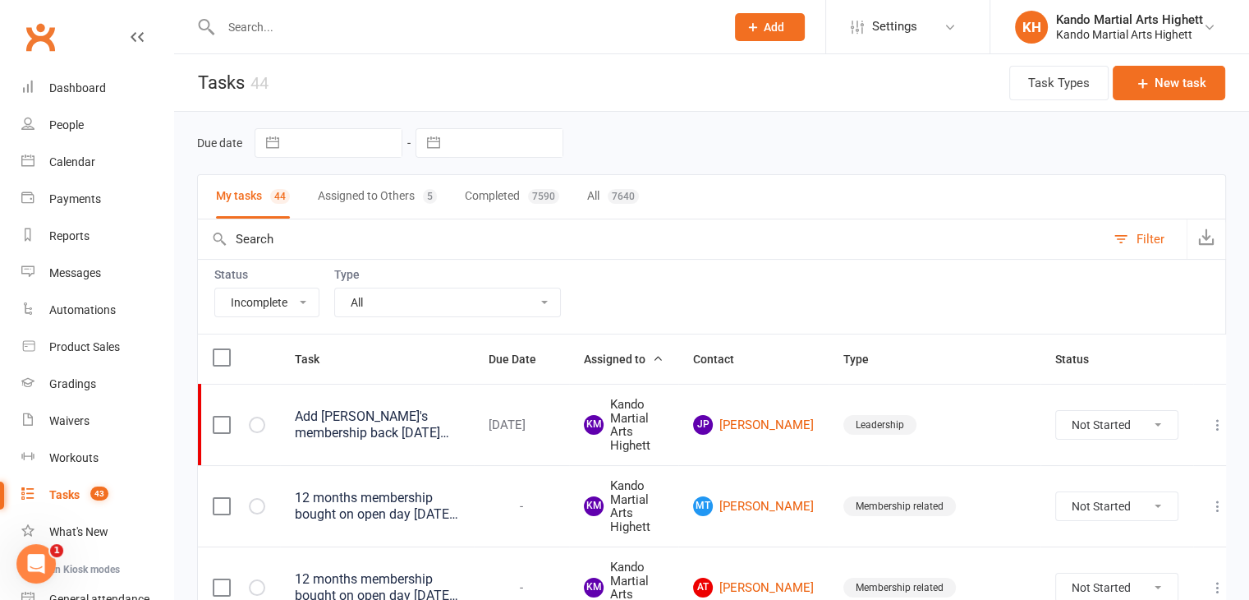
click at [410, 301] on select "All Admin Cancellation Class transfer Courtesy call Create welcome card E-mail …" at bounding box center [447, 302] width 225 height 28
select select "23096"
click at [335, 288] on select "All Admin Cancellation Class transfer Courtesy call Create welcome card E-mail …" at bounding box center [447, 302] width 225 height 28
select select "started"
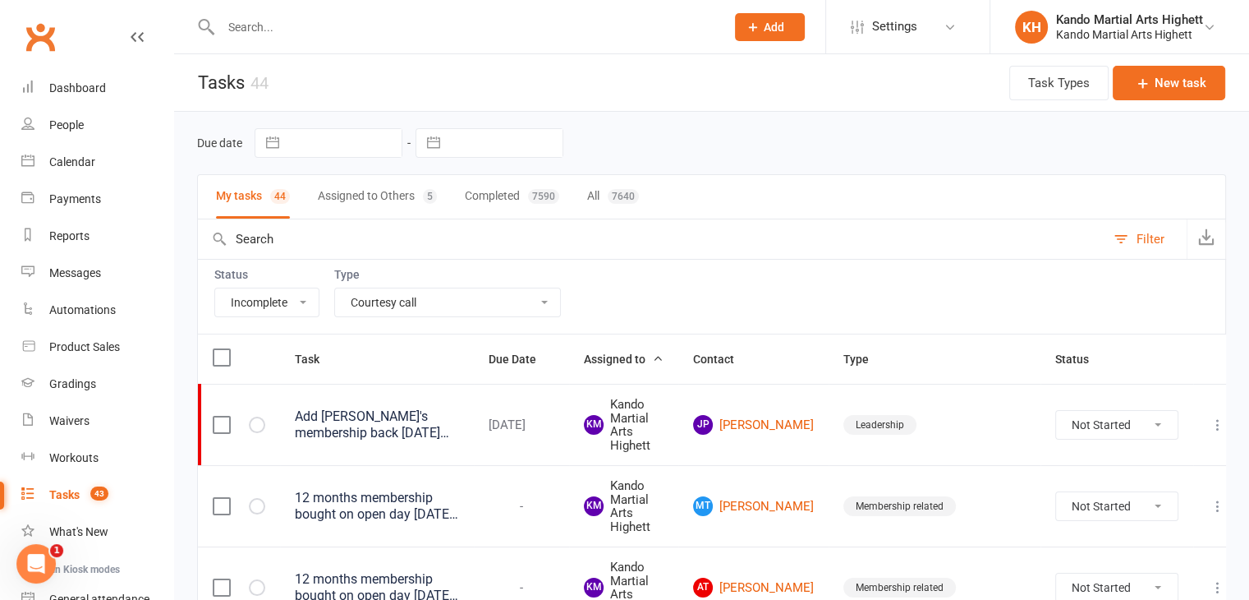
select select "started"
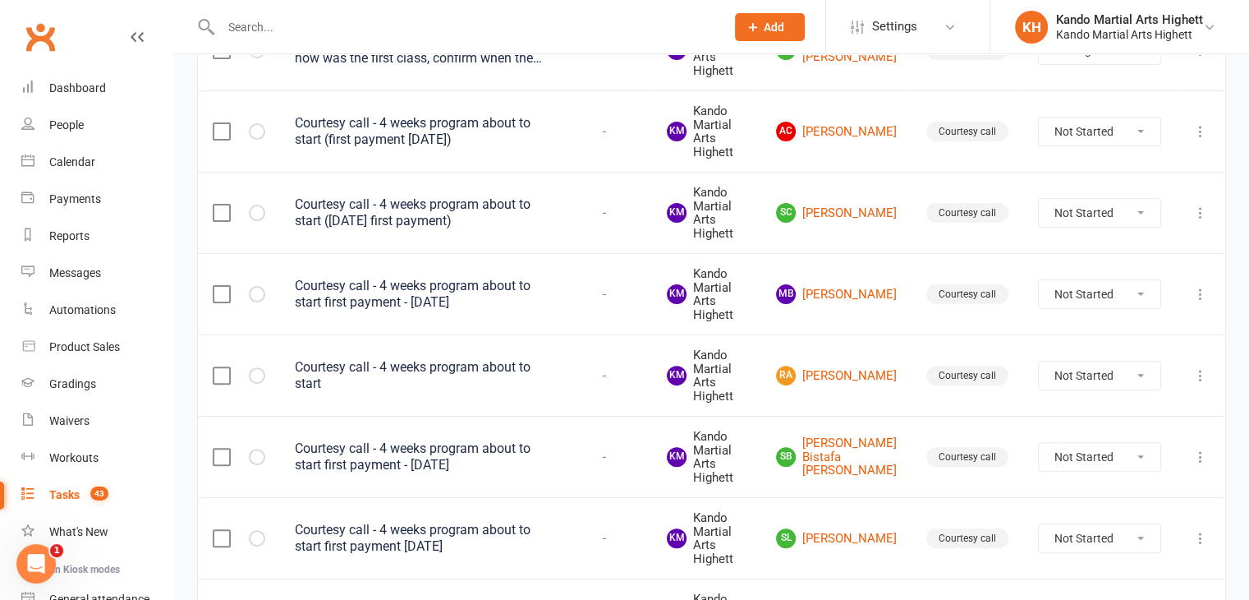
scroll to position [449, 0]
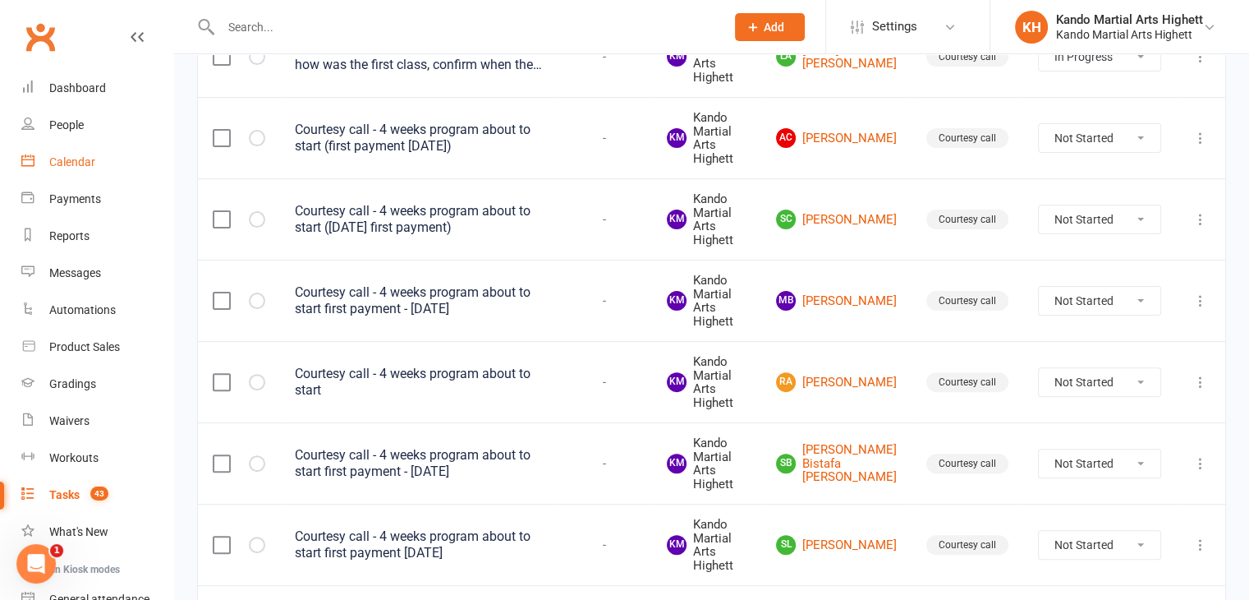
click at [52, 171] on link "Calendar" at bounding box center [97, 162] width 152 height 37
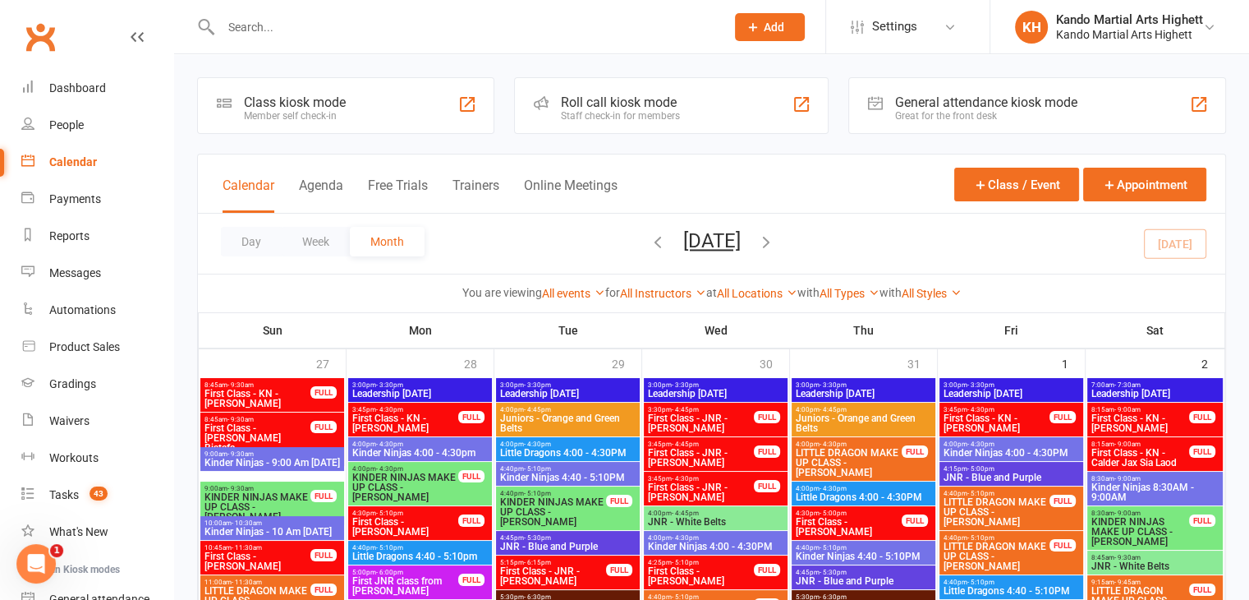
click at [315, 28] on input "text" at bounding box center [465, 27] width 498 height 23
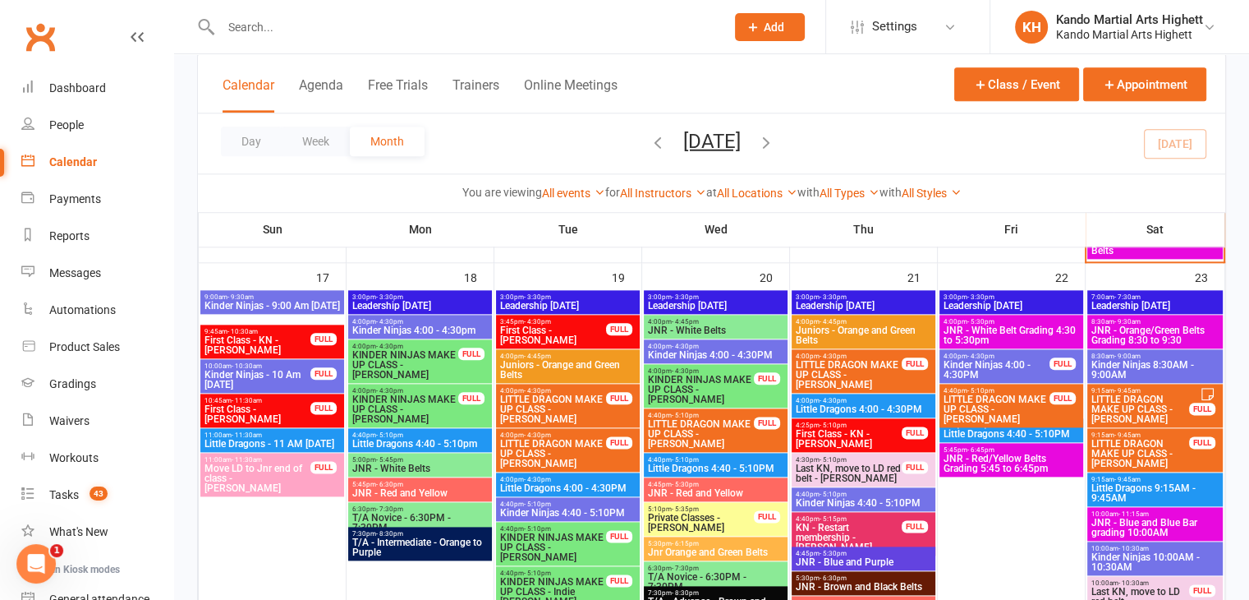
scroll to position [1928, 0]
click at [248, 439] on span "Little Dragons - 11 AM Sunday" at bounding box center [272, 444] width 137 height 10
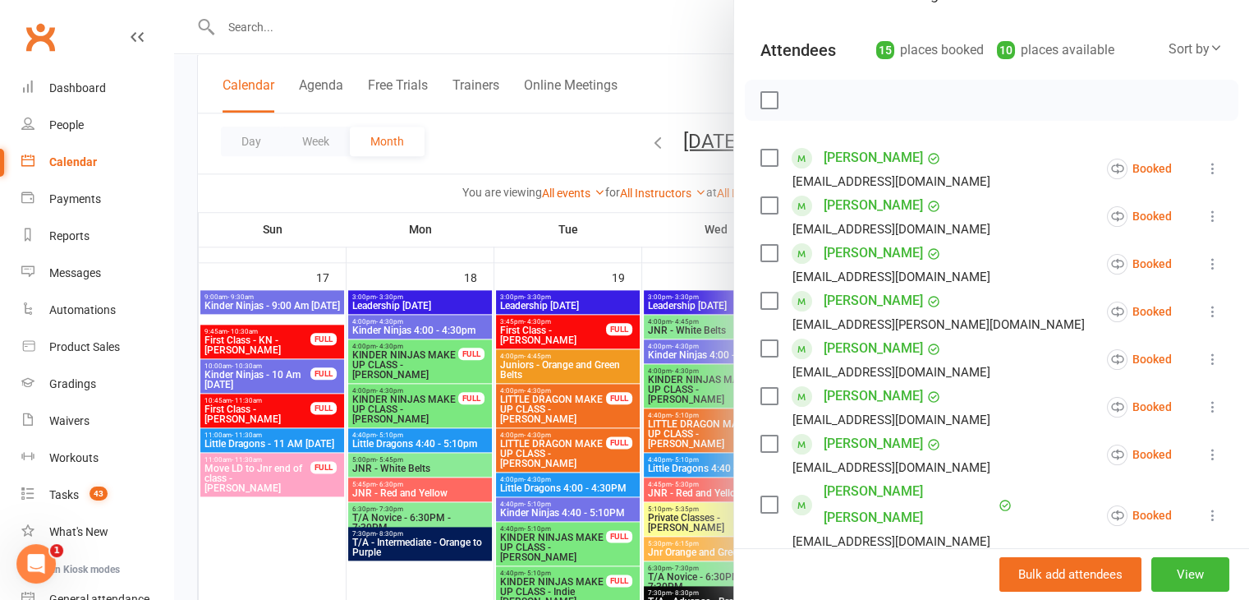
scroll to position [0, 0]
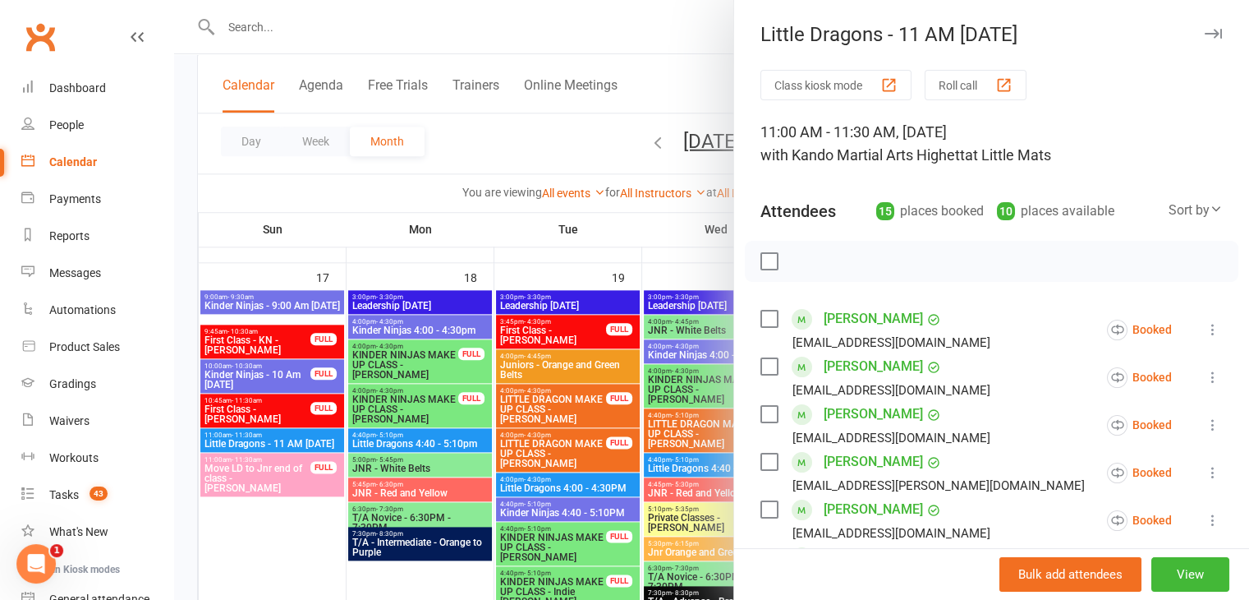
click at [526, 39] on div at bounding box center [711, 300] width 1075 height 600
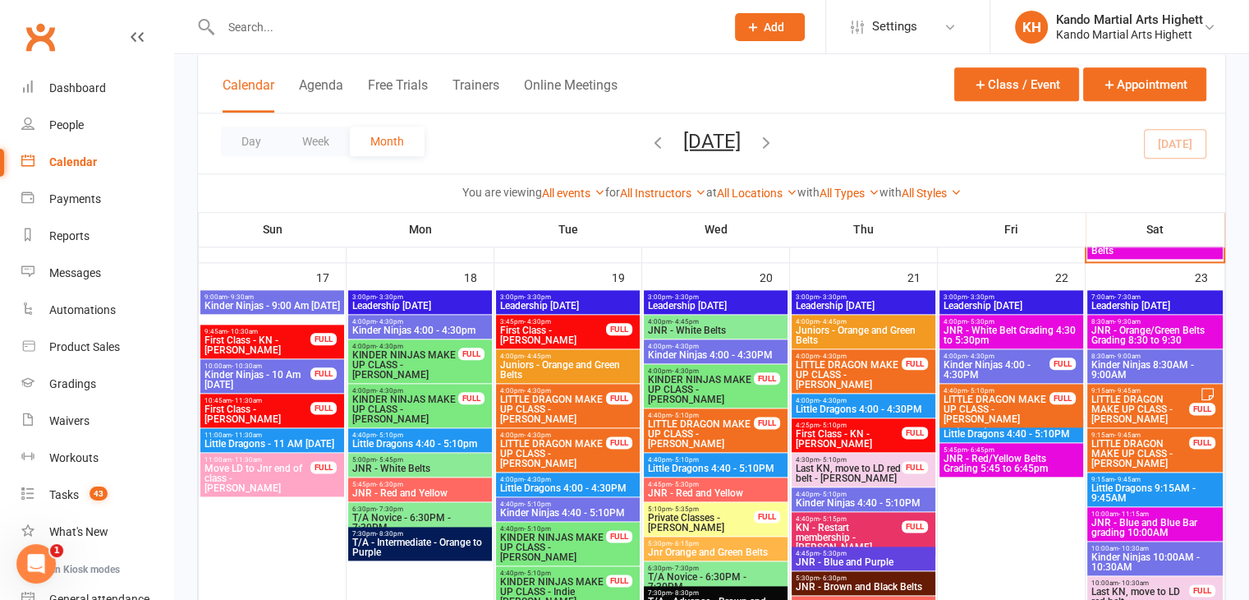
click at [246, 7] on div at bounding box center [455, 26] width 517 height 53
click at [249, 32] on input "text" at bounding box center [465, 27] width 498 height 23
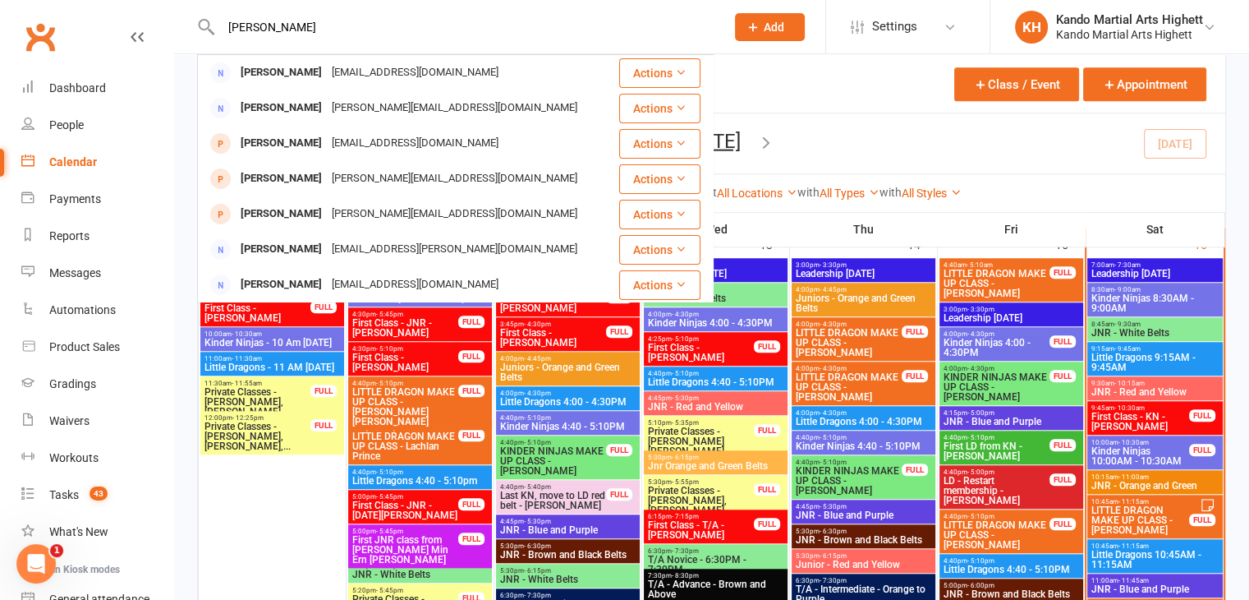
scroll to position [1107, 0]
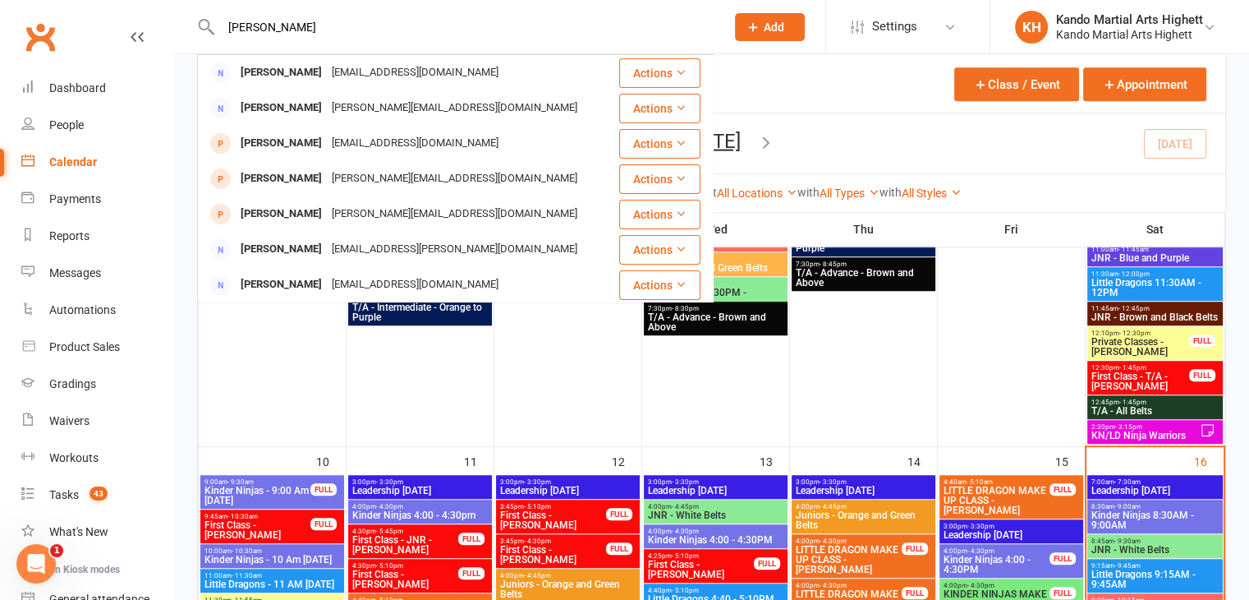
drag, startPoint x: 246, startPoint y: 34, endPoint x: 165, endPoint y: 57, distance: 83.5
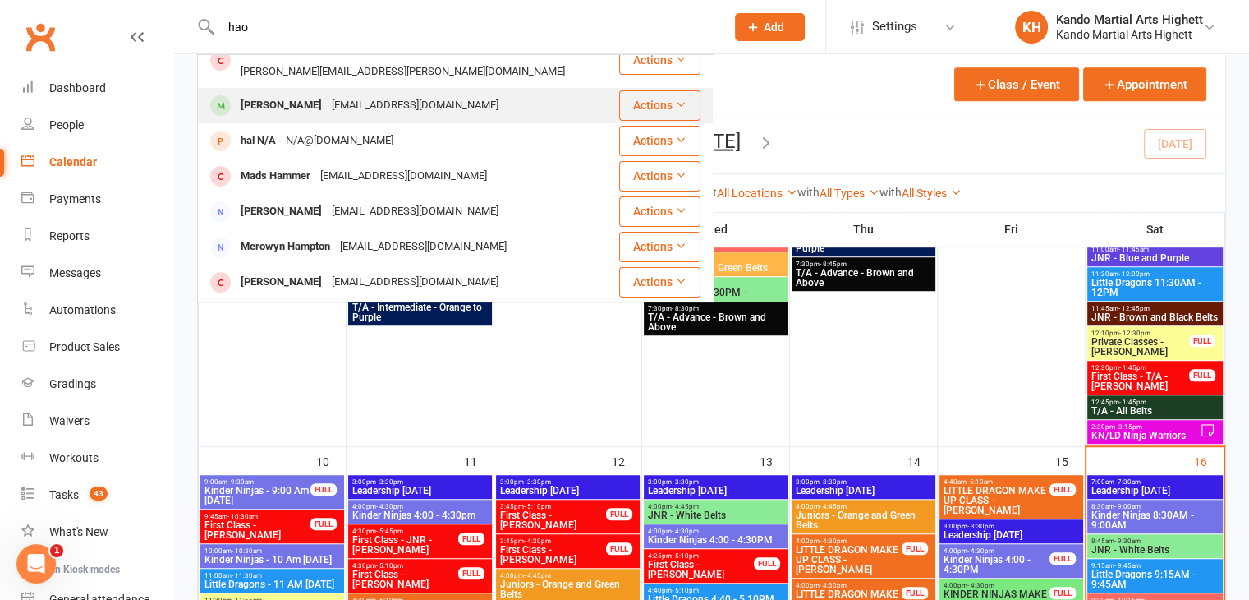
scroll to position [0, 0]
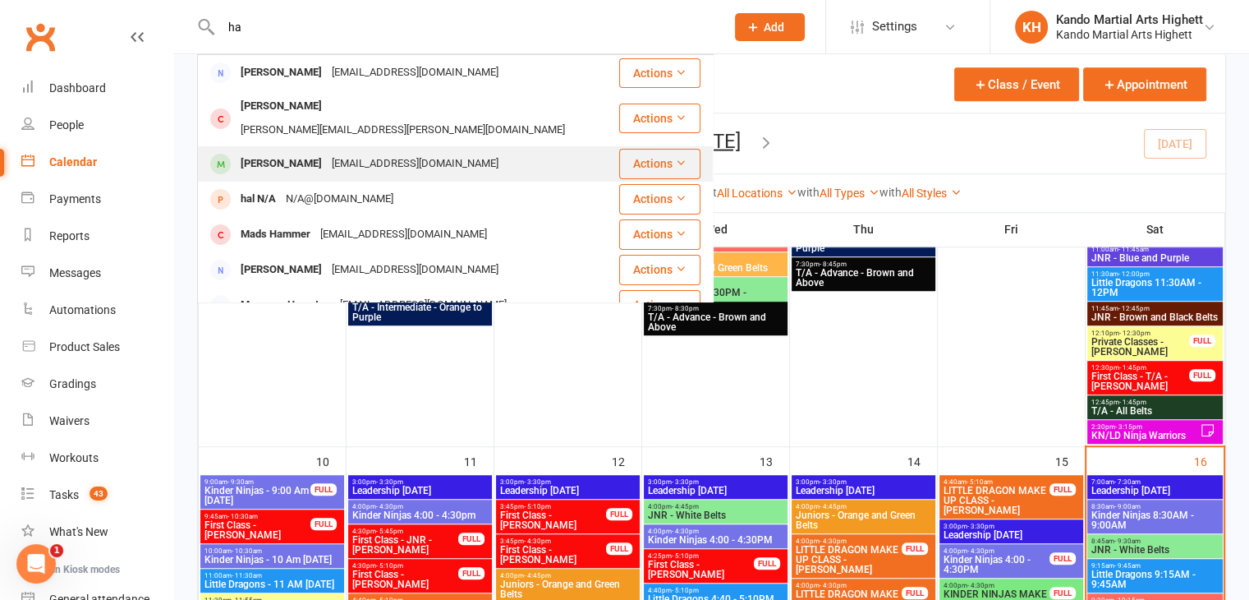
type input "h"
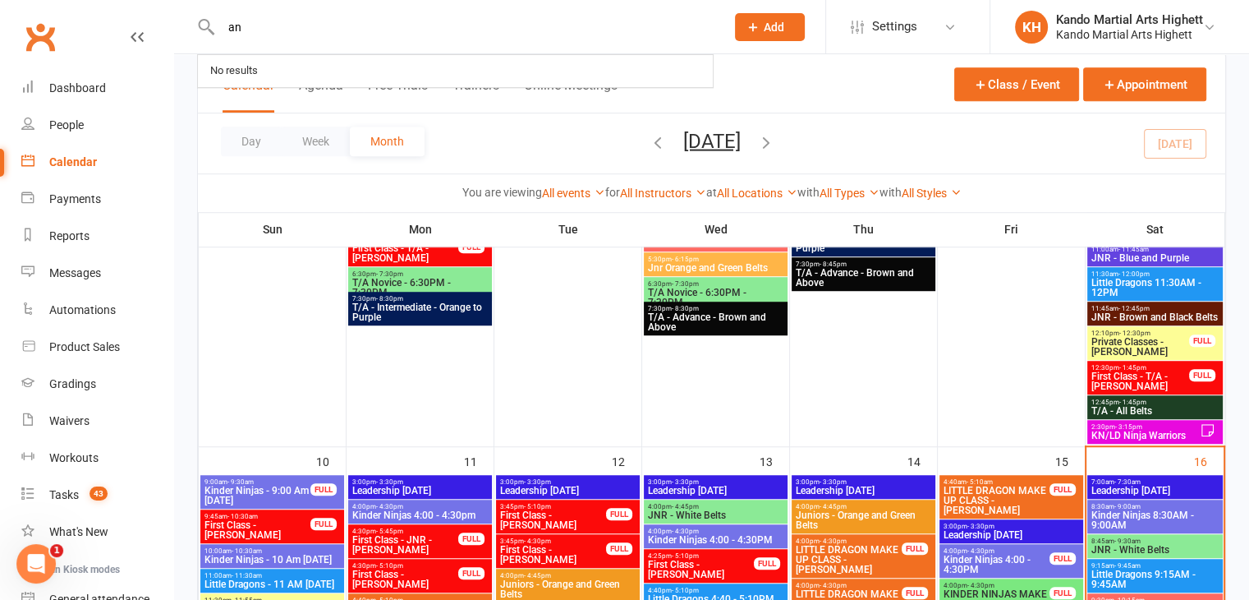
type input "and"
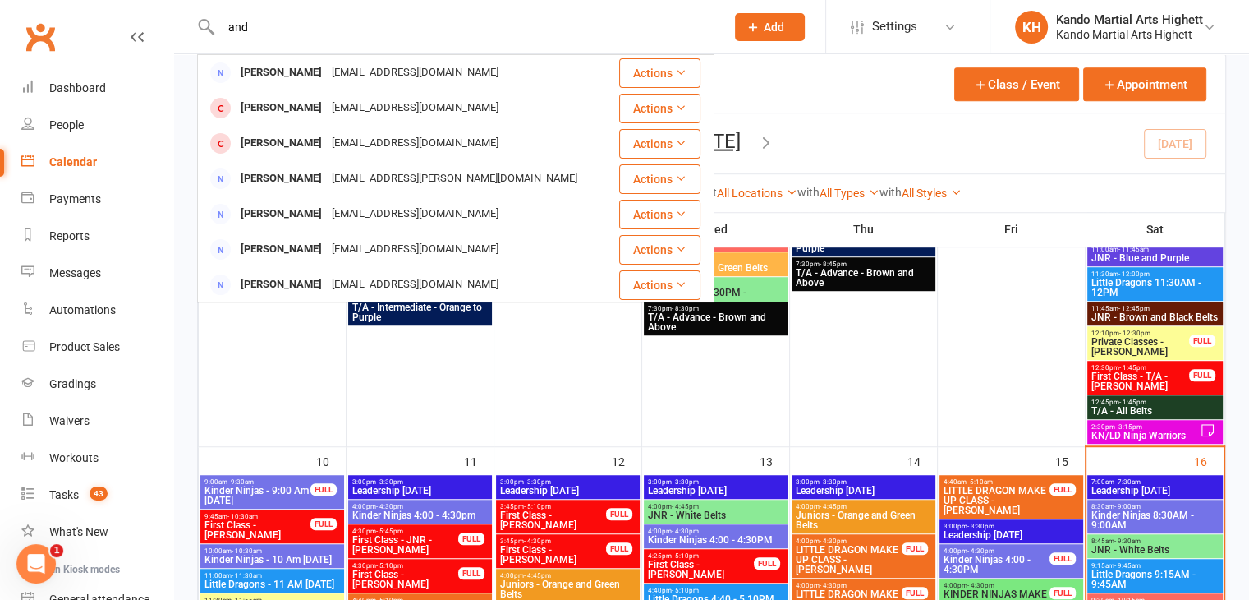
drag, startPoint x: 385, startPoint y: 27, endPoint x: 191, endPoint y: 28, distance: 194.6
click at [191, 28] on react-component "and Andre Miller and_mill@yahoo.co.uk Actions Aaliya Miller and_mill@yahoo.co.u…" at bounding box center [357, 26] width 714 height 53
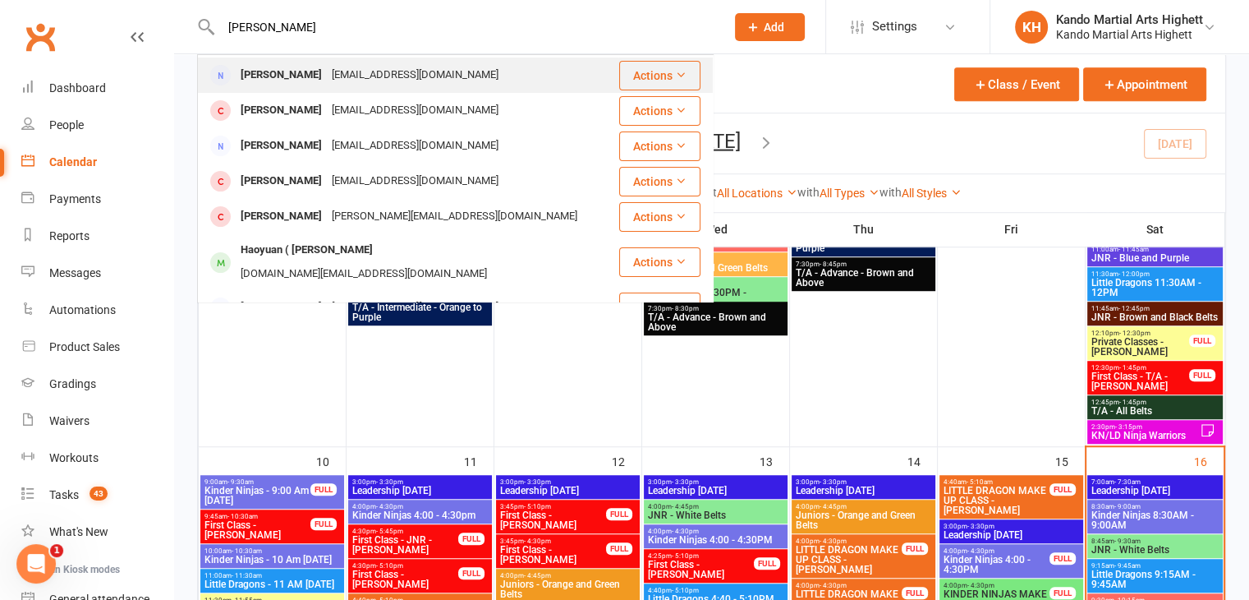
scroll to position [164, 0]
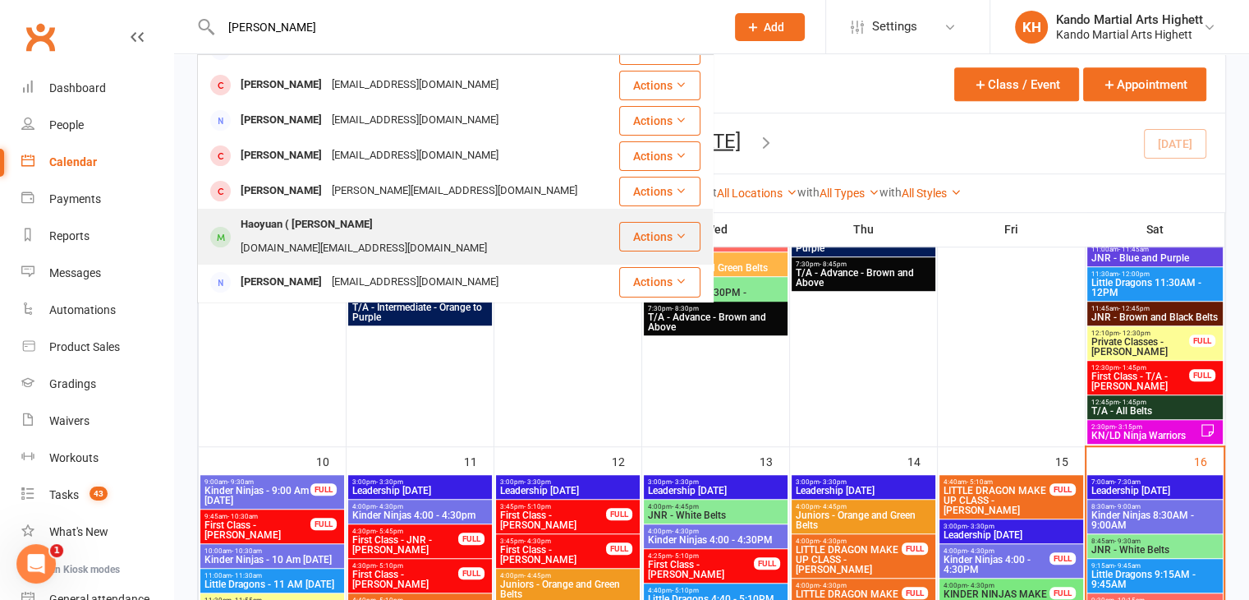
type input "zhang"
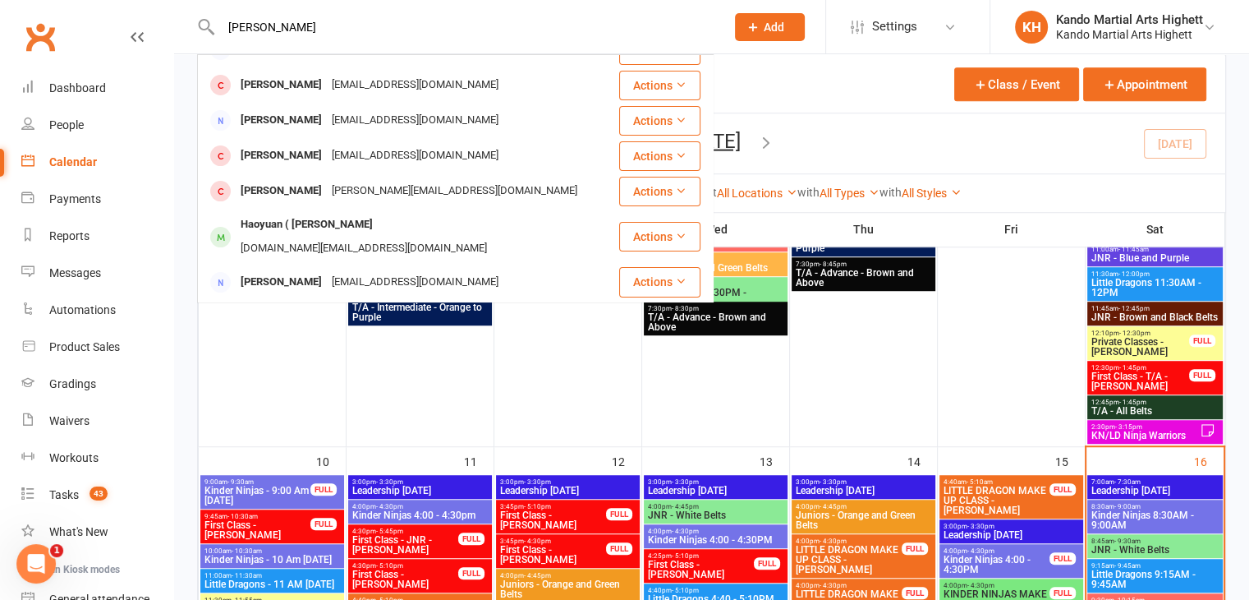
click at [407, 237] on div "Dannyivanoff.au@gmail.com" at bounding box center [364, 249] width 256 height 24
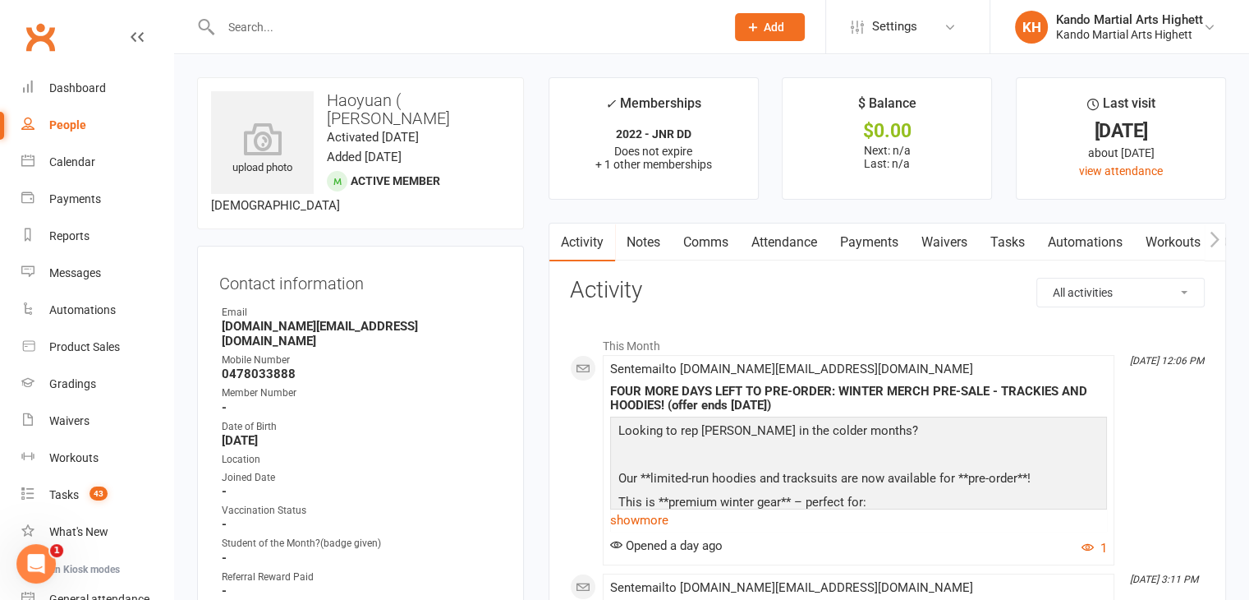
click at [652, 247] on link "Notes" at bounding box center [643, 242] width 57 height 38
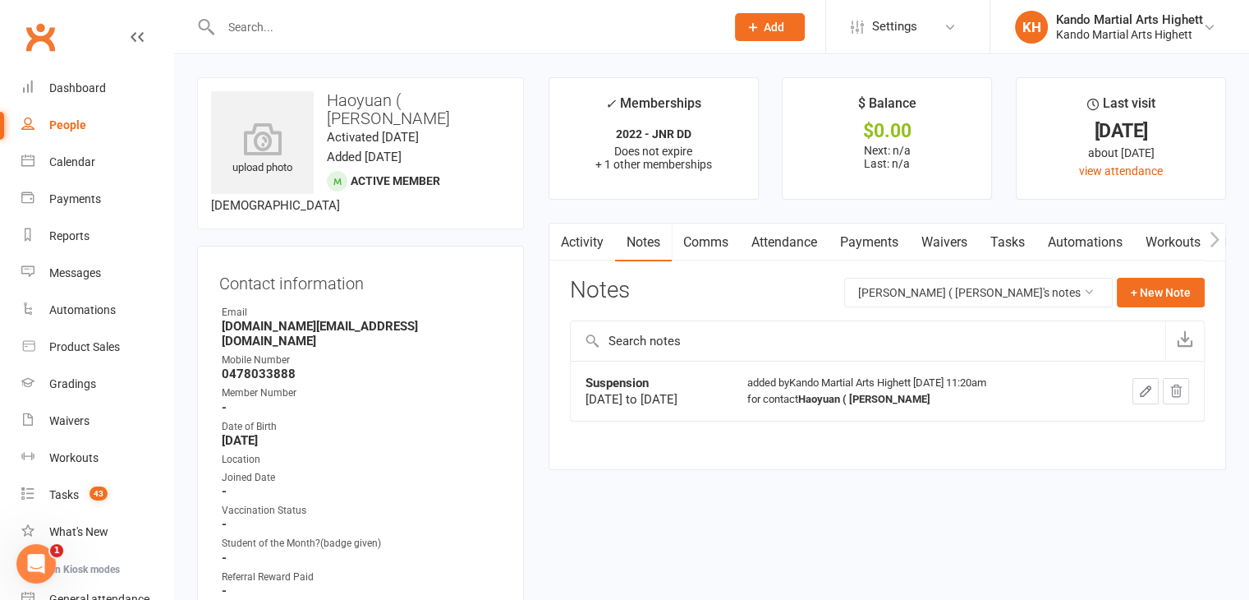
click at [1136, 396] on button "button" at bounding box center [1146, 391] width 26 height 26
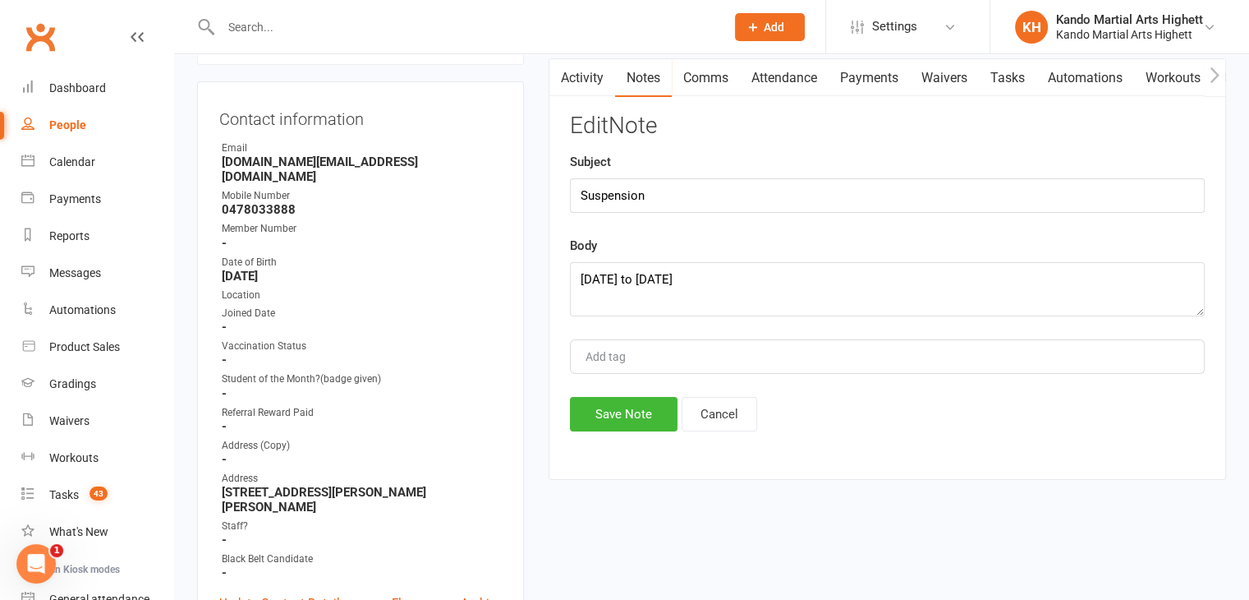
scroll to position [246, 0]
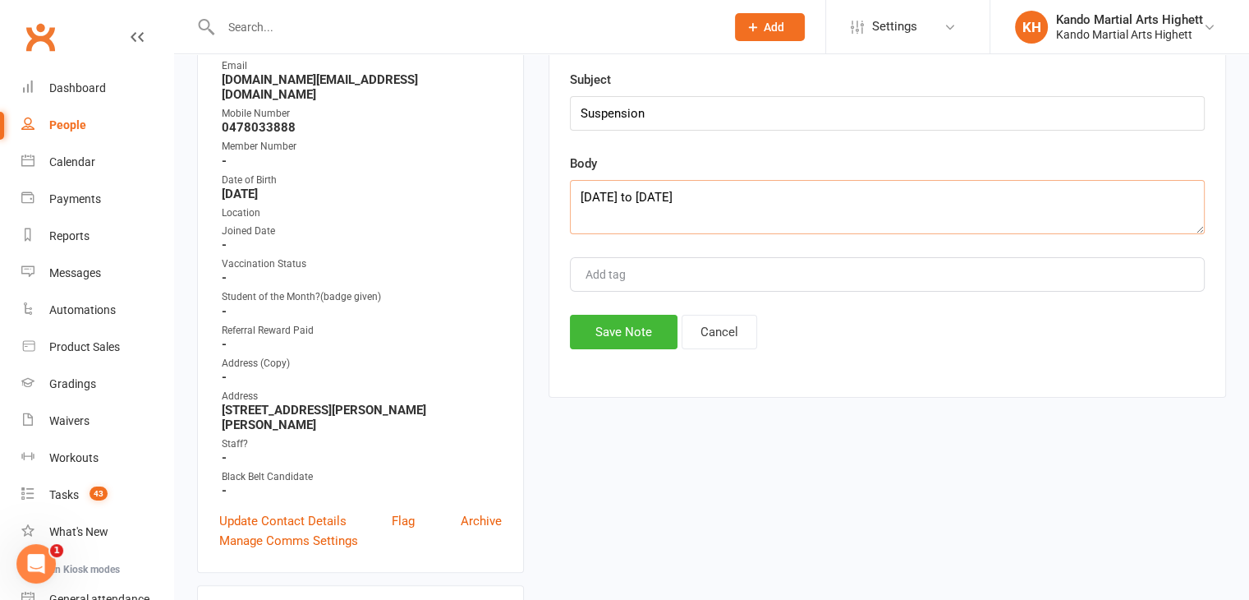
drag, startPoint x: 623, startPoint y: 195, endPoint x: 586, endPoint y: 195, distance: 36.1
click at [586, 195] on textarea "July 21st to August 21st 2025" at bounding box center [887, 207] width 635 height 54
click at [608, 191] on textarea "July 21st to August 21st 2025" at bounding box center [887, 207] width 635 height 54
drag, startPoint x: 625, startPoint y: 195, endPoint x: 432, endPoint y: 196, distance: 193.0
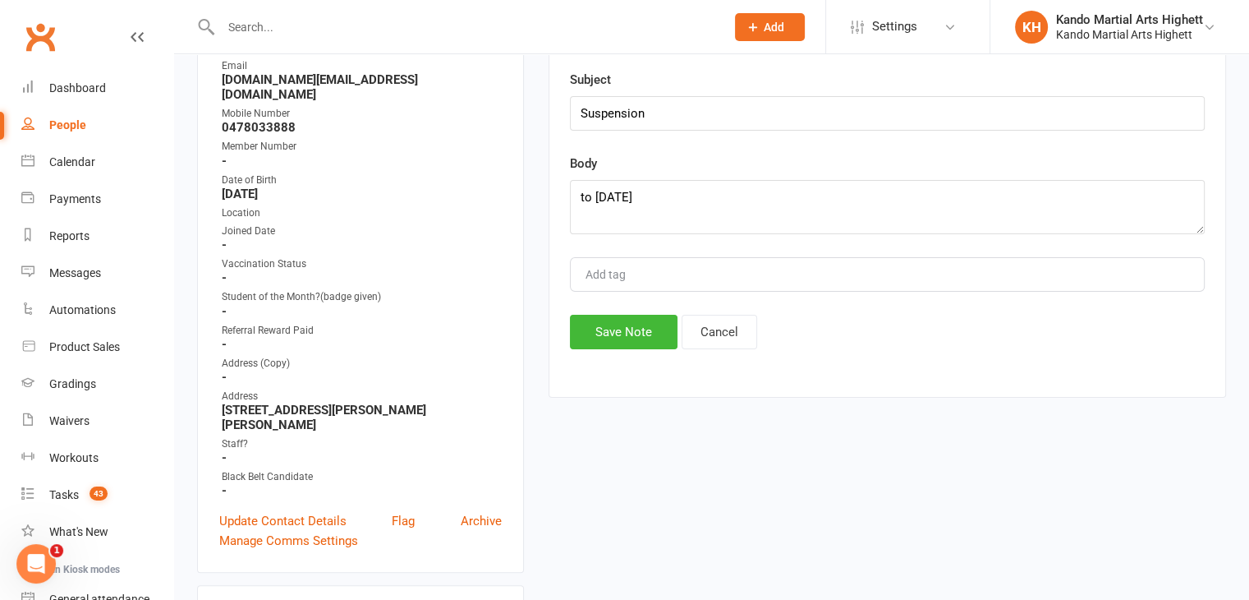
click at [432, 205] on div "Location" at bounding box center [362, 213] width 280 height 16
click at [581, 198] on textarea "to August 21st 2025" at bounding box center [887, 207] width 635 height 54
type textarea "July 21st to August 21st 2025"
type input "and"
type input "andrew h"
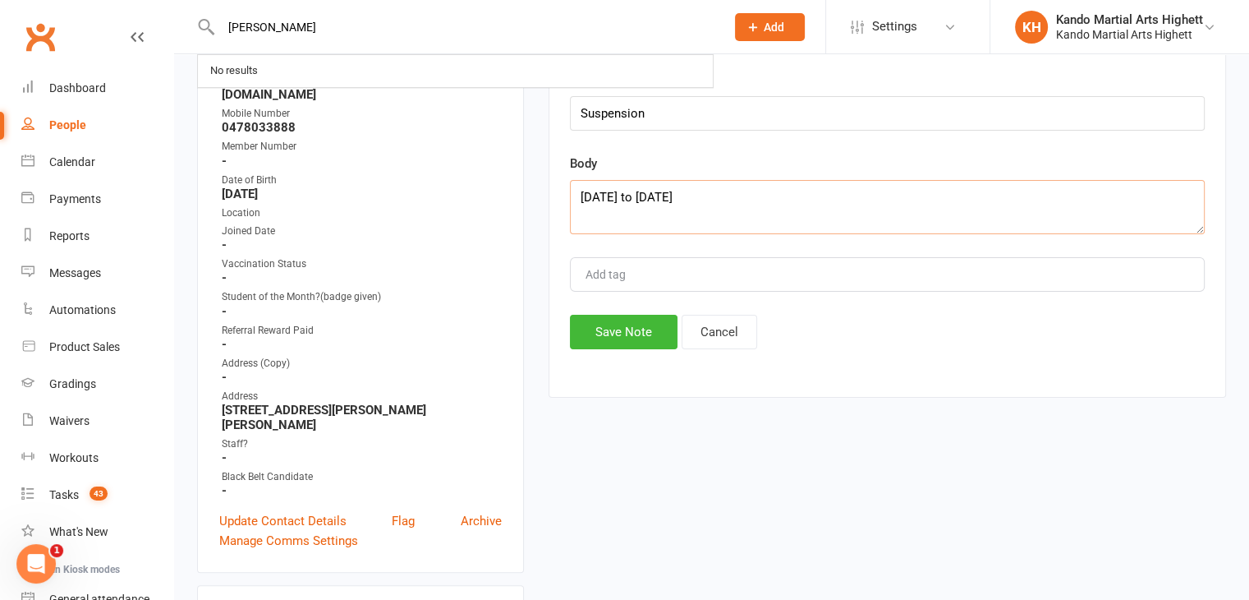
click at [691, 196] on textarea "July 21st to August 21st 2025" at bounding box center [887, 207] width 635 height 54
click at [700, 193] on textarea "July 21st to August 21st 2025" at bounding box center [887, 207] width 635 height 54
drag, startPoint x: 705, startPoint y: 194, endPoint x: 637, endPoint y: 197, distance: 67.4
click at [637, 197] on textarea "July 21st to August 21st 2025" at bounding box center [887, 207] width 635 height 54
click at [646, 195] on textarea "July 21st to August 21st 2025" at bounding box center [887, 207] width 635 height 54
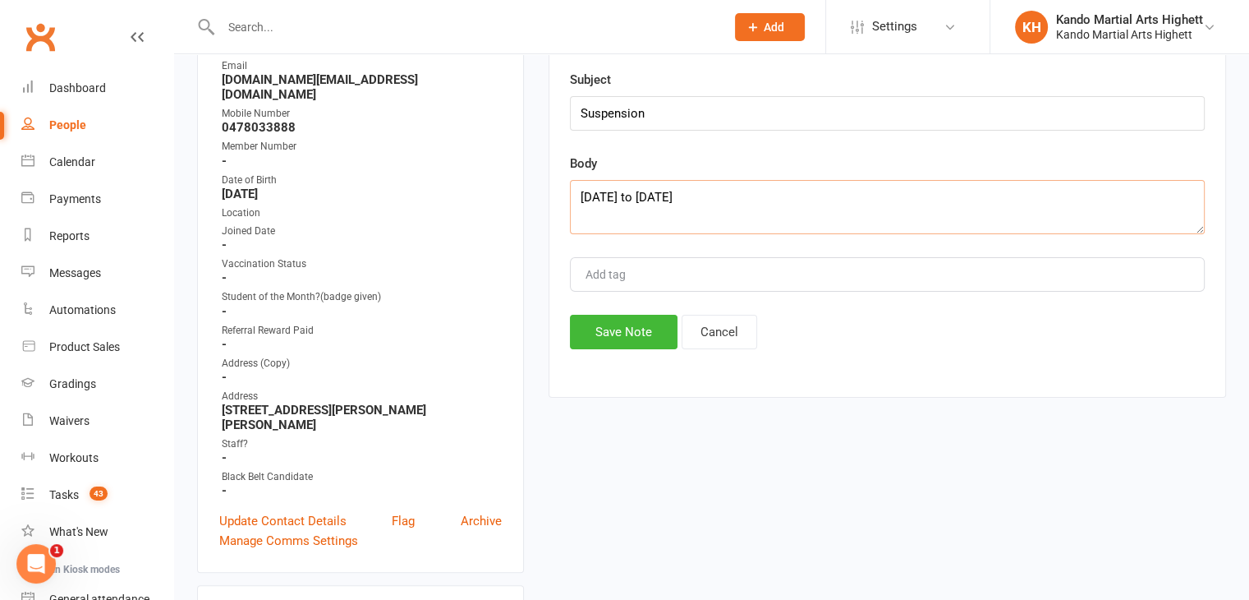
drag, startPoint x: 650, startPoint y: 195, endPoint x: 712, endPoint y: 197, distance: 61.6
click at [712, 197] on textarea "July 21st to August 21st 2025" at bounding box center [887, 207] width 635 height 54
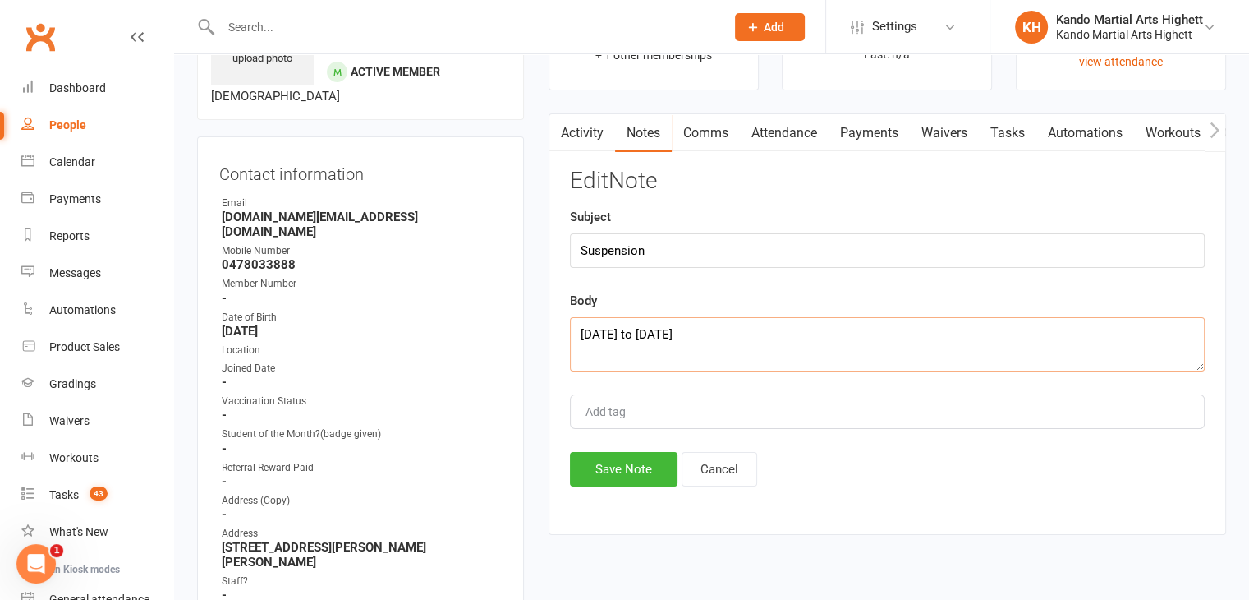
scroll to position [82, 0]
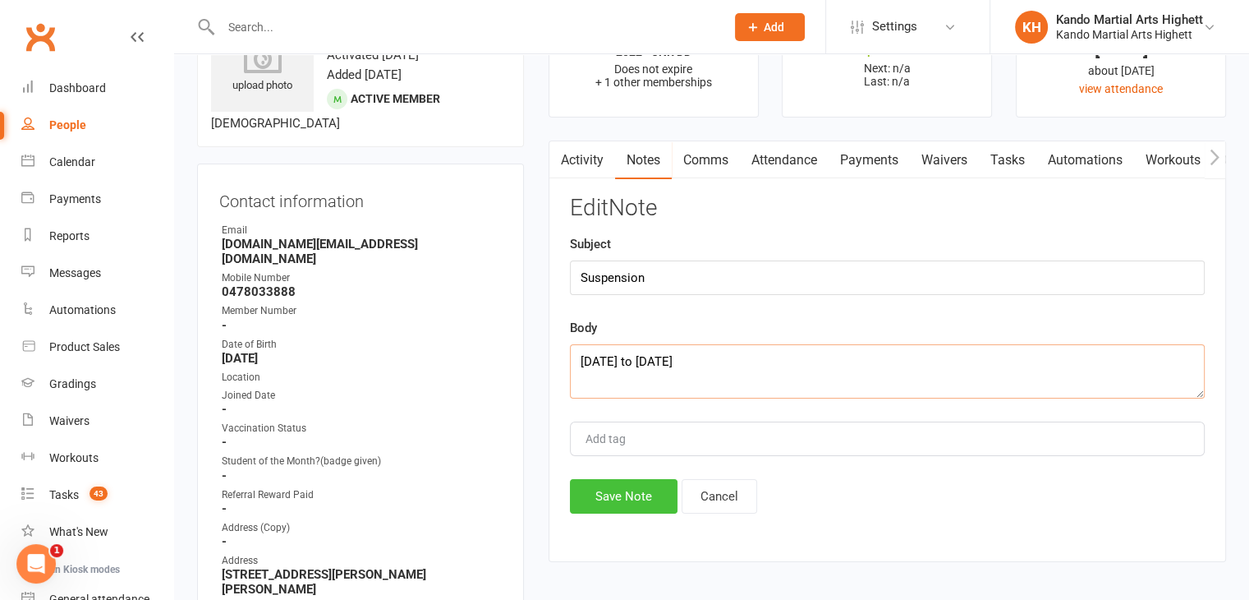
type textarea "July 21st to September 4th 2025"
click at [643, 494] on button "Save Note" at bounding box center [624, 496] width 108 height 34
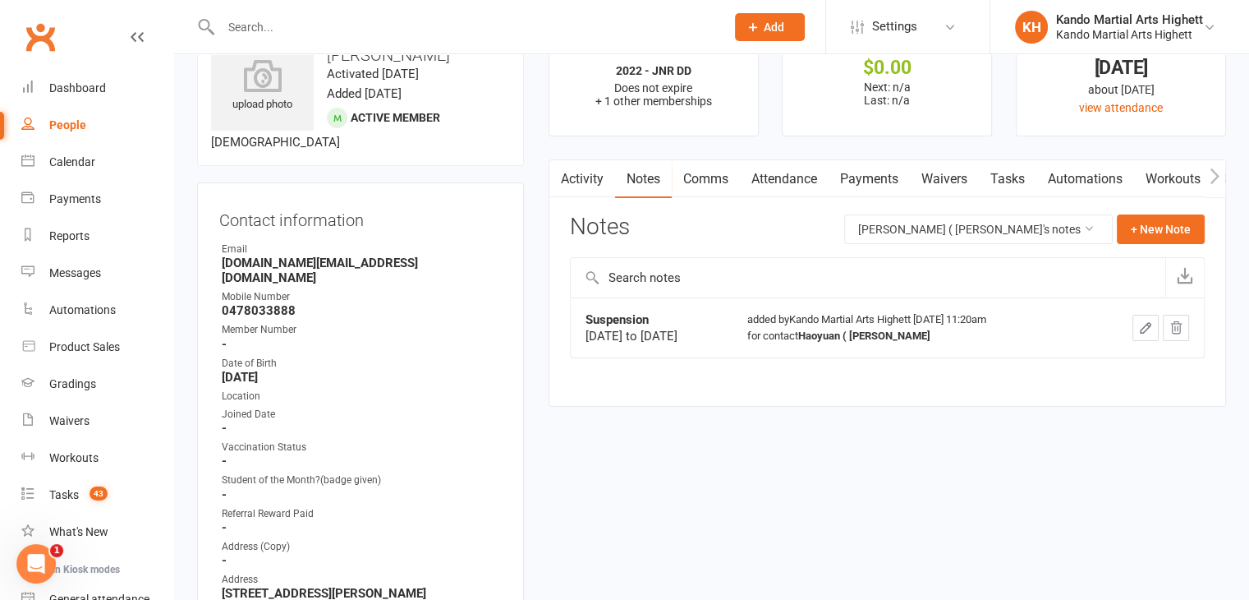
scroll to position [0, 0]
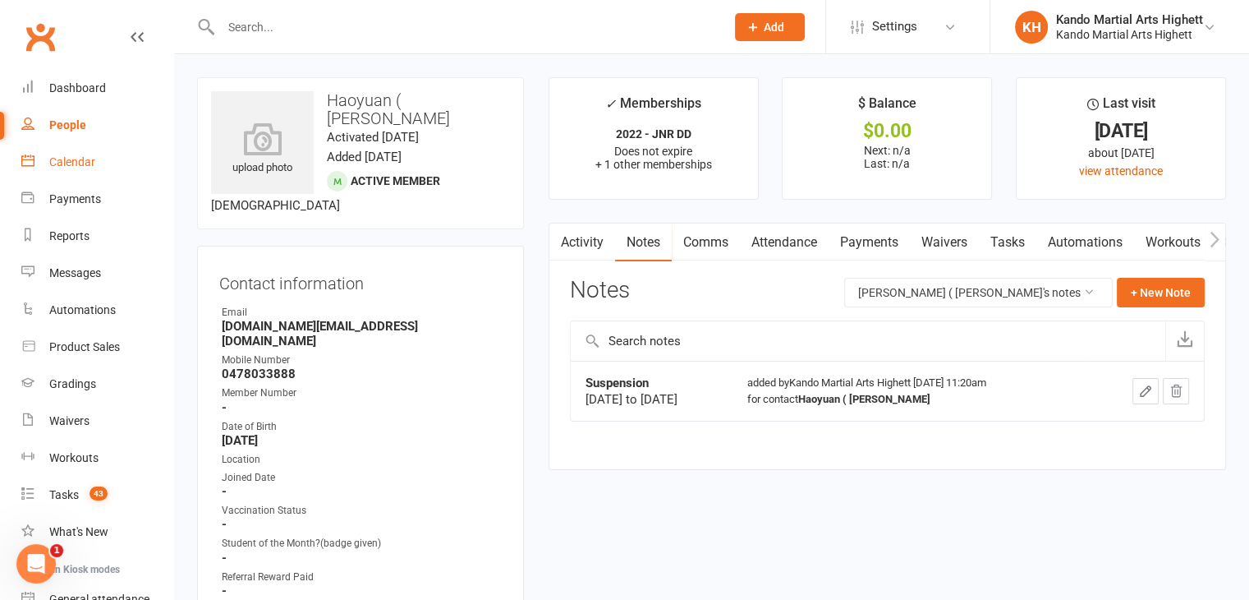
click at [117, 163] on link "Calendar" at bounding box center [97, 162] width 152 height 37
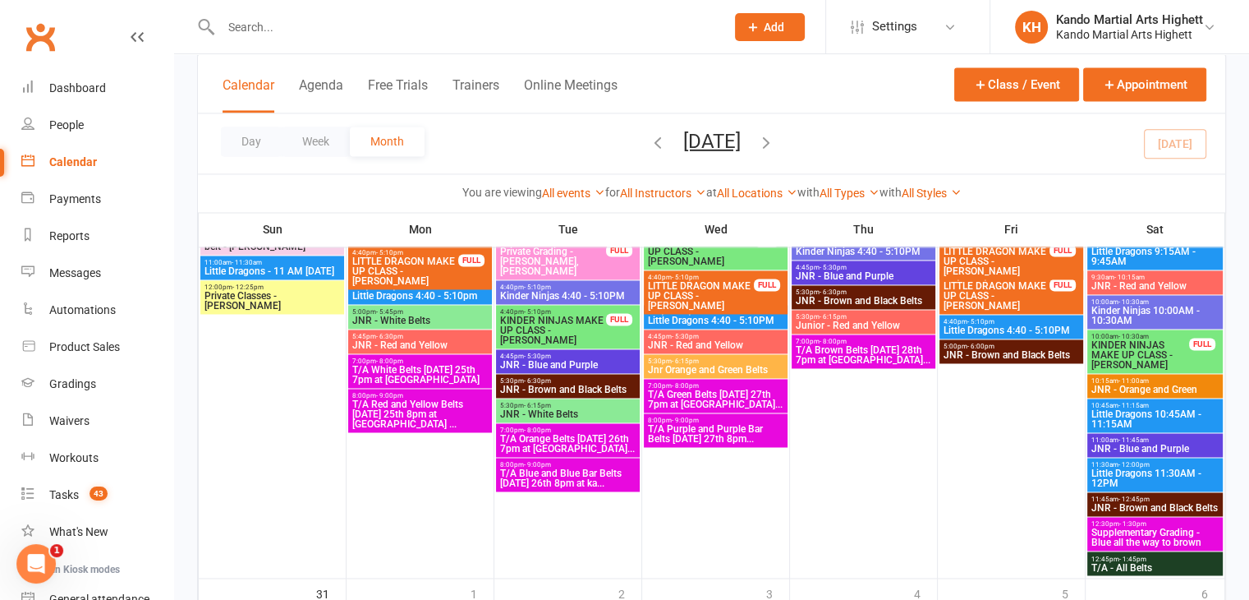
scroll to position [2628, 0]
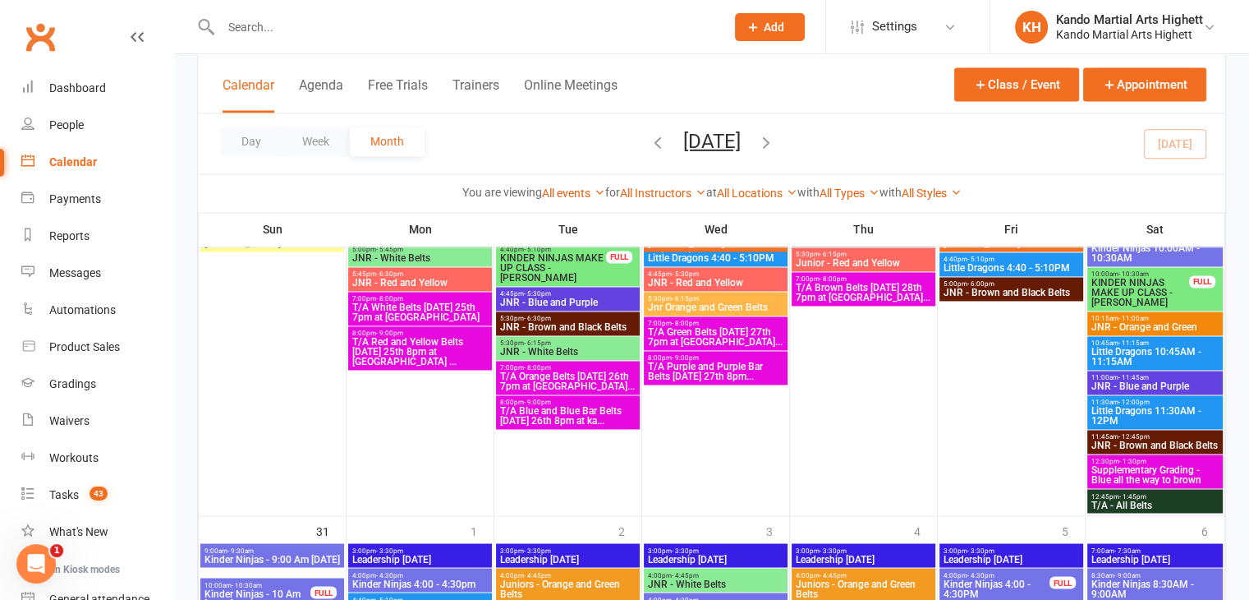
click at [1168, 461] on span "12:30pm - 1:30pm" at bounding box center [1155, 460] width 129 height 7
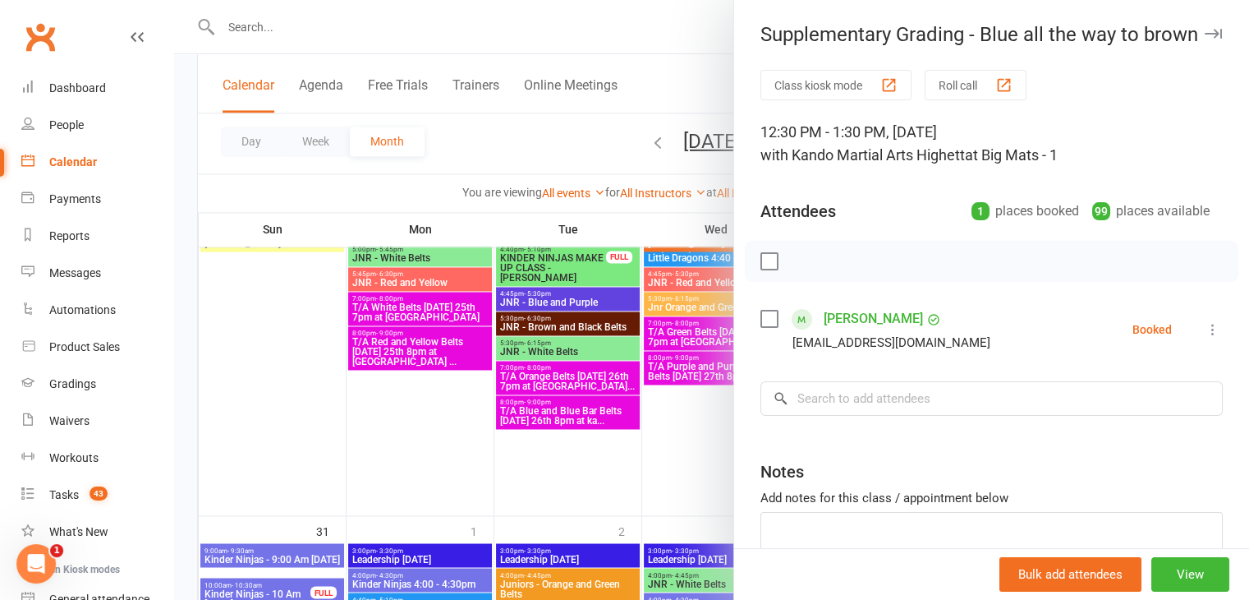
click at [503, 324] on div at bounding box center [711, 300] width 1075 height 600
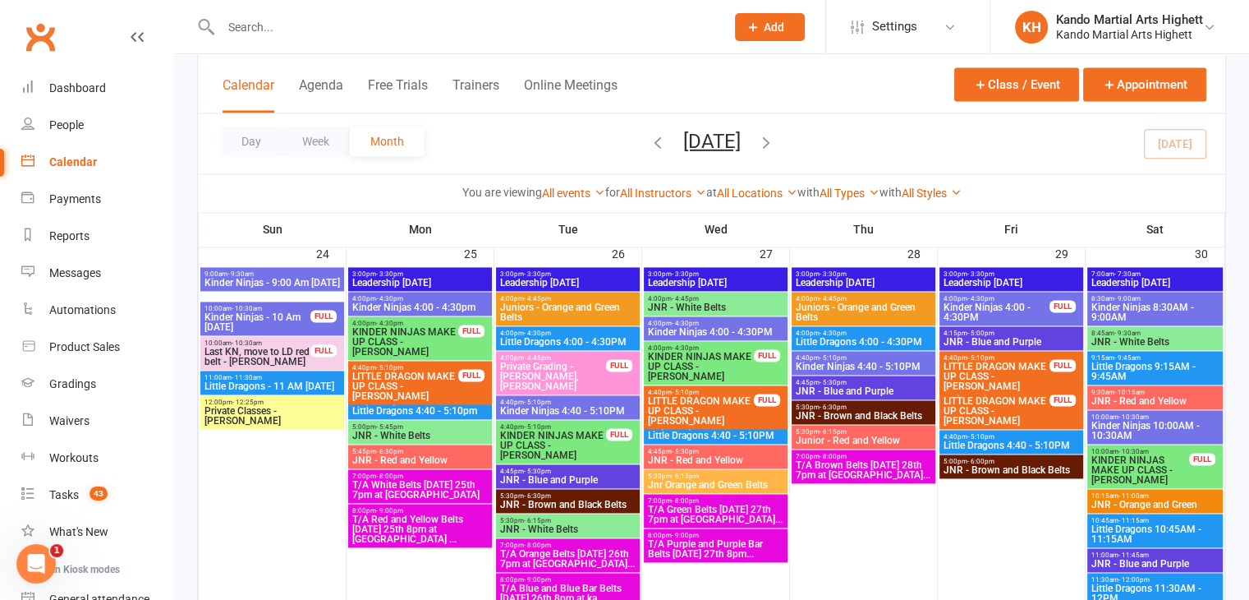
scroll to position [2546, 0]
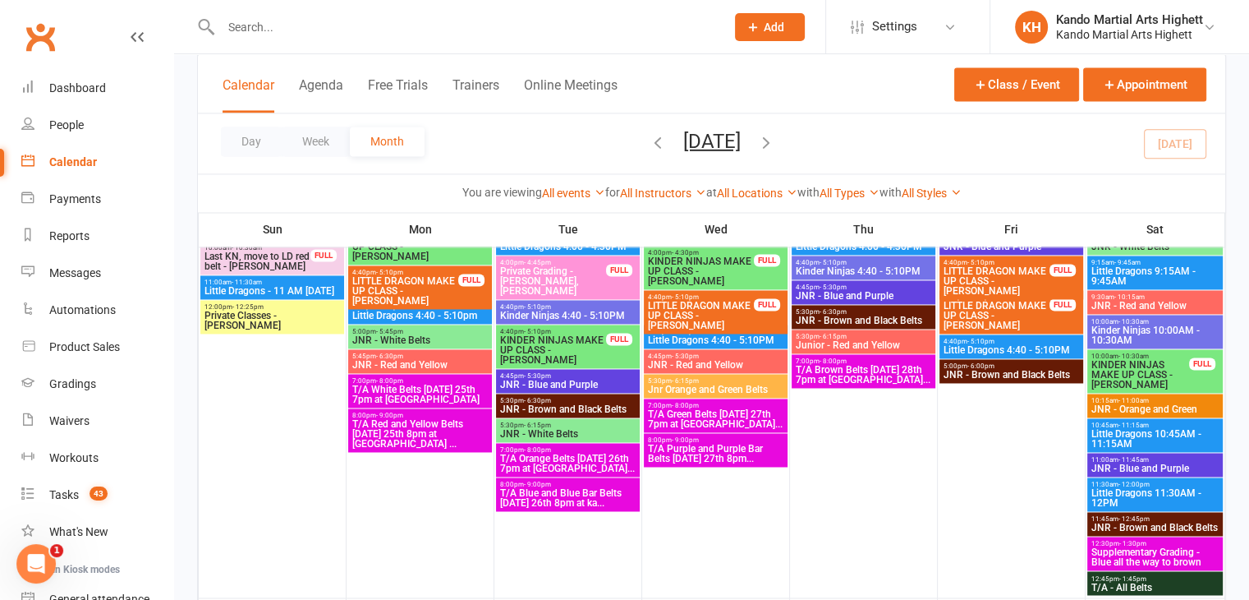
click at [1136, 551] on span "Supplementary Grading - Blue all the way to brown" at bounding box center [1155, 557] width 129 height 20
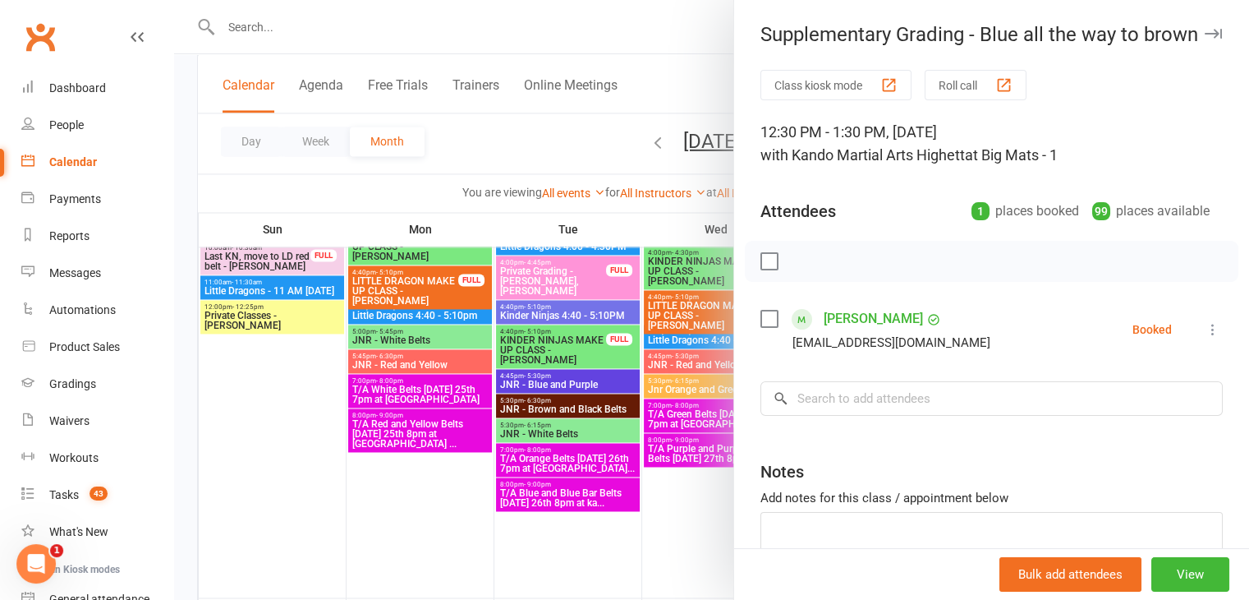
click at [374, 317] on div at bounding box center [711, 300] width 1075 height 600
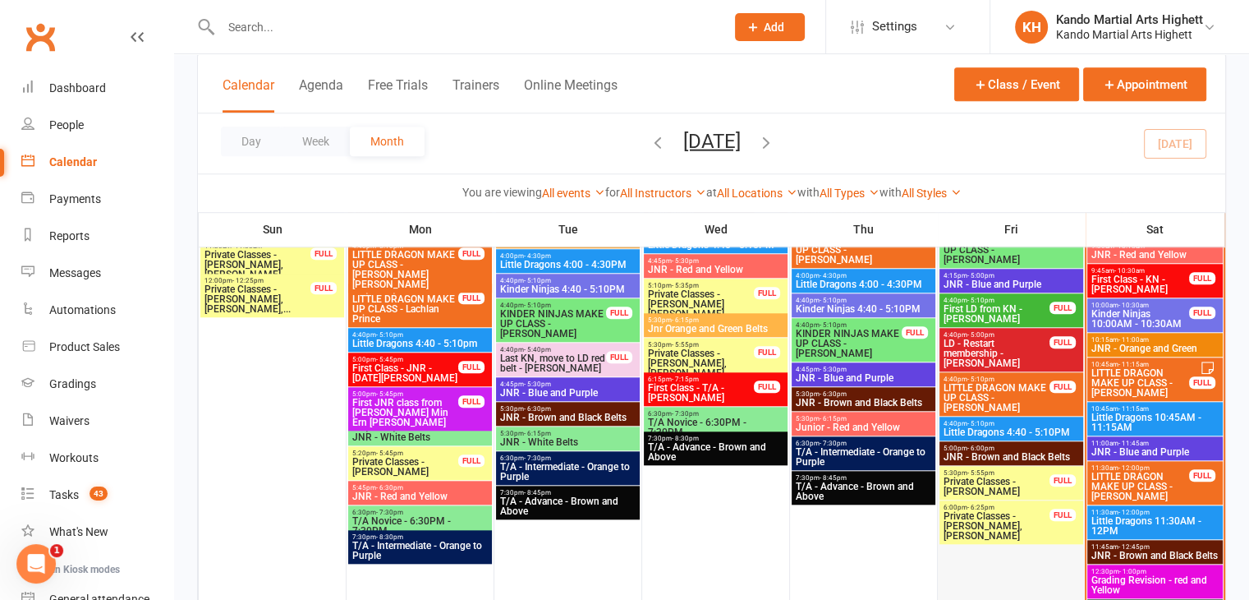
scroll to position [1459, 0]
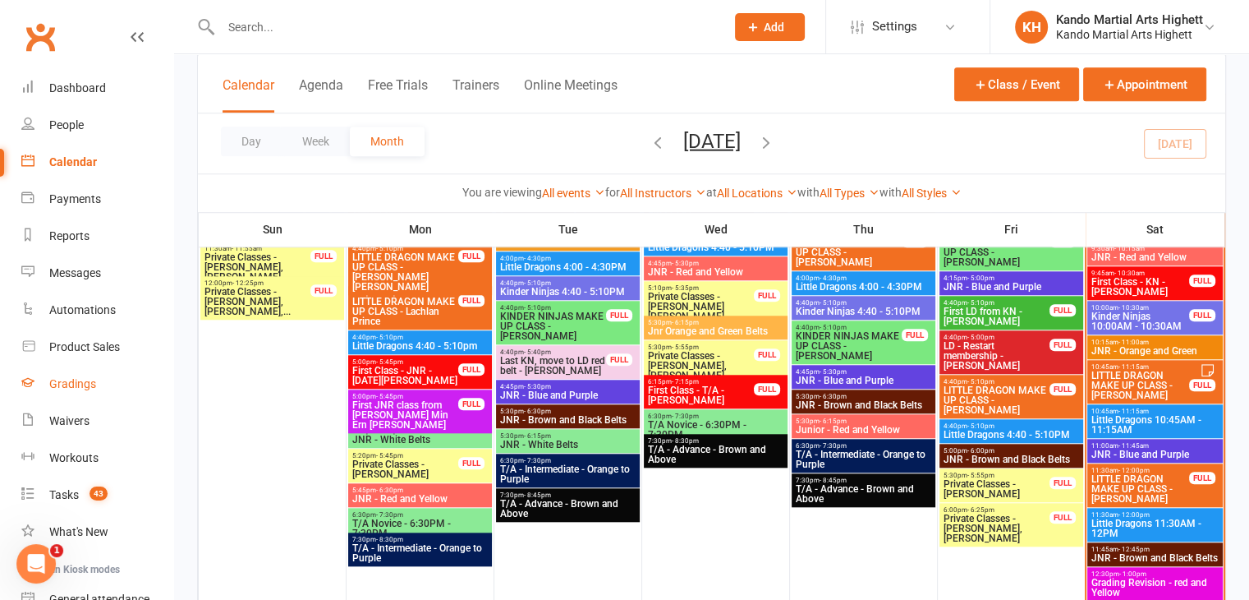
click at [73, 387] on div "Gradings" at bounding box center [72, 383] width 47 height 13
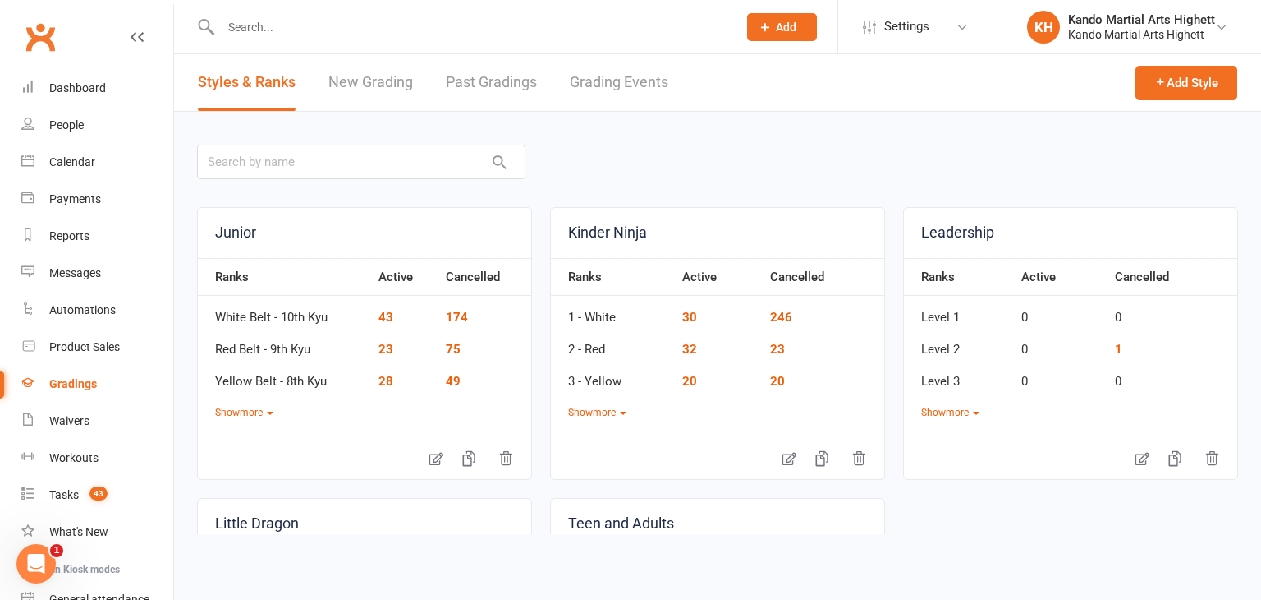
click at [628, 96] on link "Grading Events" at bounding box center [619, 82] width 99 height 57
select select "100"
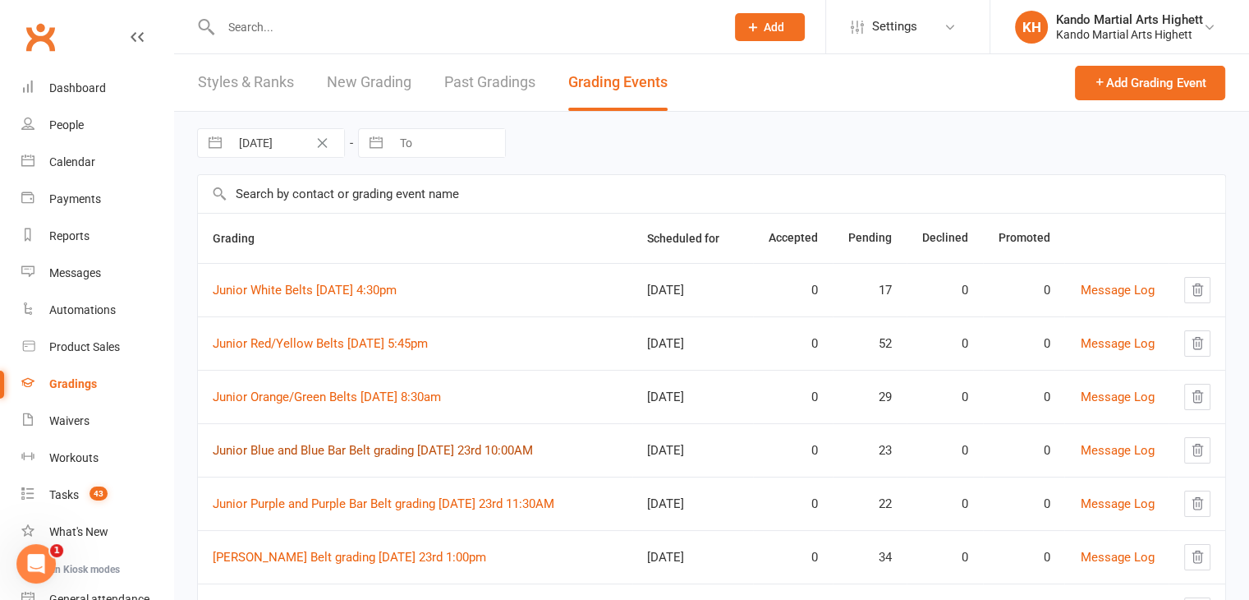
click at [354, 444] on link "Junior Blue and Blue Bar Belt grading Saturday 23rd 10:00AM" at bounding box center [373, 450] width 320 height 15
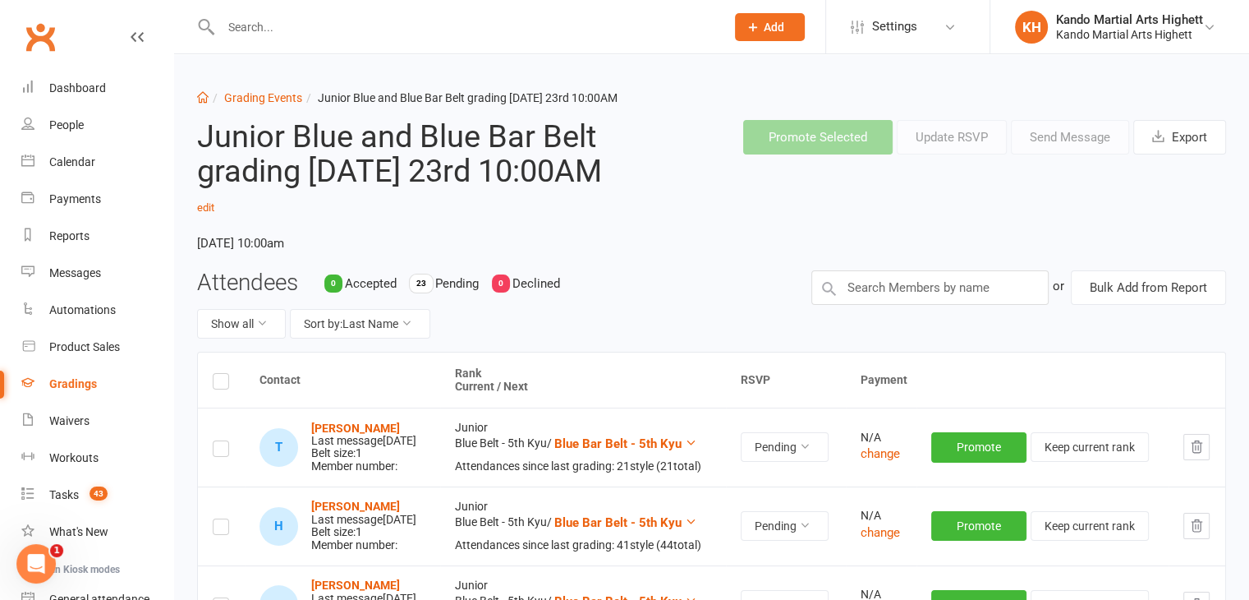
scroll to position [16, 0]
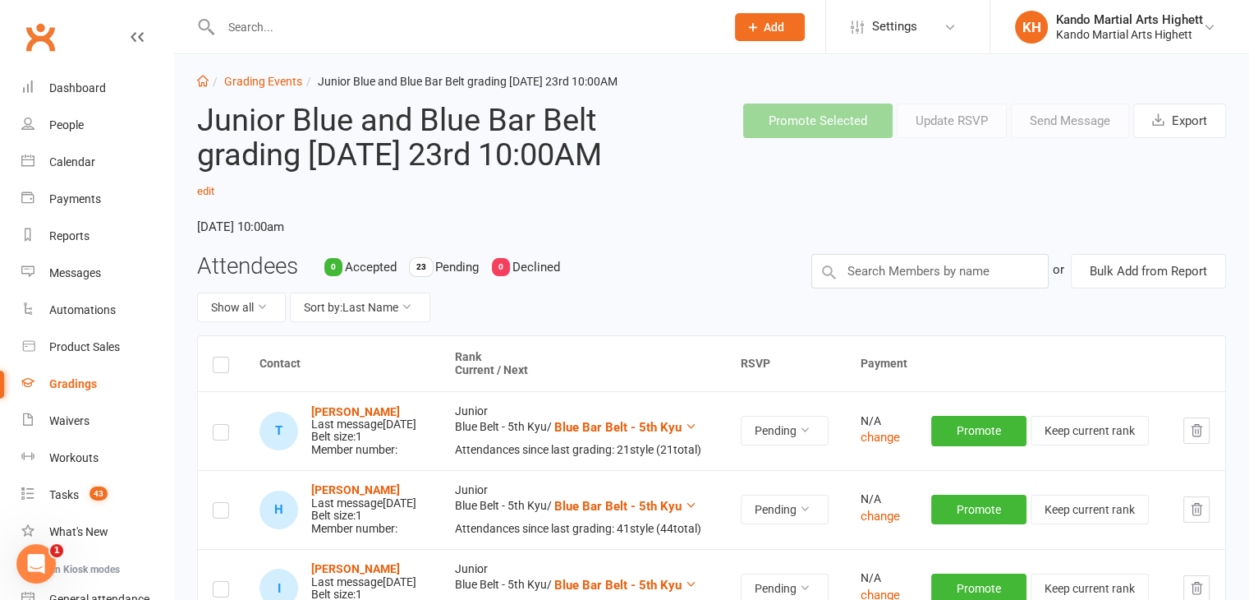
click at [963, 303] on div "Attendees 0 Accepted 23 Pending 0 Declined Show all Sort by: Last Name or Bulk …" at bounding box center [712, 294] width 1054 height 81
click at [949, 278] on input "text" at bounding box center [929, 271] width 237 height 34
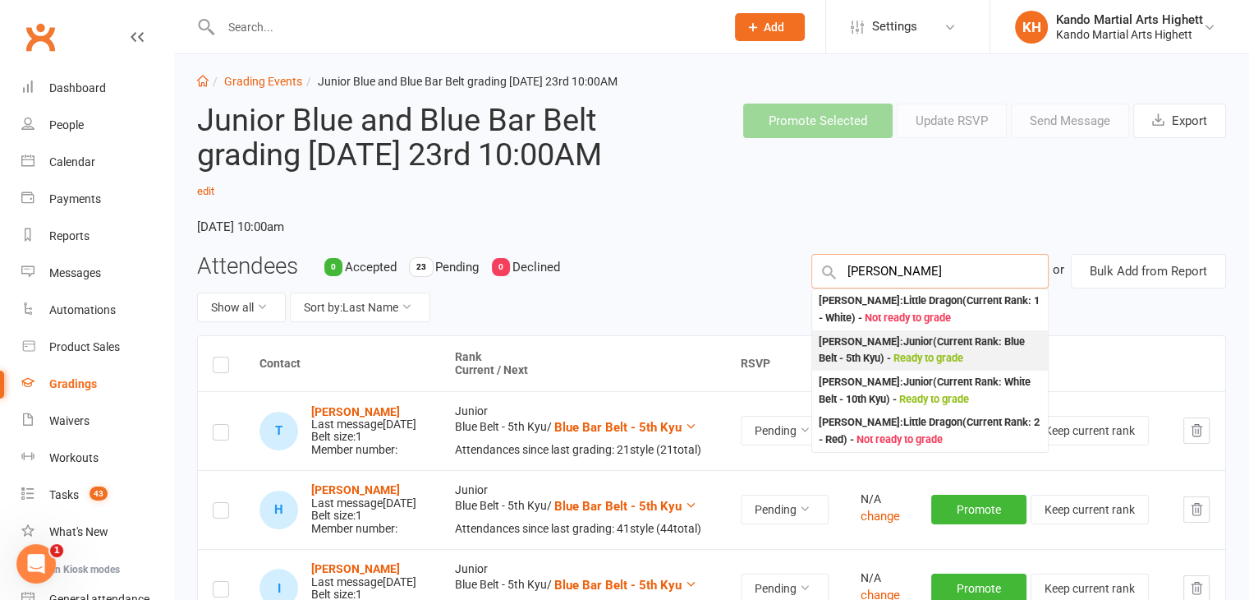
type input "jacob marti"
click at [903, 339] on div "Jacob Martinez : Junior (Current Rank: Blue Belt - 5th Kyu ) - Ready to grade" at bounding box center [930, 350] width 223 height 34
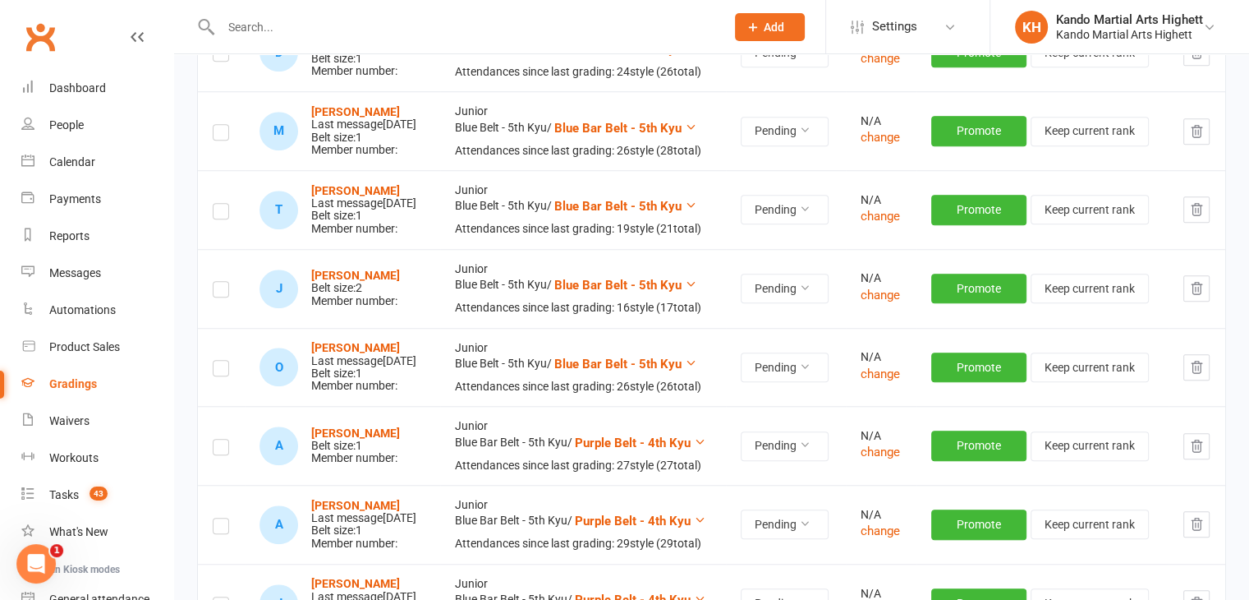
scroll to position [1339, 0]
click at [218, 291] on label at bounding box center [221, 291] width 16 height 0
click at [218, 281] on input "checkbox" at bounding box center [221, 281] width 16 height 0
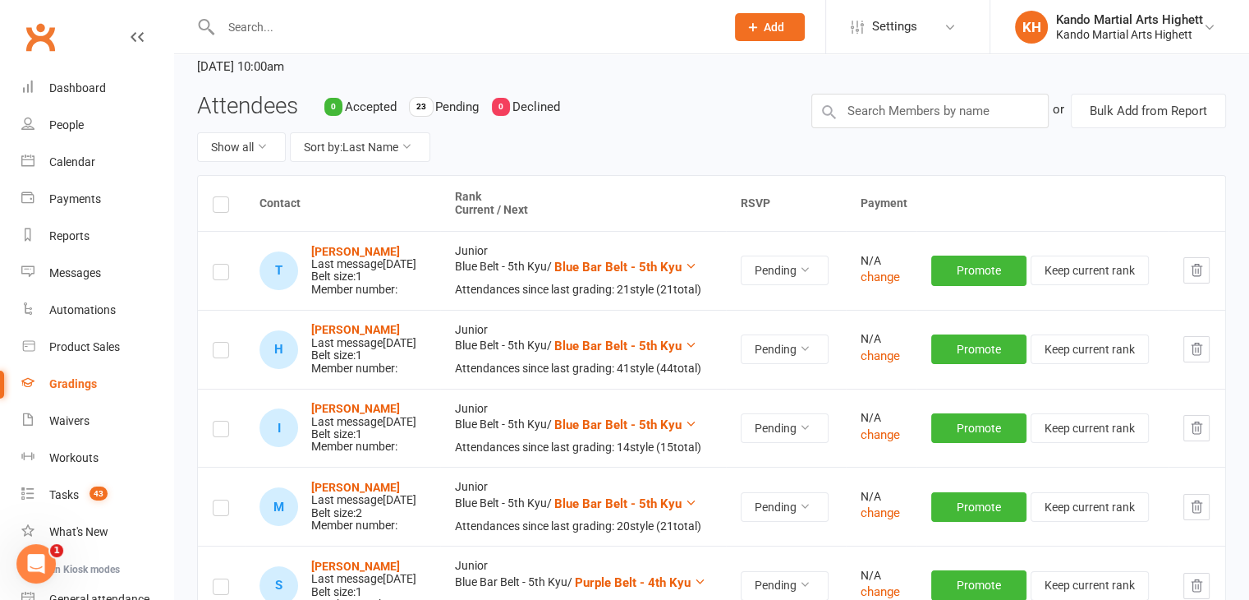
scroll to position [0, 0]
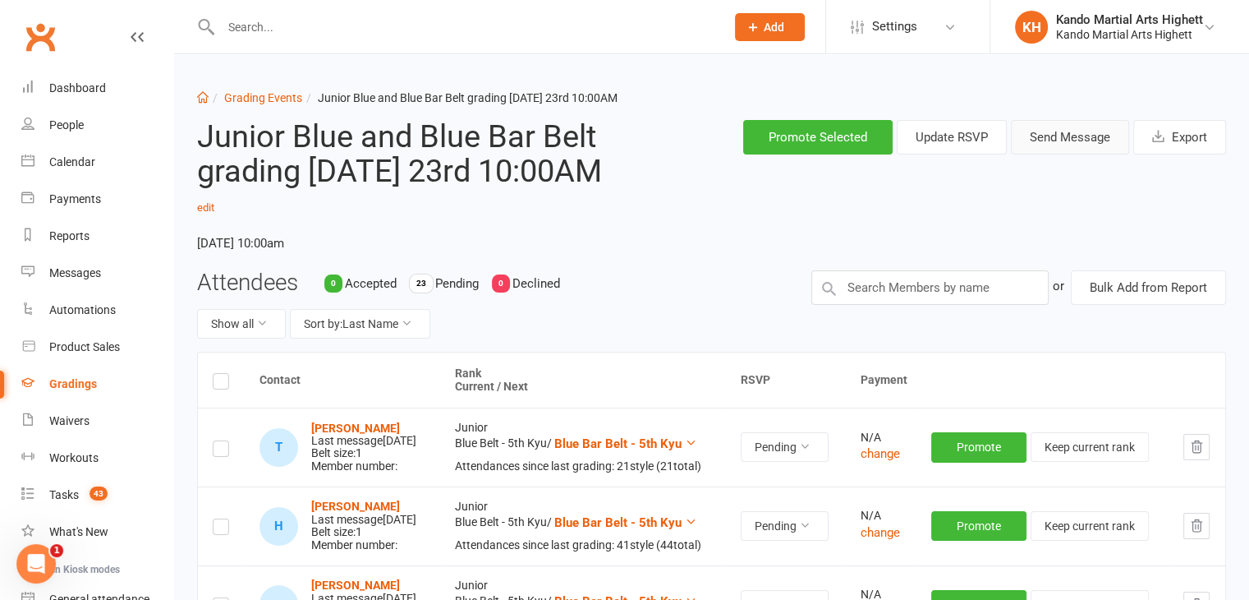
click at [1041, 146] on button "Send Message" at bounding box center [1070, 137] width 118 height 34
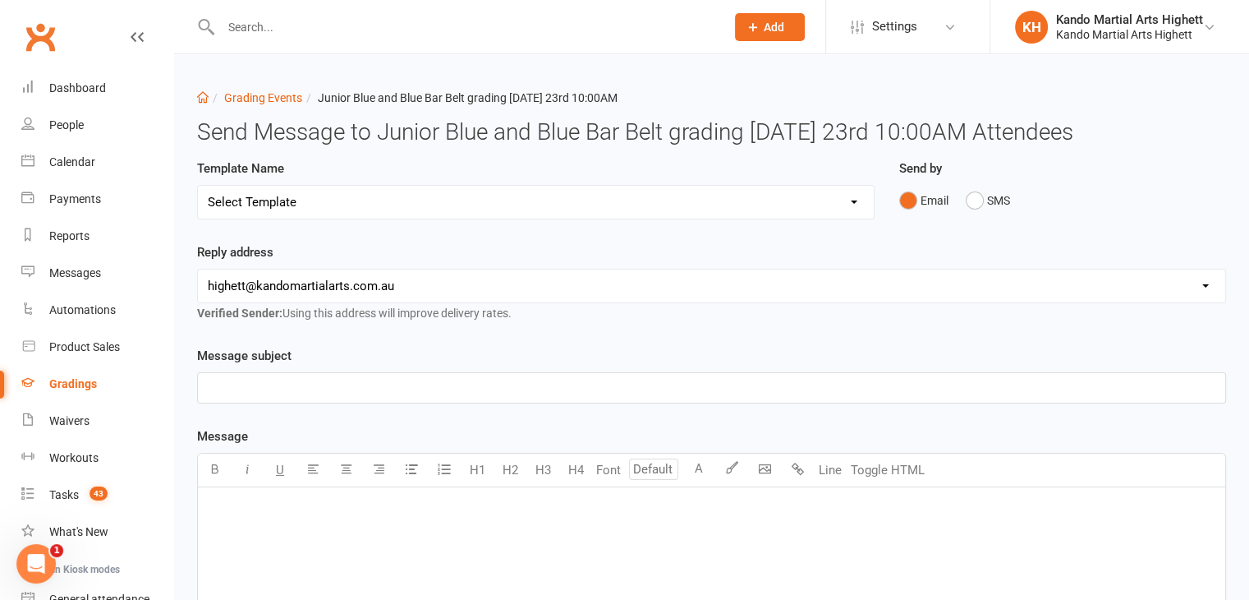
click at [333, 208] on select "Select Template [Email] Black Belt Grading Invitation [Email] Confirmation of S…" at bounding box center [536, 202] width 676 height 33
select select "4"
click at [198, 186] on select "Select Template [Email] Black Belt Grading Invitation [Email] Confirmation of S…" at bounding box center [536, 202] width 676 height 33
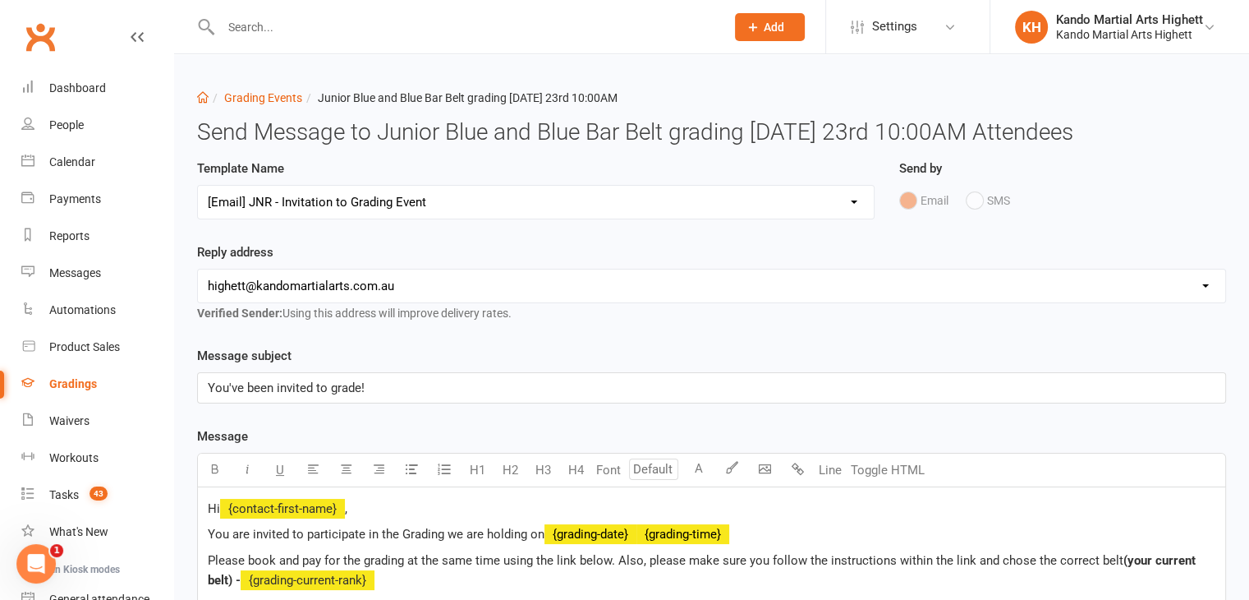
scroll to position [626, 0]
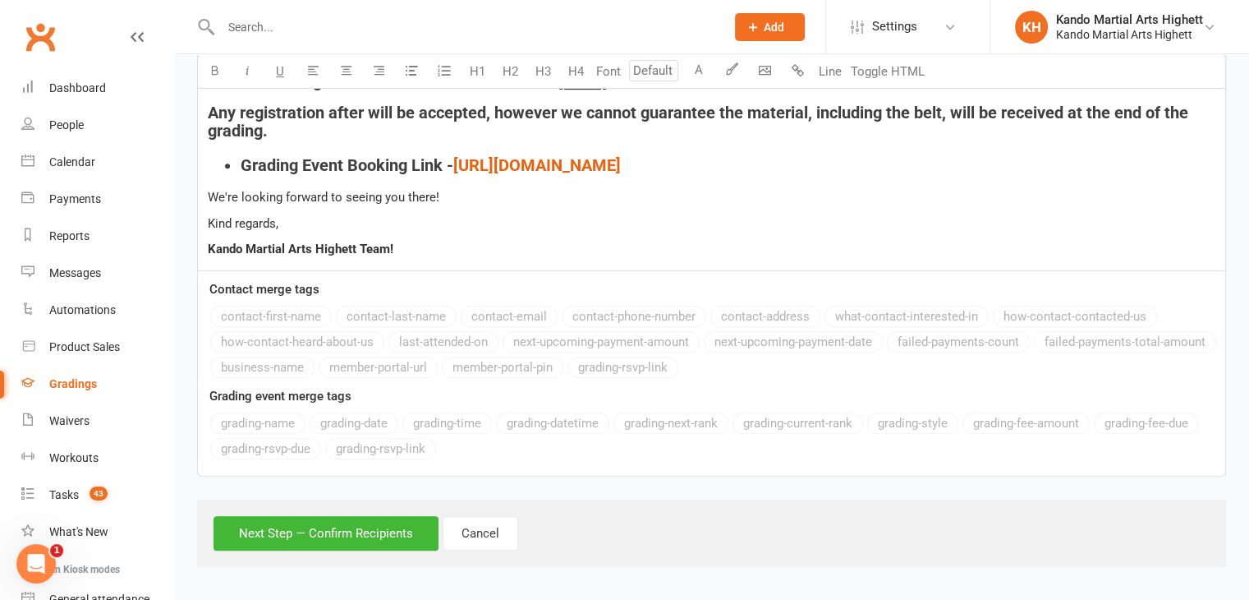
click at [309, 499] on div "Next Step — Confirm Recipients Cancel" at bounding box center [711, 532] width 1029 height 67
click at [312, 520] on button "Next Step — Confirm Recipients" at bounding box center [326, 533] width 225 height 34
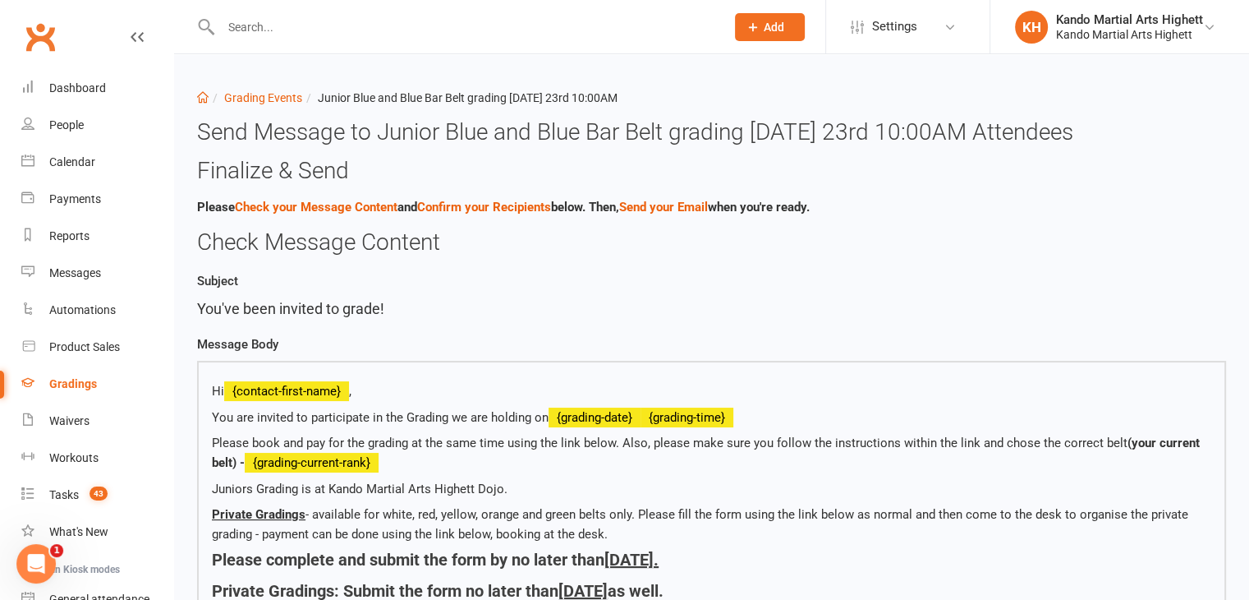
scroll to position [503, 0]
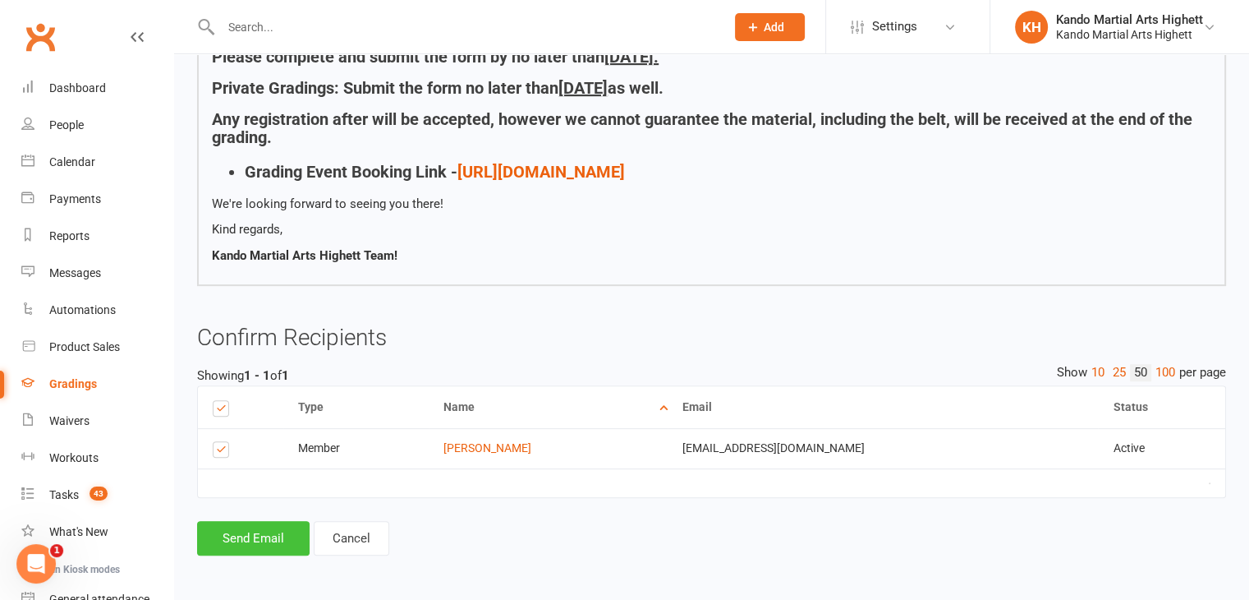
click at [279, 526] on button "Send Email" at bounding box center [253, 538] width 113 height 34
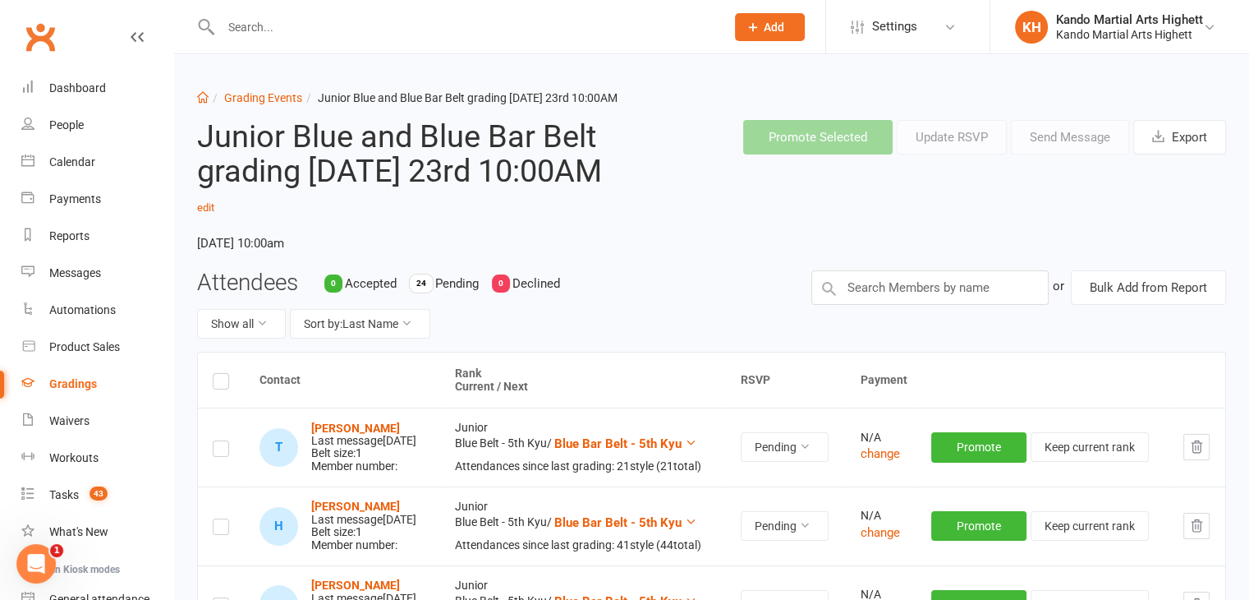
click at [885, 247] on header "Junior Blue and Blue Bar Belt grading Saturday 23rd 10:00AM edit Saturday, 23 A…" at bounding box center [712, 188] width 1054 height 163
click at [865, 291] on input "text" at bounding box center [929, 287] width 237 height 34
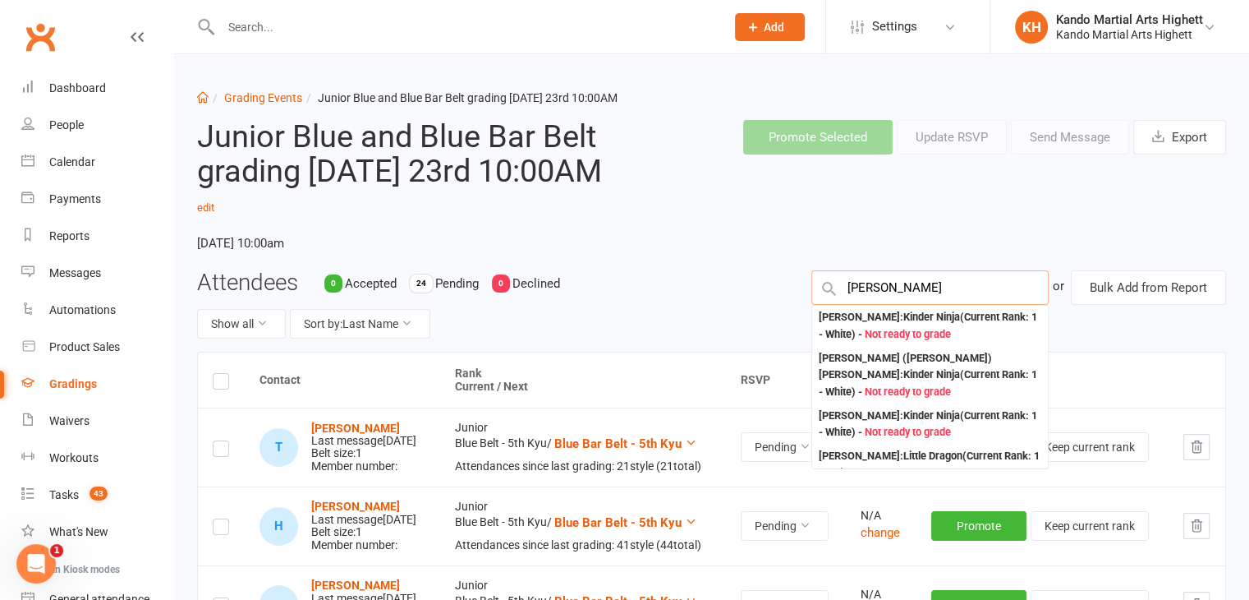
type input "ariella"
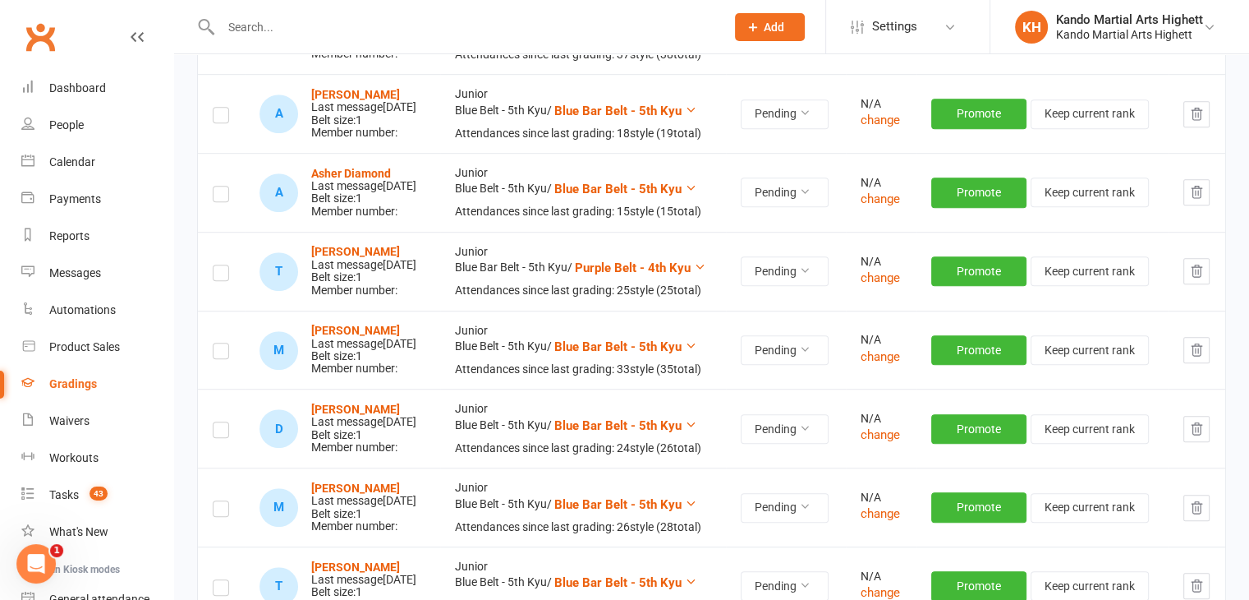
scroll to position [961, 0]
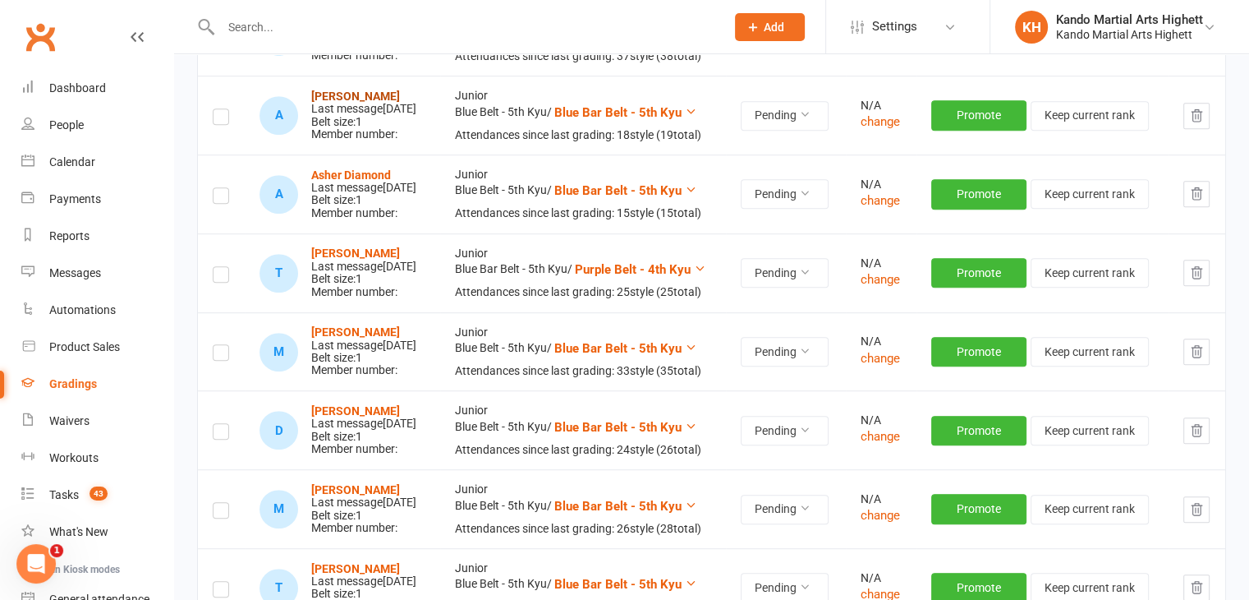
click at [371, 103] on strong "Ariella Di Giorgio" at bounding box center [355, 96] width 89 height 13
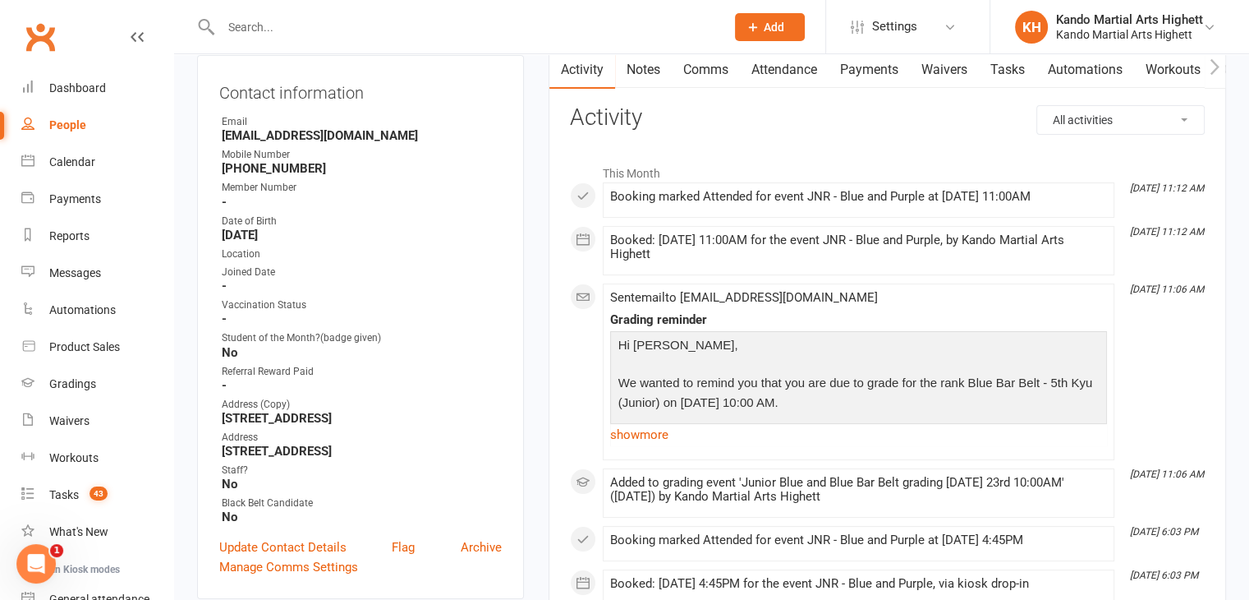
scroll to position [173, 0]
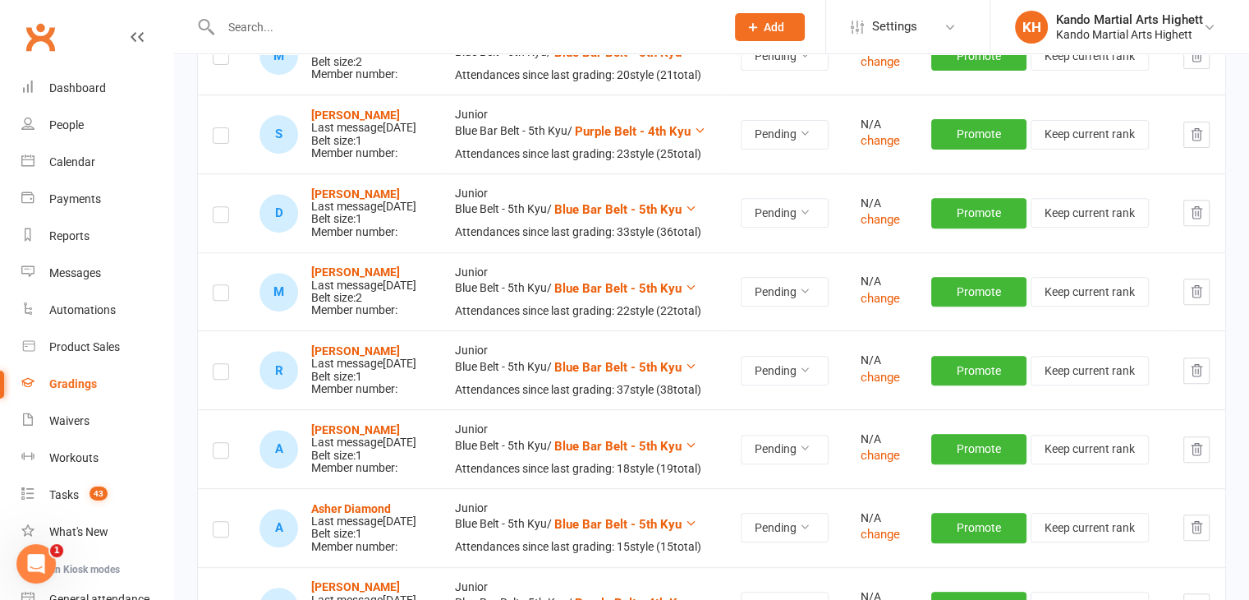
scroll to position [657, 0]
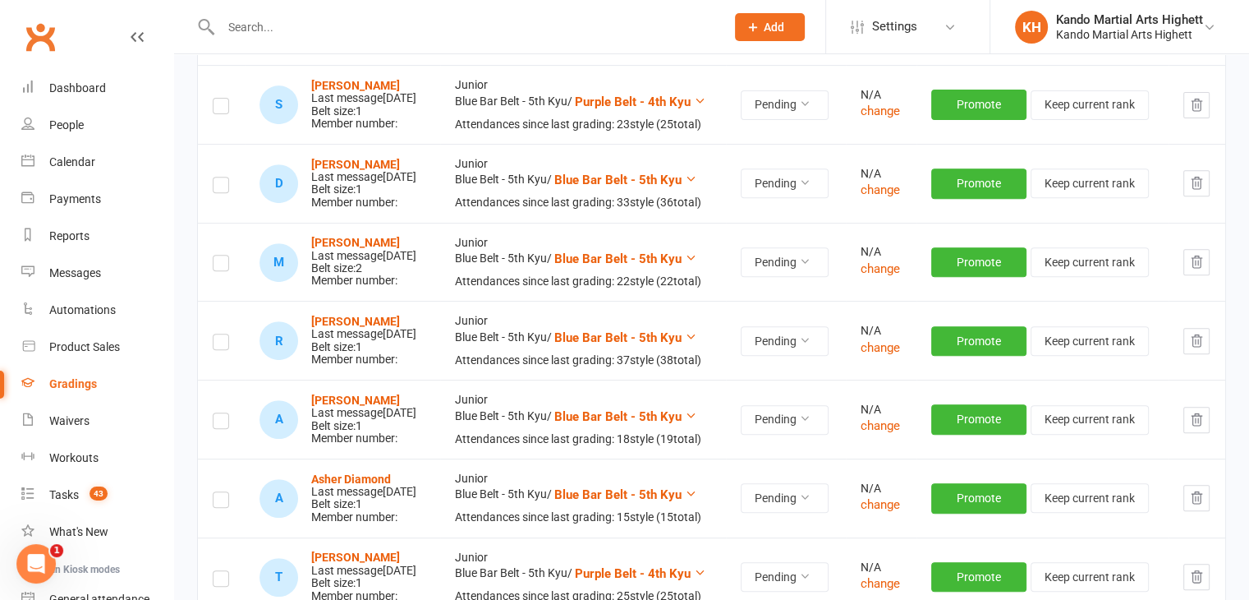
click at [220, 423] on label at bounding box center [221, 423] width 16 height 0
click at [220, 413] on input "checkbox" at bounding box center [221, 413] width 16 height 0
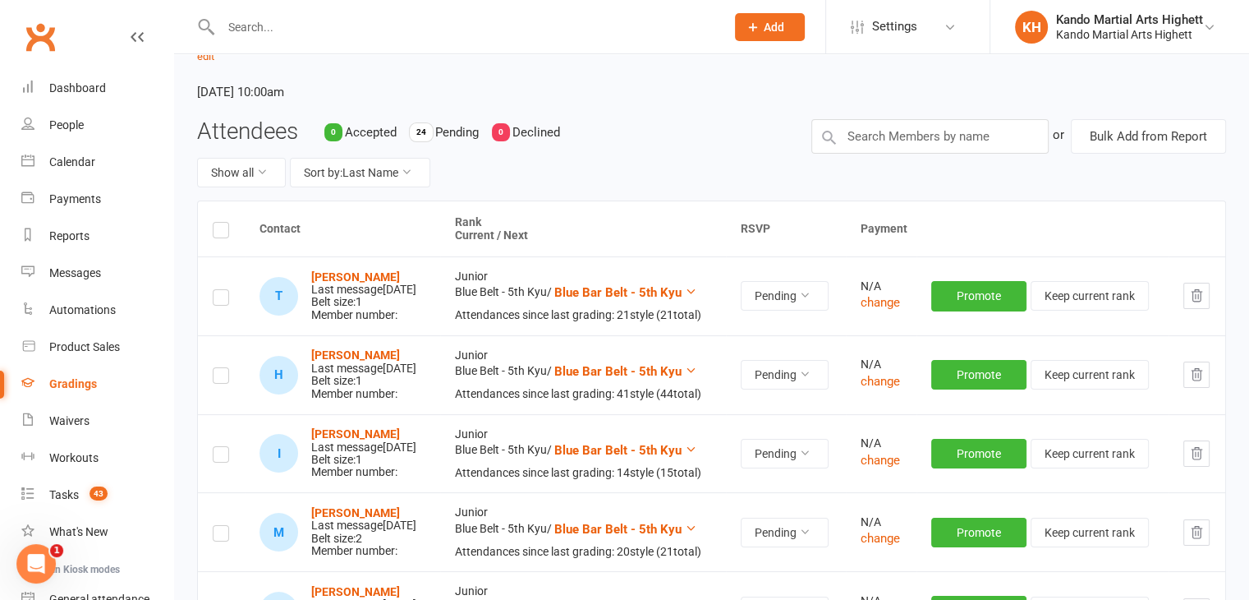
scroll to position [0, 0]
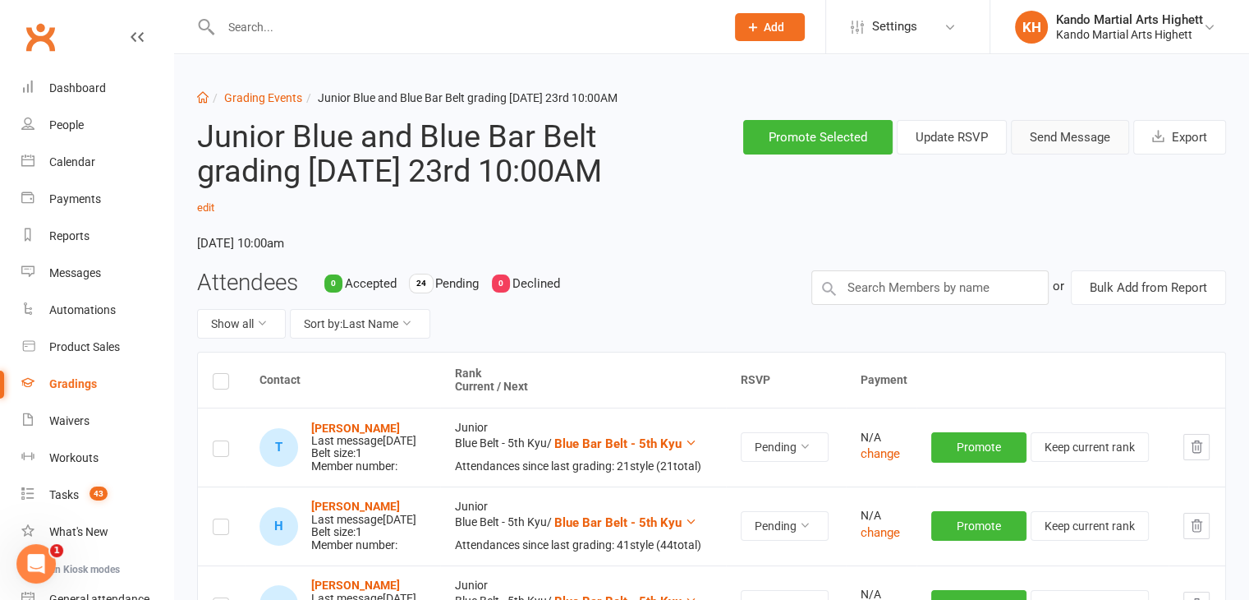
click at [1050, 126] on button "Send Message" at bounding box center [1070, 137] width 118 height 34
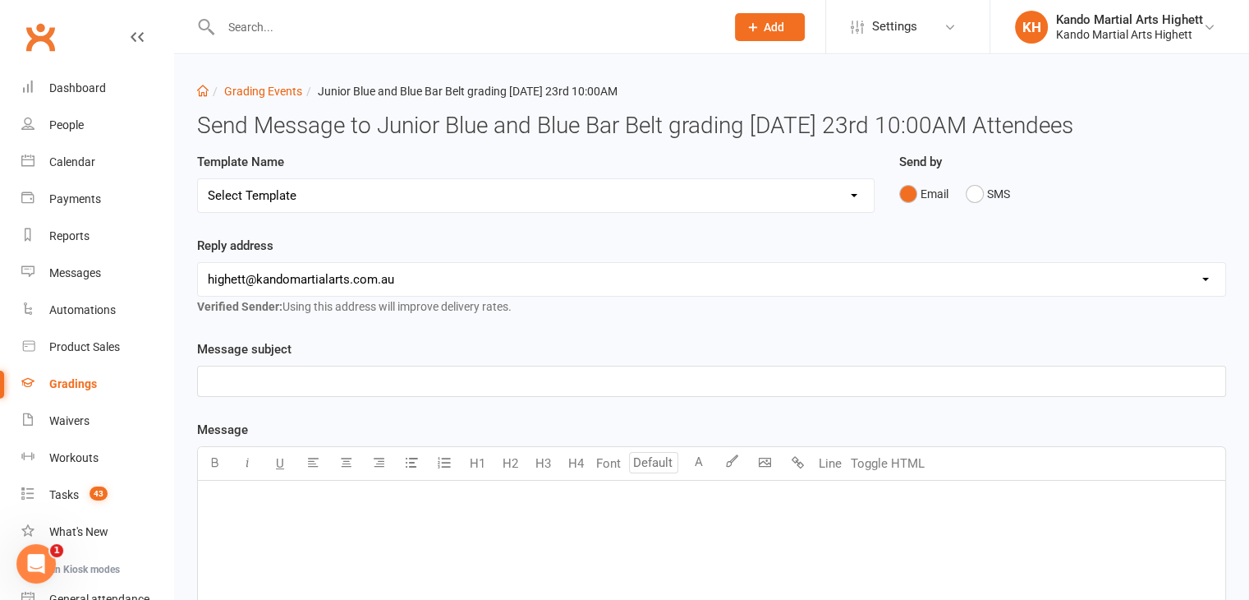
scroll to position [7, 0]
click at [306, 191] on select "Select Template [Email] Black Belt Grading Invitation [Email] Confirmation of S…" at bounding box center [536, 195] width 676 height 33
select select "4"
click at [198, 179] on select "Select Template [Email] Black Belt Grading Invitation [Email] Confirmation of S…" at bounding box center [536, 195] width 676 height 33
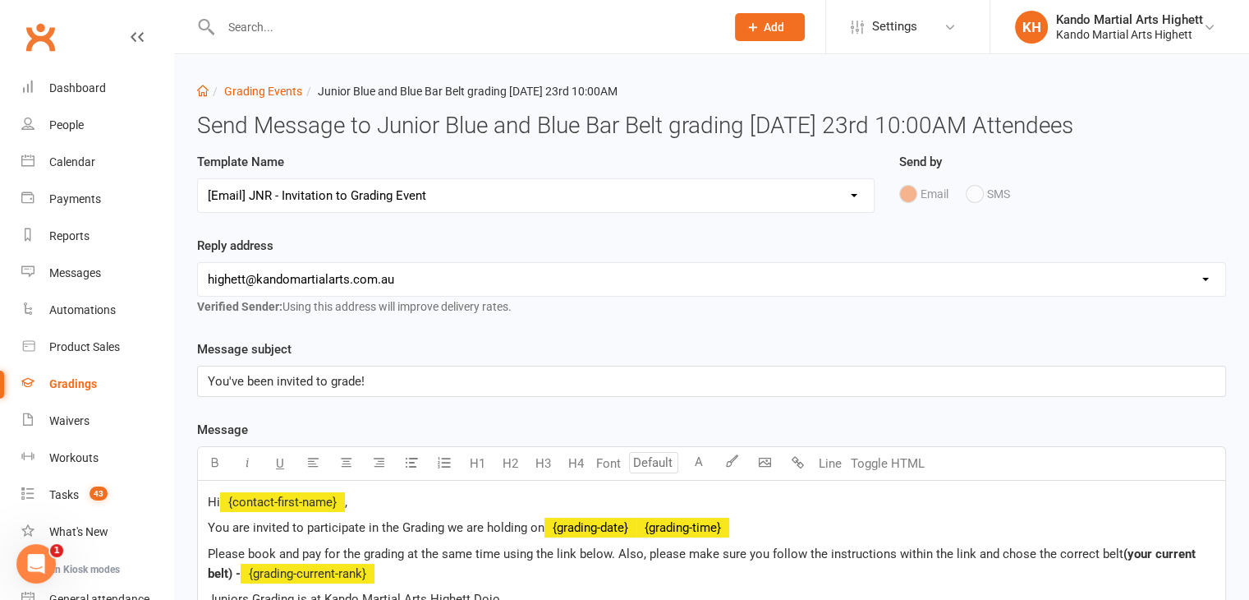
scroll to position [626, 0]
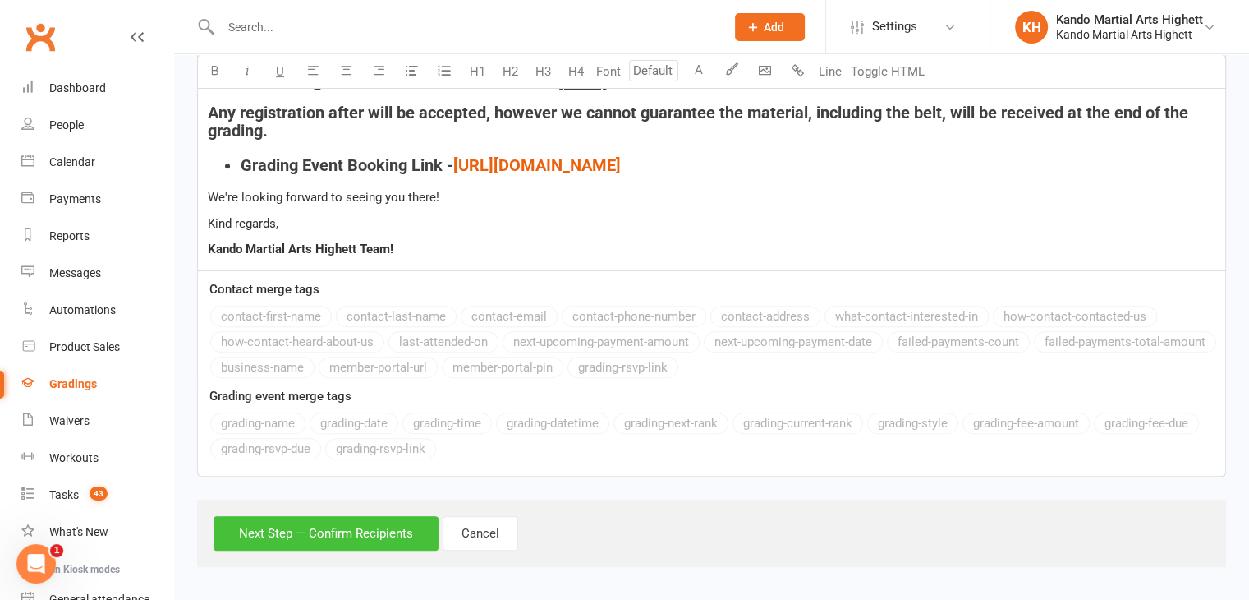
click at [310, 540] on button "Next Step — Confirm Recipients" at bounding box center [326, 533] width 225 height 34
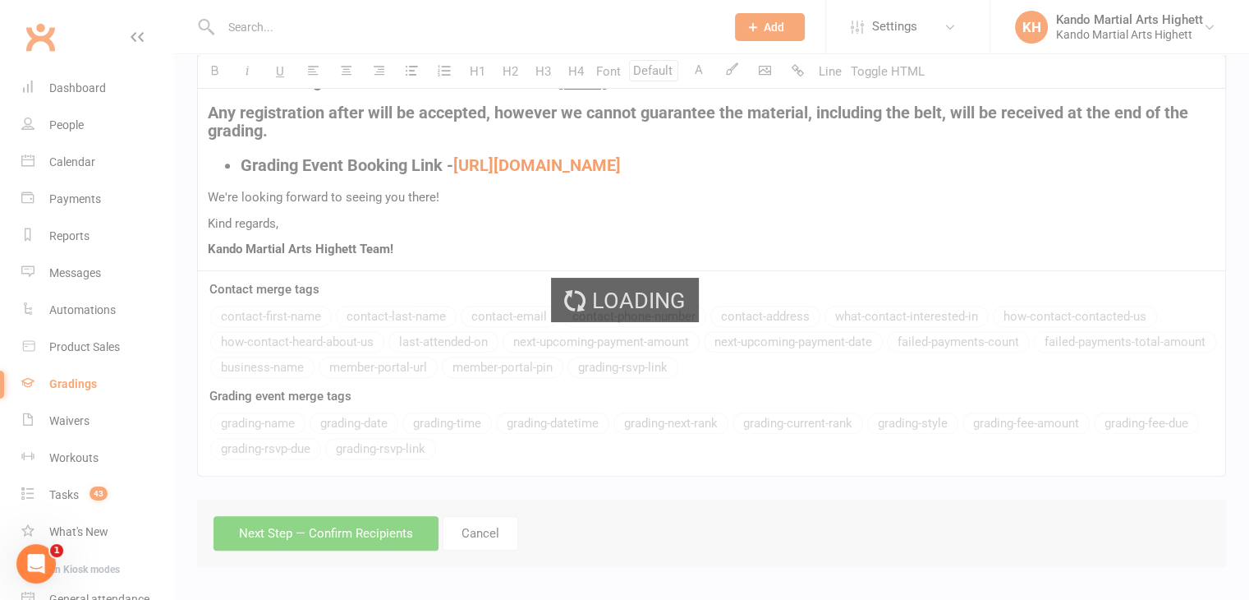
scroll to position [0, 0]
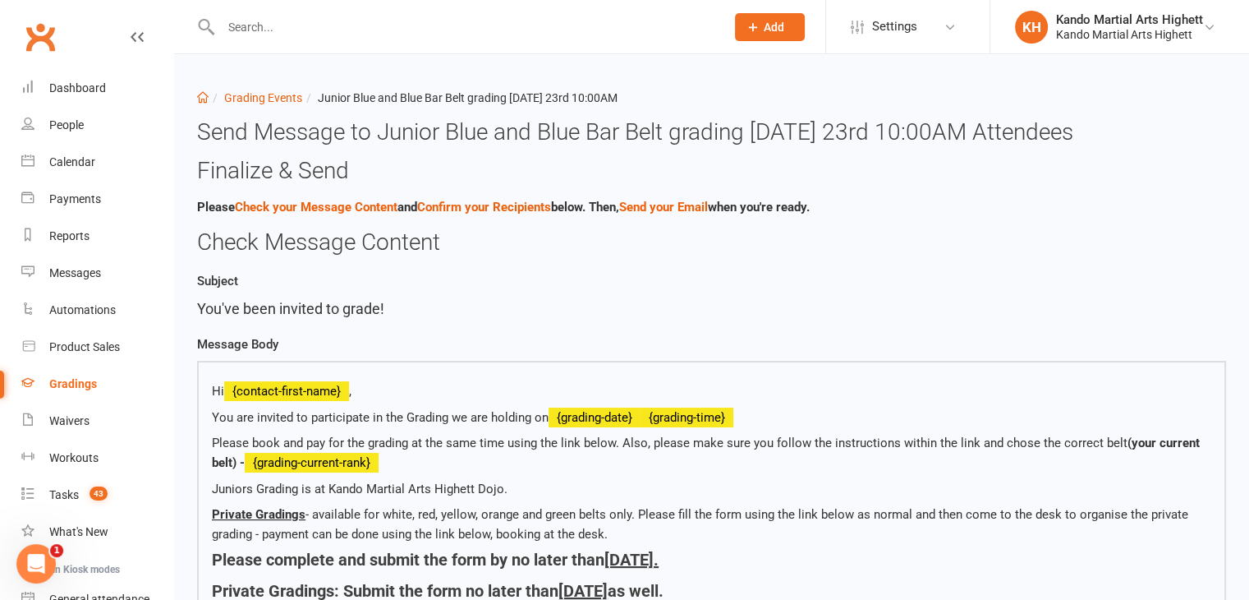
click at [388, 163] on h3 "Finalize & Send" at bounding box center [711, 171] width 1029 height 25
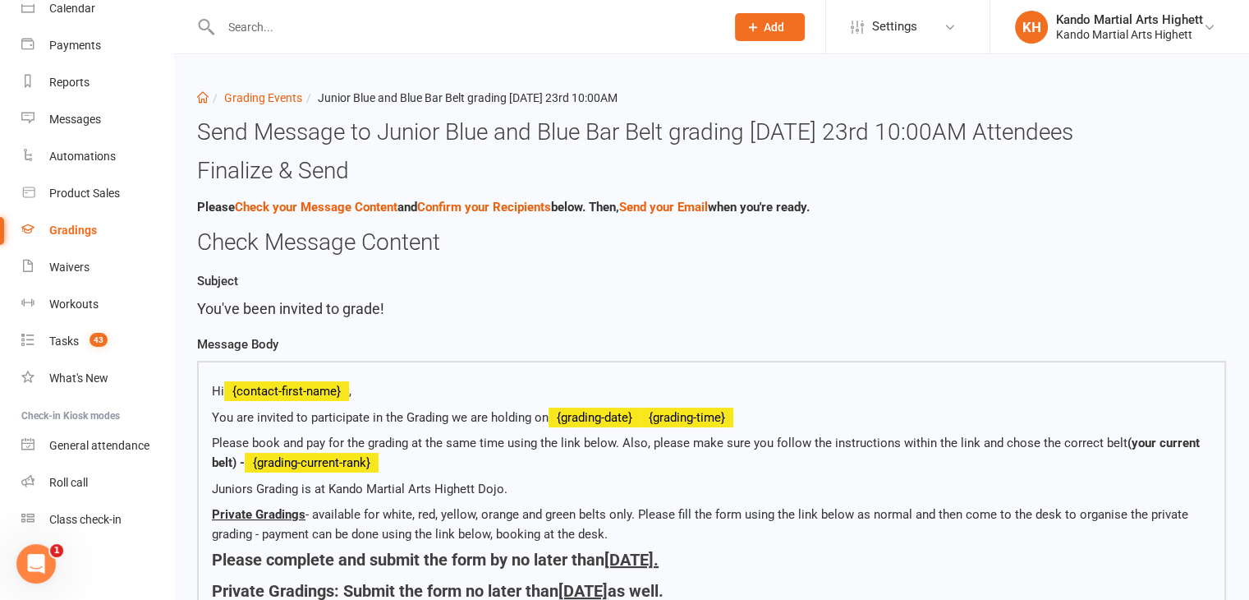
scroll to position [503, 0]
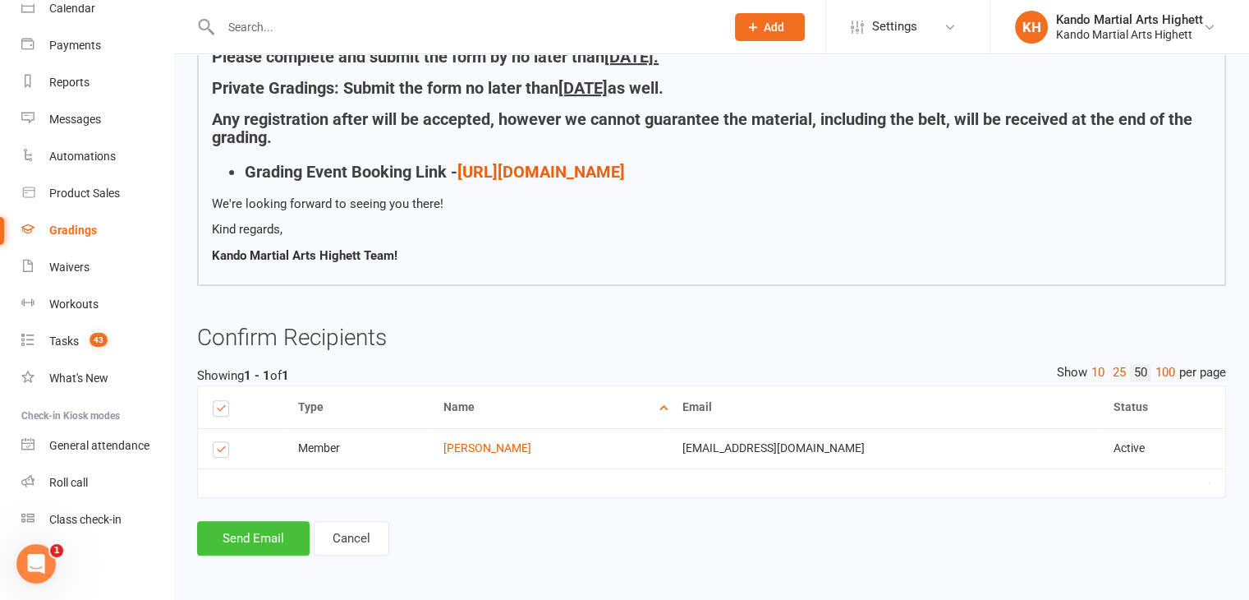
click at [243, 531] on button "Send Email" at bounding box center [253, 538] width 113 height 34
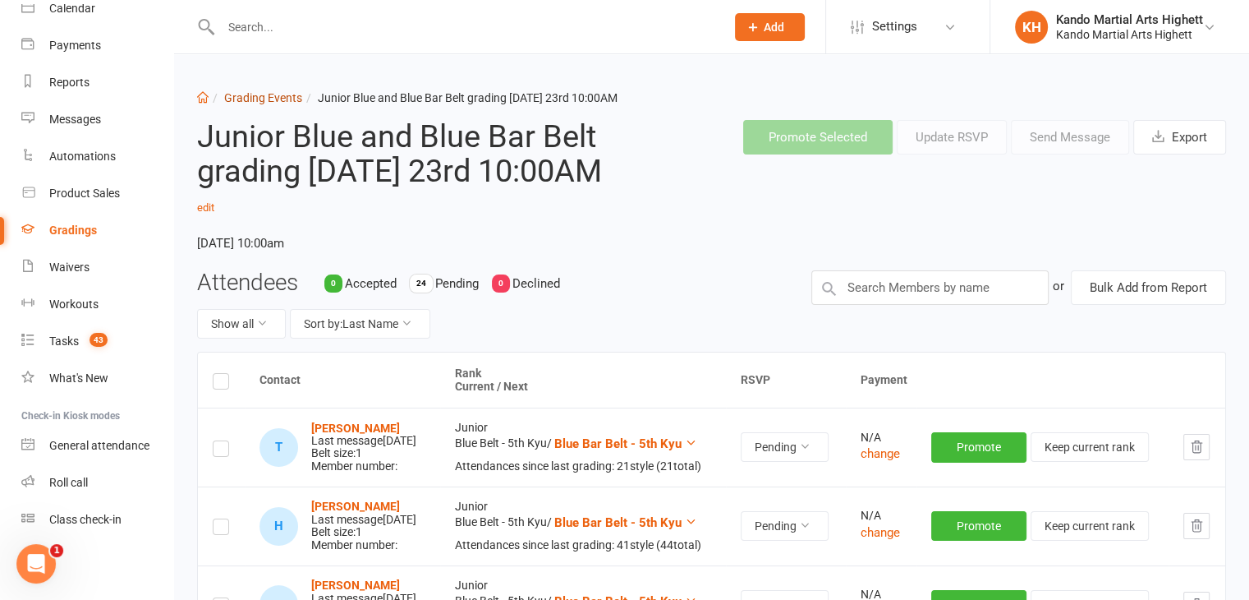
click at [248, 91] on link "Grading Events" at bounding box center [263, 97] width 78 height 13
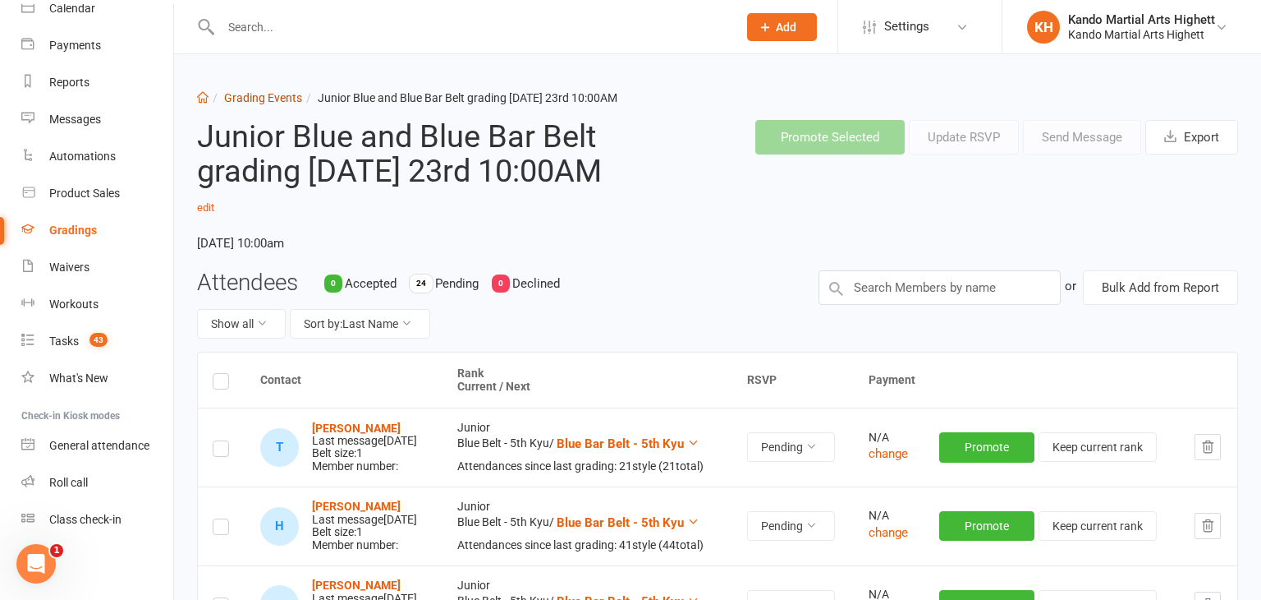
select select "100"
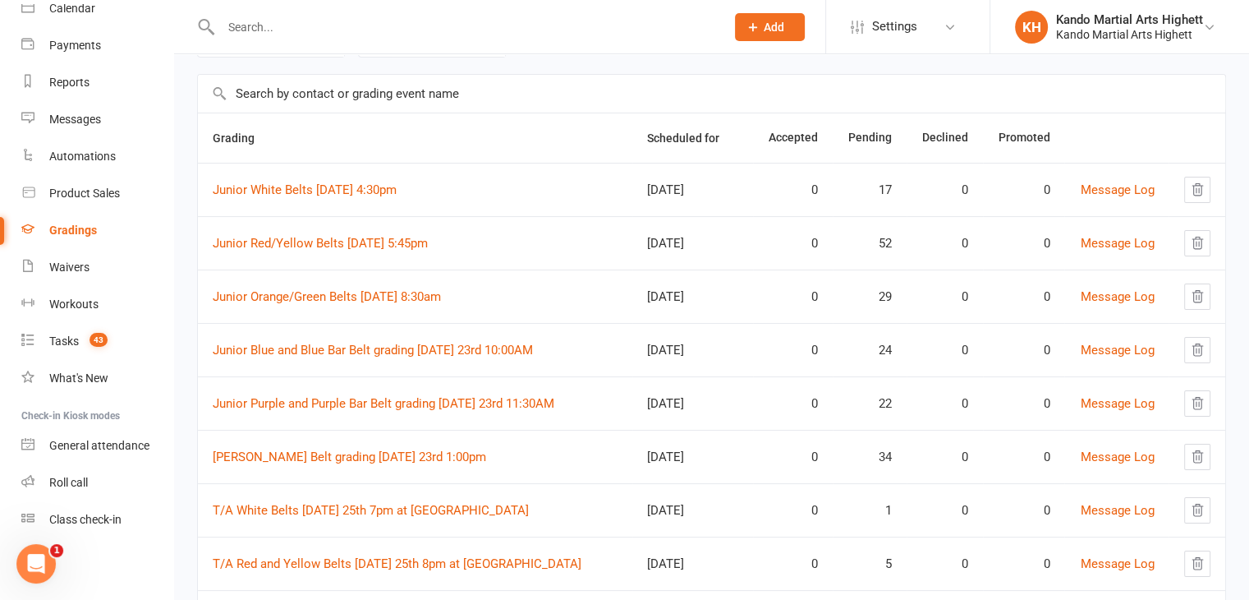
scroll to position [140, 0]
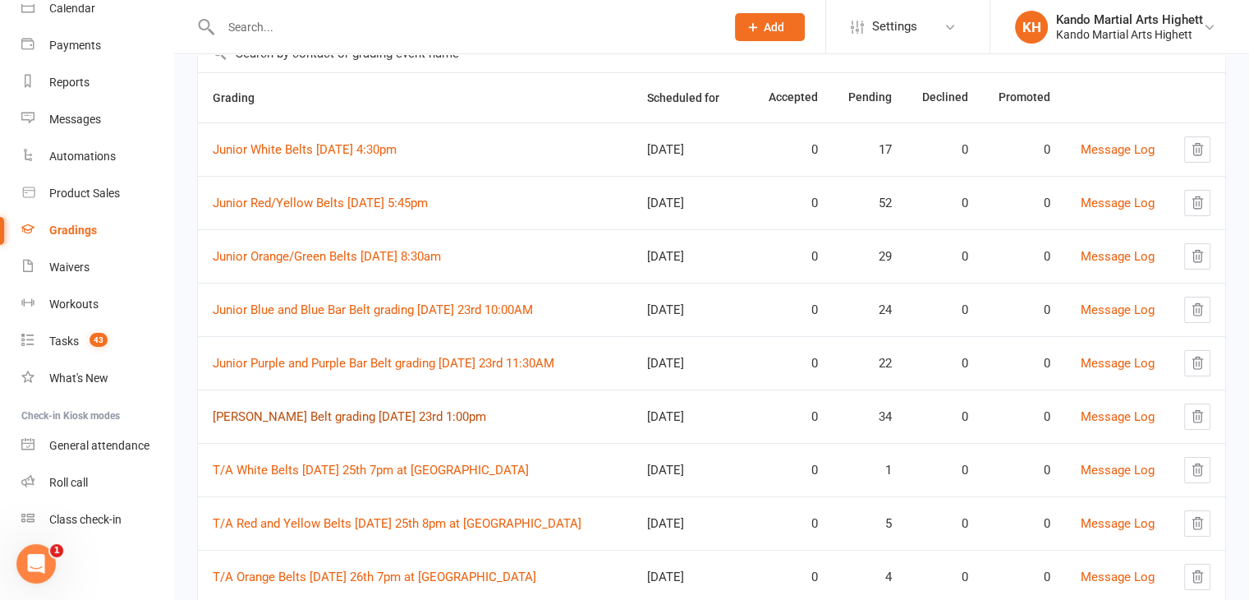
click at [435, 416] on link "Junior Brown Belt grading Saturday 23rd 1:00pm" at bounding box center [349, 416] width 273 height 15
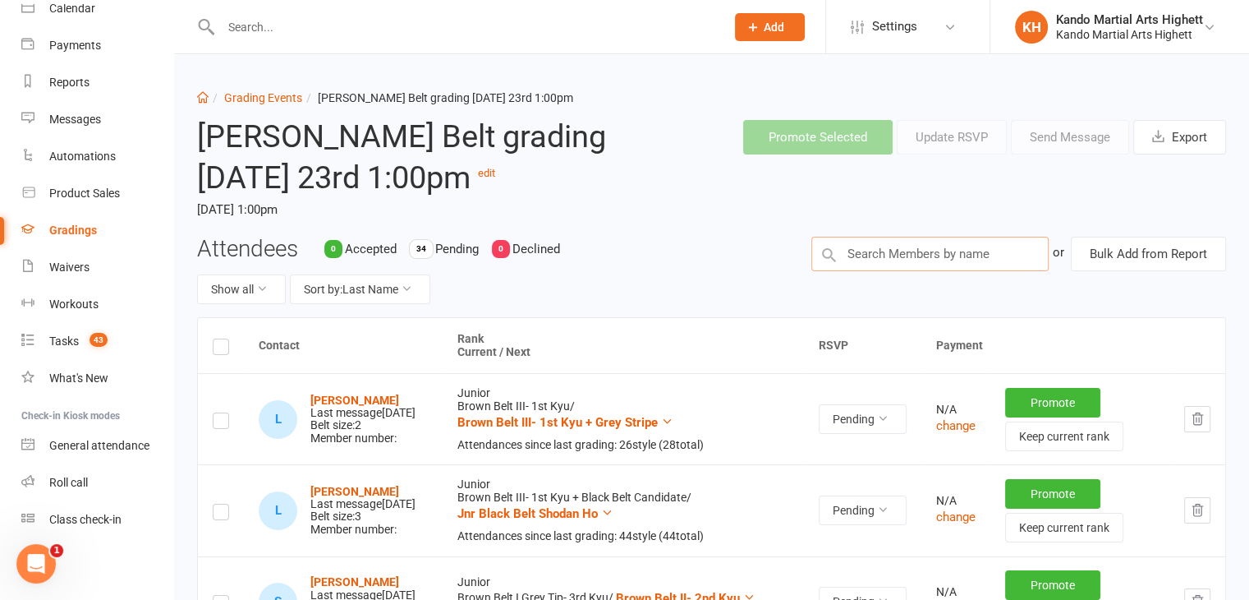
click at [929, 255] on input "text" at bounding box center [929, 254] width 237 height 34
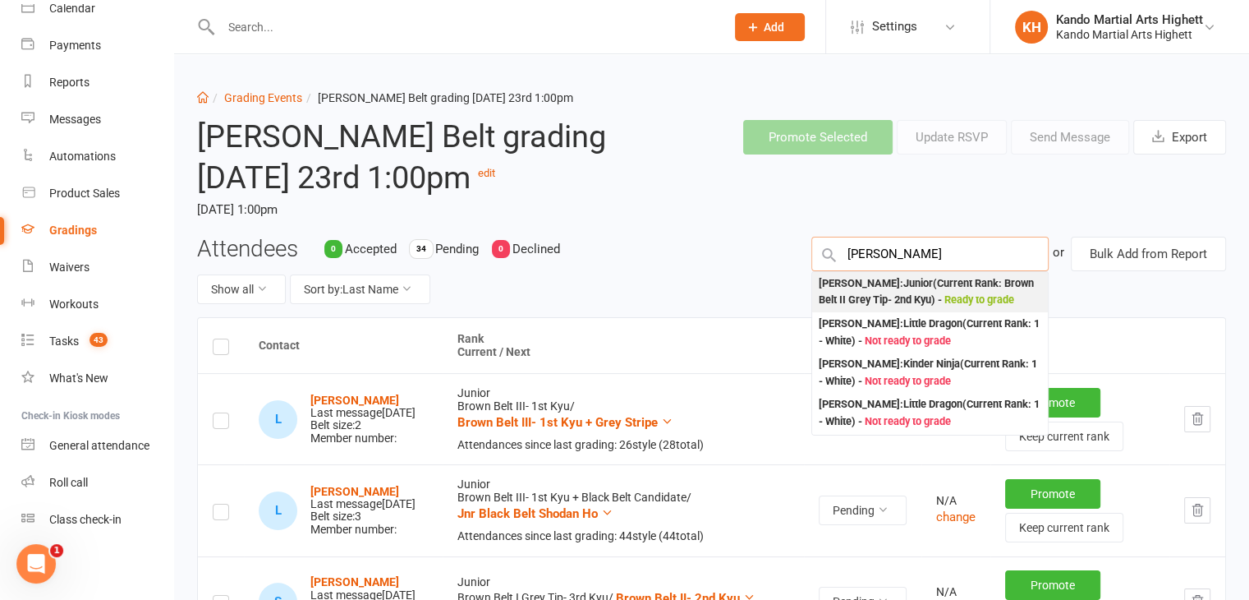
type input "dean zheng"
click at [913, 287] on div "Dean Zheng : Junior (Current Rank: Brown Belt II Grey Tip- 2nd Kyu ) - Ready to…" at bounding box center [930, 292] width 223 height 34
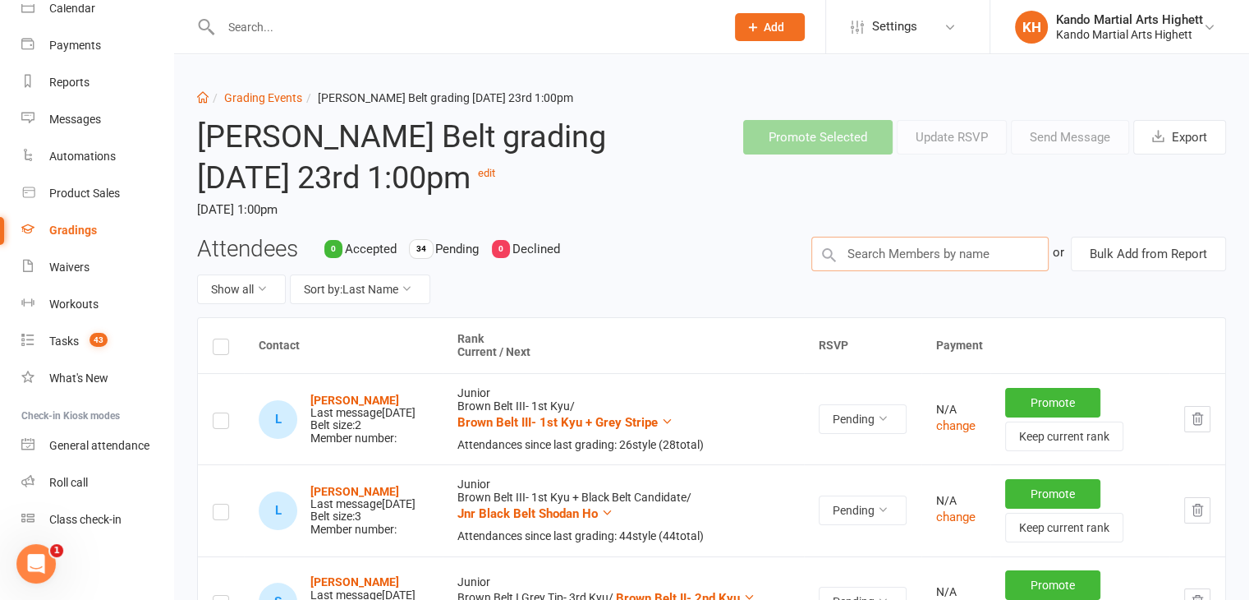
click at [908, 257] on input "text" at bounding box center [929, 254] width 237 height 34
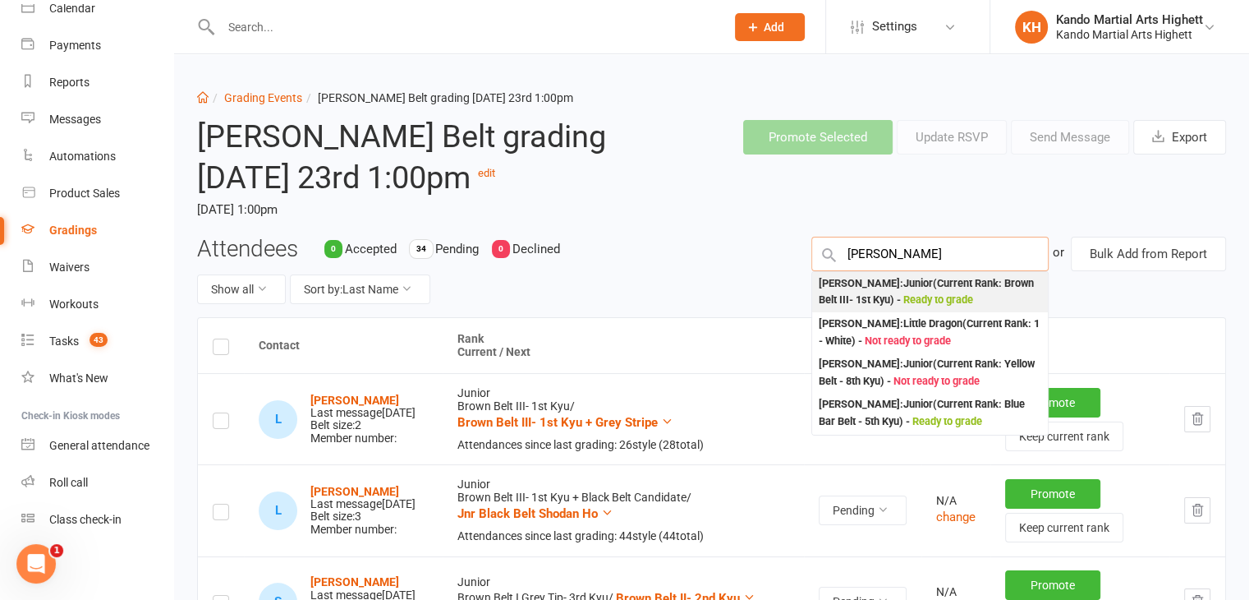
type input "logan rich"
click at [853, 287] on div "Logan Richards : Junior (Current Rank: Brown Belt III- 1st Kyu ) - Ready to gra…" at bounding box center [930, 292] width 223 height 34
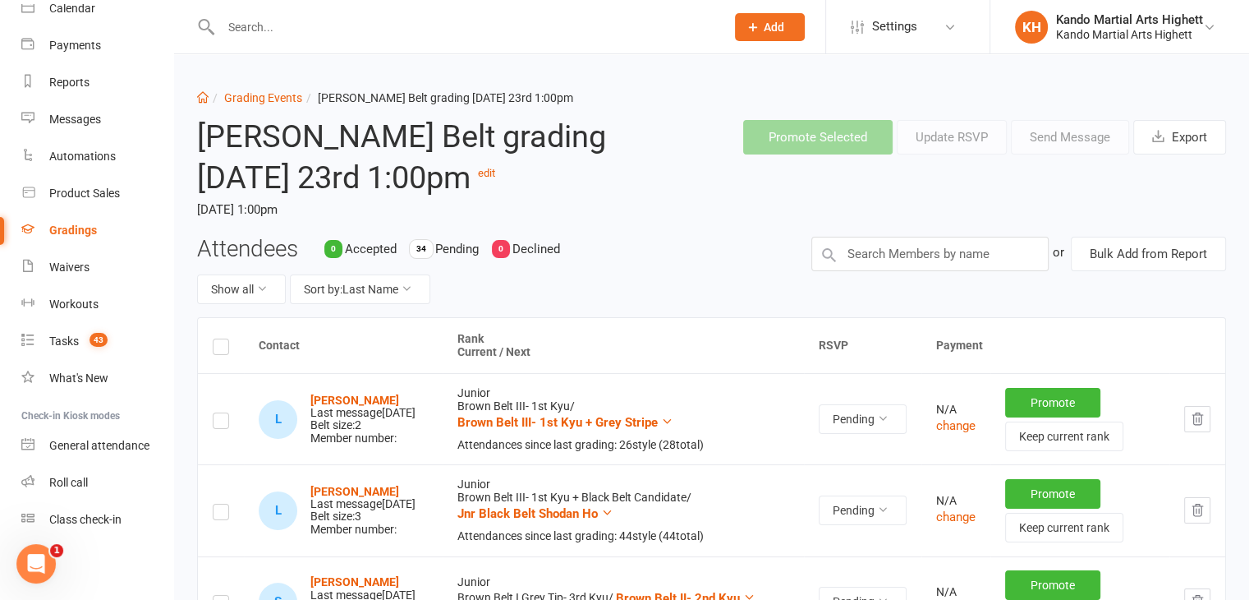
click at [864, 271] on div "Attendees 0 Accepted 34 Pending 0 Declined Show all Sort by: Last Name or Bulk …" at bounding box center [712, 277] width 1054 height 81
click at [871, 254] on input "text" at bounding box center [929, 254] width 237 height 34
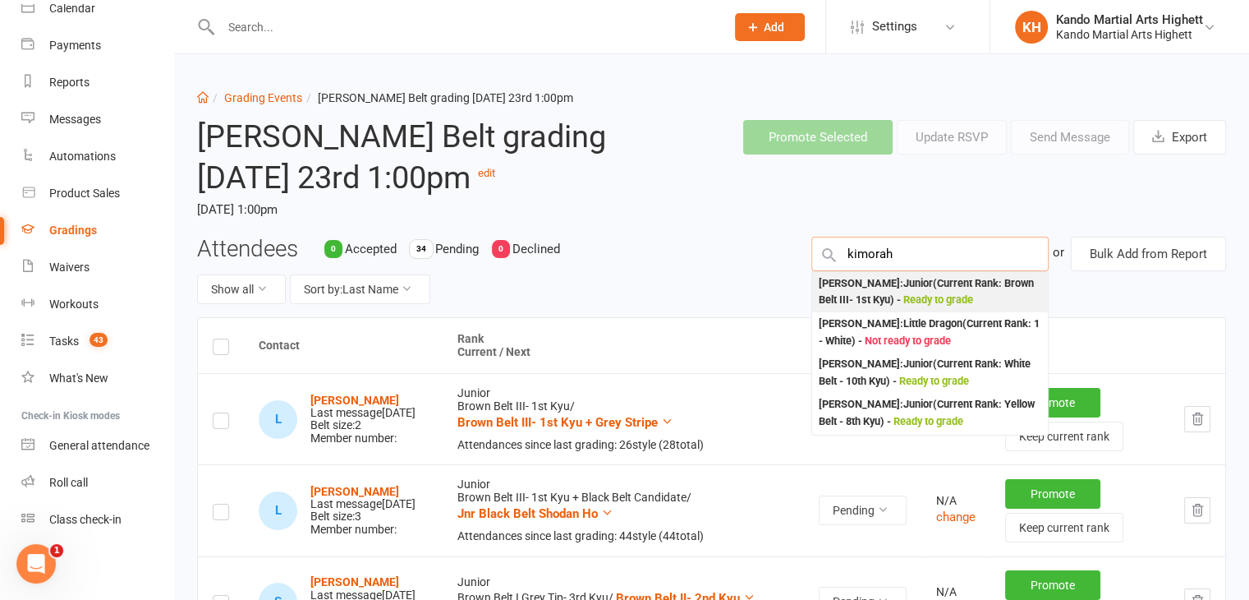
type input "kimorah"
click at [843, 300] on div "Kimorah Wong : Junior (Current Rank: Brown Belt III- 1st Kyu ) - Ready to grade" at bounding box center [930, 292] width 223 height 34
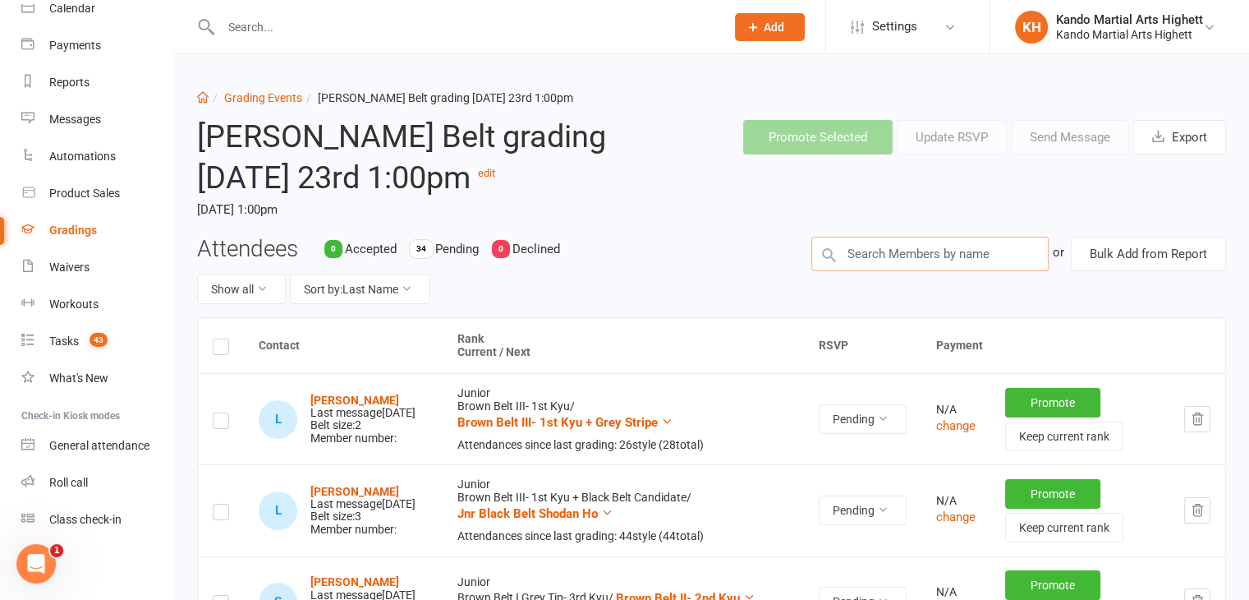
click at [859, 261] on input "text" at bounding box center [929, 254] width 237 height 34
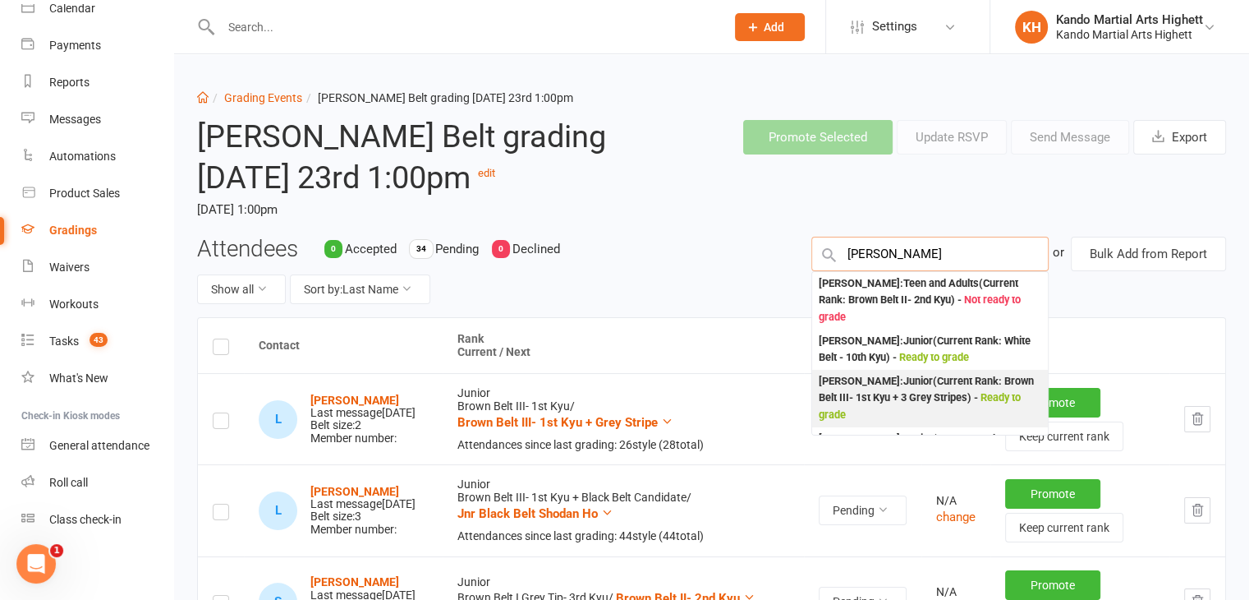
type input "alexander ma"
click at [875, 395] on div "Alexander Marinelli : Junior (Current Rank: Brown Belt III- 1st Kyu + 3 Grey St…" at bounding box center [930, 398] width 223 height 51
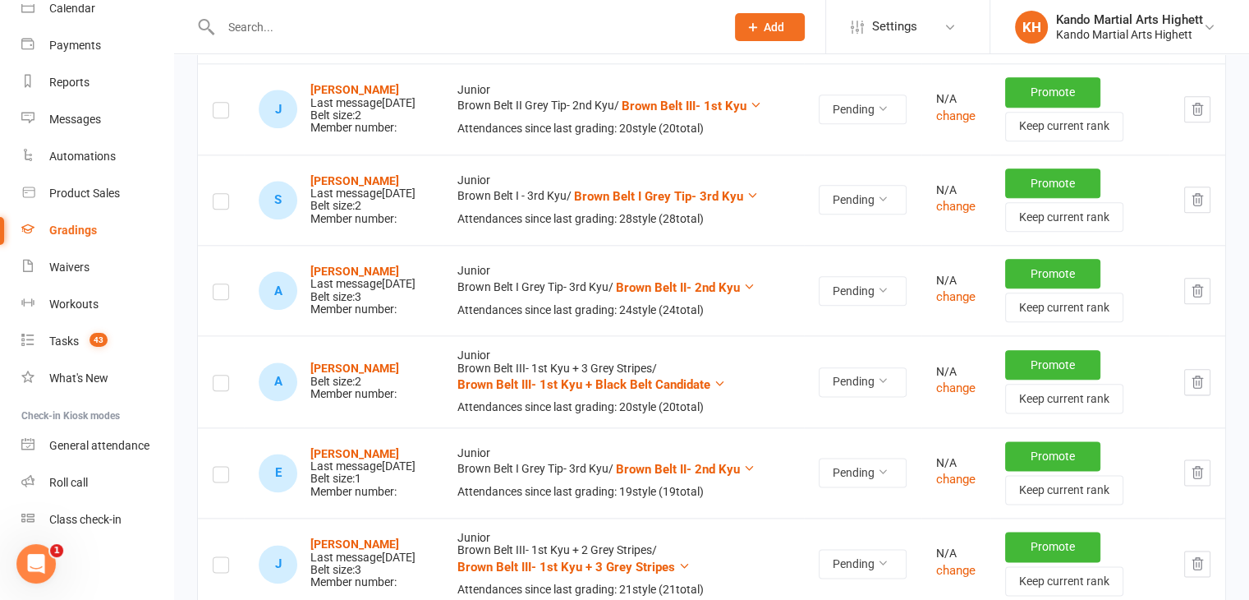
scroll to position [2072, 0]
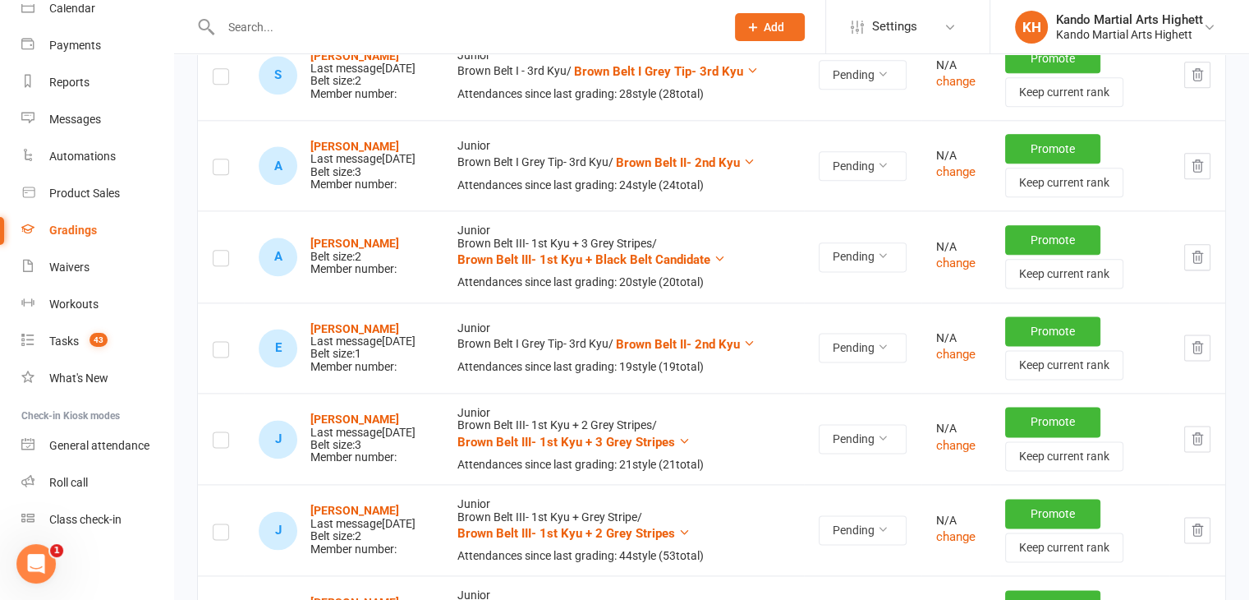
click at [220, 260] on label at bounding box center [221, 260] width 16 height 0
click at [220, 250] on input "checkbox" at bounding box center [221, 250] width 16 height 0
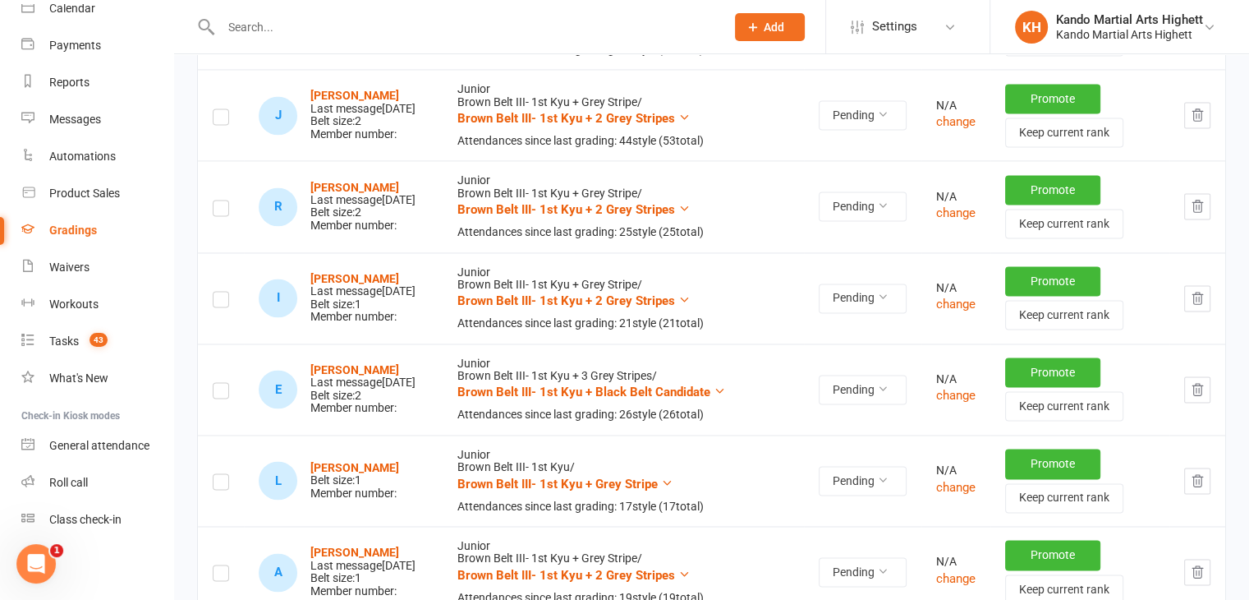
scroll to position [2577, 0]
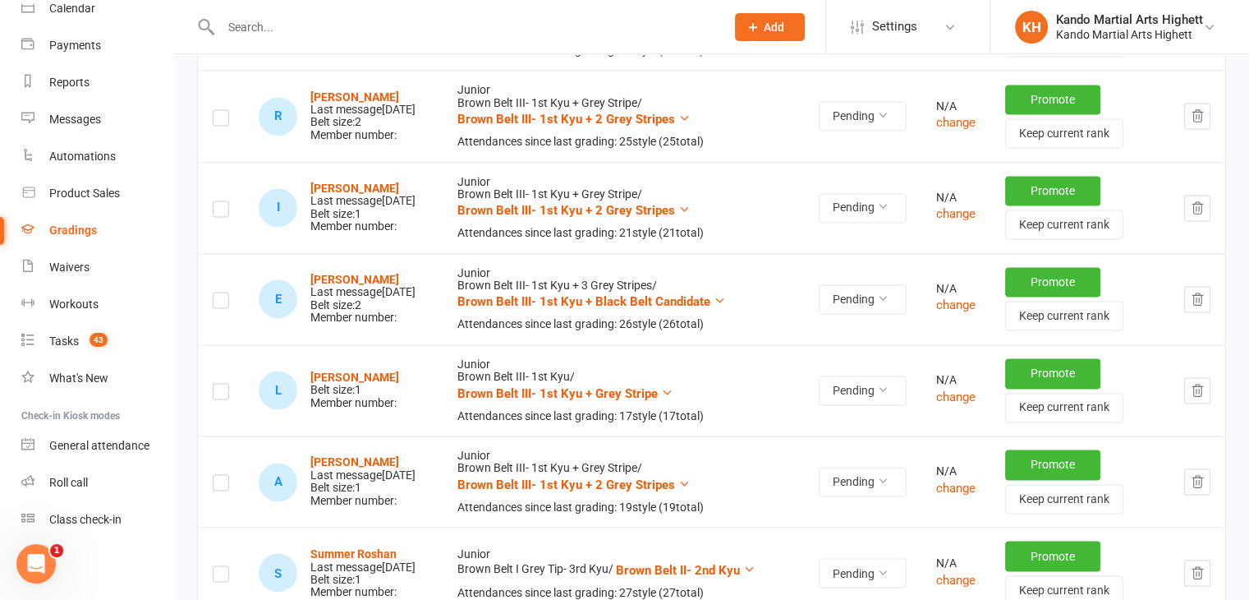
click at [225, 393] on label at bounding box center [221, 393] width 16 height 0
click at [225, 384] on input "checkbox" at bounding box center [221, 384] width 16 height 0
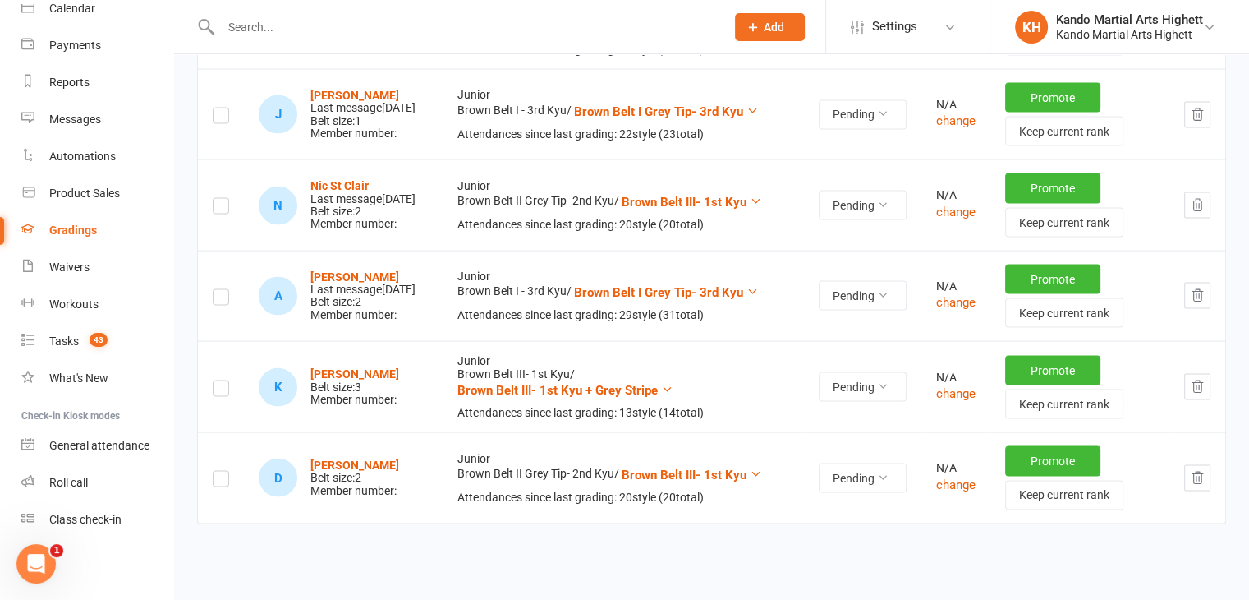
scroll to position [3343, 0]
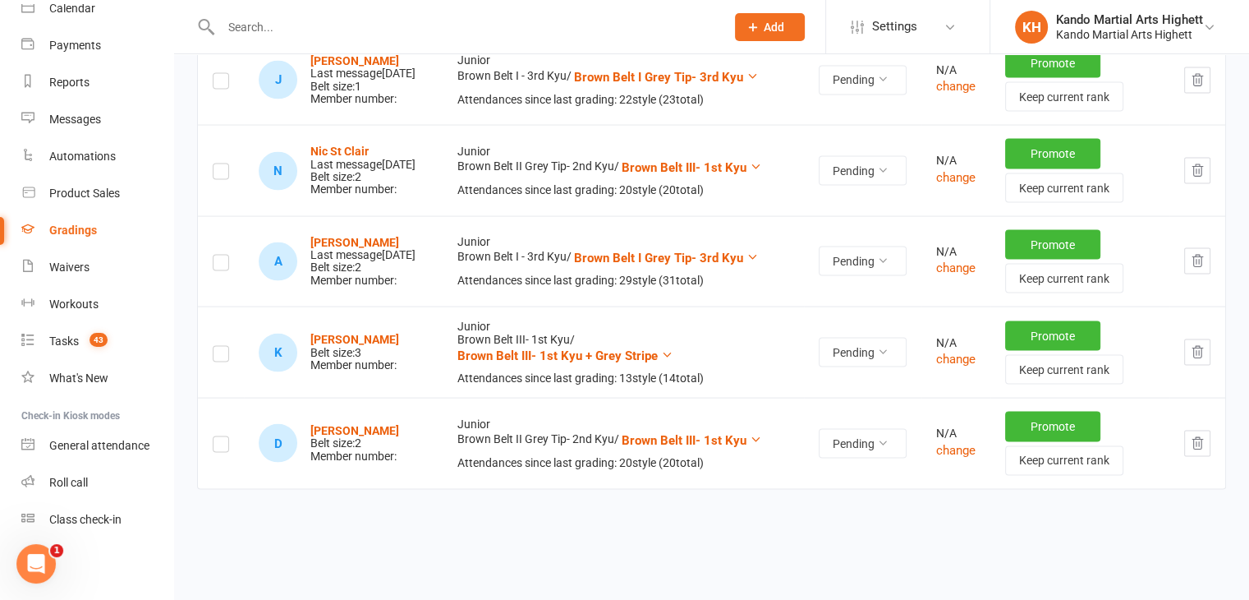
click at [220, 356] on label at bounding box center [221, 356] width 16 height 0
click at [220, 347] on input "checkbox" at bounding box center [221, 347] width 16 height 0
click at [225, 447] on label at bounding box center [221, 447] width 16 height 0
click at [225, 437] on input "checkbox" at bounding box center [221, 437] width 16 height 0
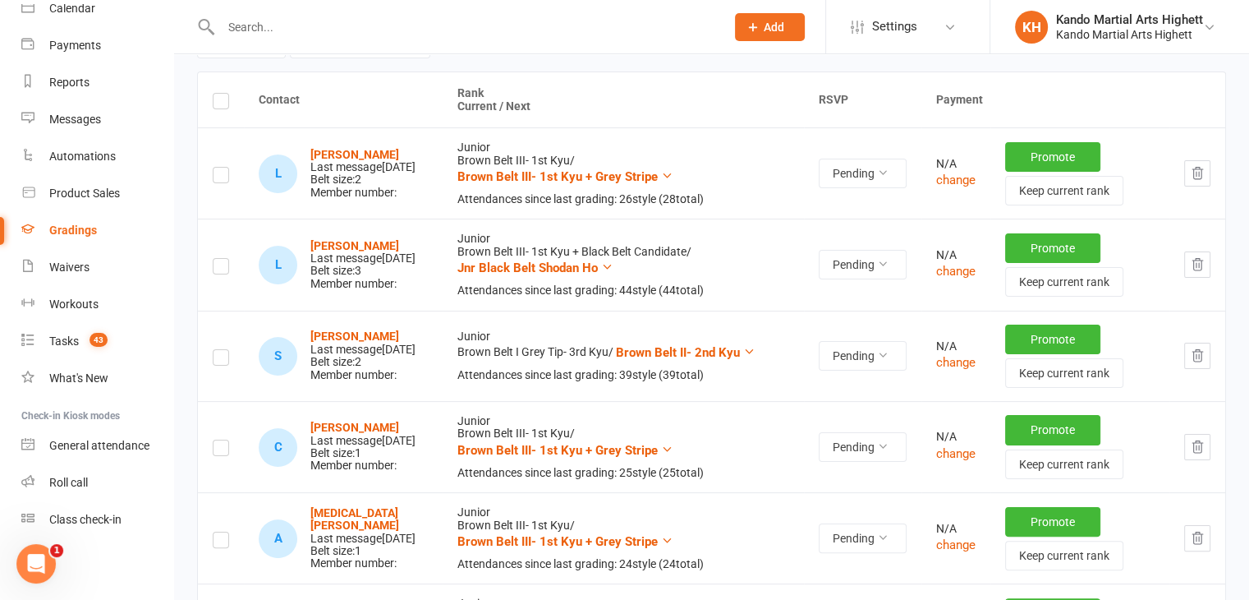
scroll to position [0, 0]
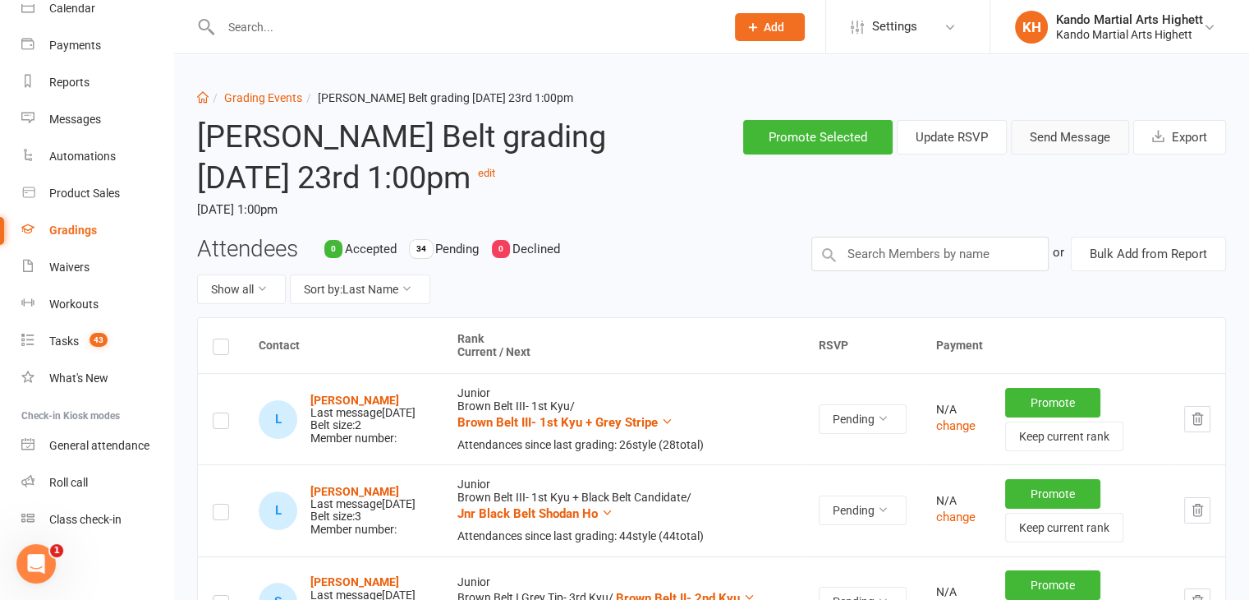
click at [1070, 141] on button "Send Message" at bounding box center [1070, 137] width 118 height 34
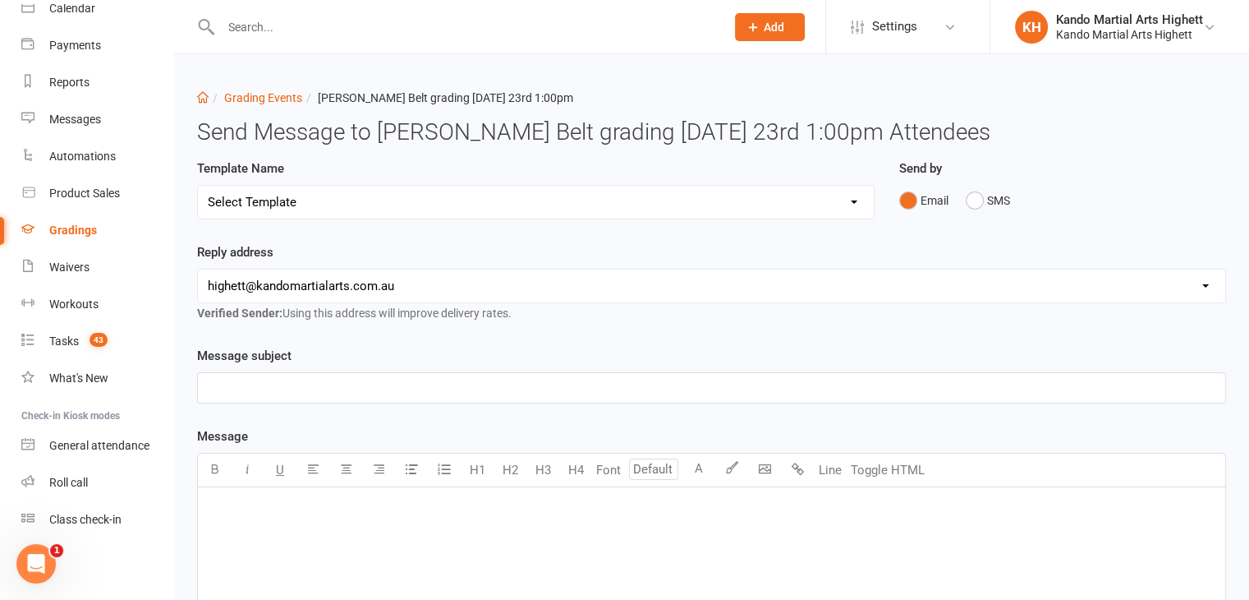
click at [686, 214] on select "Select Template [Email] Black Belt Grading Invitation [Email] Confirmation of S…" at bounding box center [536, 202] width 676 height 33
select select "4"
click at [198, 186] on select "Select Template [Email] Black Belt Grading Invitation [Email] Confirmation of S…" at bounding box center [536, 202] width 676 height 33
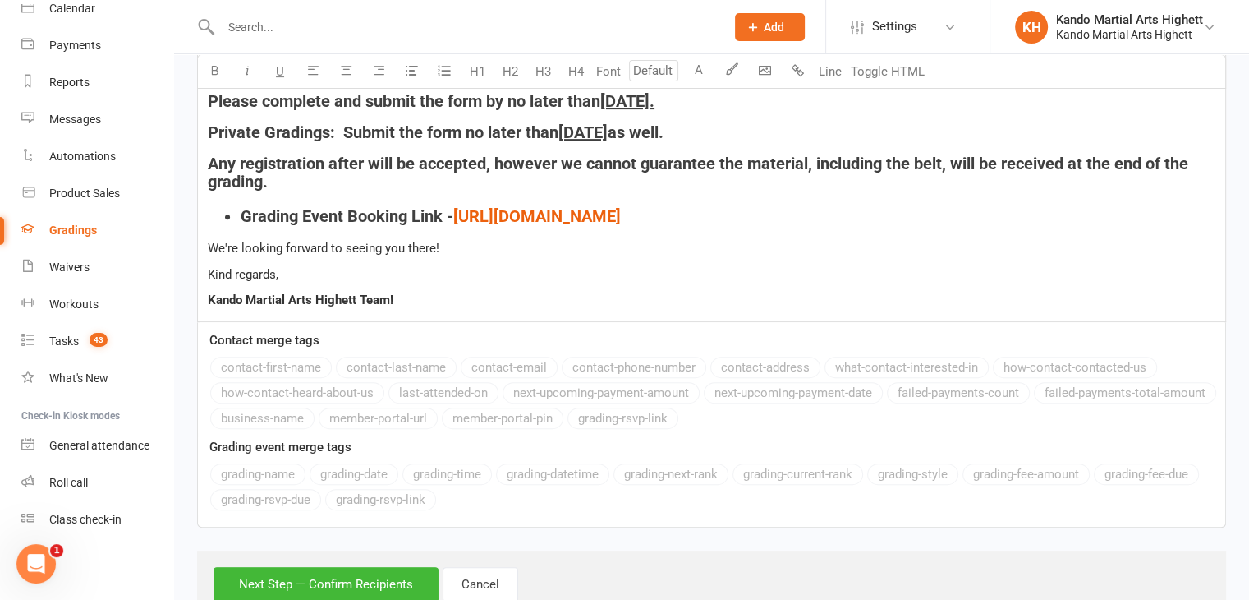
scroll to position [626, 0]
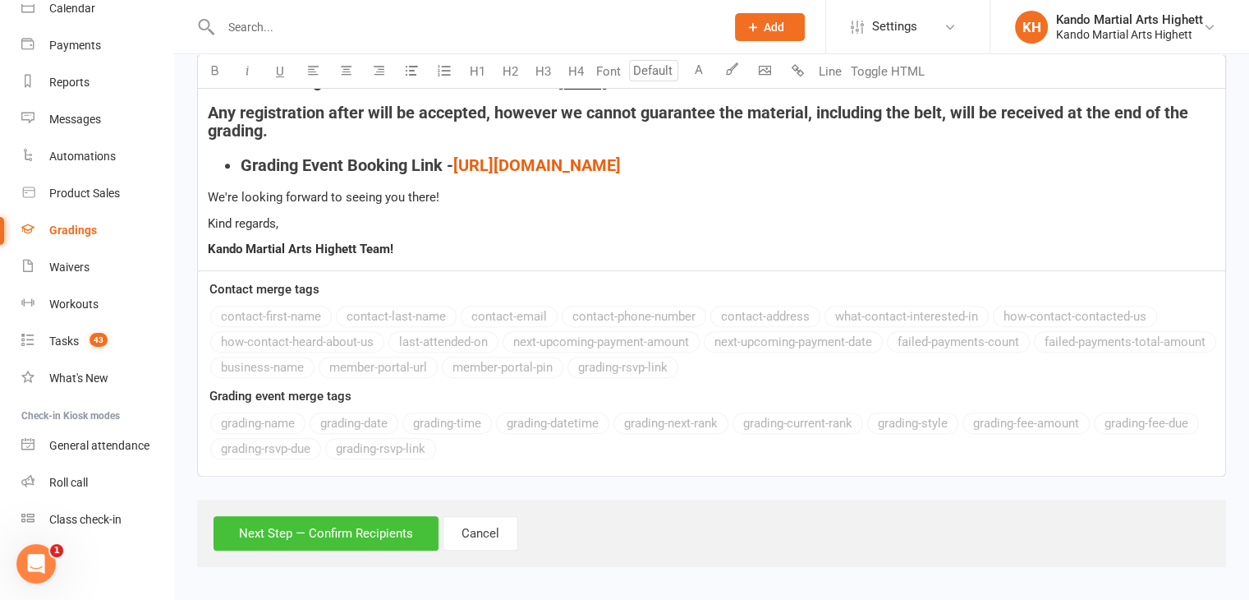
click at [302, 544] on button "Next Step — Confirm Recipients" at bounding box center [326, 533] width 225 height 34
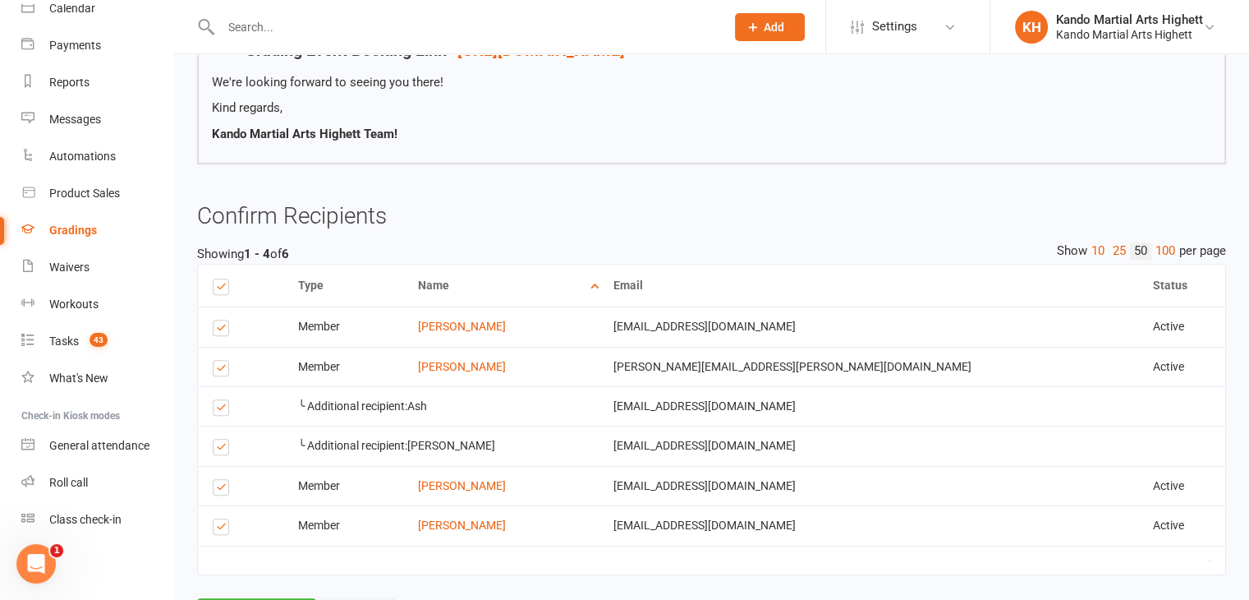
scroll to position [701, 0]
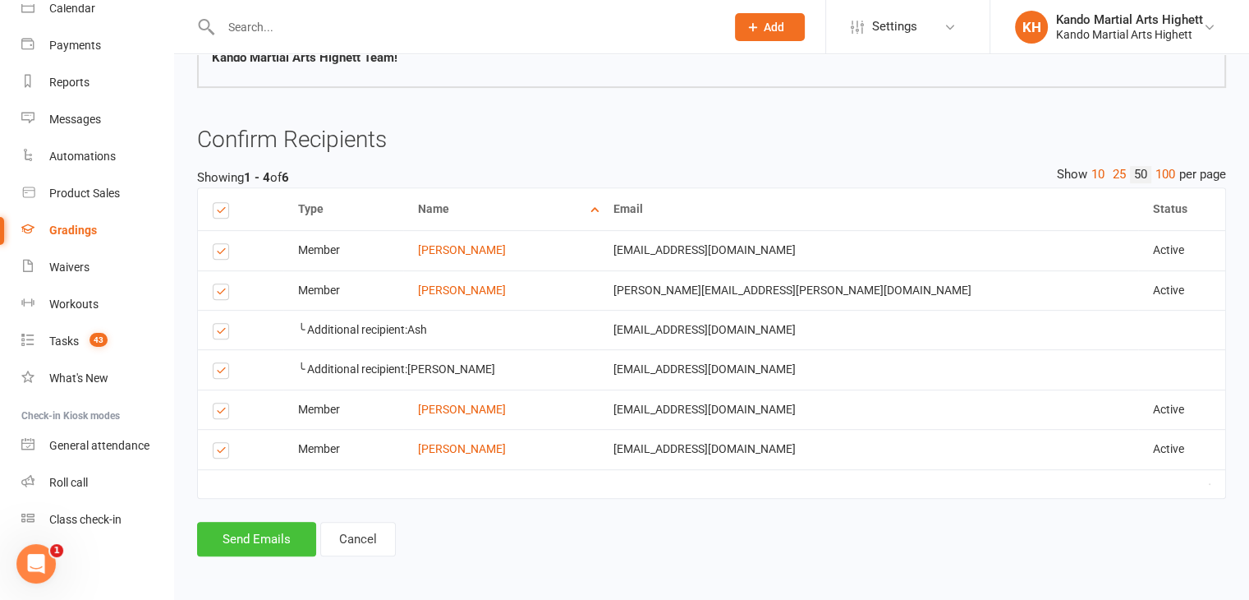
click at [253, 529] on button "Send Emails" at bounding box center [256, 538] width 119 height 34
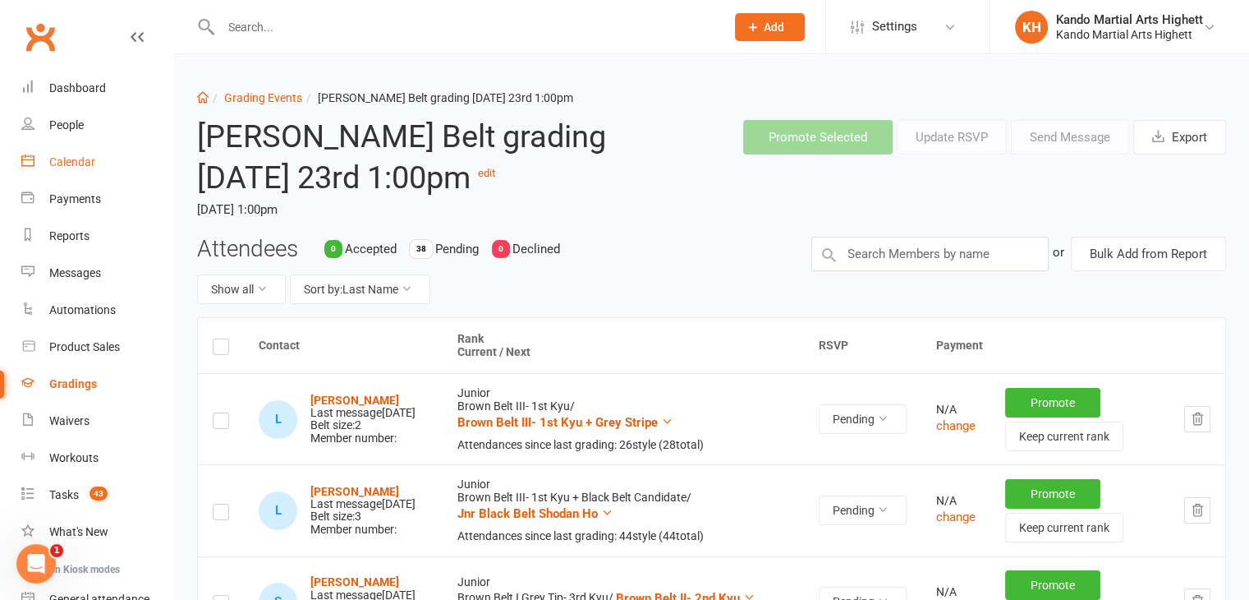
click at [66, 152] on link "Calendar" at bounding box center [97, 162] width 152 height 37
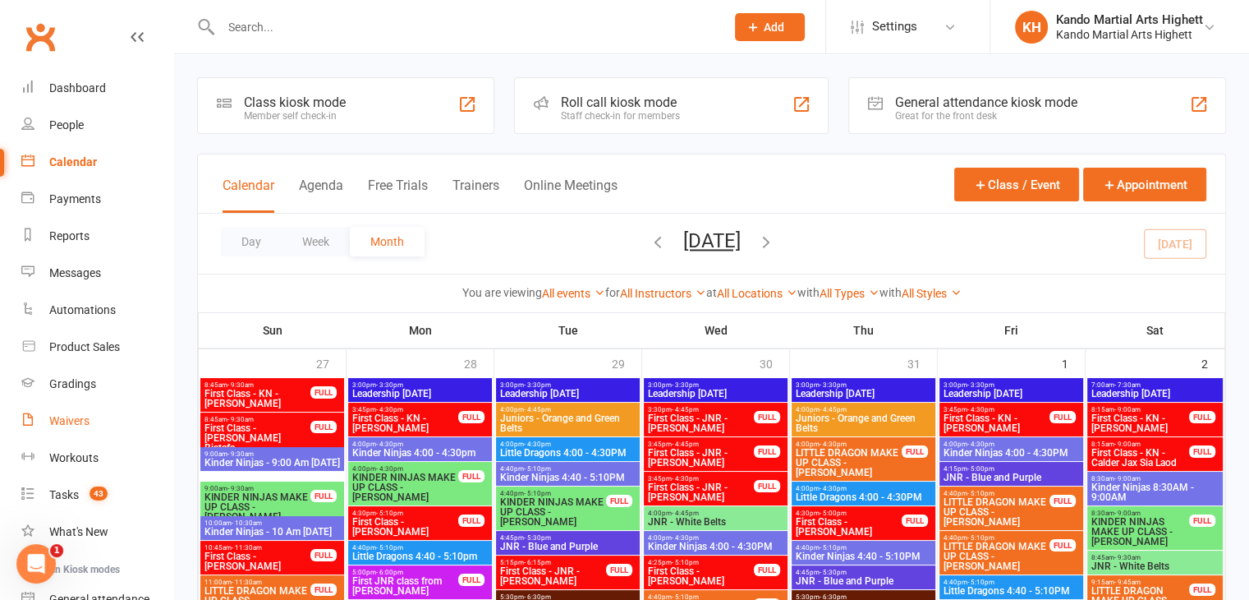
click at [67, 424] on div "Waivers" at bounding box center [69, 420] width 40 height 13
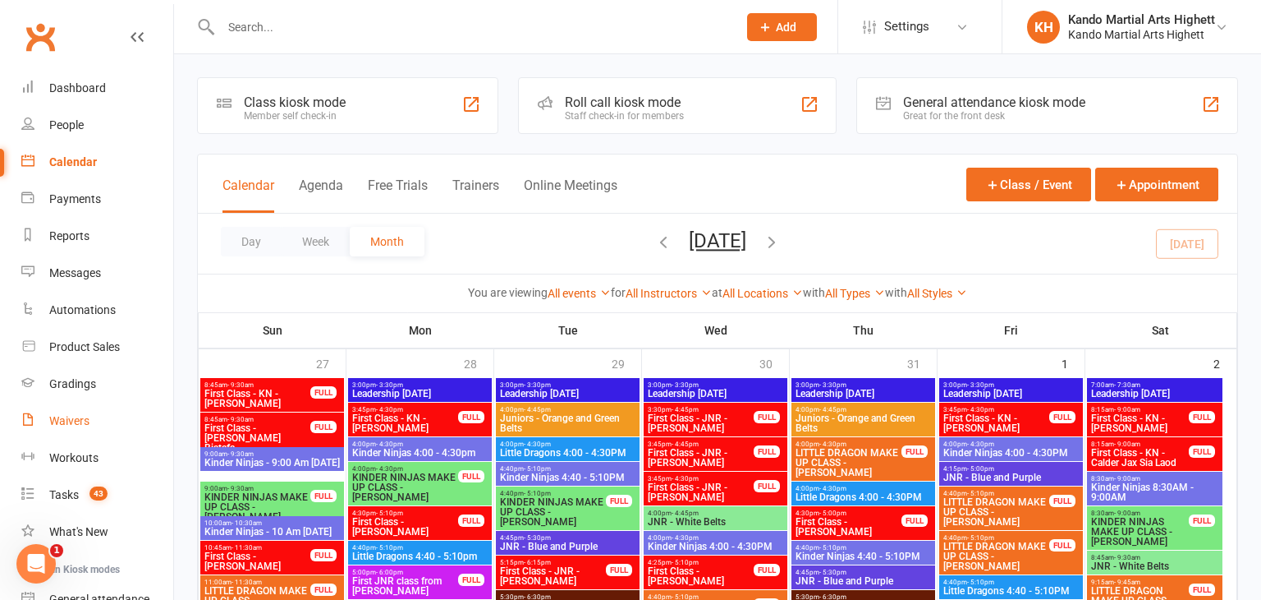
select select "100"
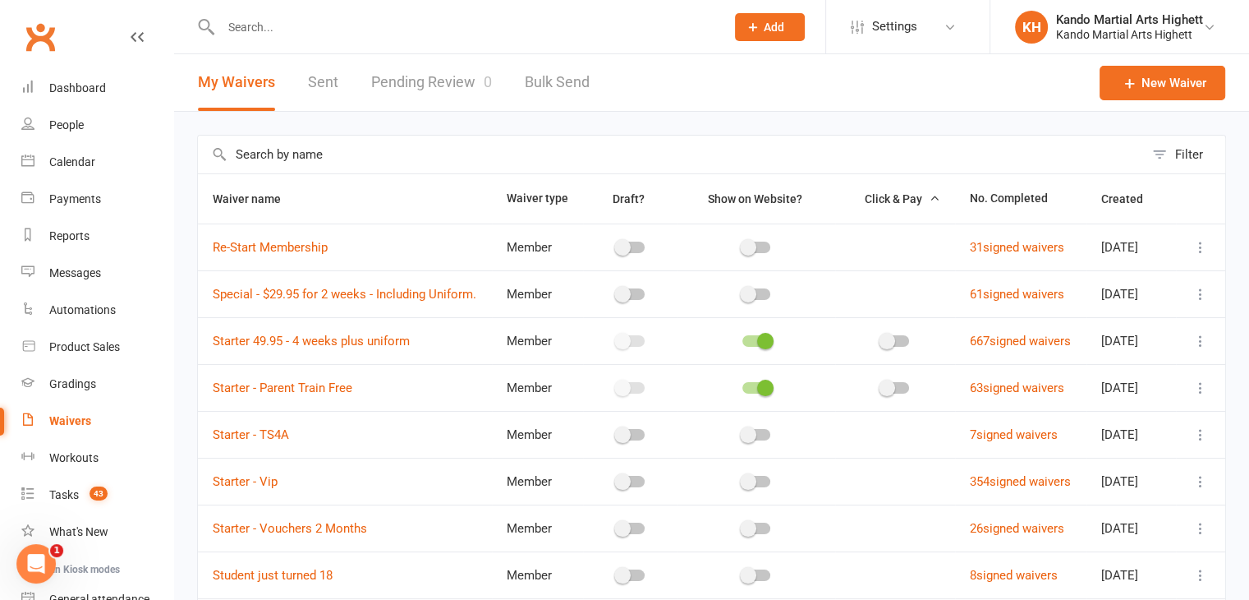
click at [442, 83] on link "Pending Review 0" at bounding box center [431, 82] width 121 height 57
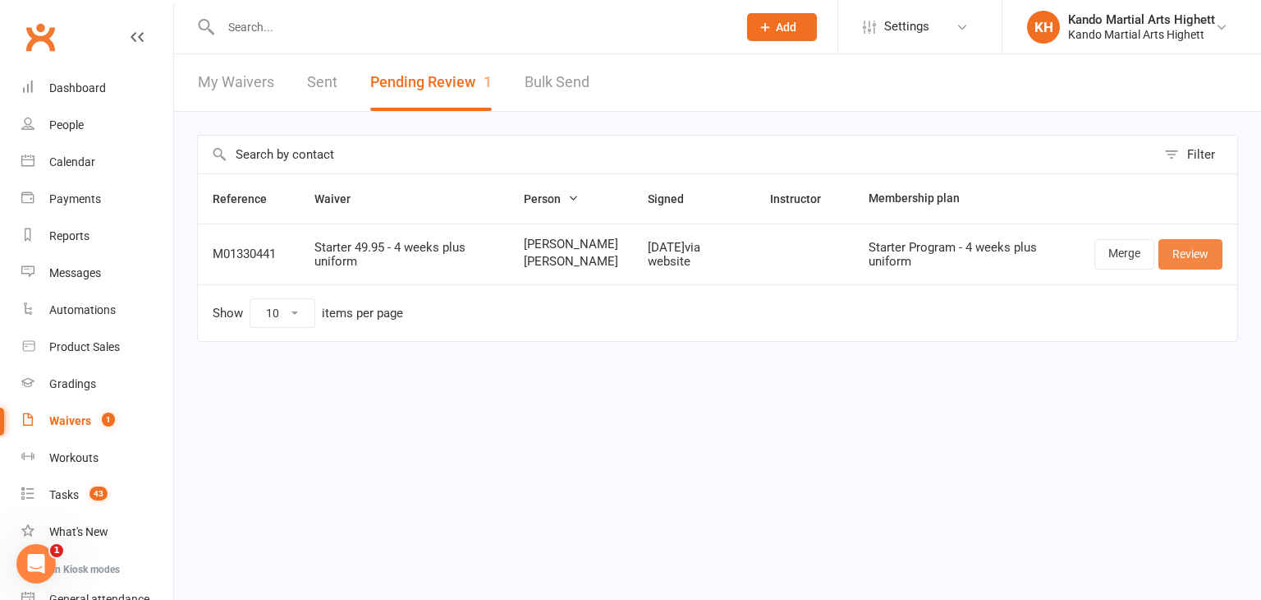
click at [1202, 269] on link "Review" at bounding box center [1191, 254] width 64 height 30
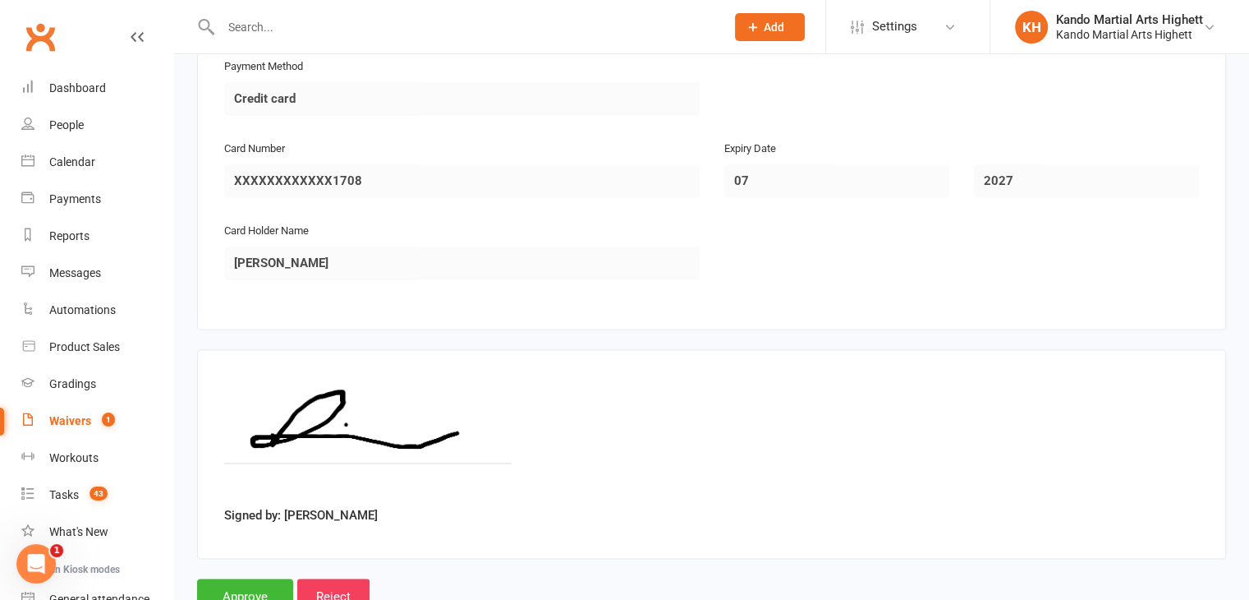
scroll to position [2624, 0]
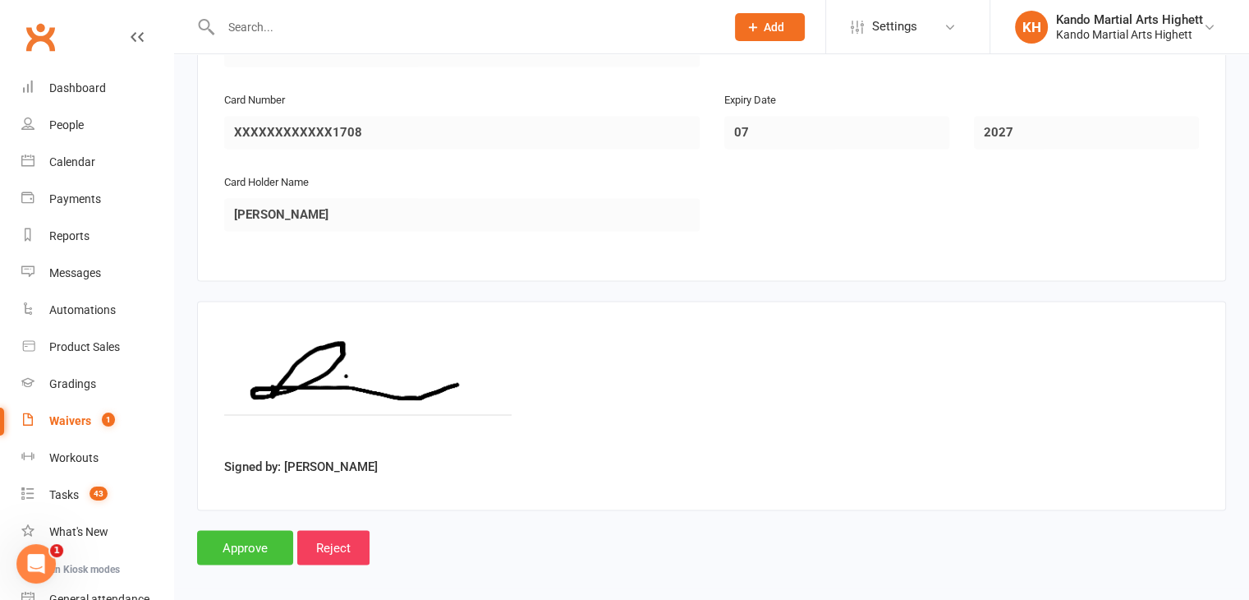
click at [233, 536] on input "Approve" at bounding box center [245, 547] width 96 height 34
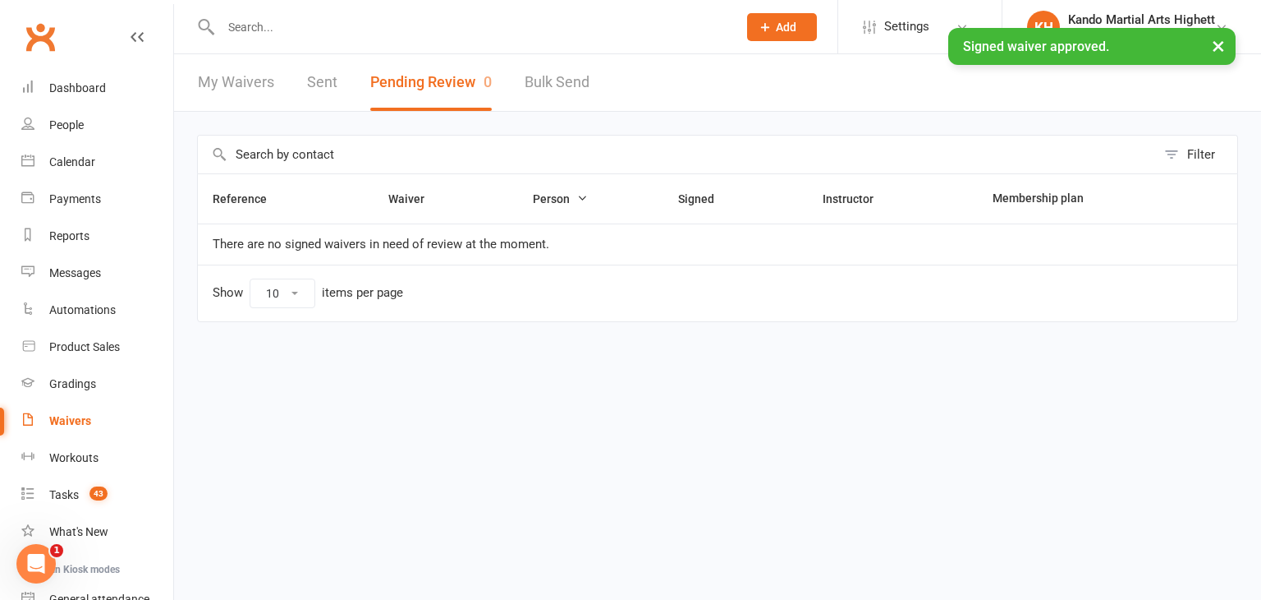
click at [250, 81] on link "My Waivers" at bounding box center [236, 82] width 76 height 57
select select "100"
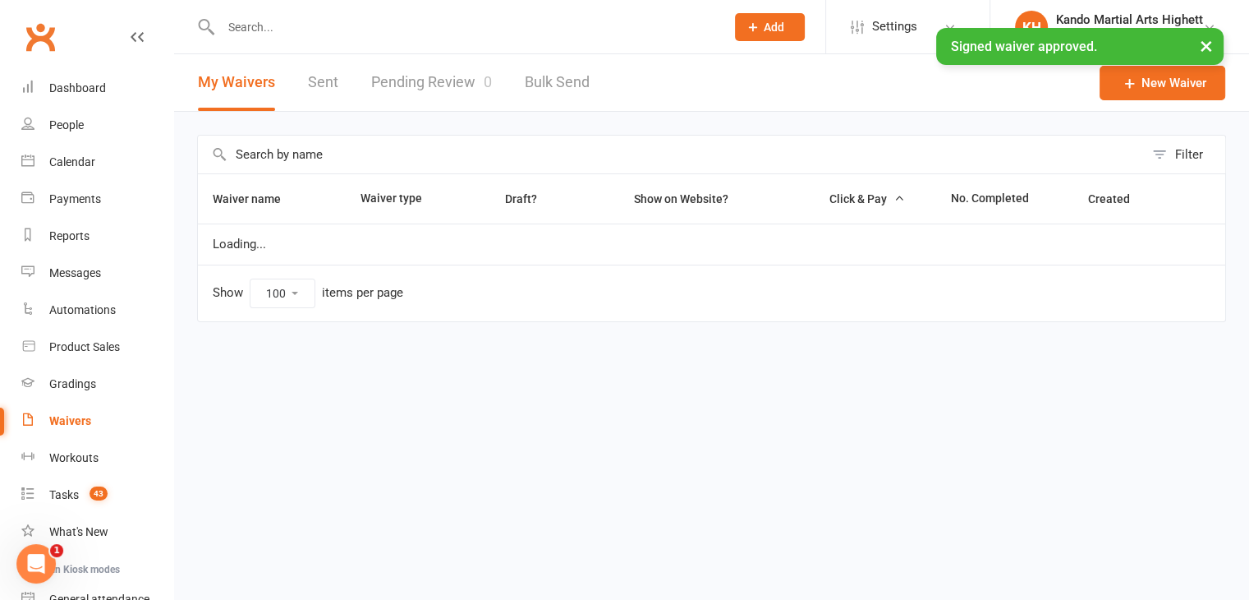
click at [267, 2] on div at bounding box center [455, 26] width 517 height 53
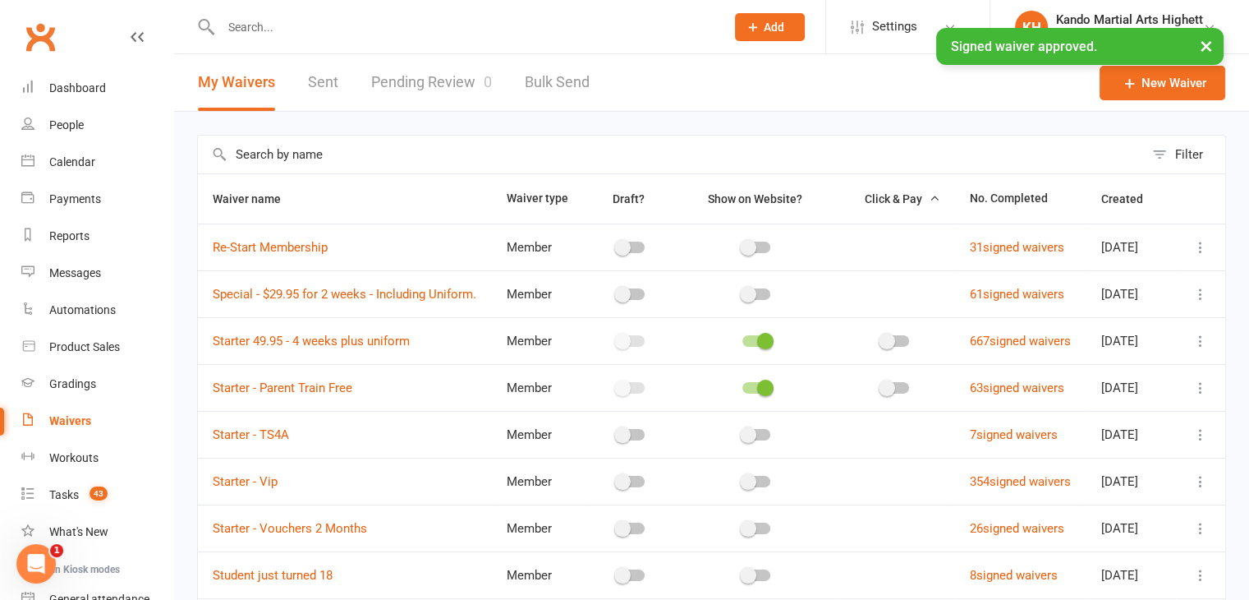
click at [264, 23] on input "text" at bounding box center [465, 27] width 498 height 23
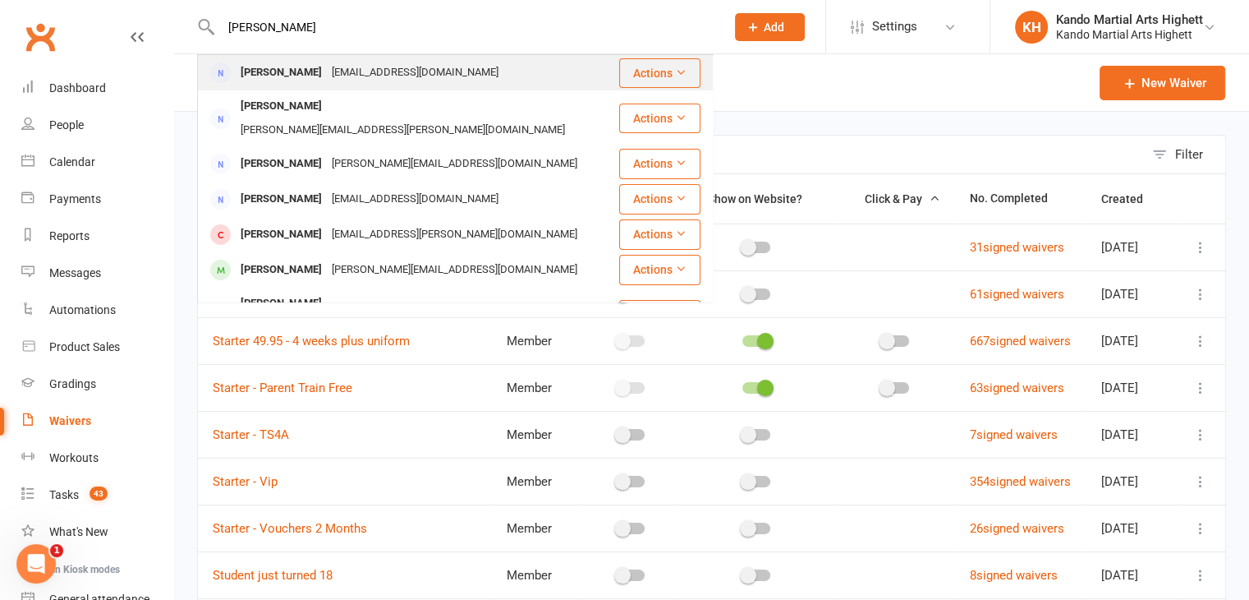
type input "alicia james"
click at [342, 73] on div "Aliciaj84@gmail.com" at bounding box center [415, 73] width 177 height 24
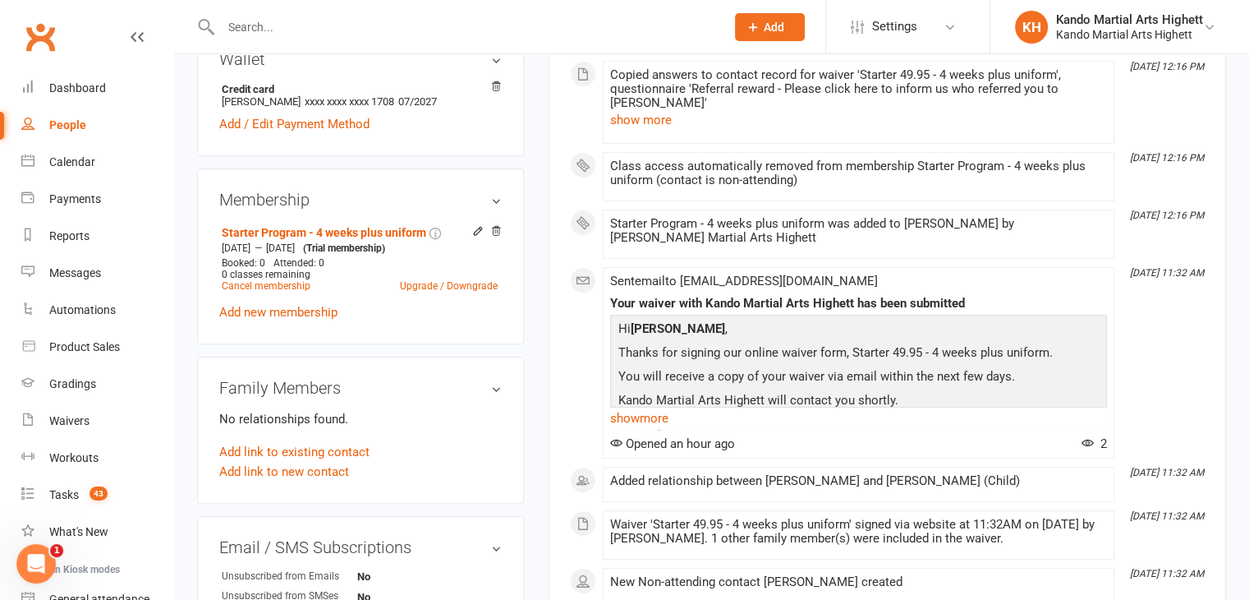
scroll to position [521, 0]
click at [293, 453] on link "Add link to existing contact" at bounding box center [294, 453] width 150 height 20
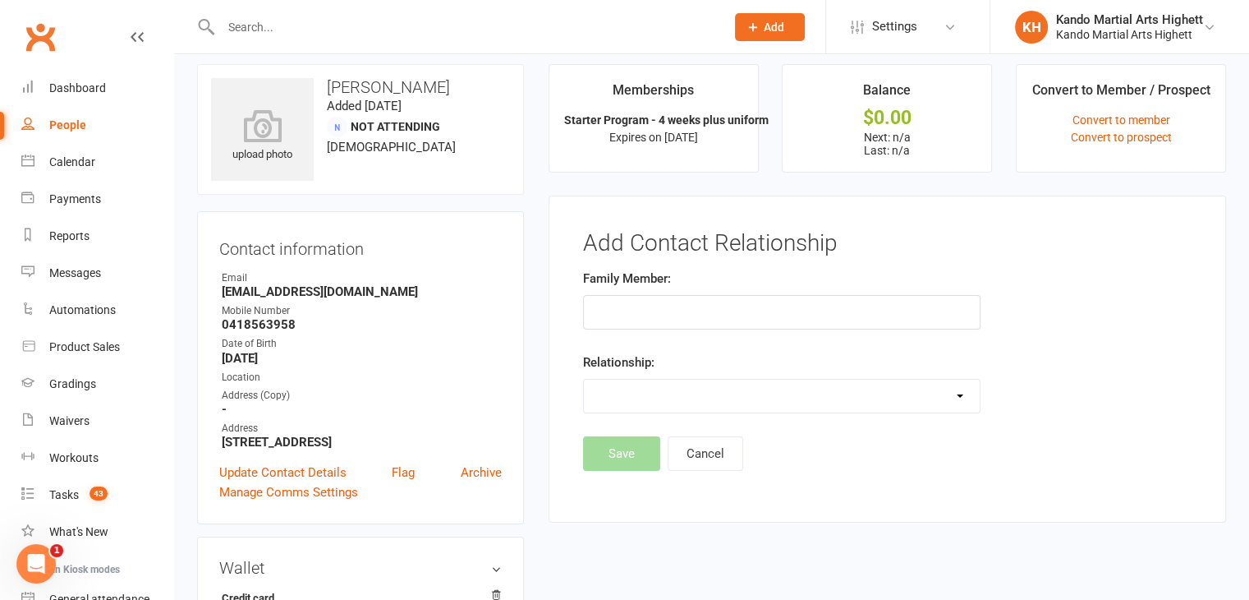
click at [678, 303] on input "text" at bounding box center [781, 312] width 397 height 34
type input "Daughter"
click at [630, 388] on select "Parent / Guardian Child Sibling (parent not in system) Spouse / Partner Cousin …" at bounding box center [782, 395] width 396 height 33
click at [490, 253] on h3 "Contact information" at bounding box center [360, 245] width 283 height 25
click at [623, 284] on label "Family Member:" at bounding box center [627, 279] width 88 height 20
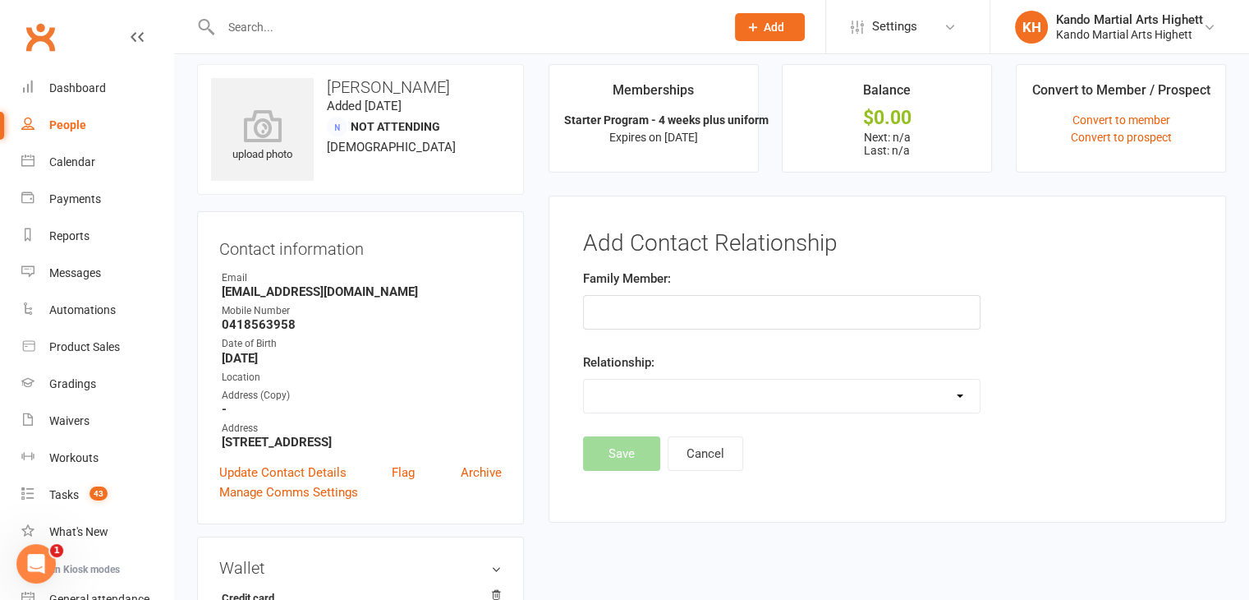
click at [618, 329] on form "Family Member: Relationship: Parent / Guardian Child Sibling (parent not in sys…" at bounding box center [781, 341] width 397 height 145
click at [618, 319] on input "text" at bounding box center [781, 312] width 397 height 34
click at [719, 402] on select "Parent / Guardian Child Sibling (parent not in system) Spouse / Partner Cousin …" at bounding box center [782, 395] width 396 height 33
select select "1"
click at [584, 379] on select "Parent / Guardian Child Sibling (parent not in system) Spouse / Partner Cousin …" at bounding box center [782, 395] width 396 height 33
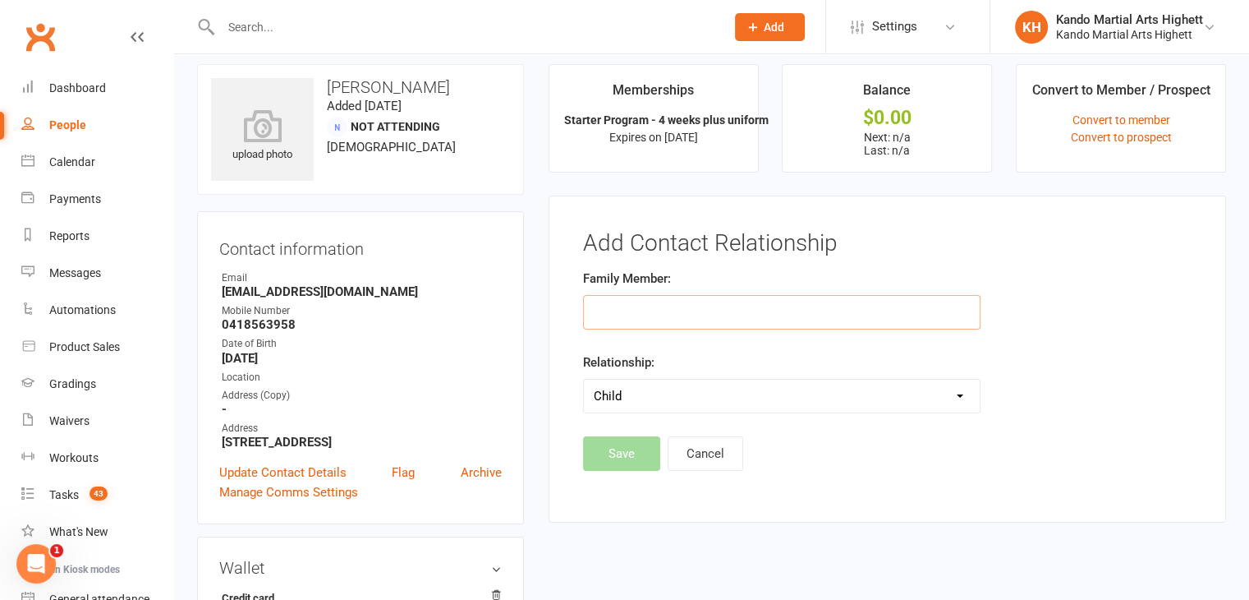
click at [624, 313] on input "text" at bounding box center [781, 312] width 397 height 34
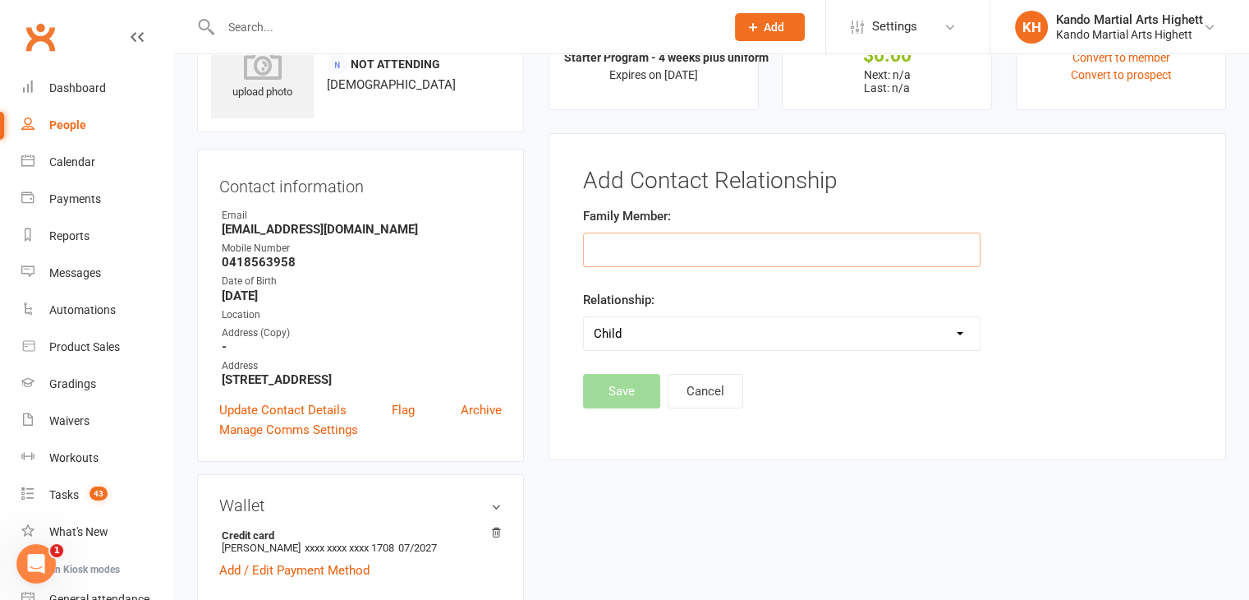
scroll to position [0, 0]
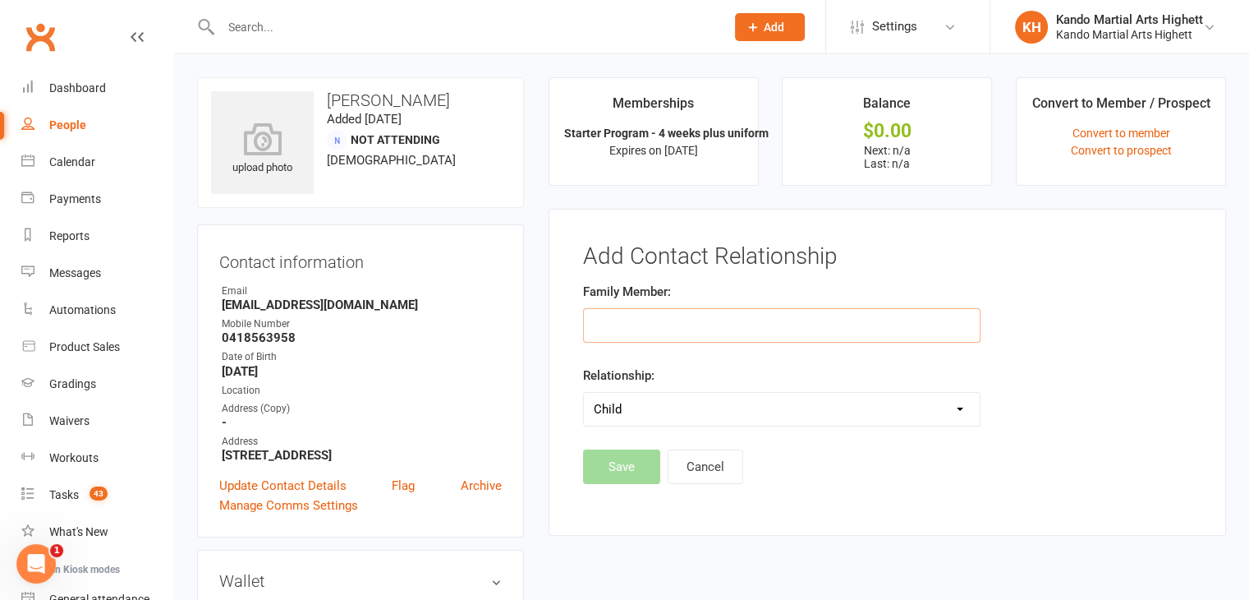
click at [647, 332] on input "text" at bounding box center [781, 325] width 397 height 34
click at [696, 470] on button "Cancel" at bounding box center [706, 466] width 76 height 34
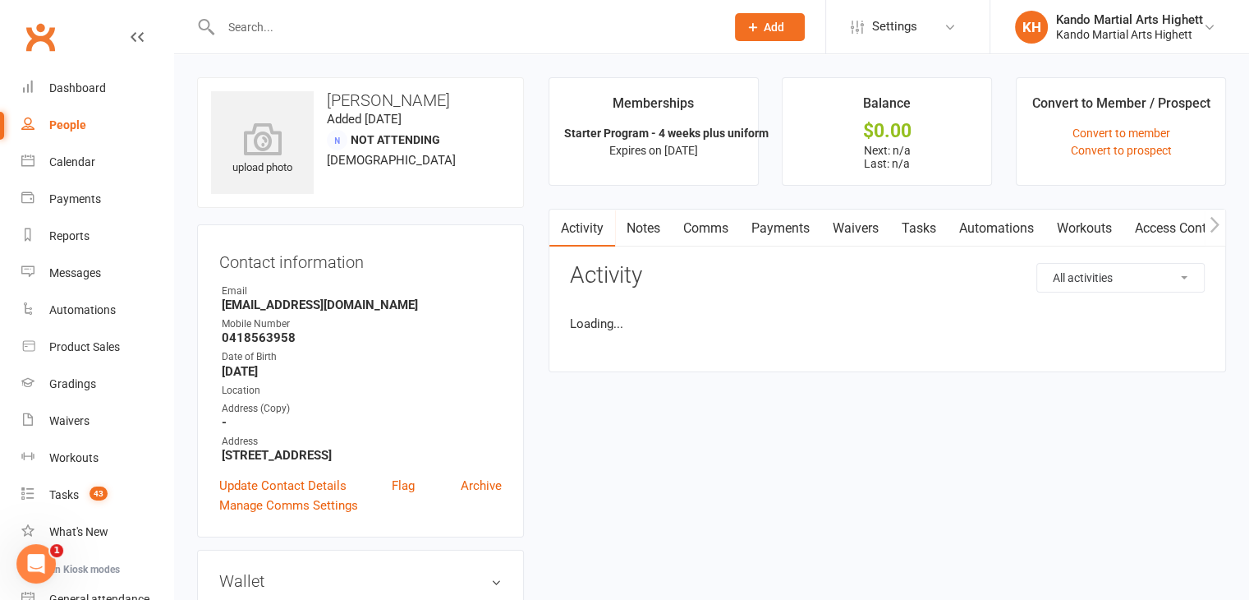
click at [848, 224] on link "Waivers" at bounding box center [855, 228] width 69 height 38
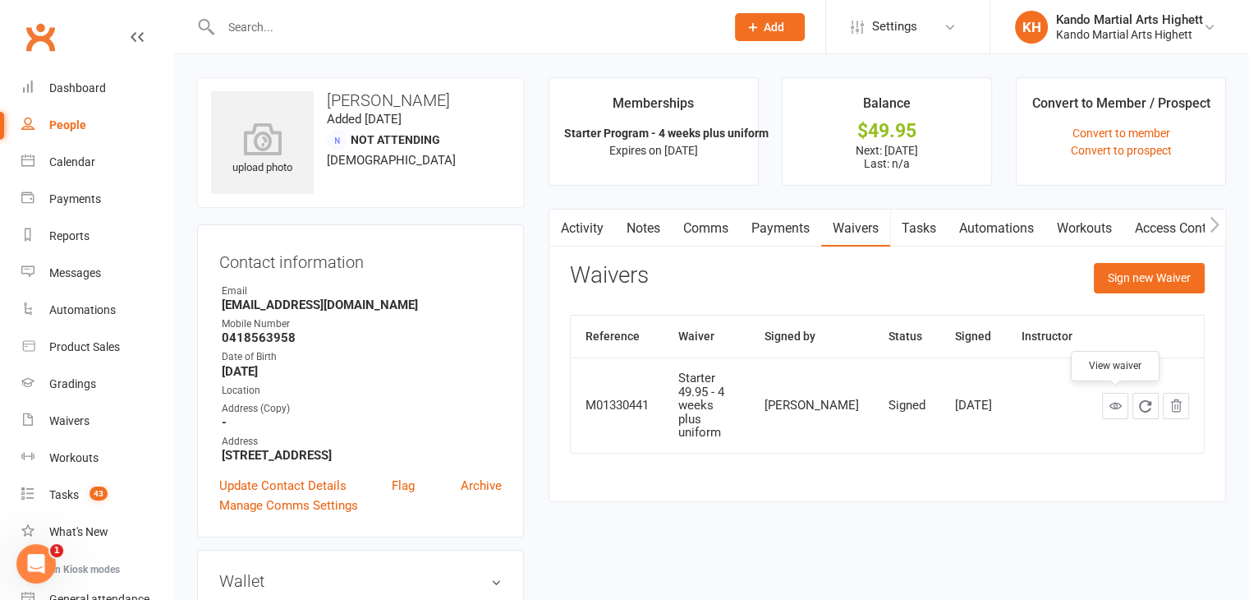
click at [1110, 403] on icon at bounding box center [1115, 405] width 12 height 12
click at [572, 231] on link "Activity" at bounding box center [582, 228] width 66 height 38
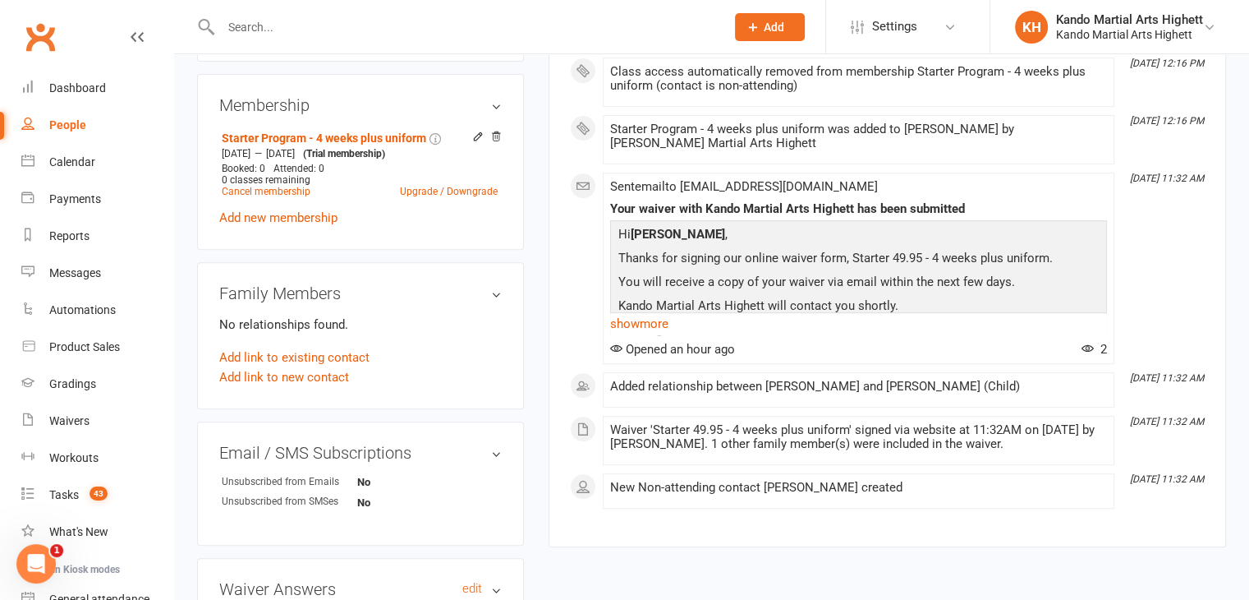
scroll to position [614, 0]
click at [302, 354] on link "Add link to existing contact" at bounding box center [294, 359] width 150 height 20
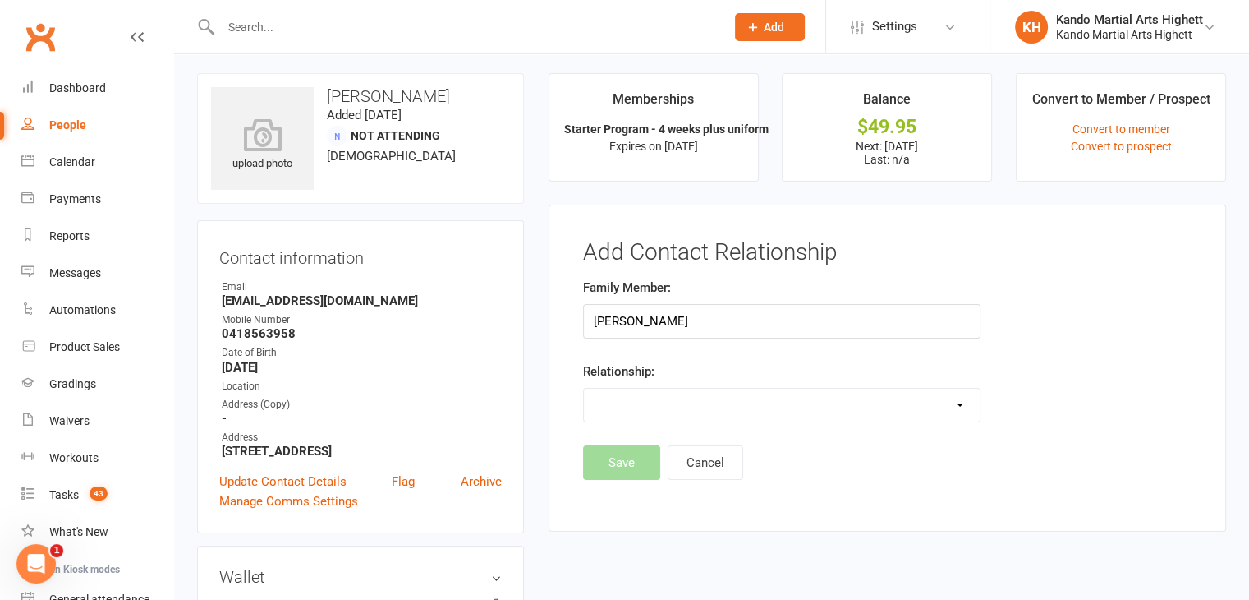
type input "Eleanor Ross"
click at [618, 395] on select "Parent / Guardian Child Sibling (parent not in system) Spouse / Partner Cousin …" at bounding box center [782, 404] width 396 height 33
select select "1"
click at [584, 388] on select "Parent / Guardian Child Sibling (parent not in system) Spouse / Partner Cousin …" at bounding box center [782, 404] width 396 height 33
click at [647, 320] on input "text" at bounding box center [781, 321] width 397 height 34
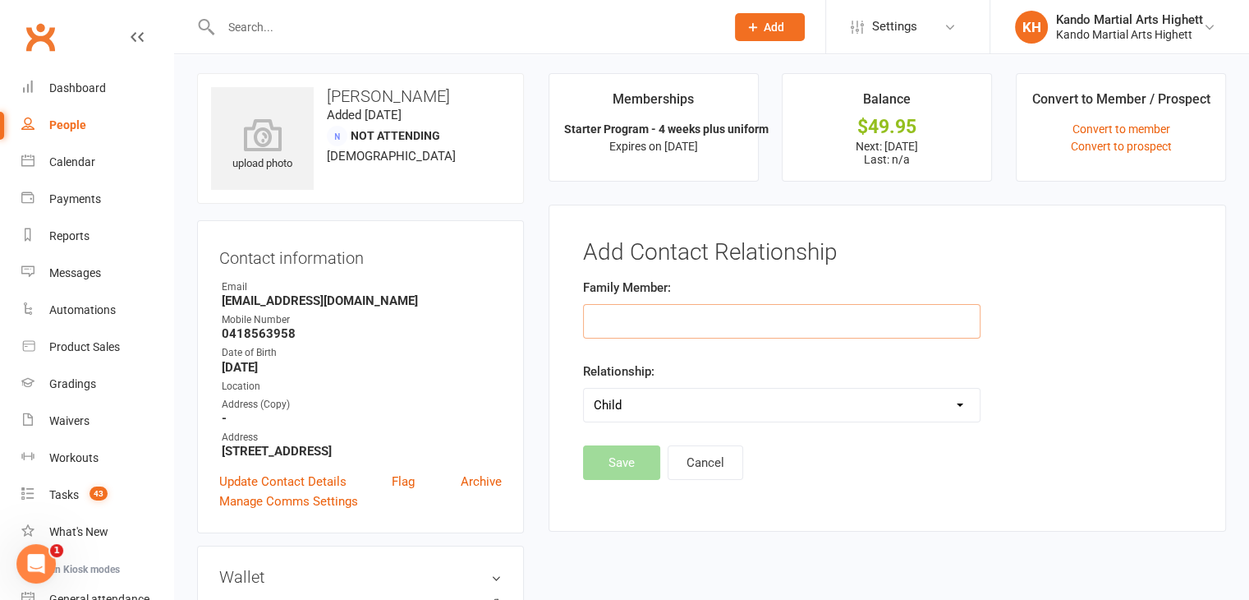
paste input "Eleanor"
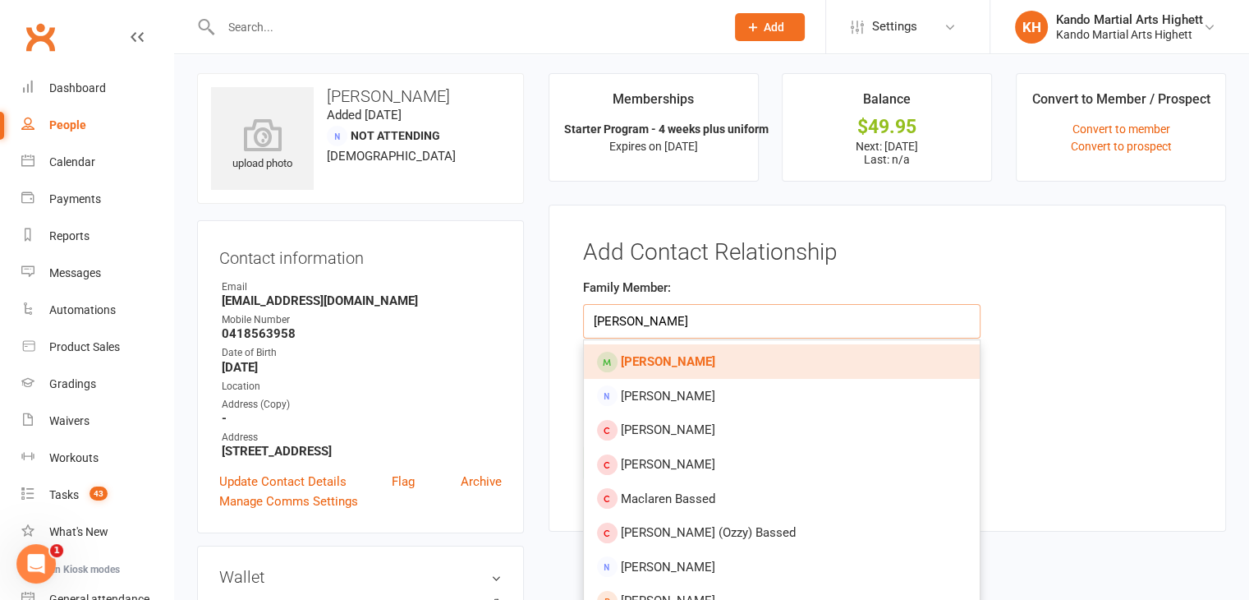
type input "Eleanor Ross"
click at [658, 359] on strong "Eleanor Ross" at bounding box center [668, 361] width 94 height 15
type input "Eleanor Ross"
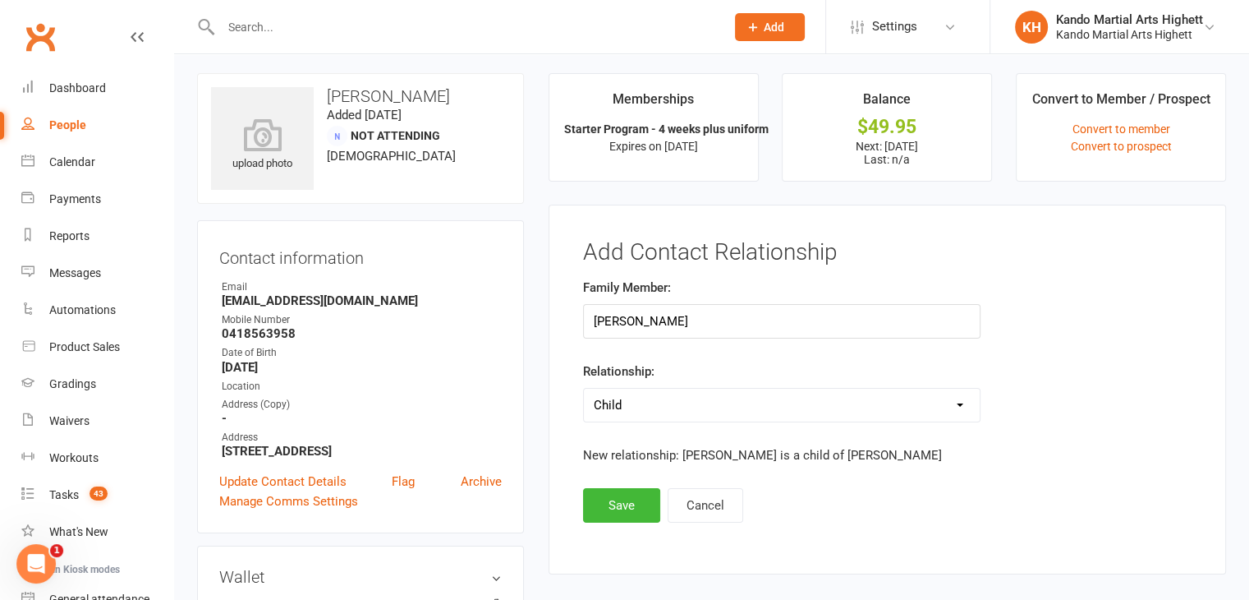
click at [543, 352] on main "Memberships Starter Program - 4 weeks plus uniform Expires on 12th September, 2…" at bounding box center [887, 331] width 702 height 517
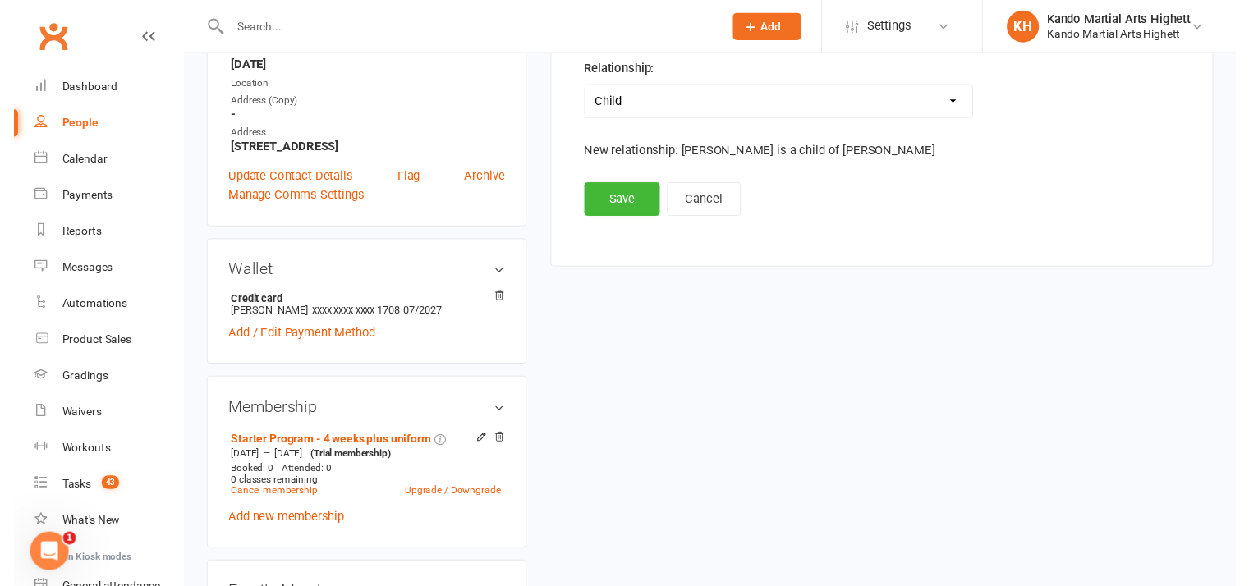
scroll to position [307, 0]
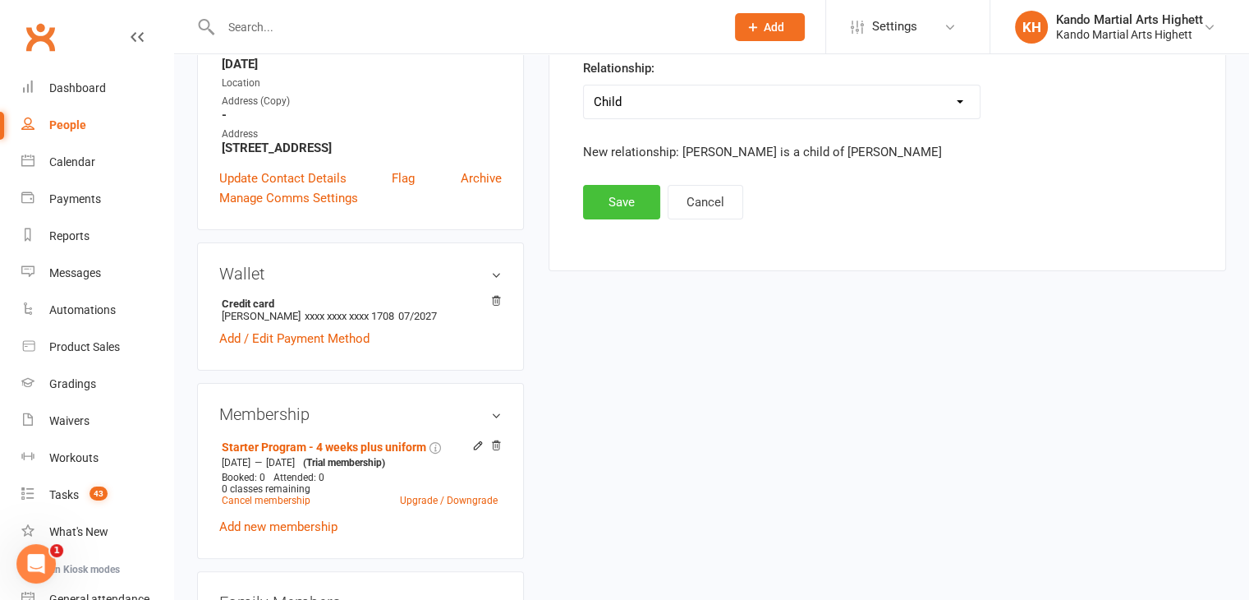
click at [604, 195] on button "Save" at bounding box center [621, 202] width 77 height 34
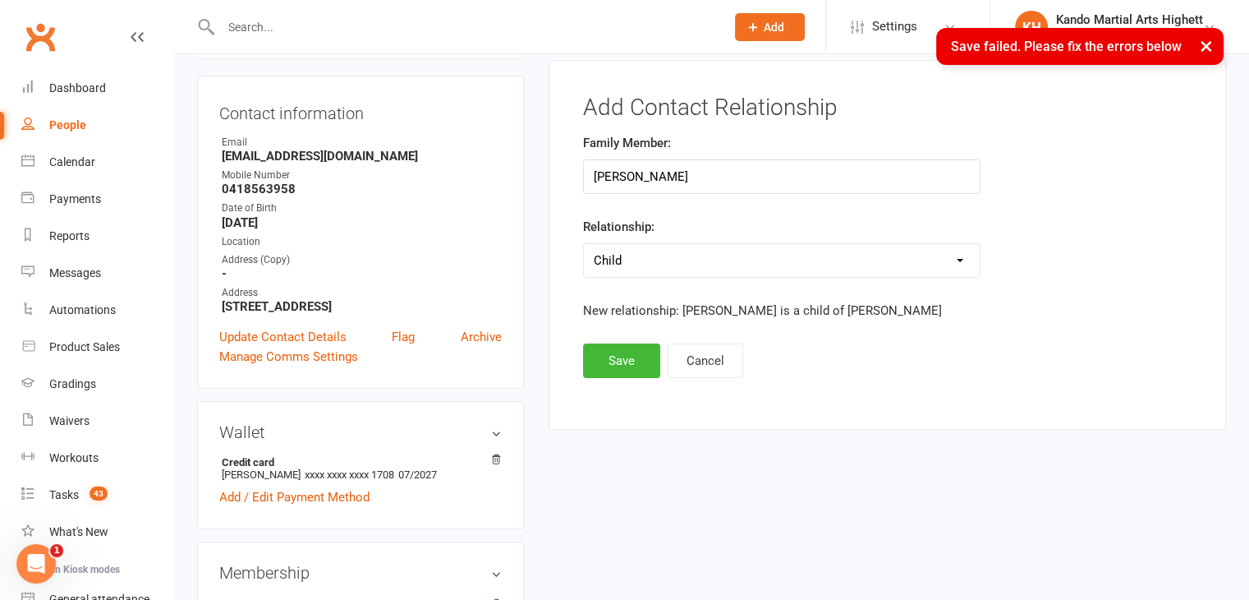
scroll to position [149, 0]
click at [634, 262] on select "Parent / Guardian Child Sibling (parent not in system) Spouse / Partner Cousin …" at bounding box center [782, 259] width 396 height 33
click at [584, 243] on select "Parent / Guardian Child Sibling (parent not in system) Spouse / Partner Cousin …" at bounding box center [782, 259] width 396 height 33
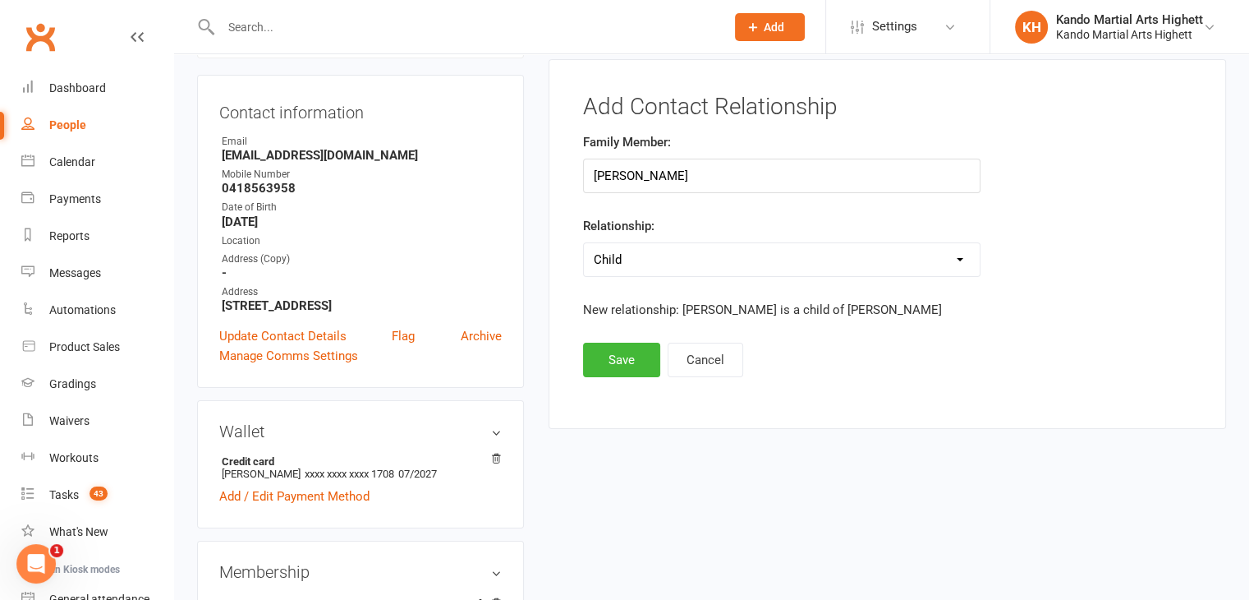
click at [533, 255] on div "upload photo Alicia James Added 16 August, 2025 Not Attending 40 years old Cont…" at bounding box center [360, 540] width 351 height 1224
click at [616, 360] on button "Save" at bounding box center [621, 359] width 77 height 34
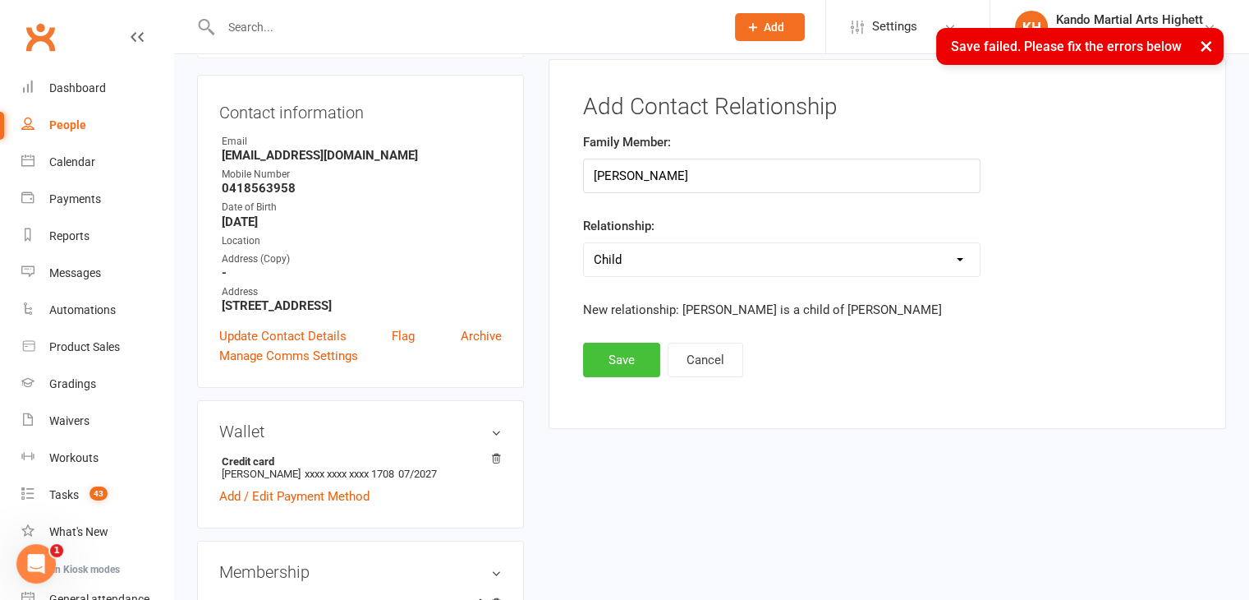
click at [616, 360] on button "Save" at bounding box center [621, 359] width 77 height 34
click at [616, 360] on footer "Save Cancel" at bounding box center [887, 359] width 609 height 34
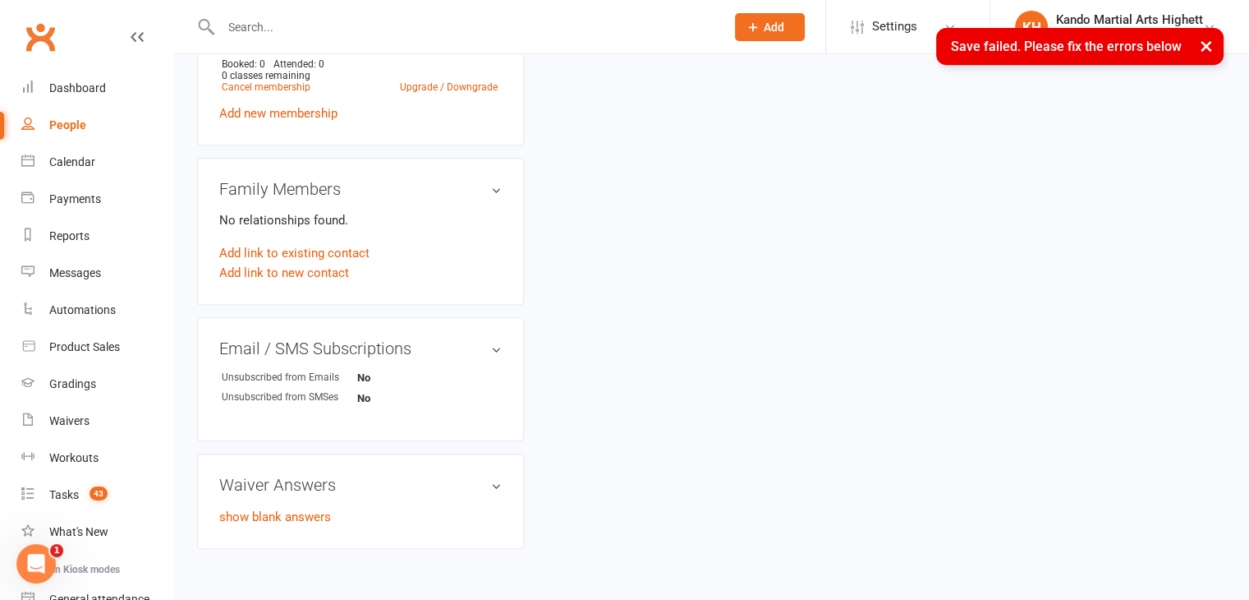
scroll to position [765, 0]
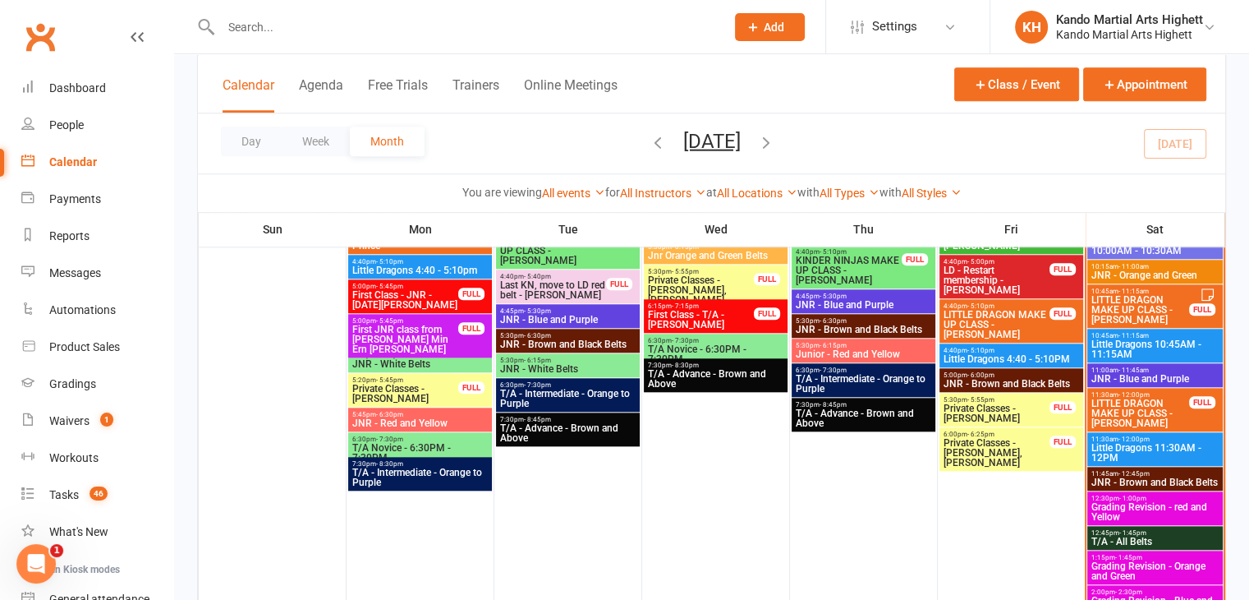
scroll to position [1560, 0]
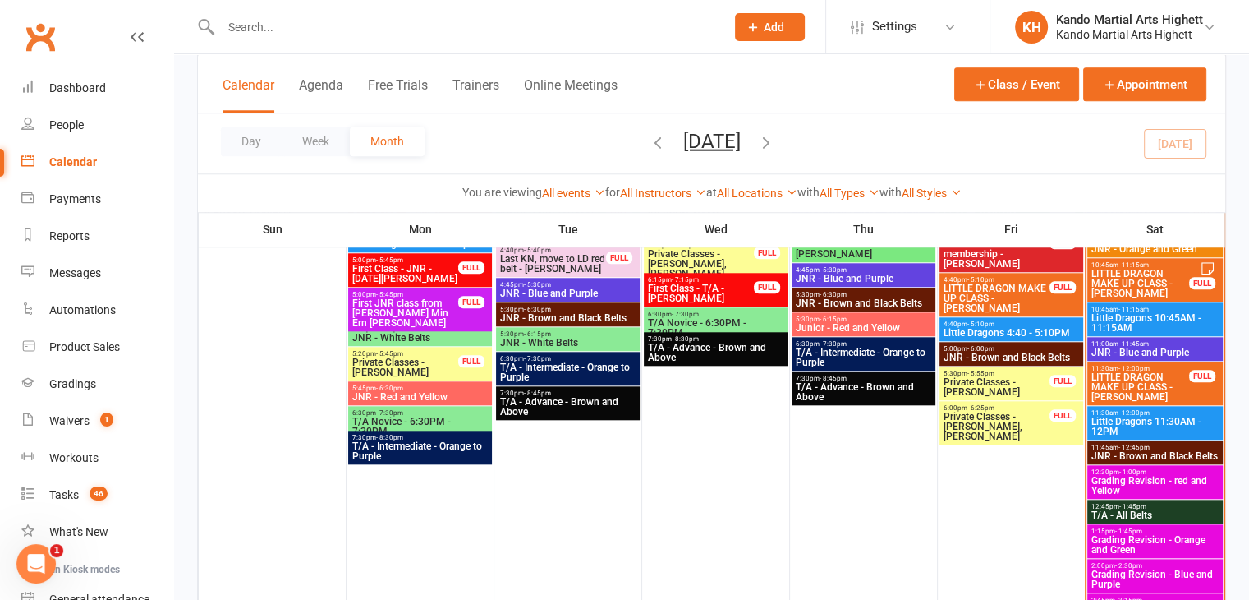
click at [1156, 471] on span "12:30pm - 1:00pm" at bounding box center [1155, 471] width 129 height 7
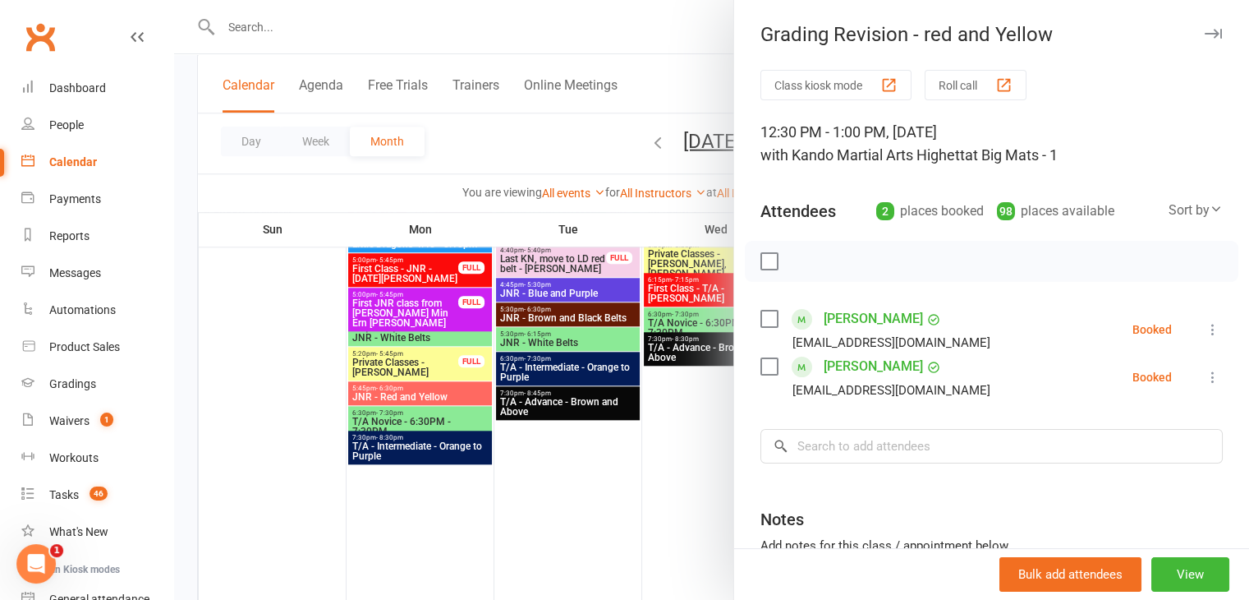
click at [458, 243] on div at bounding box center [711, 300] width 1075 height 600
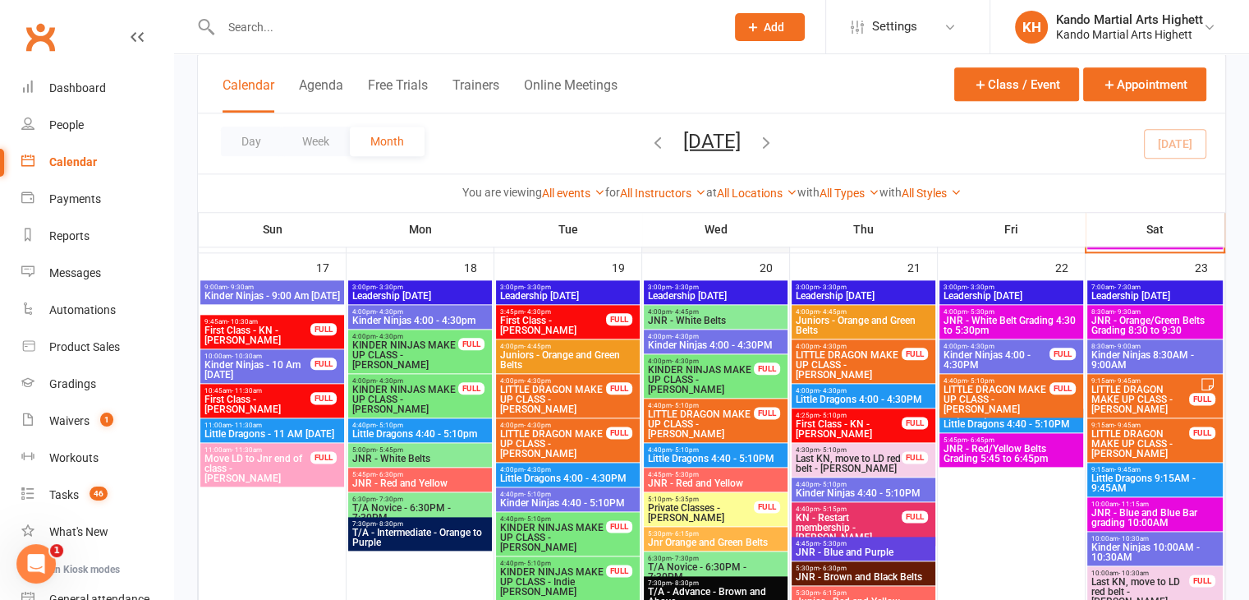
scroll to position [1937, 0]
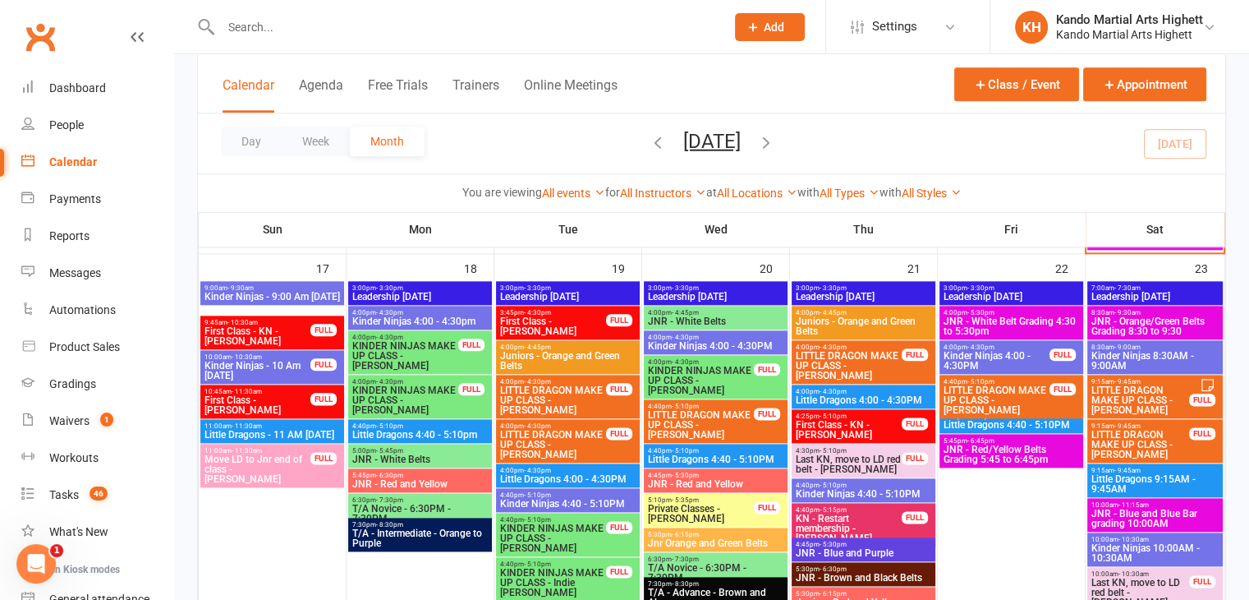
click at [1151, 323] on span "JNR - Orange/Green Belts Grading 8:30 to 9:30" at bounding box center [1155, 326] width 129 height 20
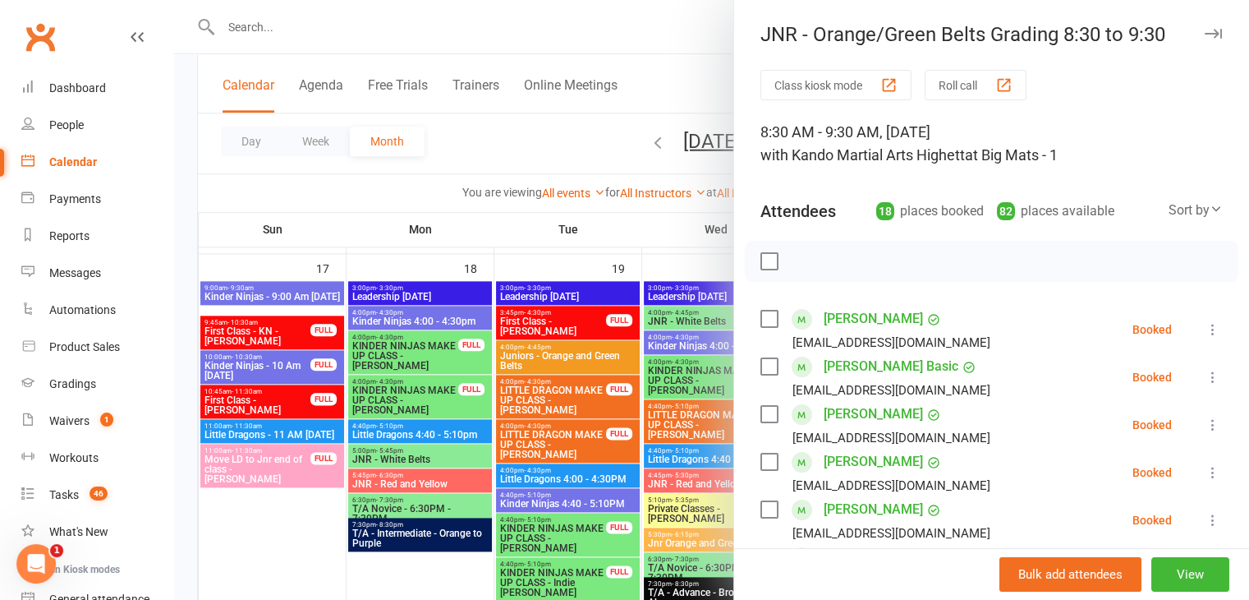
click at [647, 383] on div at bounding box center [711, 300] width 1075 height 600
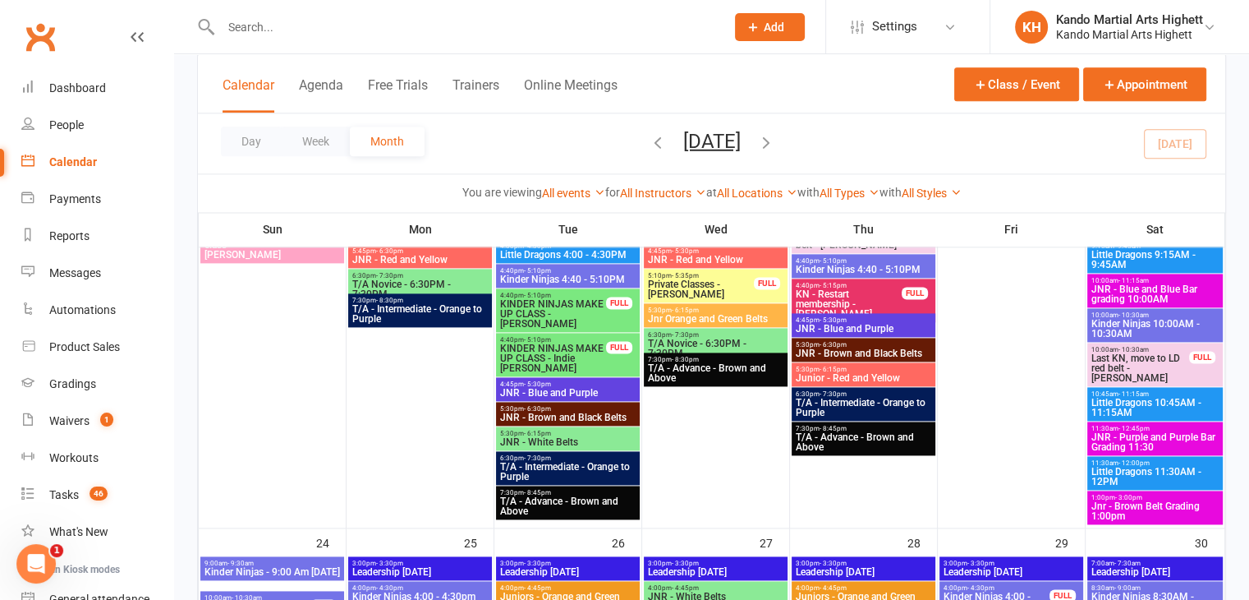
scroll to position [2164, 0]
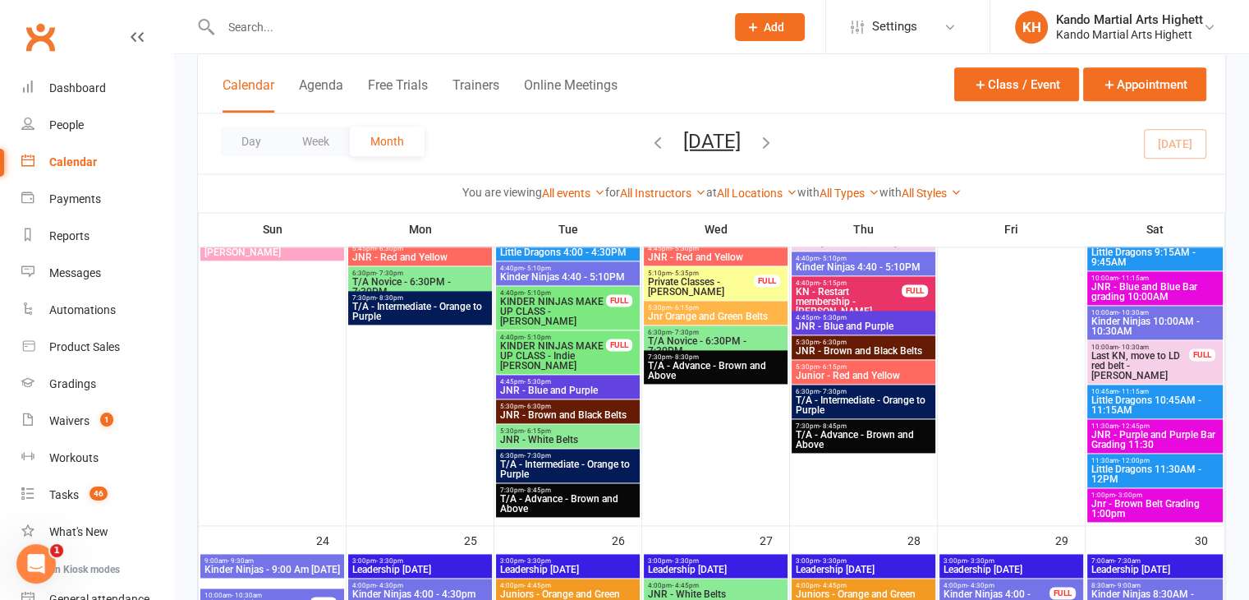
click at [1123, 507] on span "Jnr - Brown Belt Grading 1:00pm" at bounding box center [1155, 509] width 129 height 20
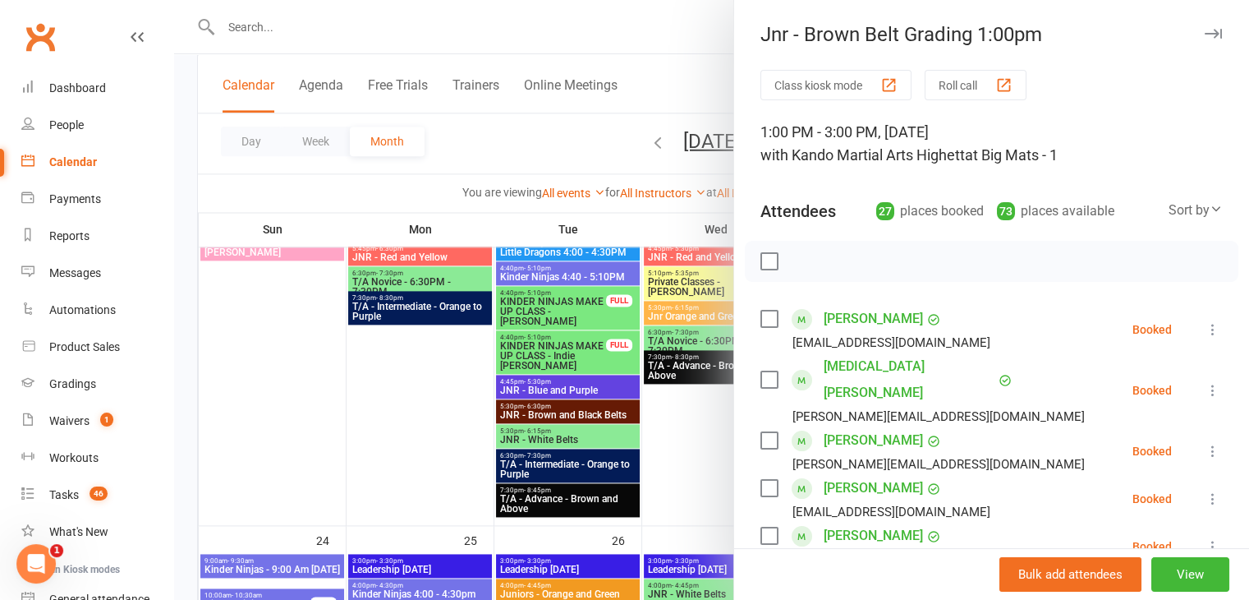
click at [696, 292] on div at bounding box center [711, 300] width 1075 height 600
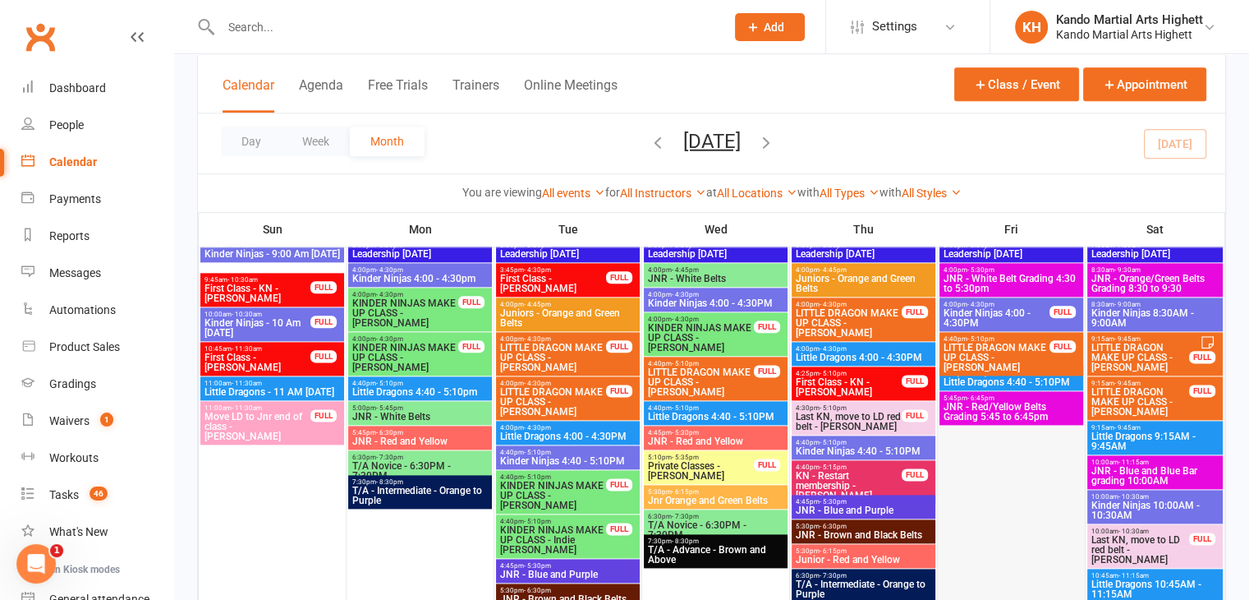
scroll to position [1980, 0]
click at [1096, 273] on span "JNR - Orange/Green Belts Grading 8:30 to 9:30" at bounding box center [1155, 283] width 129 height 20
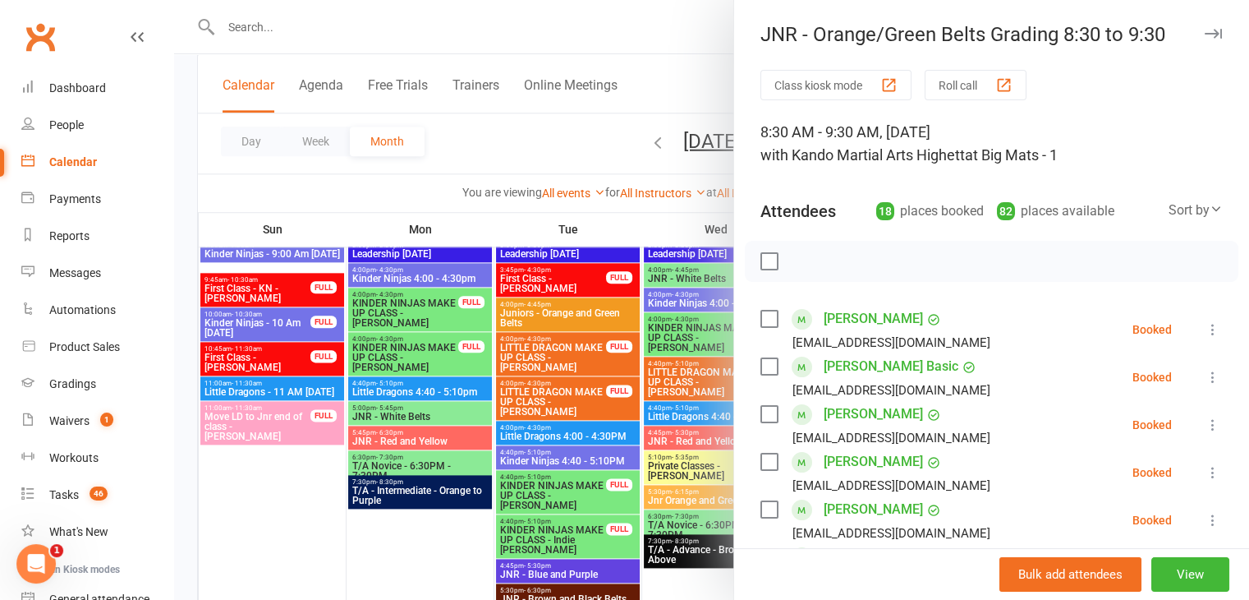
click at [230, 244] on div at bounding box center [711, 300] width 1075 height 600
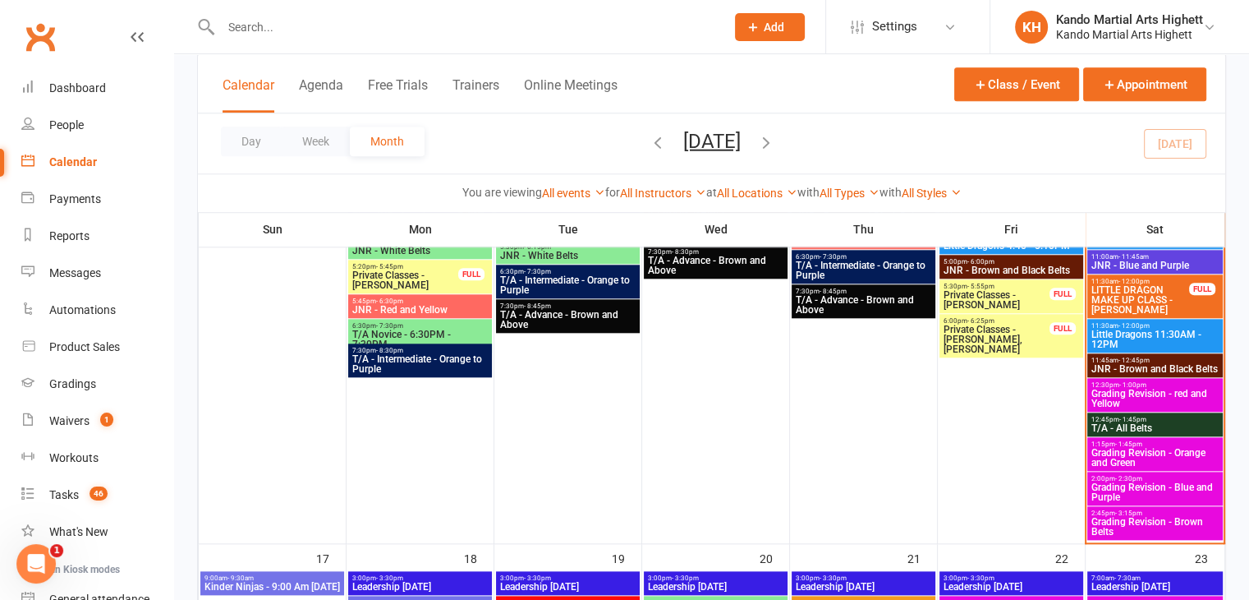
scroll to position [1648, 0]
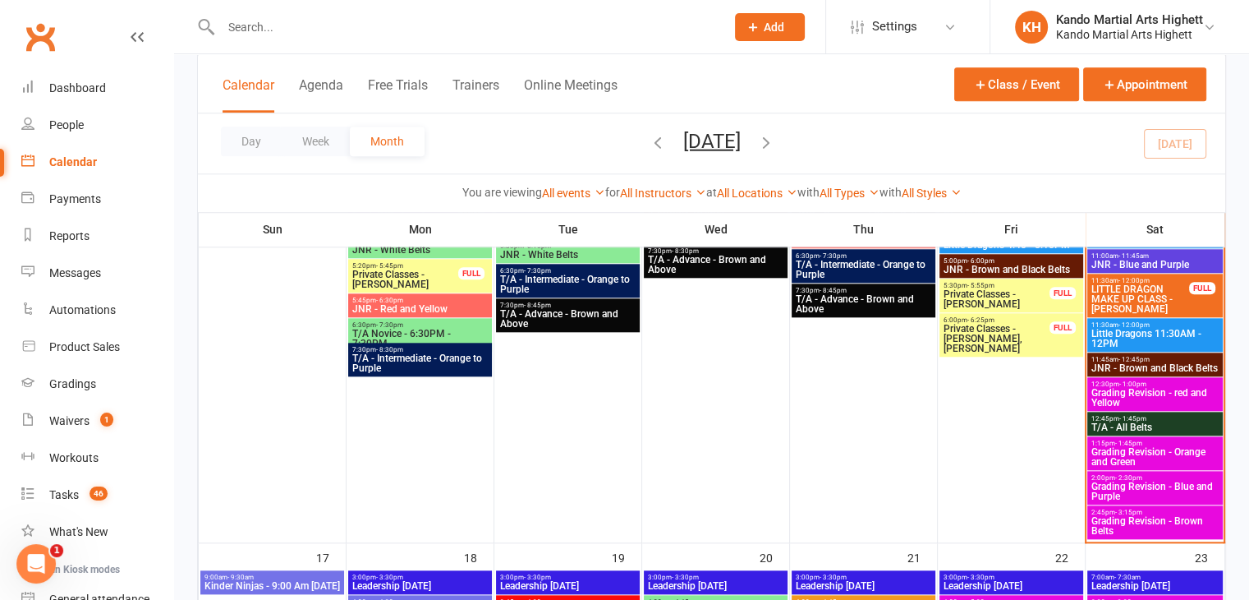
click at [1122, 459] on span "Grading Revision - Orange and Green" at bounding box center [1155, 457] width 129 height 20
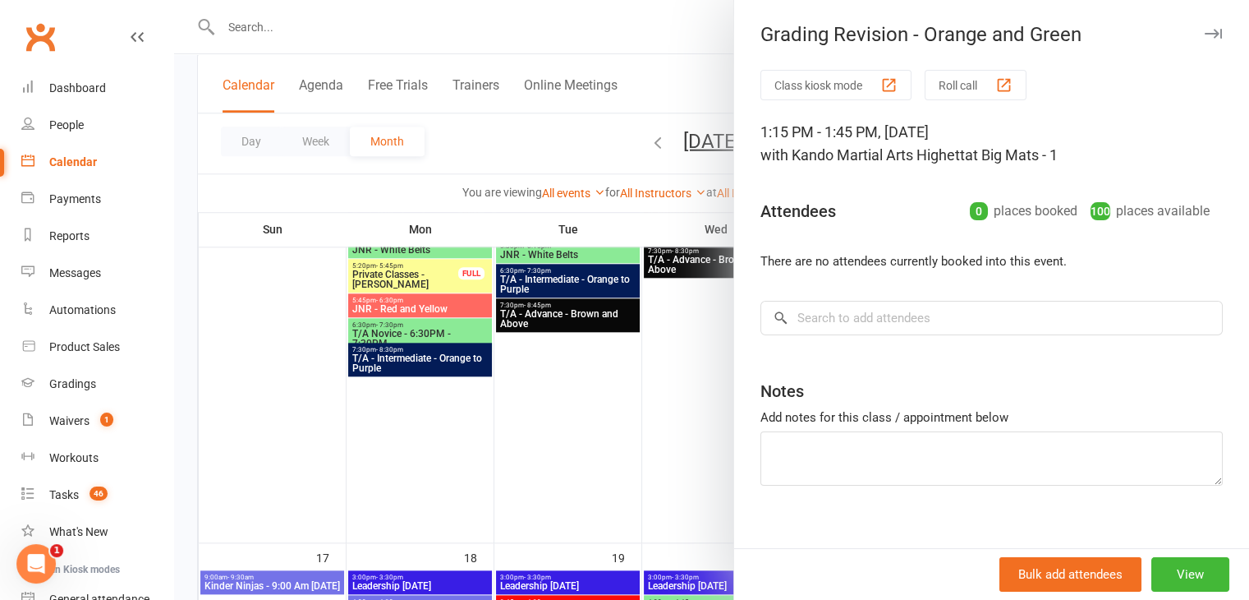
click at [712, 338] on div at bounding box center [711, 300] width 1075 height 600
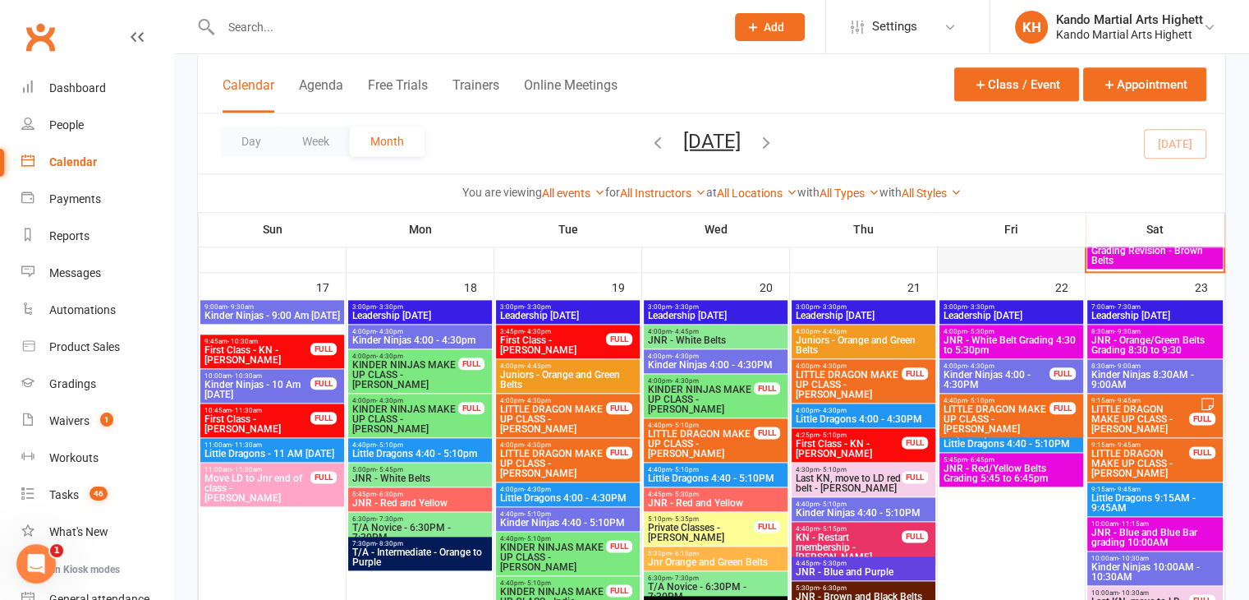
scroll to position [1941, 0]
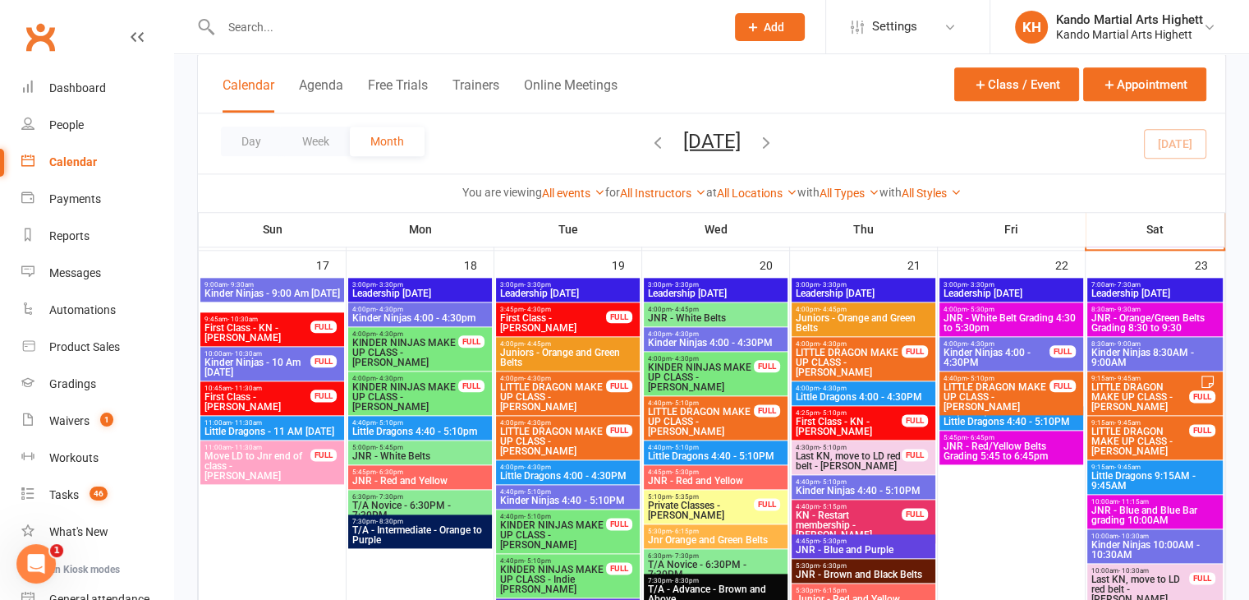
click at [1110, 313] on span "JNR - Orange/Green Belts Grading 8:30 to 9:30" at bounding box center [1155, 323] width 129 height 20
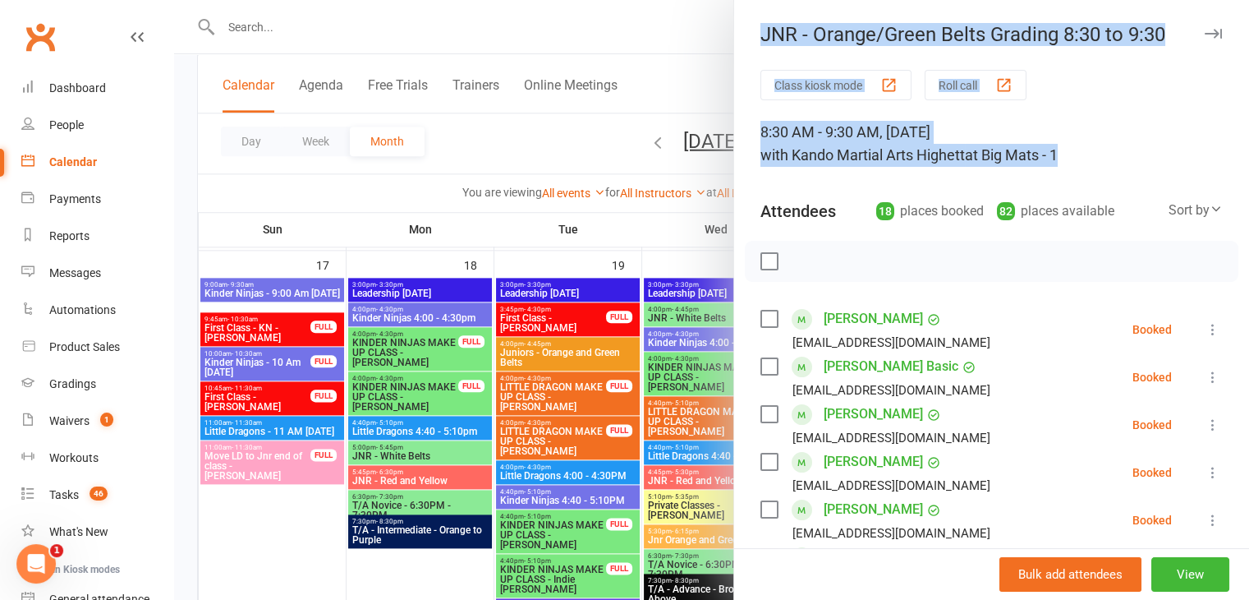
drag, startPoint x: 319, startPoint y: 136, endPoint x: 1119, endPoint y: 149, distance: 800.8
click at [1119, 0] on div "JNR - Orange/Green Belts Grading 8:30 to 9:30 Class kiosk mode Roll call 8:30 A…" at bounding box center [711, 0] width 1075 height 0
click at [1015, 150] on span "at Big Mats - 1" at bounding box center [1011, 154] width 93 height 17
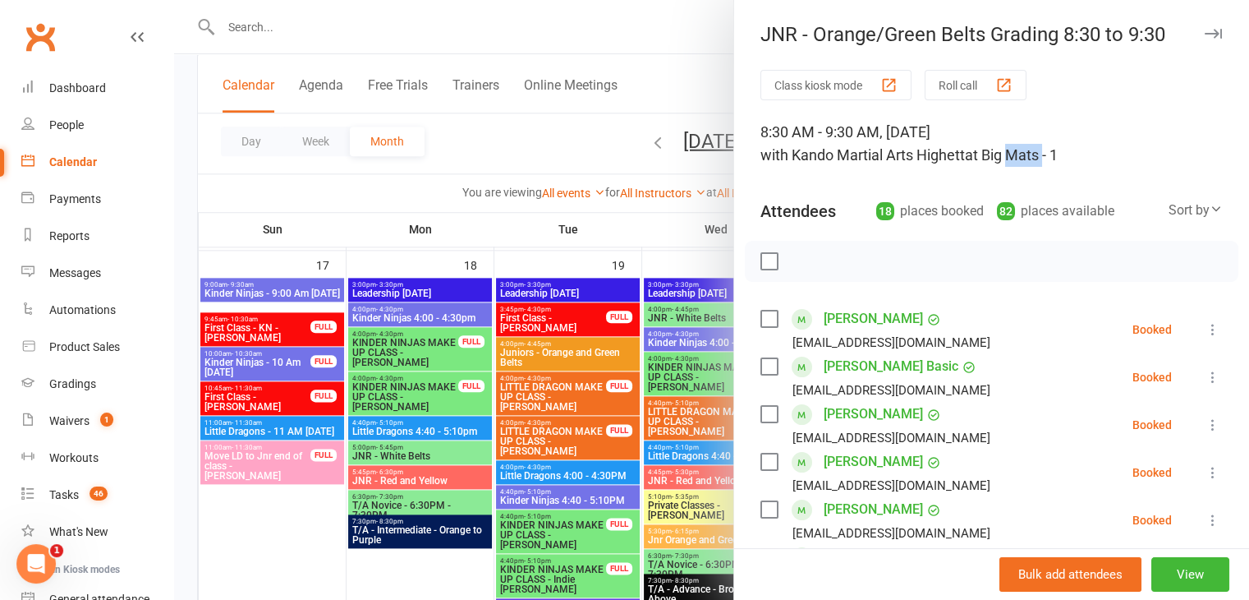
click at [1015, 150] on span "at Big Mats - 1" at bounding box center [1011, 154] width 93 height 17
click at [832, 136] on div "8:30 AM - 9:30 AM, Saturday, August, 23, 2025 with Kando Martial Arts Highett a…" at bounding box center [991, 144] width 462 height 46
click at [639, 172] on div at bounding box center [711, 300] width 1075 height 600
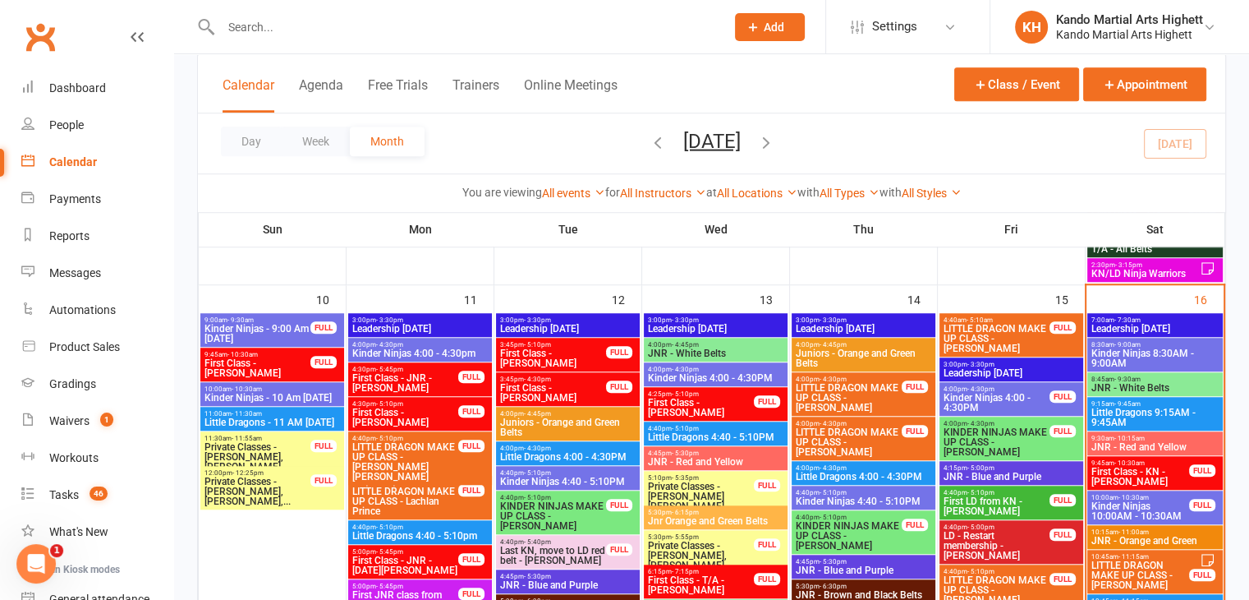
scroll to position [1487, 0]
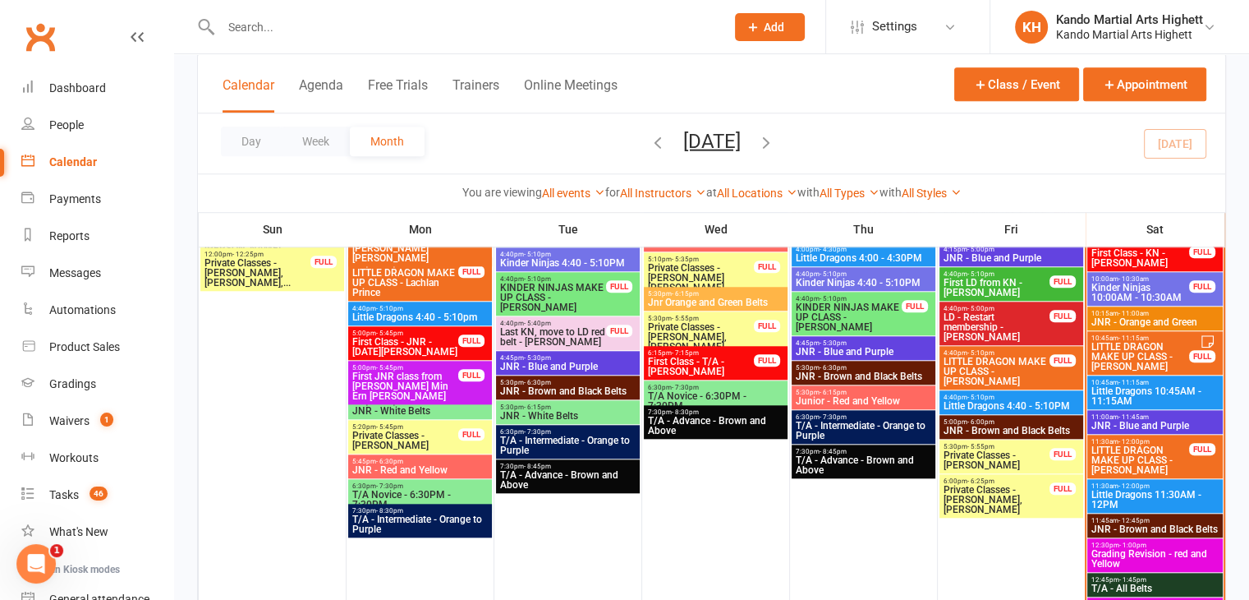
click at [1174, 336] on span "10:45am - 11:15am" at bounding box center [1140, 337] width 99 height 7
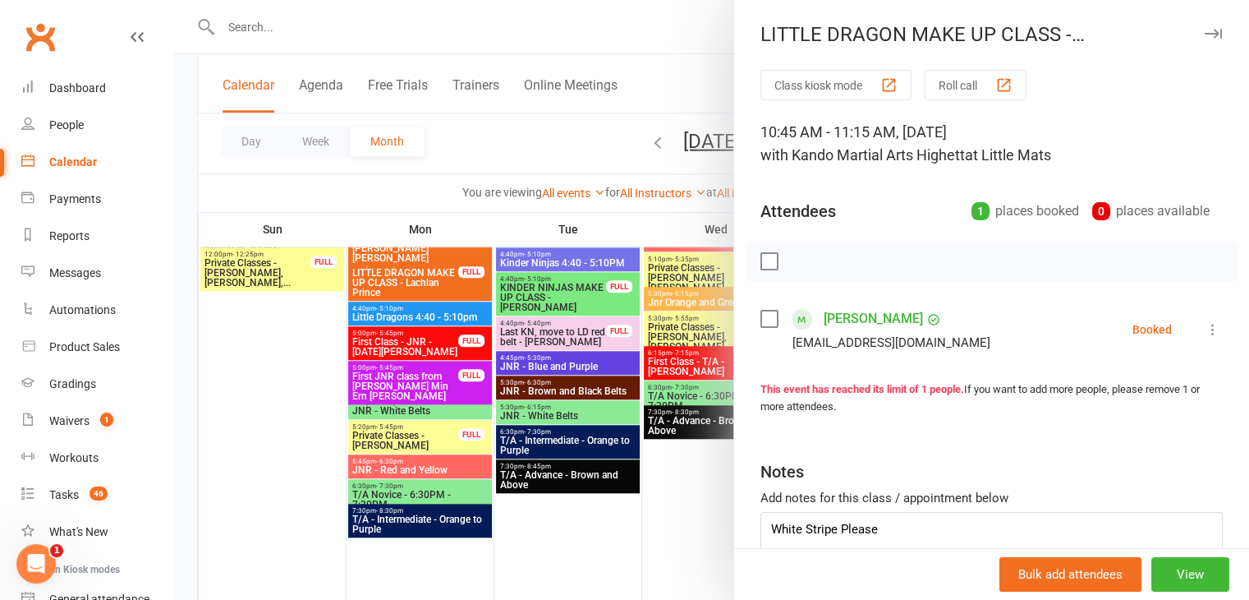
drag, startPoint x: 710, startPoint y: 301, endPoint x: 552, endPoint y: 300, distance: 157.7
click at [552, 300] on div at bounding box center [711, 300] width 1075 height 600
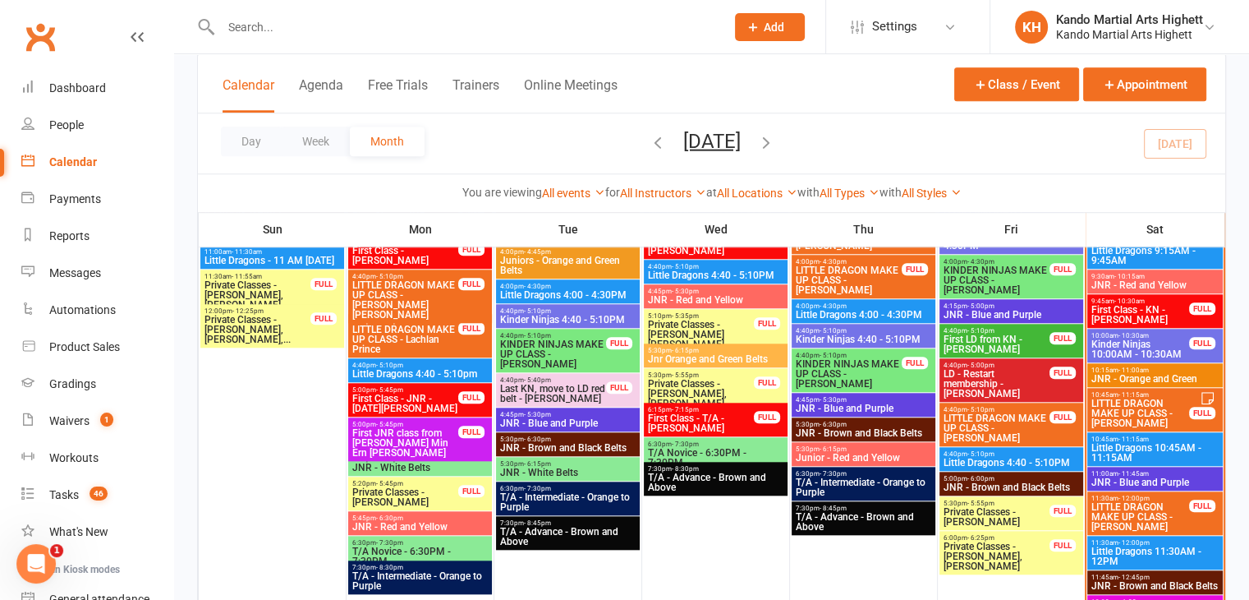
scroll to position [1405, 0]
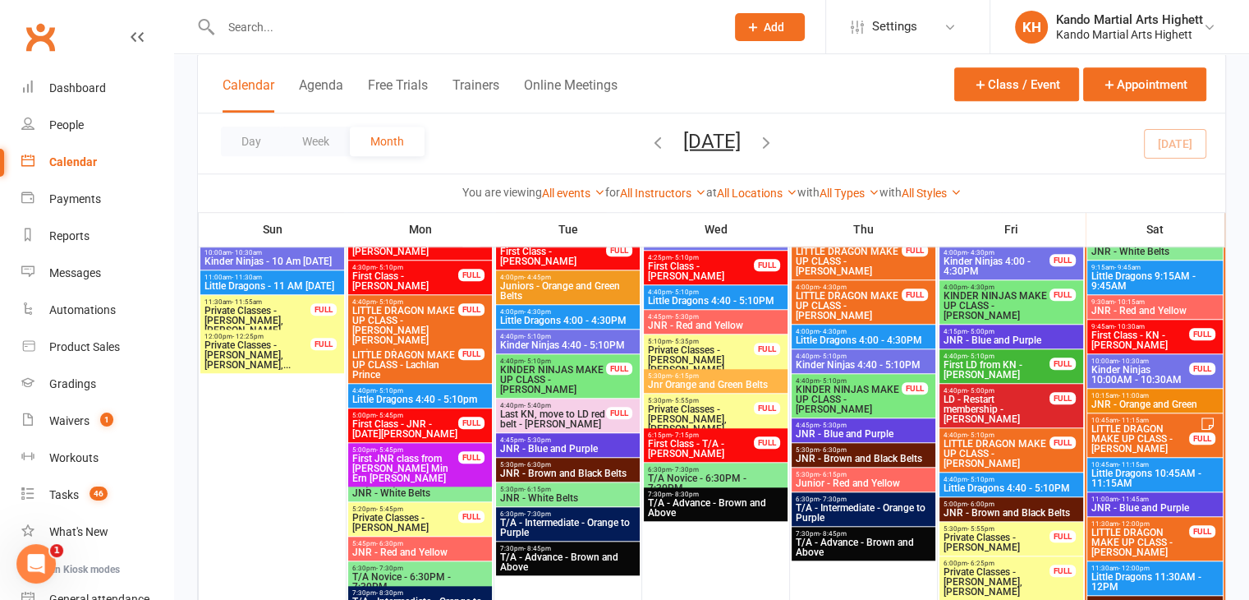
click at [1160, 487] on div "10:45am - 11:15am Little Dragons 10:45AM - 11:15AM" at bounding box center [1155, 474] width 136 height 34
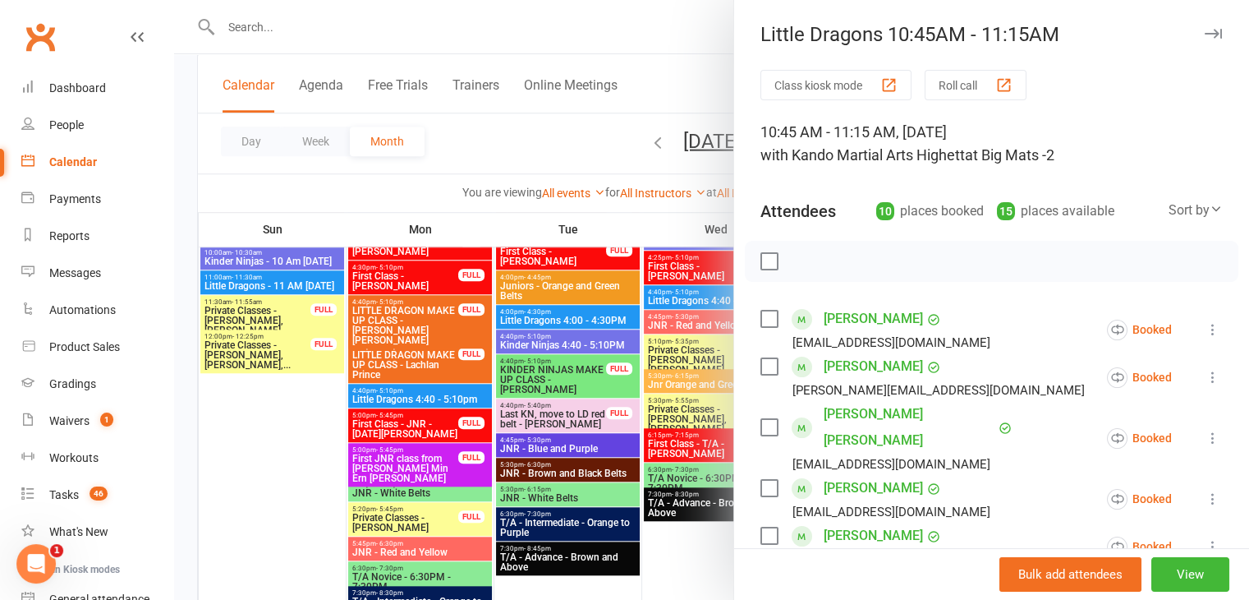
click at [703, 365] on div at bounding box center [711, 300] width 1075 height 600
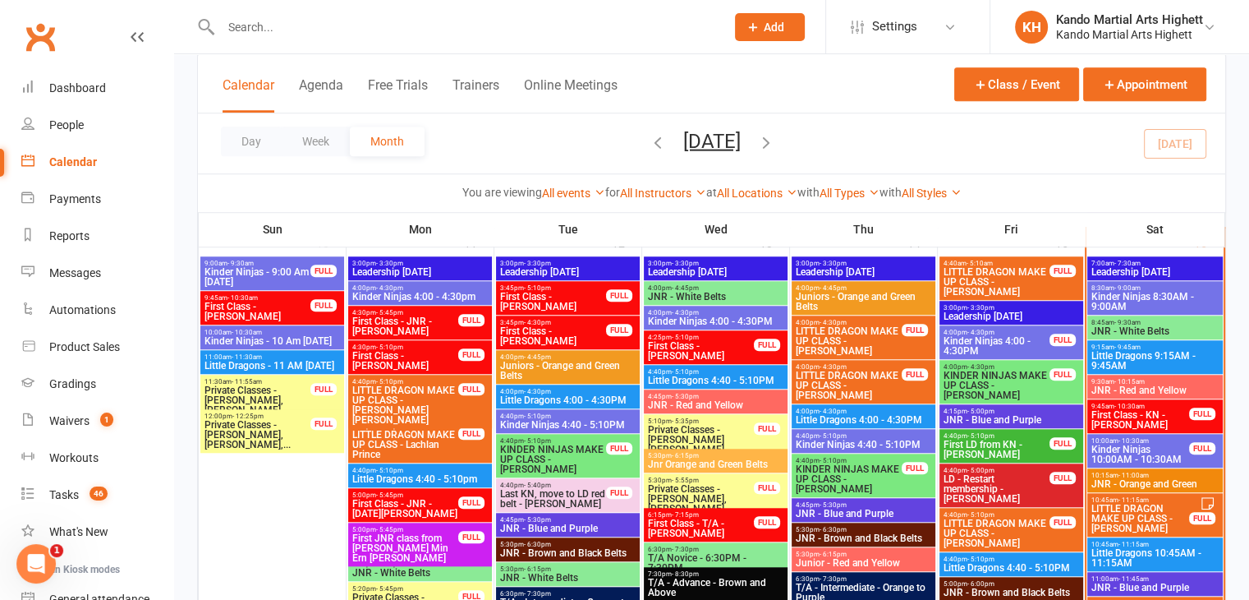
scroll to position [1323, 0]
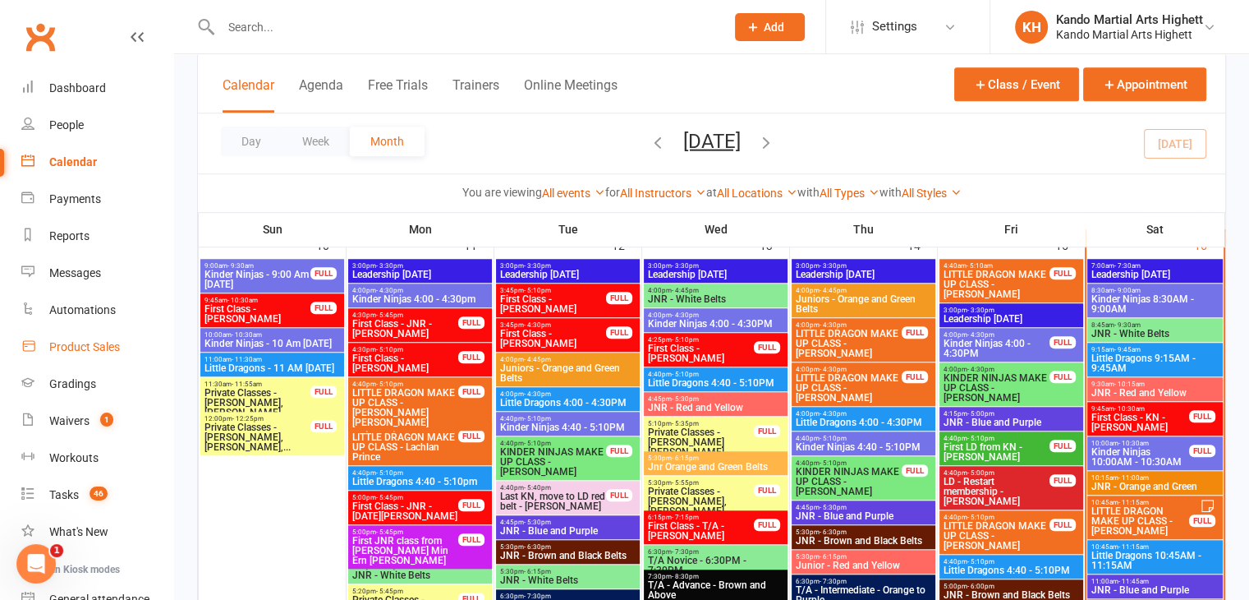
click at [122, 353] on link "Product Sales" at bounding box center [97, 347] width 152 height 37
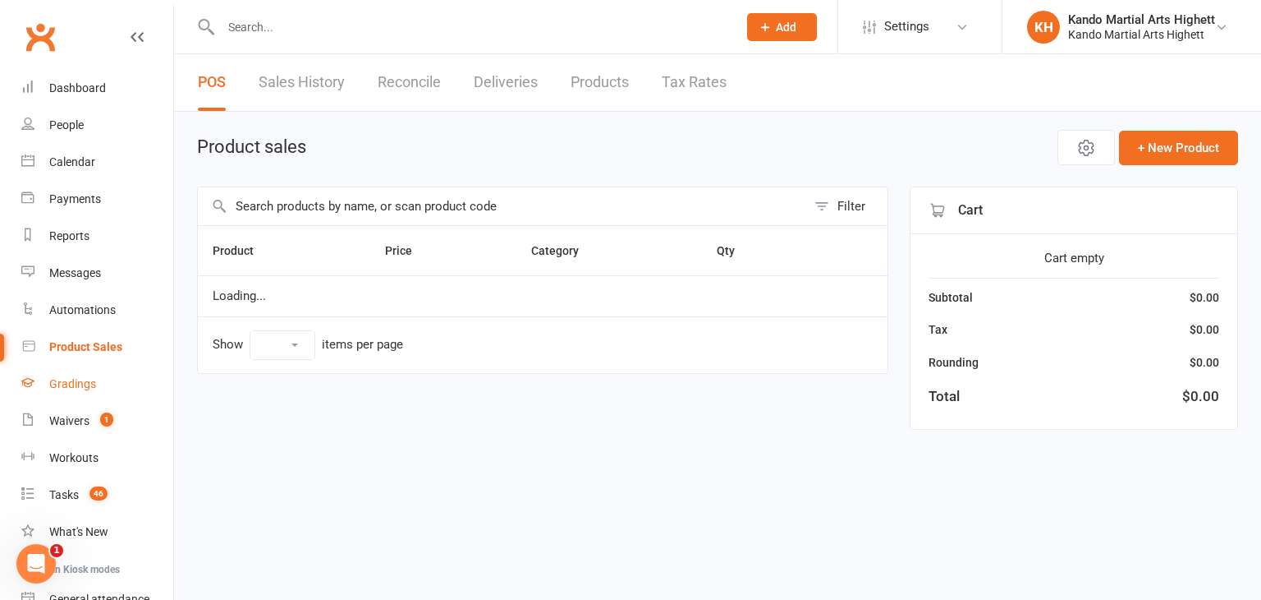
click at [109, 386] on link "Gradings" at bounding box center [97, 383] width 152 height 37
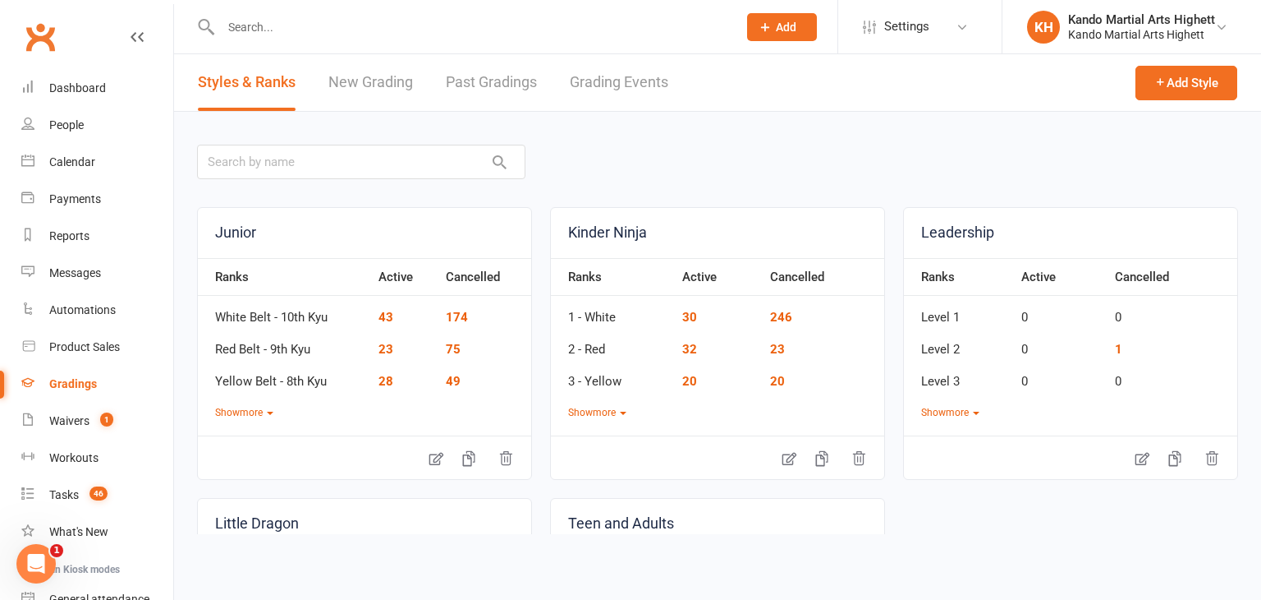
click at [653, 75] on link "Grading Events" at bounding box center [619, 82] width 99 height 57
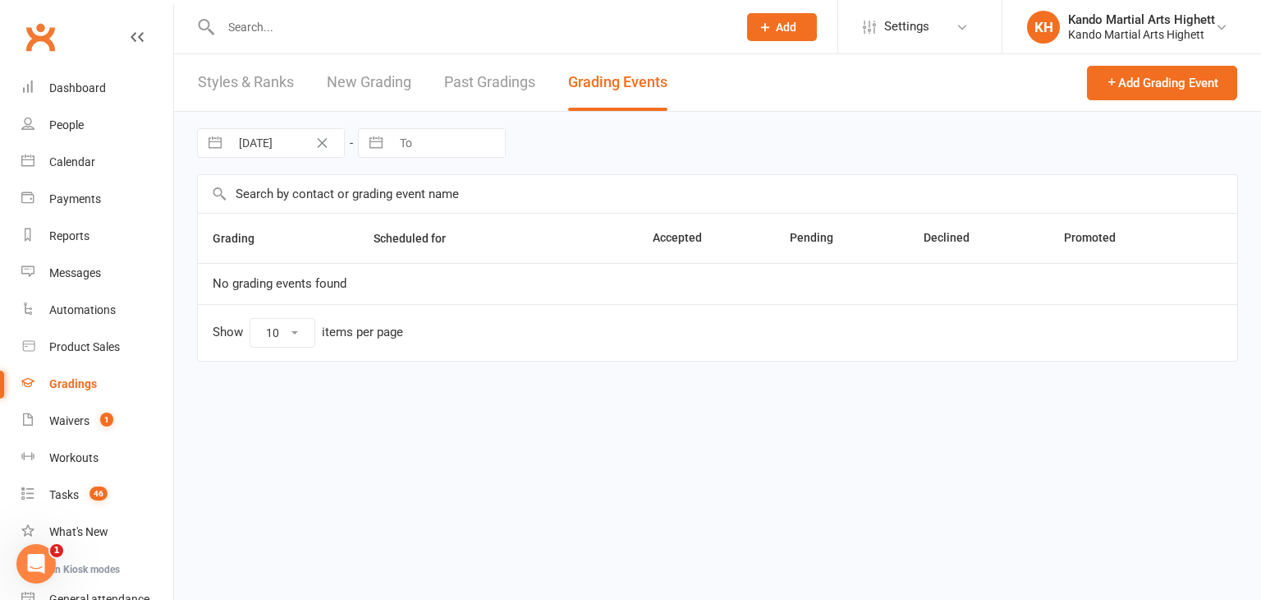
select select "100"
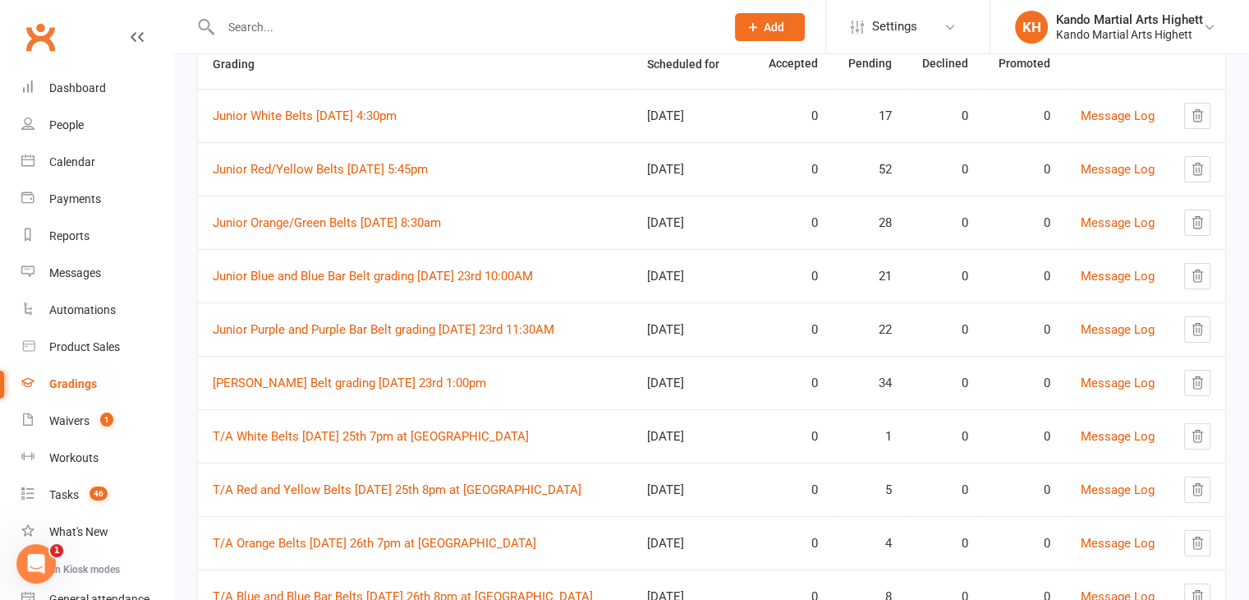
scroll to position [130, 0]
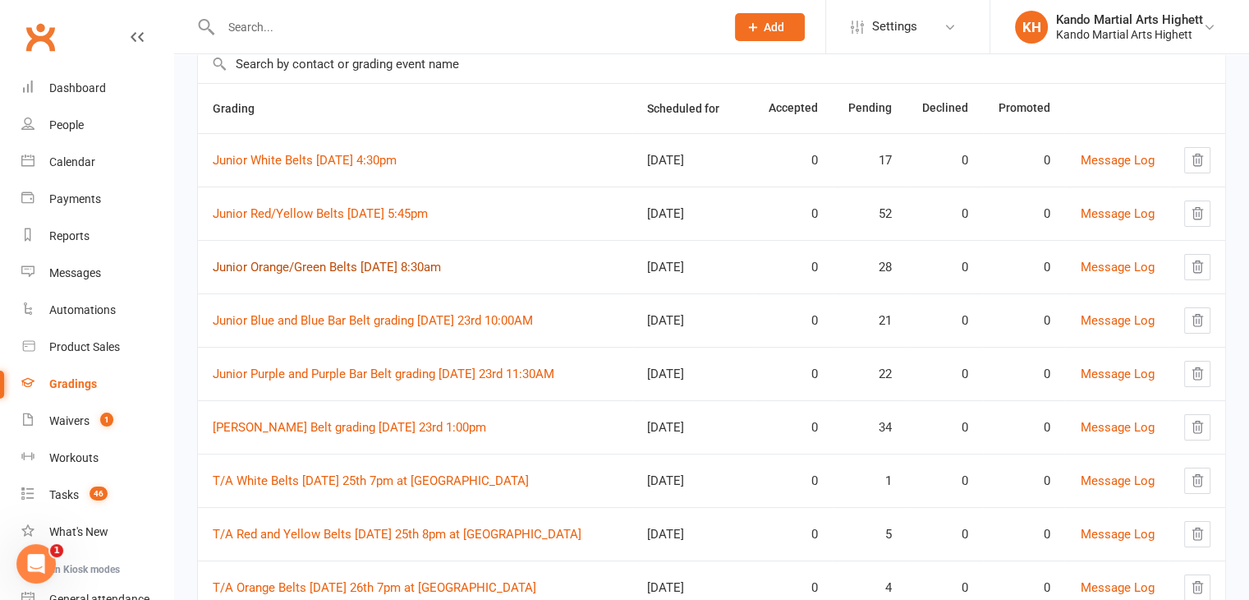
click at [365, 260] on link "Junior Orange/Green Belts Saturday 23rd August 8:30am" at bounding box center [327, 267] width 228 height 15
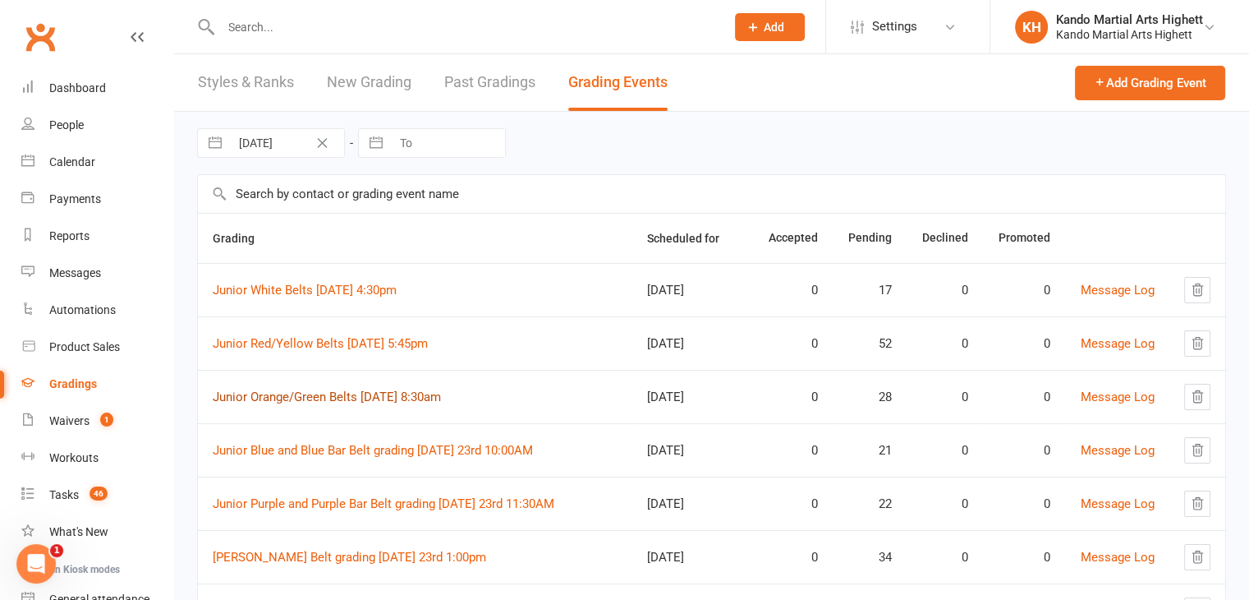
click at [0, 0] on div "Loading" at bounding box center [0, 0] width 0 height 0
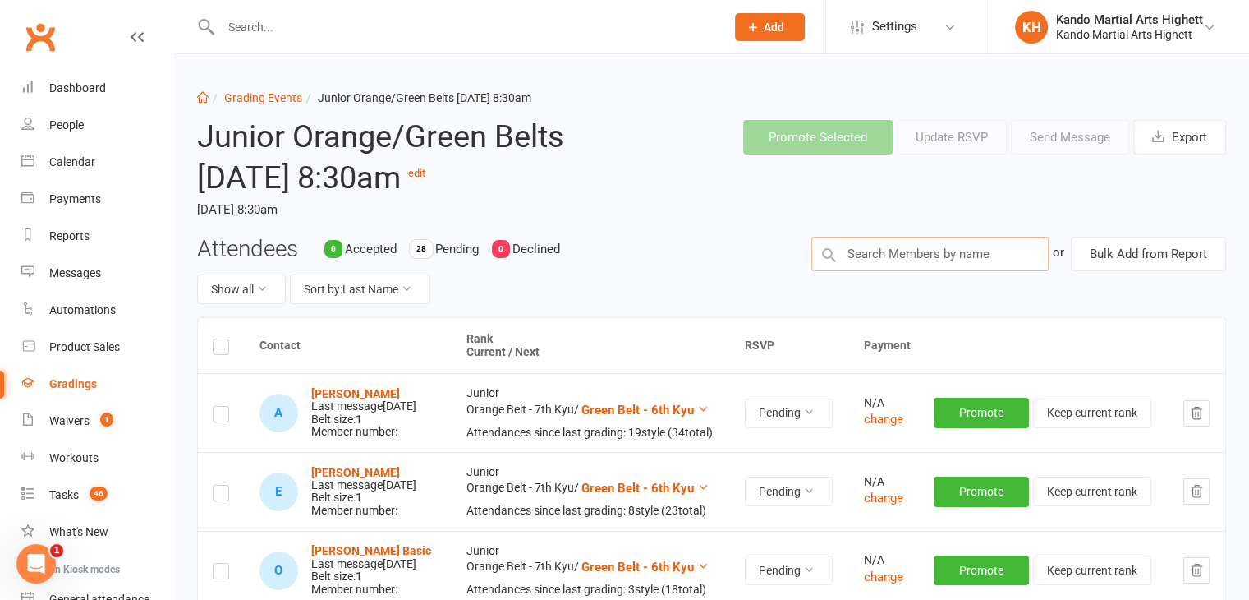
click at [934, 271] on input "text" at bounding box center [929, 254] width 237 height 34
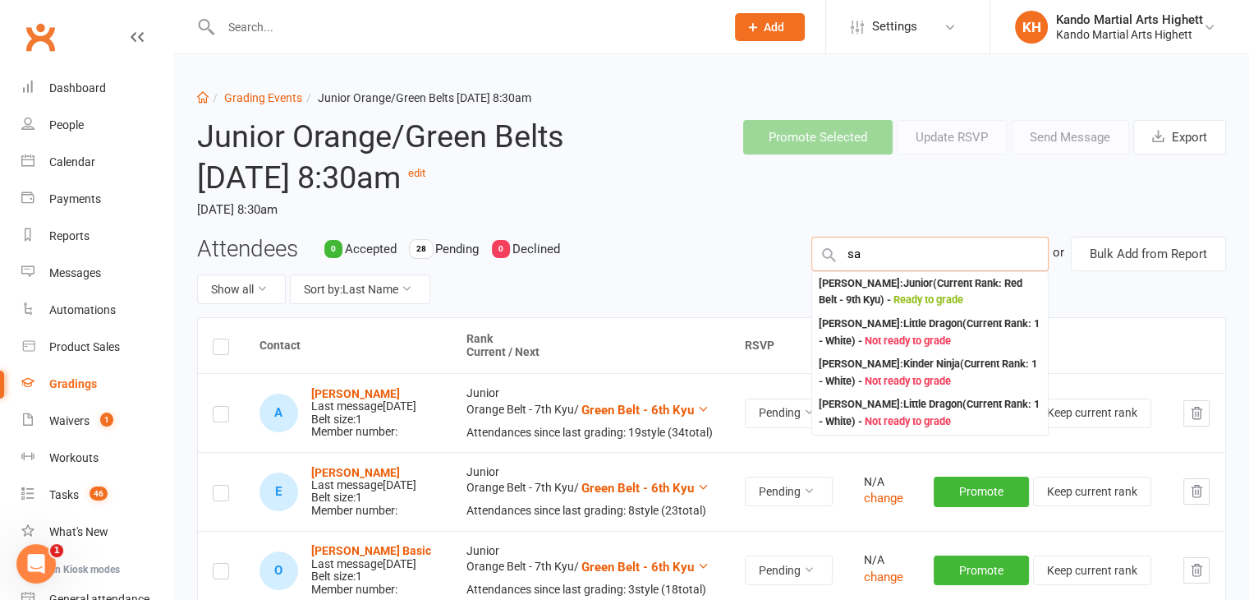
type input "s"
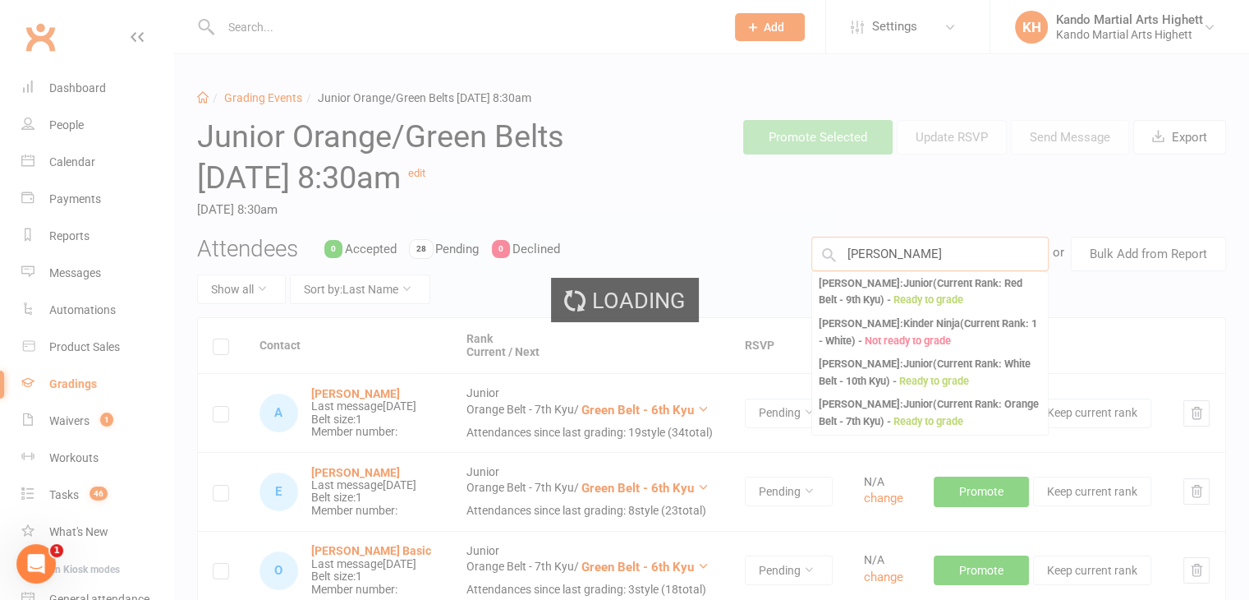
type input "sarah cilmi"
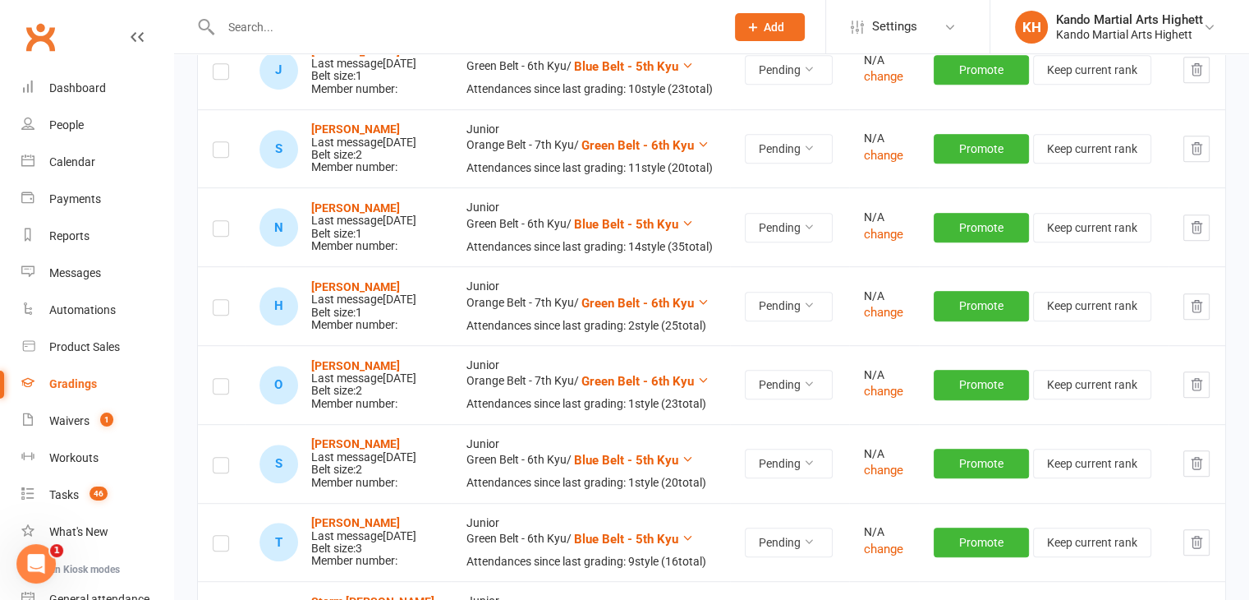
scroll to position [684, 0]
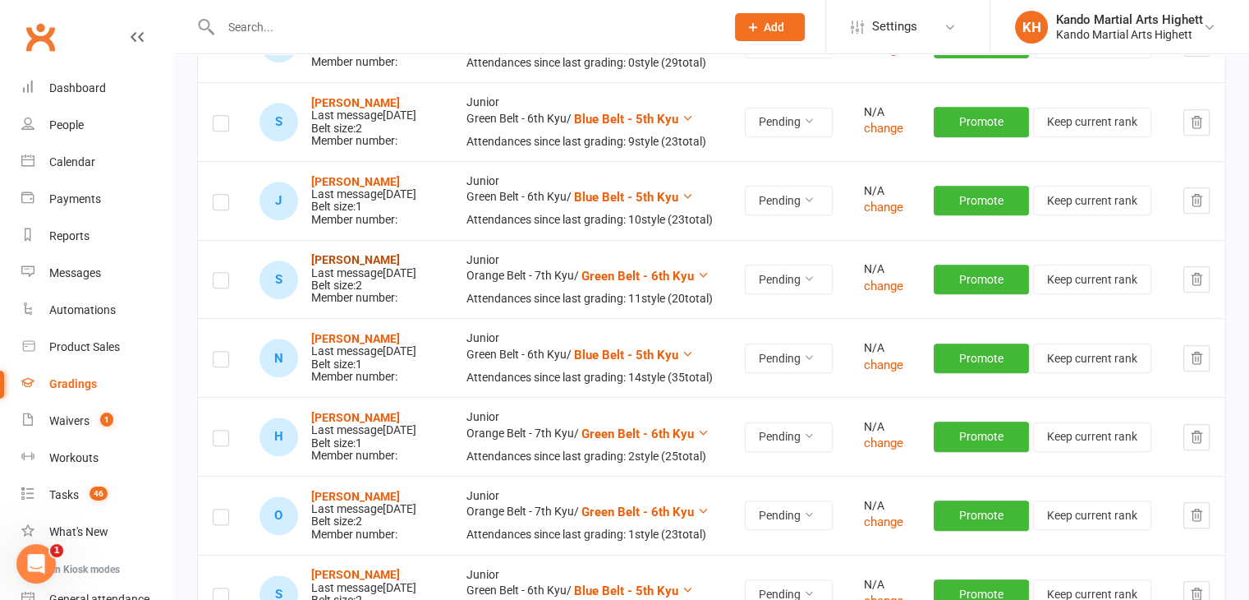
click at [340, 266] on strong "Sarah Cilmi" at bounding box center [355, 259] width 89 height 13
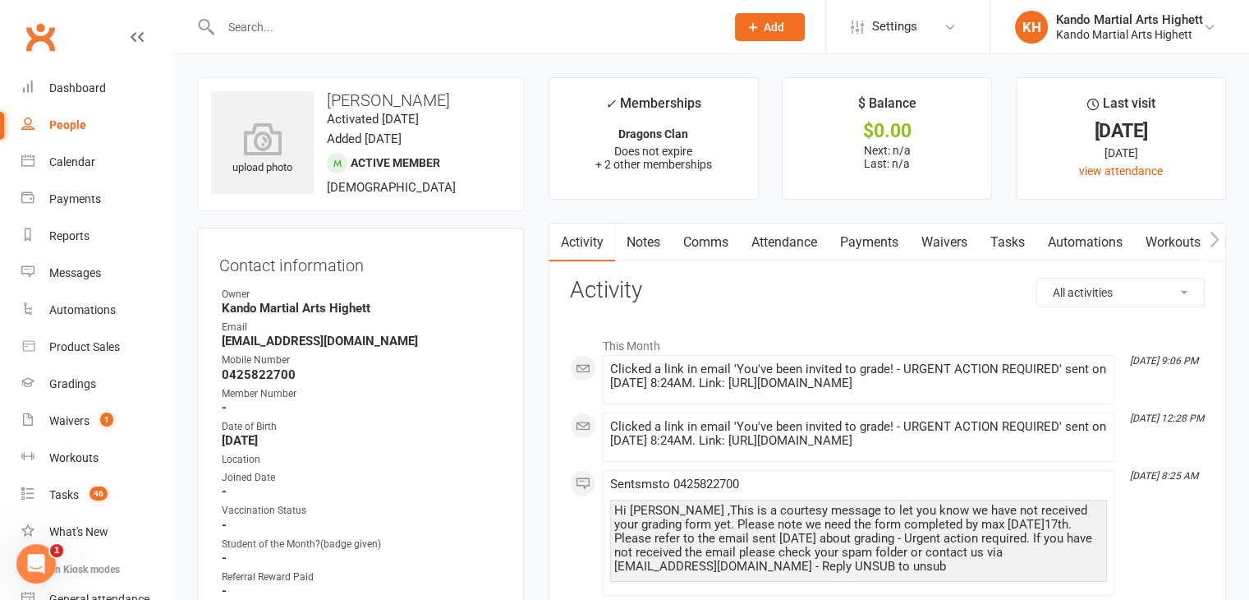
scroll to position [82, 0]
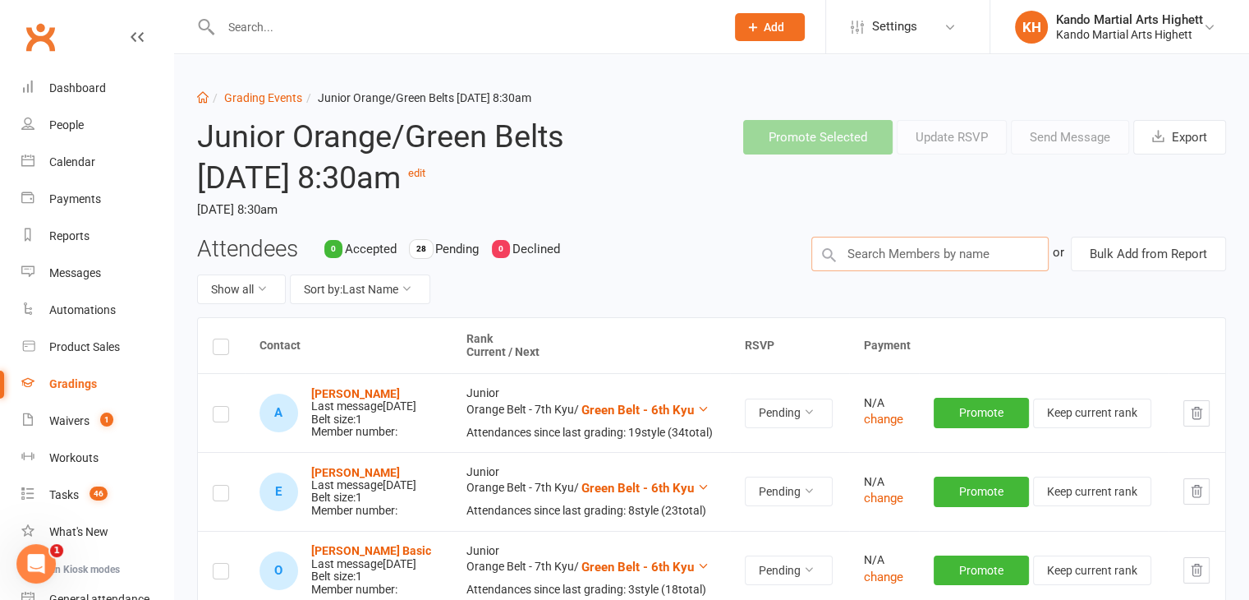
click at [902, 271] on input "text" at bounding box center [929, 254] width 237 height 34
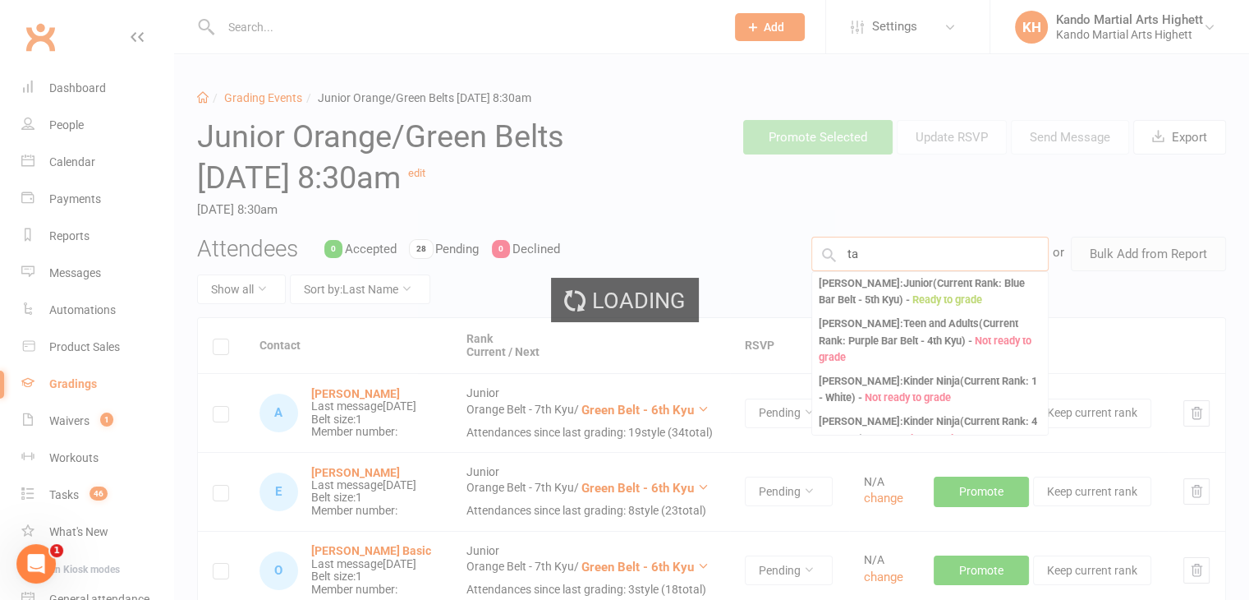
type input "t"
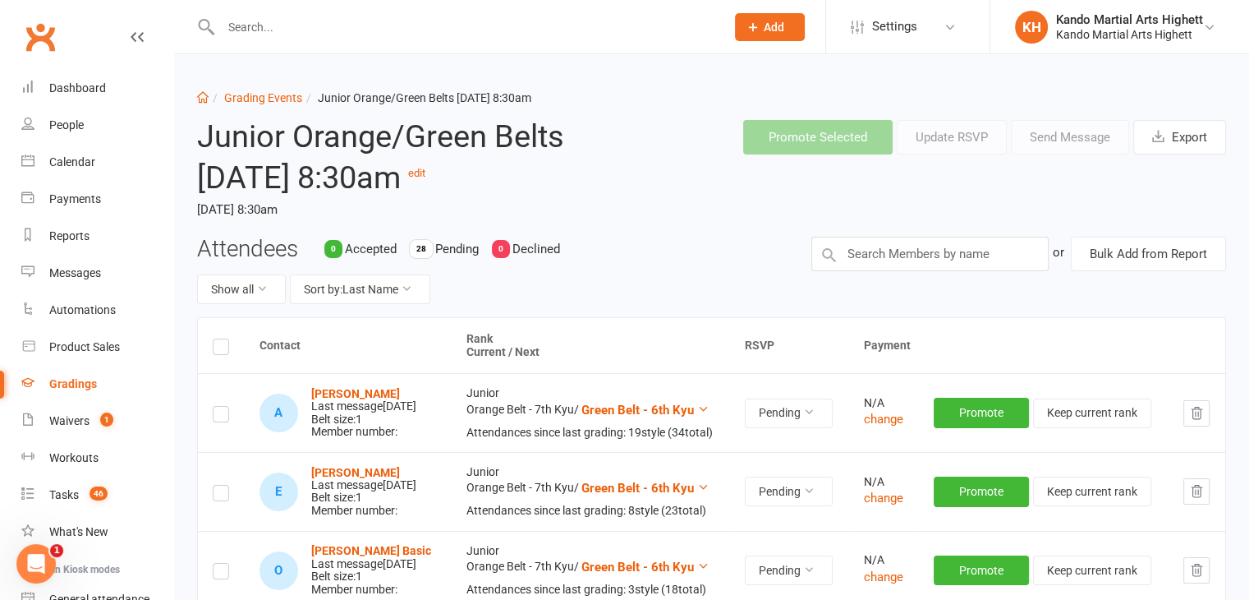
click at [1032, 235] on header "Junior Orange/Green Belts Saturday 23rd August 8:30am edit Saturday, 23 Aug 202…" at bounding box center [712, 171] width 1054 height 129
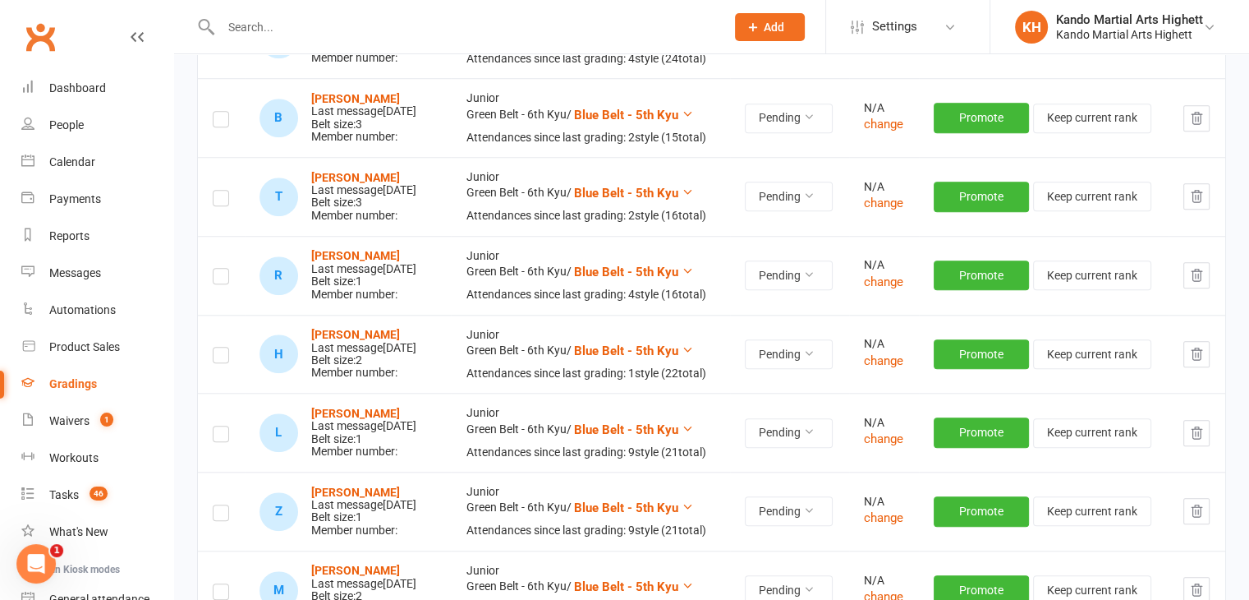
scroll to position [1386, 0]
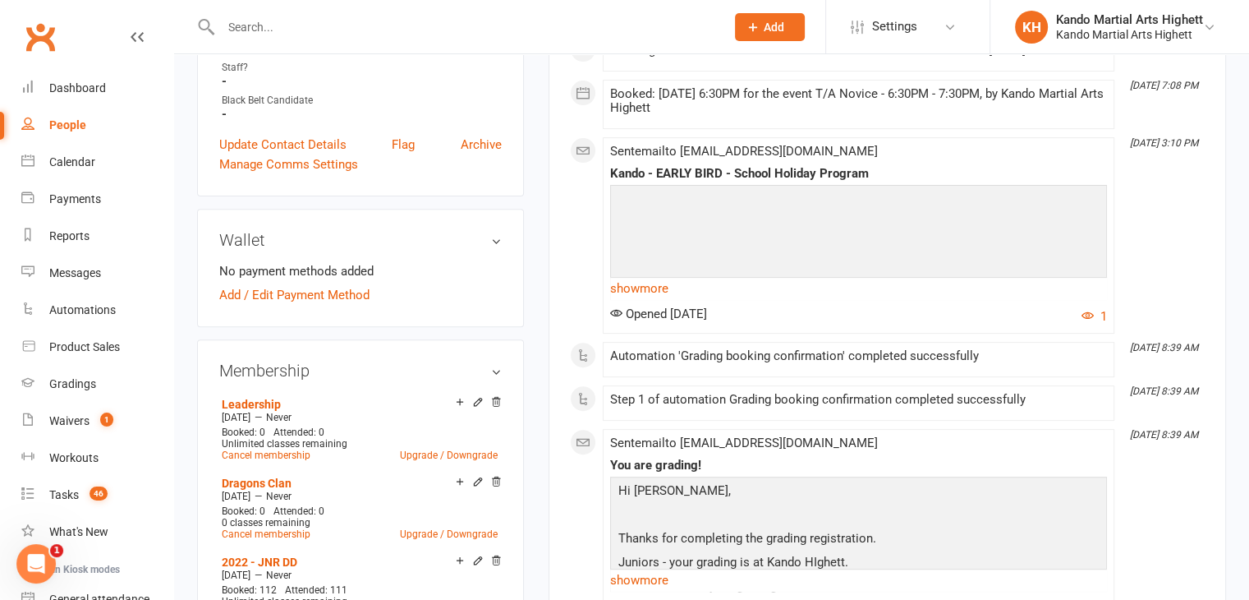
scroll to position [739, 0]
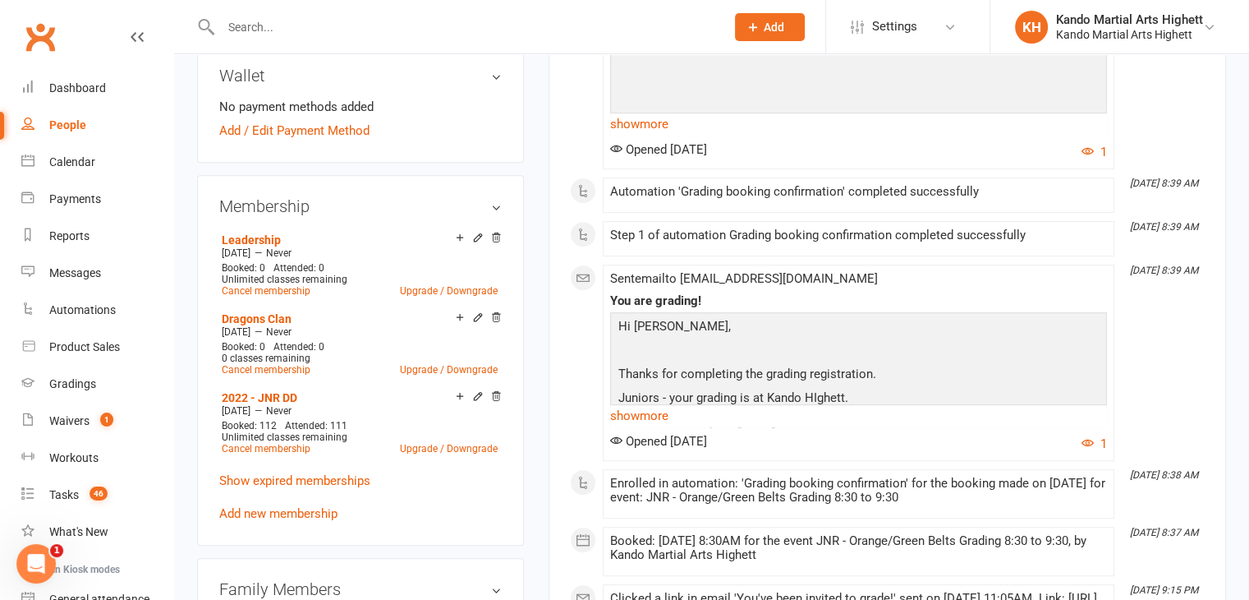
click at [656, 422] on link "show more" at bounding box center [858, 415] width 497 height 23
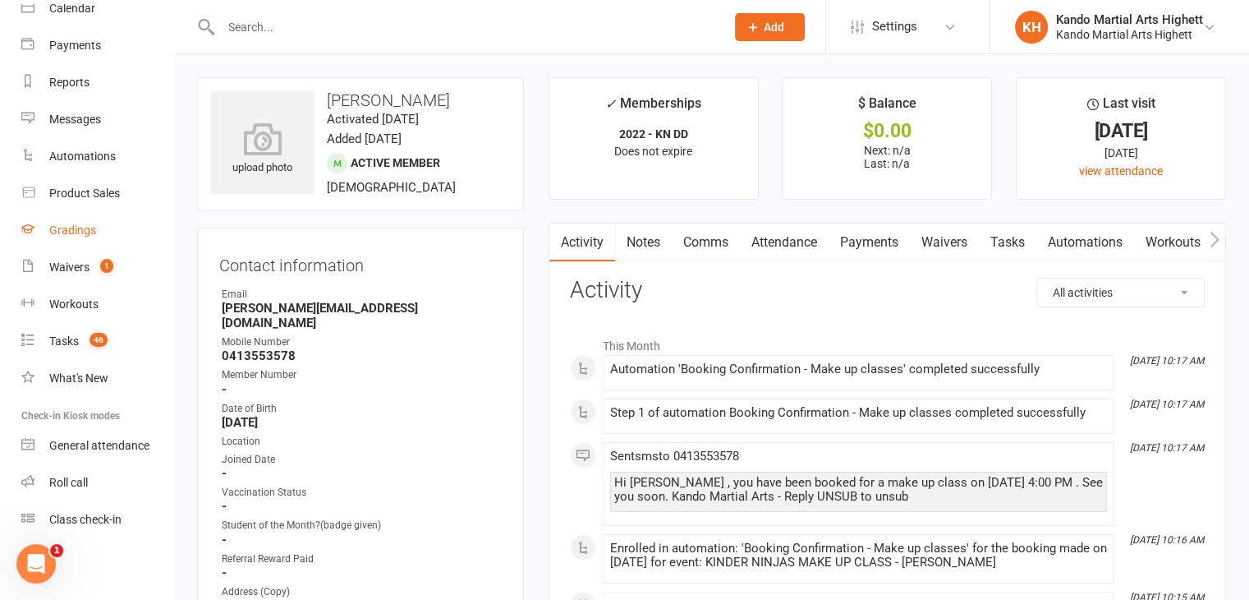
click at [79, 233] on div "Gradings" at bounding box center [72, 229] width 47 height 13
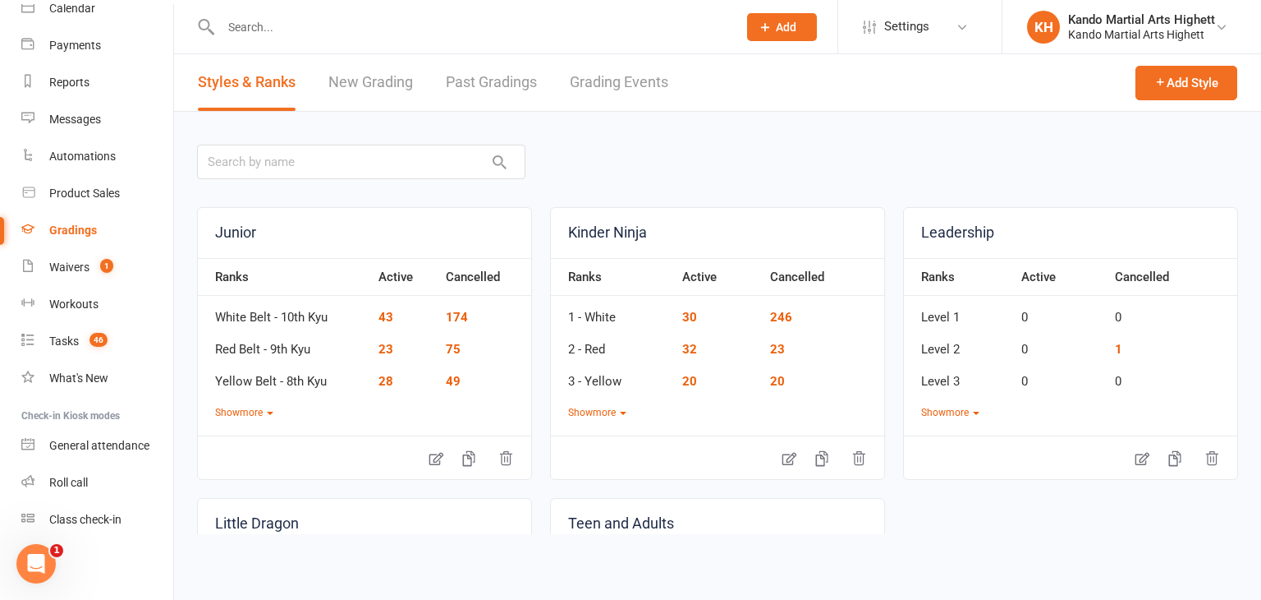
click at [602, 70] on link "Grading Events" at bounding box center [619, 82] width 99 height 57
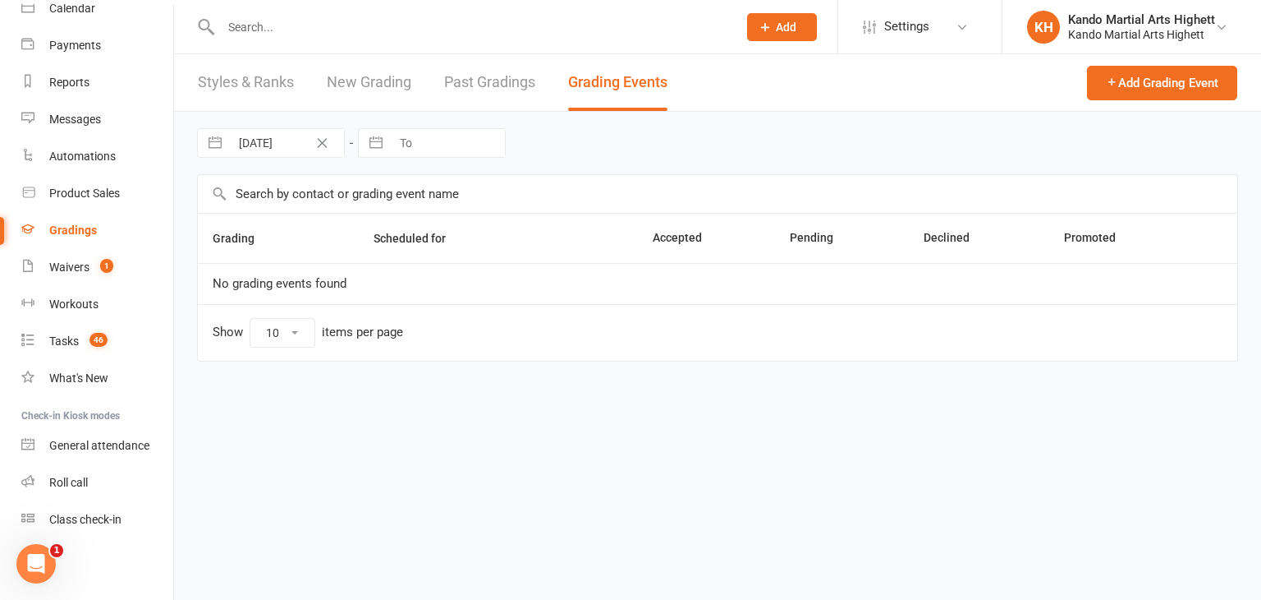
select select "100"
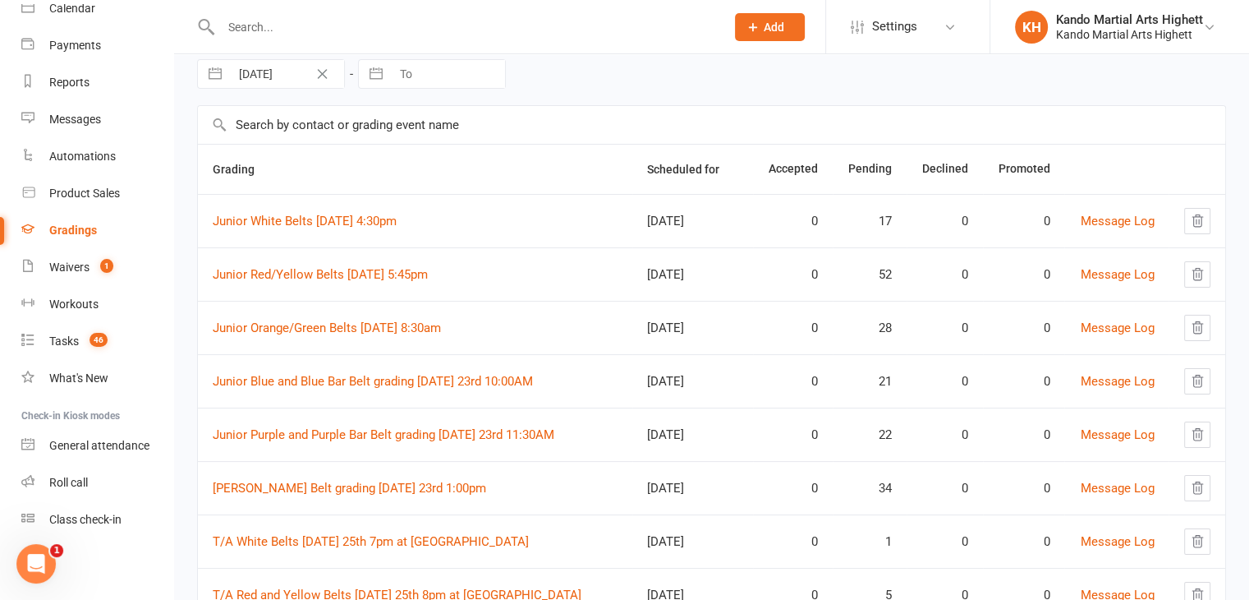
scroll to position [67, 0]
click at [375, 345] on td "Junior Orange/Green Belts [DATE] 8:30am" at bounding box center [415, 328] width 434 height 53
click at [387, 326] on link "Junior Orange/Green Belts [DATE] 8:30am" at bounding box center [327, 329] width 228 height 15
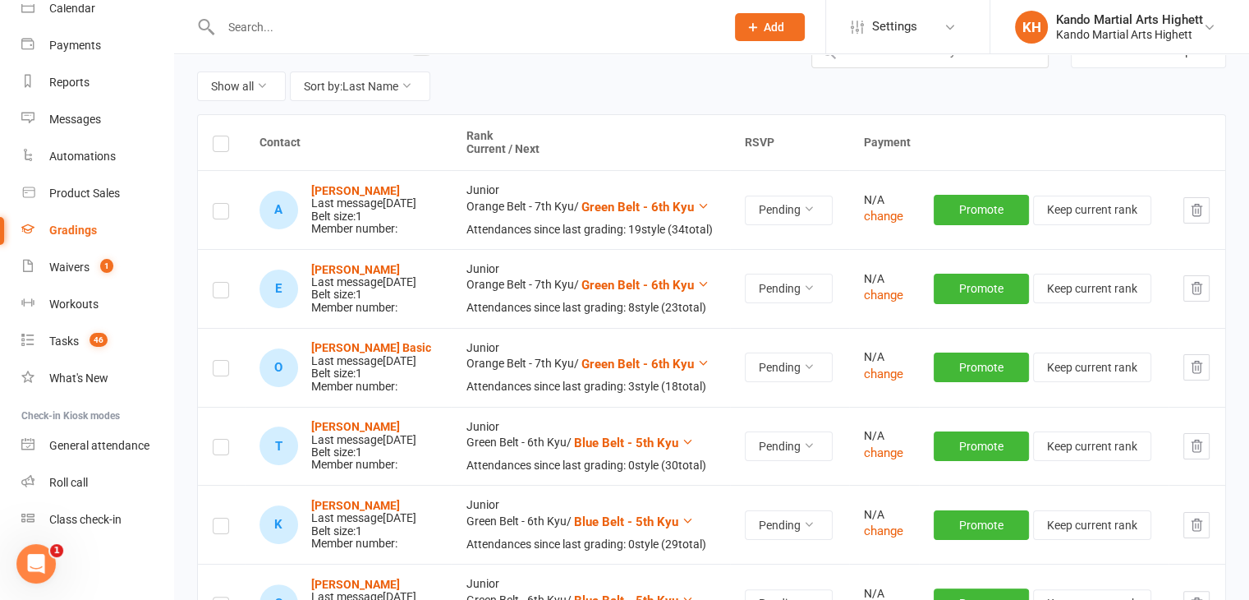
scroll to position [189, 0]
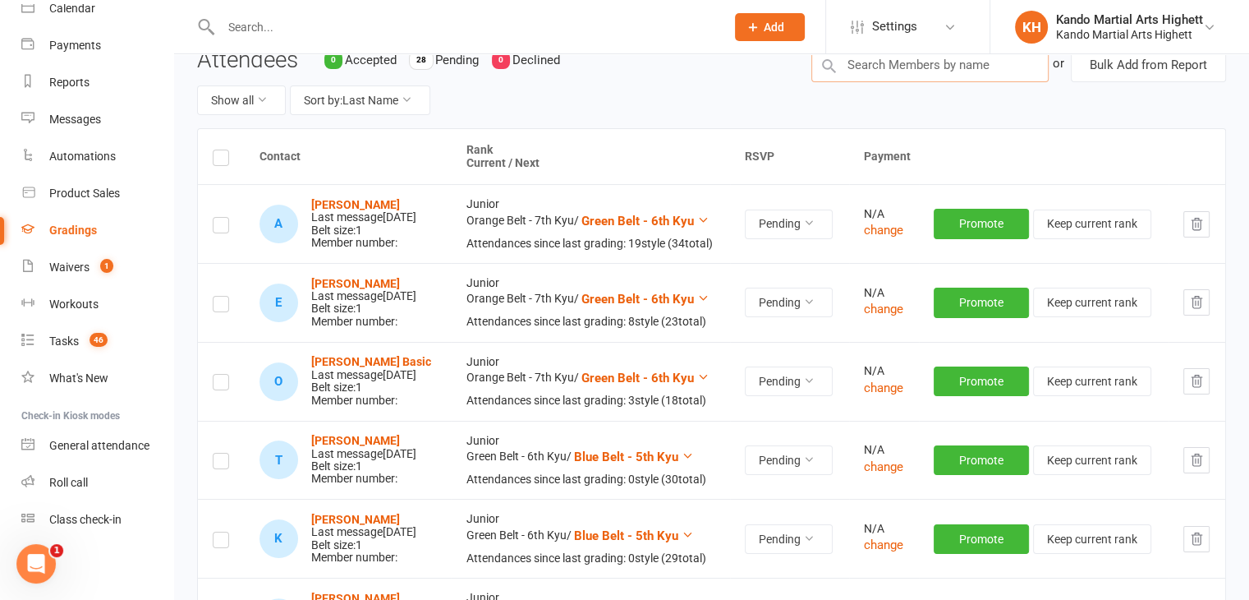
click at [891, 82] on input "text" at bounding box center [929, 65] width 237 height 34
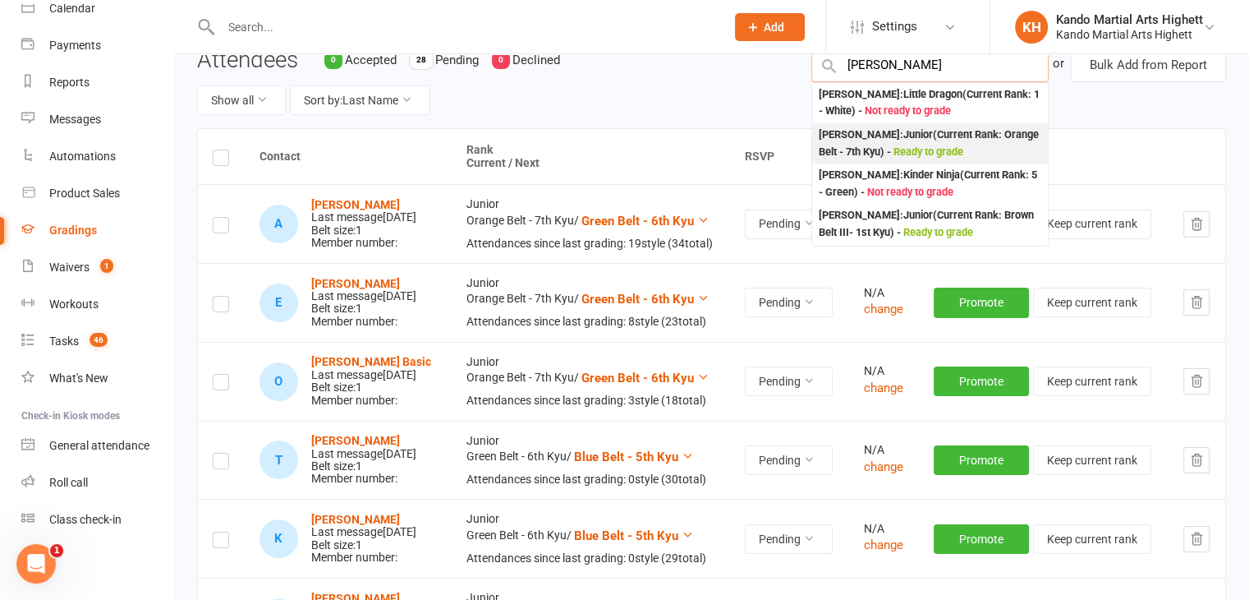
type input "[PERSON_NAME]"
click at [880, 160] on div "[PERSON_NAME] : Junior (Current Rank: Orange Belt - 7th Kyu ) - Ready to grade" at bounding box center [930, 143] width 223 height 34
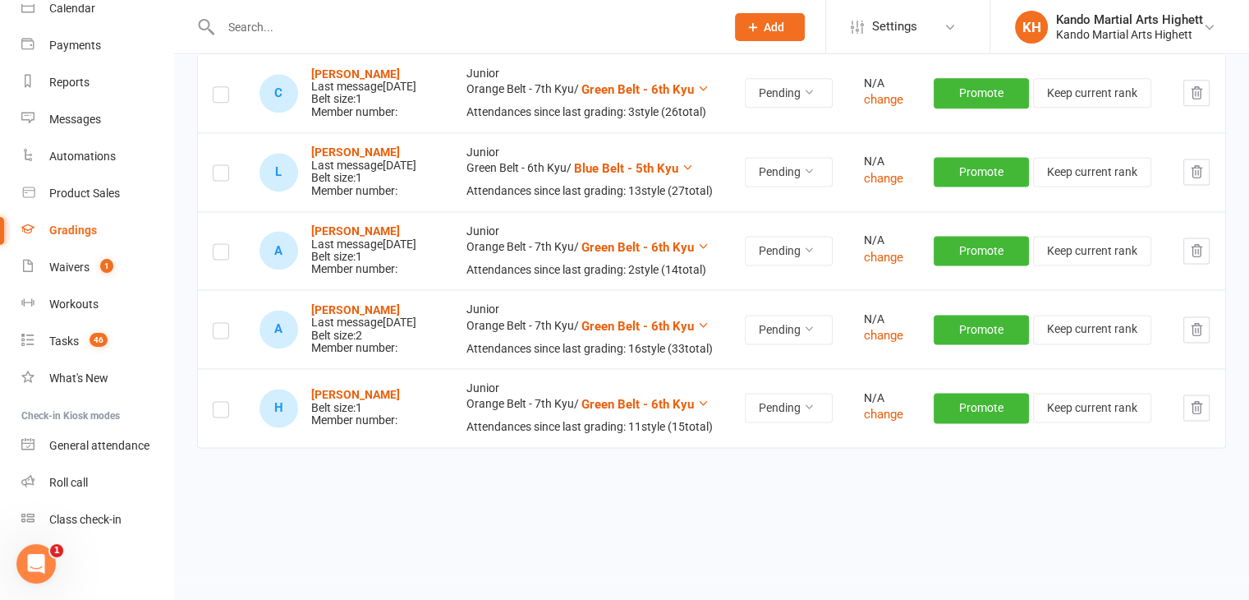
scroll to position [2582, 0]
click at [221, 411] on label at bounding box center [221, 411] width 16 height 0
click at [221, 402] on input "checkbox" at bounding box center [221, 402] width 16 height 0
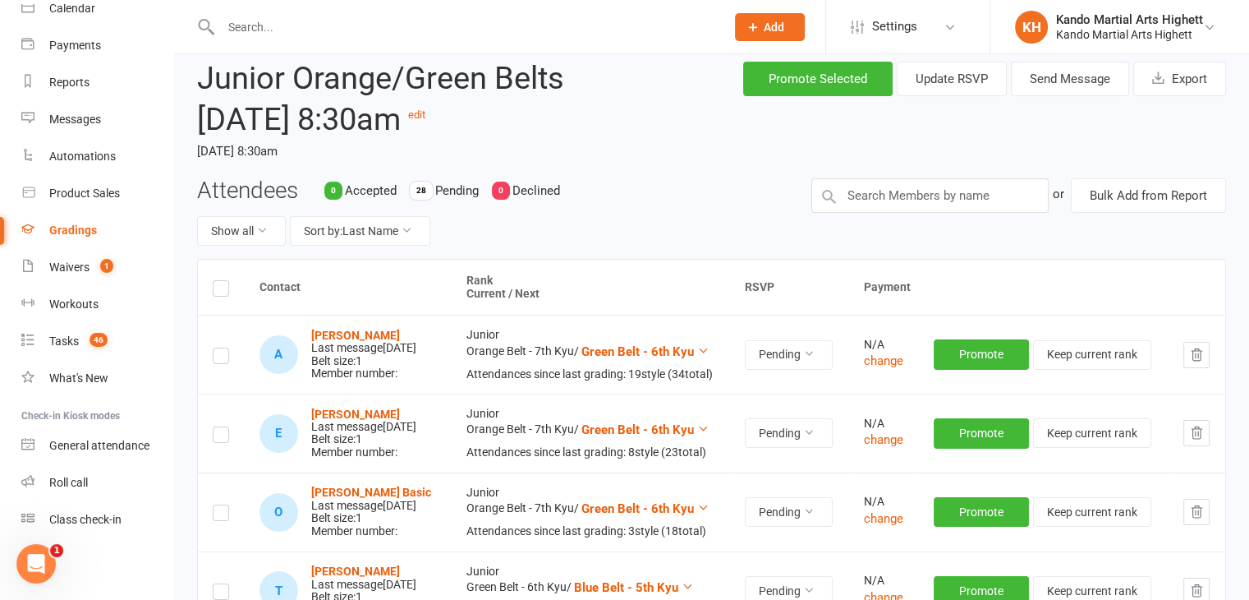
scroll to position [0, 0]
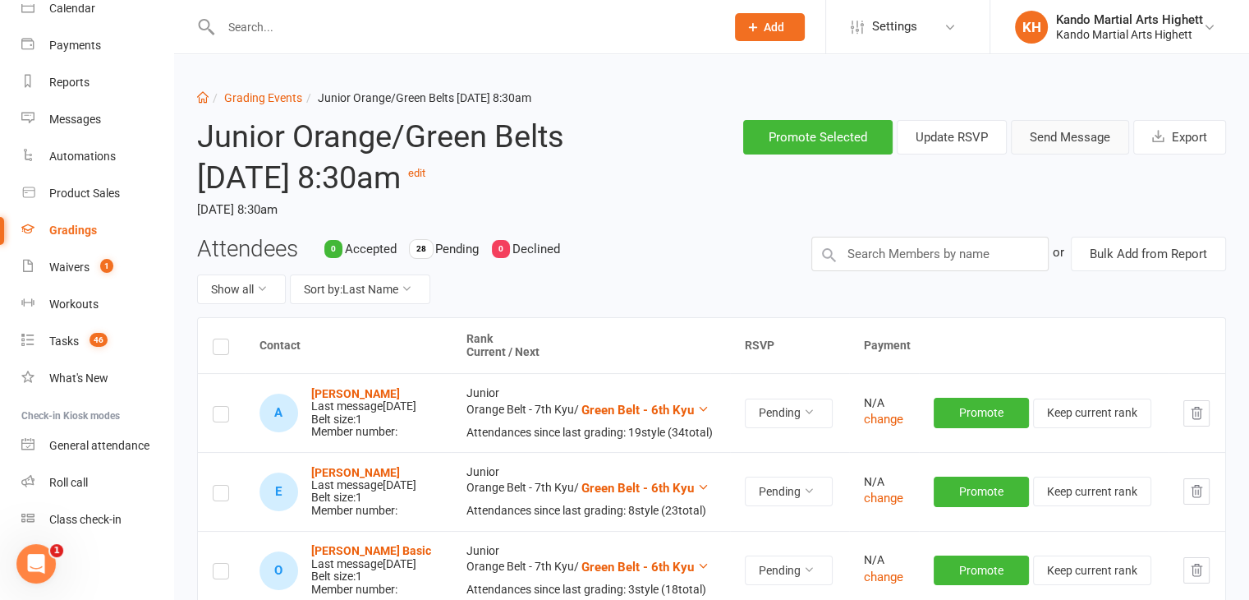
click at [1055, 149] on button "Send Message" at bounding box center [1070, 137] width 118 height 34
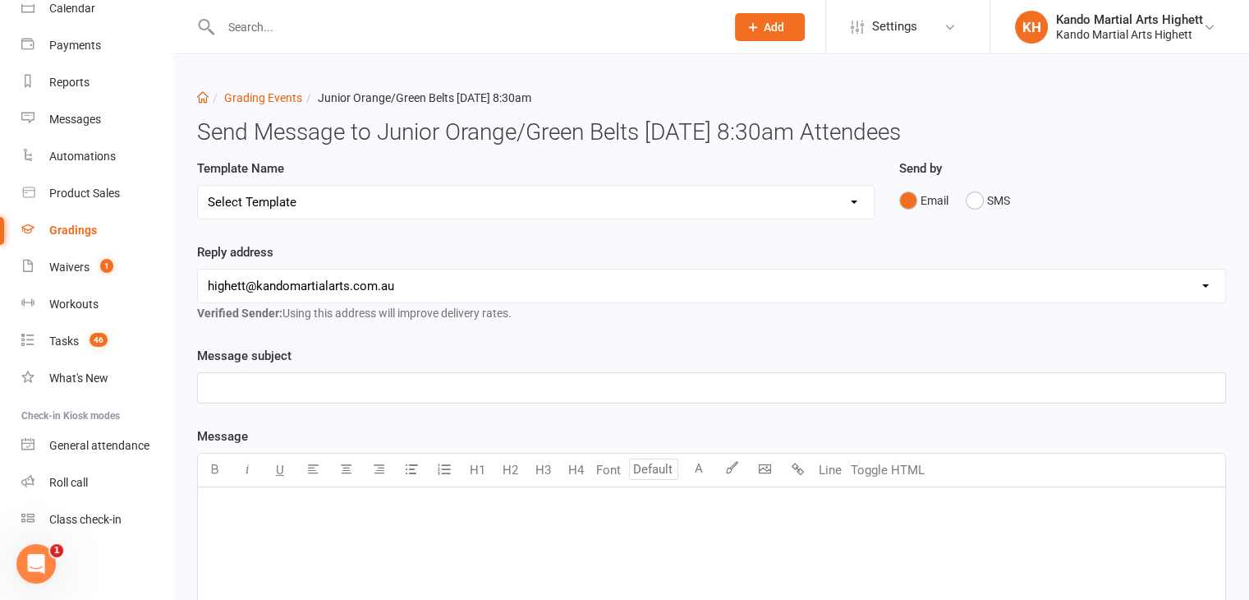
click at [512, 172] on div "Template Name Select Template [Email] Black Belt Grading Invitation [Email] Con…" at bounding box center [536, 189] width 678 height 61
click at [507, 185] on div "Select Template [Email] Black Belt Grading Invitation [Email] Confirmation of S…" at bounding box center [536, 202] width 678 height 34
click at [484, 191] on select "Select Template [Email] Black Belt Grading Invitation [Email] Confirmation of S…" at bounding box center [536, 202] width 676 height 33
select select "4"
click at [198, 186] on select "Select Template [Email] Black Belt Grading Invitation [Email] Confirmation of S…" at bounding box center [536, 202] width 676 height 33
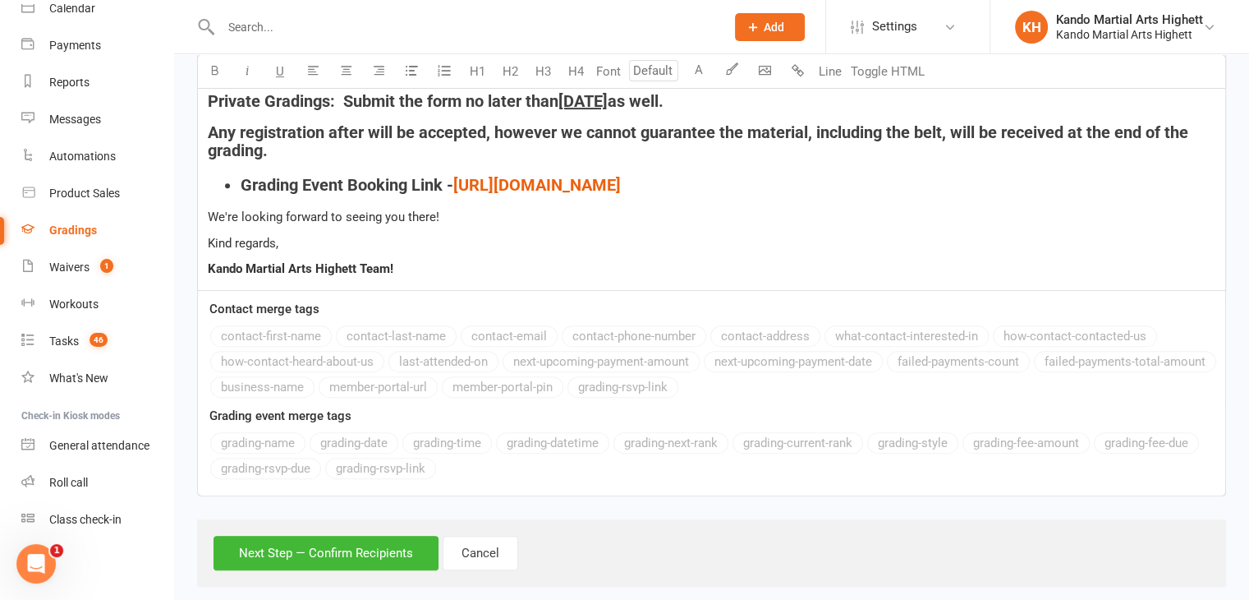
scroll to position [604, 0]
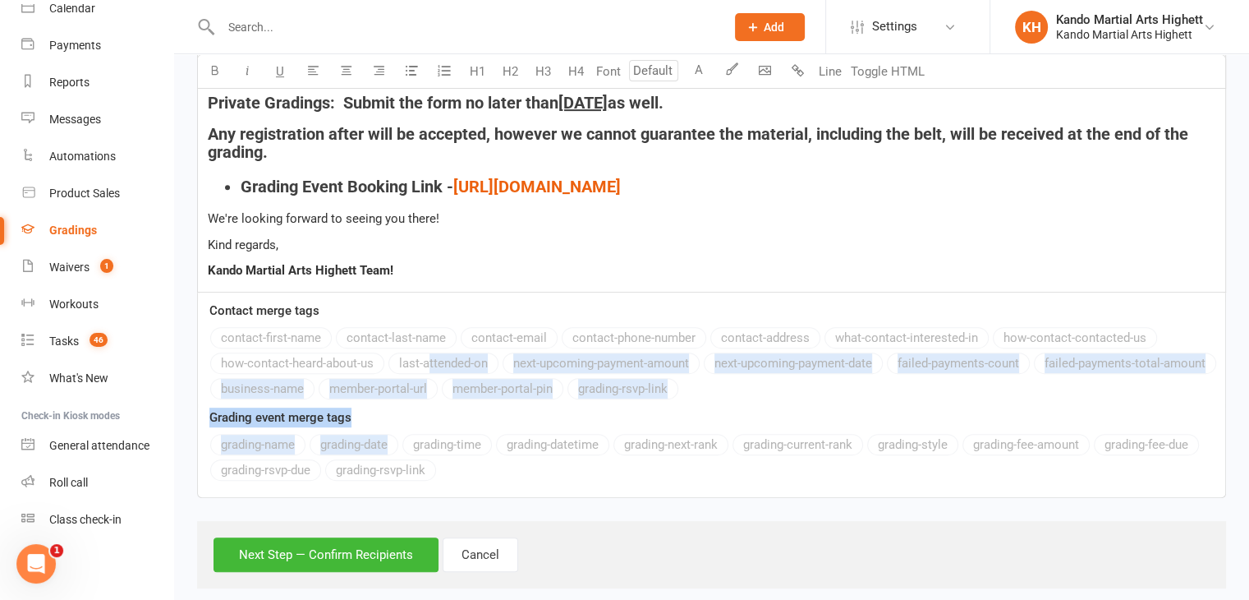
drag, startPoint x: 480, startPoint y: 205, endPoint x: 385, endPoint y: 456, distance: 267.7
click at [385, 456] on div "Contact merge tags contact-first-name contact-last-name contact-email contact-p…" at bounding box center [711, 394] width 1029 height 205
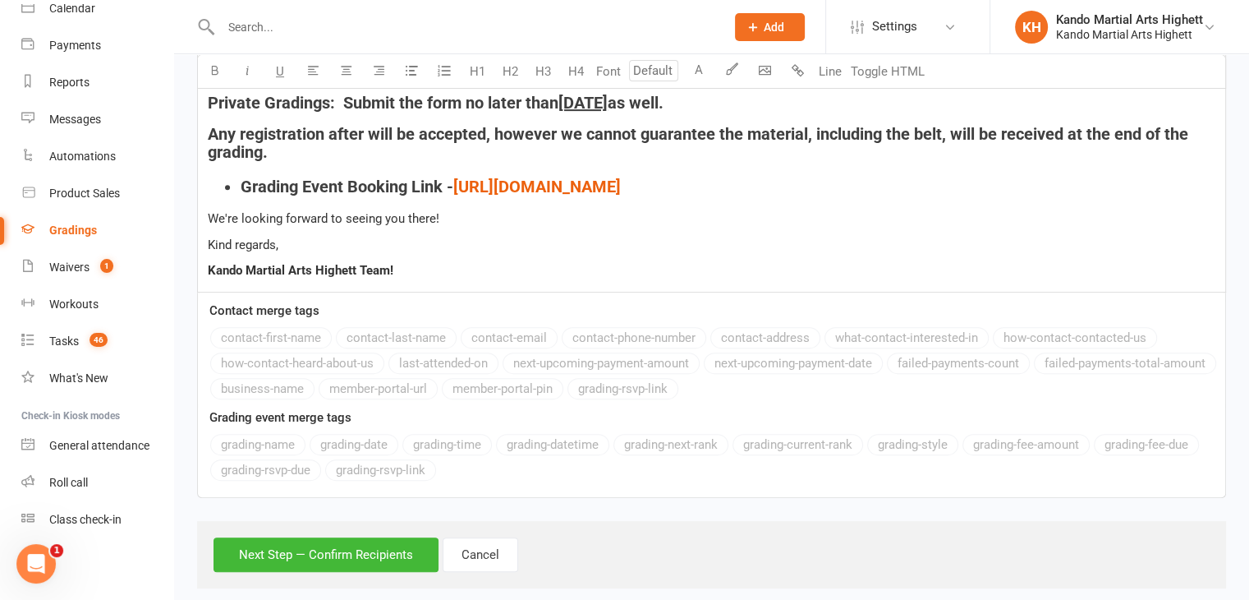
click at [609, 460] on div "grading-name grading-date grading-time grading-datetime grading-next-rank gradi…" at bounding box center [717, 459] width 1015 height 51
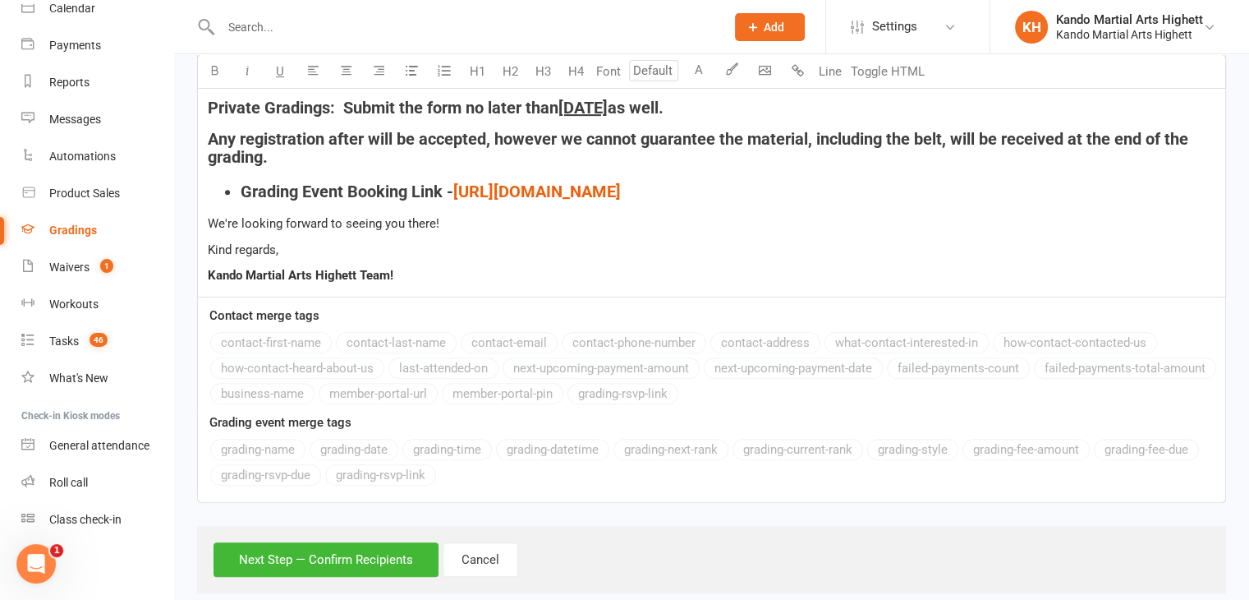
scroll to position [626, 0]
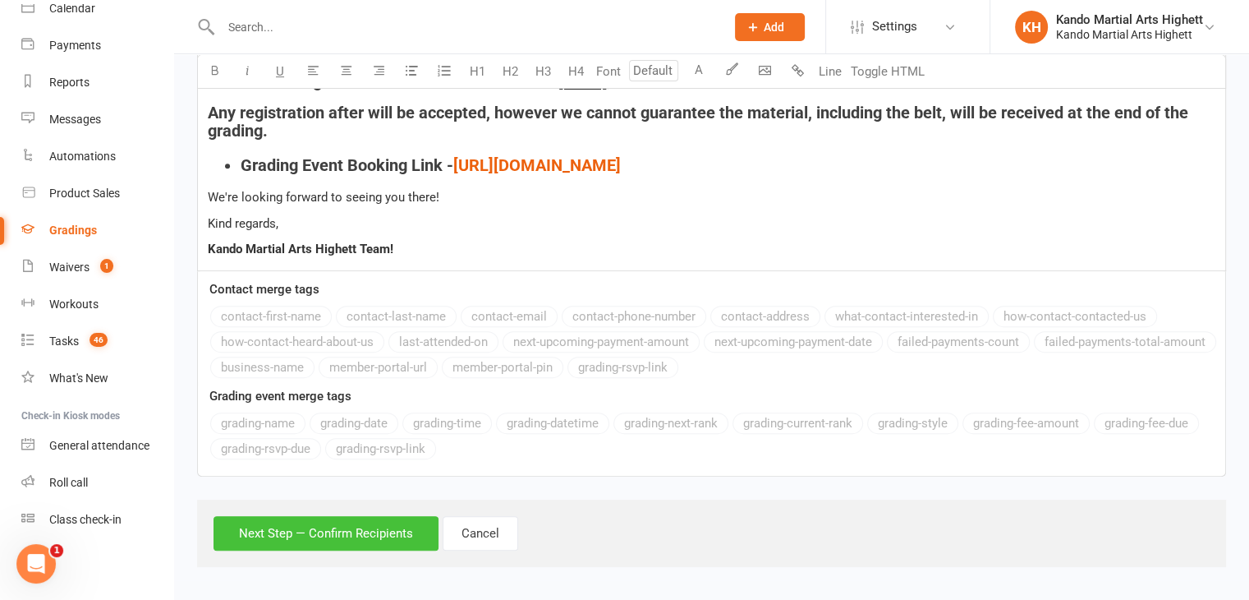
click at [345, 534] on button "Next Step — Confirm Recipients" at bounding box center [326, 533] width 225 height 34
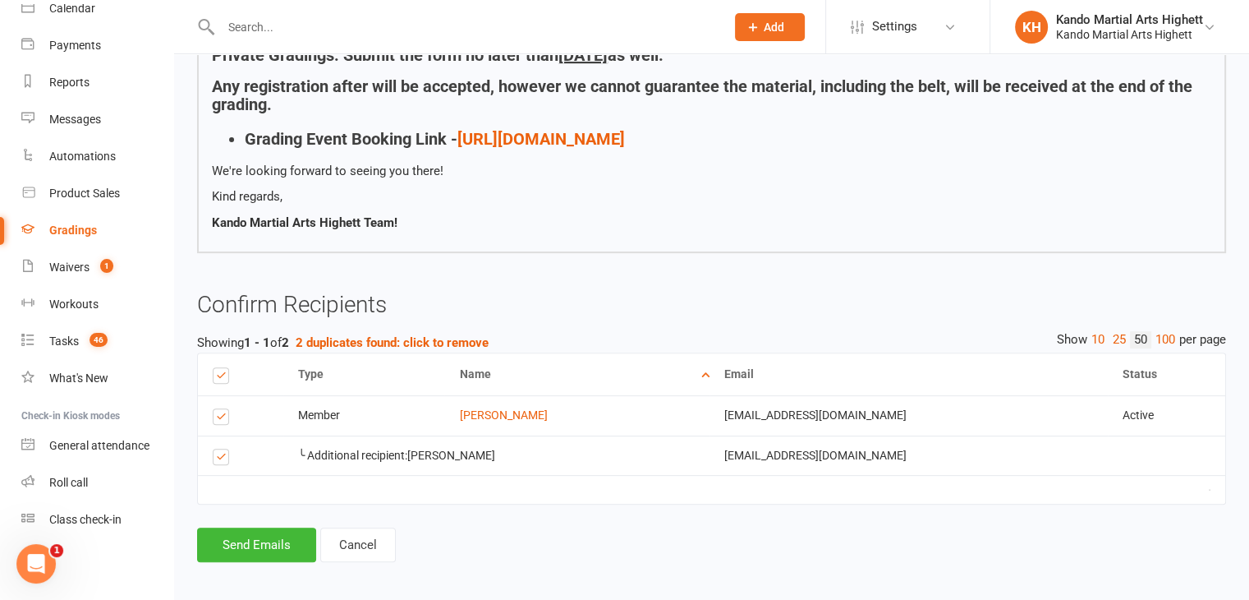
scroll to position [542, 0]
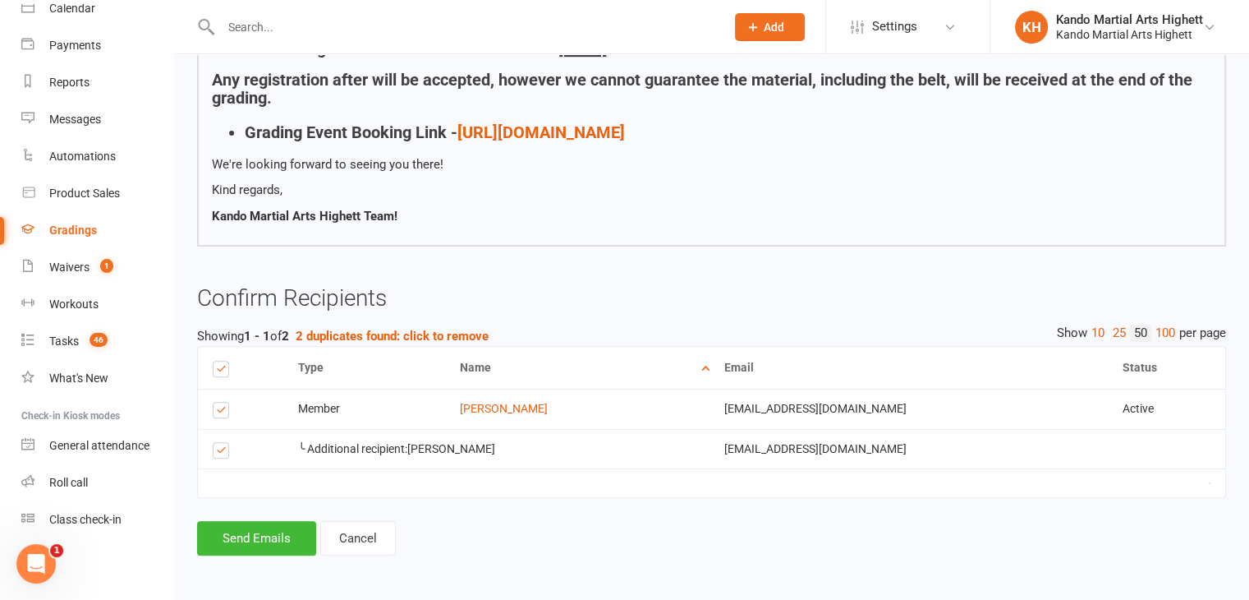
click at [741, 451] on div "[EMAIL_ADDRESS][DOMAIN_NAME]" at bounding box center [908, 449] width 369 height 12
click at [680, 482] on td at bounding box center [711, 482] width 1027 height 29
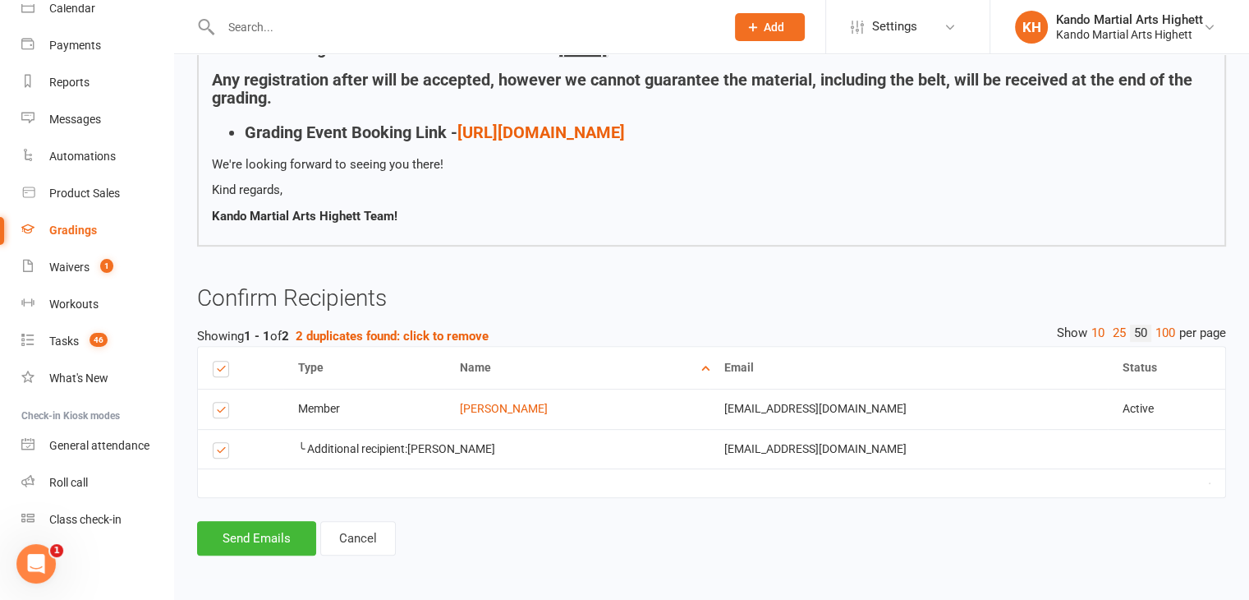
click at [220, 453] on label at bounding box center [224, 453] width 22 height 0
click at [220, 443] on input "checkbox" at bounding box center [218, 443] width 11 height 0
click at [220, 453] on label at bounding box center [224, 453] width 22 height 0
click at [220, 443] on input "checkbox" at bounding box center [218, 443] width 11 height 0
click at [220, 453] on label at bounding box center [224, 453] width 22 height 0
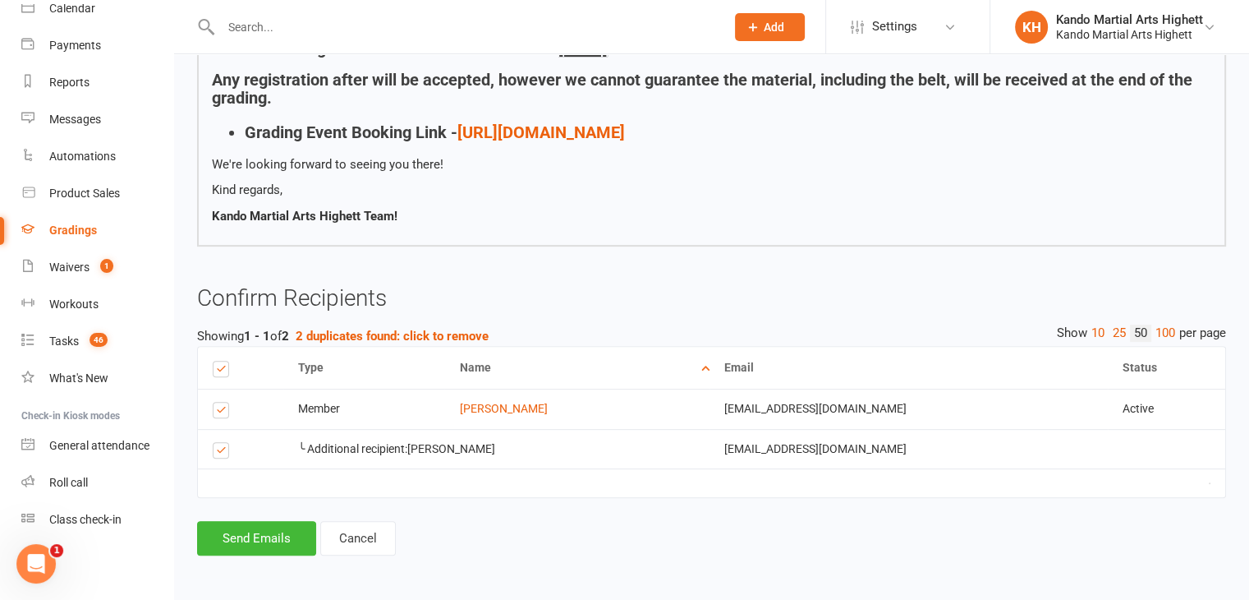
click at [220, 443] on input "checkbox" at bounding box center [218, 443] width 11 height 0
click at [220, 453] on label at bounding box center [224, 453] width 22 height 0
click at [220, 443] on input "checkbox" at bounding box center [218, 443] width 11 height 0
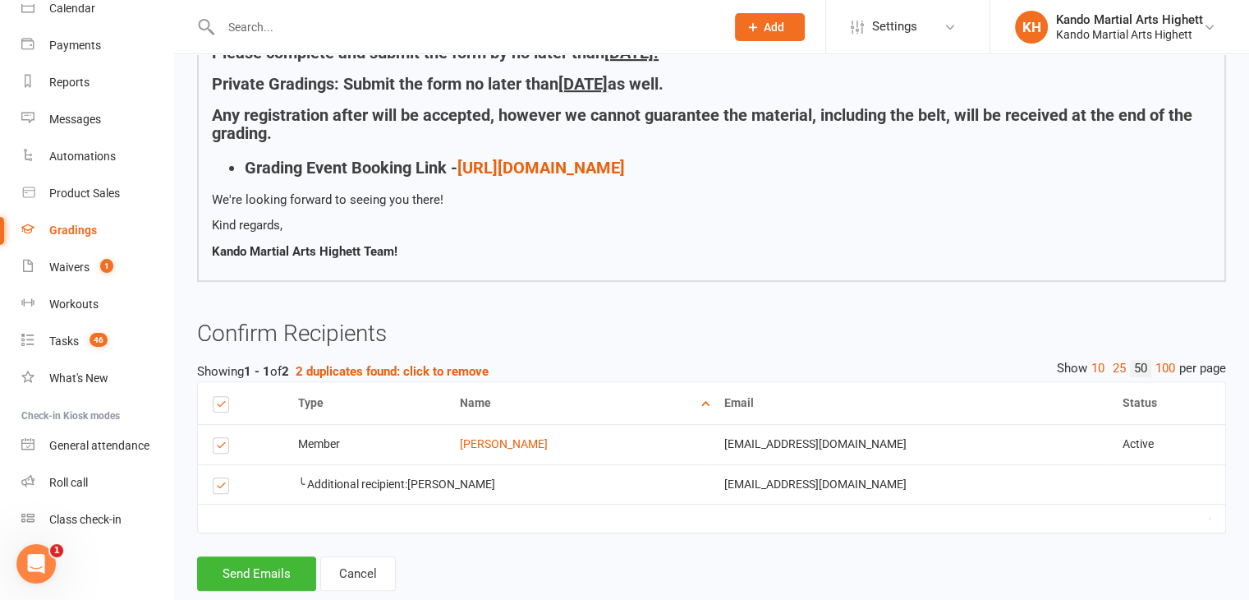
scroll to position [522, 0]
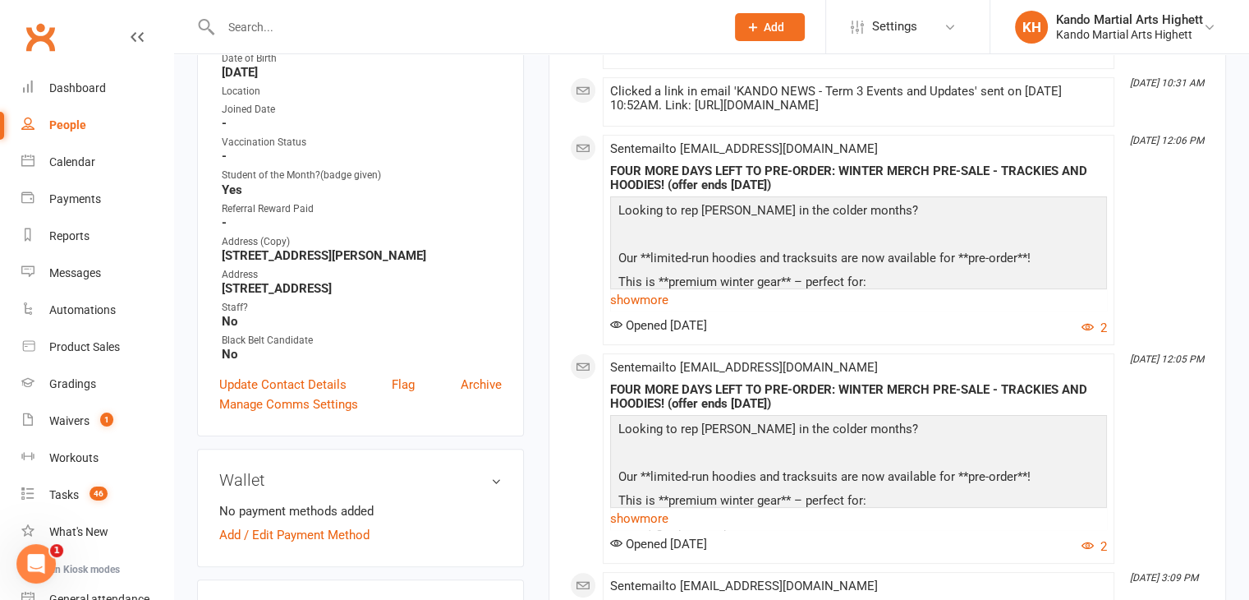
scroll to position [279, 0]
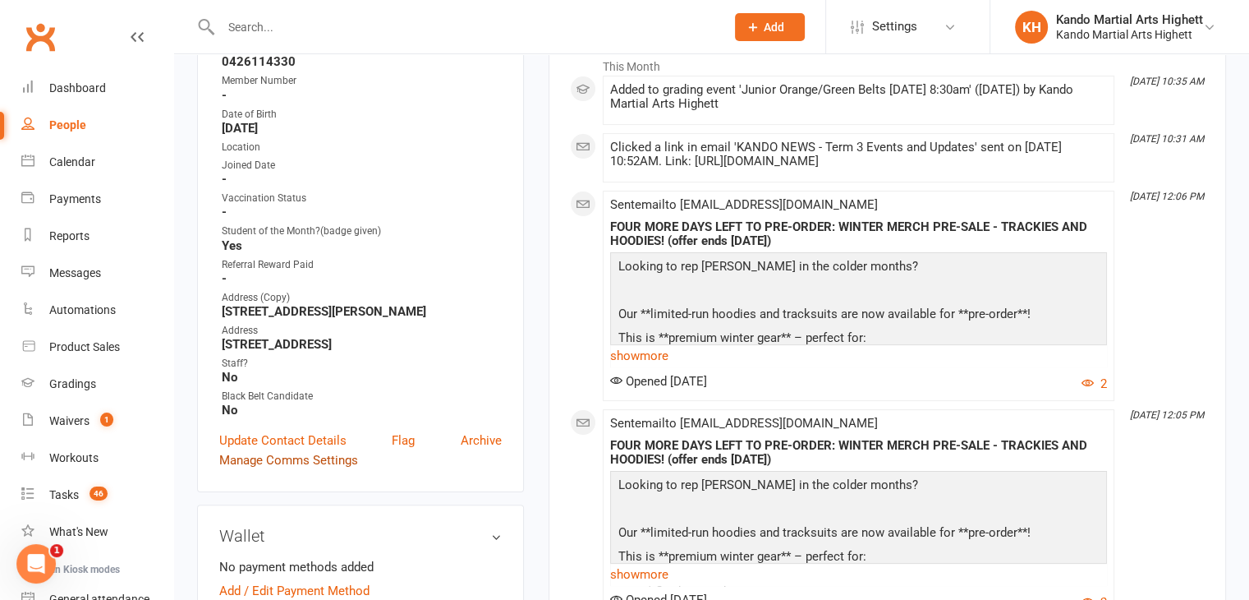
click at [273, 466] on link "Manage Comms Settings" at bounding box center [288, 460] width 139 height 20
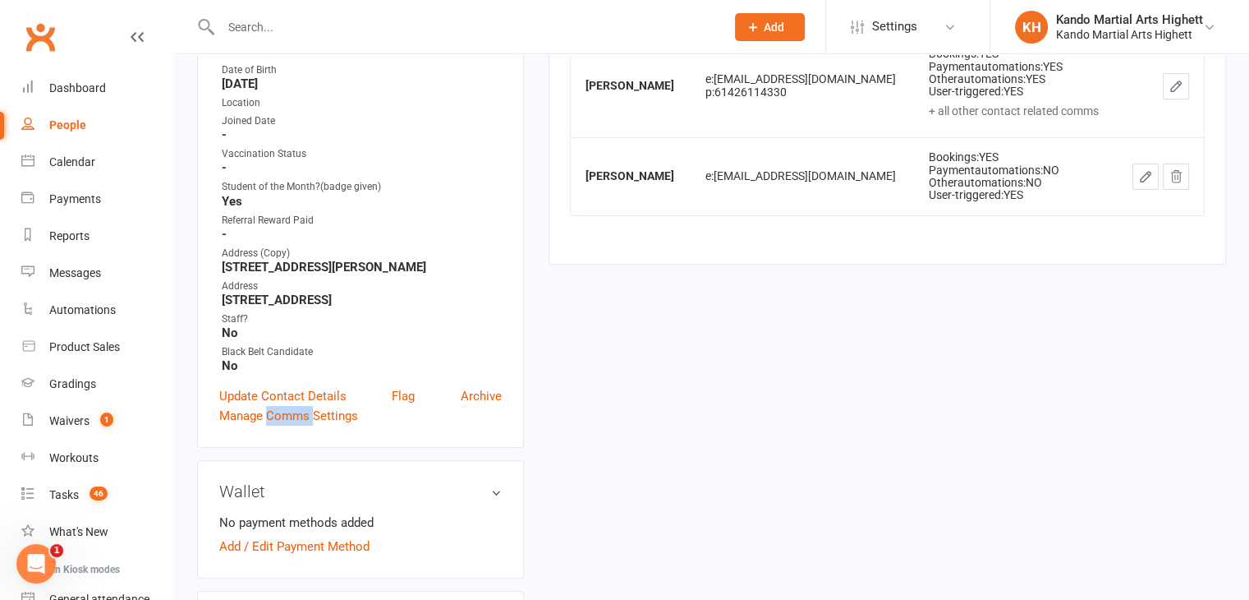
scroll to position [447, 0]
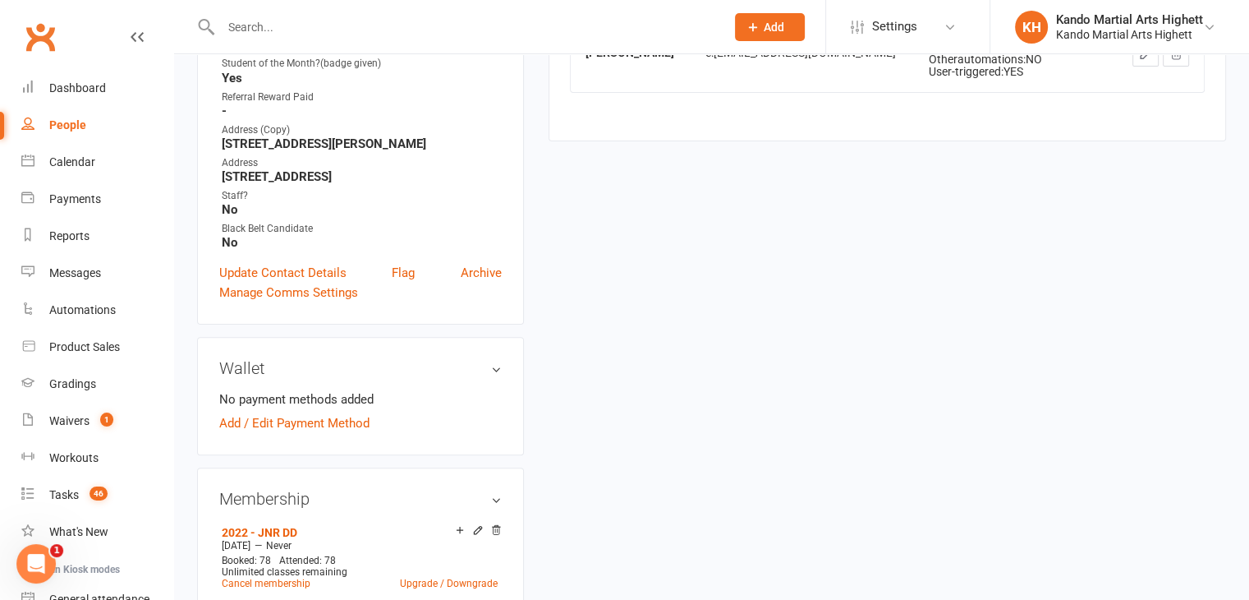
click at [407, 349] on div "Wallet No payment methods added Add / Edit Payment Method" at bounding box center [360, 396] width 327 height 118
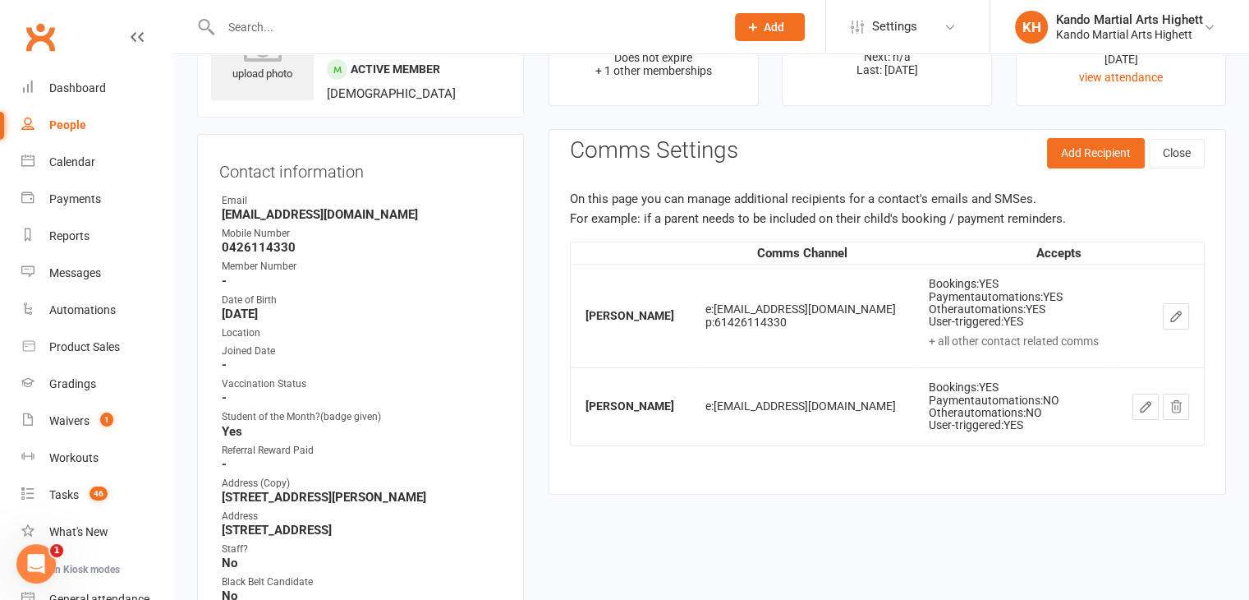
scroll to position [97, 0]
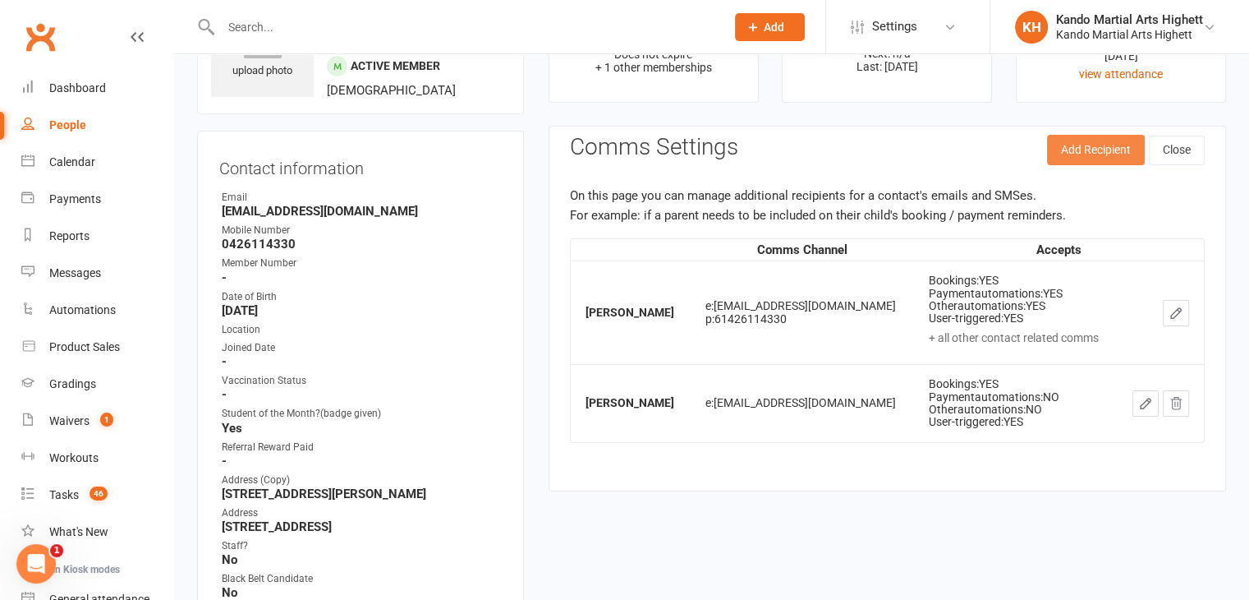
click at [1072, 136] on button "Add Recipient" at bounding box center [1096, 150] width 98 height 30
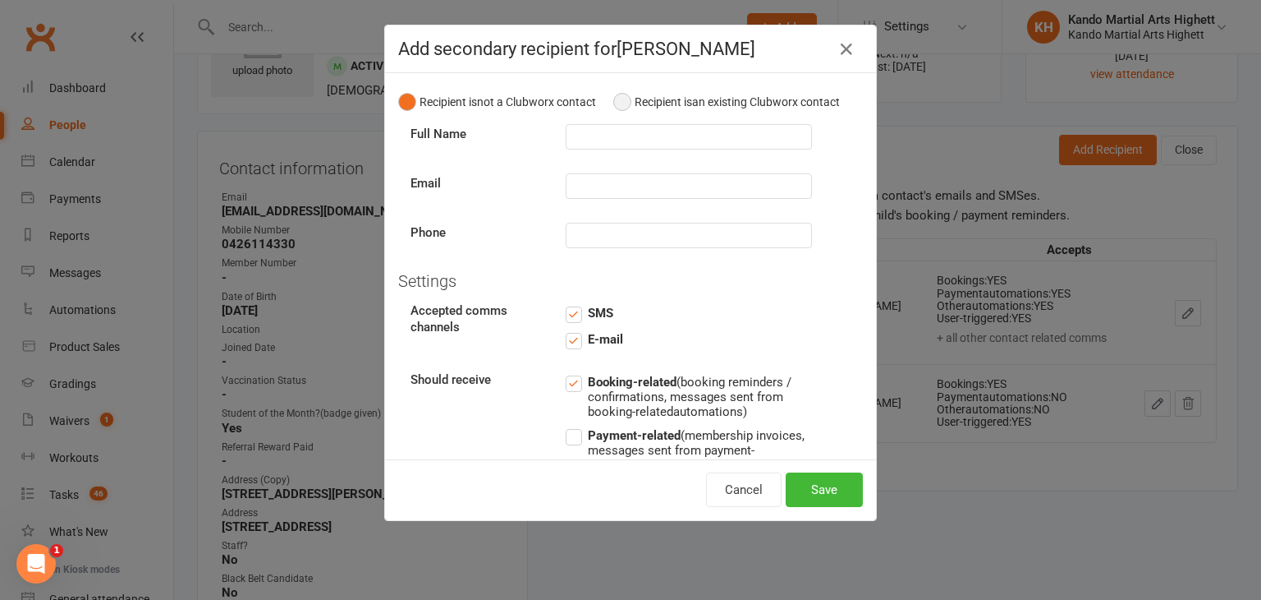
click at [616, 117] on button "Recipient is an existing Clubworx contact" at bounding box center [726, 101] width 227 height 31
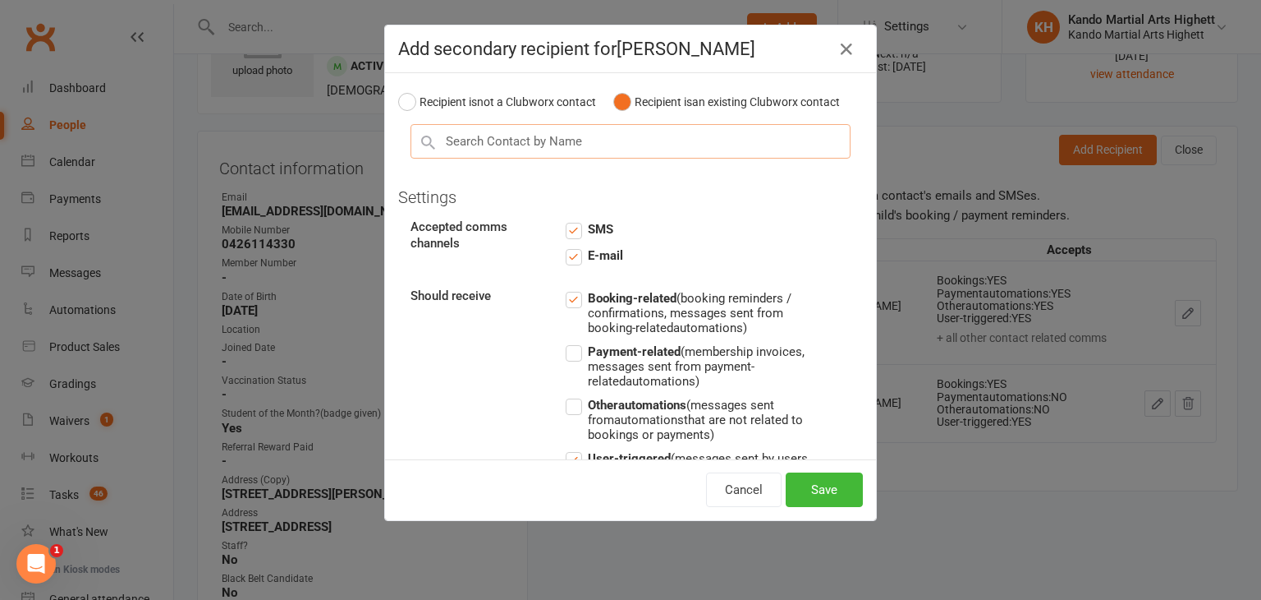
click at [516, 145] on input "text" at bounding box center [631, 141] width 440 height 34
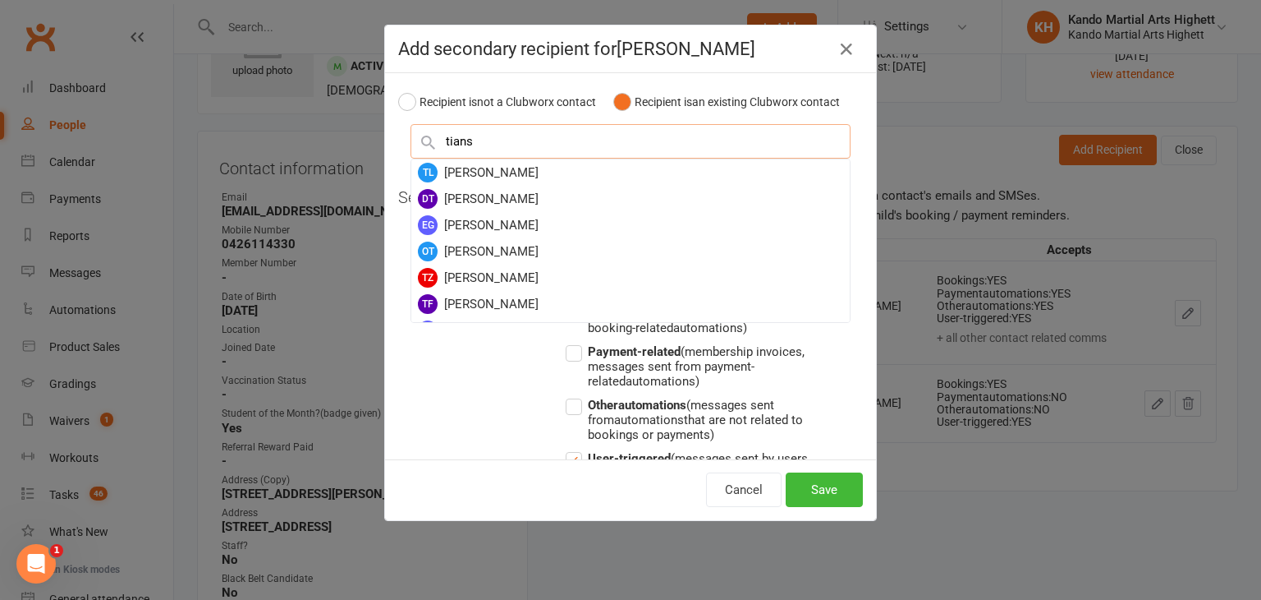
type input "tian"
click at [1018, 426] on div "Add secondary recipient for [PERSON_NAME] Recipient is not a Clubworx contact R…" at bounding box center [630, 300] width 1261 height 600
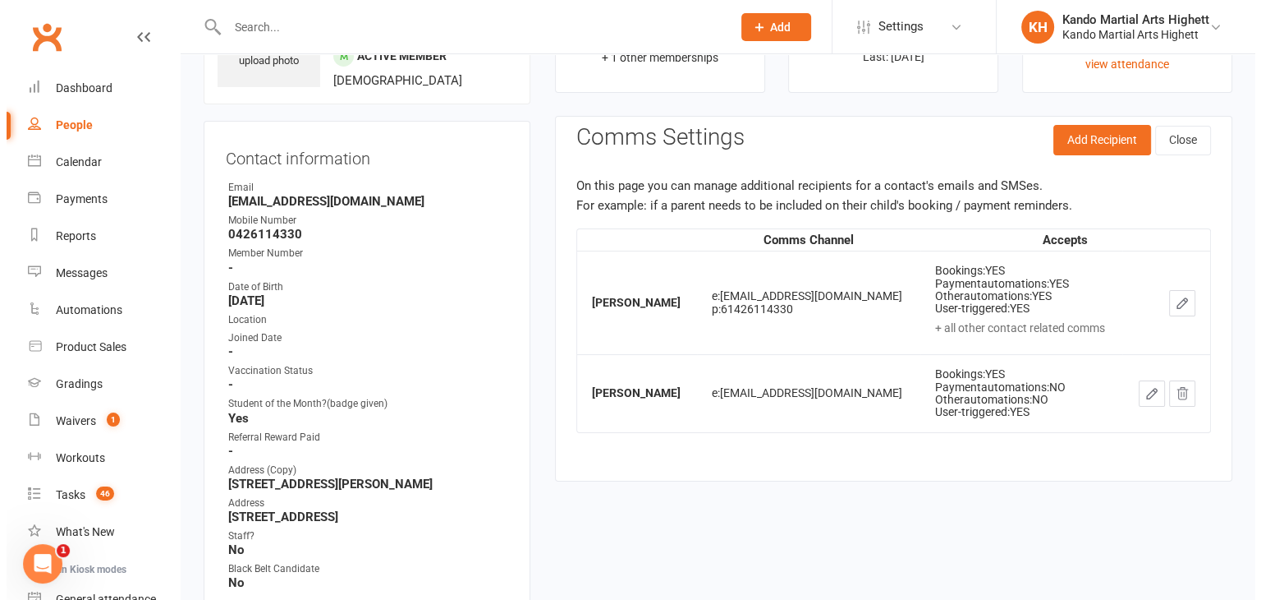
scroll to position [105, 0]
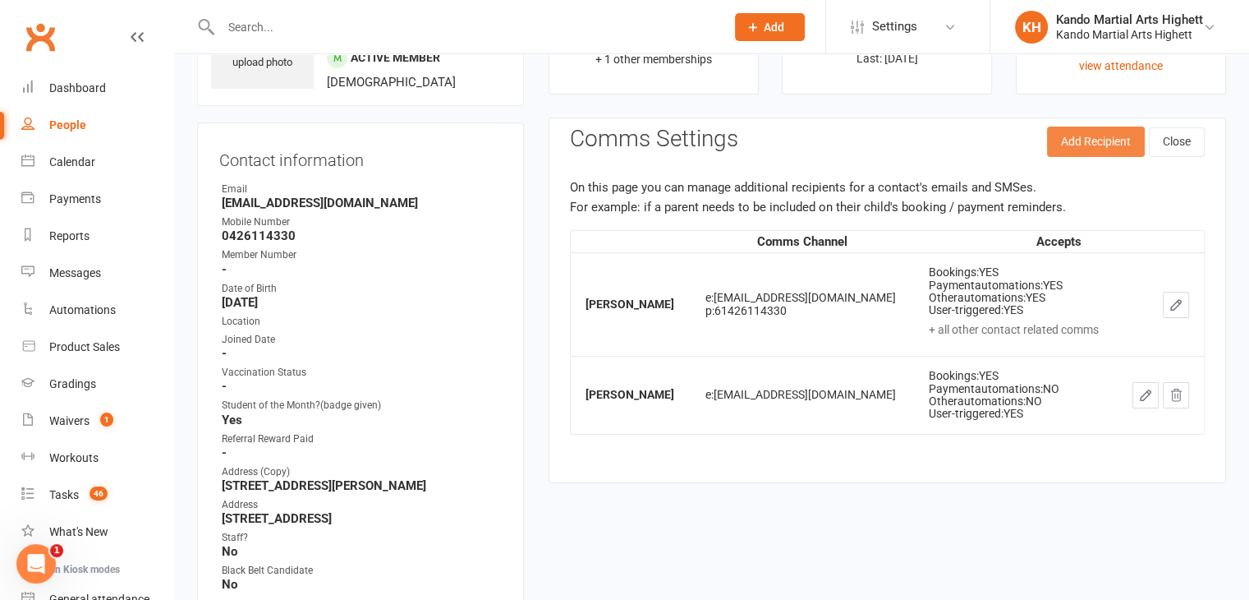
click at [1088, 145] on button "Add Recipient" at bounding box center [1096, 141] width 98 height 30
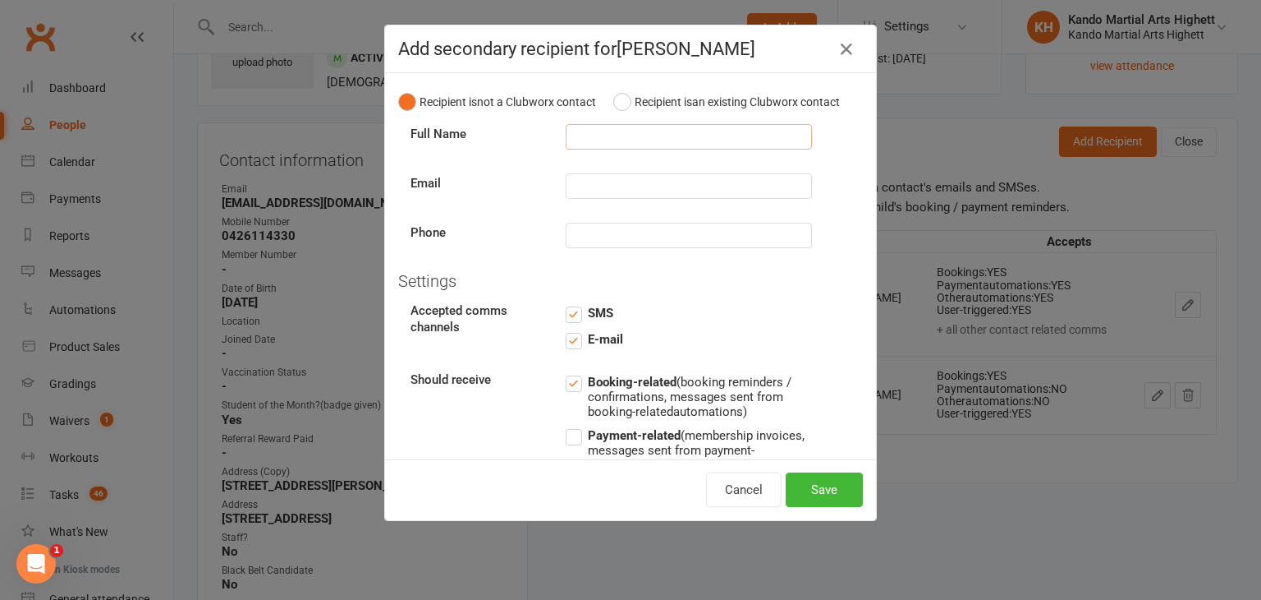
click at [645, 149] on input "text" at bounding box center [689, 136] width 246 height 25
click at [942, 154] on div "Add secondary recipient for [PERSON_NAME] Recipient is not a Clubworx contact R…" at bounding box center [630, 300] width 1261 height 600
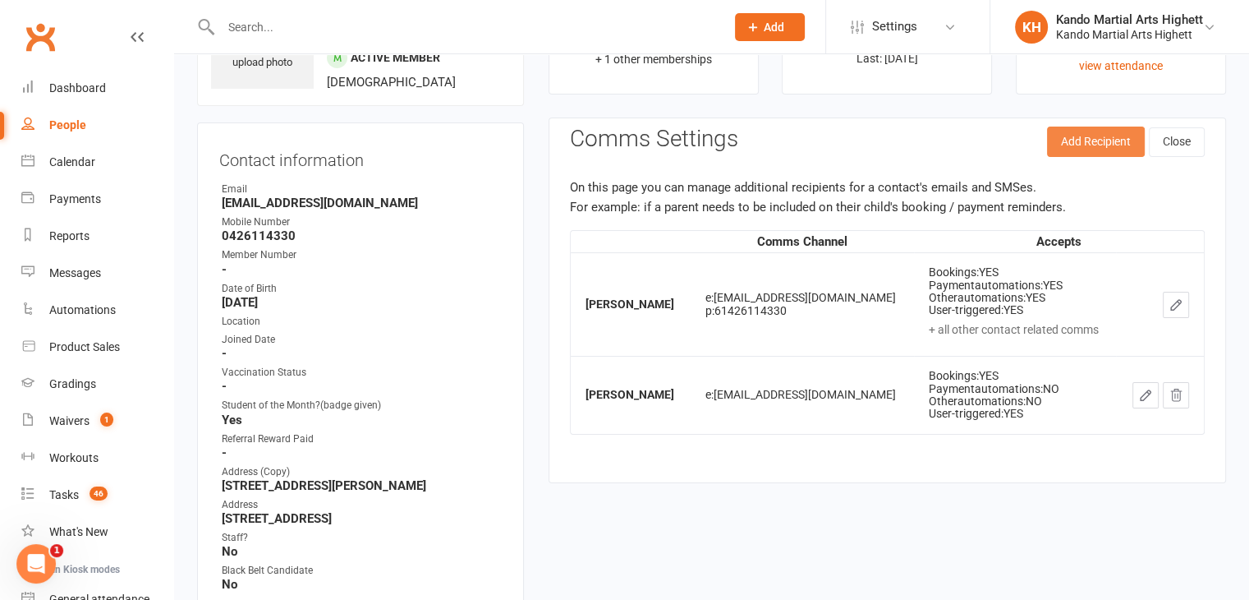
click at [1131, 136] on button "Add Recipient" at bounding box center [1096, 141] width 98 height 30
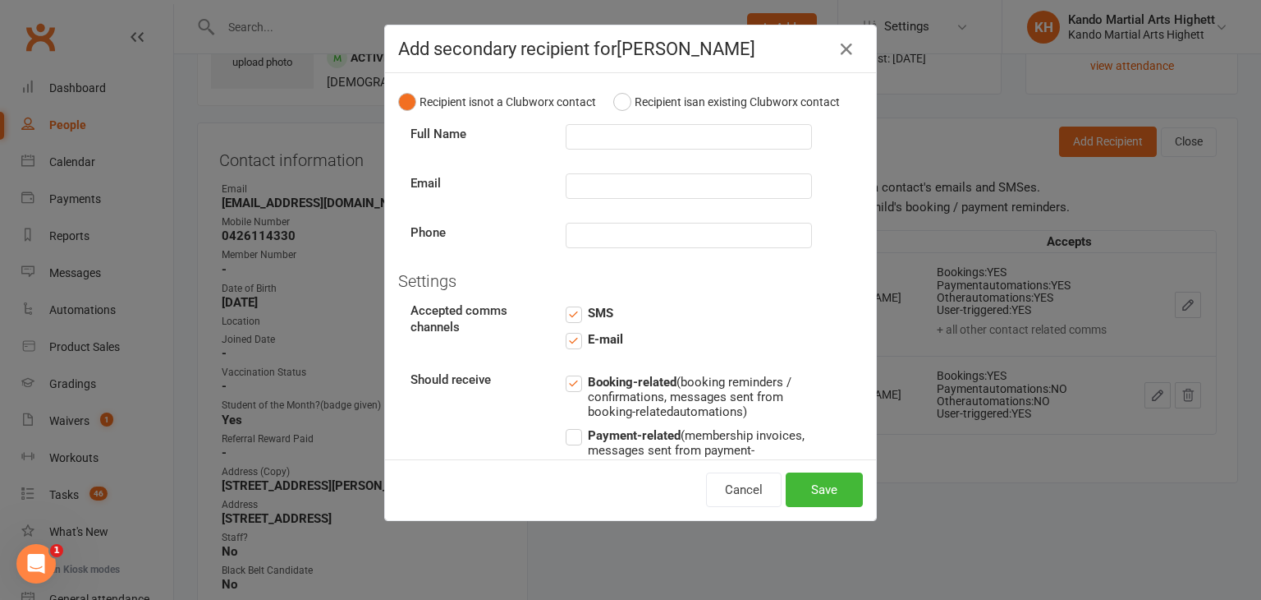
click at [604, 108] on div "Recipient is not a Clubworx contact Recipient is an existing Clubworx contact" at bounding box center [630, 101] width 465 height 31
click at [613, 110] on button "Recipient is an existing Clubworx contact" at bounding box center [726, 101] width 227 height 31
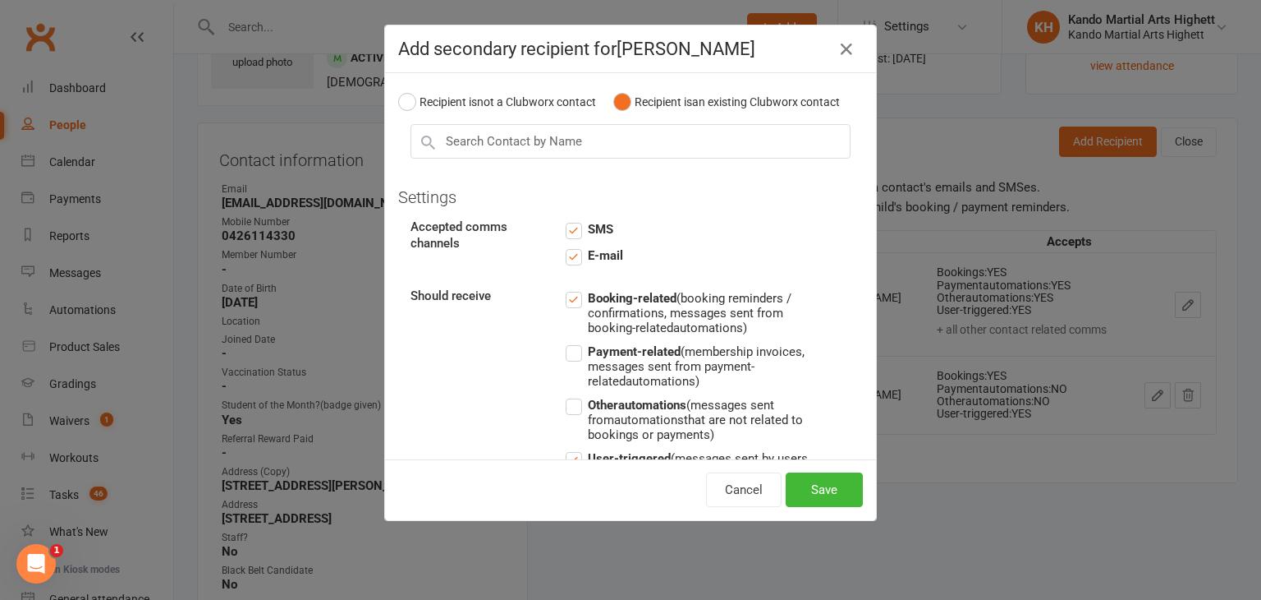
click at [453, 139] on div "Recipient is not a Clubworx contact Recipient is an existing Clubworx contact S…" at bounding box center [630, 266] width 491 height 386
click at [452, 149] on input "text" at bounding box center [631, 141] width 440 height 34
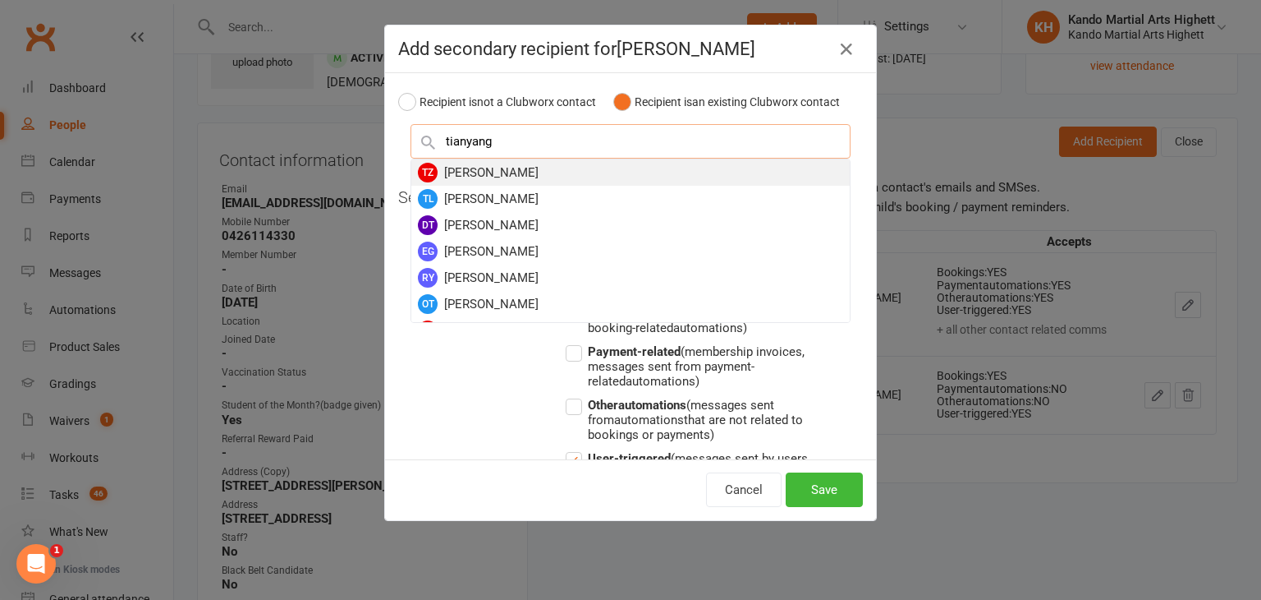
type input "tianyang"
click at [488, 186] on div "TZ [PERSON_NAME]" at bounding box center [630, 172] width 439 height 26
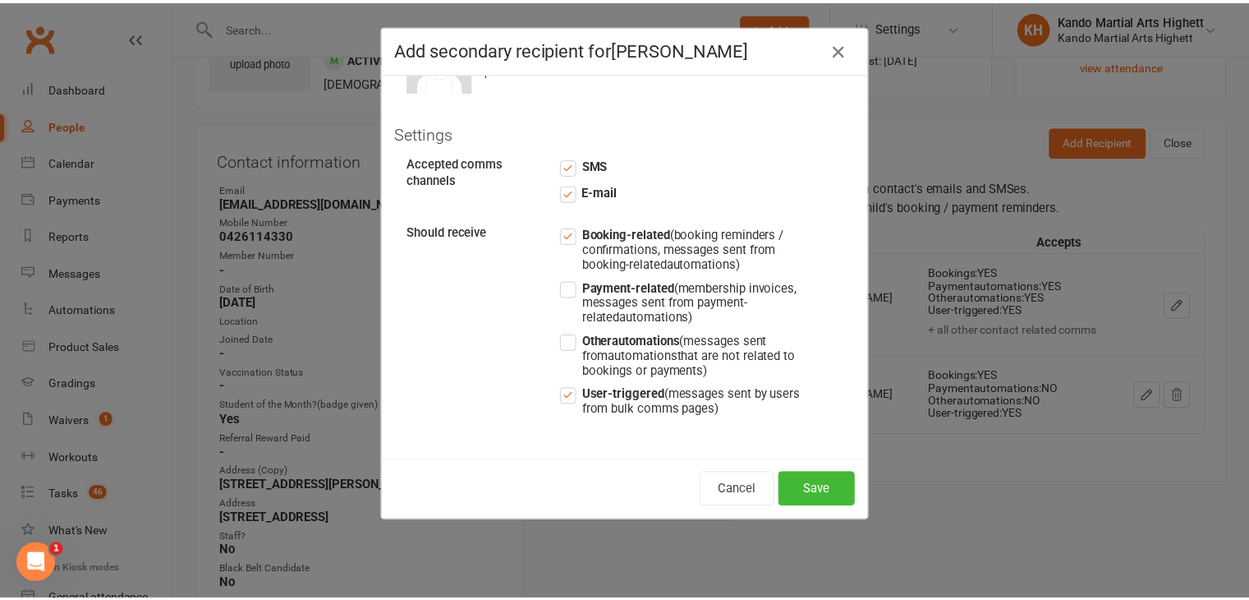
scroll to position [180, 0]
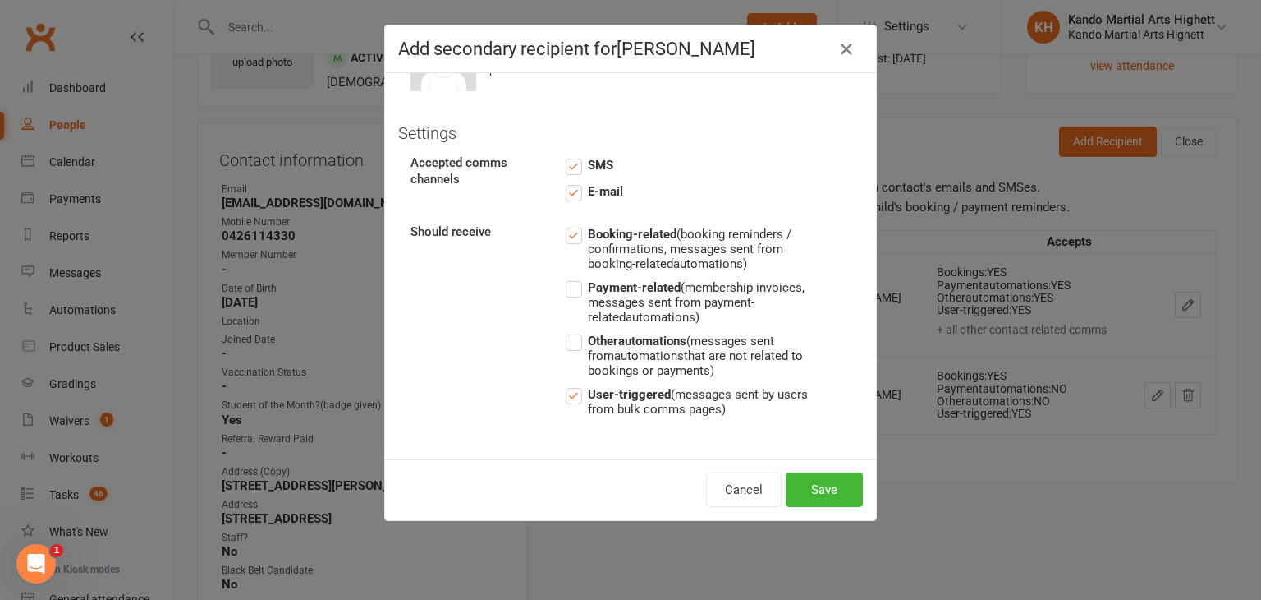
click at [588, 290] on strong "Payment-related" at bounding box center [634, 287] width 93 height 15
click at [577, 278] on input "Payment-related (membership invoices, messages sent from payment-related automa…" at bounding box center [689, 278] width 246 height 0
click at [588, 338] on strong "Other automations" at bounding box center [637, 340] width 99 height 15
click at [584, 331] on input "Other automations (messages sent from automations that are not related to booki…" at bounding box center [689, 331] width 246 height 0
click at [588, 338] on strong "Other automations" at bounding box center [637, 340] width 99 height 15
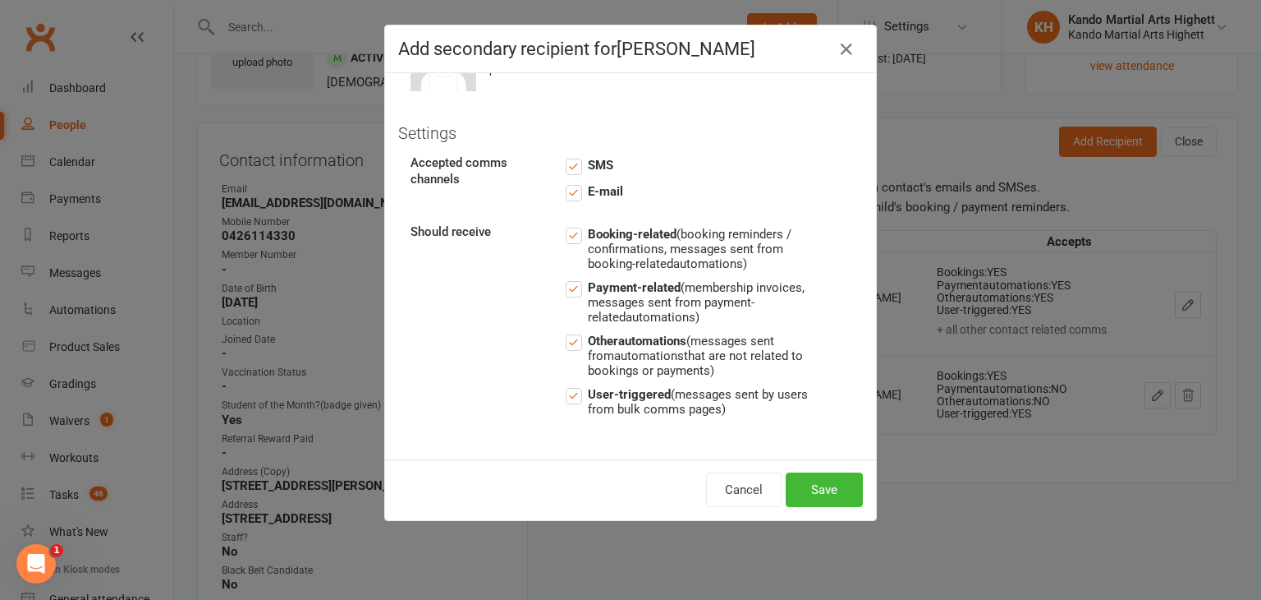
click at [584, 331] on input "Other automations (messages sent from automations that are not related to booki…" at bounding box center [689, 331] width 246 height 0
click at [808, 487] on button "Save" at bounding box center [824, 489] width 77 height 34
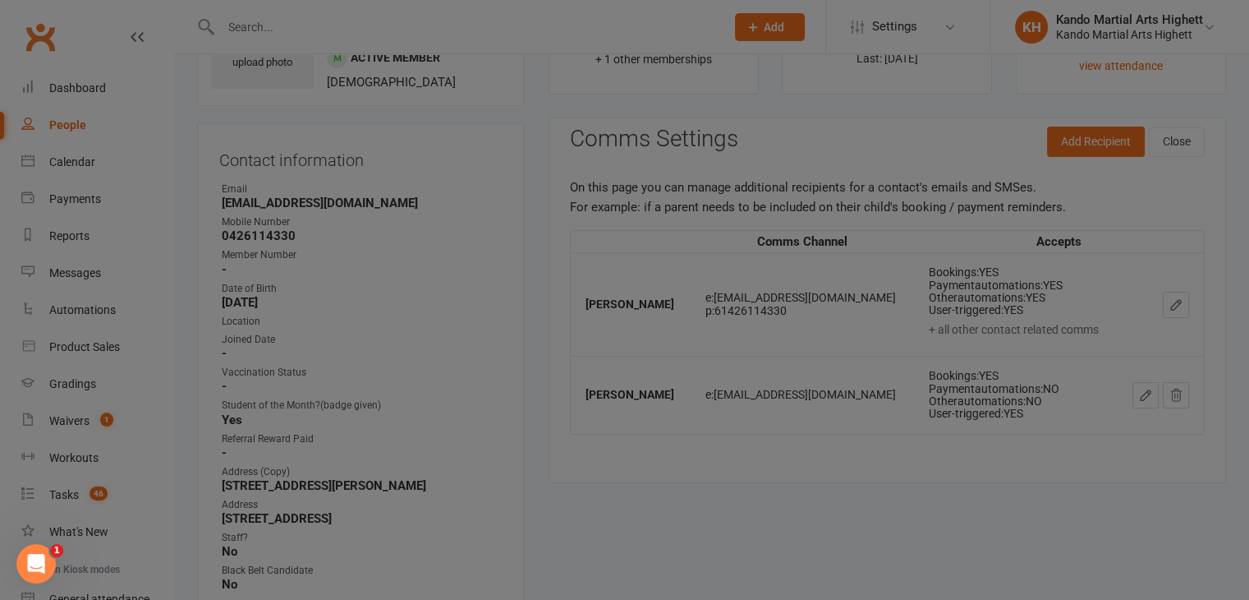
scroll to position [140, 0]
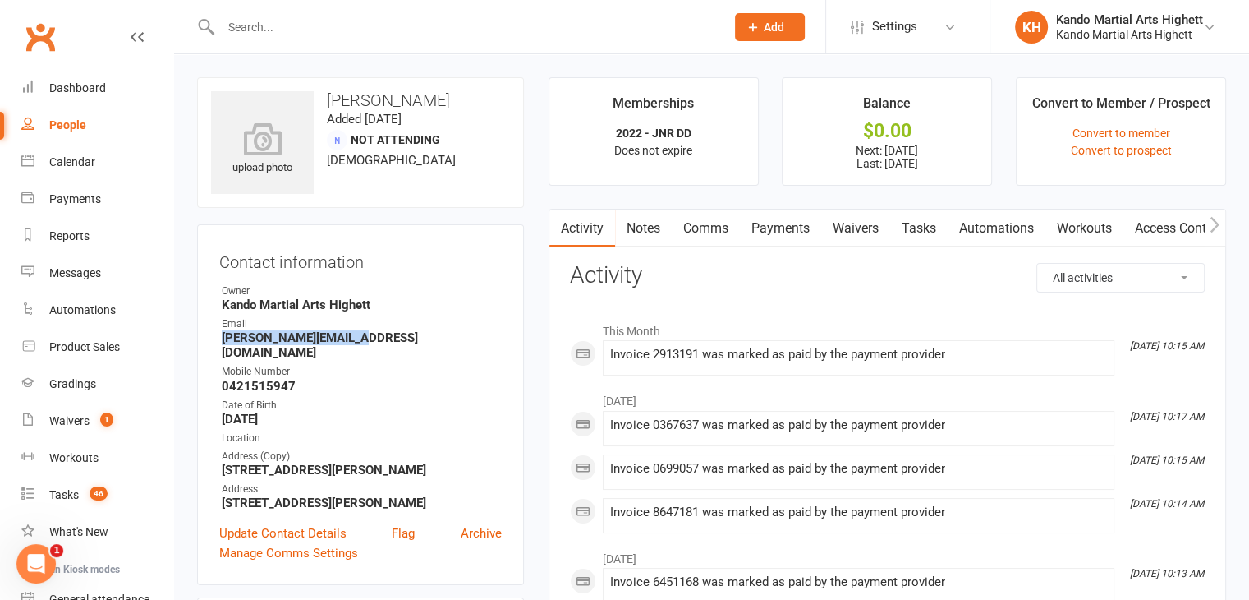
drag, startPoint x: 221, startPoint y: 341, endPoint x: 420, endPoint y: 341, distance: 198.7
click at [420, 341] on strong "[PERSON_NAME][EMAIL_ADDRESS][DOMAIN_NAME]" at bounding box center [362, 345] width 280 height 30
copy strong "[PERSON_NAME][EMAIL_ADDRESS][DOMAIN_NAME]"
click at [266, 333] on strong "[PERSON_NAME][EMAIL_ADDRESS][DOMAIN_NAME]" at bounding box center [362, 345] width 280 height 30
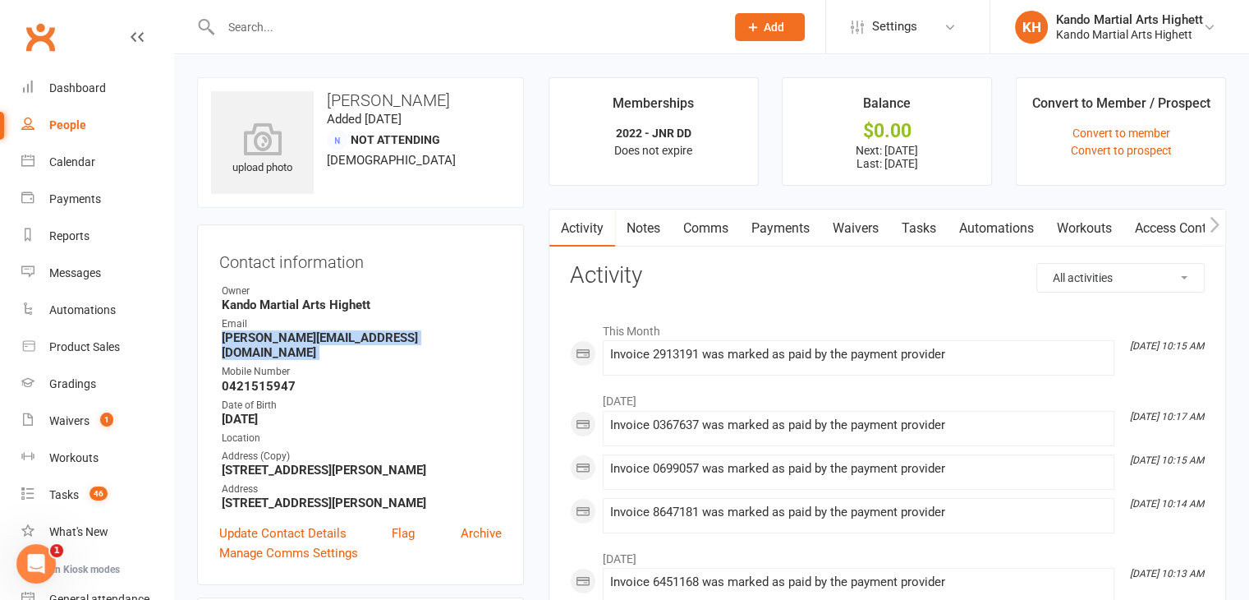
click at [266, 333] on strong "[PERSON_NAME][EMAIL_ADDRESS][DOMAIN_NAME]" at bounding box center [362, 345] width 280 height 30
copy render-form-field "[PERSON_NAME][EMAIL_ADDRESS][DOMAIN_NAME]"
click at [324, 336] on strong "[PERSON_NAME][EMAIL_ADDRESS][DOMAIN_NAME]" at bounding box center [362, 345] width 280 height 30
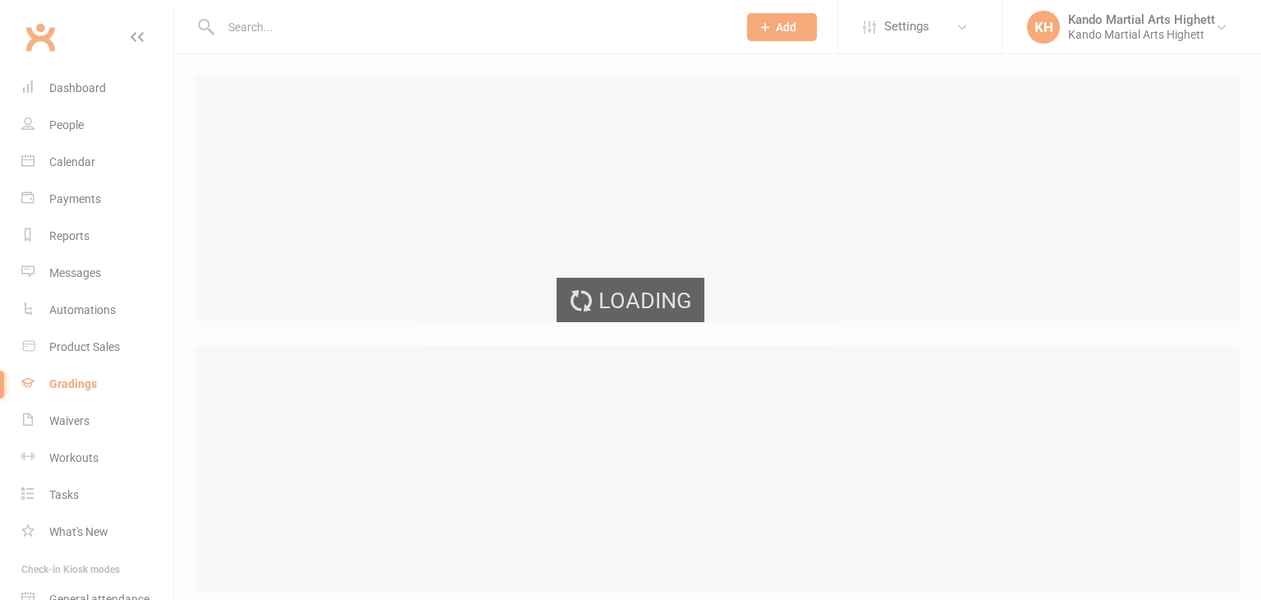
click at [505, 397] on ui-view "Prospect Member Non-attending contact Class / event Appointment Grading event T…" at bounding box center [630, 308] width 1261 height 609
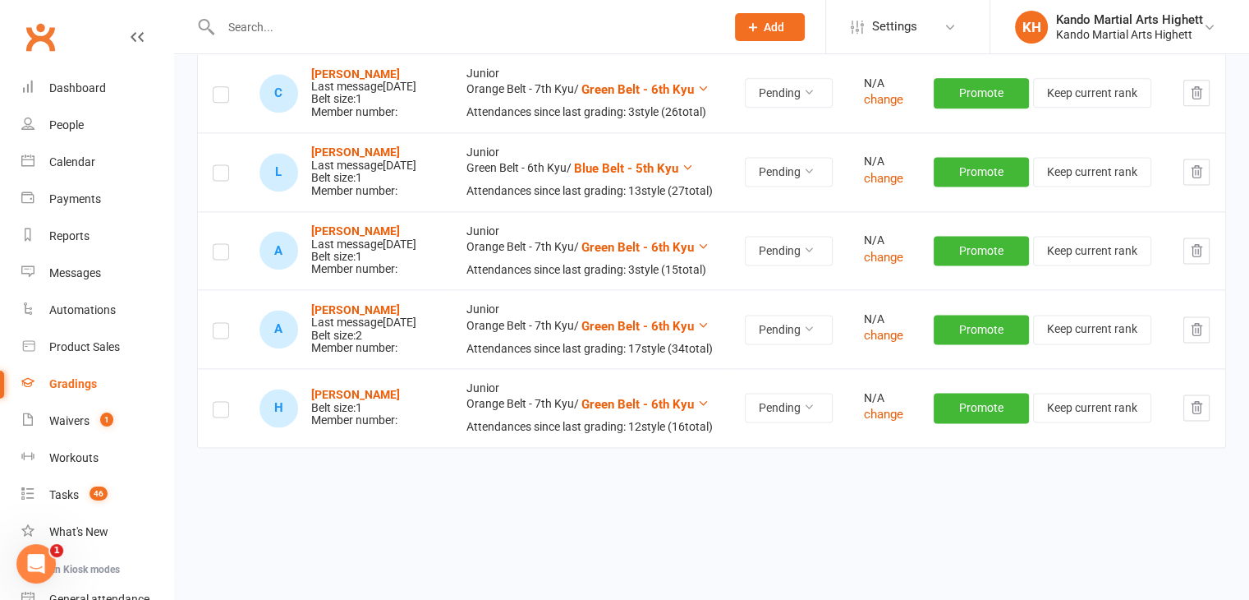
scroll to position [2548, 0]
click at [218, 411] on label at bounding box center [221, 411] width 16 height 0
click at [218, 402] on input "checkbox" at bounding box center [221, 402] width 16 height 0
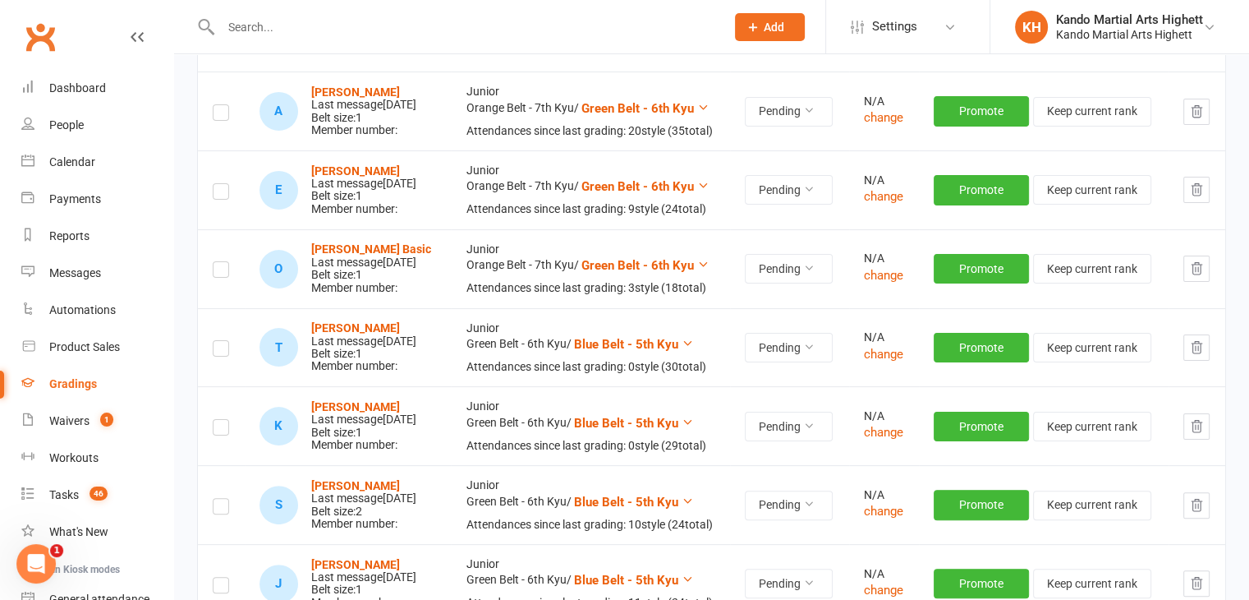
scroll to position [0, 0]
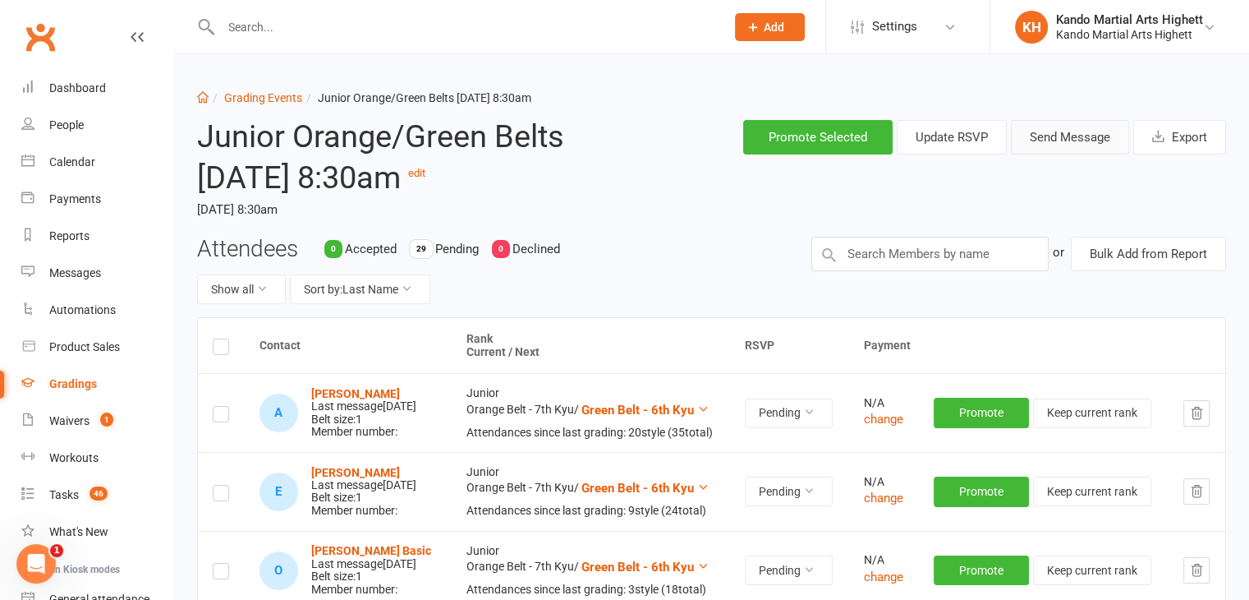
click at [1083, 152] on button "Send Message" at bounding box center [1070, 137] width 118 height 34
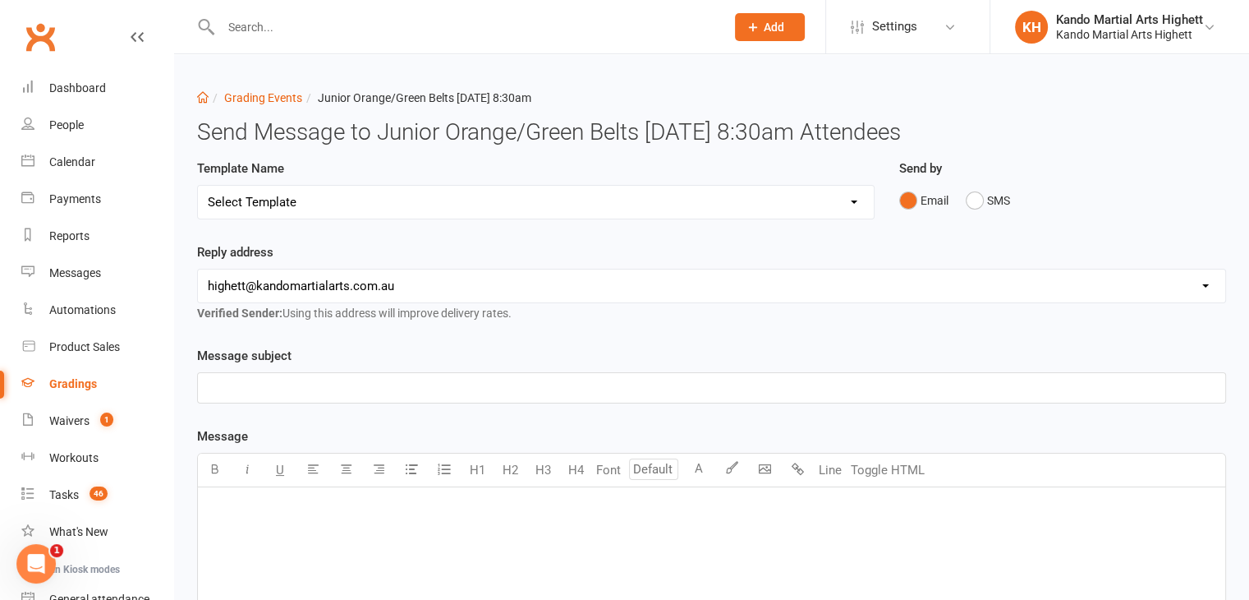
click at [444, 207] on select "Select Template [Email] Black Belt Grading Invitation [Email] Confirmation of S…" at bounding box center [536, 202] width 676 height 33
select select "6"
click at [198, 186] on select "Select Template [Email] Black Belt Grading Invitation [Email] Confirmation of S…" at bounding box center [536, 202] width 676 height 33
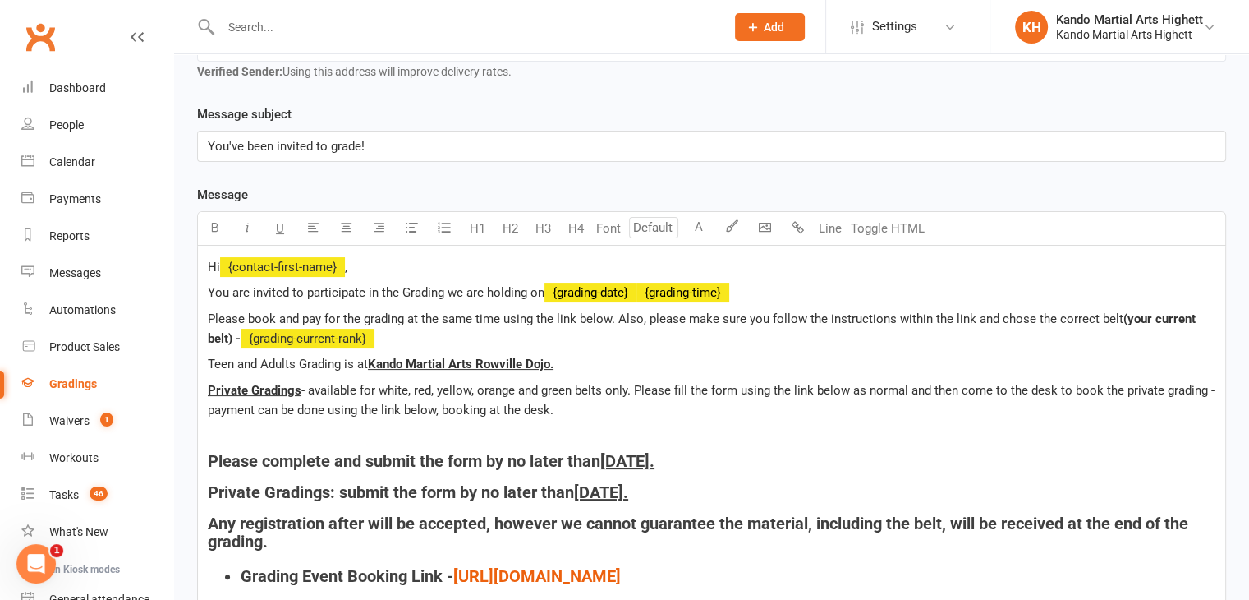
scroll to position [652, 0]
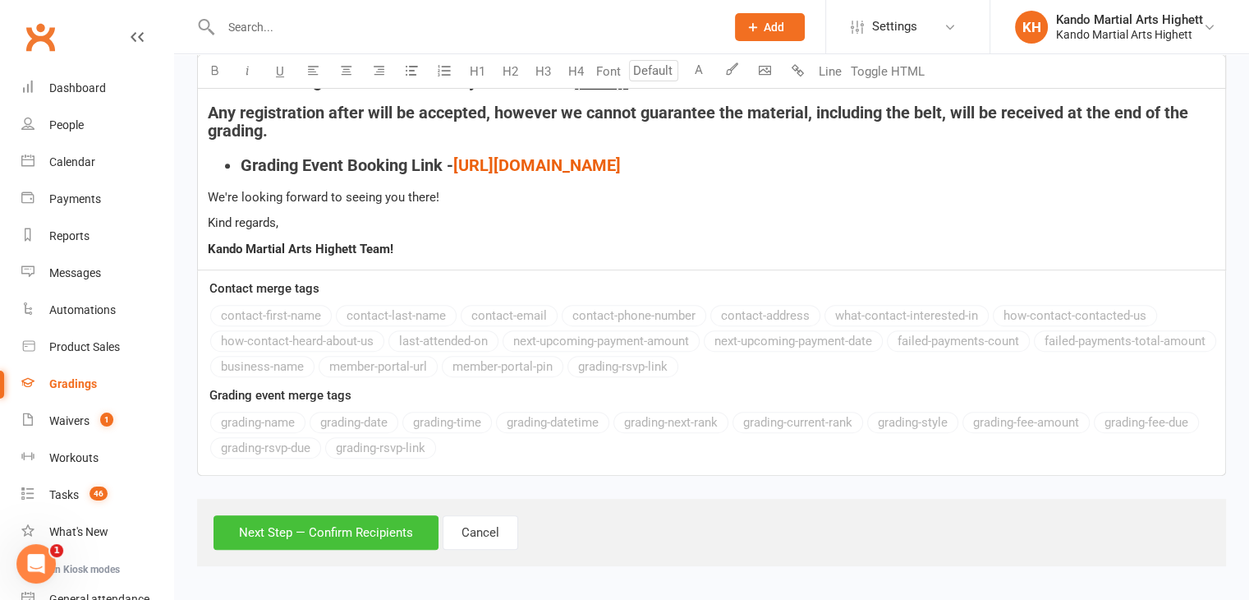
click at [336, 541] on button "Next Step — Confirm Recipients" at bounding box center [326, 532] width 225 height 34
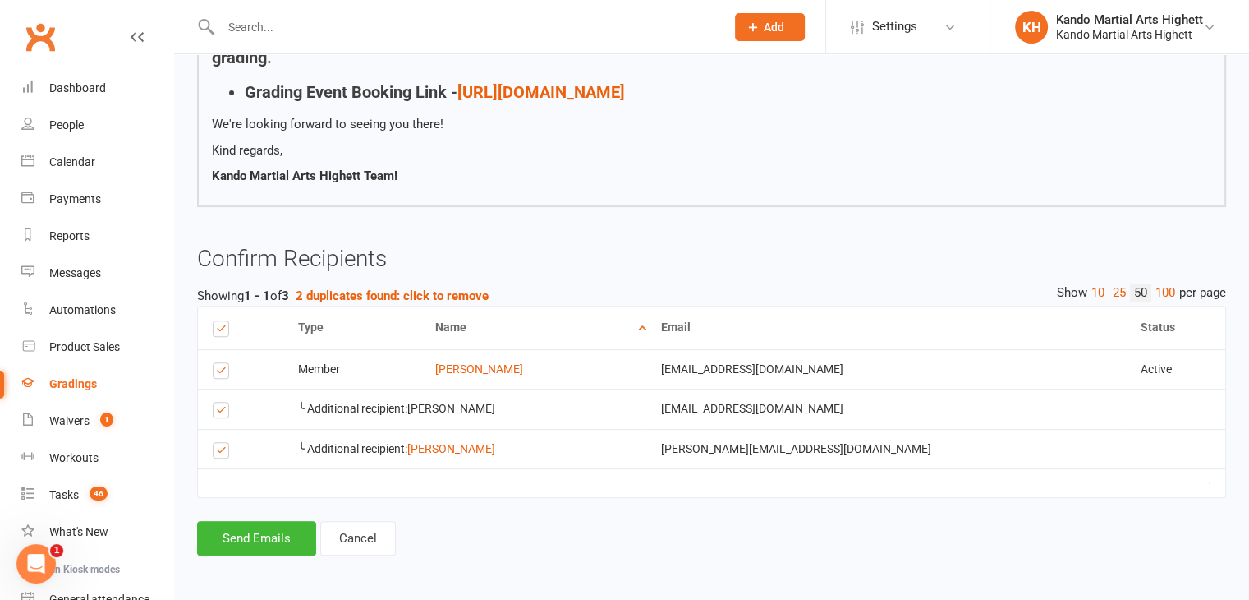
scroll to position [608, 0]
click at [220, 412] on label at bounding box center [224, 412] width 22 height 0
click at [220, 402] on input "checkbox" at bounding box center [218, 402] width 11 height 0
click at [273, 526] on button "Send Emails" at bounding box center [256, 538] width 119 height 34
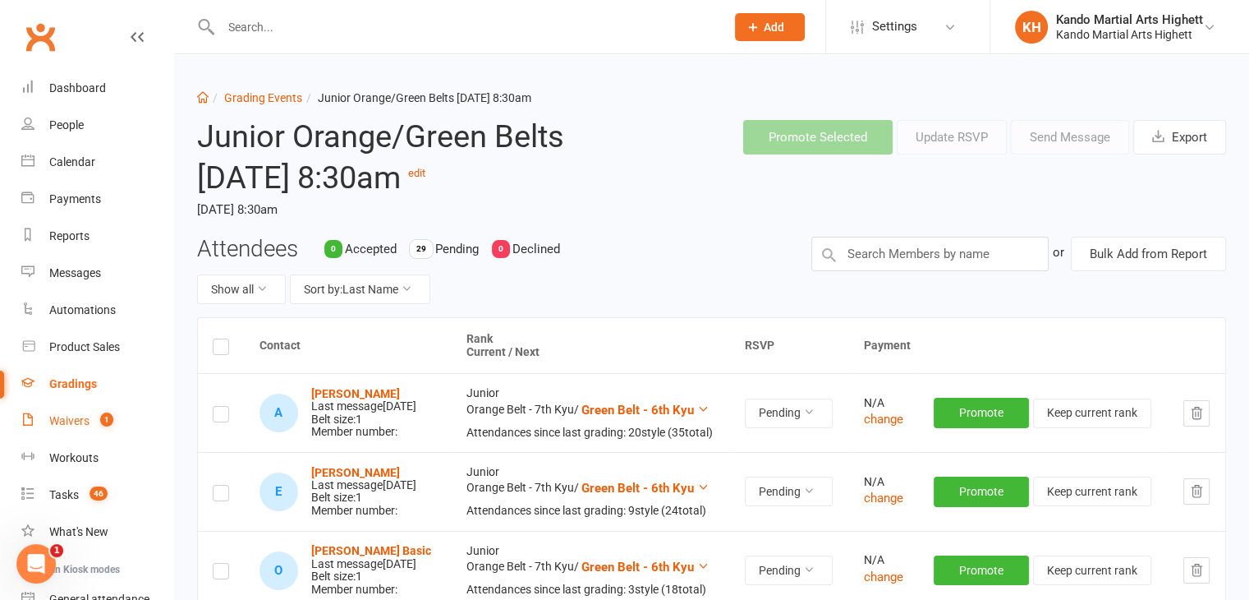
click at [42, 404] on link "Waivers 1" at bounding box center [97, 420] width 152 height 37
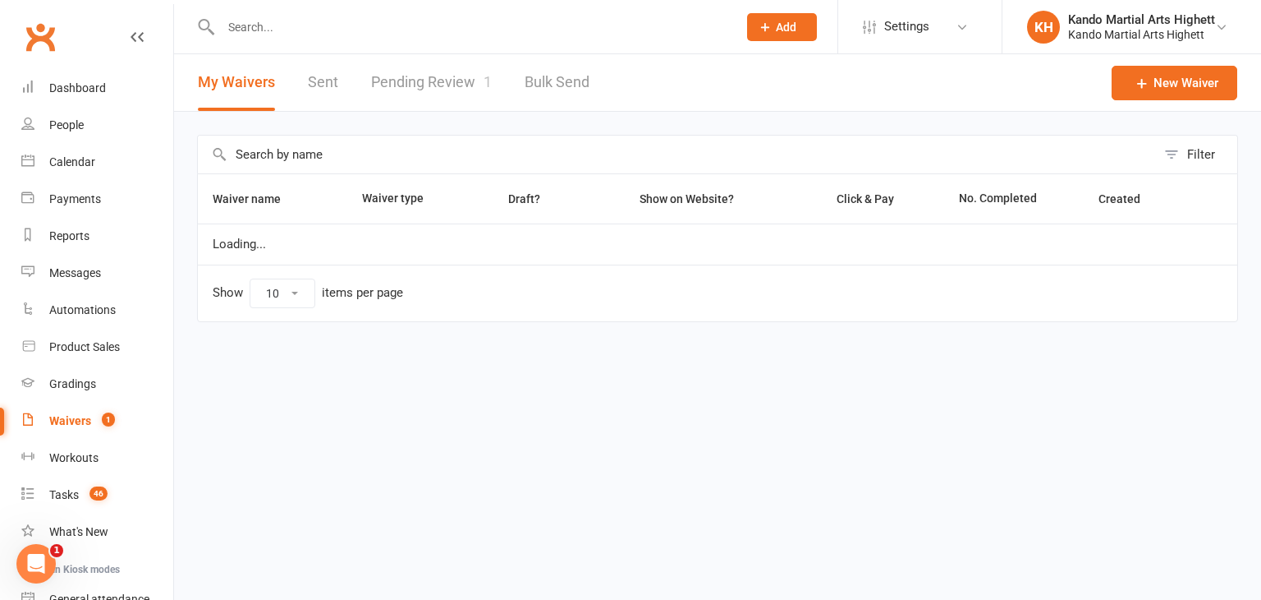
click at [463, 83] on link "Pending Review 1" at bounding box center [431, 82] width 121 height 57
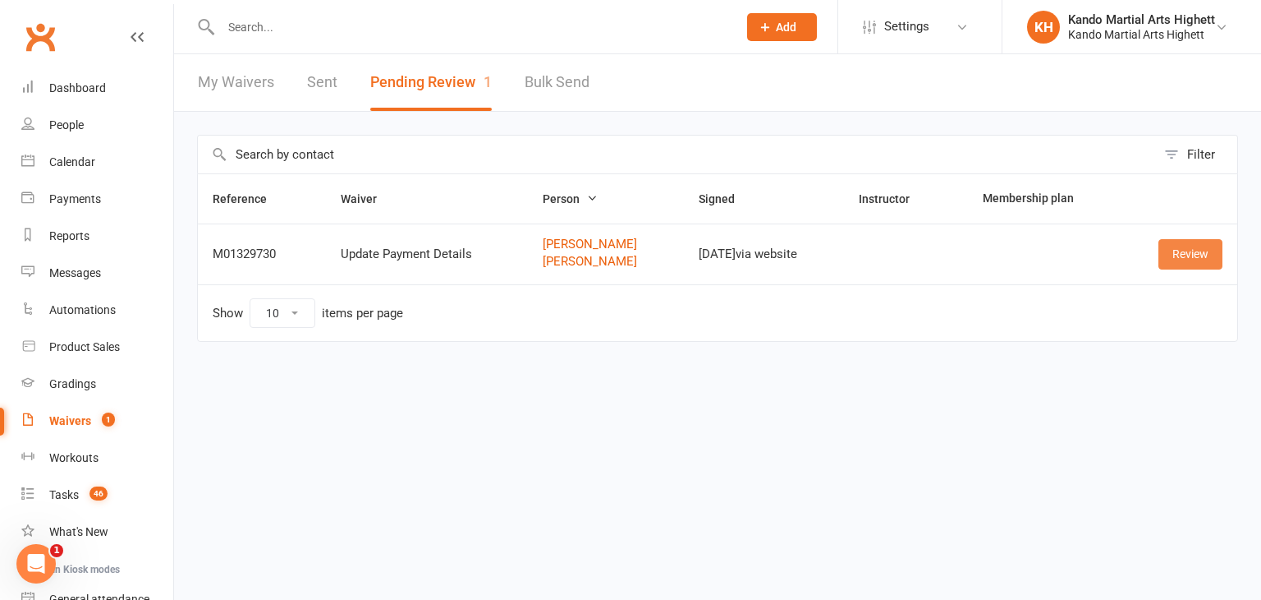
click at [1192, 262] on link "Review" at bounding box center [1191, 254] width 64 height 30
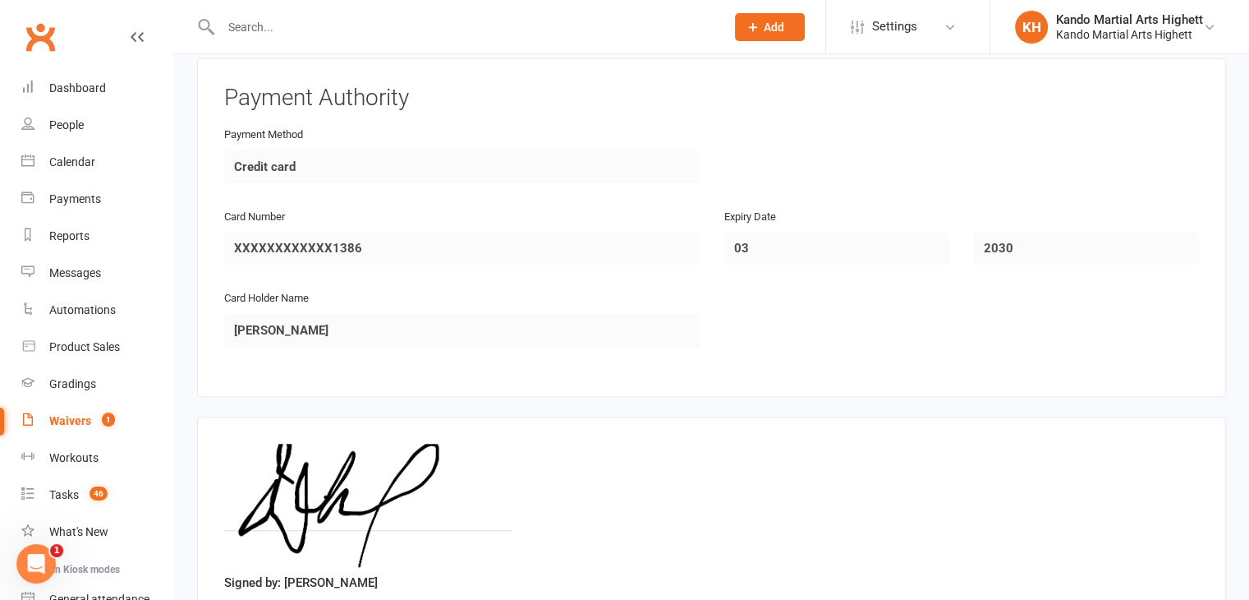
scroll to position [1475, 0]
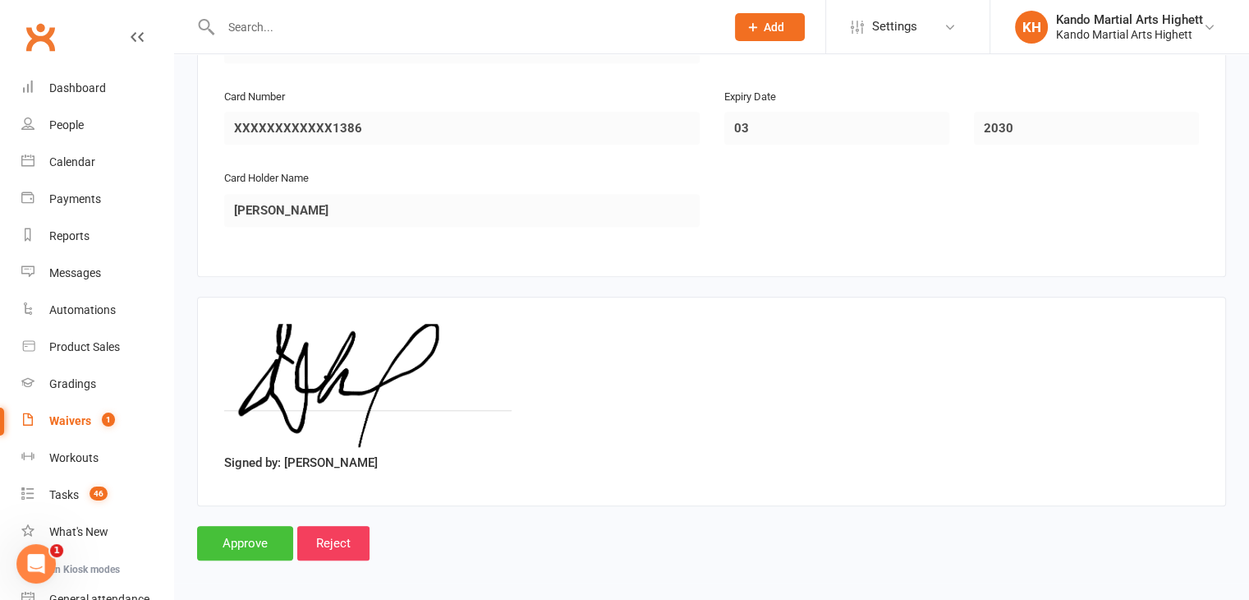
click at [239, 540] on input "Approve" at bounding box center [245, 543] width 96 height 34
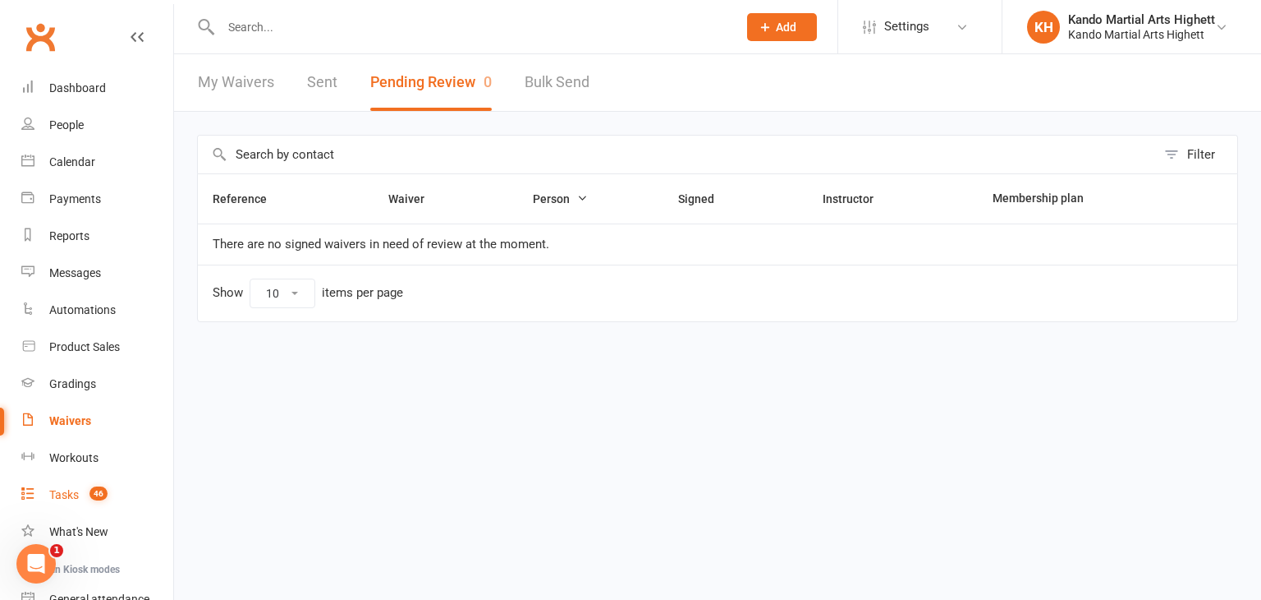
click at [66, 491] on div "Tasks" at bounding box center [64, 494] width 30 height 13
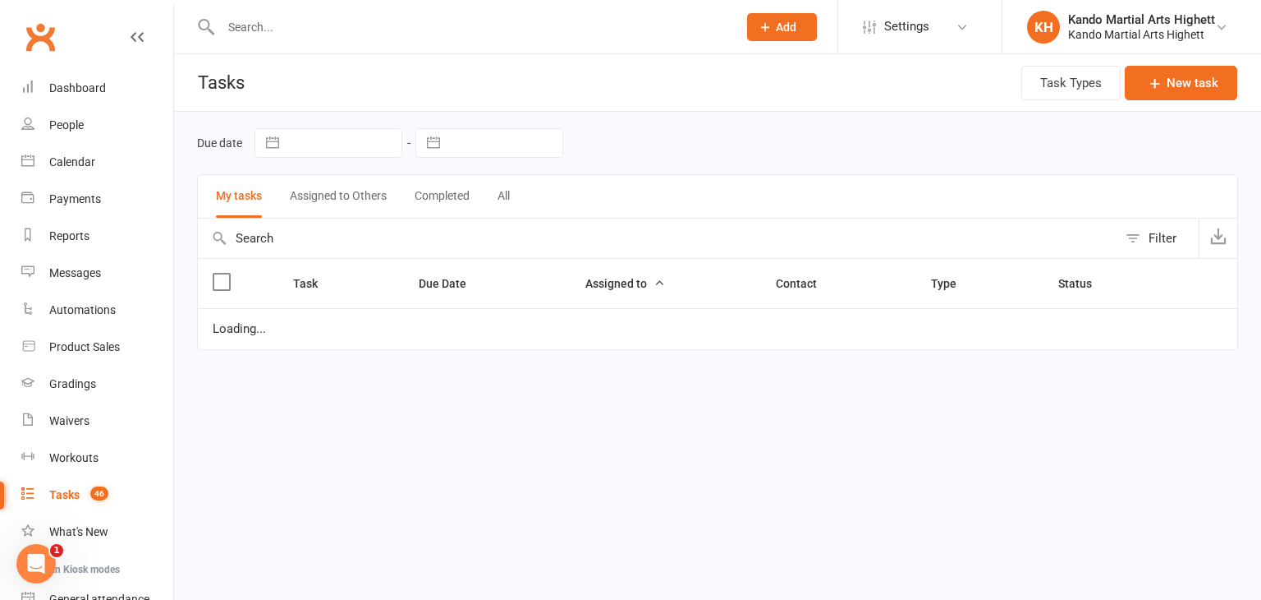
select select "started"
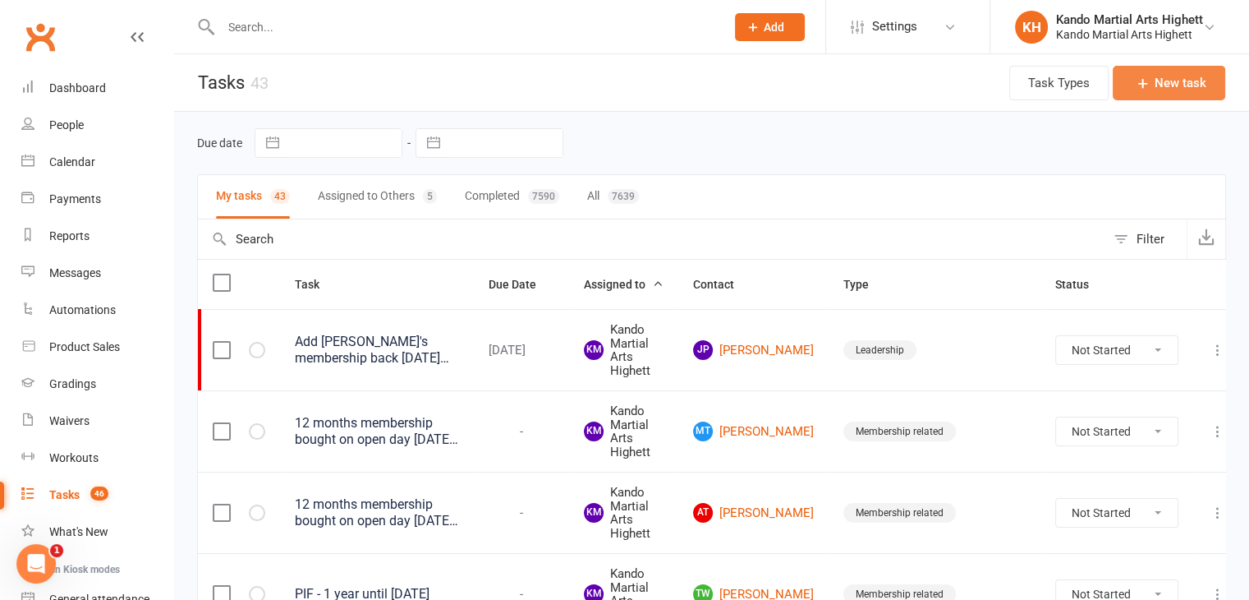
click at [1173, 90] on button "New task" at bounding box center [1169, 83] width 113 height 34
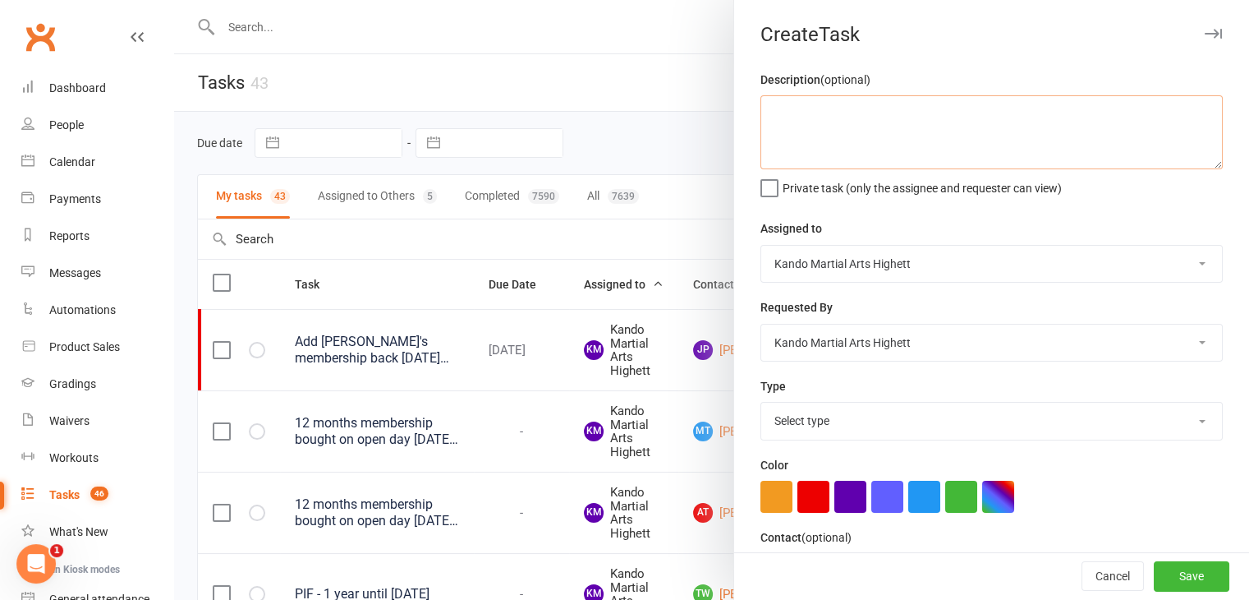
click at [880, 98] on textarea at bounding box center [991, 132] width 462 height 74
click at [763, 116] on textarea "Small Wacoku bag" at bounding box center [991, 132] width 462 height 74
click at [880, 120] on textarea "Order Small Wacoku bag" at bounding box center [991, 132] width 462 height 74
click at [917, 122] on textarea "Order Small Wacoku bag" at bounding box center [991, 132] width 462 height 74
type textarea "Order Small Wacoku bag [Leo 16/8]"
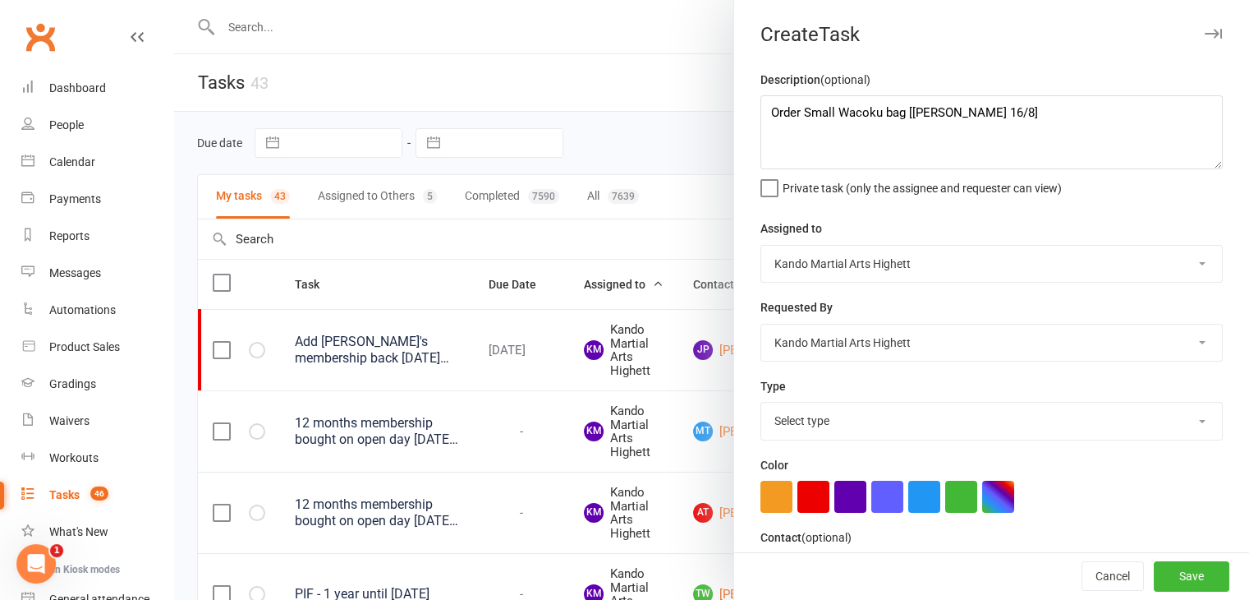
click at [805, 333] on select "Kando Martial Arts Highett Leah Georgiou David Barlow Leonardo Bittarello Kate …" at bounding box center [991, 342] width 461 height 36
select select "31651"
click at [761, 324] on select "Kando Martial Arts Highett Leah Georgiou David Barlow Leonardo Bittarello Kate …" at bounding box center [991, 342] width 461 height 36
click at [821, 445] on div "Description (optional) Order Small Wacoku bag [Leo 16/8] Private task (only the…" at bounding box center [991, 404] width 515 height 668
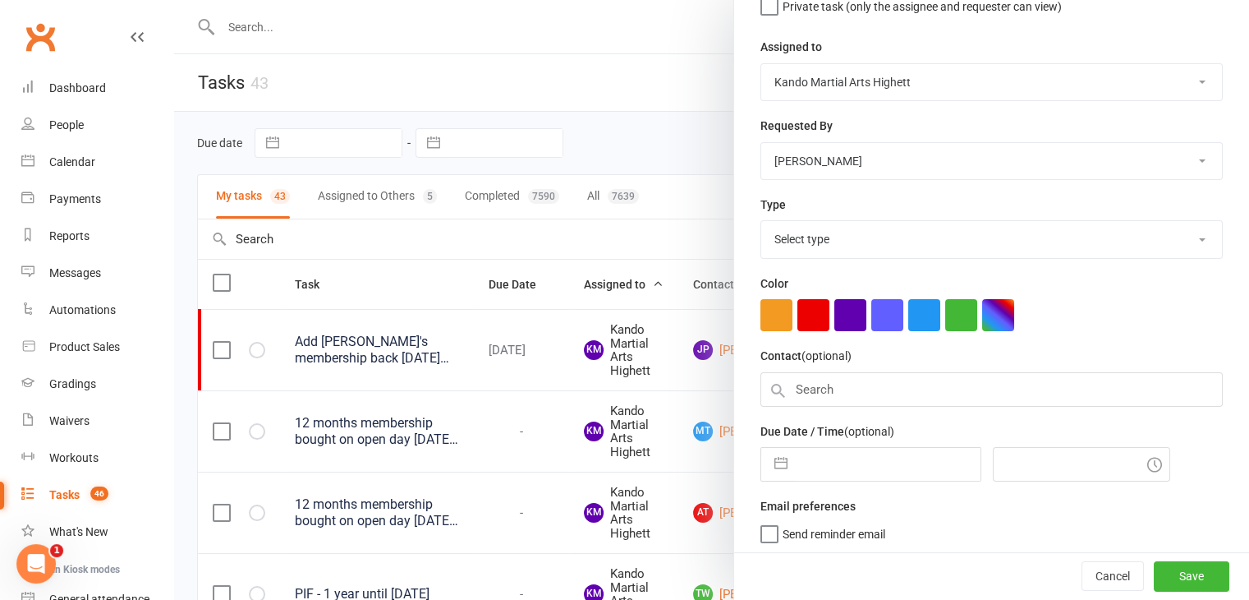
click at [857, 237] on select "Select type Admin Cancellation Class transfer Courtesy call Create welcome card…" at bounding box center [991, 239] width 461 height 36
select select "14299"
click at [761, 221] on select "Select type Admin Cancellation Class transfer Courtesy call Create welcome card…" at bounding box center [991, 239] width 461 height 36
click at [845, 385] on input "text" at bounding box center [991, 389] width 462 height 34
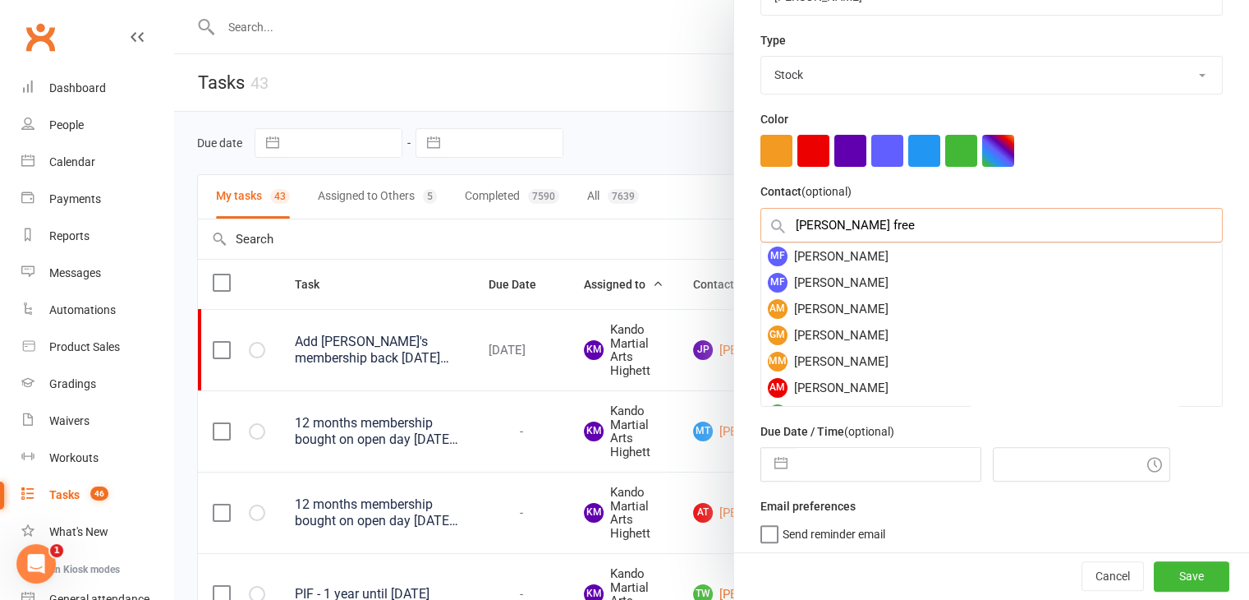
scroll to position [346, 0]
type input "miller free"
click at [864, 251] on div "MF Miller Freeland" at bounding box center [991, 256] width 461 height 26
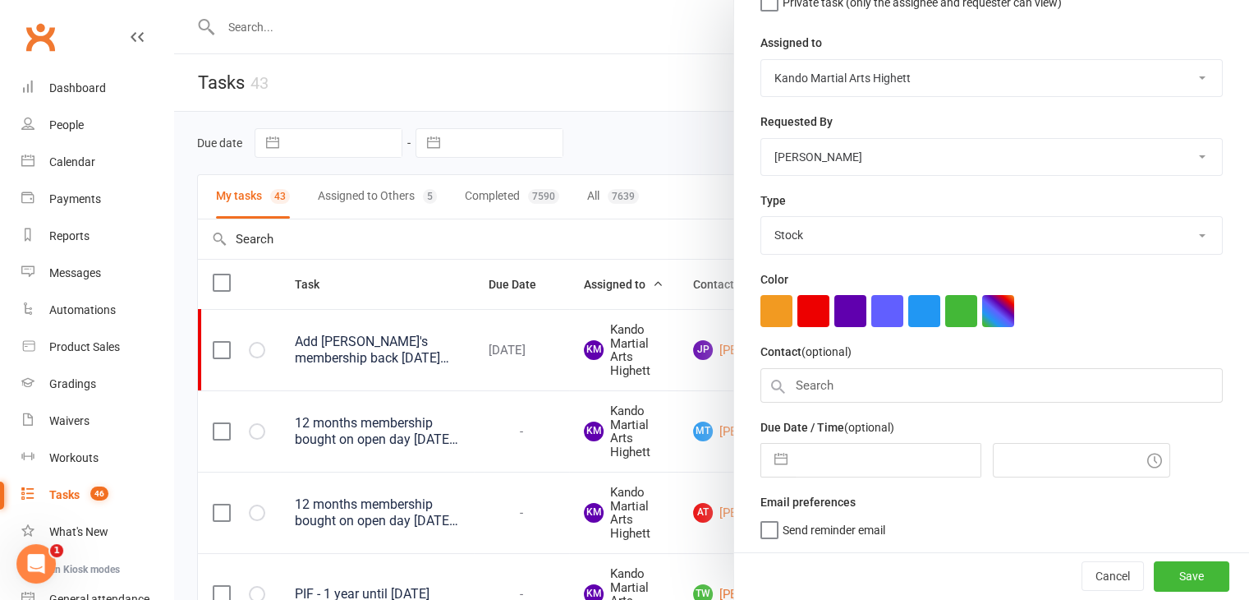
scroll to position [177, 0]
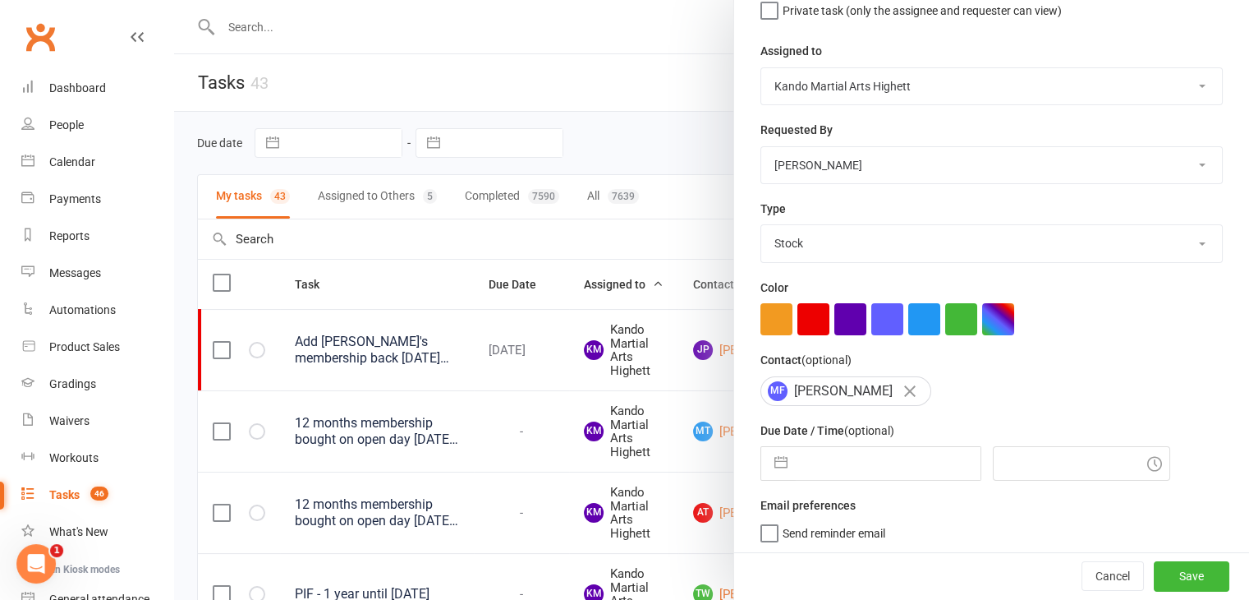
click at [793, 399] on div "MF Miller Freeland" at bounding box center [845, 391] width 171 height 30
click at [805, 397] on div "MF Miller Freeland" at bounding box center [845, 391] width 171 height 30
click at [1078, 242] on select "Admin Cancellation Class transfer Courtesy call Create welcome card E-mail Enqu…" at bounding box center [991, 243] width 461 height 36
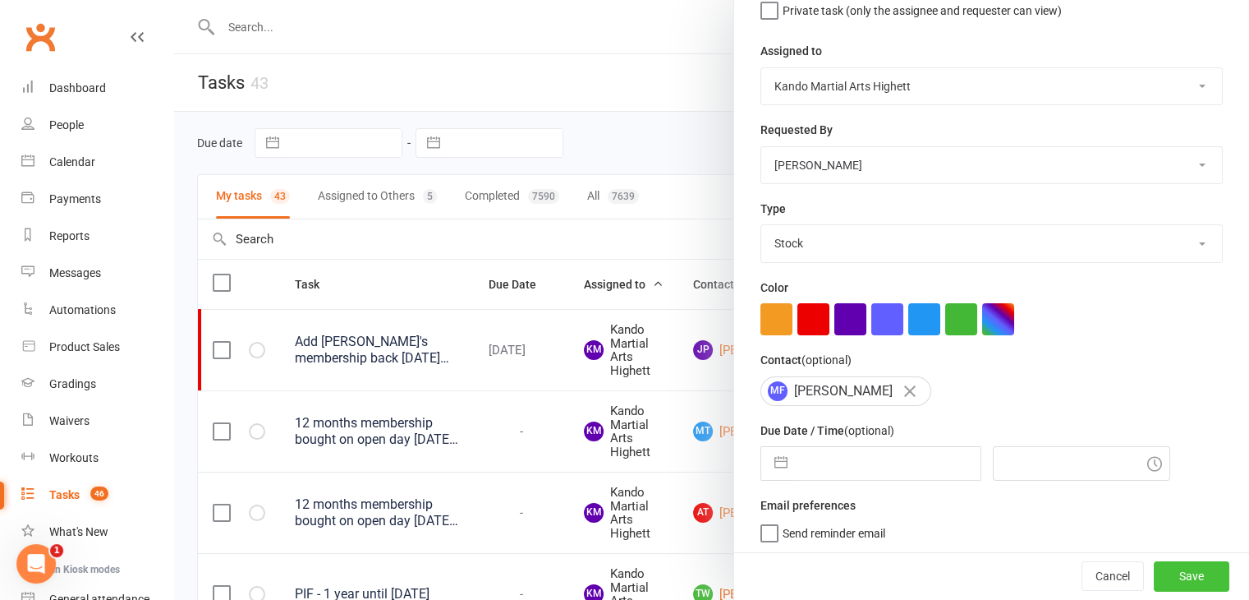
click at [1169, 566] on button "Save" at bounding box center [1192, 577] width 76 height 30
select select "started"
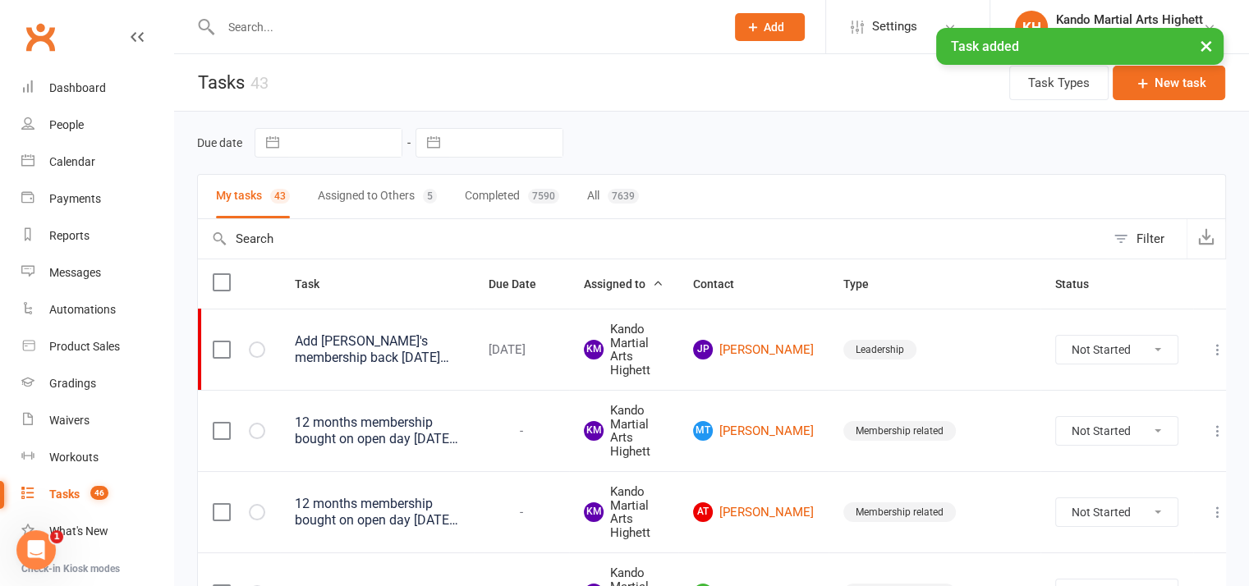
select select "started"
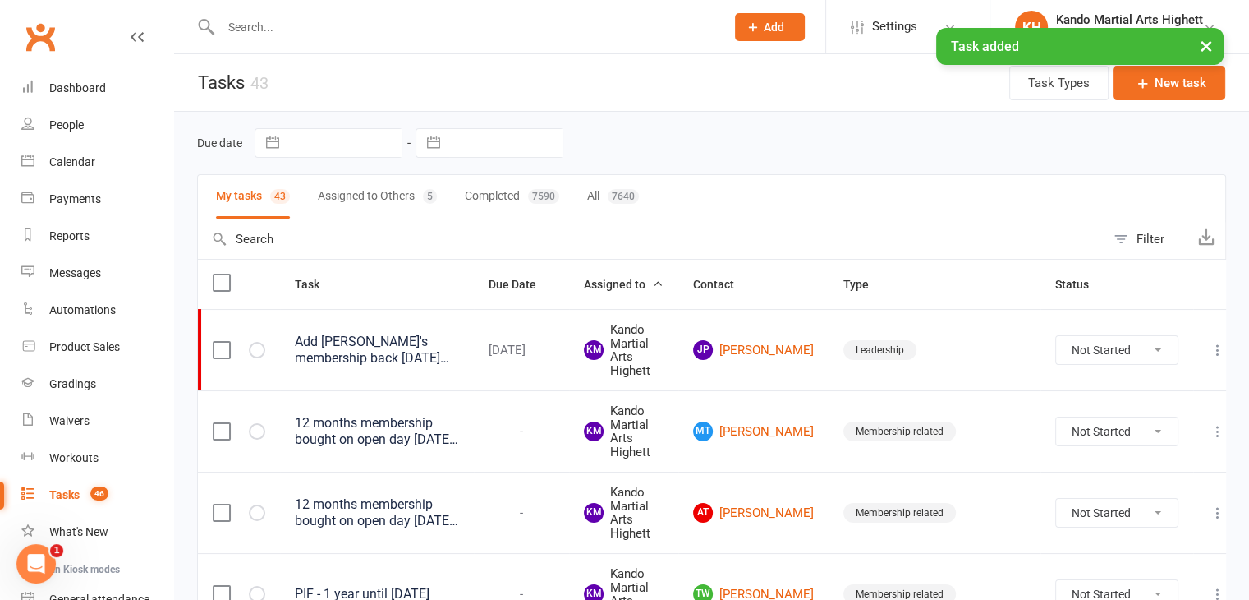
select select "started"
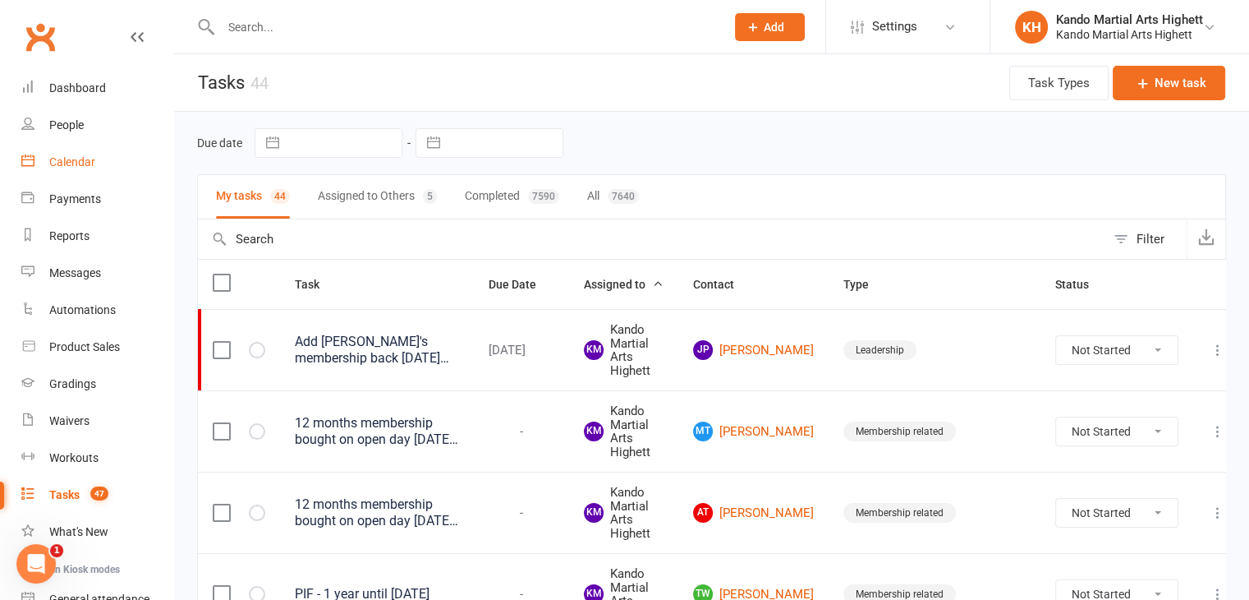
click at [85, 164] on div "Calendar" at bounding box center [72, 161] width 46 height 13
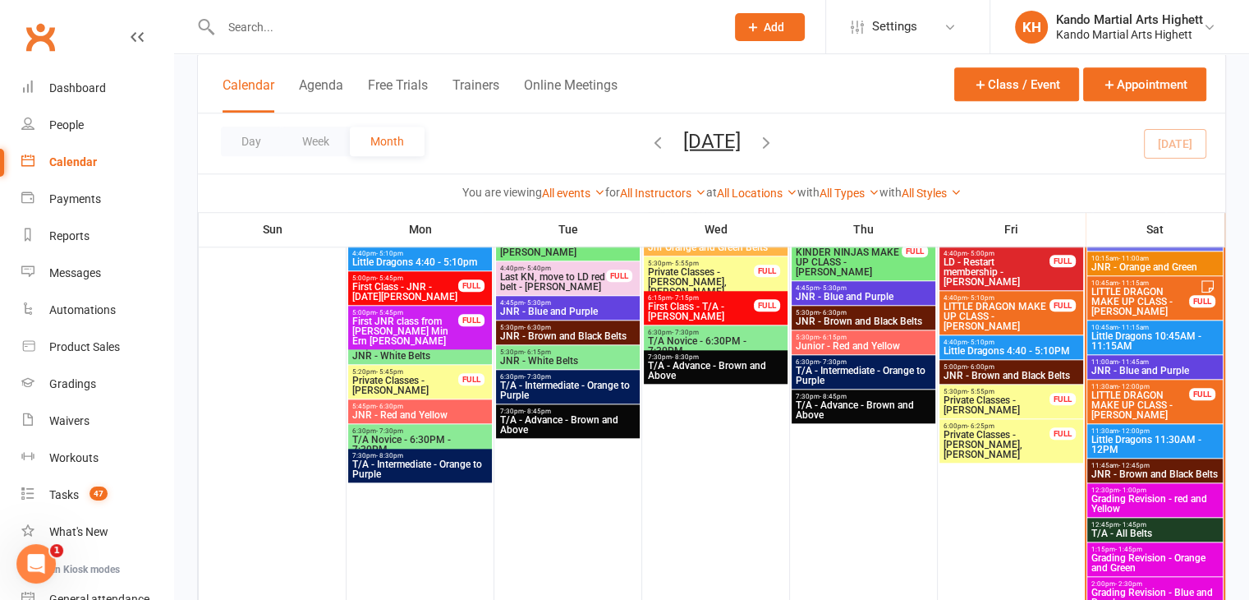
scroll to position [1543, 0]
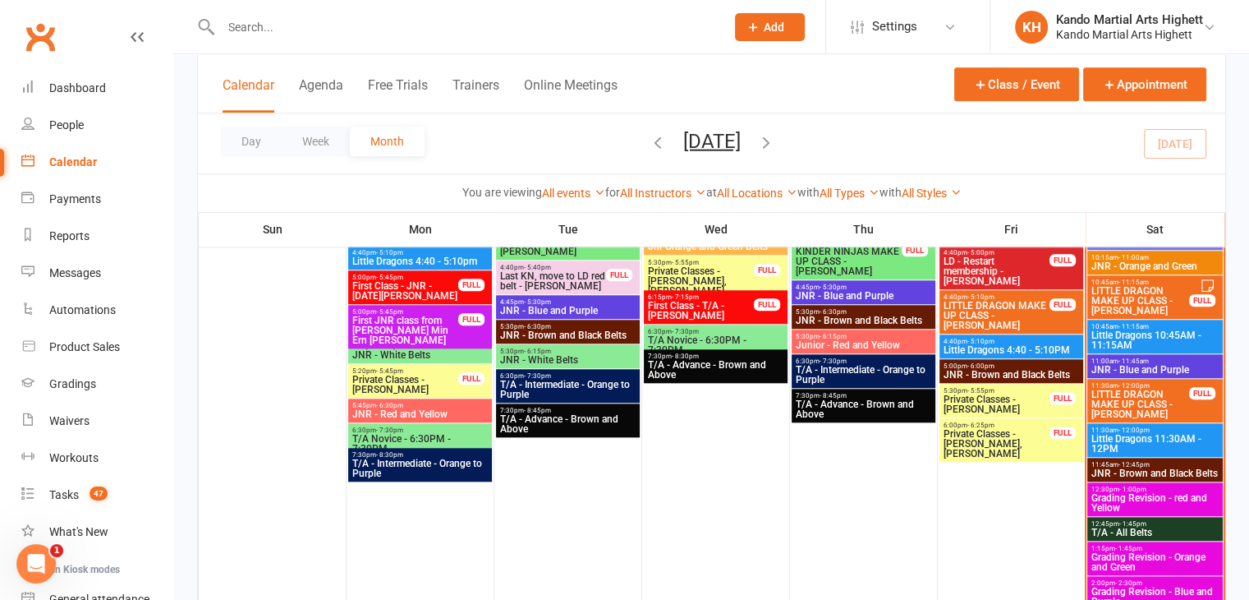
click at [1180, 544] on span "1:15pm - 1:45pm" at bounding box center [1155, 547] width 129 height 7
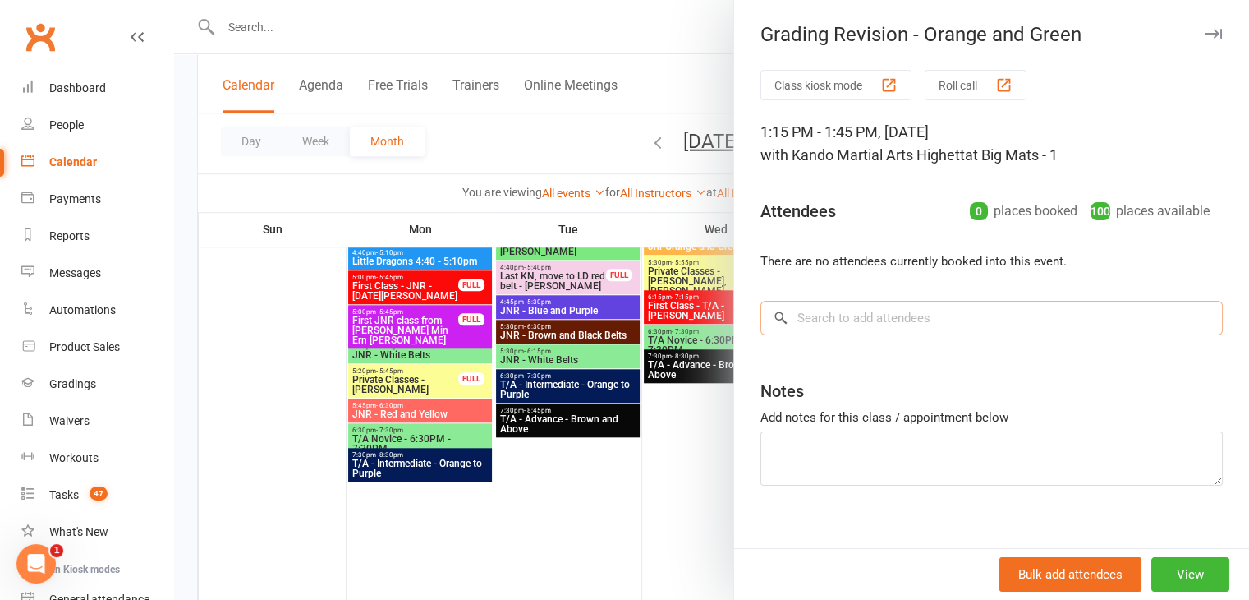
click at [837, 329] on input "search" at bounding box center [991, 318] width 462 height 34
paste input "Henry Zhou"
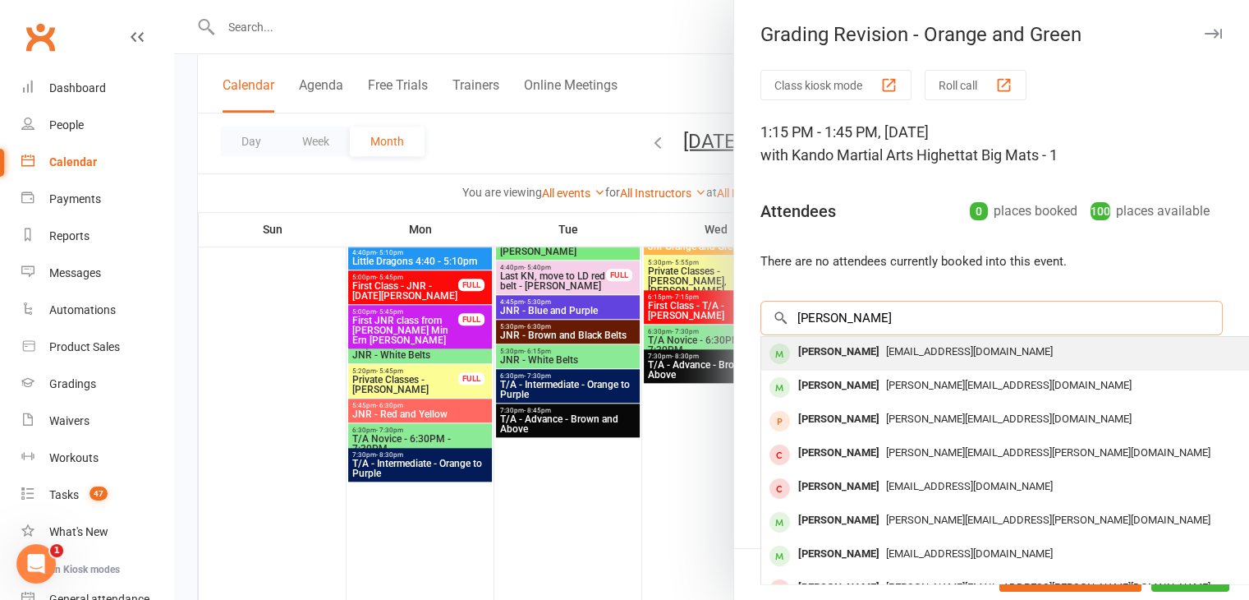
type input "Henry Zhou"
click at [827, 350] on div "Henry Zhou" at bounding box center [839, 352] width 94 height 24
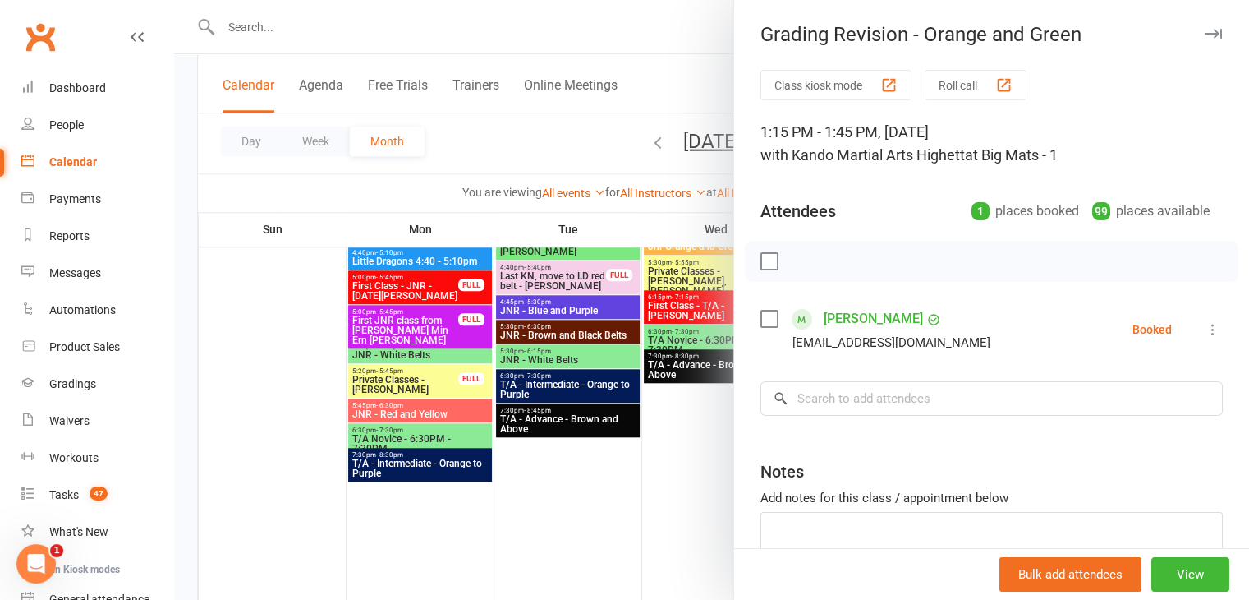
click at [641, 411] on div at bounding box center [711, 300] width 1075 height 600
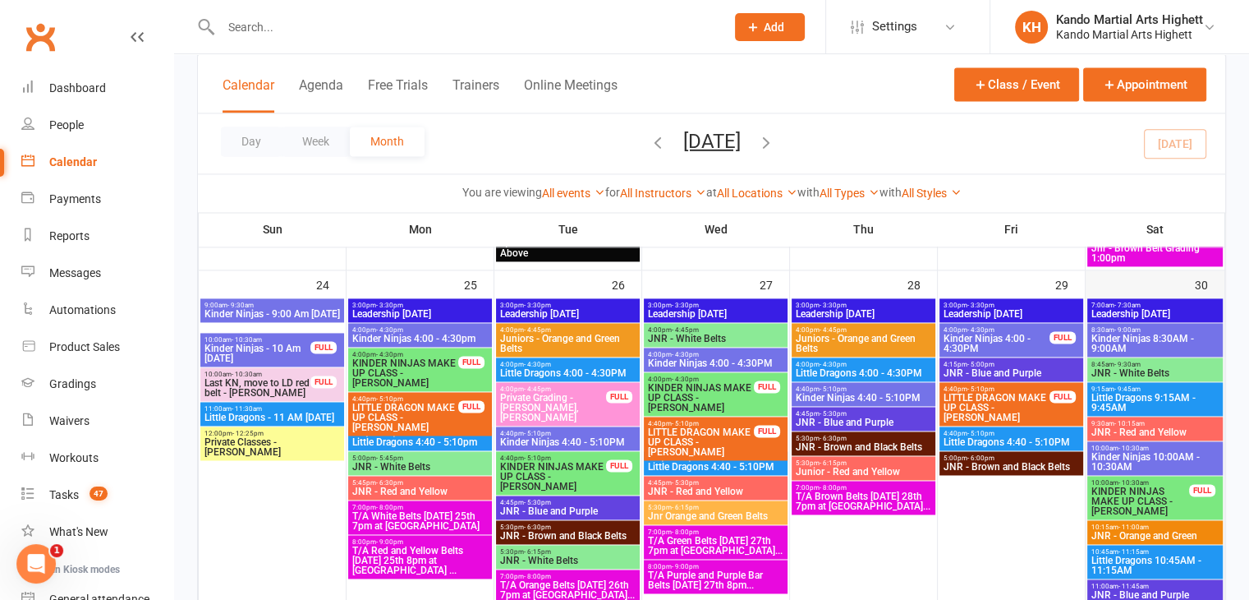
scroll to position [2439, 0]
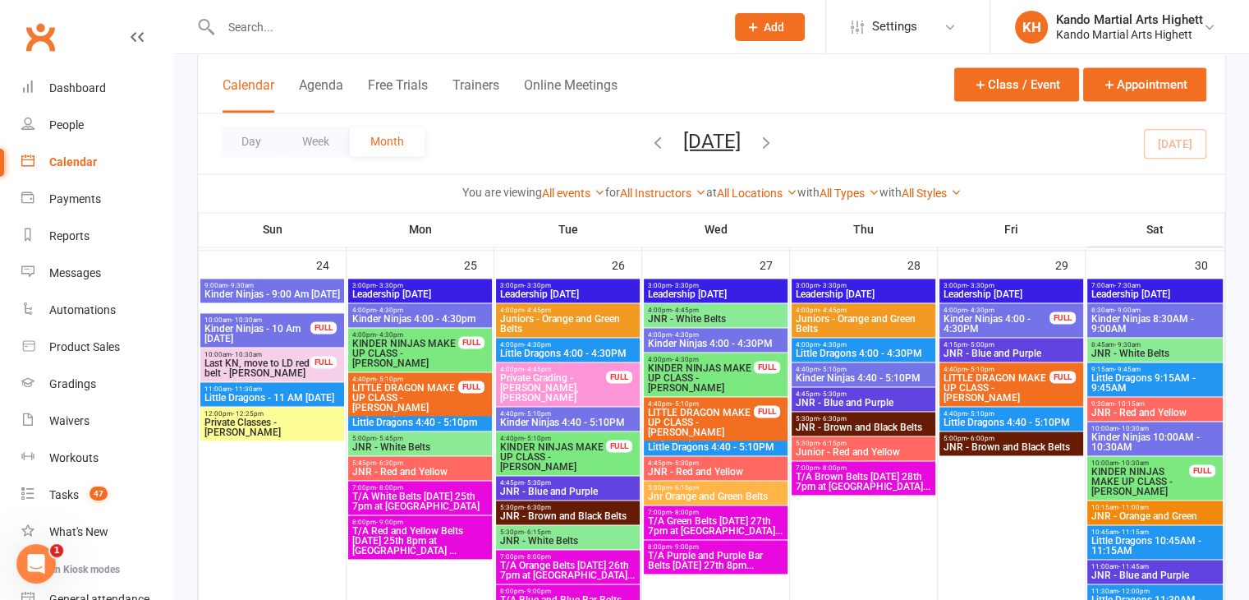
click at [1109, 434] on span "Kinder Ninjas 10:00AM - 10:30AM" at bounding box center [1155, 442] width 129 height 20
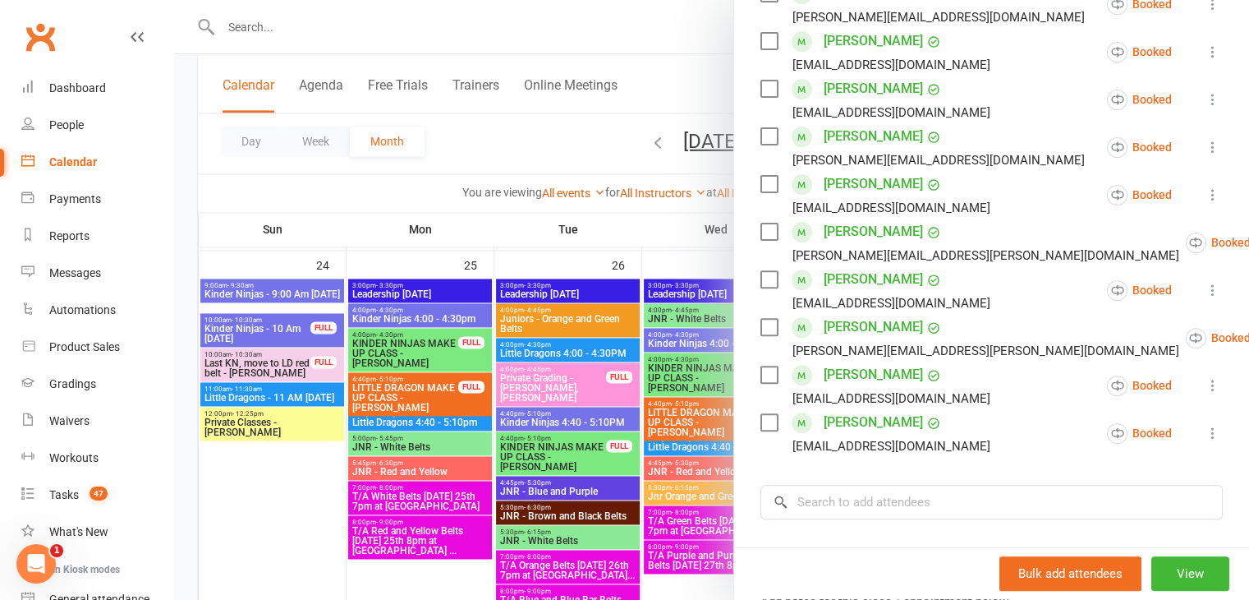
scroll to position [526, 0]
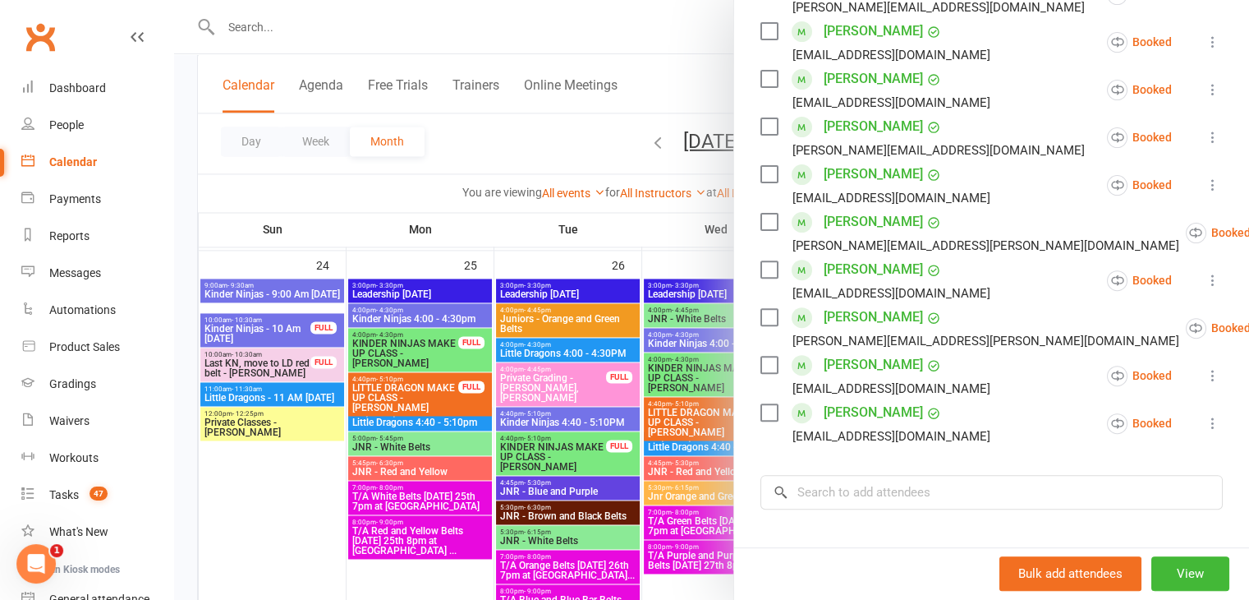
click at [593, 397] on div at bounding box center [711, 300] width 1075 height 600
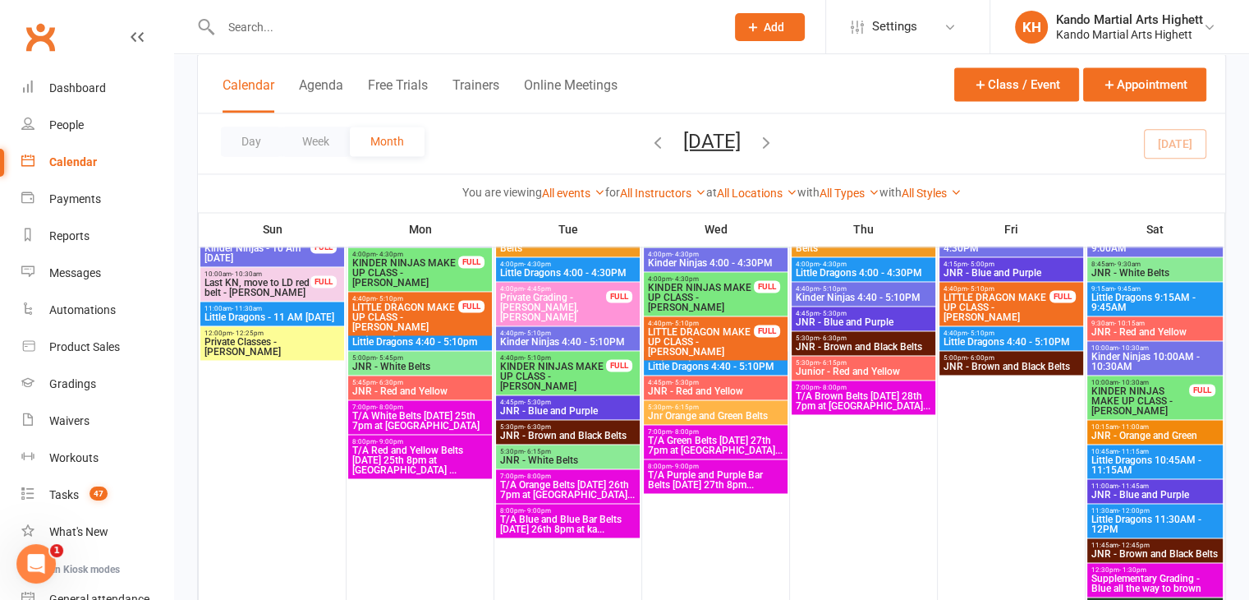
scroll to position [2523, 0]
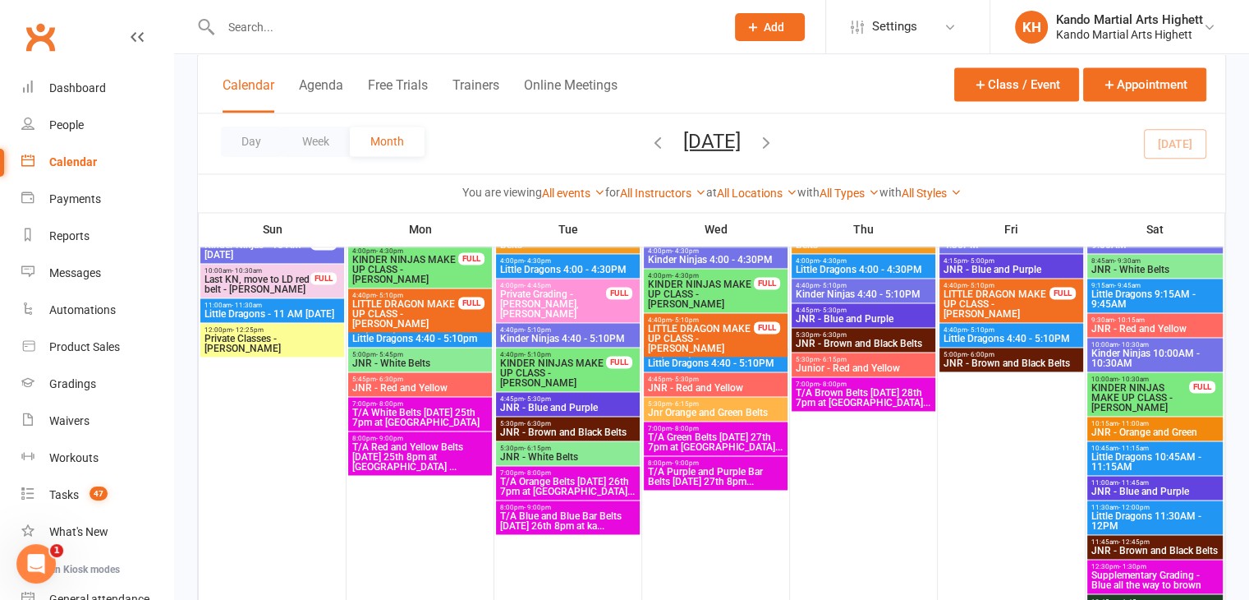
click at [1116, 353] on span "Kinder Ninjas 10:00AM - 10:30AM" at bounding box center [1155, 358] width 129 height 20
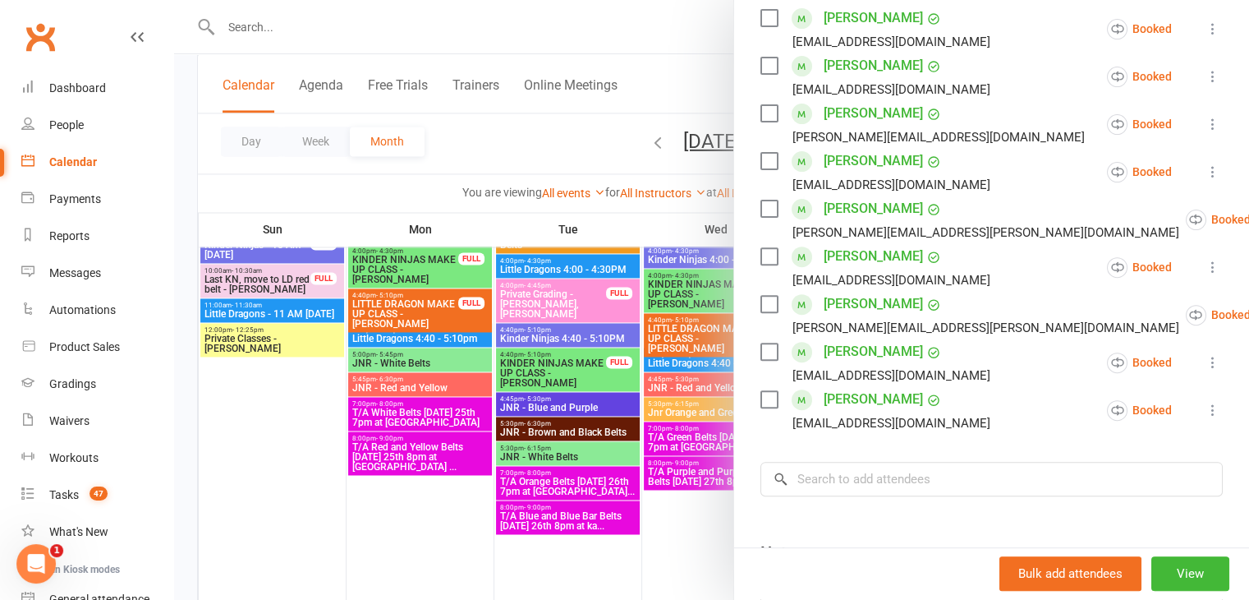
scroll to position [544, 0]
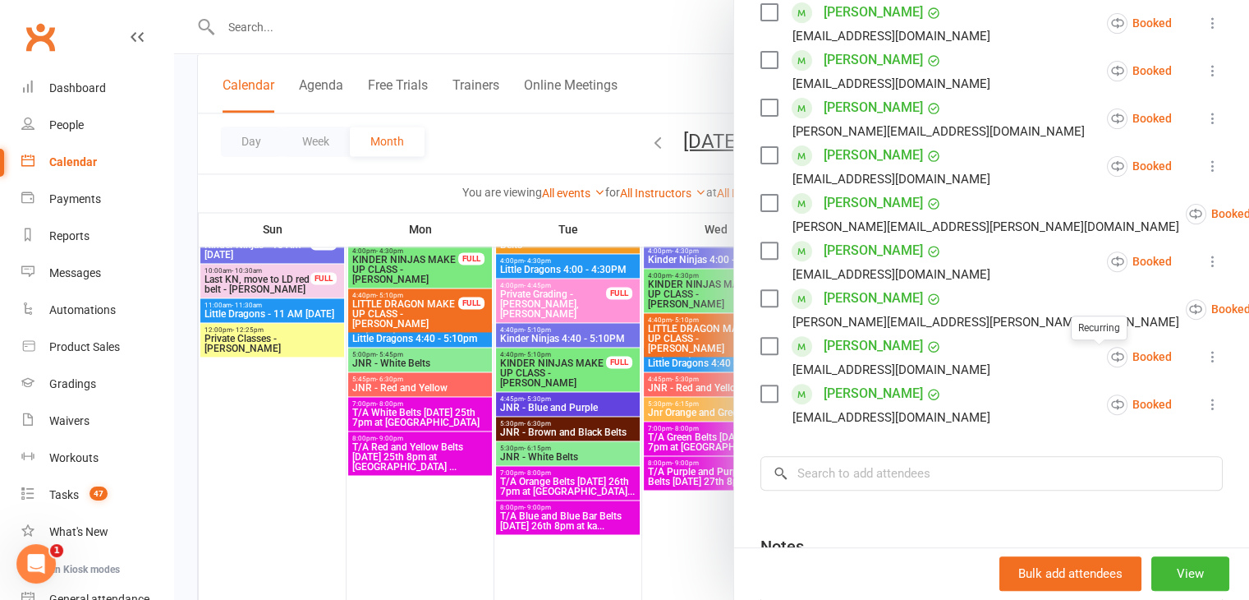
click at [640, 404] on div at bounding box center [711, 300] width 1075 height 600
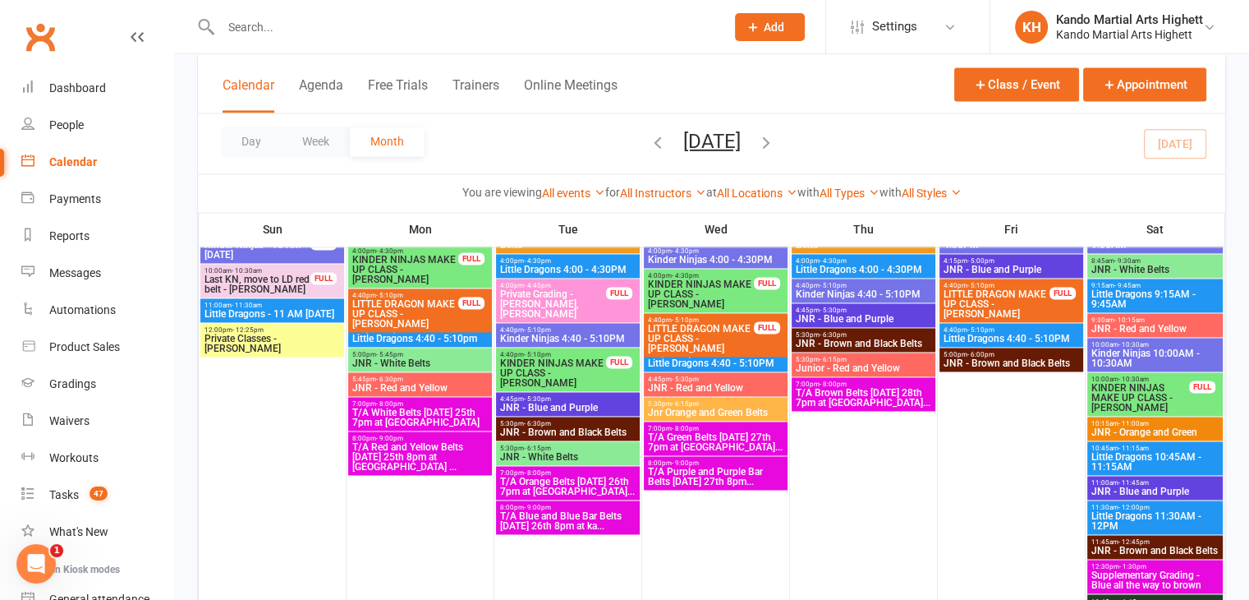
click at [1145, 345] on span "- 10:30am" at bounding box center [1134, 344] width 30 height 7
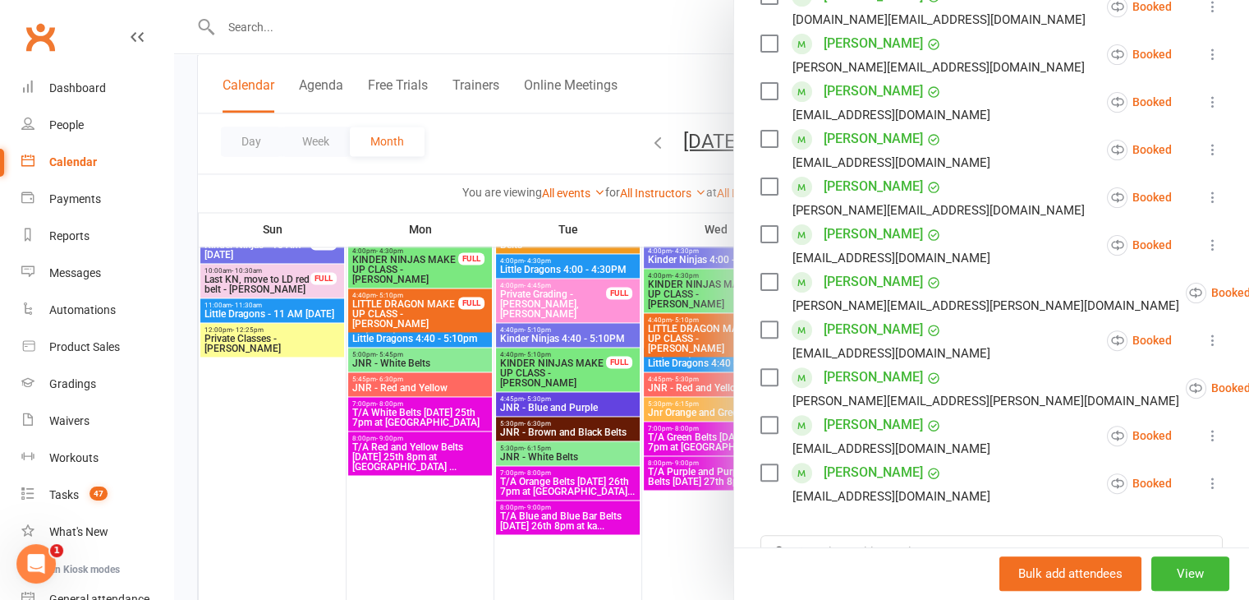
scroll to position [473, 0]
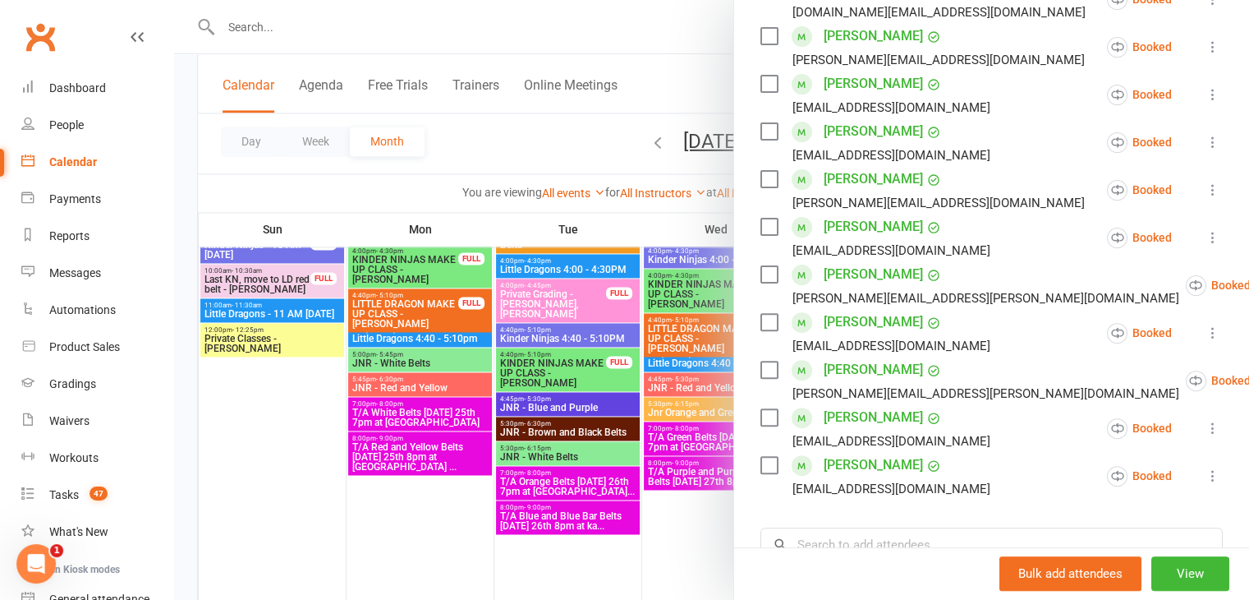
click at [549, 250] on div at bounding box center [711, 300] width 1075 height 600
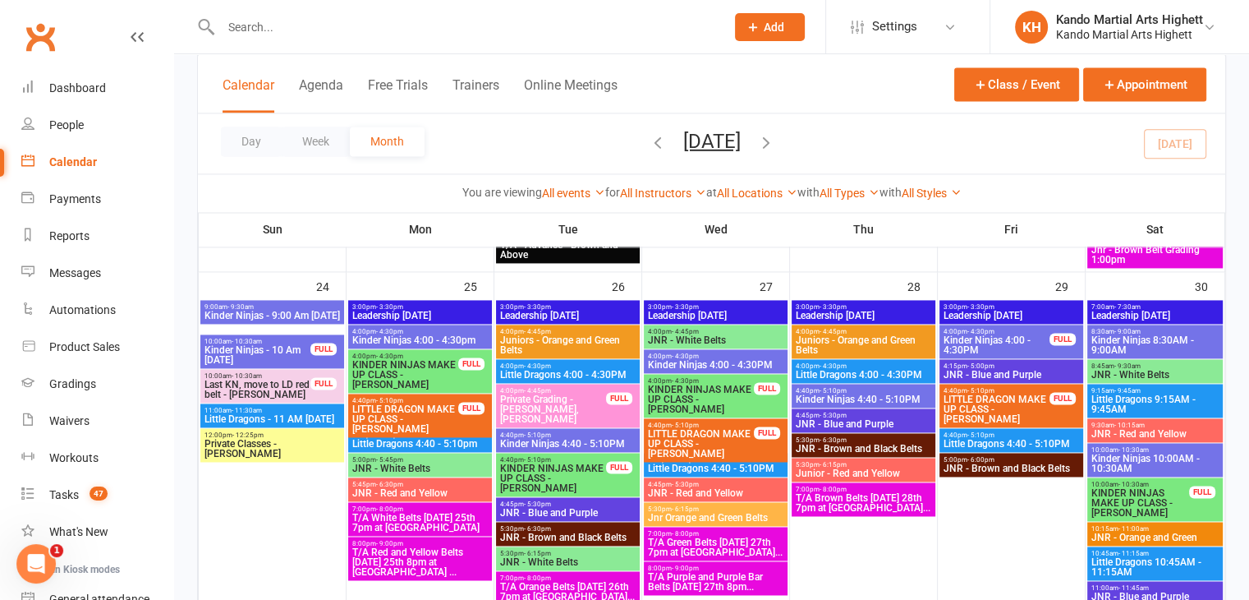
scroll to position [2418, 0]
click at [1116, 390] on span "- 9:45am" at bounding box center [1127, 390] width 26 height 7
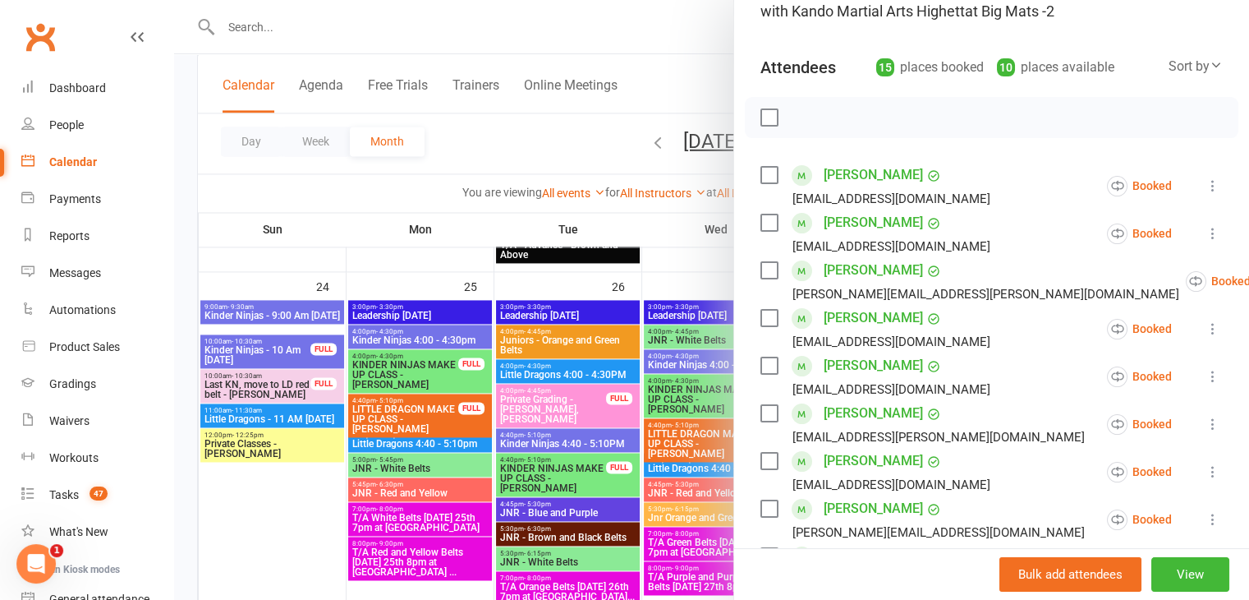
scroll to position [144, 0]
click at [589, 383] on div at bounding box center [711, 300] width 1075 height 600
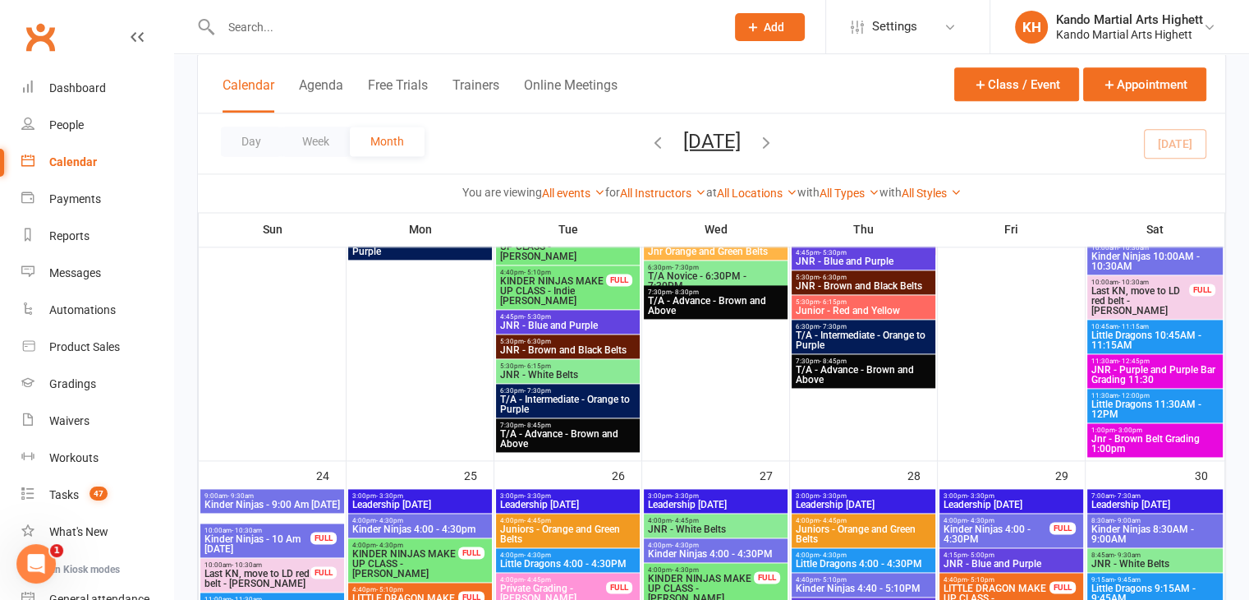
scroll to position [2235, 0]
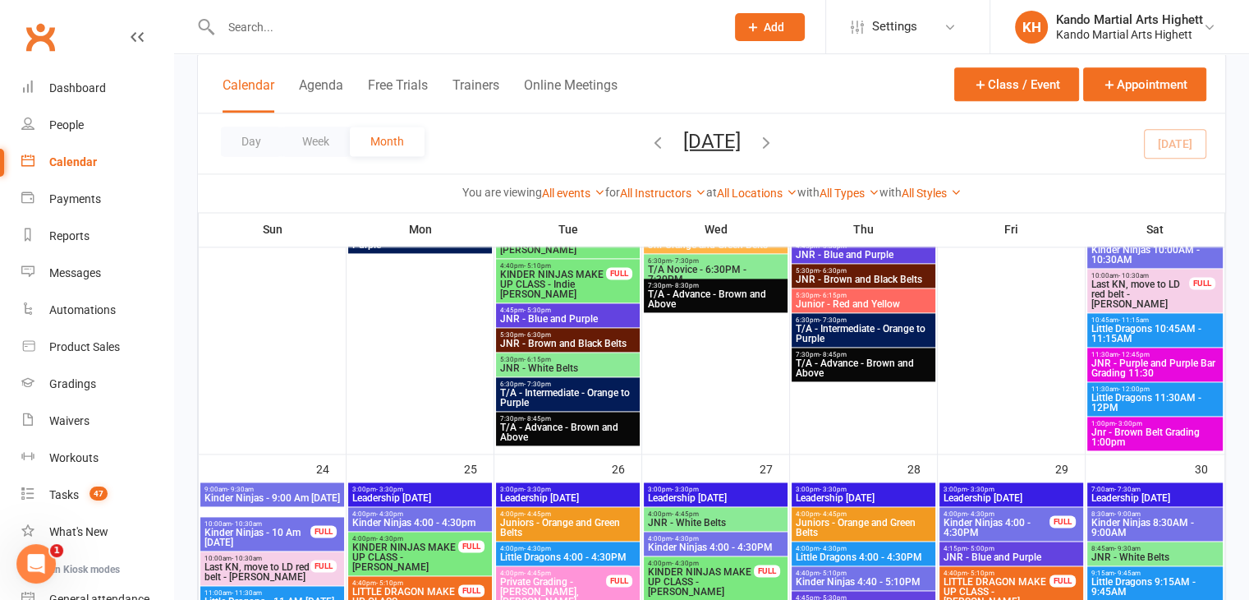
click at [1142, 423] on span "1:00pm - 3:00pm" at bounding box center [1155, 423] width 129 height 7
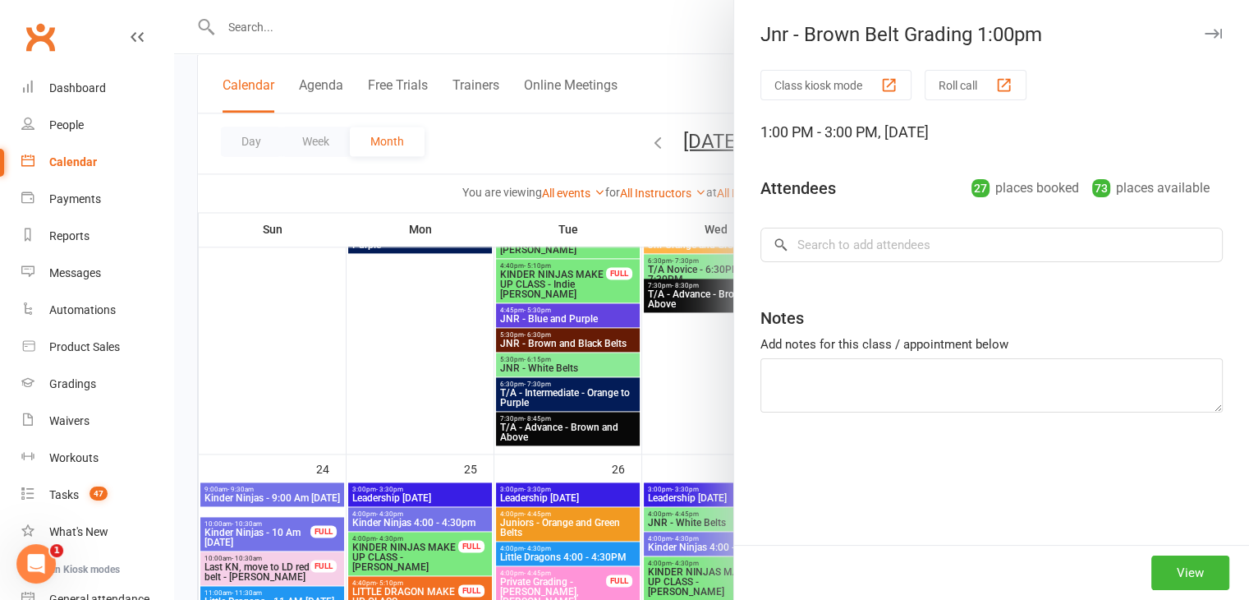
click at [641, 340] on div at bounding box center [711, 300] width 1075 height 600
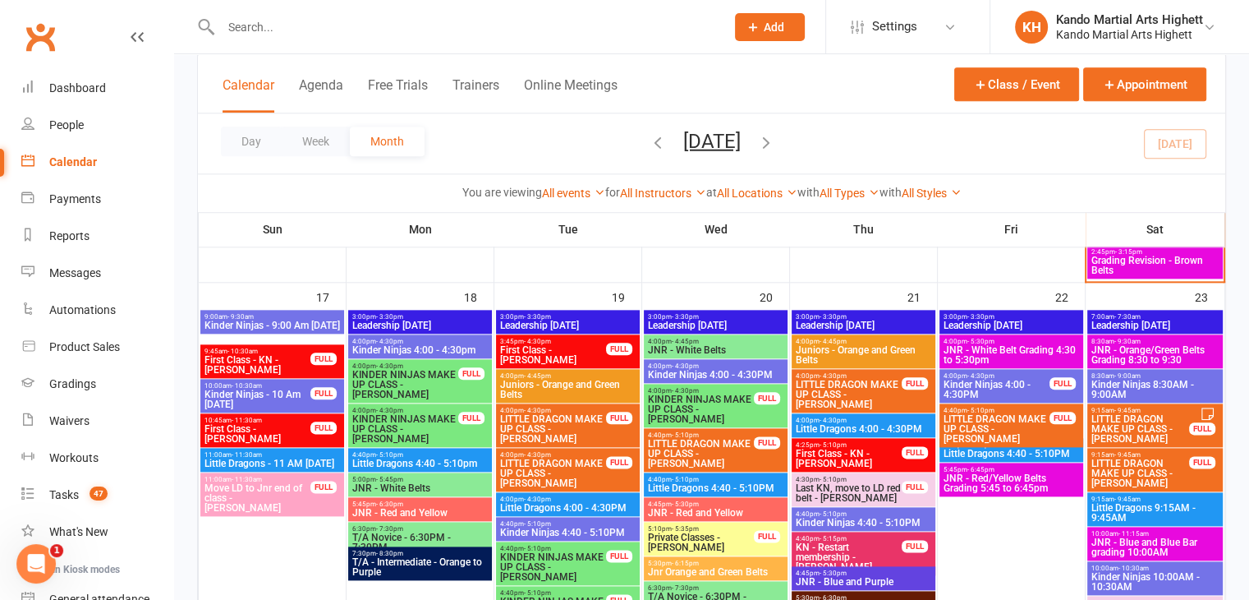
scroll to position [1705, 0]
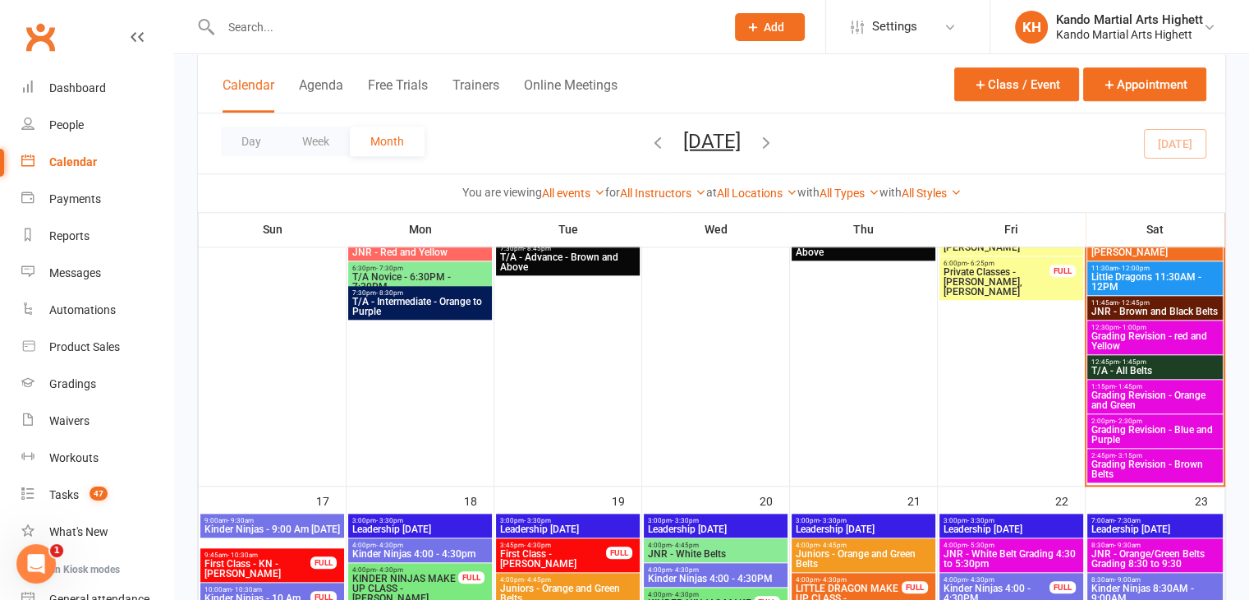
click at [1151, 471] on span "Grading Revision - Brown Belts" at bounding box center [1155, 469] width 129 height 20
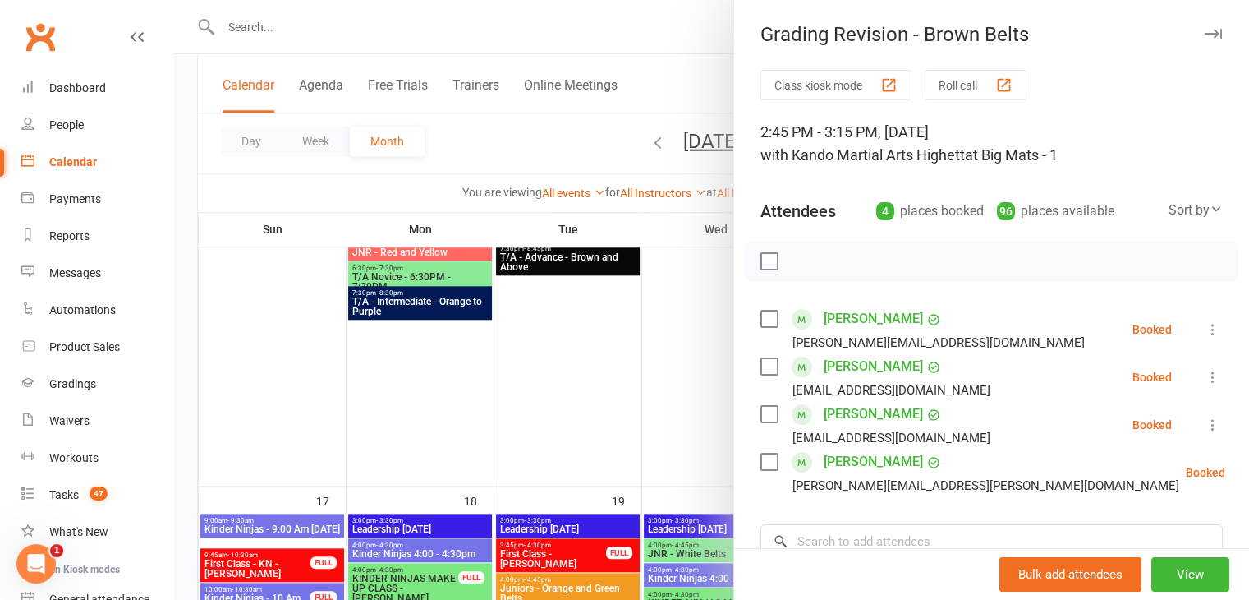
click at [595, 402] on div at bounding box center [711, 300] width 1075 height 600
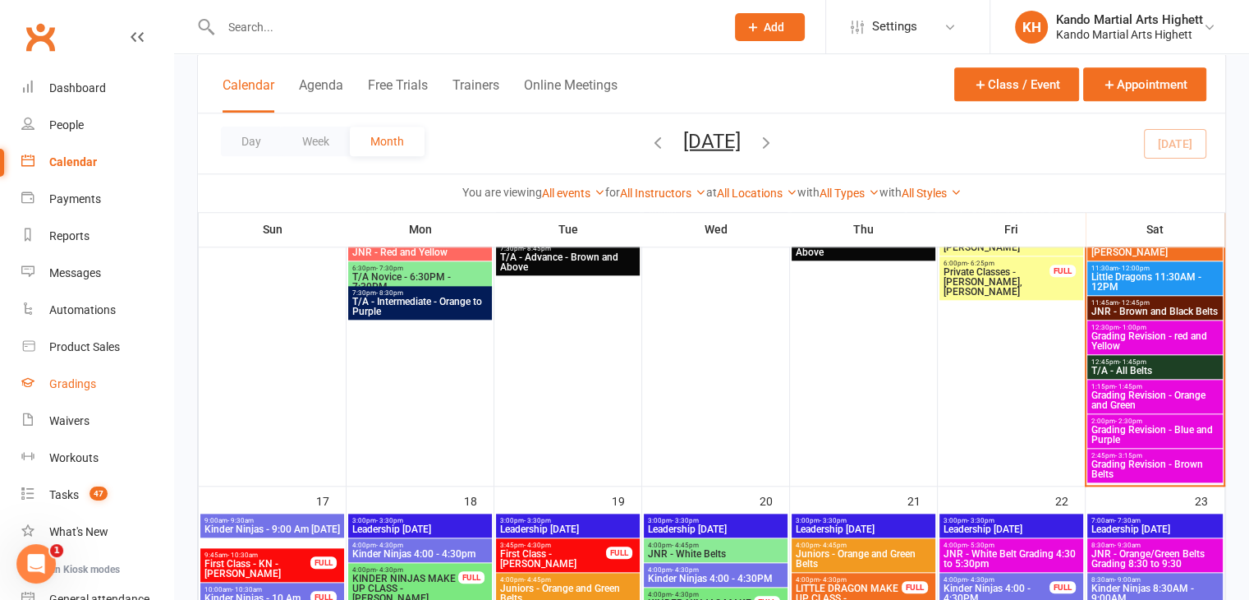
click at [69, 379] on div "Gradings" at bounding box center [72, 383] width 47 height 13
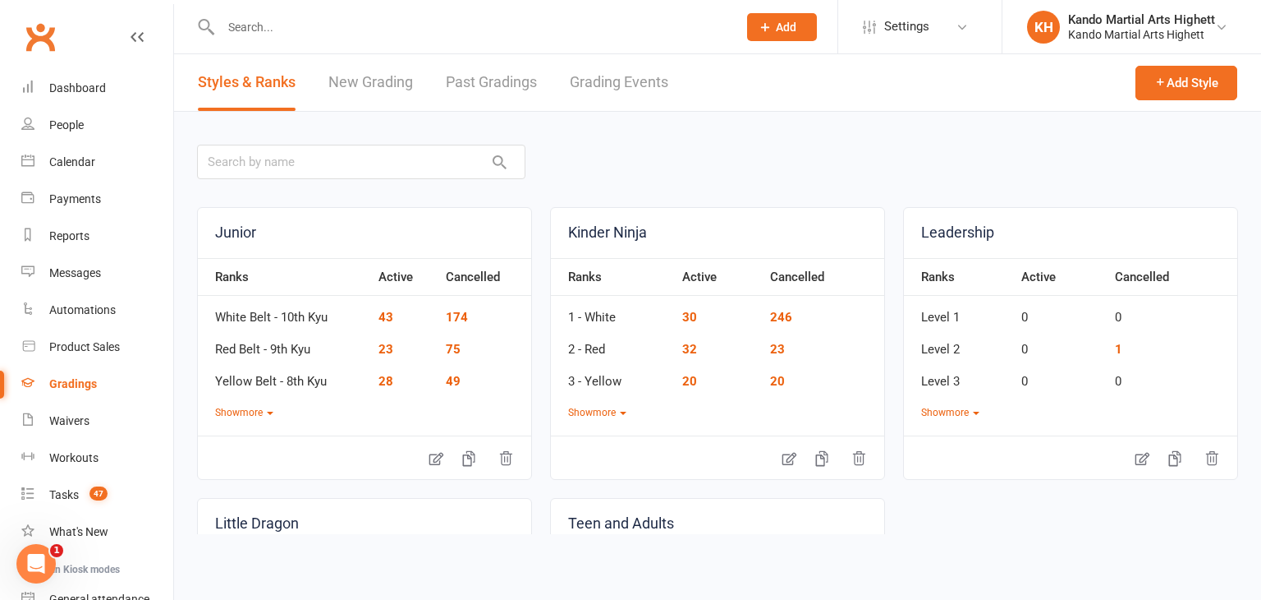
click at [636, 67] on link "Grading Events" at bounding box center [619, 82] width 99 height 57
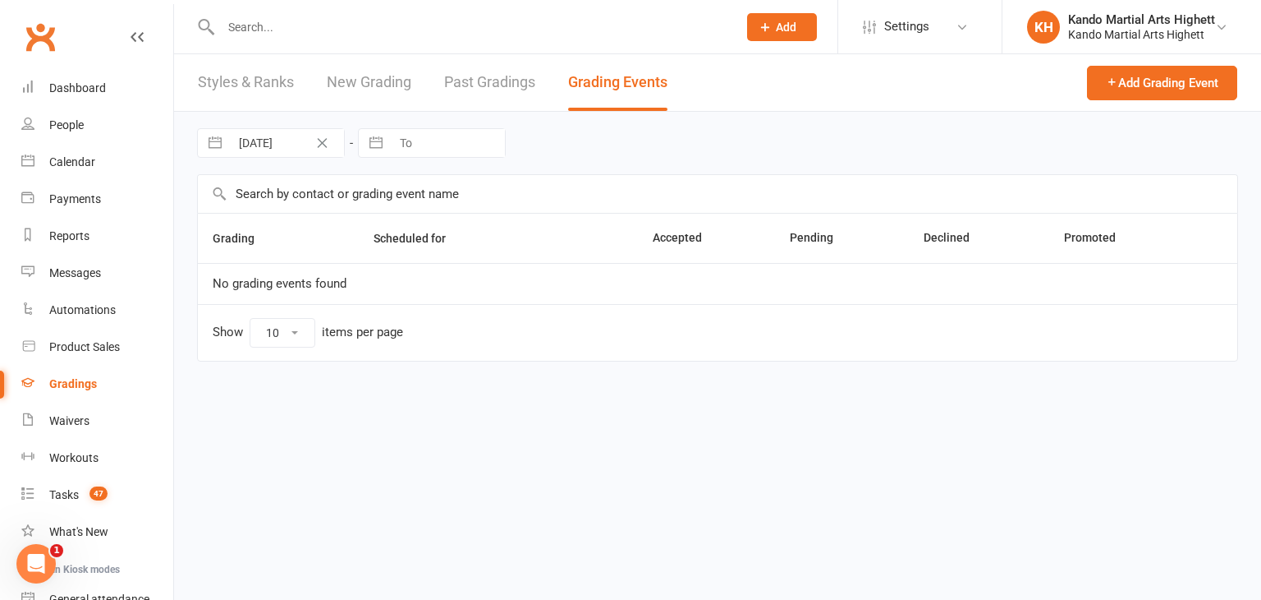
select select "100"
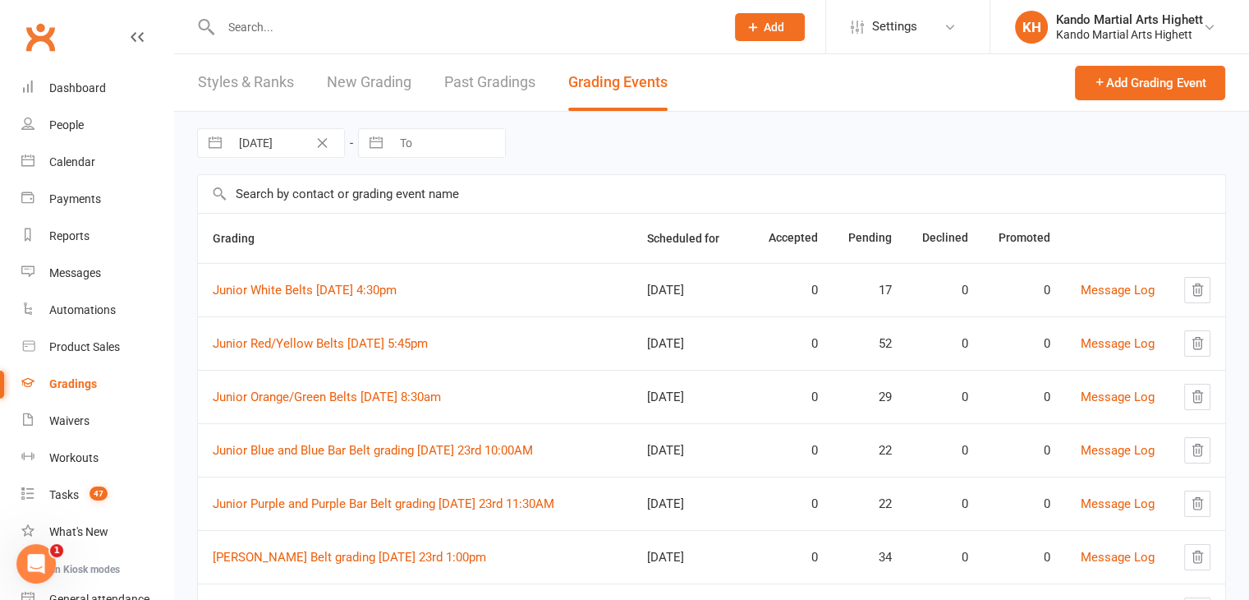
scroll to position [77, 0]
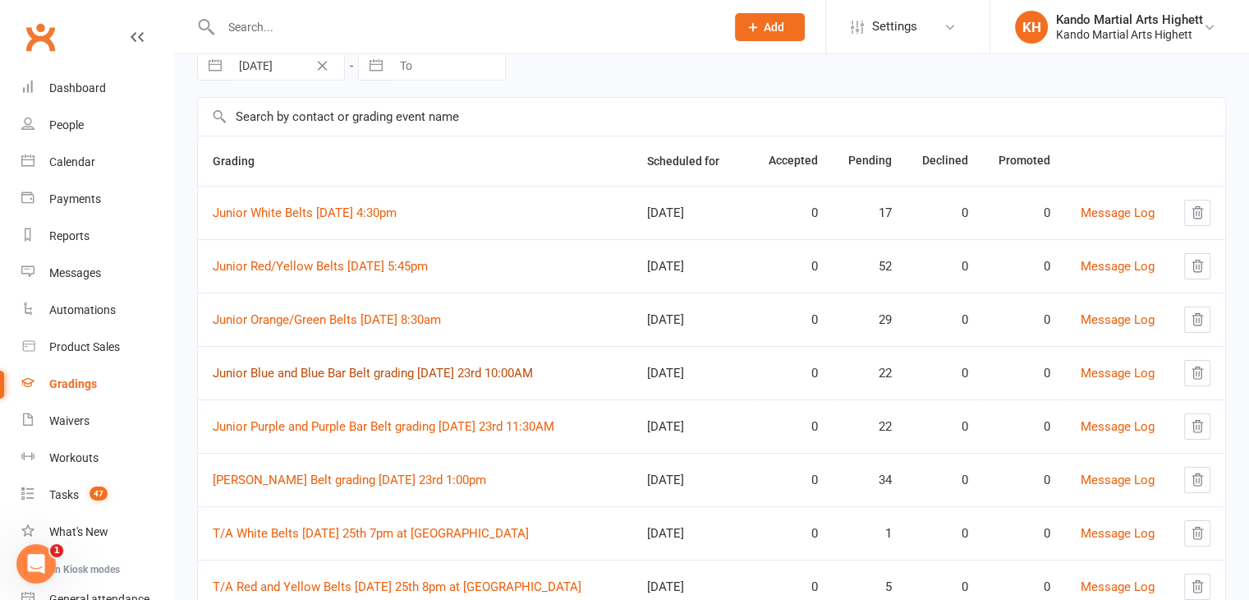
click at [348, 368] on link "Junior Blue and Blue Bar Belt grading Saturday 23rd 10:00AM" at bounding box center [373, 372] width 320 height 15
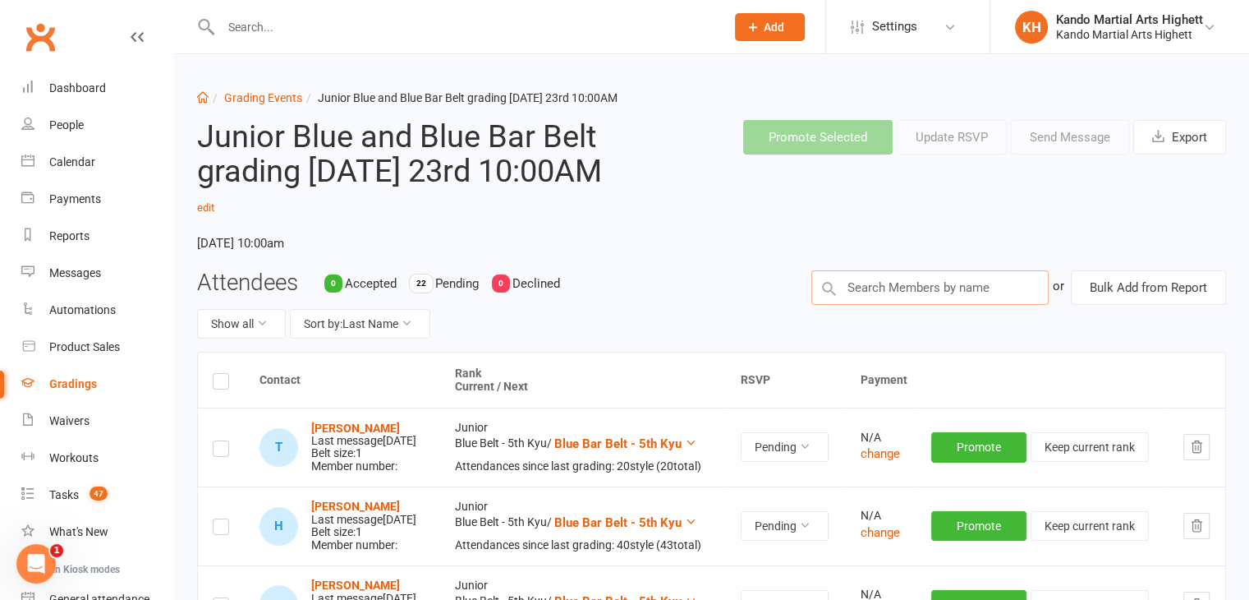
click at [972, 273] on input "text" at bounding box center [929, 287] width 237 height 34
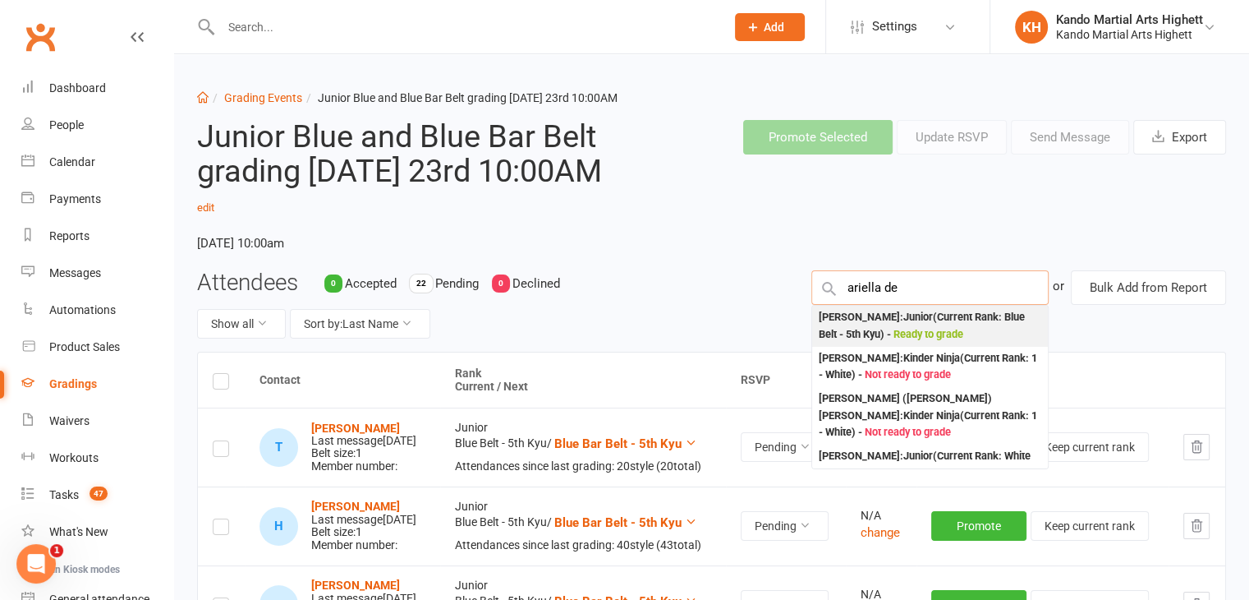
type input "ariella de"
click at [926, 326] on div "Ariella Di Giorgio : Junior (Current Rank: Blue Belt - 5th Kyu ) - Ready to gra…" at bounding box center [930, 326] width 223 height 34
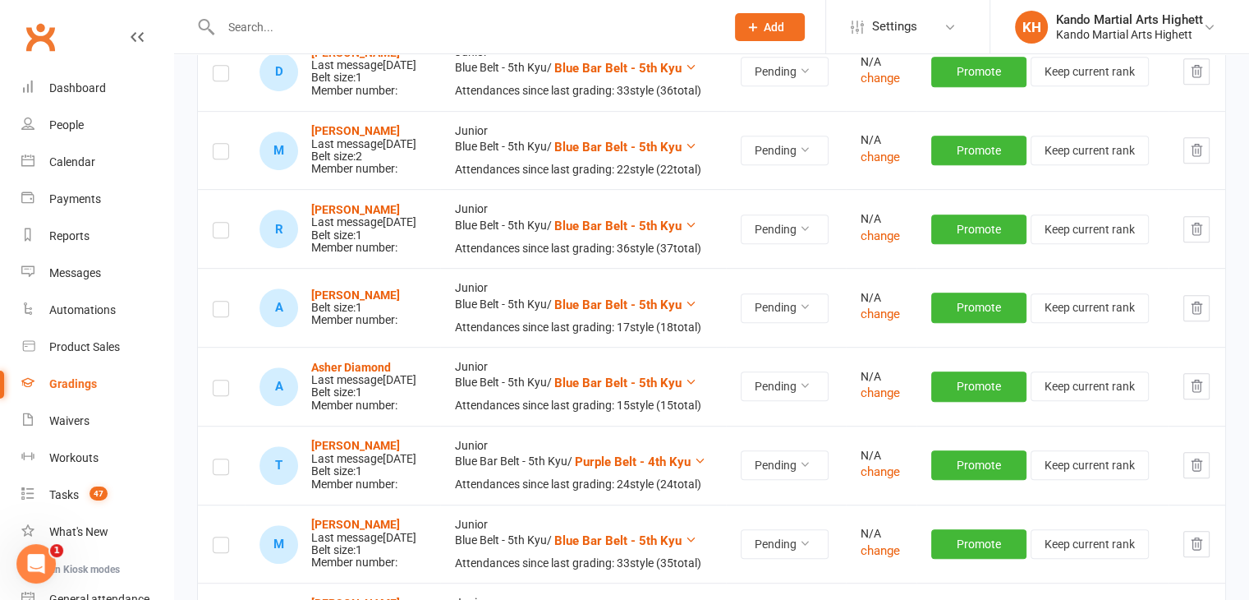
scroll to position [778, 0]
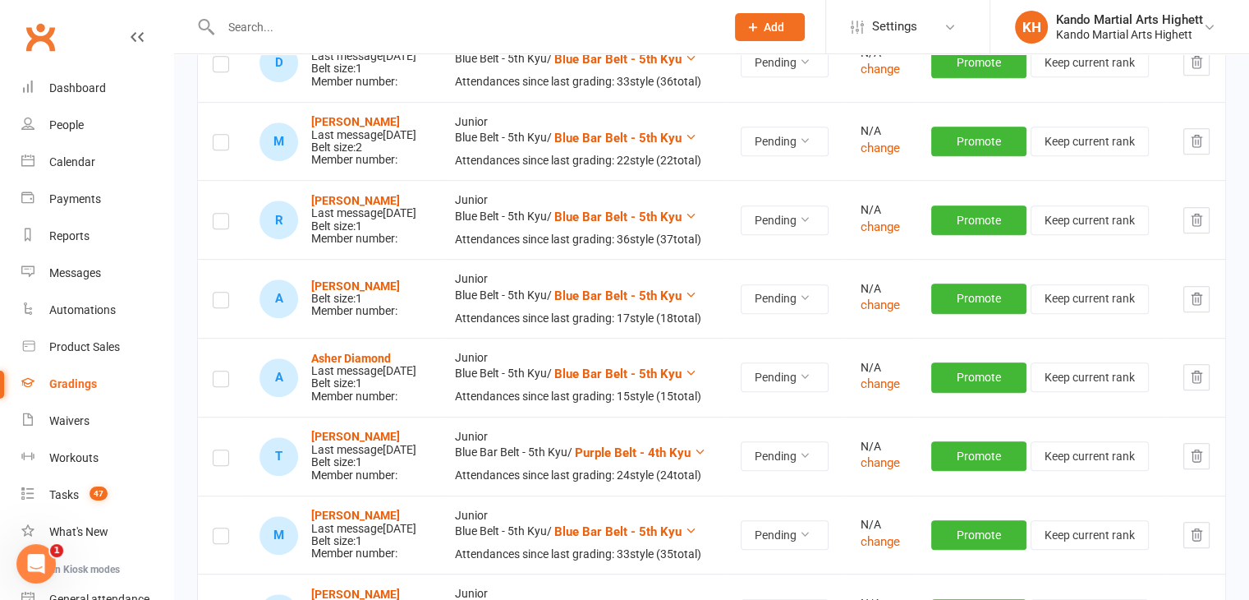
click at [220, 302] on label at bounding box center [221, 302] width 16 height 0
click at [220, 292] on input "checkbox" at bounding box center [221, 292] width 16 height 0
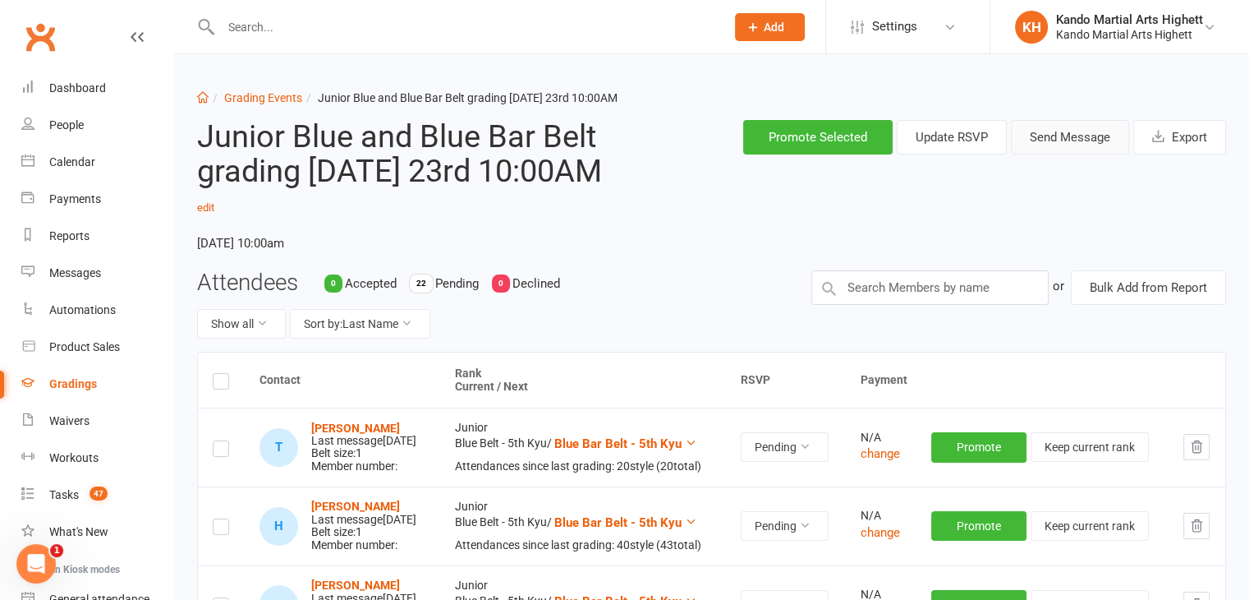
click at [1051, 132] on button "Send Message" at bounding box center [1070, 137] width 118 height 34
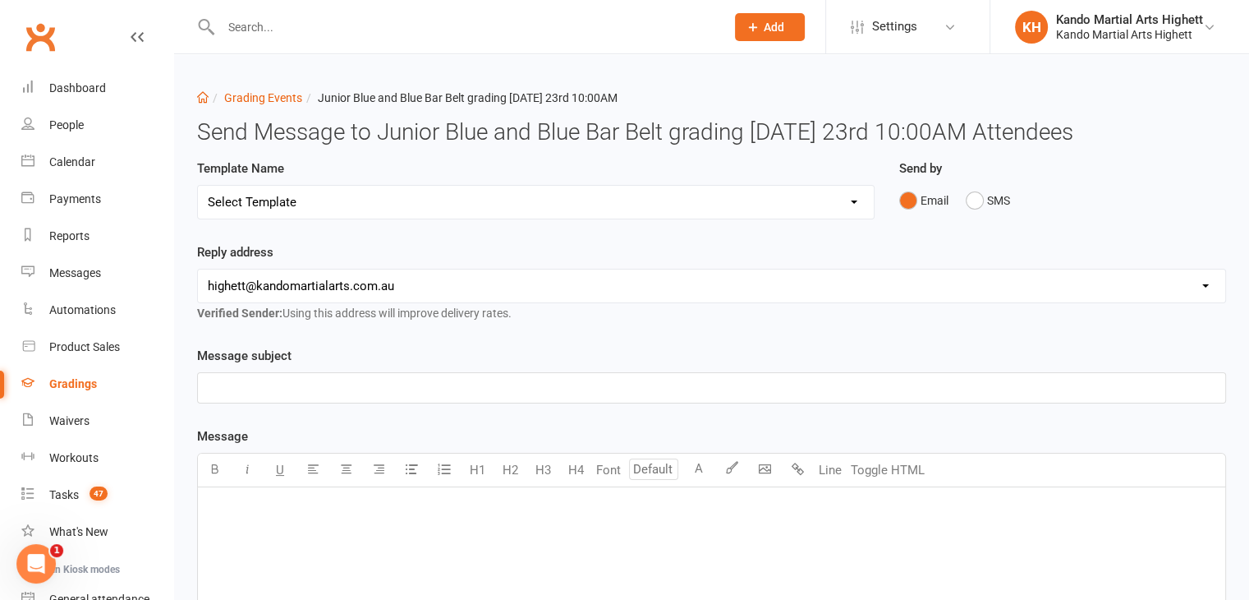
click at [562, 206] on select "Select Template [Email] Black Belt Grading Invitation [Email] Confirmation of S…" at bounding box center [536, 202] width 676 height 33
select select "2"
click at [198, 186] on select "Select Template [Email] Black Belt Grading Invitation [Email] Confirmation of S…" at bounding box center [536, 202] width 676 height 33
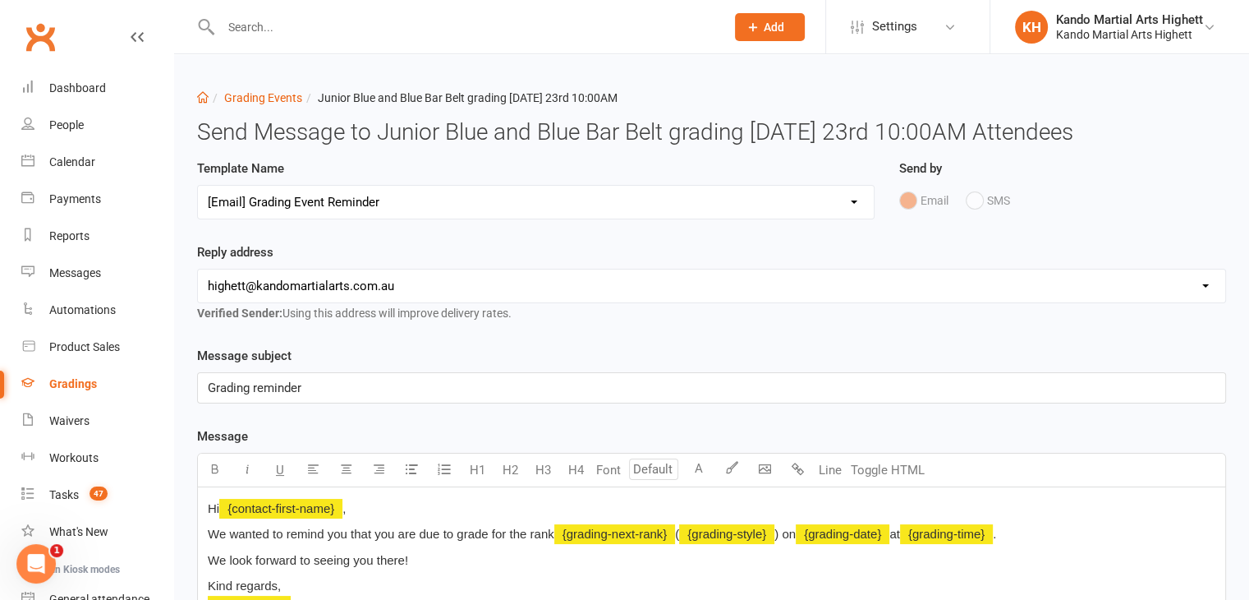
scroll to position [464, 0]
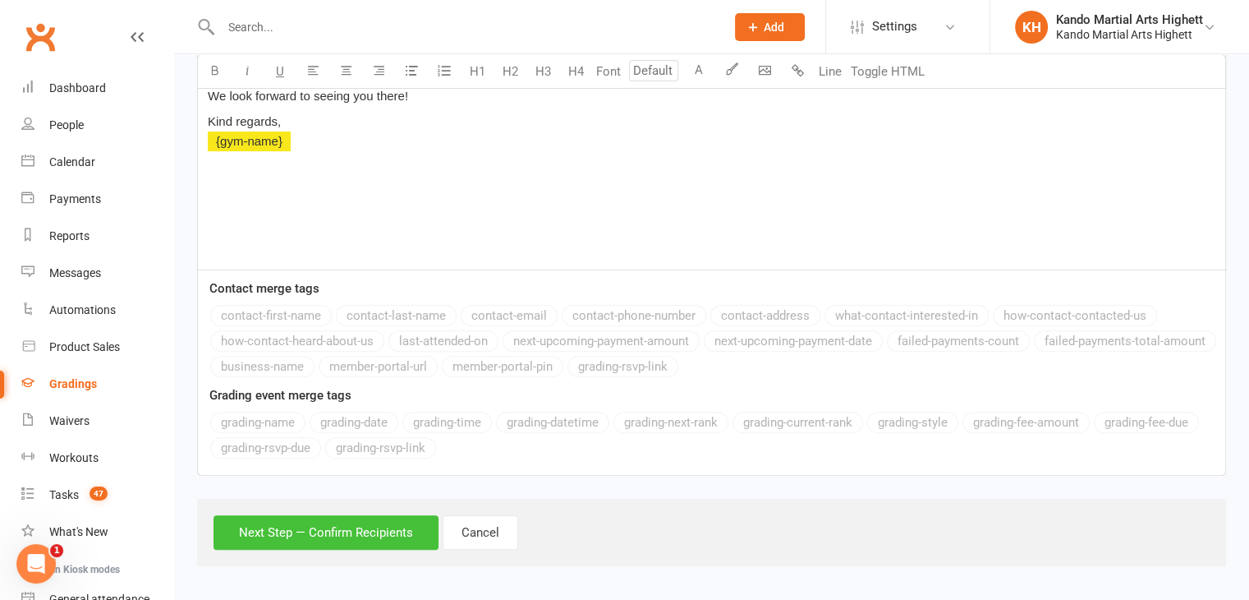
click at [331, 528] on button "Next Step — Confirm Recipients" at bounding box center [326, 532] width 225 height 34
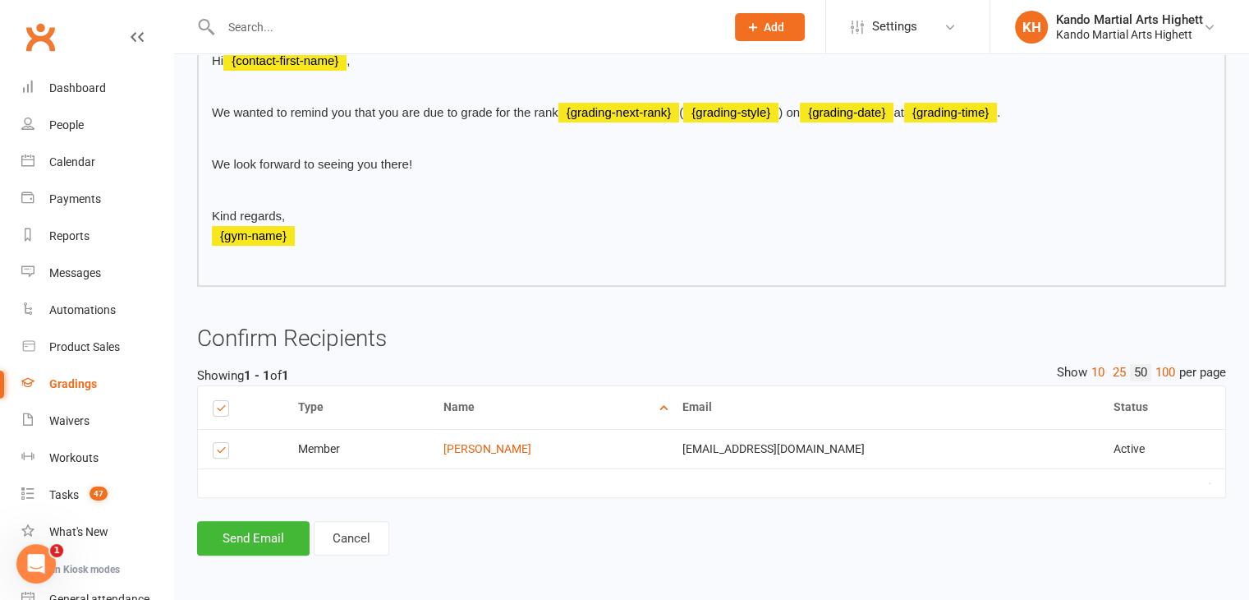
scroll to position [331, 0]
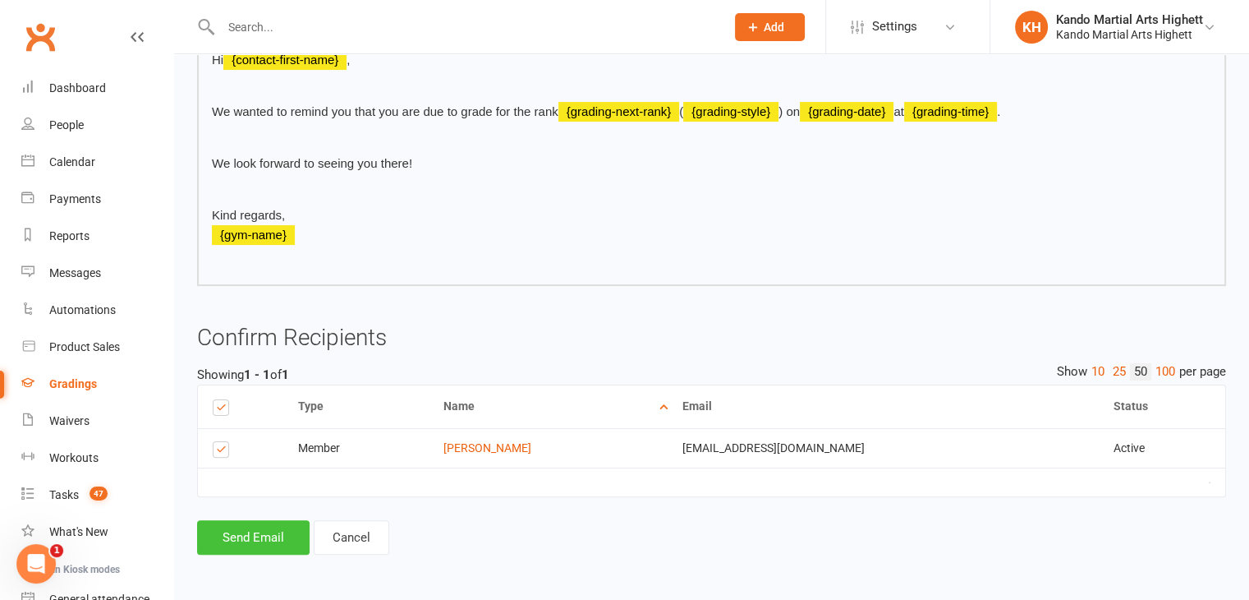
click at [265, 540] on button "Send Email" at bounding box center [253, 537] width 113 height 34
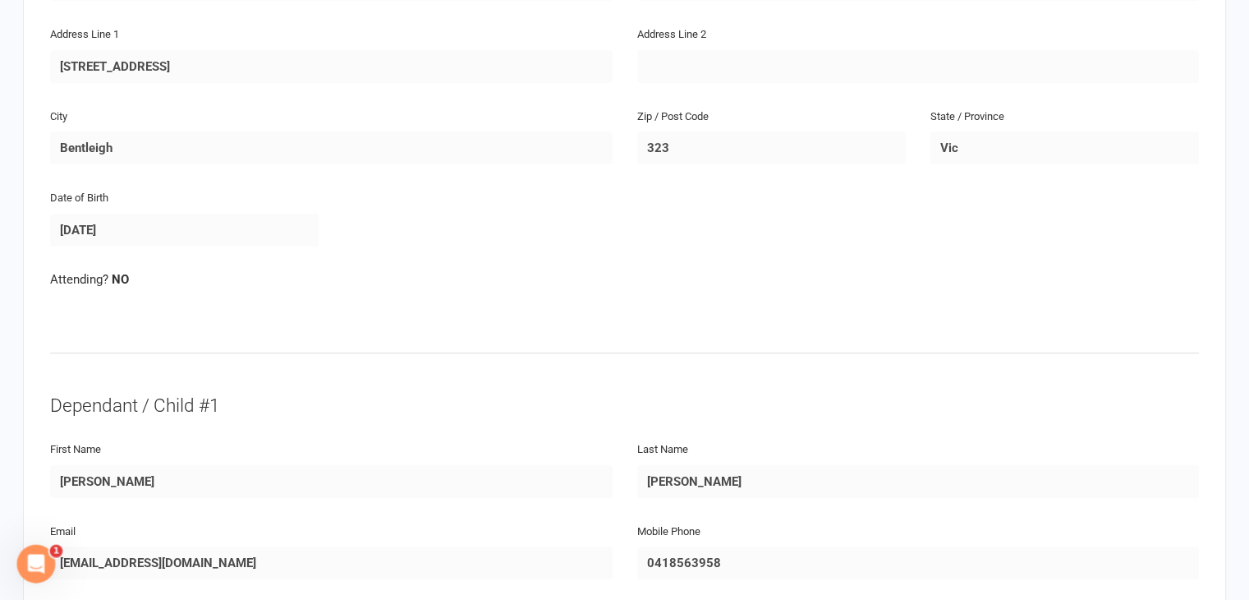
scroll to position [450, 0]
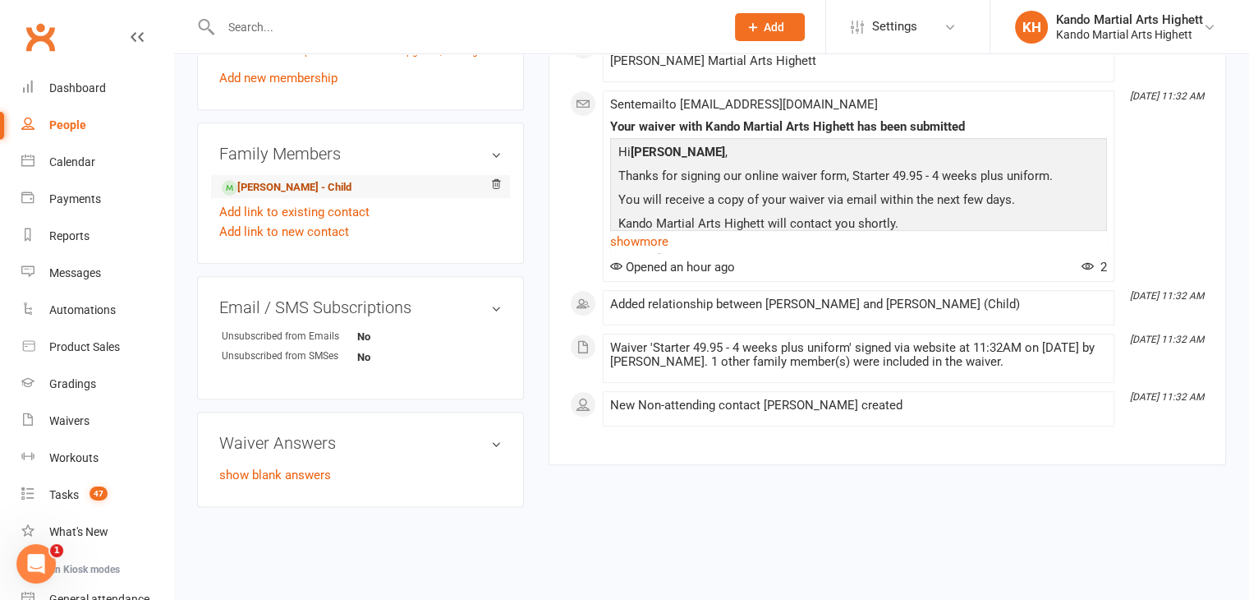
click at [290, 185] on link "[PERSON_NAME] - Child" at bounding box center [287, 187] width 130 height 17
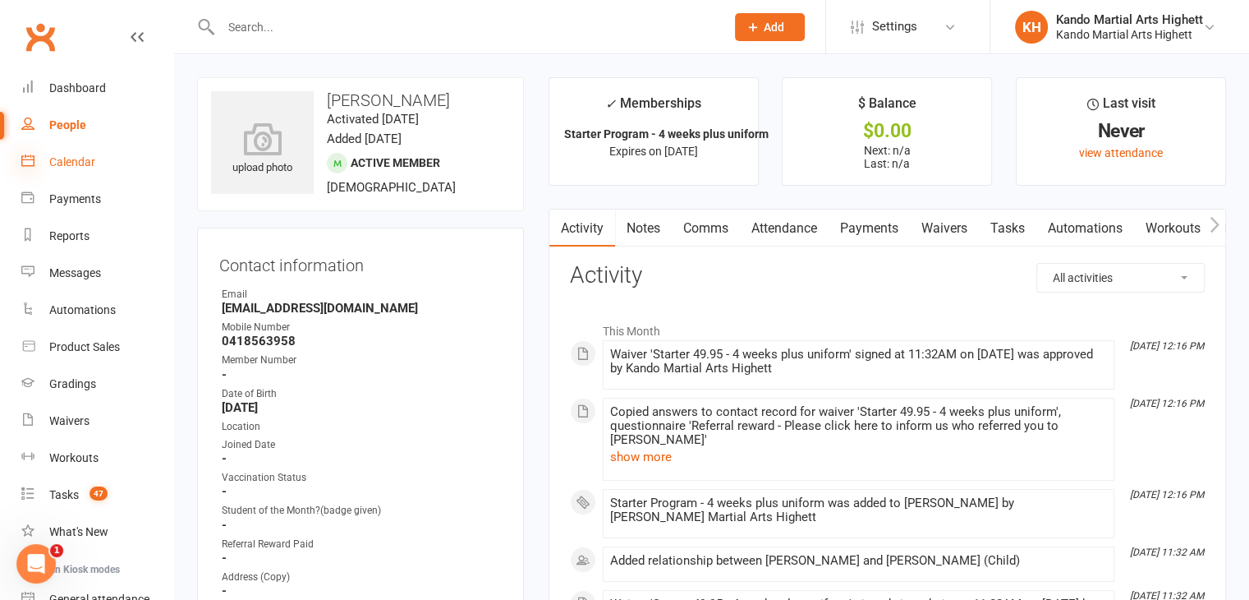
click at [30, 159] on icon at bounding box center [27, 160] width 13 height 13
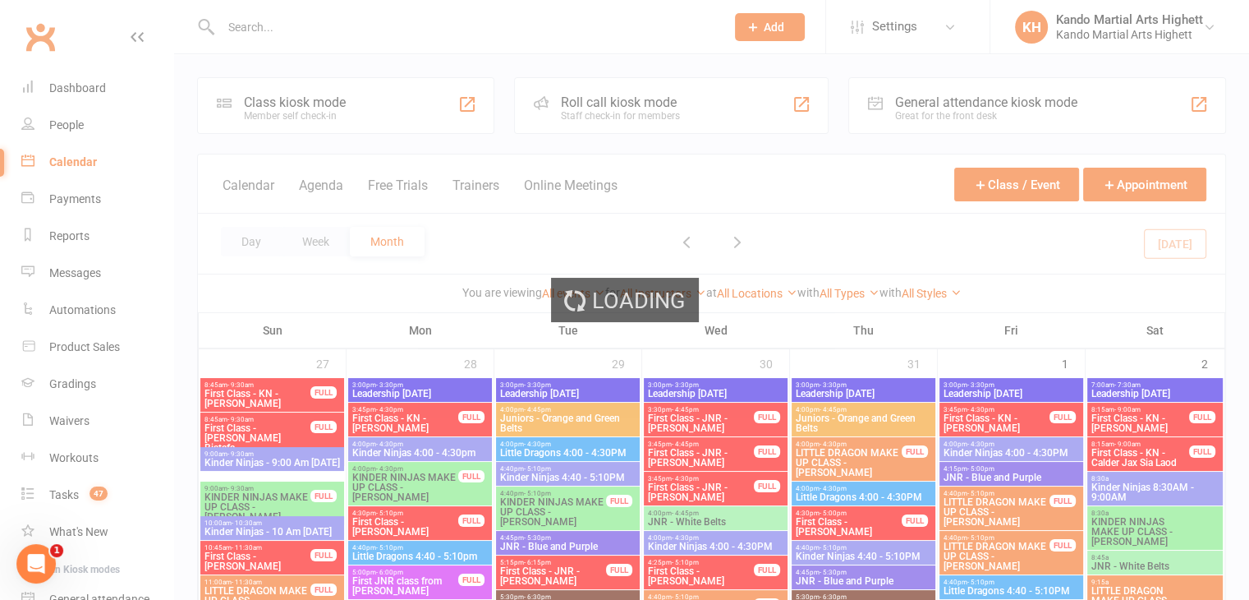
click at [1128, 181] on div "Loading" at bounding box center [624, 300] width 1249 height 600
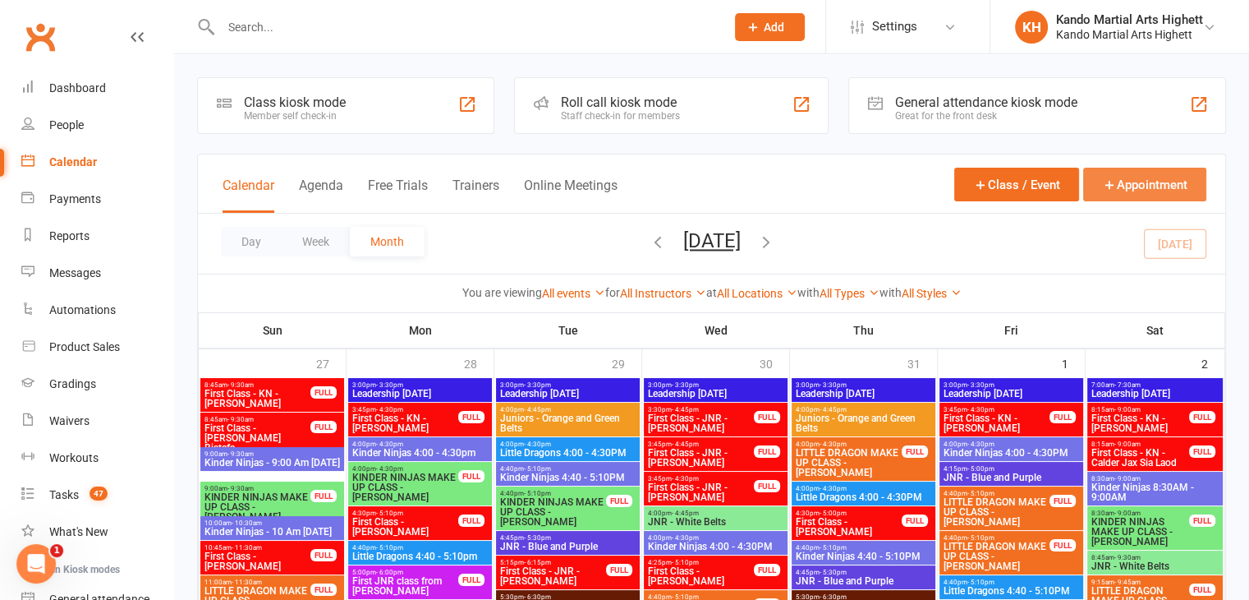
click at [1126, 178] on button "Appointment" at bounding box center [1144, 185] width 123 height 34
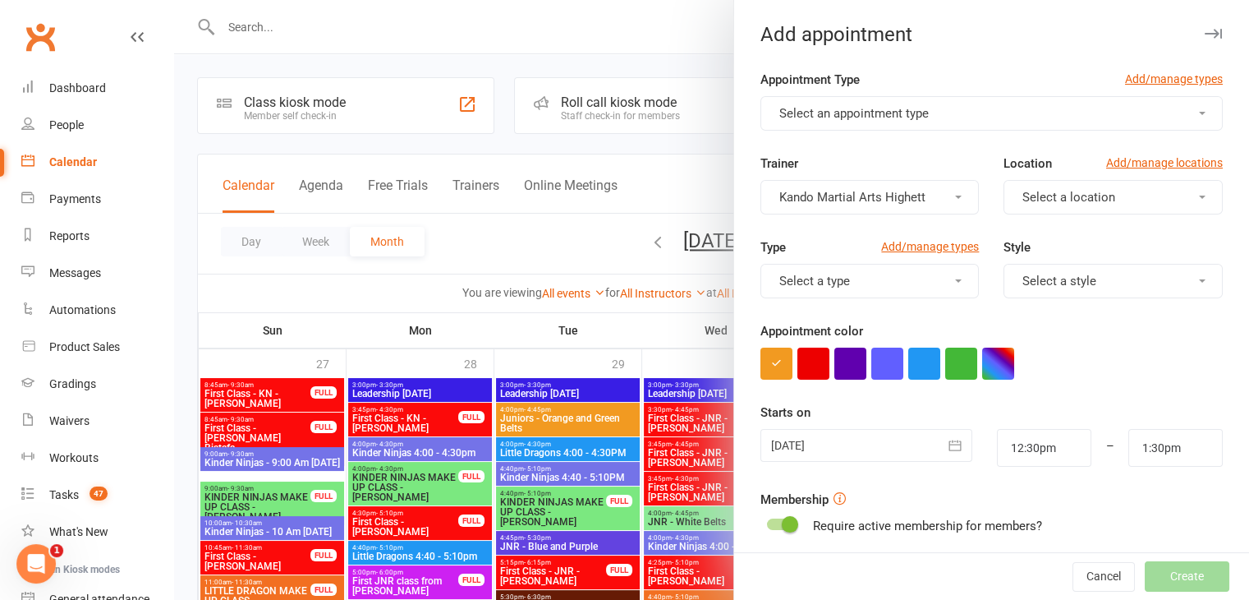
click at [810, 117] on span "Select an appointment type" at bounding box center [853, 113] width 149 height 15
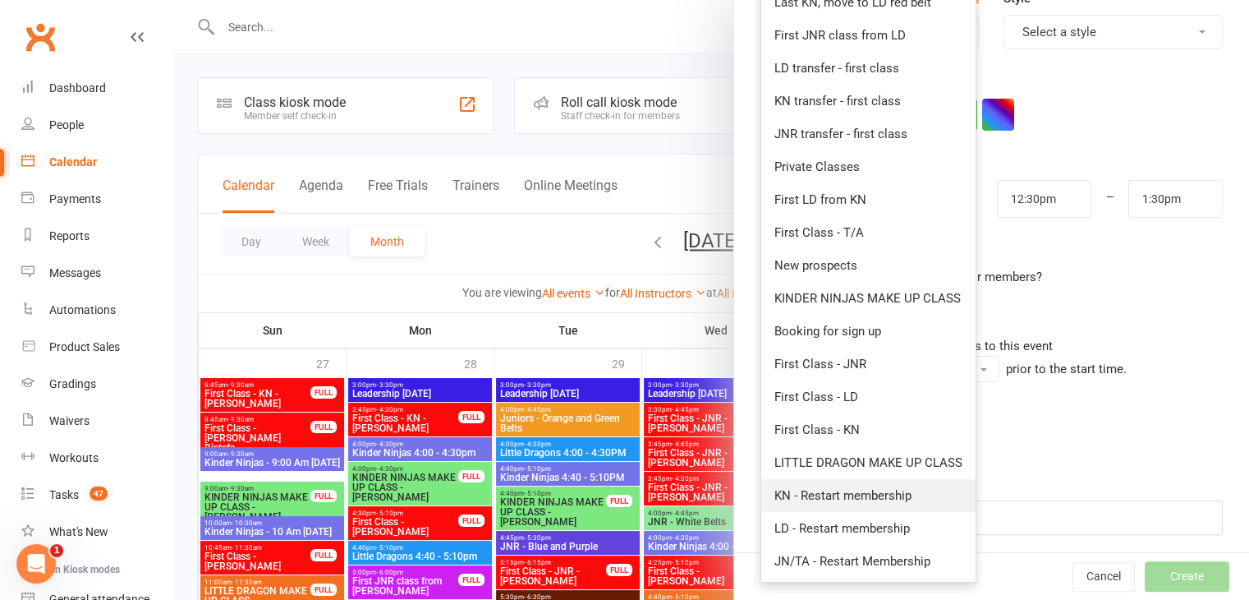
scroll to position [253, 0]
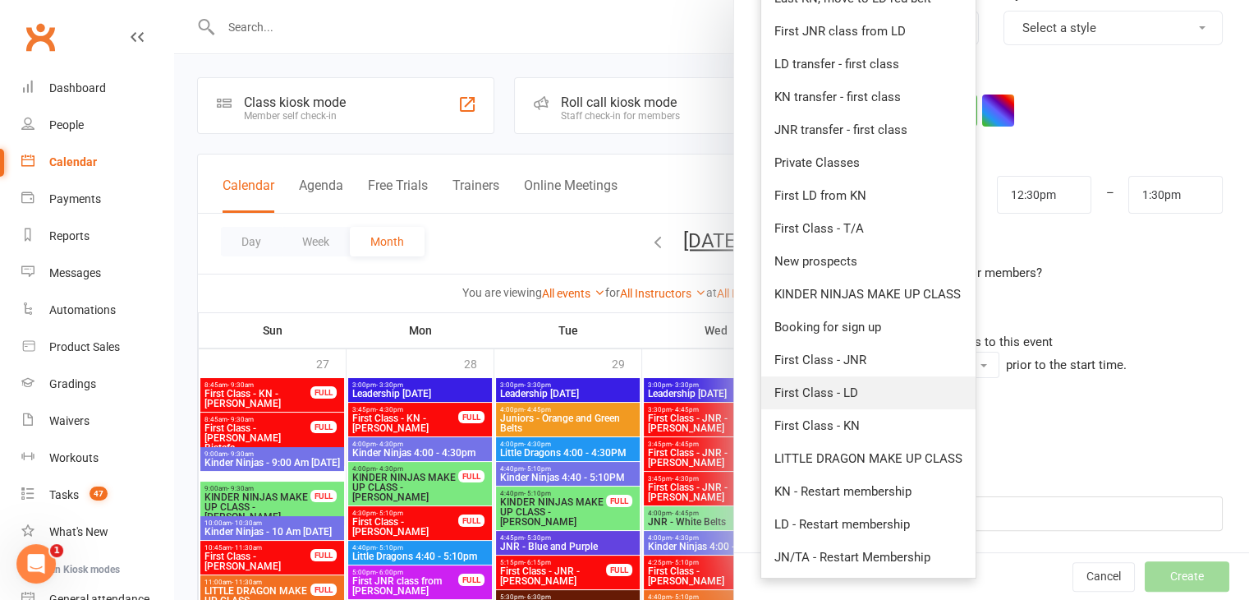
click at [841, 393] on span "First Class - LD" at bounding box center [816, 392] width 84 height 15
type input "1:00pm"
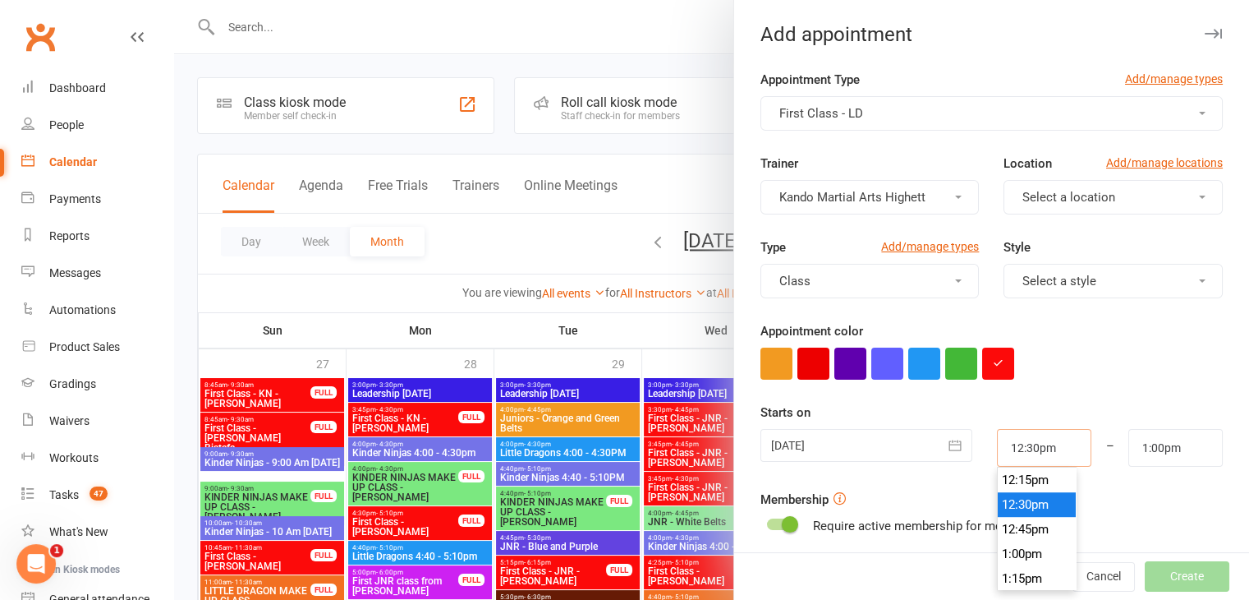
drag, startPoint x: 1042, startPoint y: 449, endPoint x: 948, endPoint y: 452, distance: 94.5
click at [948, 452] on div "[DATE] [DATE] Sun Mon Tue Wed Thu Fri Sat 31 27 28 29 30 31 01 02 32 03 04 05 0…" at bounding box center [991, 448] width 487 height 38
type input "10:45am"
click at [1067, 382] on form "Appointment Type Add/manage types First Class - LD Trainer Kando Martial Arts H…" at bounding box center [991, 427] width 462 height 714
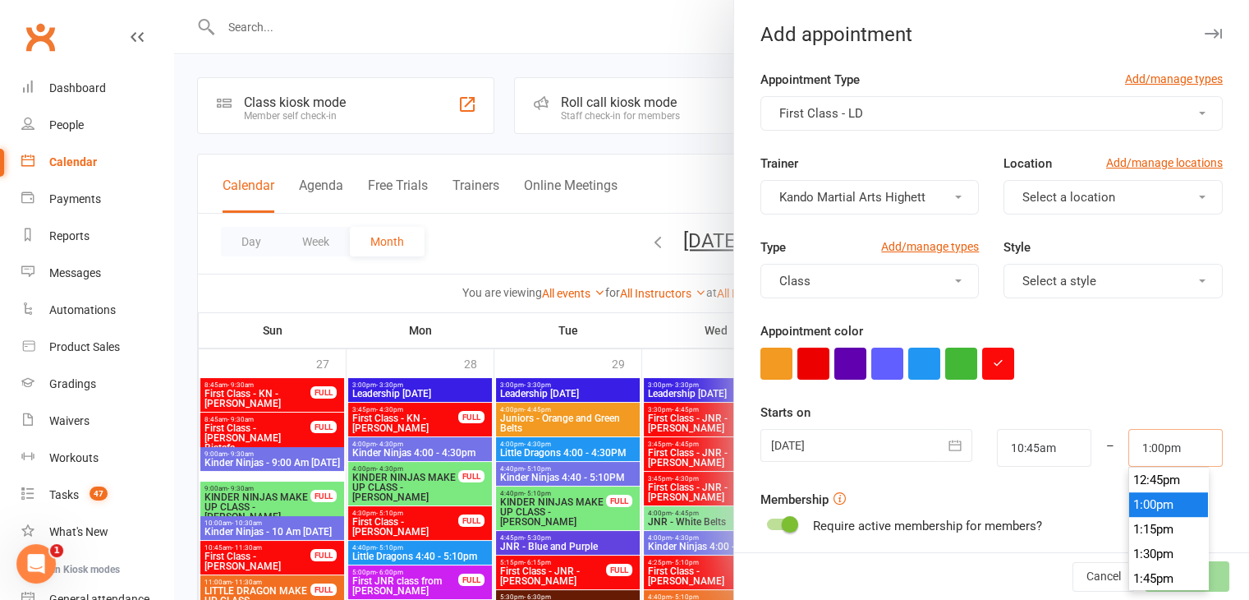
drag, startPoint x: 1179, startPoint y: 451, endPoint x: 1091, endPoint y: 450, distance: 88.7
click at [1091, 450] on div "[DATE] [DATE] Sun Mon Tue Wed Thu Fri Sat 31 27 28 29 30 31 01 02 32 03 04 05 0…" at bounding box center [991, 448] width 487 height 38
type input "11:30am"
click at [1109, 402] on div "Starts on [DATE] [DATE] Sun Mon Tue Wed Thu Fri Sat 31 27 28 29 30 31 01 02 32 …" at bounding box center [991, 434] width 462 height 64
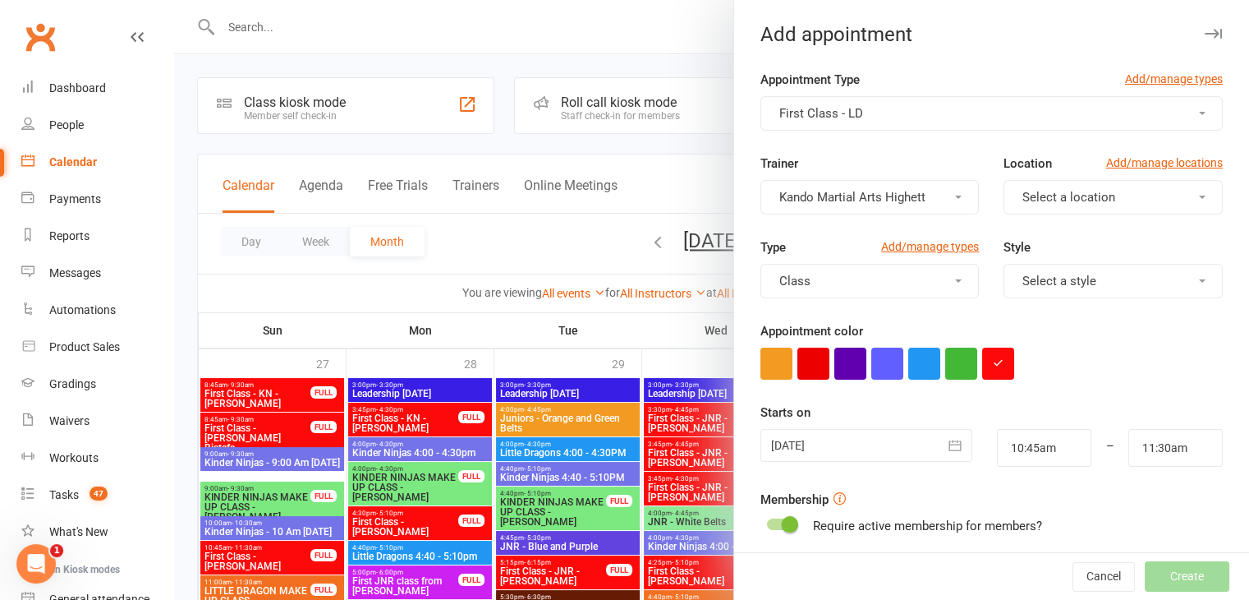
scroll to position [108, 0]
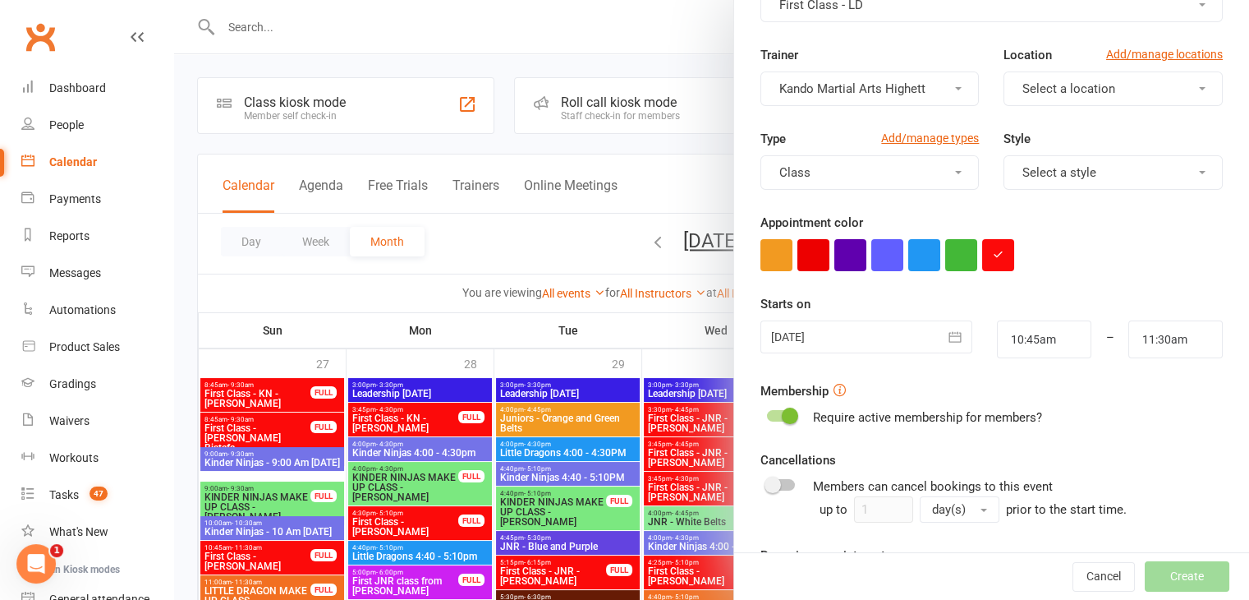
click at [949, 332] on icon "button" at bounding box center [955, 336] width 12 height 11
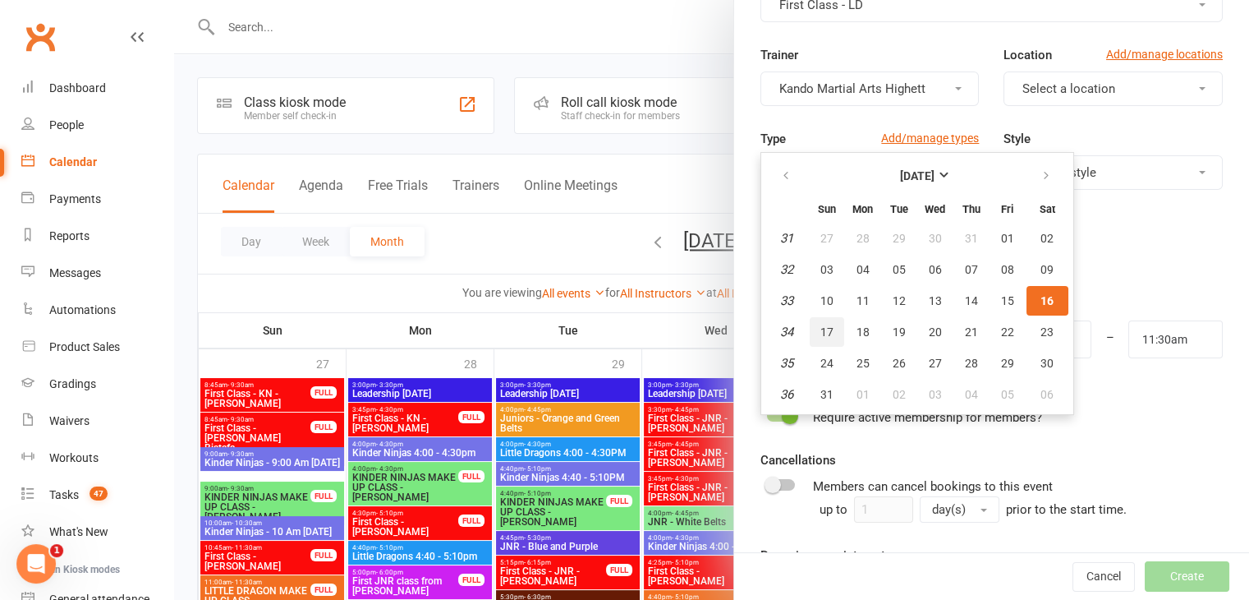
click at [820, 325] on span "17" at bounding box center [826, 331] width 13 height 13
type input "[DATE]"
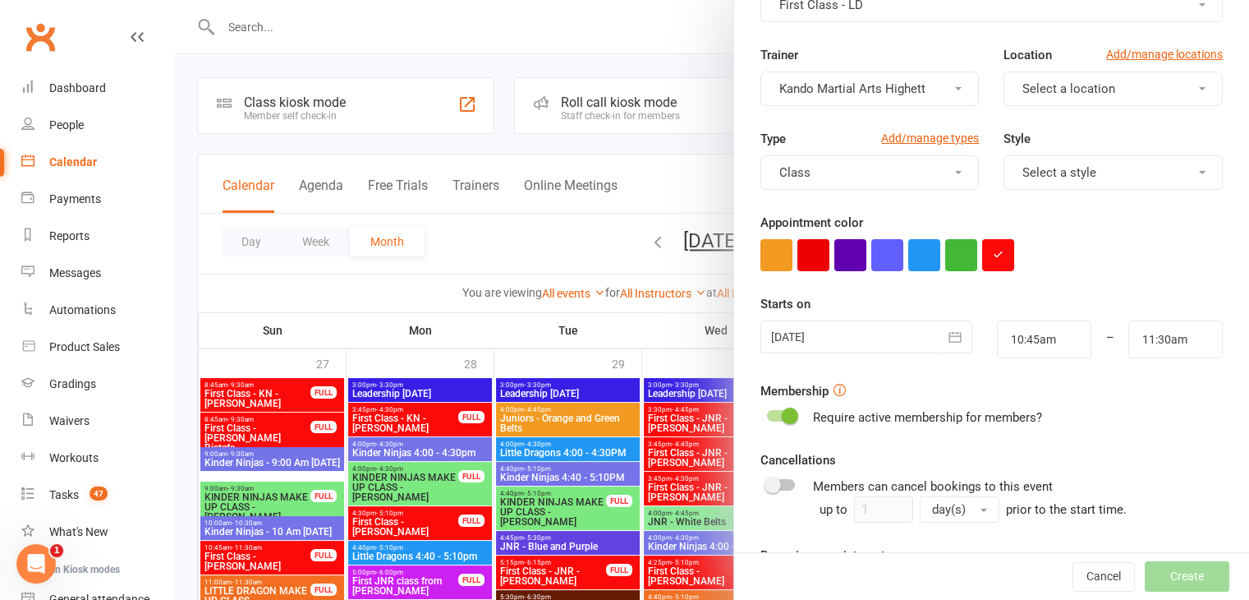
scroll to position [253, 0]
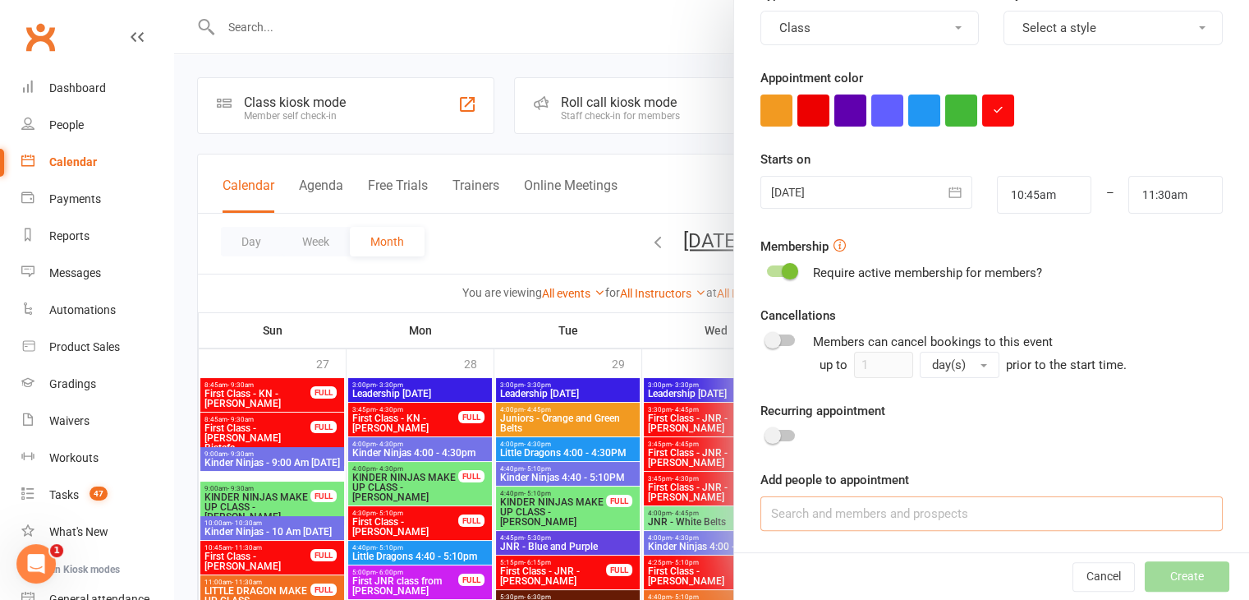
click at [799, 517] on input at bounding box center [991, 513] width 462 height 34
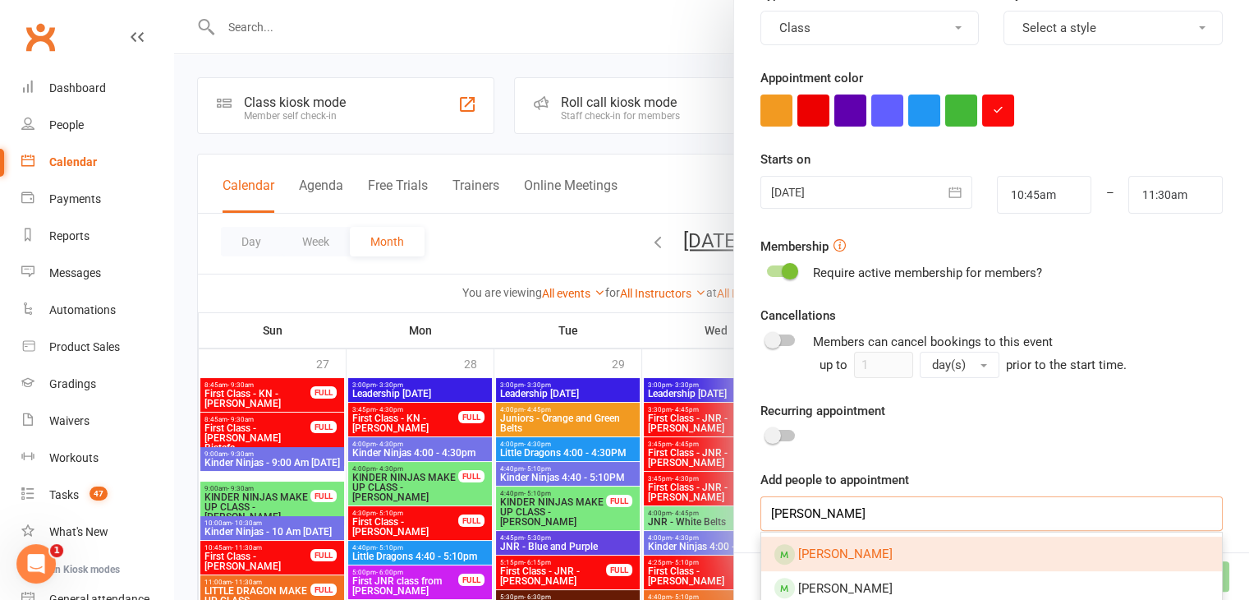
scroll to position [296, 0]
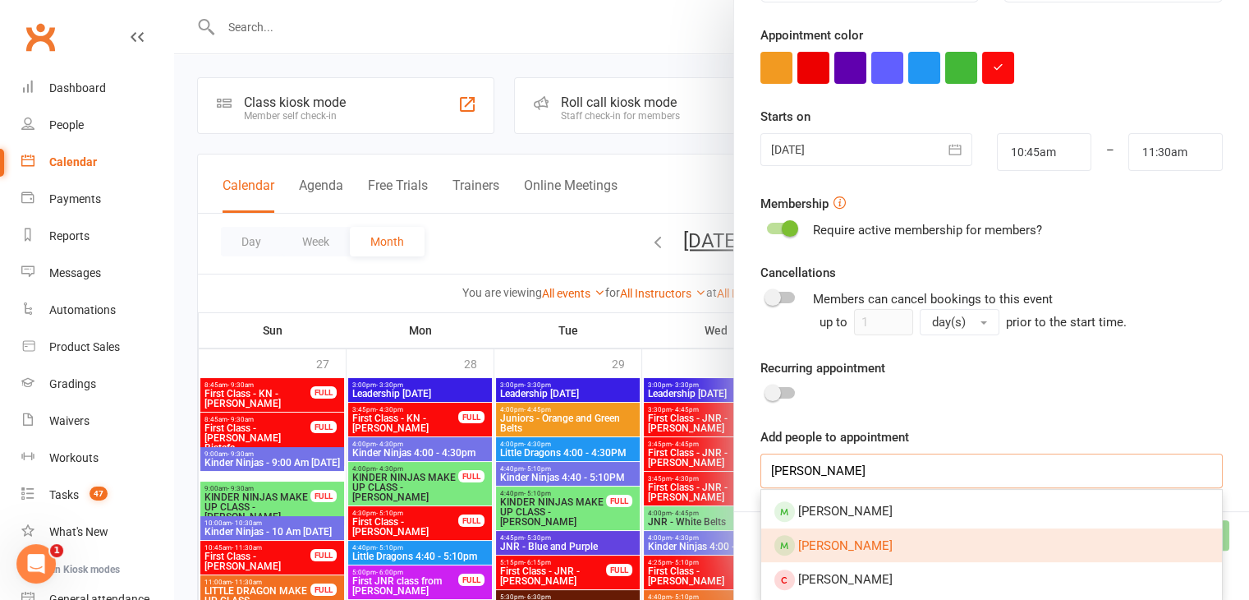
type input "[PERSON_NAME]"
click at [838, 543] on span "[PERSON_NAME]" at bounding box center [845, 545] width 94 height 15
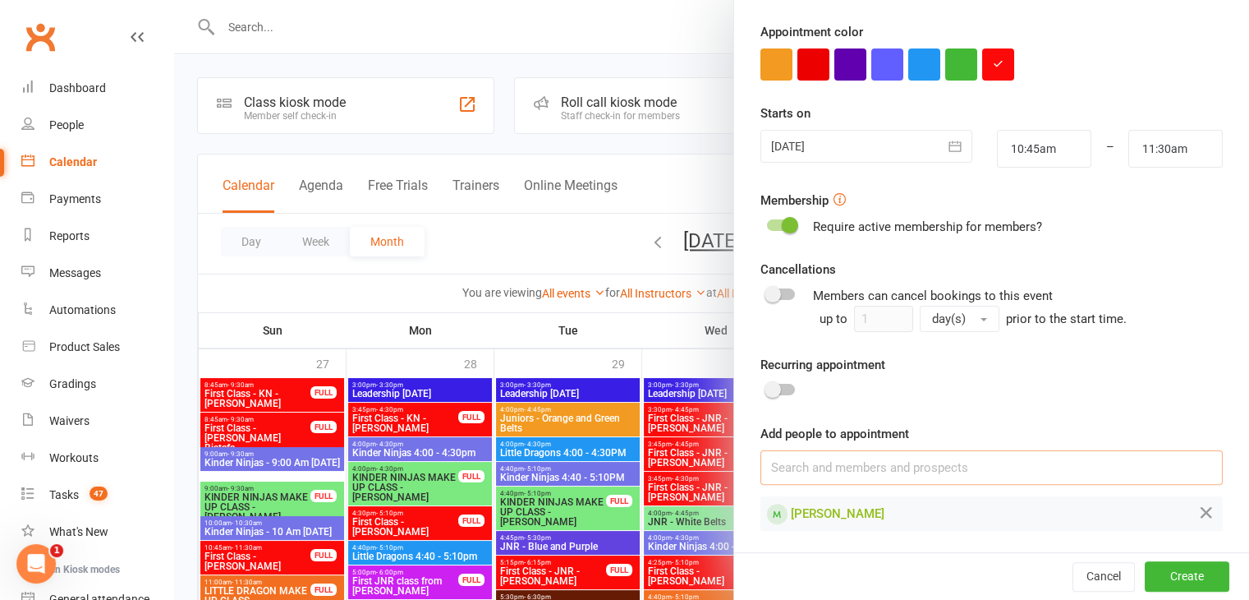
scroll to position [0, 0]
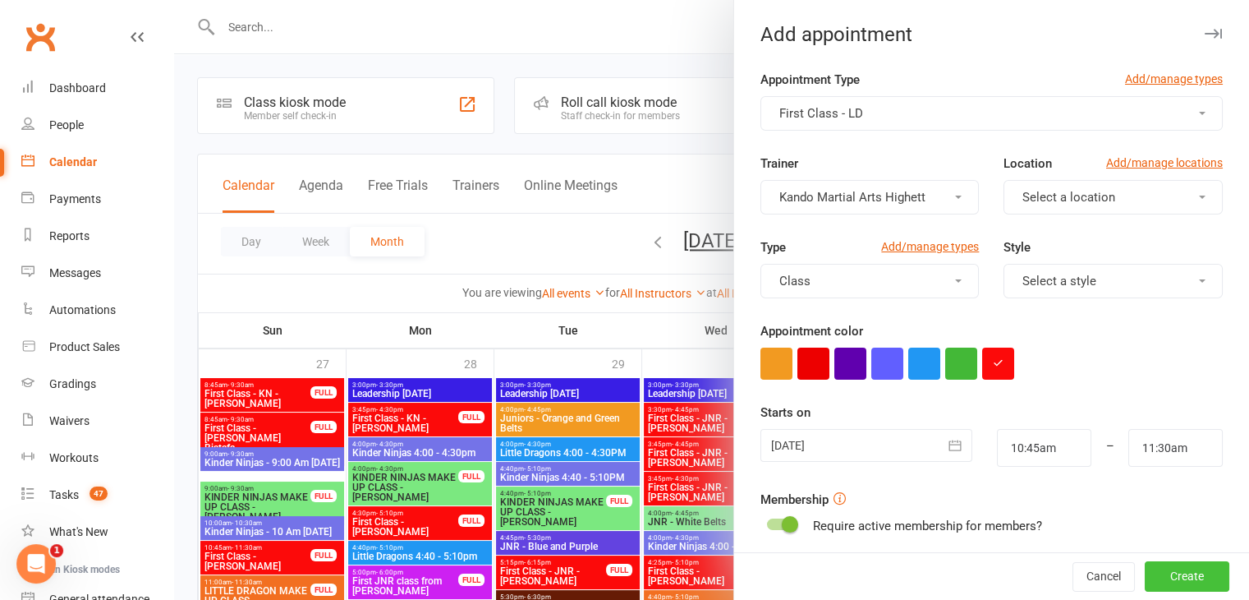
click at [1161, 577] on button "Create" at bounding box center [1187, 577] width 85 height 30
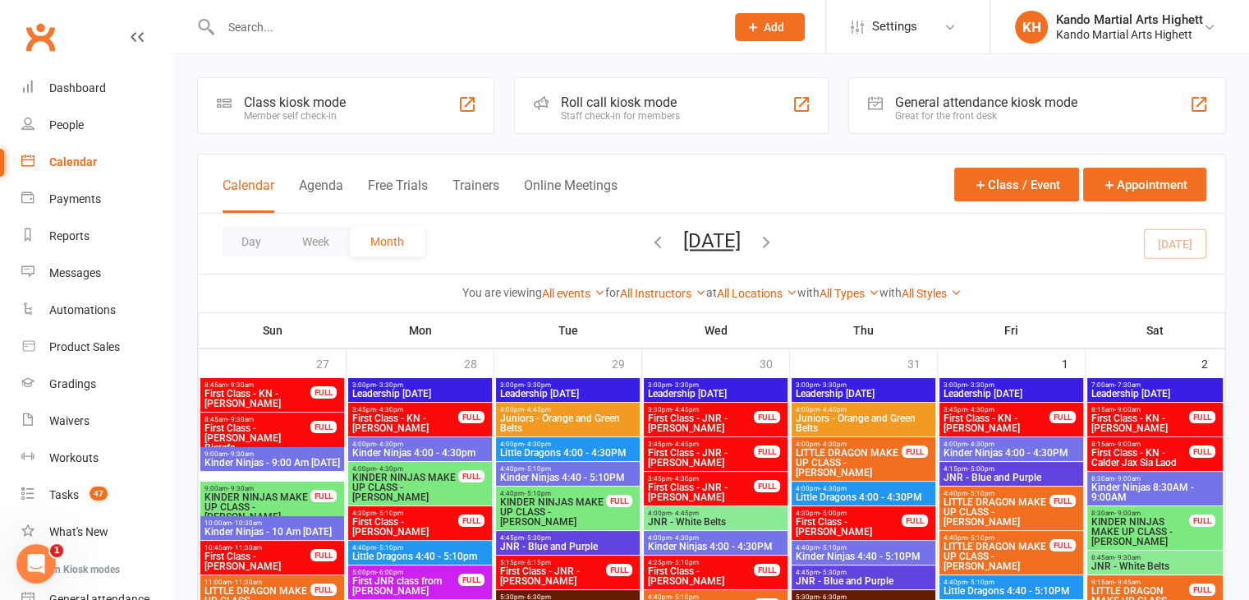
click at [448, 30] on input "text" at bounding box center [465, 27] width 498 height 23
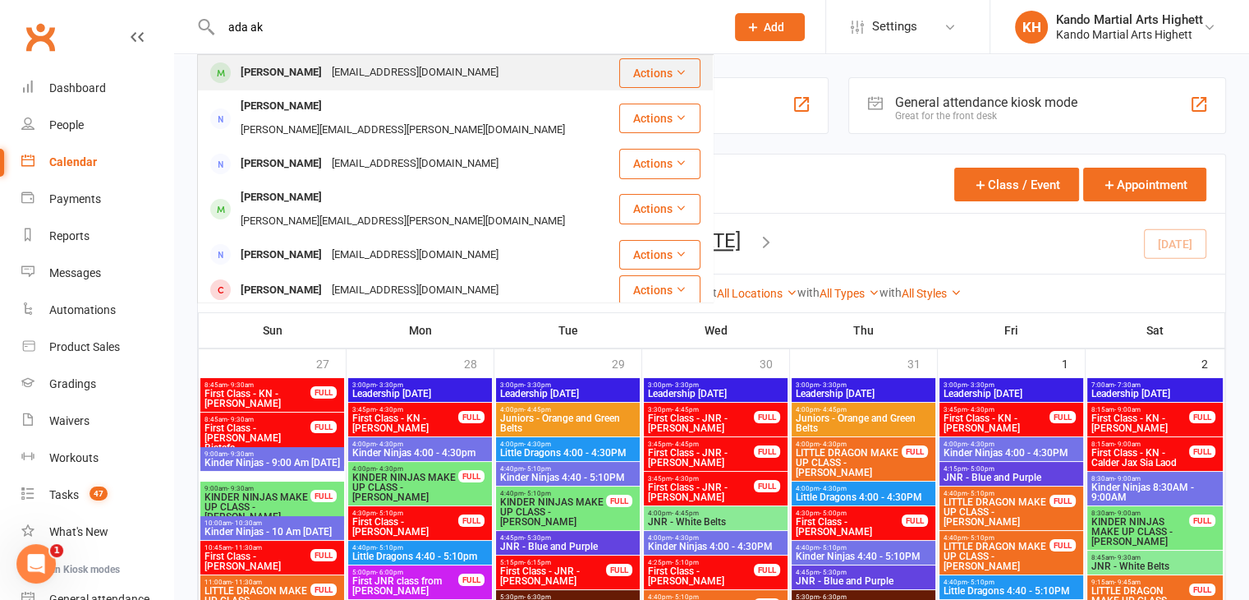
type input "ada ak"
click at [363, 67] on div "[EMAIL_ADDRESS][DOMAIN_NAME]" at bounding box center [415, 73] width 177 height 24
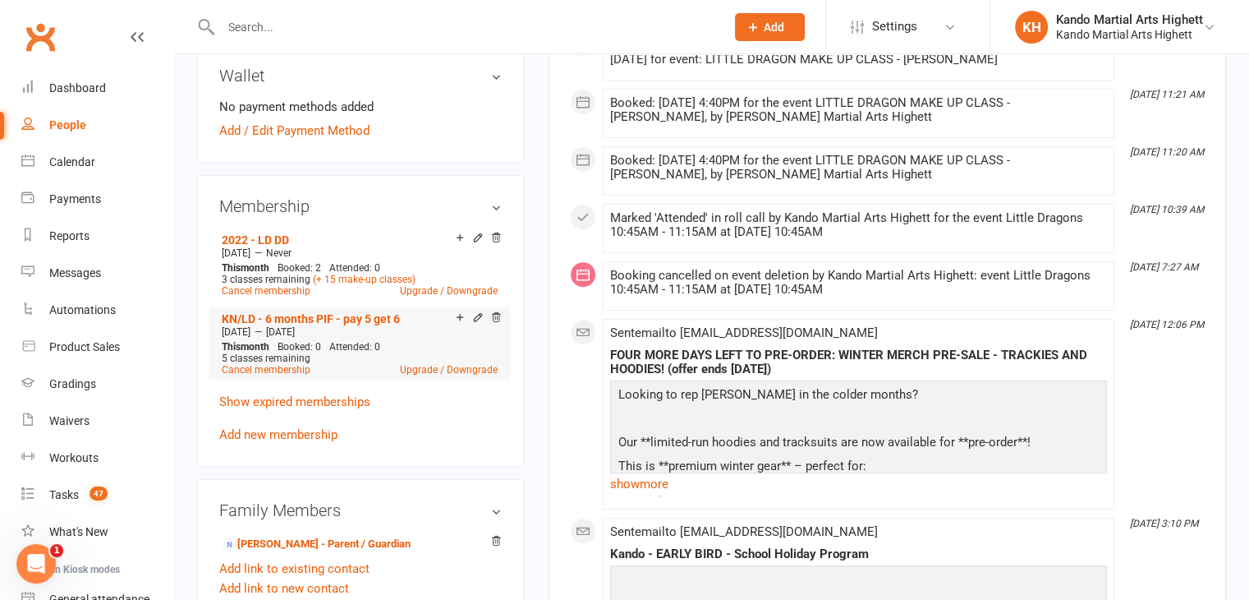
scroll to position [903, 0]
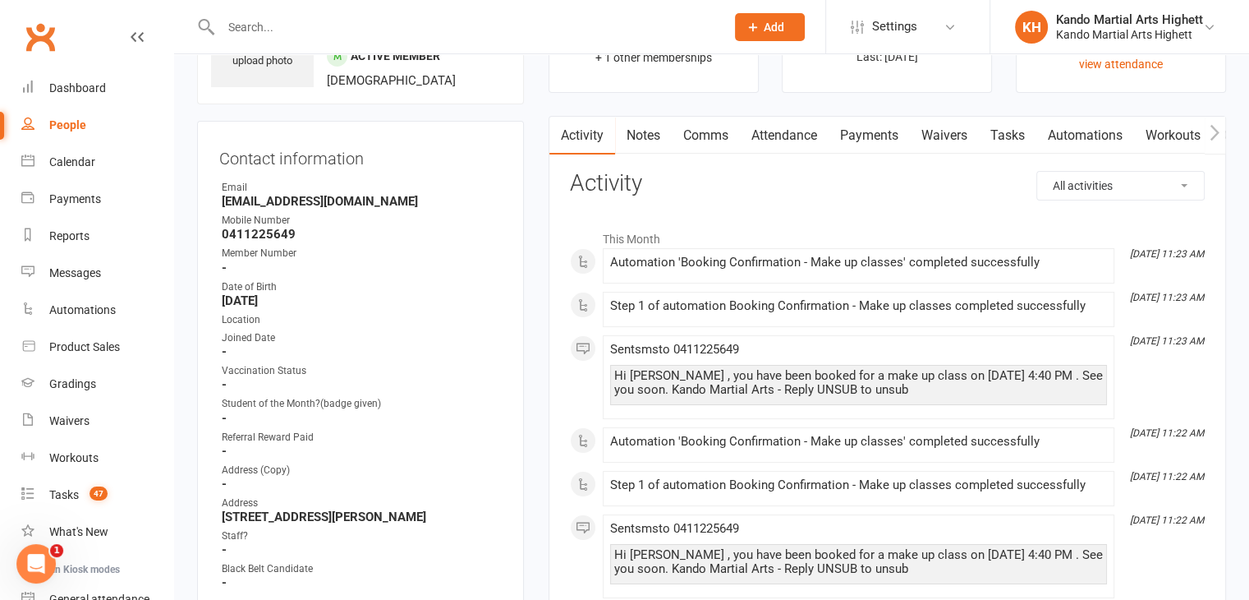
scroll to position [0, 0]
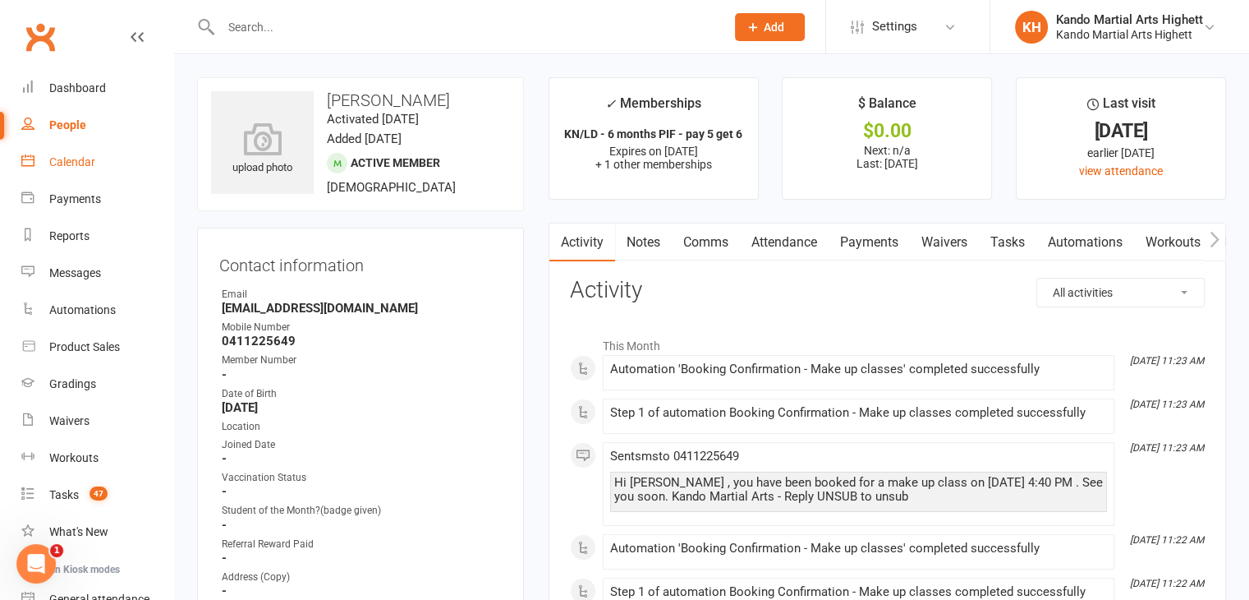
click at [85, 169] on link "Calendar" at bounding box center [97, 162] width 152 height 37
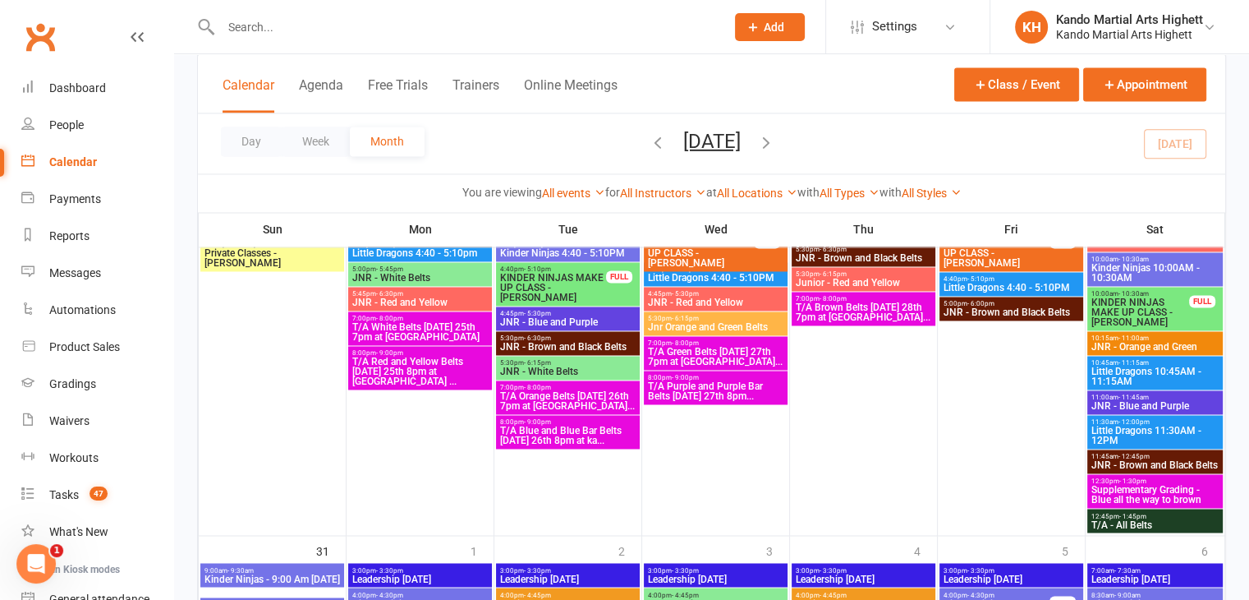
scroll to position [2608, 0]
click at [1156, 487] on span "Supplementary Grading - Blue all the way to brown" at bounding box center [1155, 495] width 129 height 20
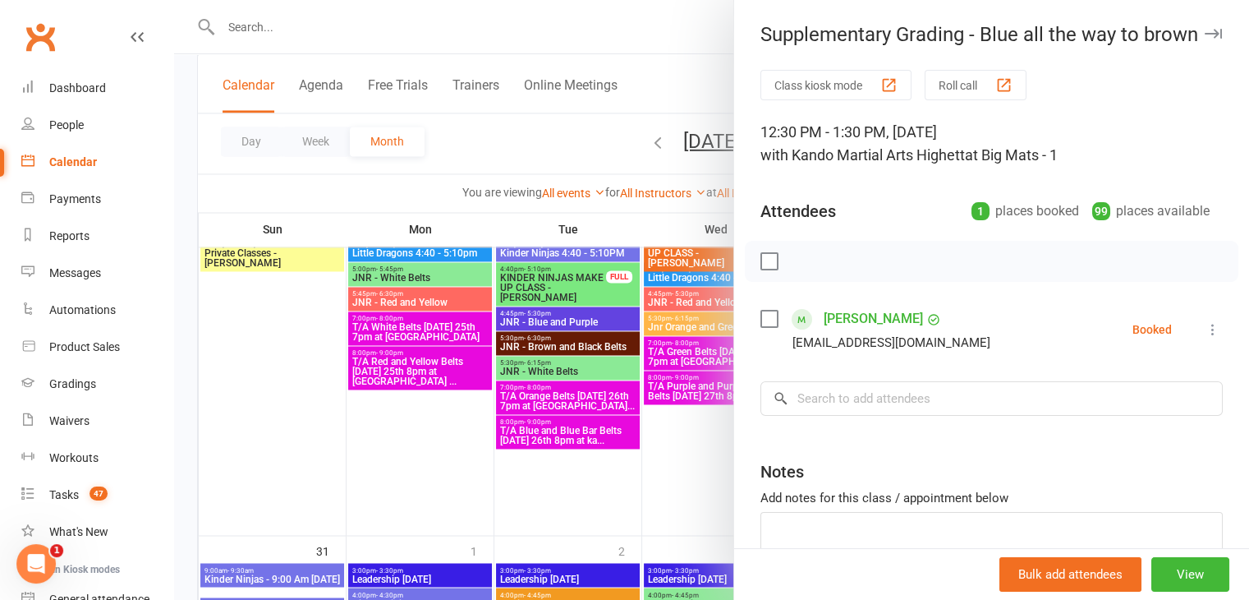
click at [628, 317] on div at bounding box center [711, 300] width 1075 height 600
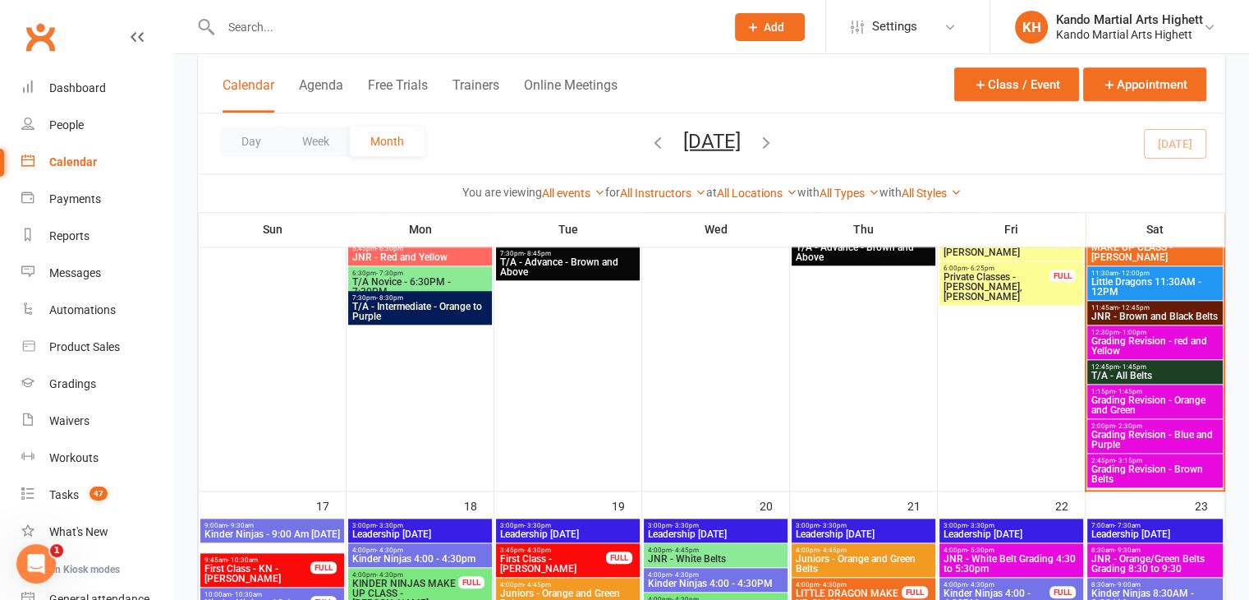
scroll to position [1564, 0]
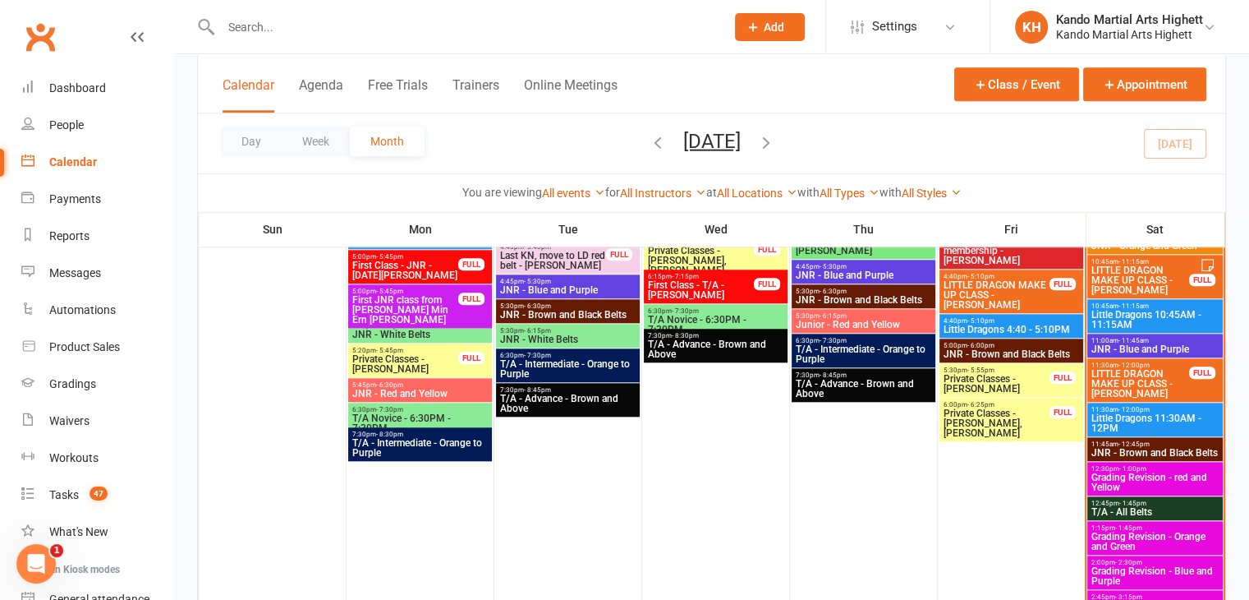
click at [409, 37] on input "text" at bounding box center [465, 27] width 498 height 23
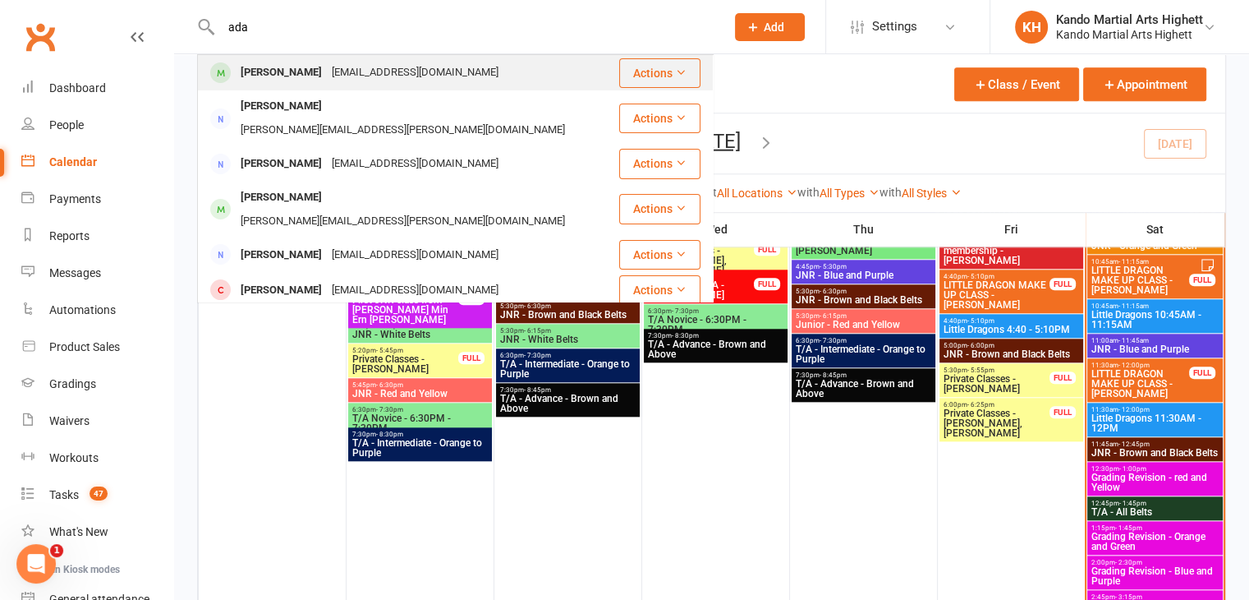
type input "ada"
click at [384, 62] on div "[EMAIL_ADDRESS][DOMAIN_NAME]" at bounding box center [415, 73] width 177 height 24
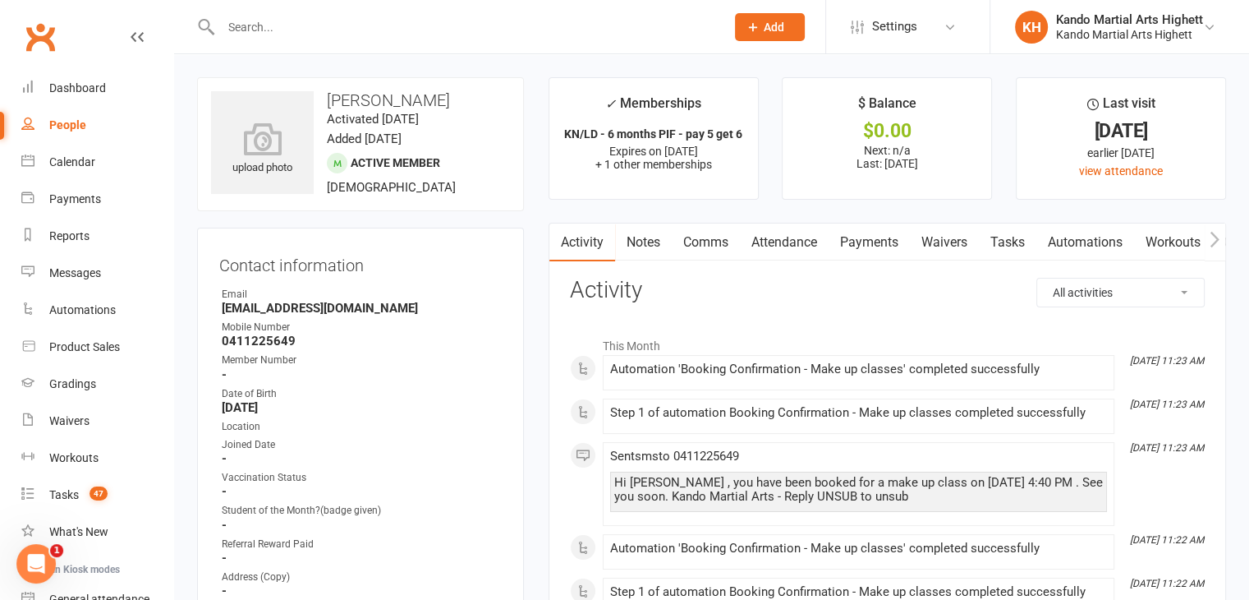
copy li "[EMAIL_ADDRESS][DOMAIN_NAME]"
drag, startPoint x: 357, startPoint y: 306, endPoint x: 254, endPoint y: 295, distance: 104.1
click at [254, 295] on li "Email [EMAIL_ADDRESS][DOMAIN_NAME]" at bounding box center [360, 301] width 283 height 29
click at [261, 291] on div "Email" at bounding box center [362, 295] width 280 height 16
click at [447, 14] on div at bounding box center [455, 26] width 517 height 53
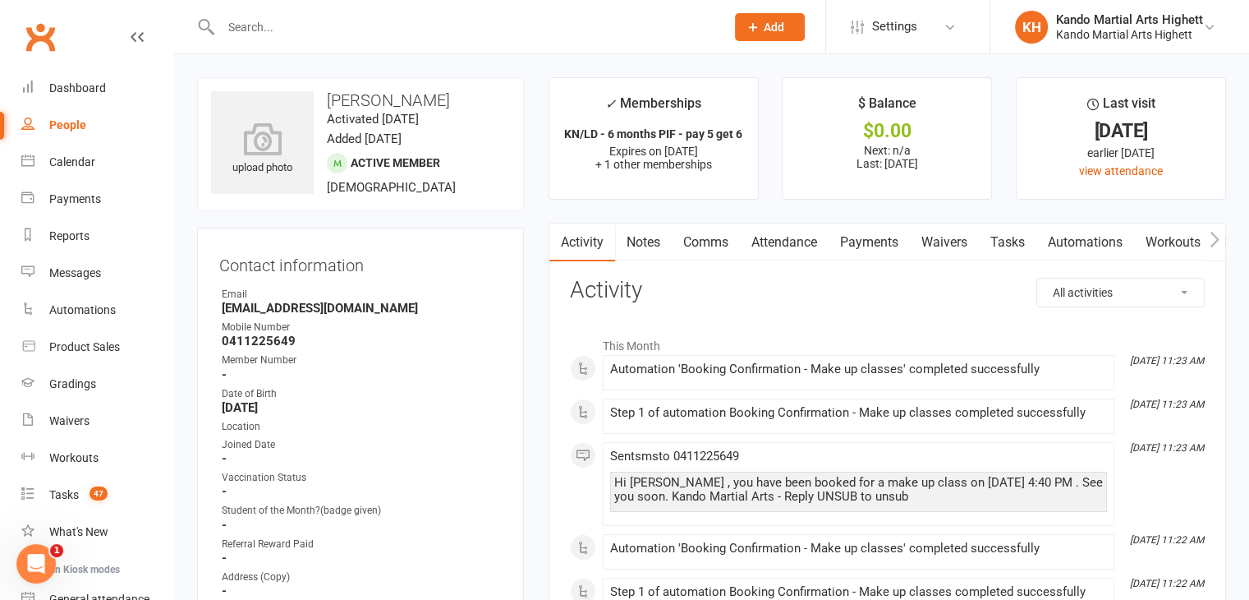
click at [316, 34] on input "text" at bounding box center [465, 27] width 498 height 23
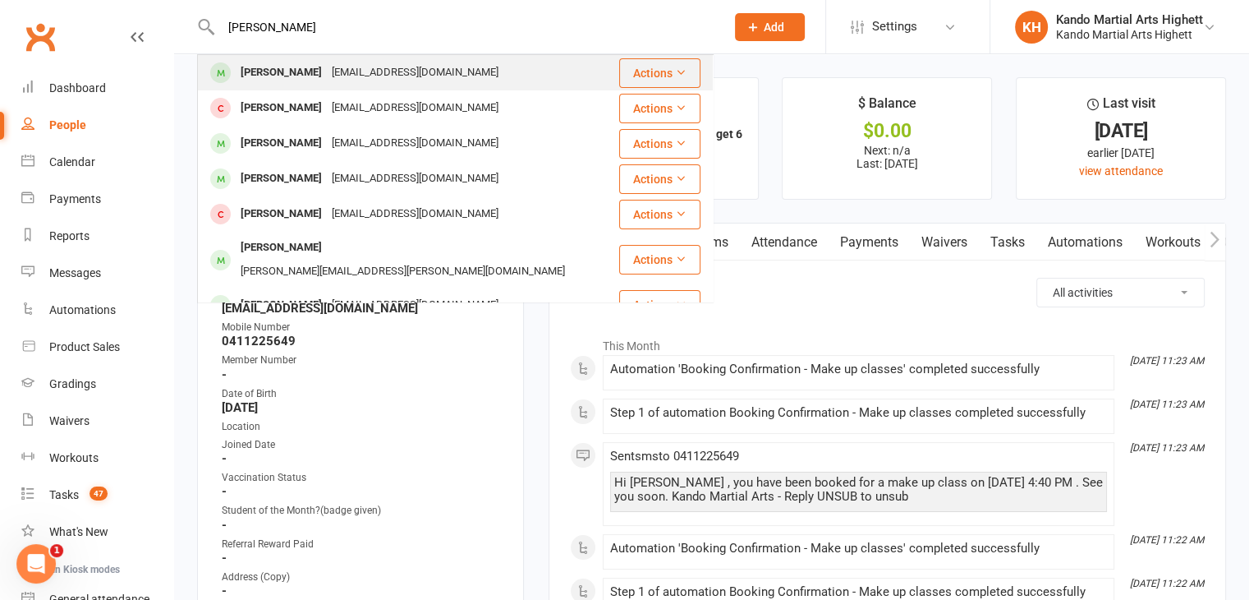
type input "[PERSON_NAME]"
click at [311, 85] on div "[PERSON_NAME] [EMAIL_ADDRESS][DOMAIN_NAME]" at bounding box center [408, 73] width 419 height 34
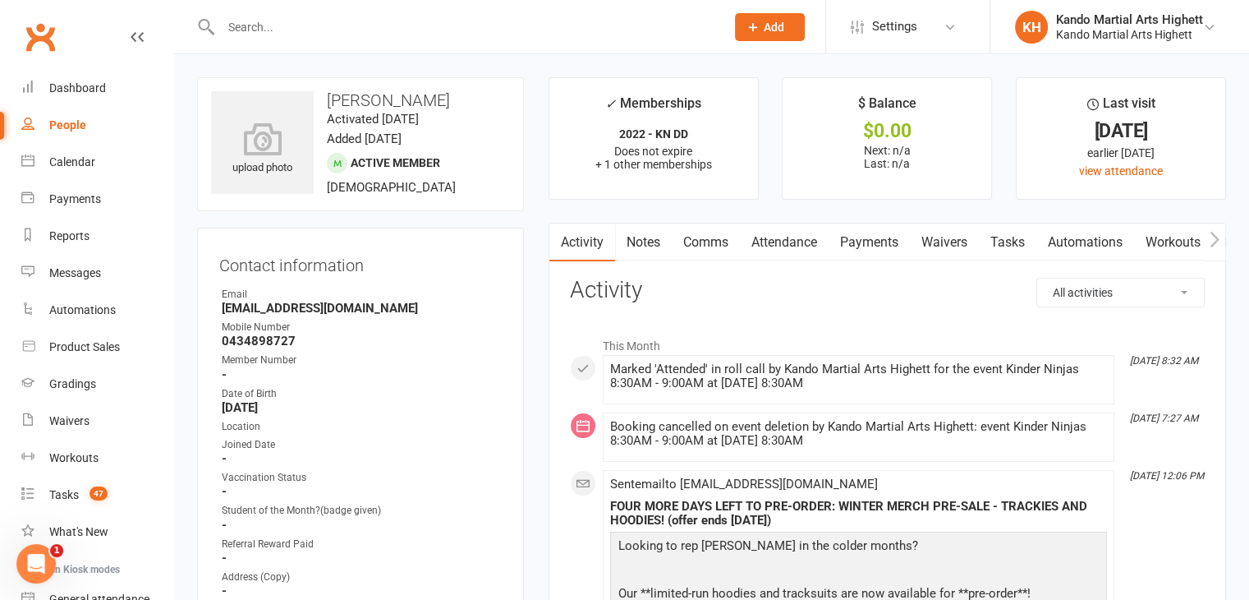
copy li "[EMAIL_ADDRESS][DOMAIN_NAME]"
drag, startPoint x: 389, startPoint y: 292, endPoint x: 368, endPoint y: 304, distance: 24.3
click at [368, 304] on li "Email [EMAIL_ADDRESS][DOMAIN_NAME]" at bounding box center [360, 301] width 283 height 29
click at [368, 304] on strong "[EMAIL_ADDRESS][DOMAIN_NAME]" at bounding box center [362, 308] width 280 height 15
drag, startPoint x: 424, startPoint y: 367, endPoint x: 426, endPoint y: 356, distance: 11.0
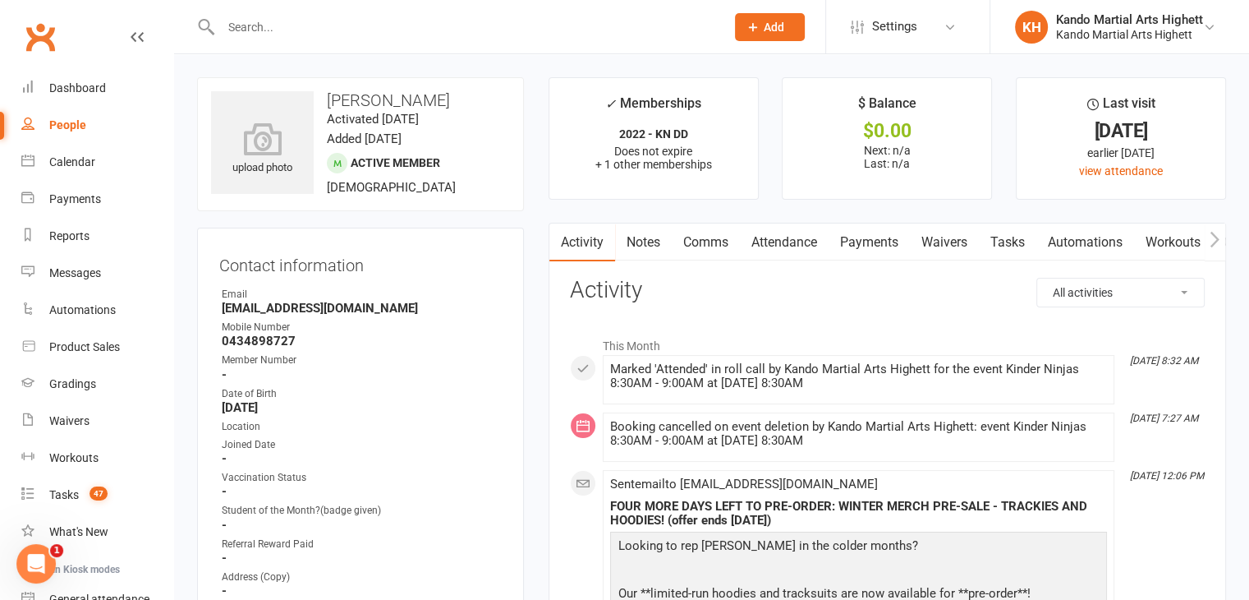
click at [426, 365] on li "Member Number -" at bounding box center [360, 366] width 283 height 29
click at [61, 168] on div "Calendar" at bounding box center [72, 161] width 46 height 13
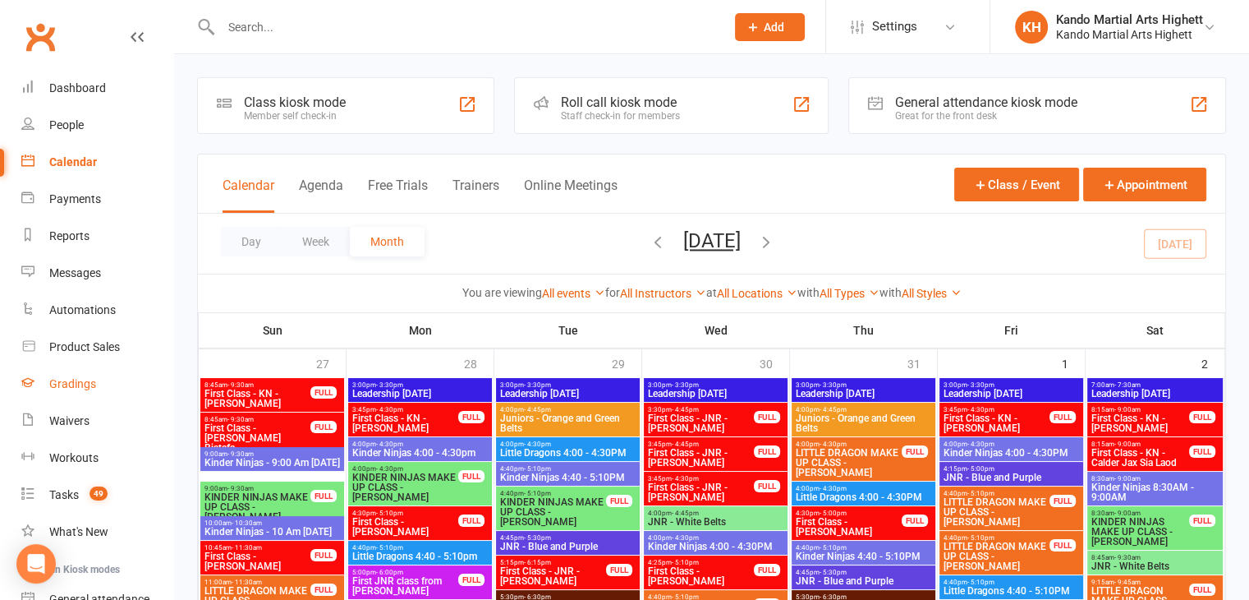
click at [72, 396] on link "Gradings" at bounding box center [97, 383] width 152 height 37
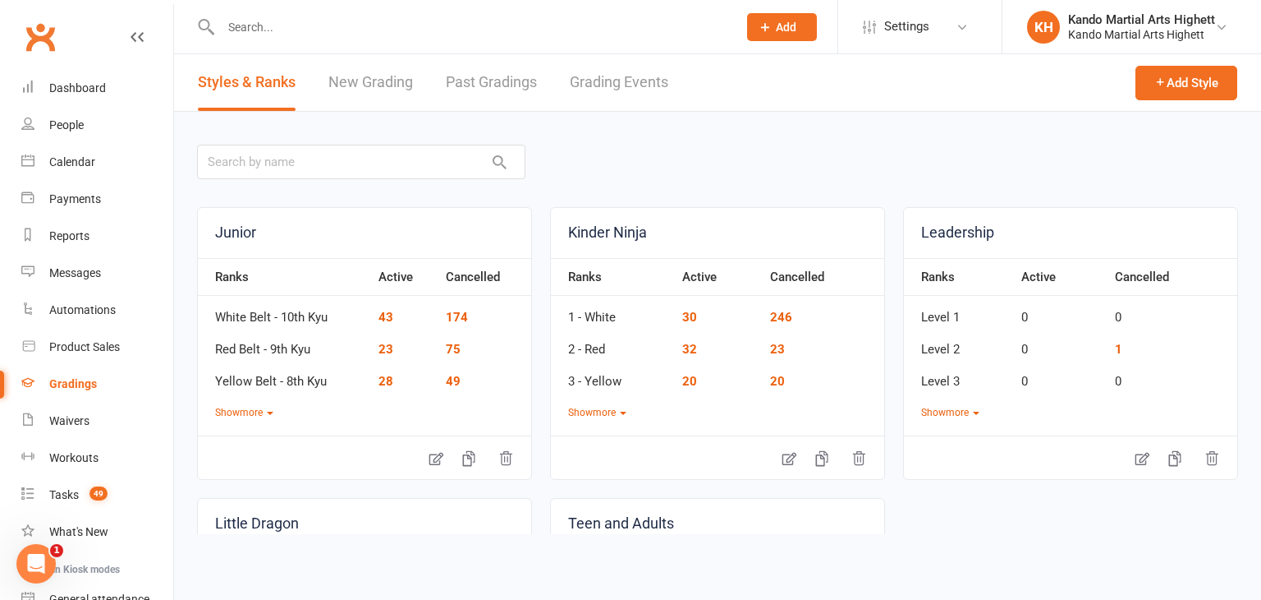
click at [616, 70] on link "Grading Events" at bounding box center [619, 82] width 99 height 57
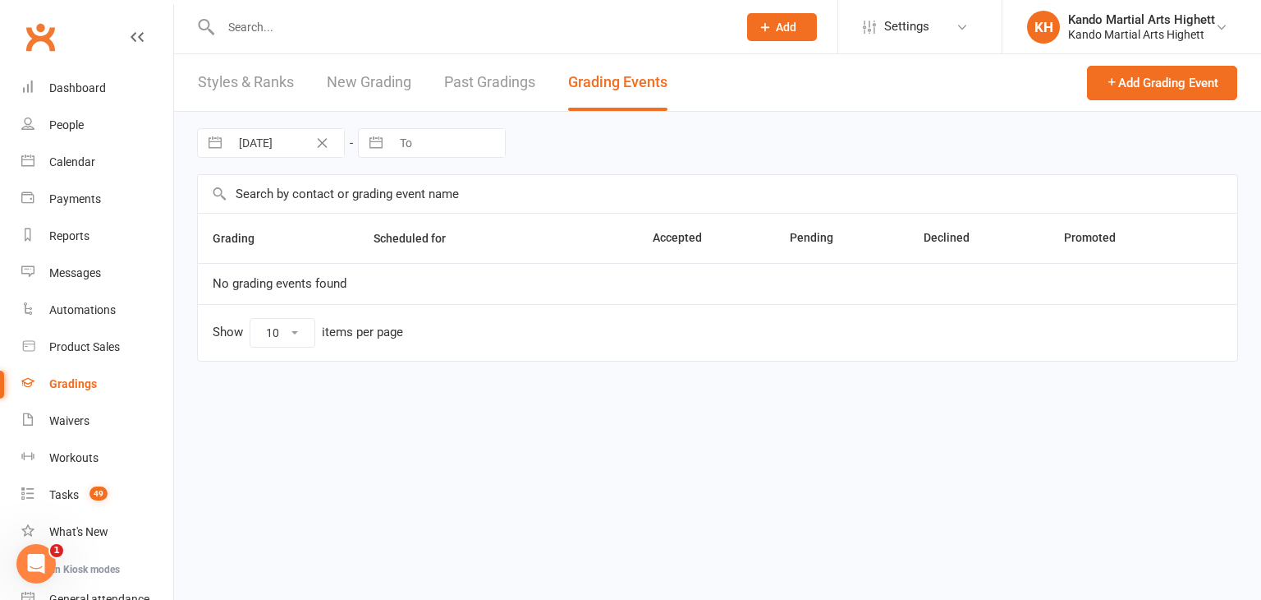
select select "100"
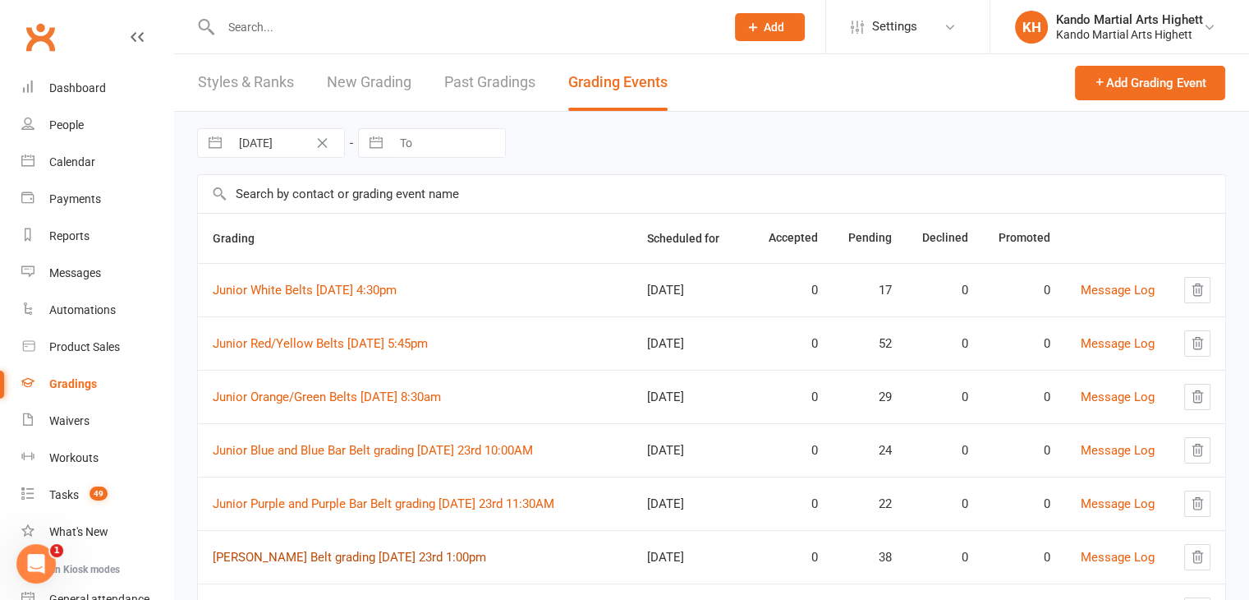
click at [304, 554] on link "Junior Brown Belt grading Saturday 23rd 1:00pm" at bounding box center [349, 556] width 273 height 15
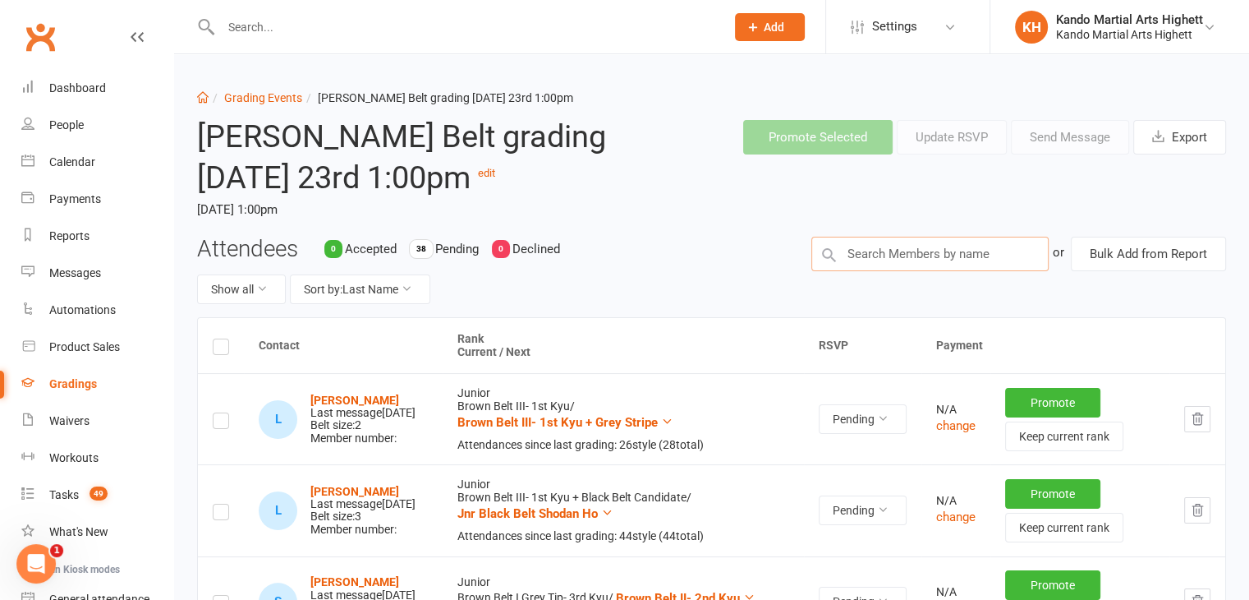
click at [887, 249] on input "text" at bounding box center [929, 254] width 237 height 34
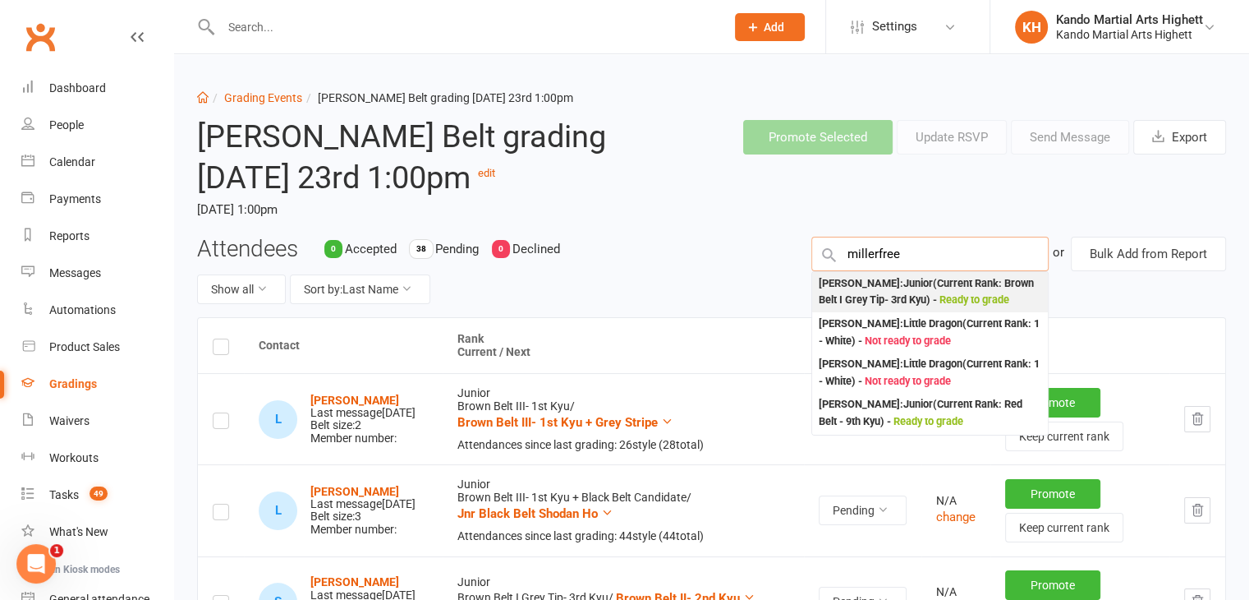
type input "millerfree"
click at [852, 298] on div "Miller Freeland : Junior (Current Rank: Brown Belt I Grey Tip- 3rd Kyu ) - Read…" at bounding box center [930, 292] width 223 height 34
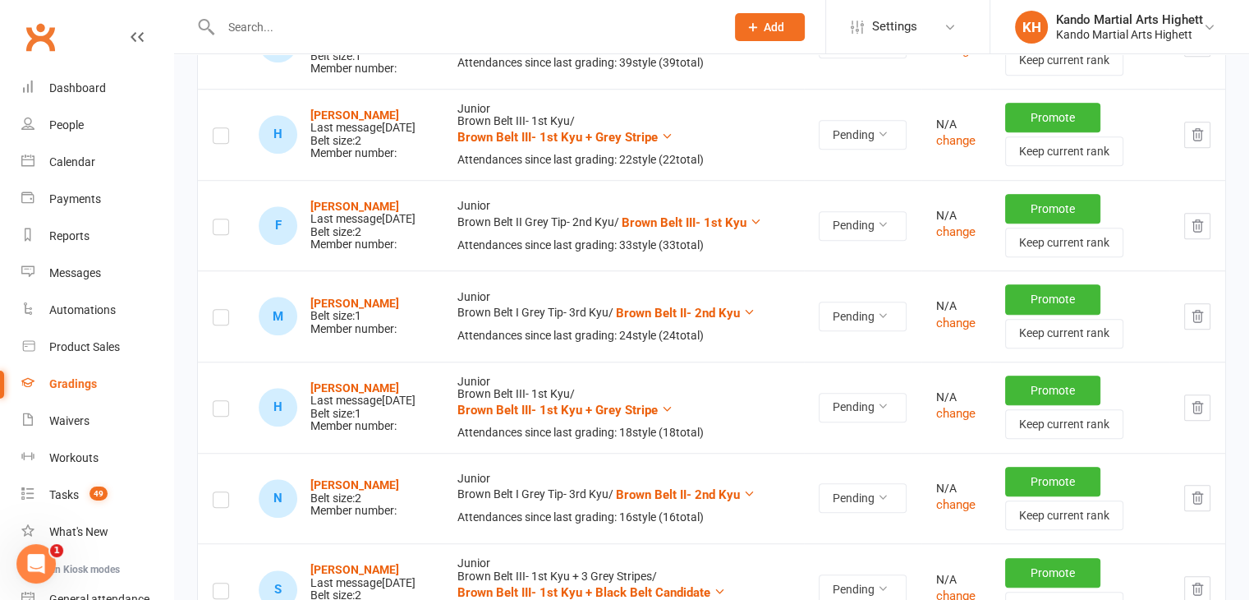
scroll to position [1100, 0]
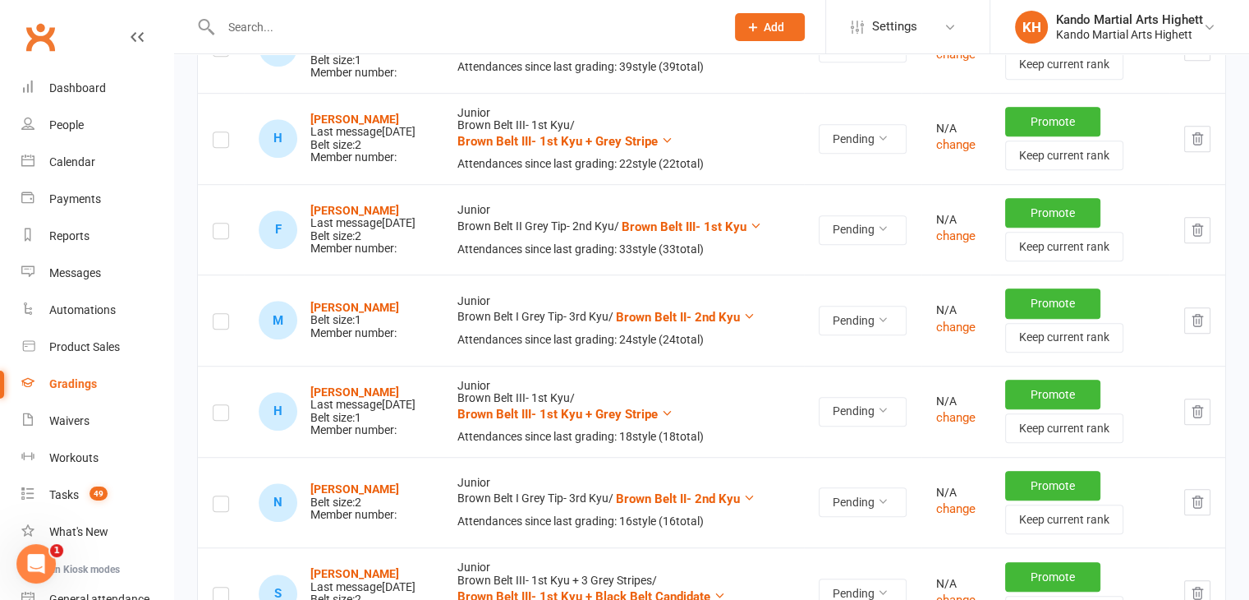
click at [219, 324] on label at bounding box center [221, 324] width 16 height 0
click at [219, 314] on input "checkbox" at bounding box center [221, 314] width 16 height 0
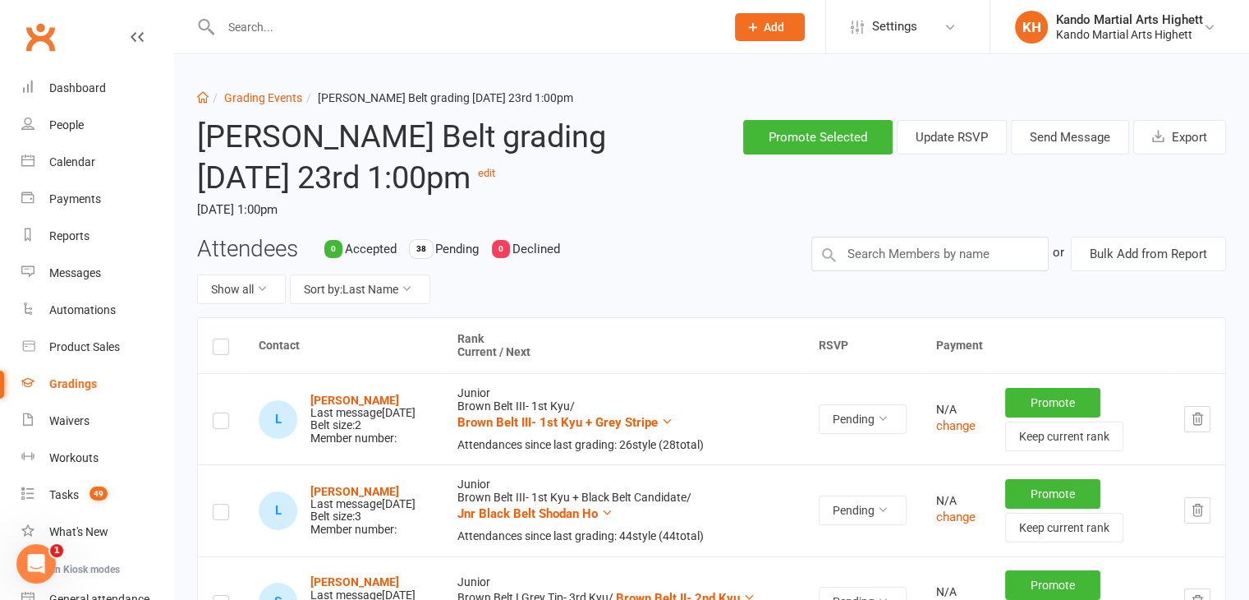
scroll to position [0, 0]
click at [1075, 126] on button "Send Message" at bounding box center [1070, 137] width 118 height 34
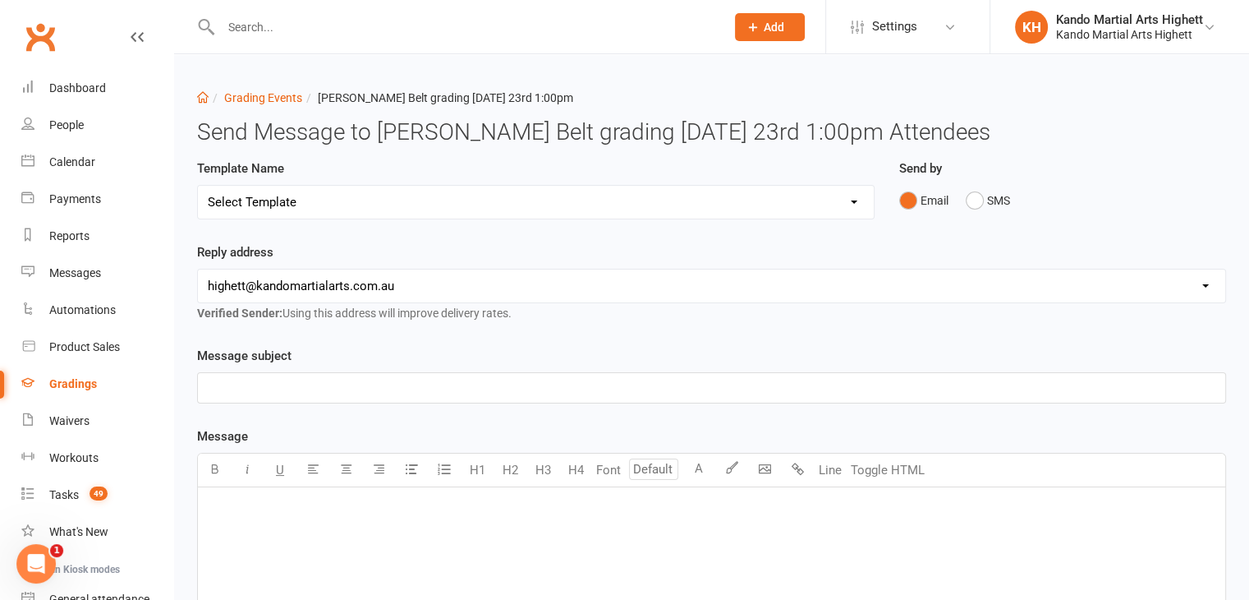
click at [430, 205] on select "Select Template [Email] Black Belt Grading Invitation [Email] Confirmation of S…" at bounding box center [536, 202] width 676 height 33
click at [198, 186] on select "Select Template [Email] Black Belt Grading Invitation [Email] Confirmation of S…" at bounding box center [536, 202] width 676 height 33
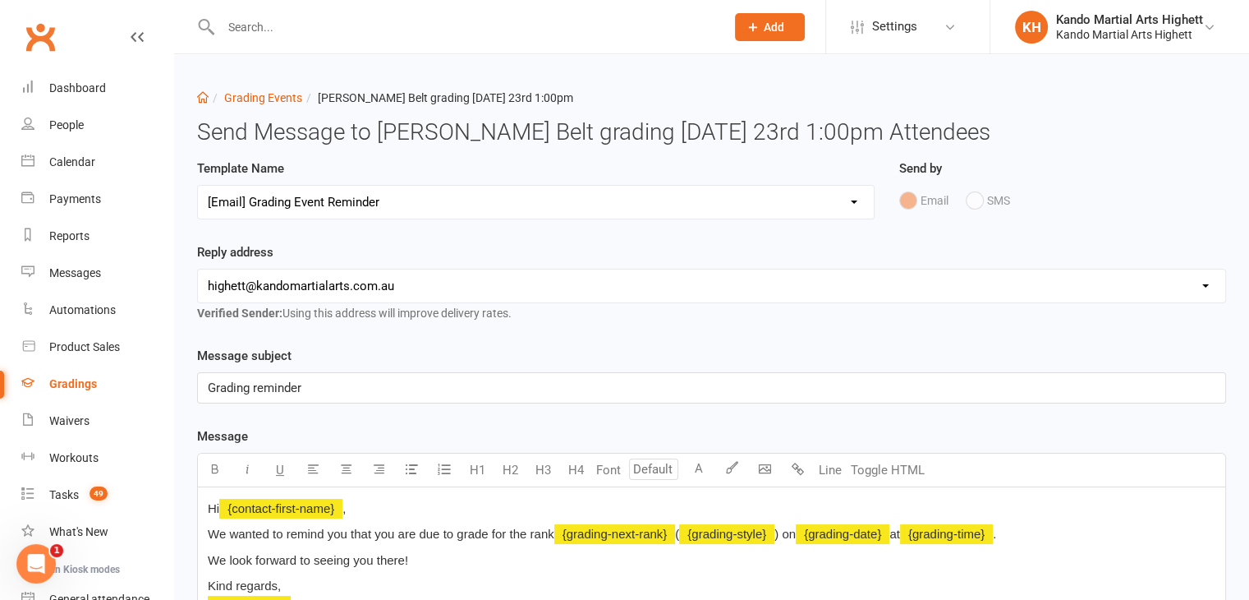
click at [332, 208] on select "Select Template [Email] Black Belt Grading Invitation [Email] Confirmation of S…" at bounding box center [536, 202] width 676 height 33
click at [198, 186] on select "Select Template [Email] Black Belt Grading Invitation [Email] Confirmation of S…" at bounding box center [536, 202] width 676 height 33
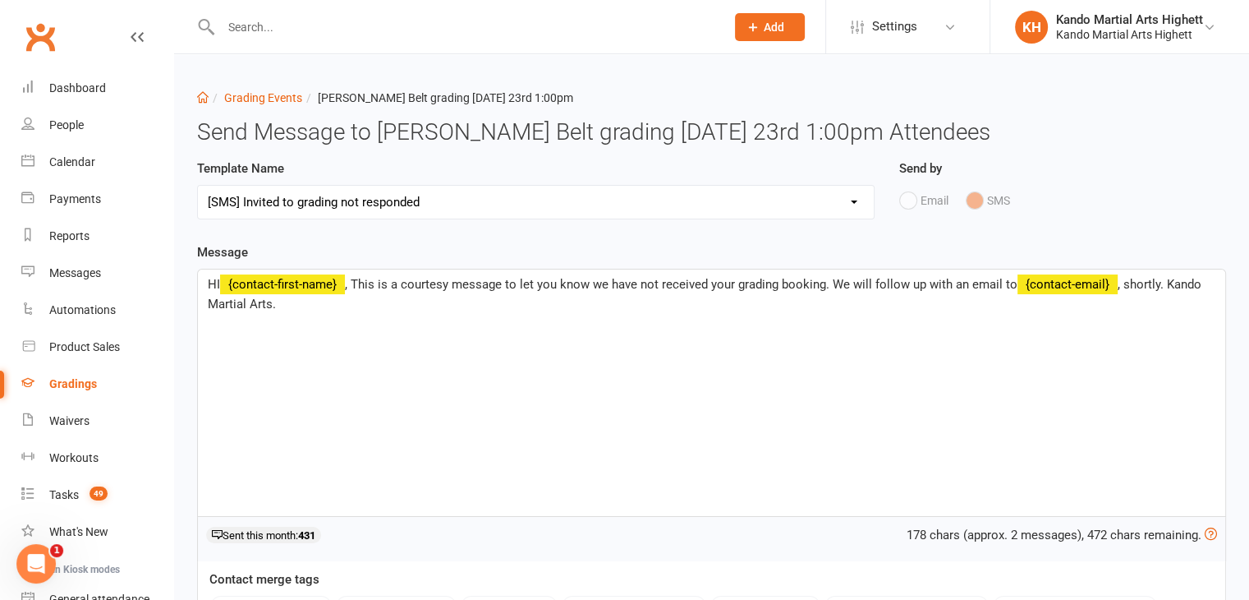
click at [293, 207] on select "Select Template [Email] Black Belt Grading Invitation [Email] Confirmation of S…" at bounding box center [536, 202] width 676 height 33
select select "4"
click at [198, 186] on select "Select Template [Email] Black Belt Grading Invitation [Email] Confirmation of S…" at bounding box center [536, 202] width 676 height 33
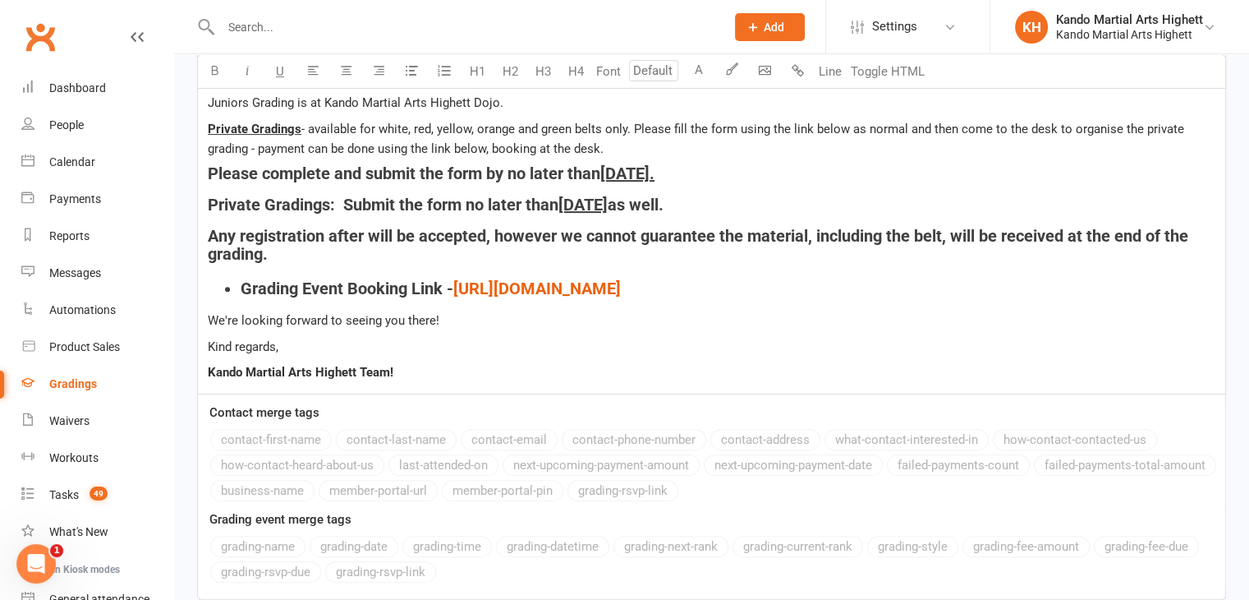
scroll to position [626, 0]
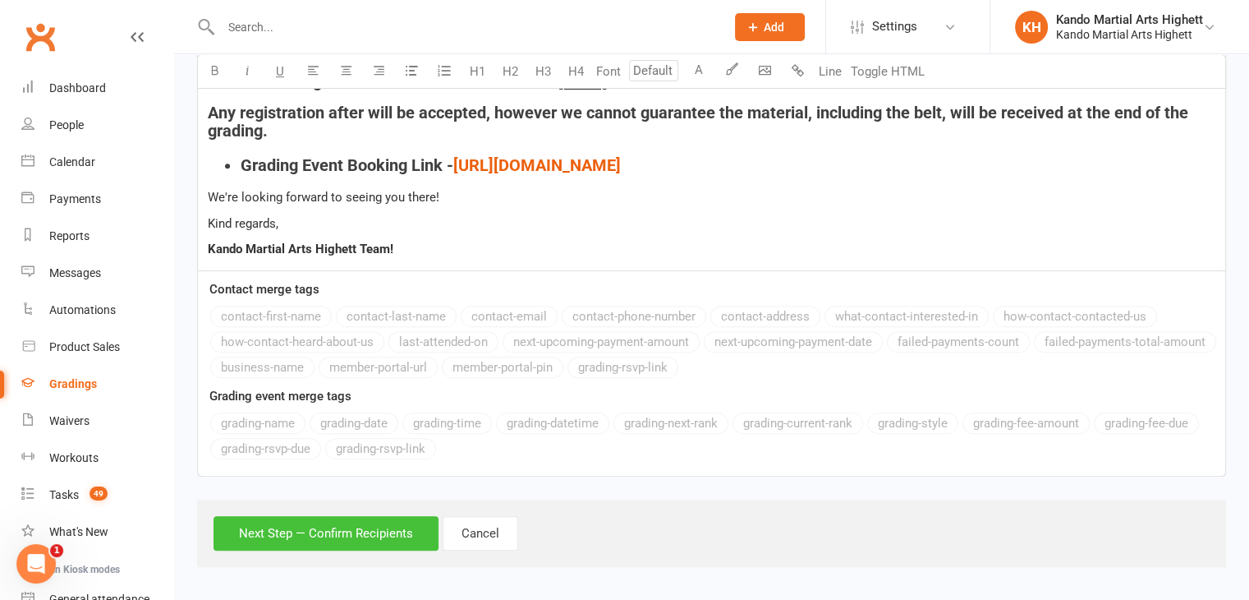
click at [289, 520] on button "Next Step — Confirm Recipients" at bounding box center [326, 533] width 225 height 34
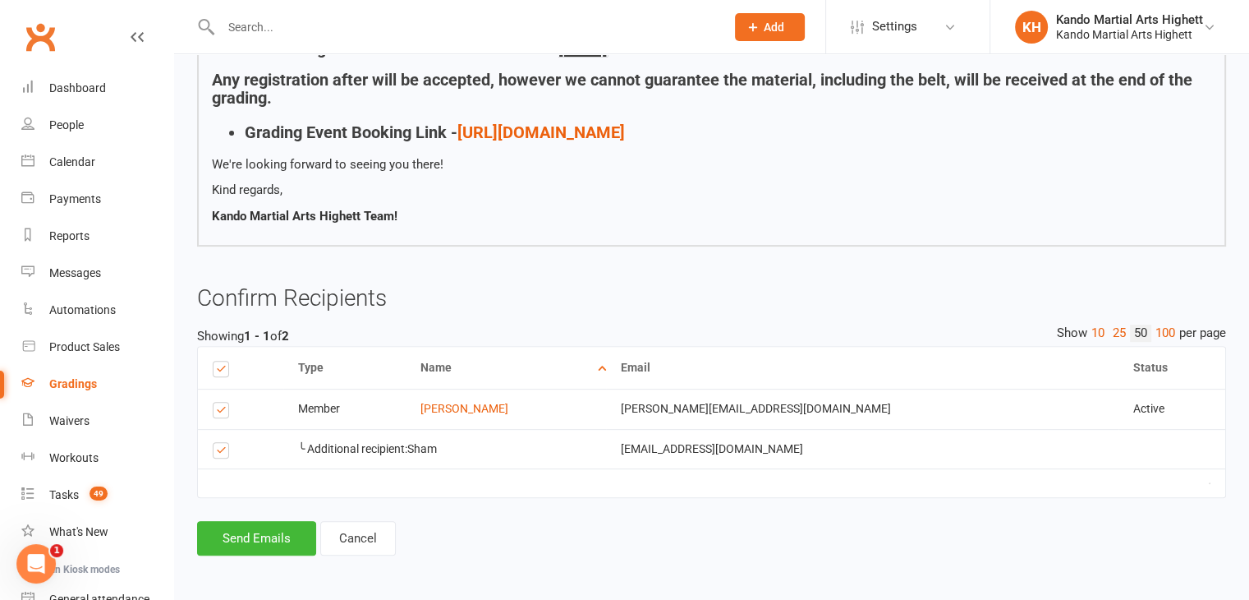
scroll to position [542, 0]
click at [277, 533] on button "Send Emails" at bounding box center [256, 538] width 119 height 34
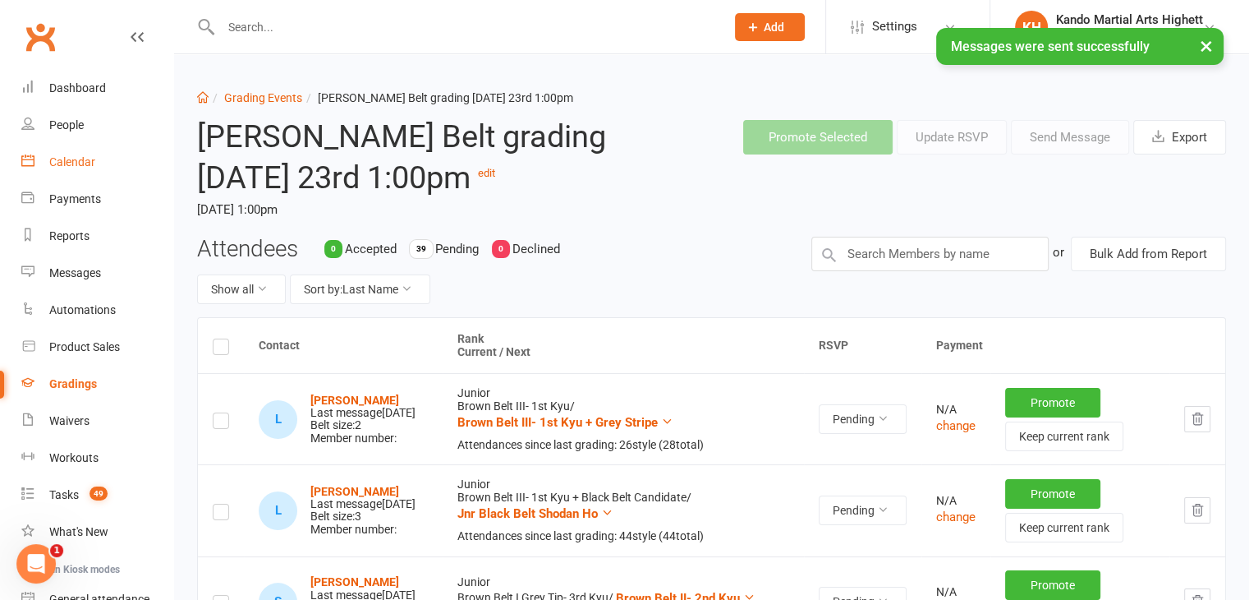
click at [103, 162] on link "Calendar" at bounding box center [97, 162] width 152 height 37
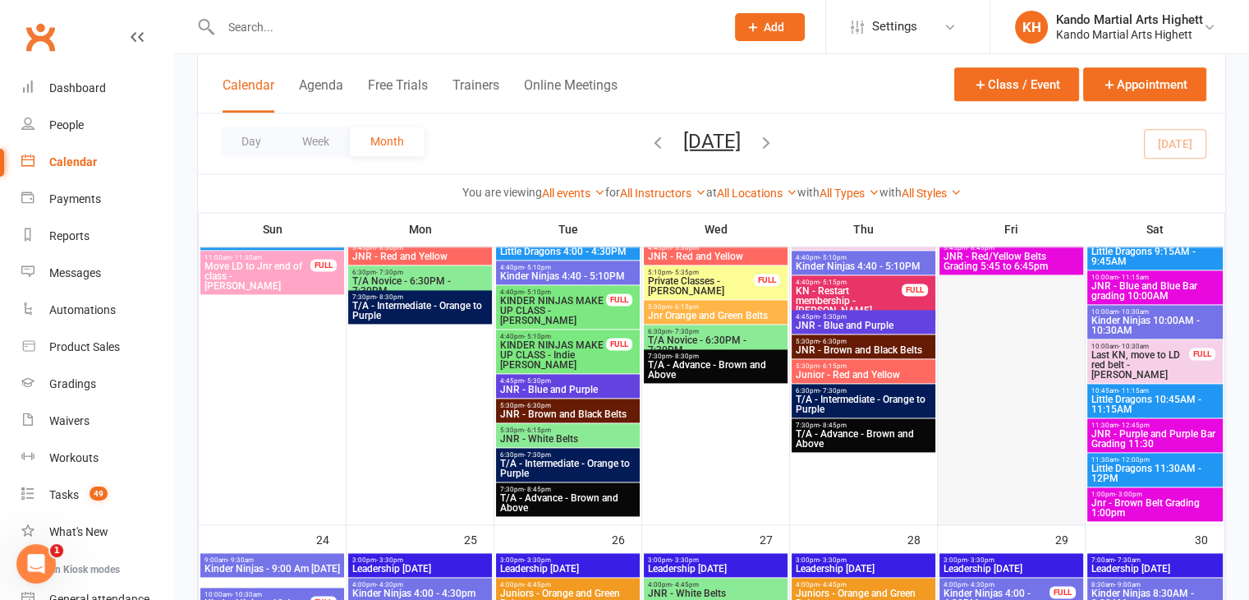
scroll to position [2168, 0]
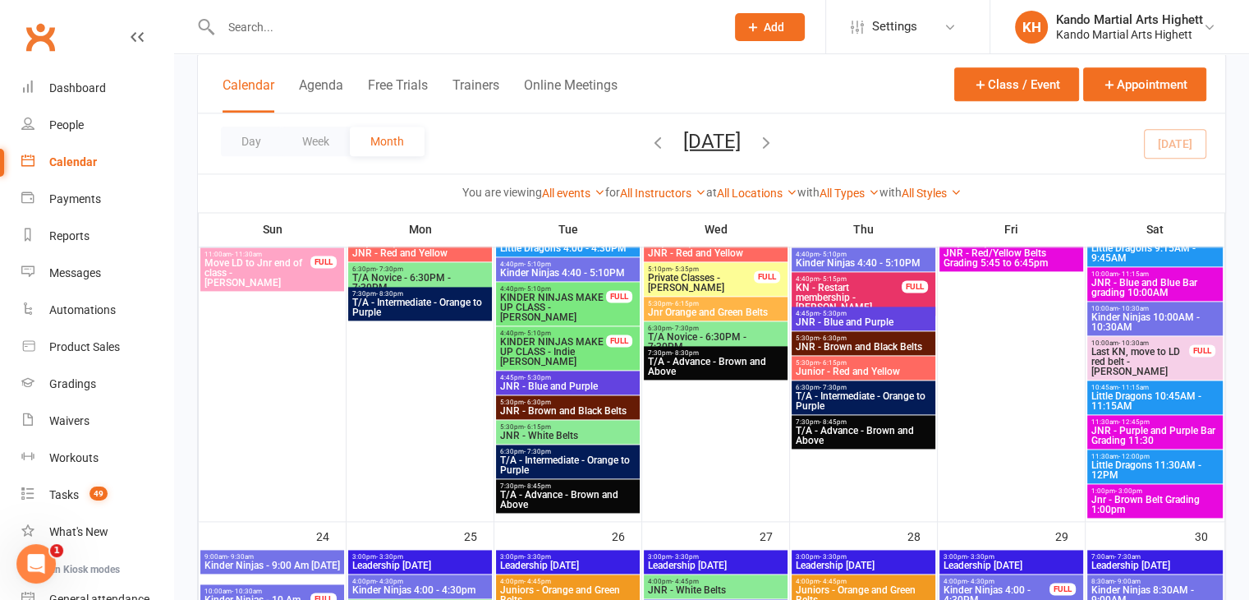
click at [1112, 508] on span "Jnr - Brown Belt Grading 1:00pm" at bounding box center [1155, 504] width 129 height 20
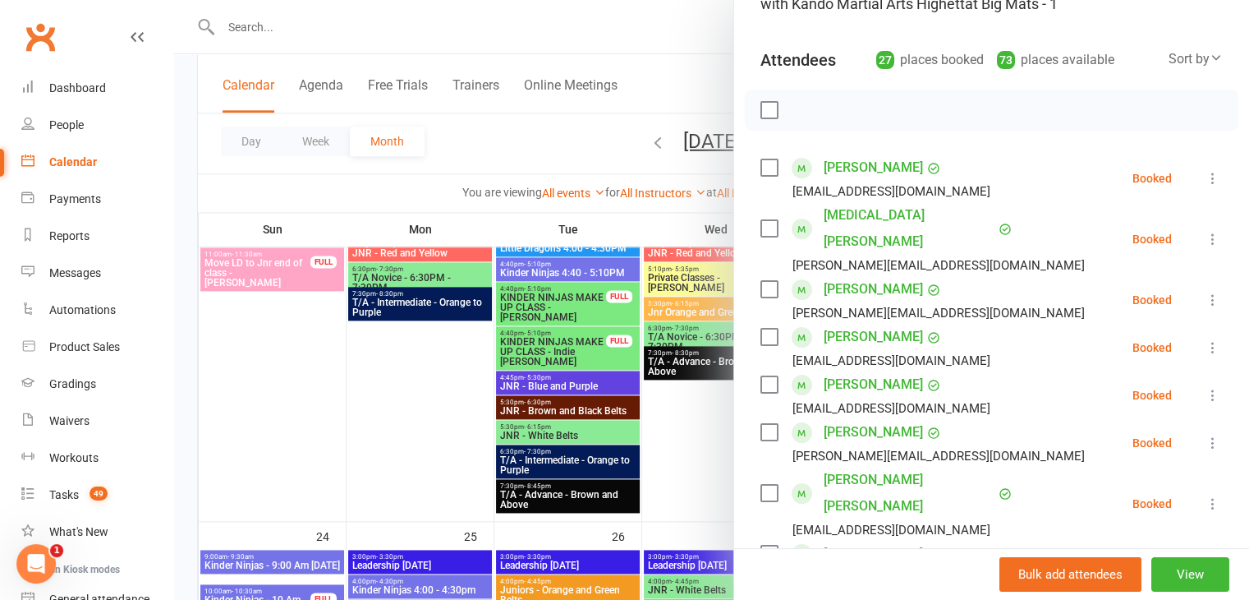
scroll to position [158, 0]
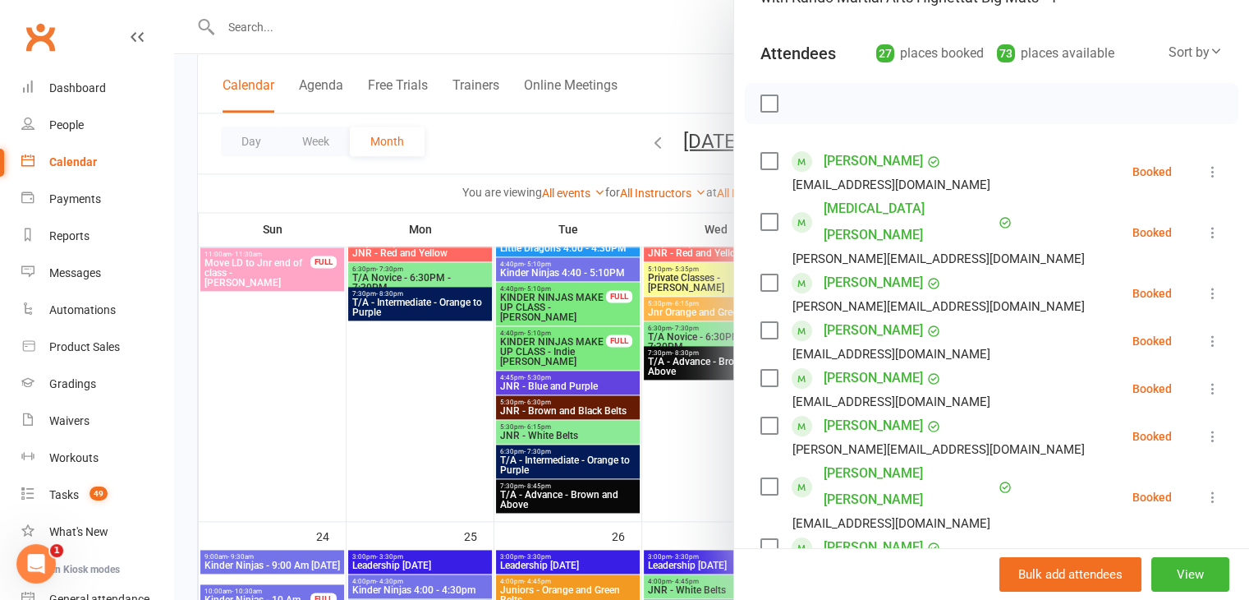
click at [493, 333] on div at bounding box center [711, 300] width 1075 height 600
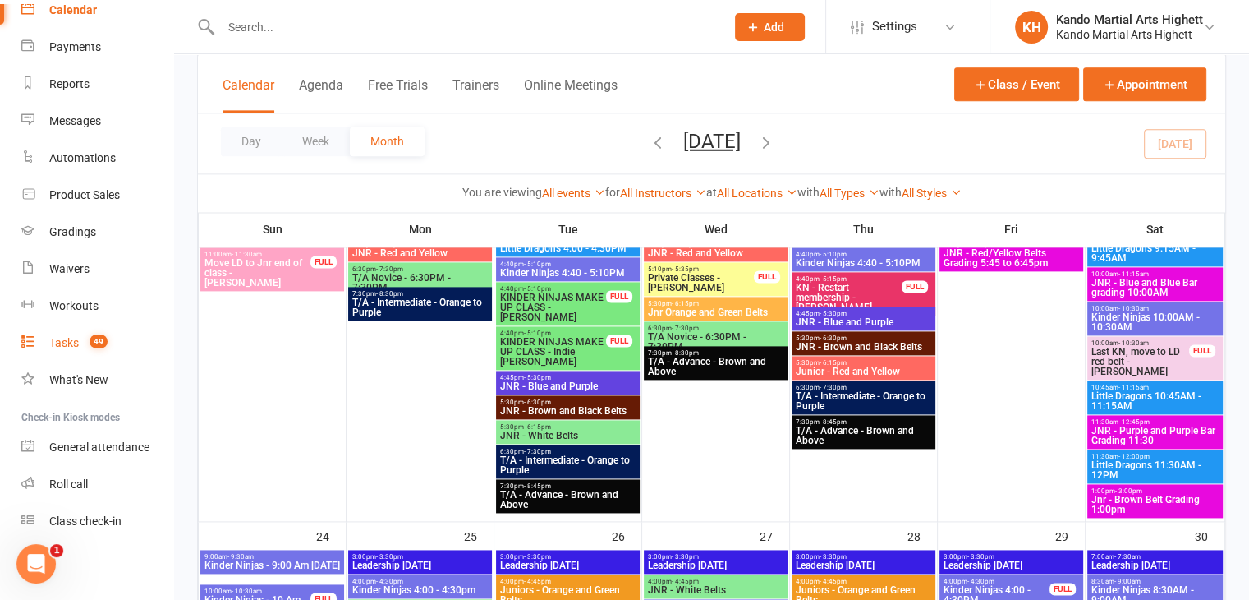
scroll to position [154, 0]
click at [67, 337] on div "Tasks" at bounding box center [64, 340] width 30 height 13
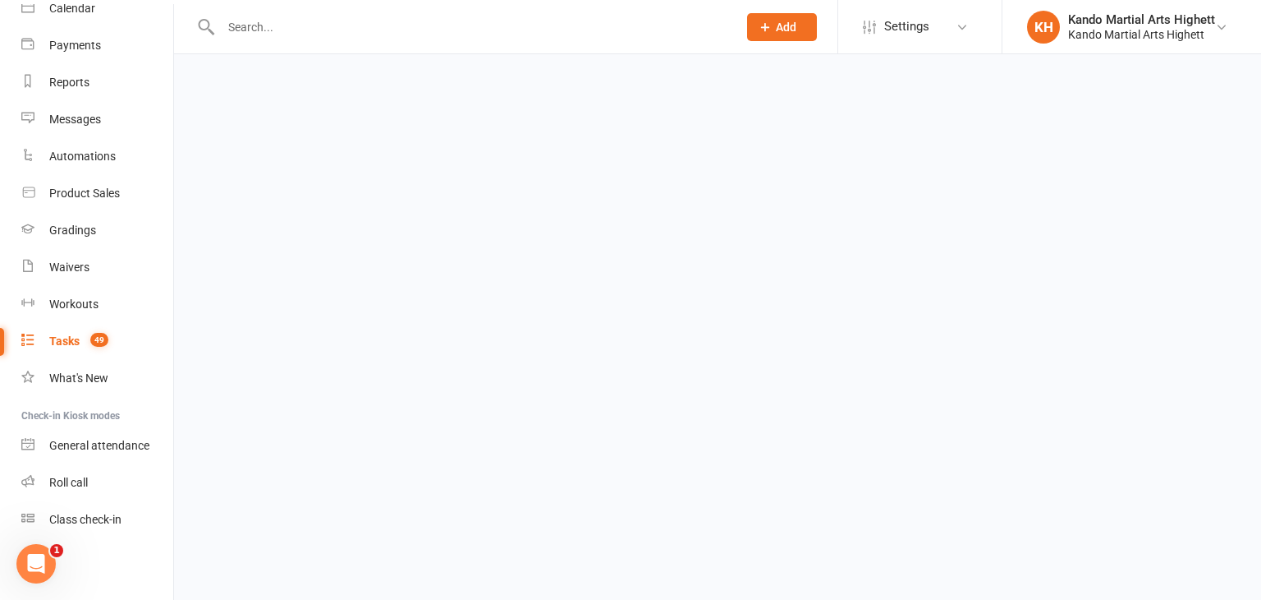
select select "incomplete"
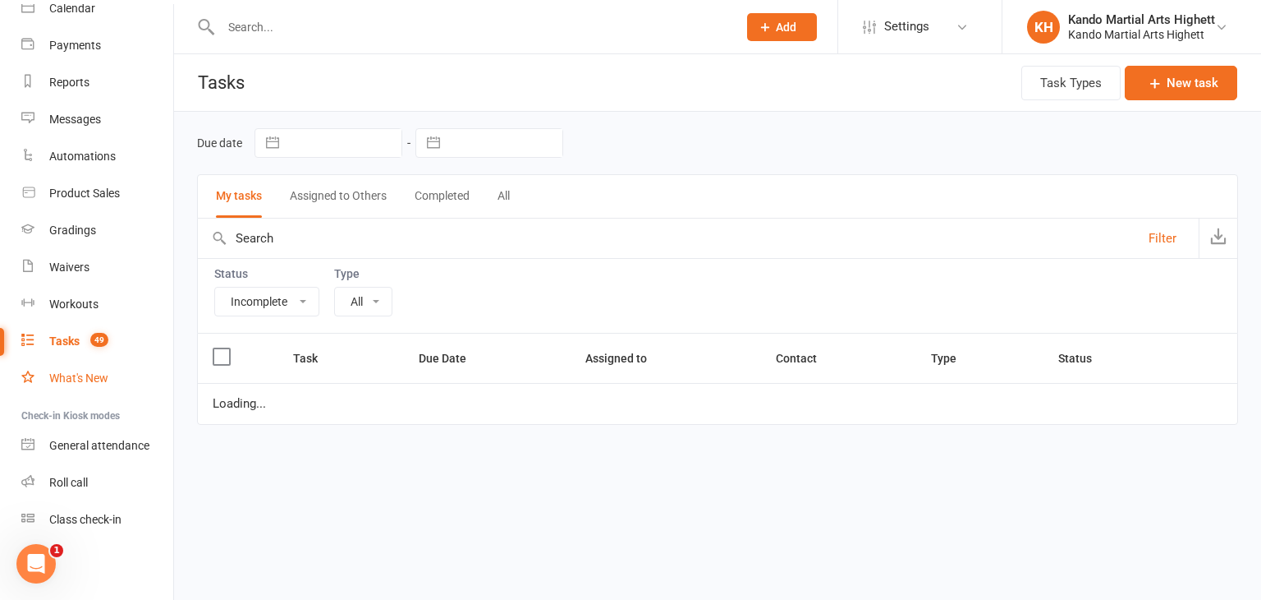
select select "23096"
select select "started"
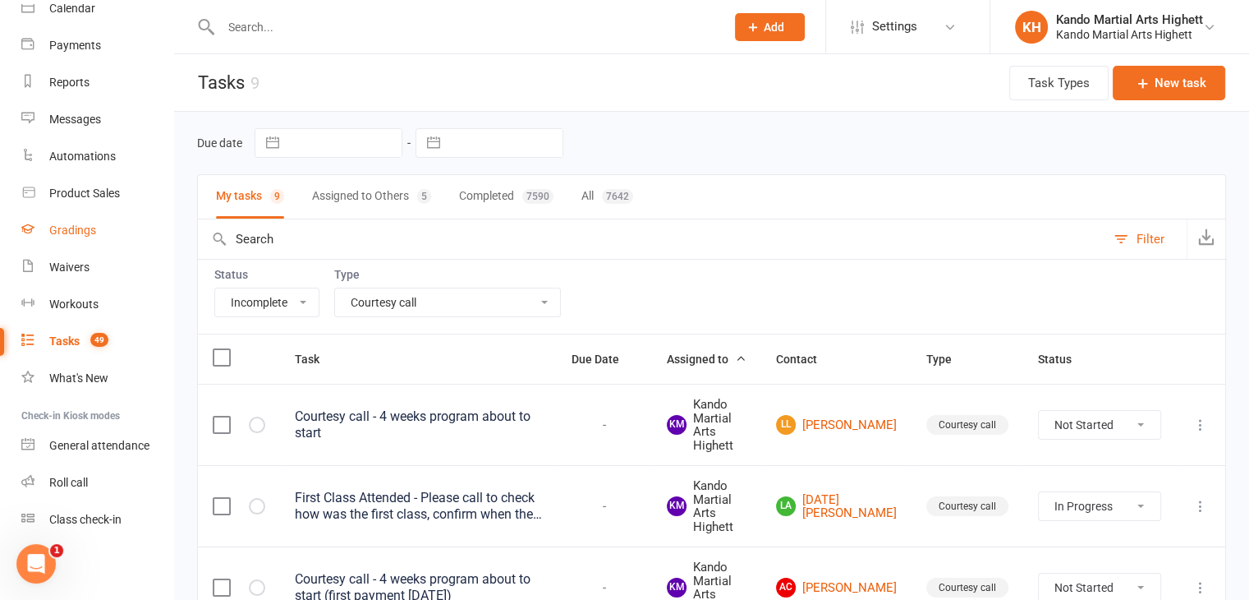
click at [81, 237] on link "Gradings" at bounding box center [97, 230] width 152 height 37
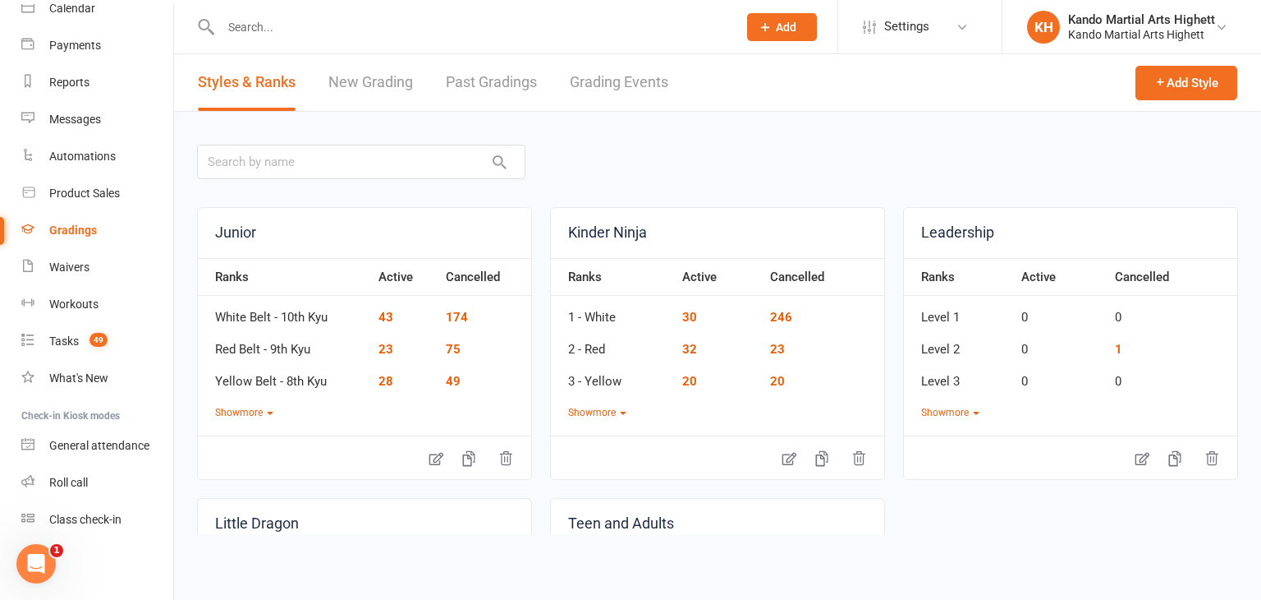
click at [597, 94] on link "Grading Events" at bounding box center [619, 82] width 99 height 57
select select "100"
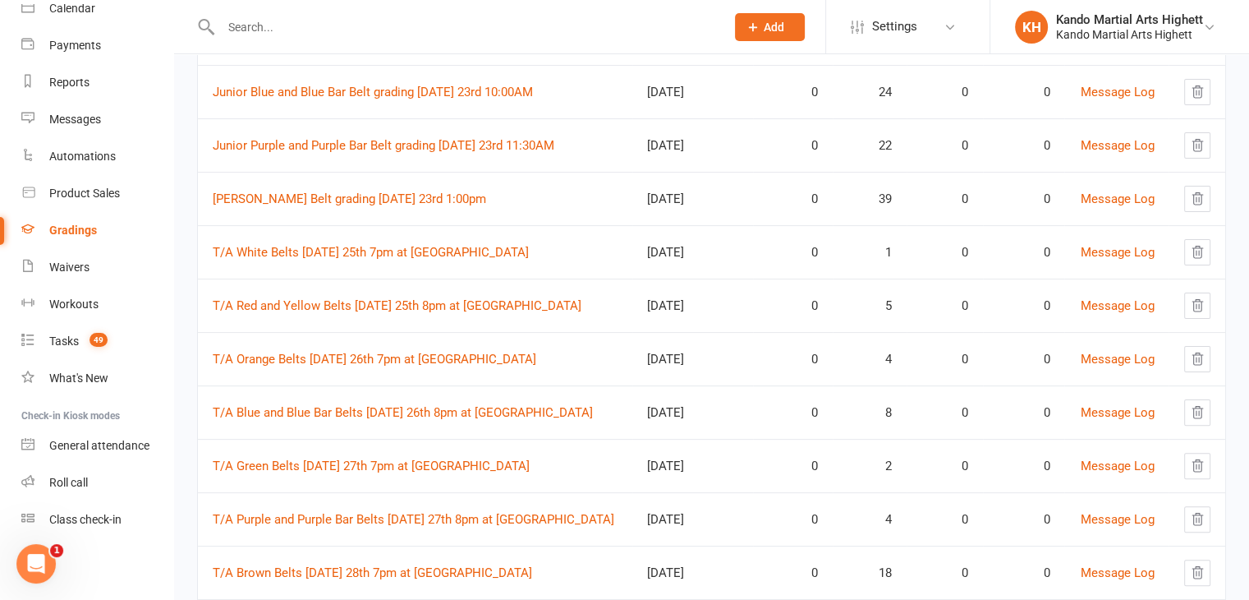
scroll to position [411, 0]
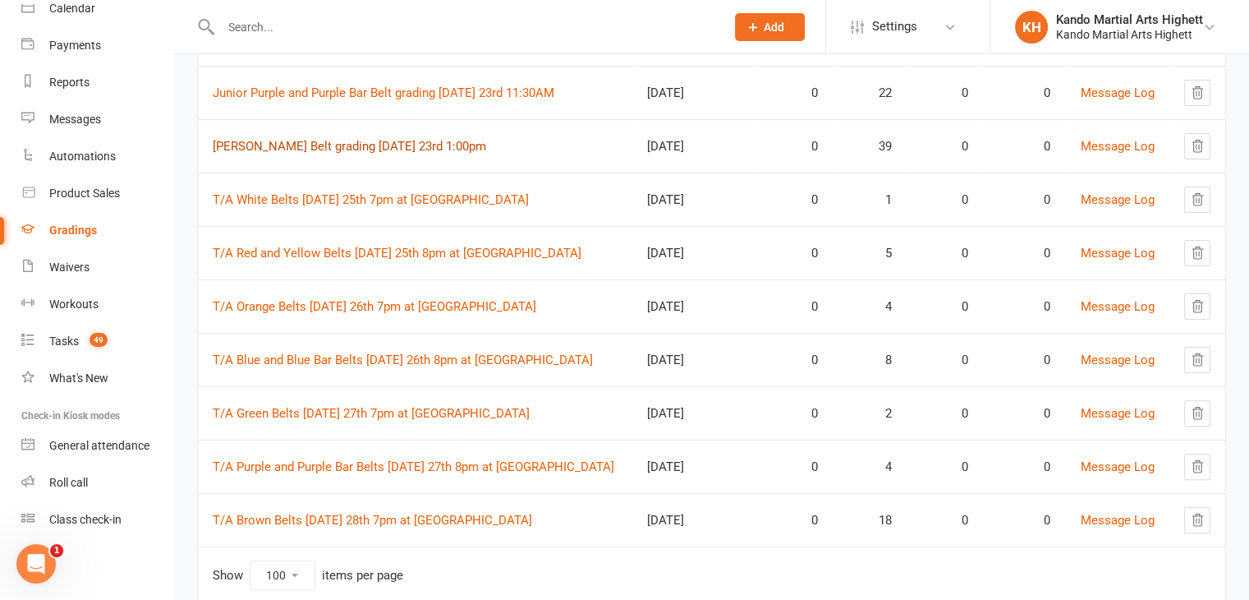
click at [317, 142] on link "Junior Brown Belt grading Saturday 23rd 1:00pm" at bounding box center [349, 146] width 273 height 15
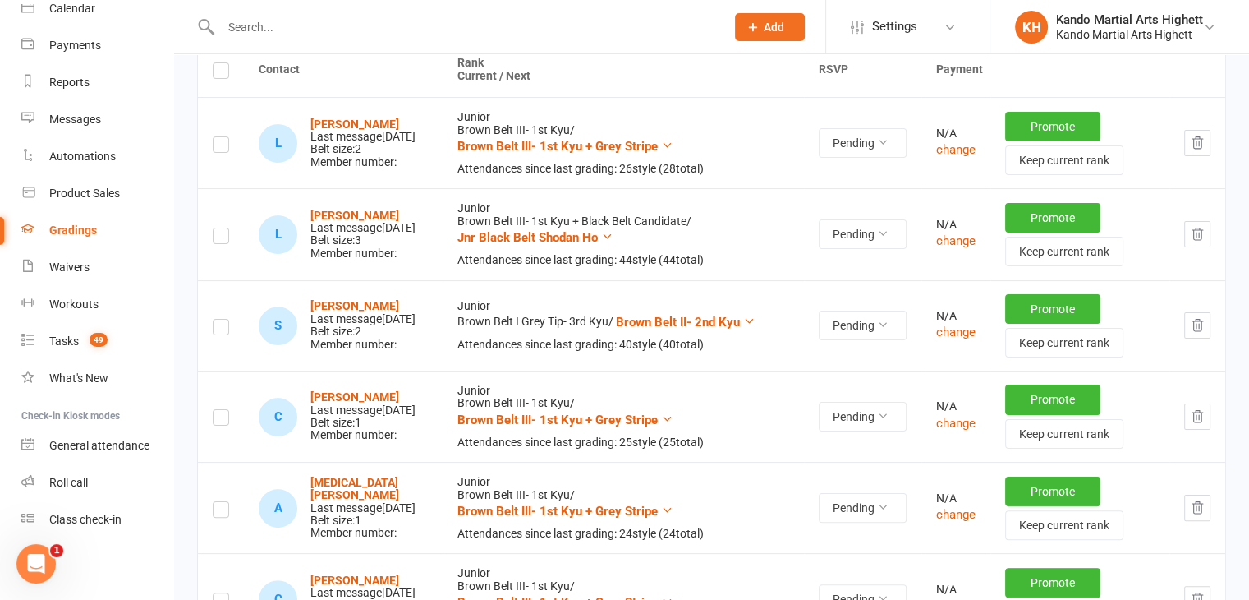
scroll to position [329, 0]
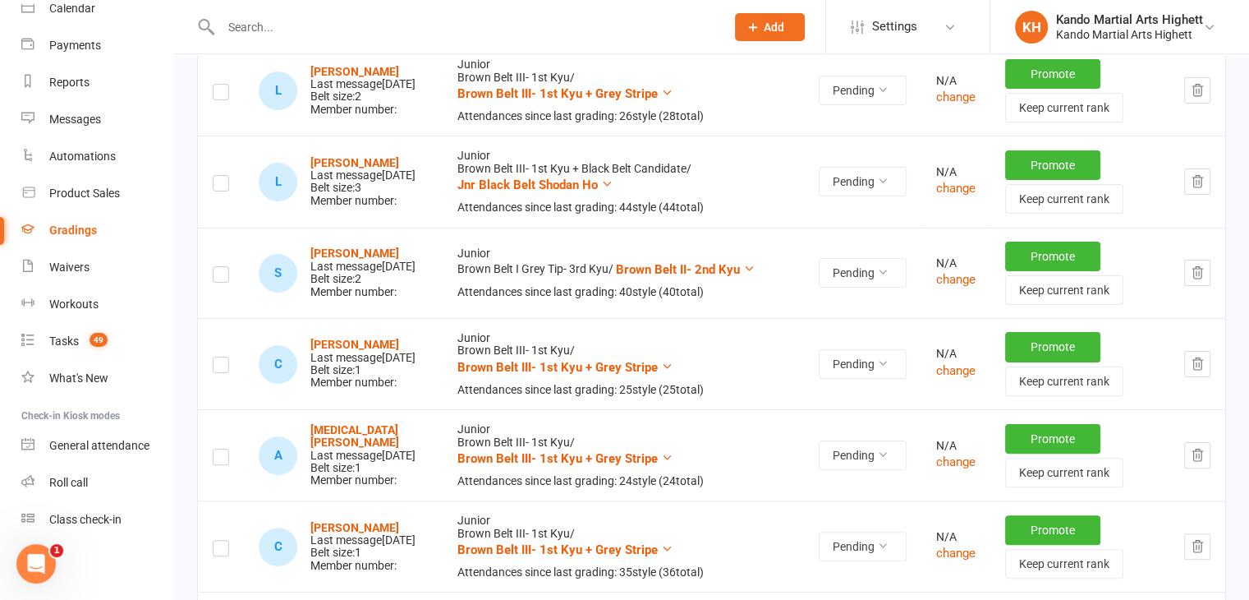
drag, startPoint x: 316, startPoint y: 153, endPoint x: 400, endPoint y: 155, distance: 83.8
click at [394, 157] on div "L Levon Andonian Last message Aug 05, 2025 Belt size: 3 Member number:" at bounding box center [343, 182] width 169 height 51
click at [443, 191] on td "Junior Brown Belt III- 1st Kyu + Black Belt Candidate / Jnr Black Belt Shodan H…" at bounding box center [623, 181] width 361 height 91
click at [860, 178] on button "Pending" at bounding box center [863, 182] width 88 height 30
click at [764, 159] on td "Junior Brown Belt III- 1st Kyu + Black Belt Candidate / Jnr Black Belt Shodan H…" at bounding box center [623, 181] width 361 height 91
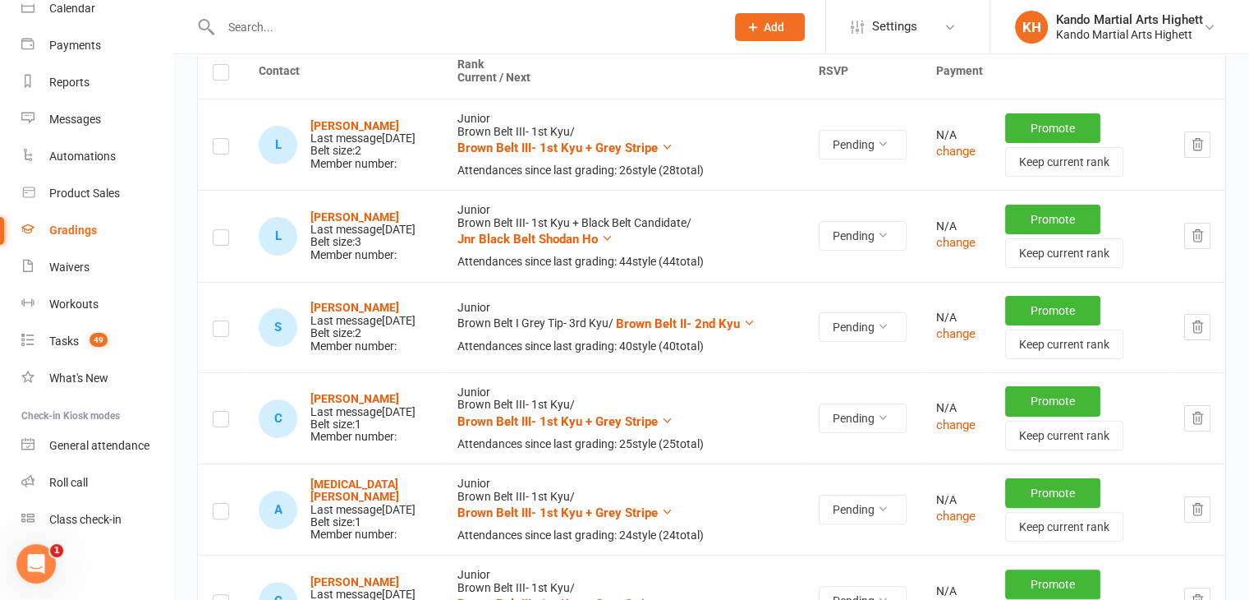
scroll to position [246, 0]
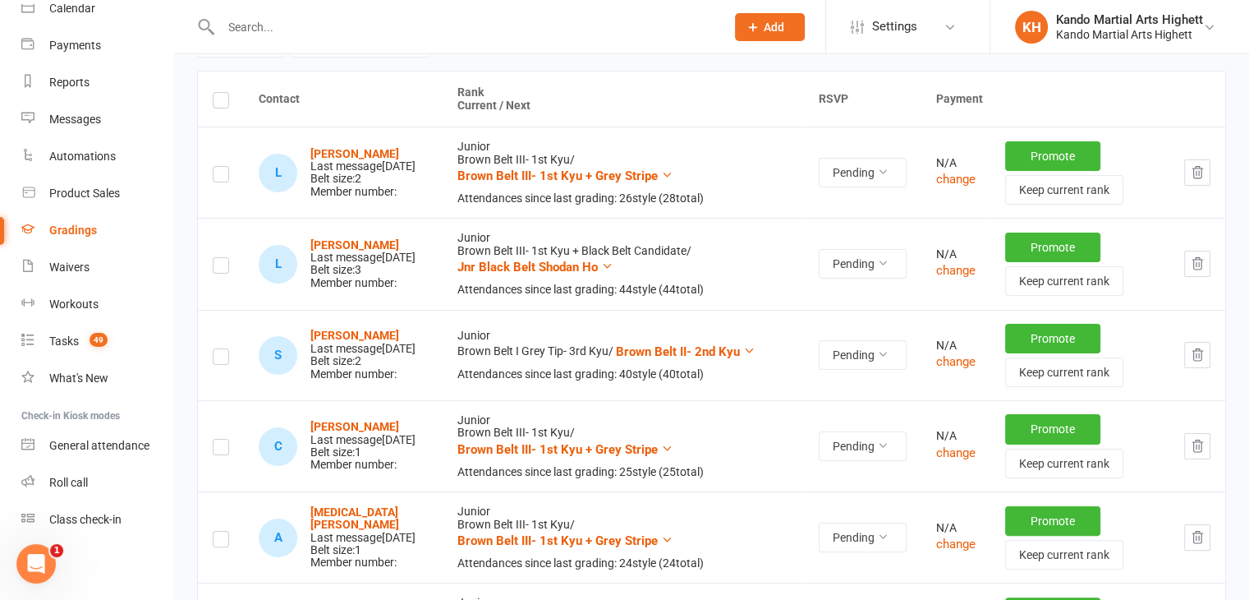
click at [224, 268] on label at bounding box center [221, 268] width 16 height 0
click at [224, 258] on input "checkbox" at bounding box center [221, 258] width 16 height 0
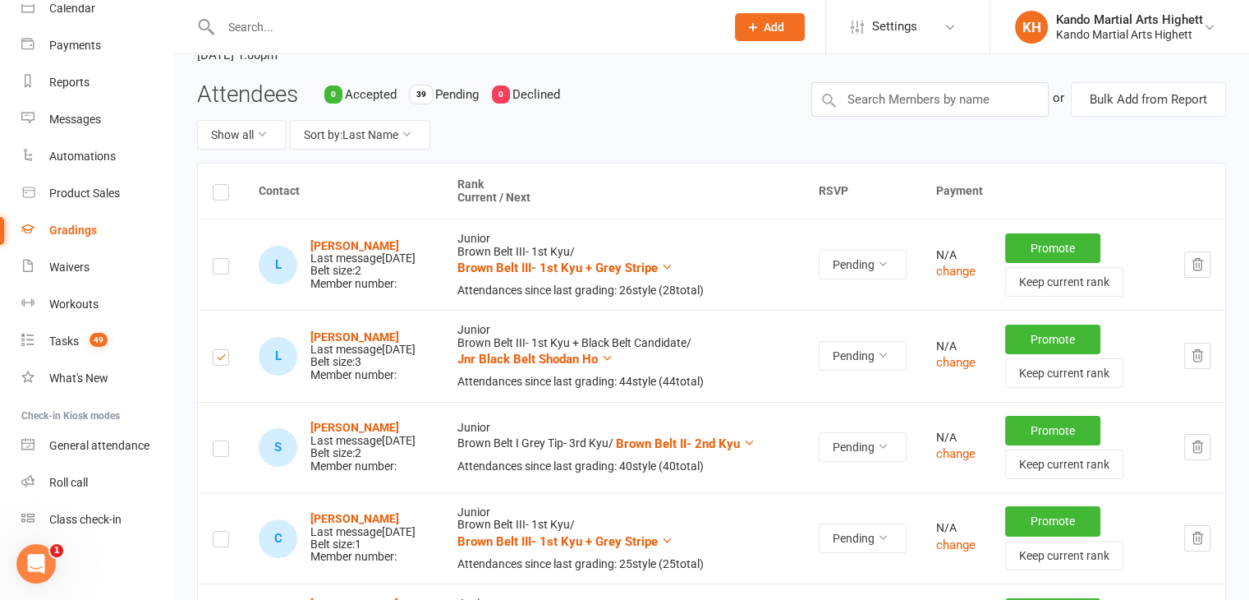
scroll to position [0, 0]
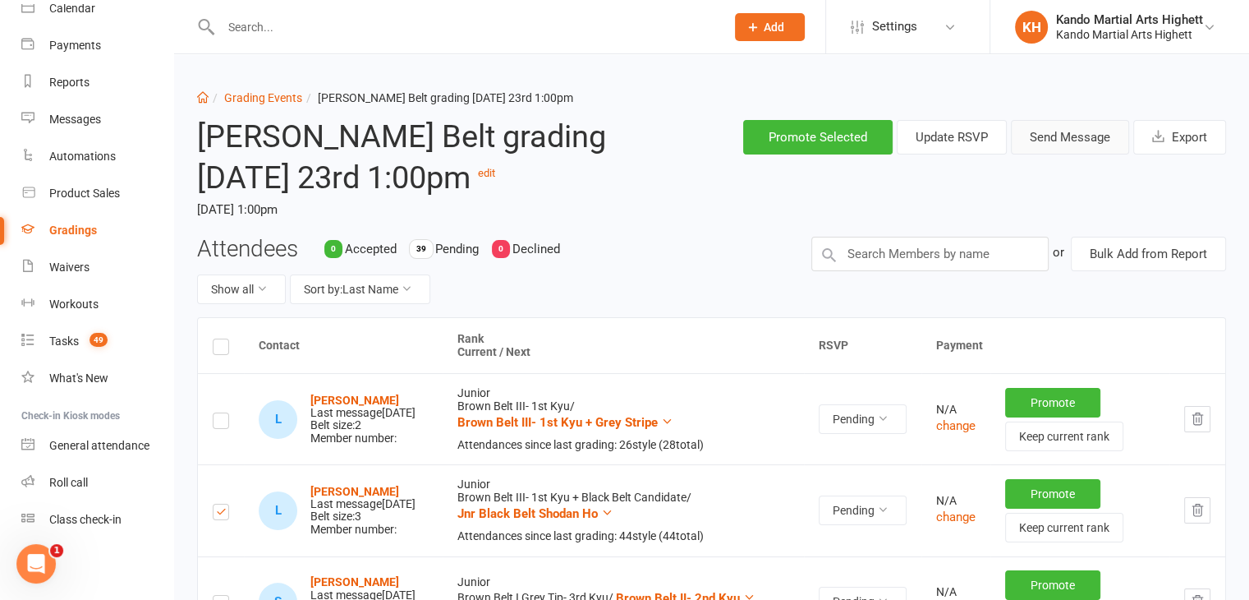
click at [1081, 136] on button "Send Message" at bounding box center [1070, 137] width 118 height 34
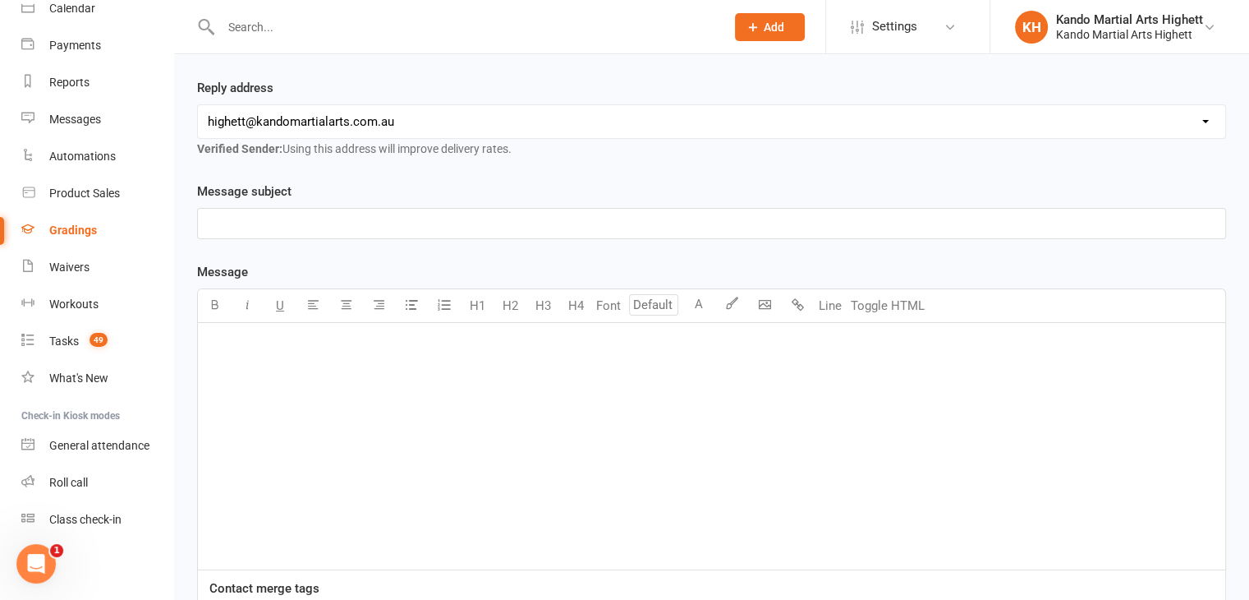
scroll to position [82, 0]
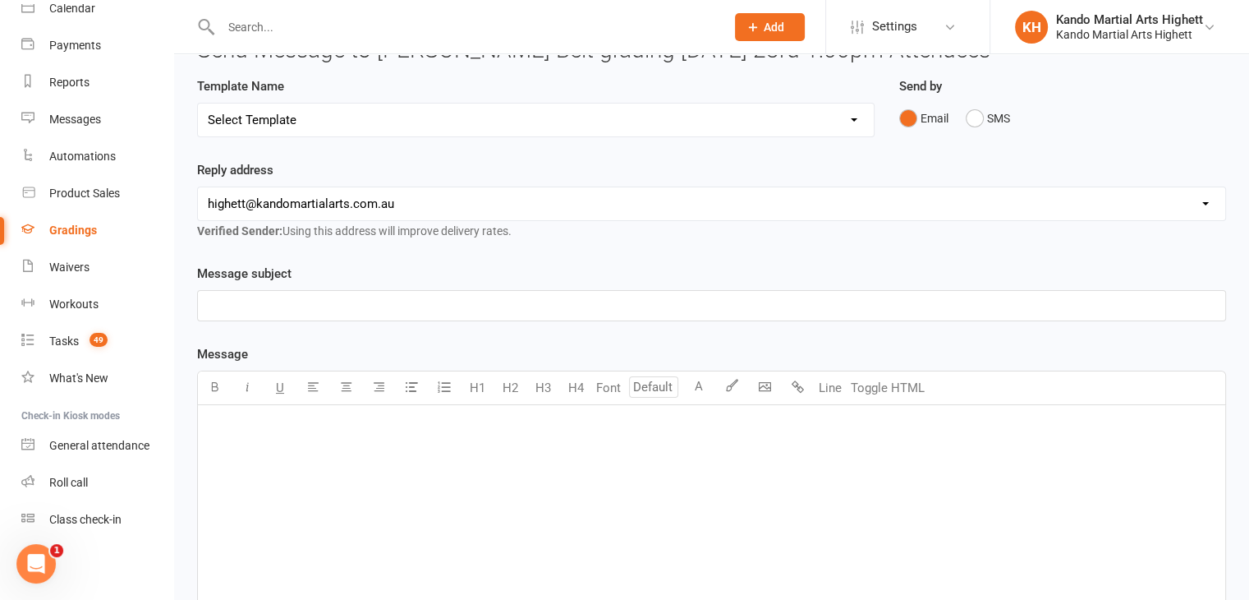
click at [338, 128] on select "Select Template [Email] Black Belt Grading Invitation [Email] Confirmation of S…" at bounding box center [536, 119] width 676 height 33
click at [338, 106] on select "Select Template [Email] Black Belt Grading Invitation [Email] Confirmation of S…" at bounding box center [536, 119] width 676 height 33
select select "4"
click at [198, 103] on select "Select Template [Email] Black Belt Grading Invitation [Email] Confirmation of S…" at bounding box center [536, 119] width 676 height 33
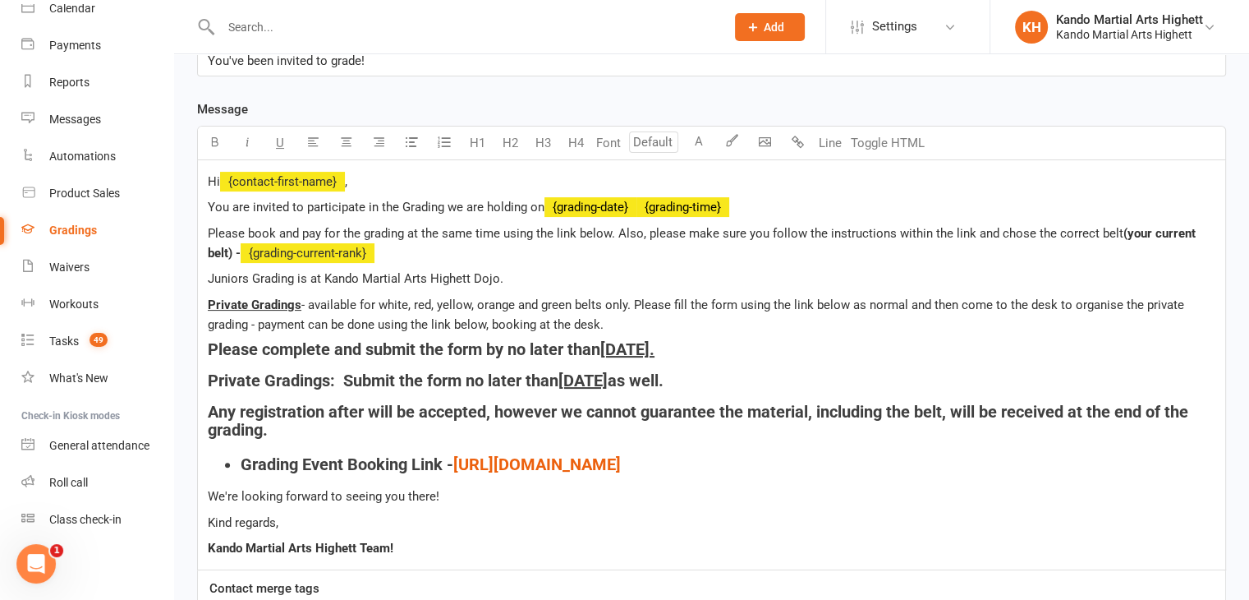
scroll to position [329, 0]
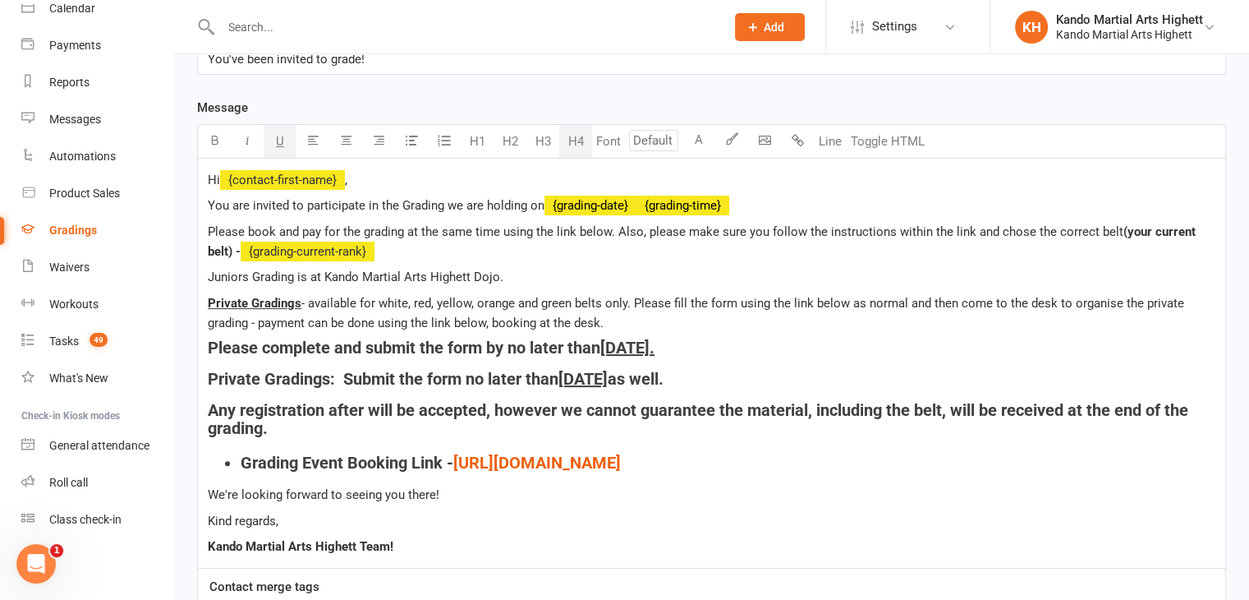
drag, startPoint x: 617, startPoint y: 349, endPoint x: 742, endPoint y: 335, distance: 126.4
click at [742, 335] on div "Hi ﻿ {contact-first-name} , You are invited to participate in the Grading we ar…" at bounding box center [711, 363] width 1027 height 409
click at [616, 388] on div "Hi ﻿ {contact-first-name} , You are invited to participate in the Grading we ar…" at bounding box center [711, 363] width 1027 height 409
drag, startPoint x: 555, startPoint y: 380, endPoint x: 775, endPoint y: 368, distance: 220.4
click at [775, 370] on h4 "Private Gradings: Submit the form no later than Sunday 17th August as well." at bounding box center [712, 379] width 1008 height 18
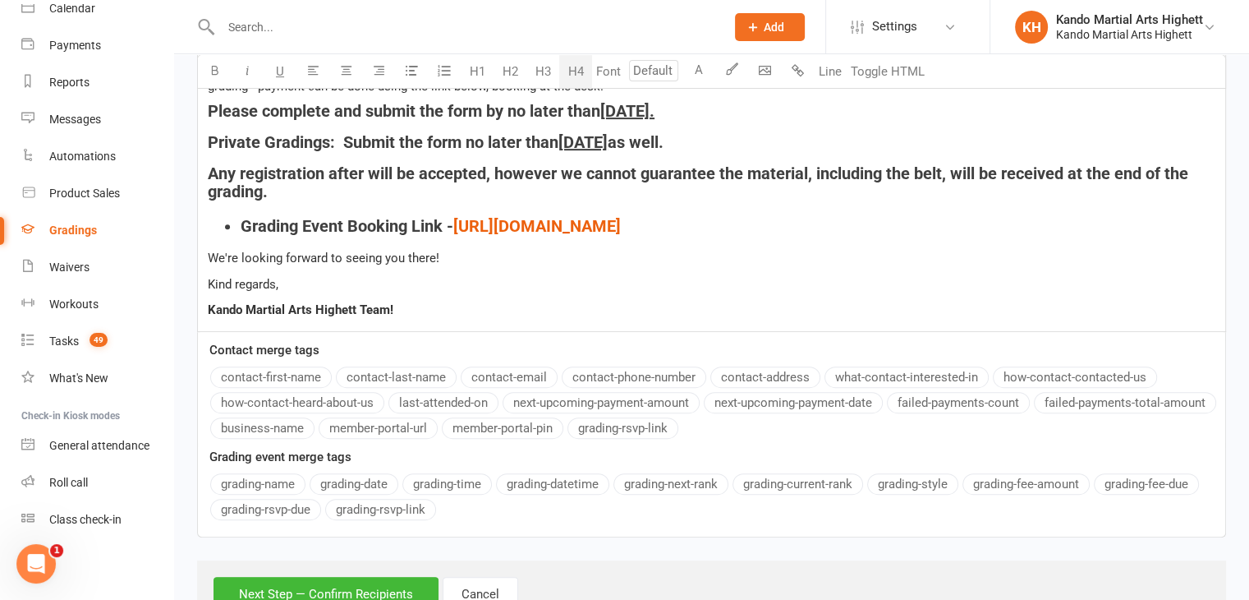
scroll to position [626, 0]
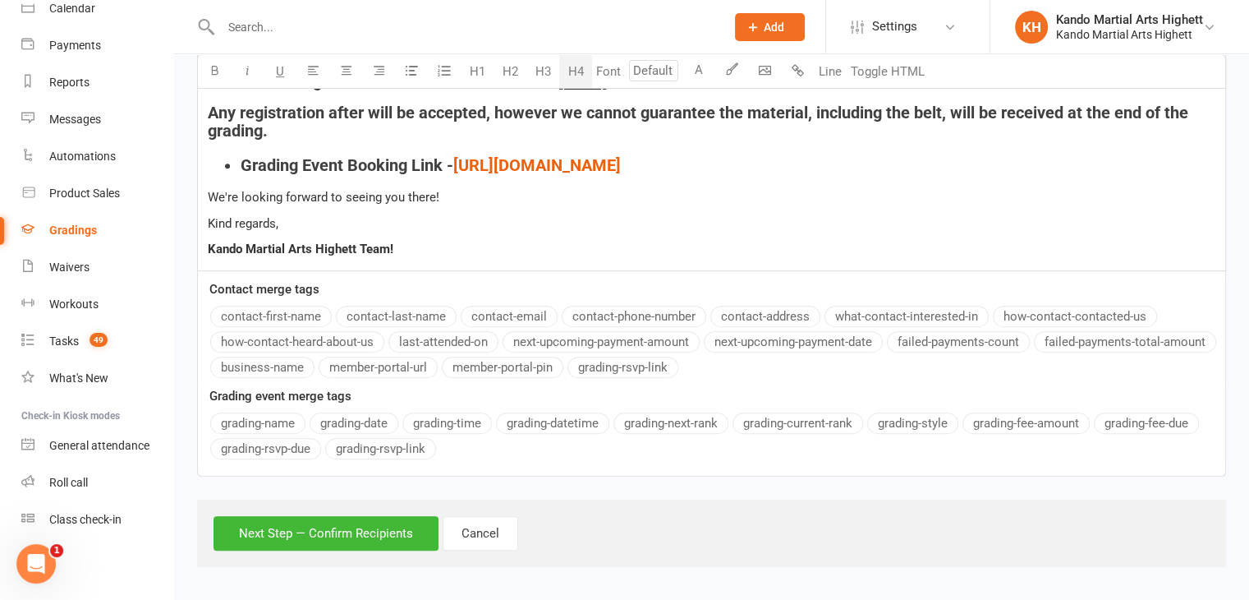
click at [588, 501] on div "Next Step — Confirm Recipients Cancel" at bounding box center [711, 532] width 1029 height 67
click at [356, 533] on button "Next Step — Confirm Recipients" at bounding box center [326, 533] width 225 height 34
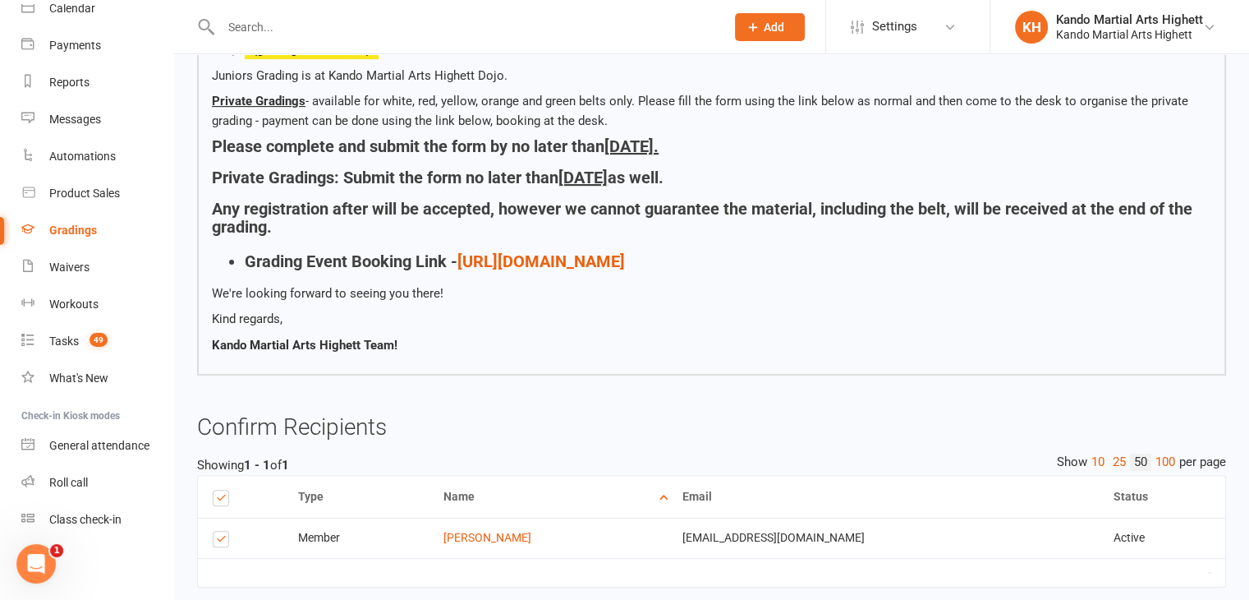
scroll to position [503, 0]
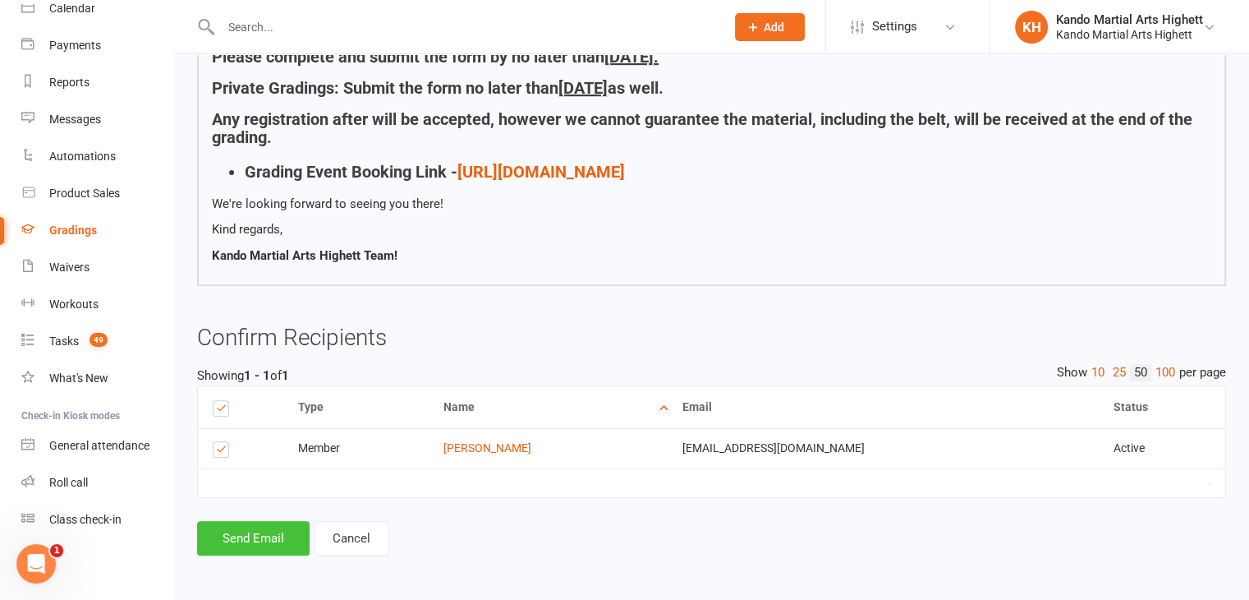
click at [258, 531] on button "Send Email" at bounding box center [253, 538] width 113 height 34
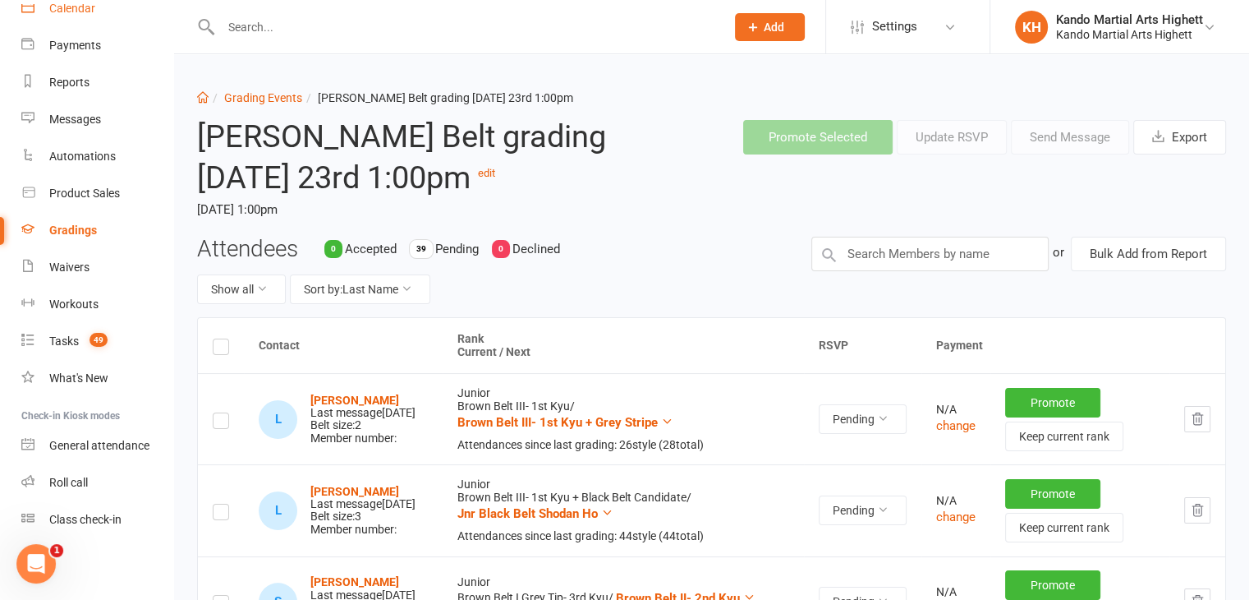
click at [88, 20] on link "Calendar" at bounding box center [97, 8] width 152 height 37
